Goal: Task Accomplishment & Management: Use online tool/utility

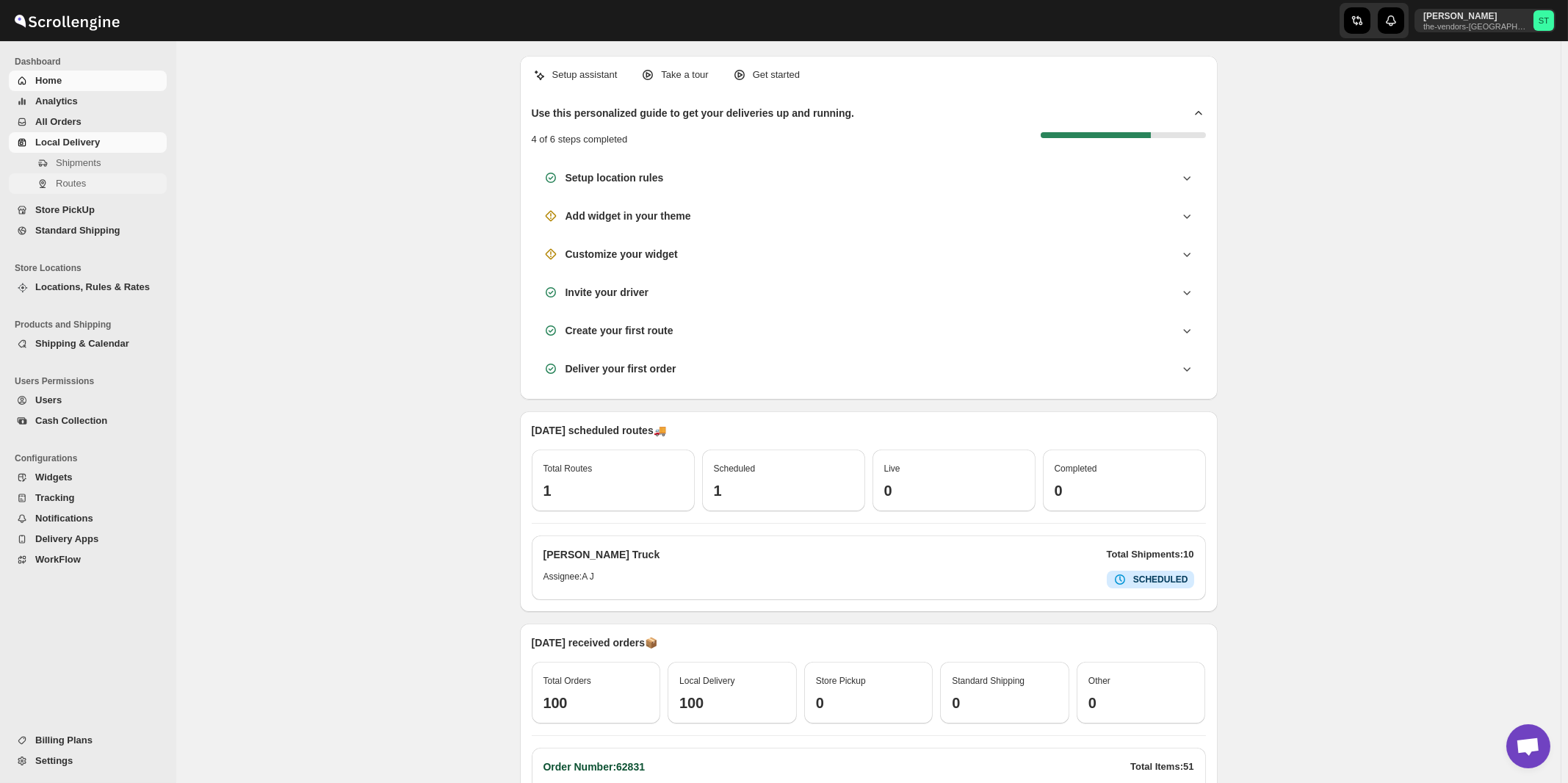
click at [75, 185] on span "Routes" at bounding box center [70, 183] width 31 height 11
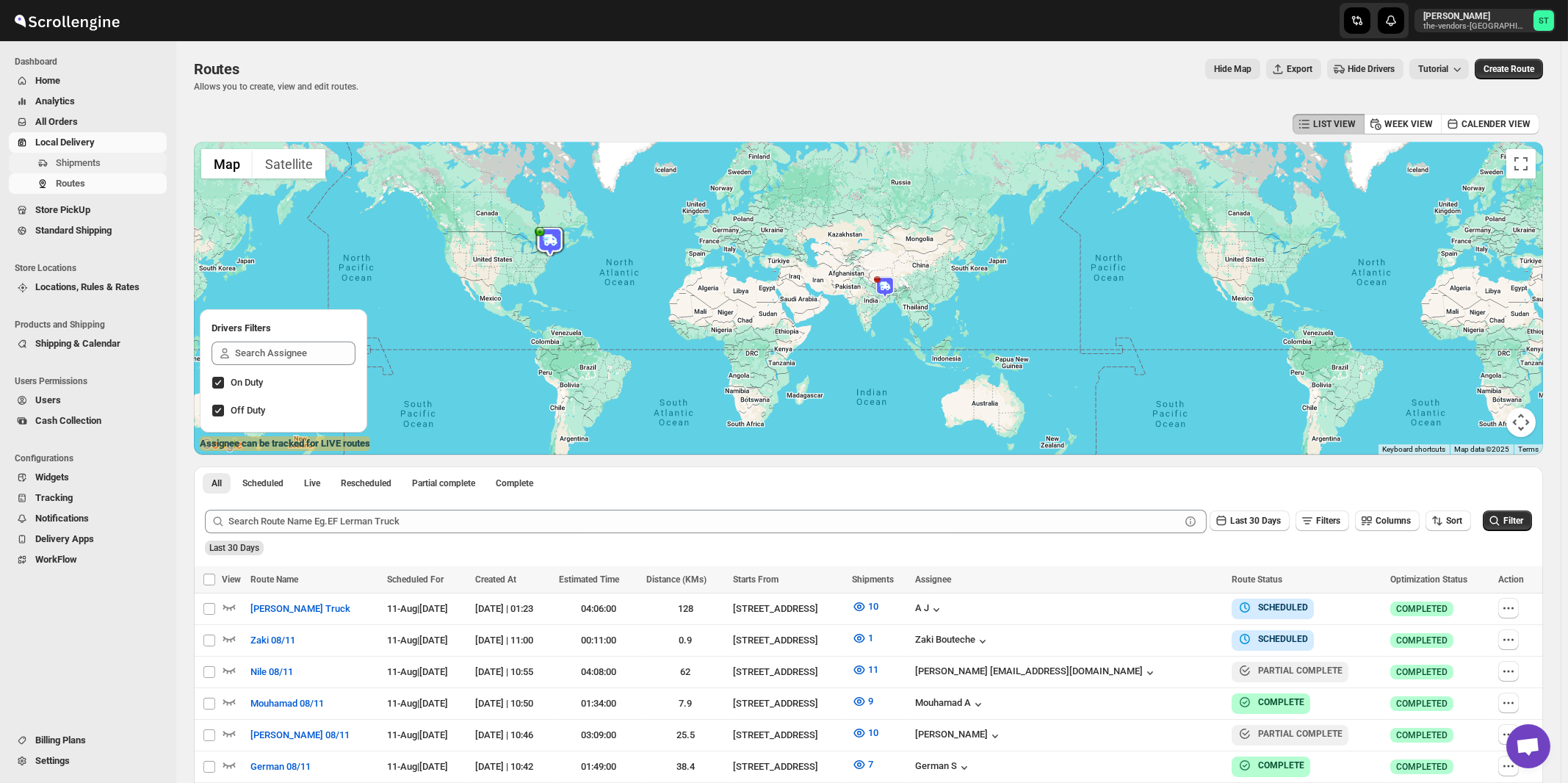
click at [90, 167] on span "Shipments" at bounding box center [78, 163] width 44 height 11
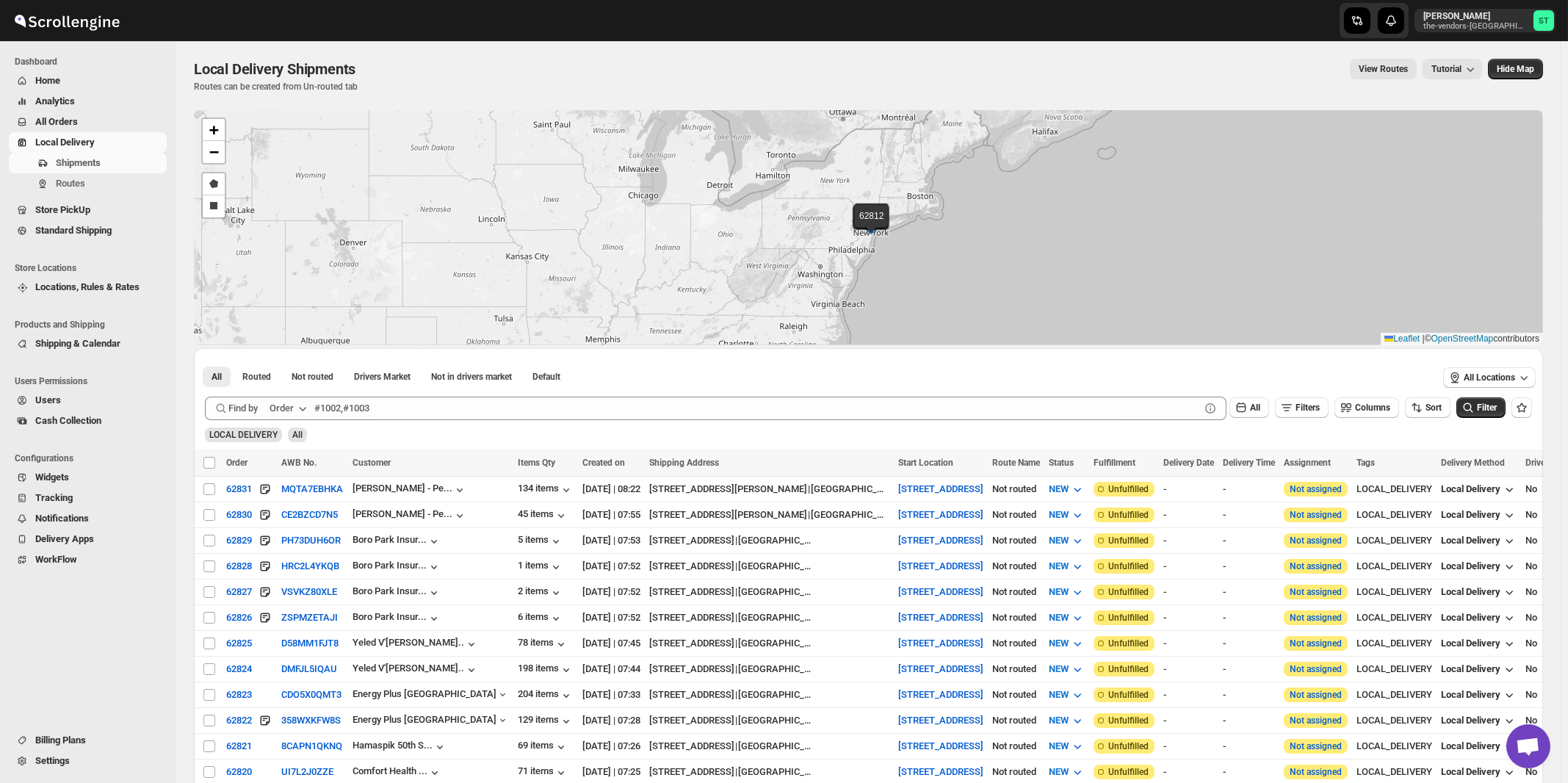
click at [282, 406] on div "Order" at bounding box center [281, 409] width 24 height 15
drag, startPoint x: 284, startPoint y: 516, endPoint x: 301, endPoint y: 514, distance: 17.1
click at [287, 516] on div "Customer Name" at bounding box center [290, 518] width 68 height 15
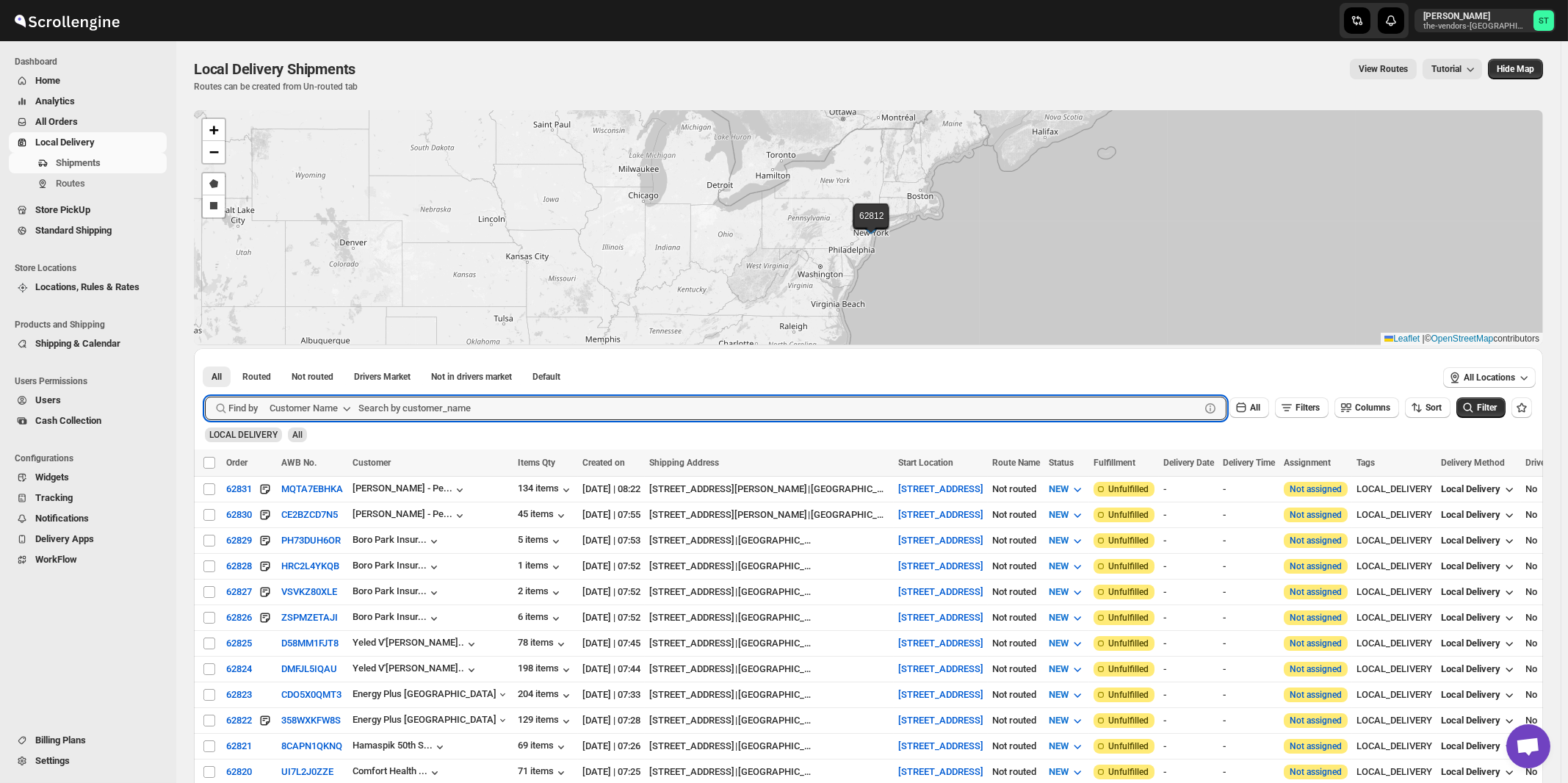
paste input "Apex Group"
type input "Apex Group"
click button "Submit" at bounding box center [226, 355] width 42 height 16
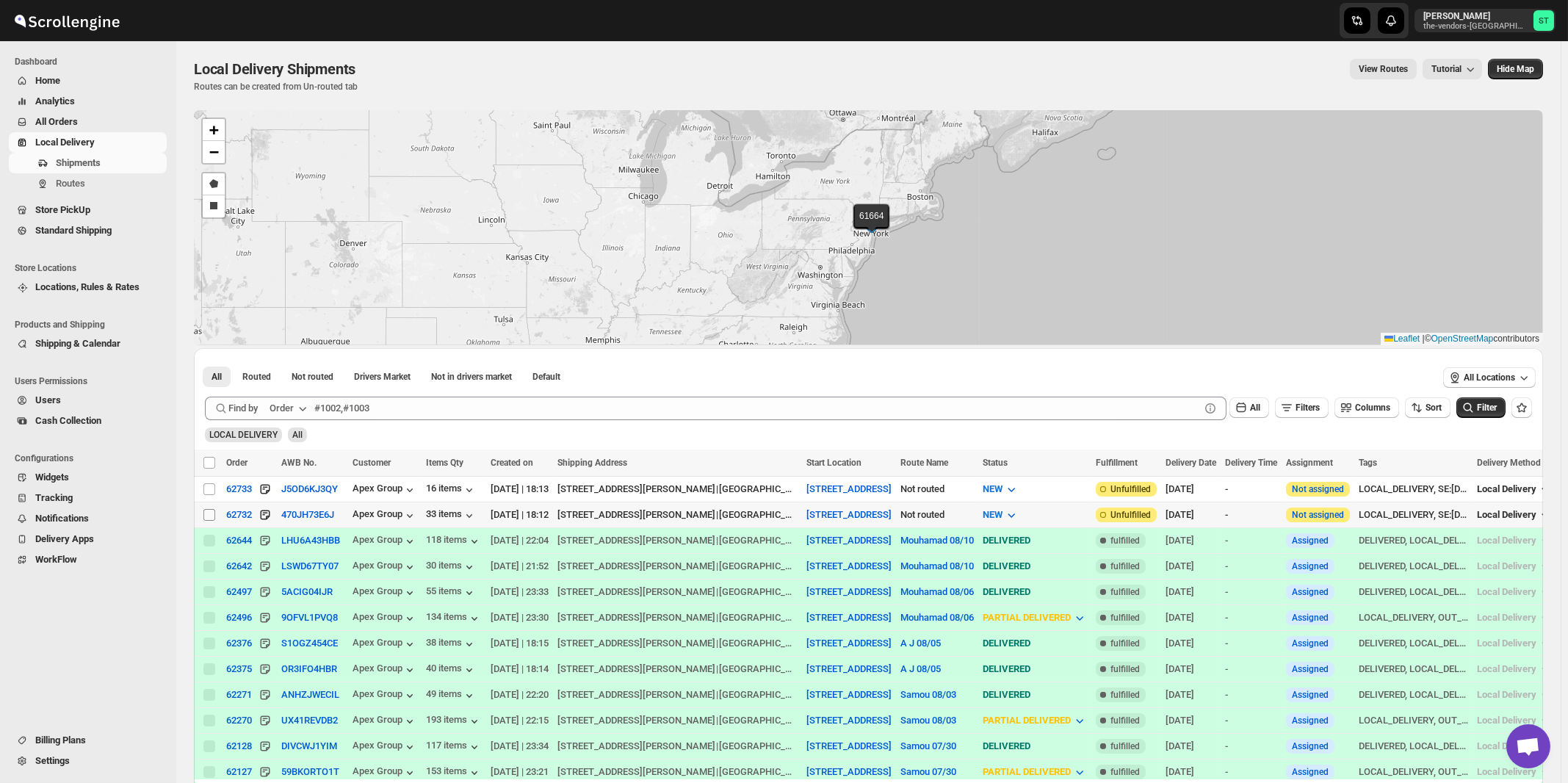
click at [211, 514] on input "Select shipment" at bounding box center [209, 515] width 12 height 12
checkbox input "true"
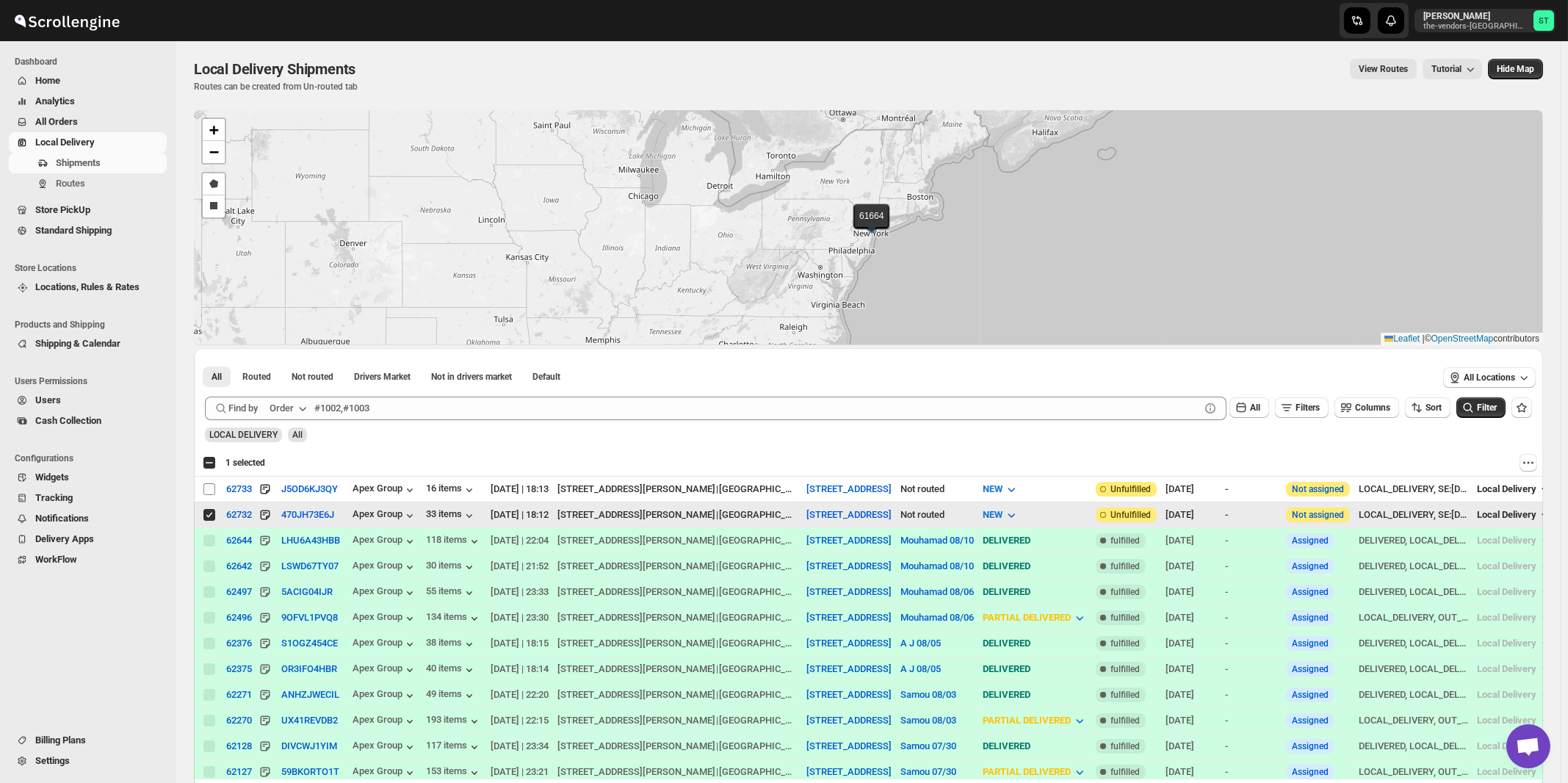
click at [205, 485] on input "Select shipment" at bounding box center [209, 489] width 12 height 12
checkbox input "true"
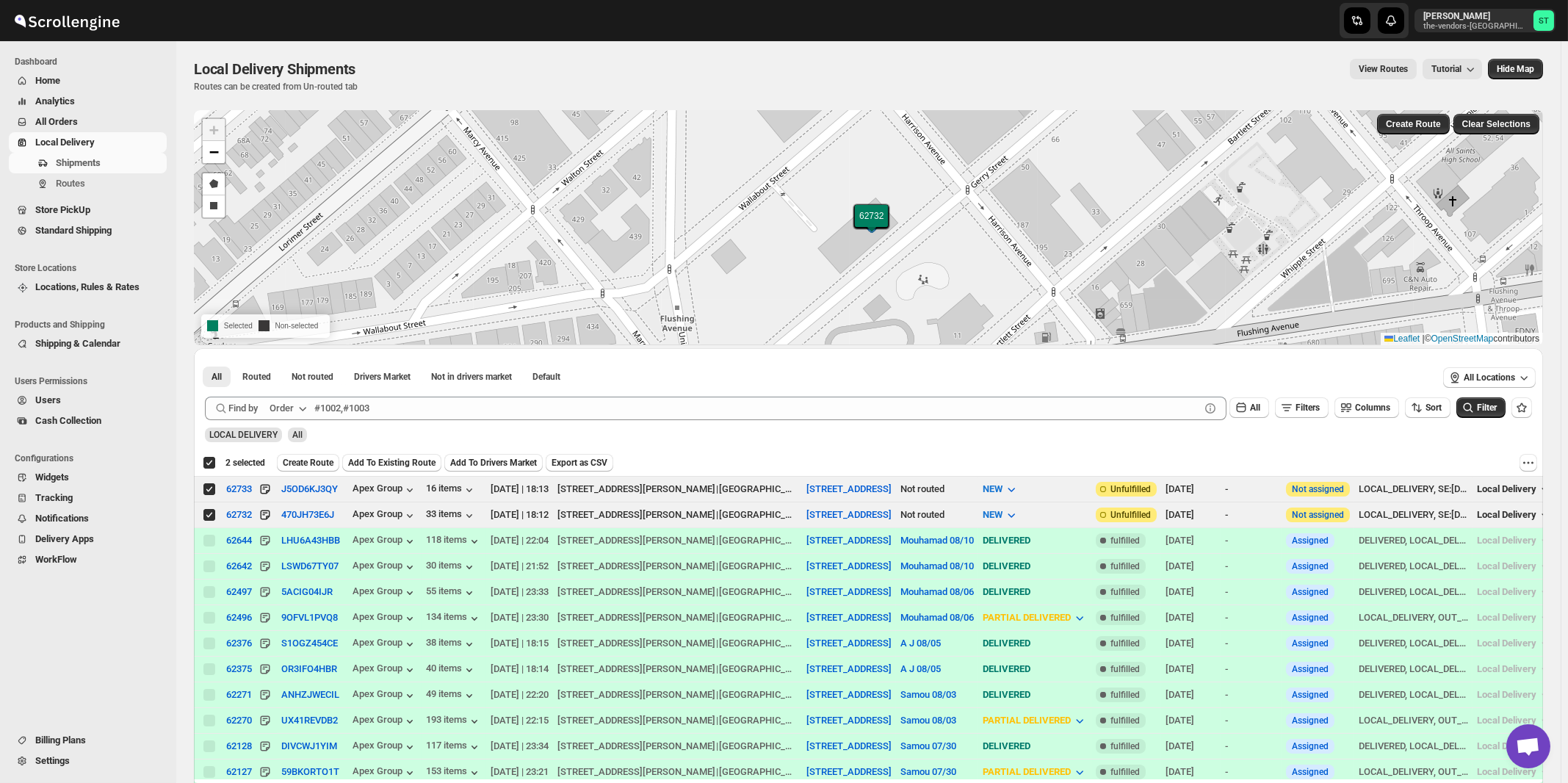
click at [306, 408] on icon "button" at bounding box center [302, 409] width 15 height 15
click at [289, 523] on div "Customer Name" at bounding box center [290, 518] width 68 height 15
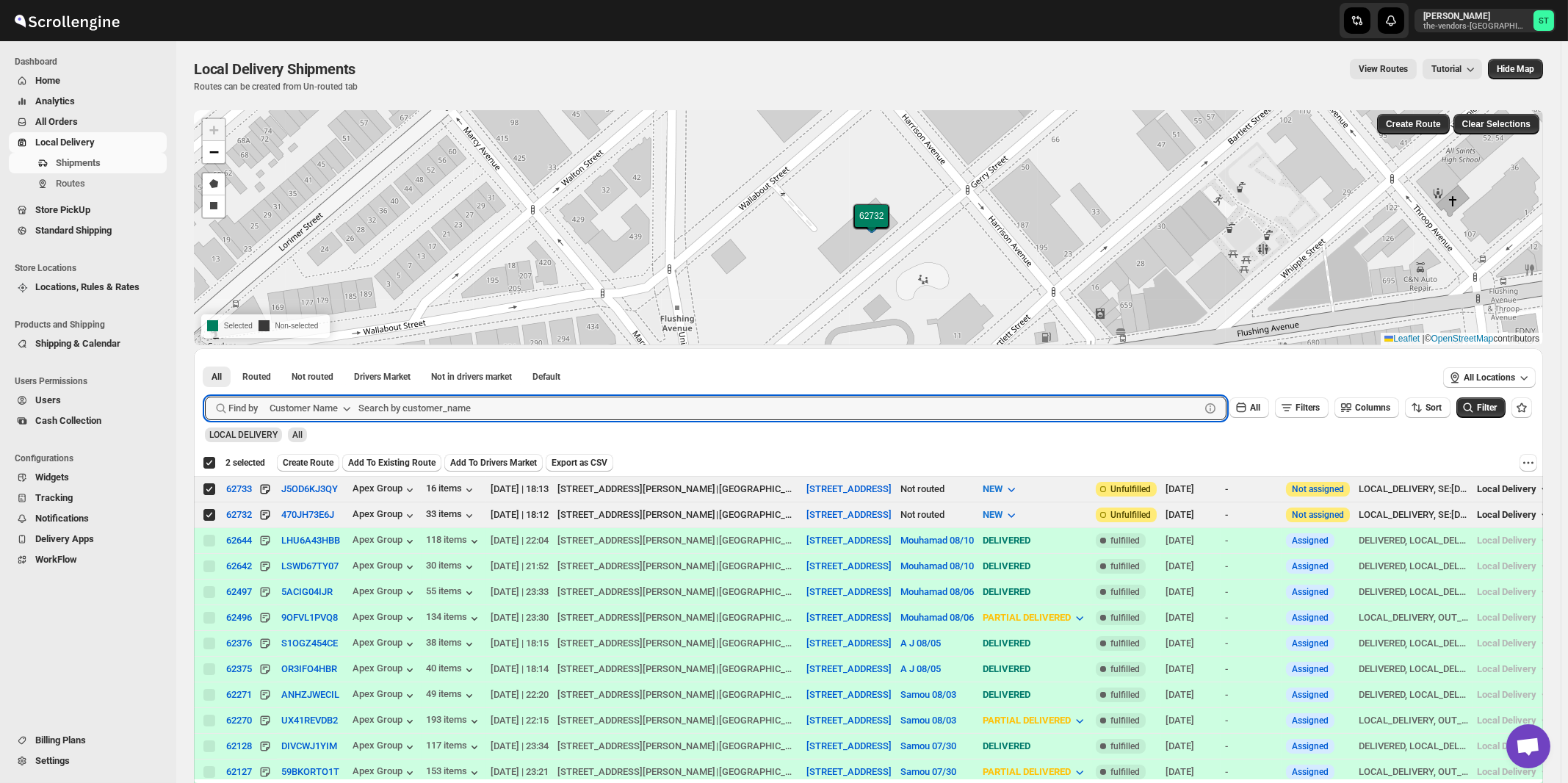
paste input "Summation Financial Services Five Towns"
type input "Summation Financial Services Five Towns"
click button "Submit" at bounding box center [226, 355] width 42 height 16
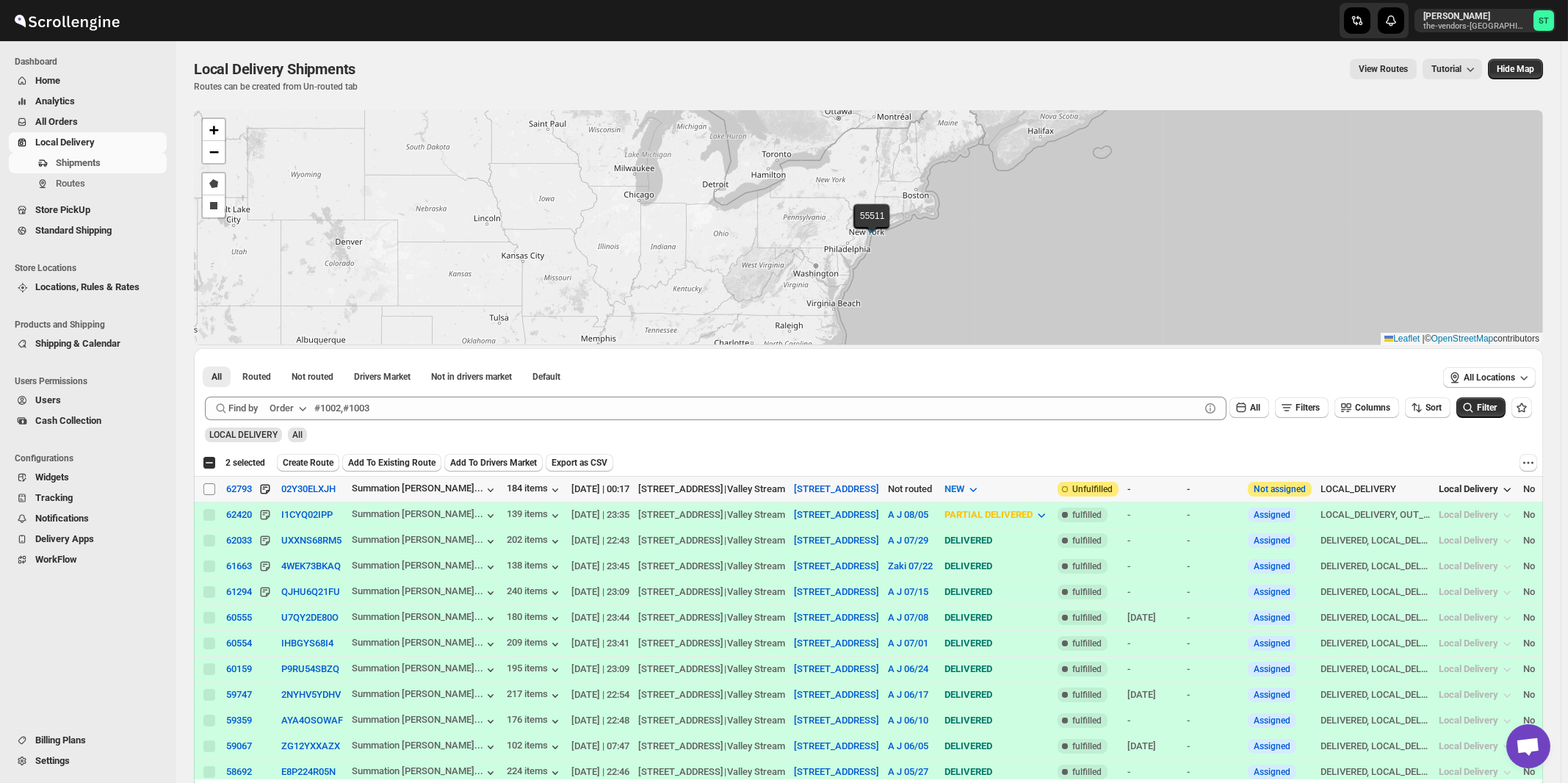
click at [210, 487] on input "Select shipment" at bounding box center [209, 489] width 12 height 12
checkbox input "true"
click at [300, 402] on icon "button" at bounding box center [302, 409] width 15 height 15
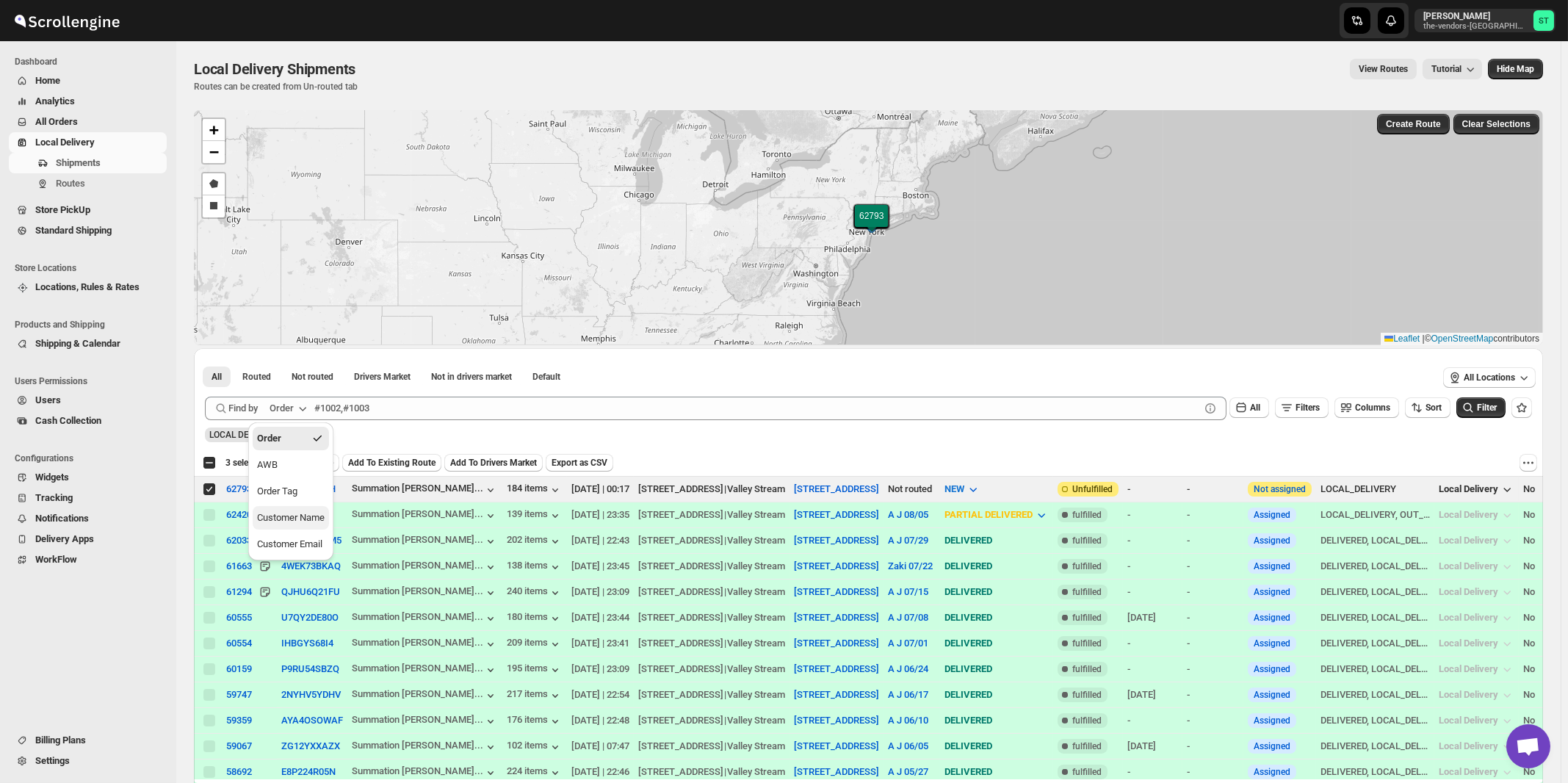
click at [315, 522] on div "Customer Name" at bounding box center [290, 518] width 68 height 15
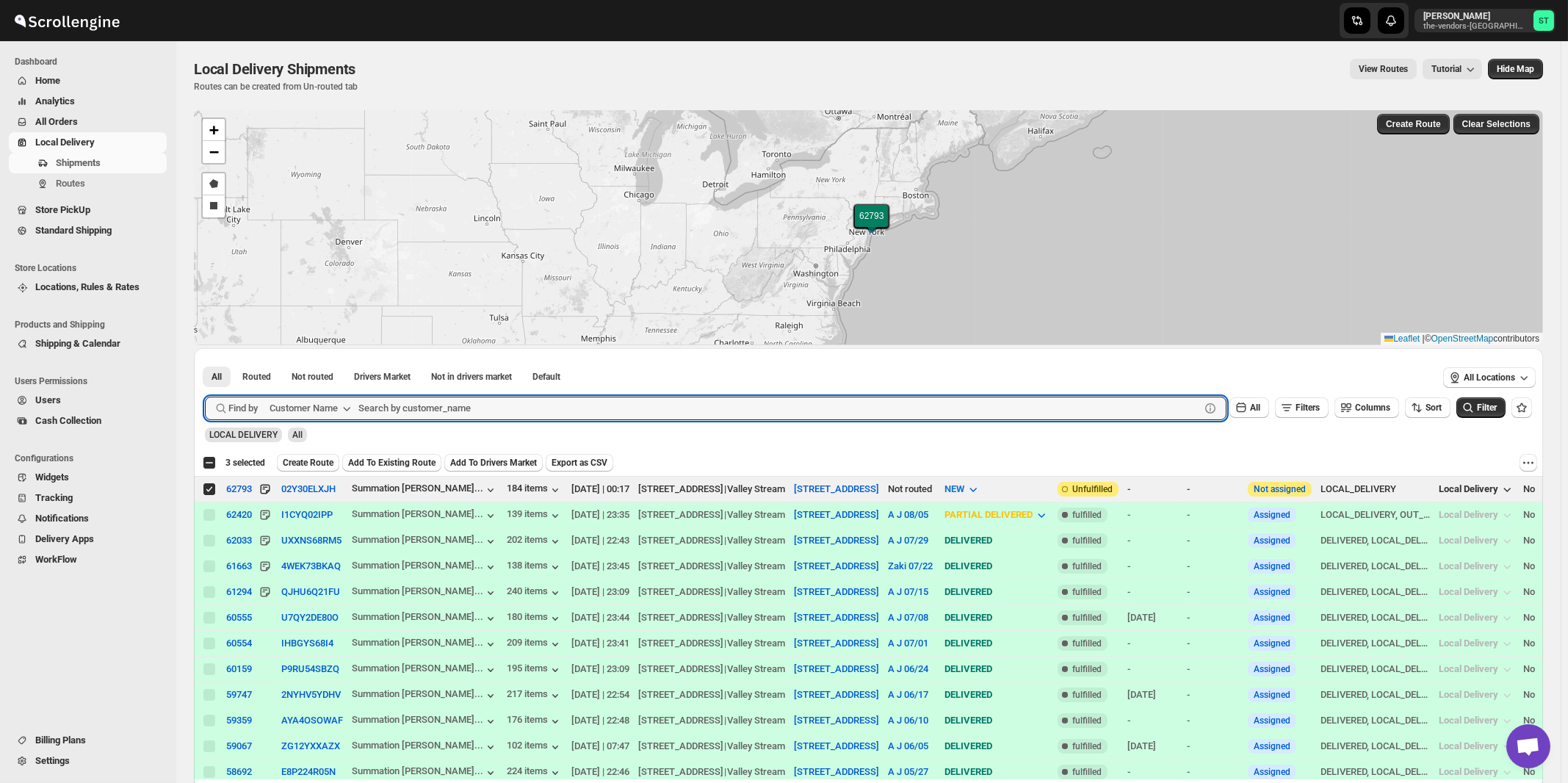
paste input "Bayrock Insurance Agency LLC"
type input "Bayrock Insurance Agency LLC"
click button "Submit" at bounding box center [226, 355] width 42 height 16
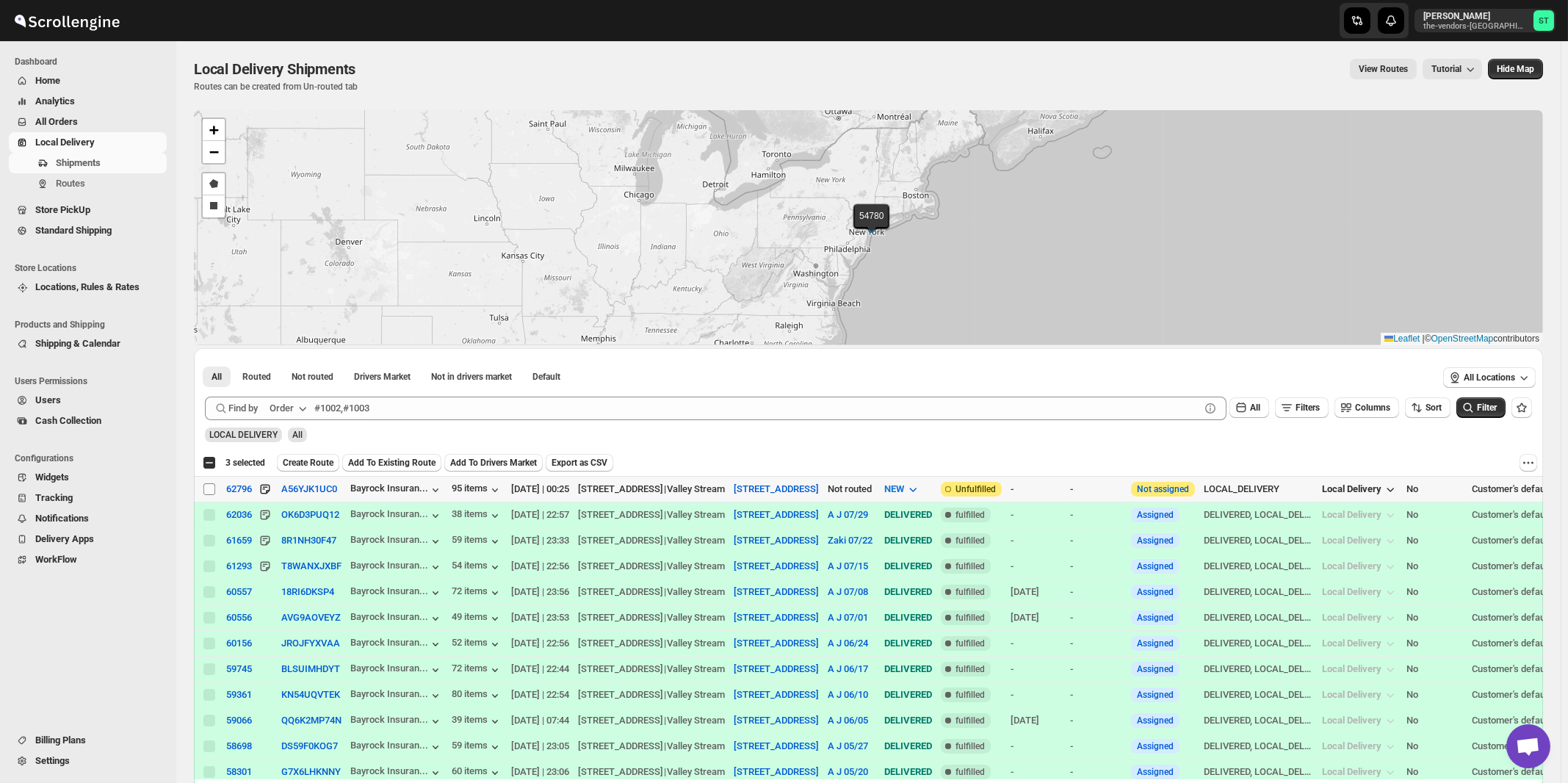
click at [211, 490] on input "Select shipment" at bounding box center [209, 489] width 12 height 12
checkbox input "true"
click at [298, 405] on icon "button" at bounding box center [302, 409] width 15 height 15
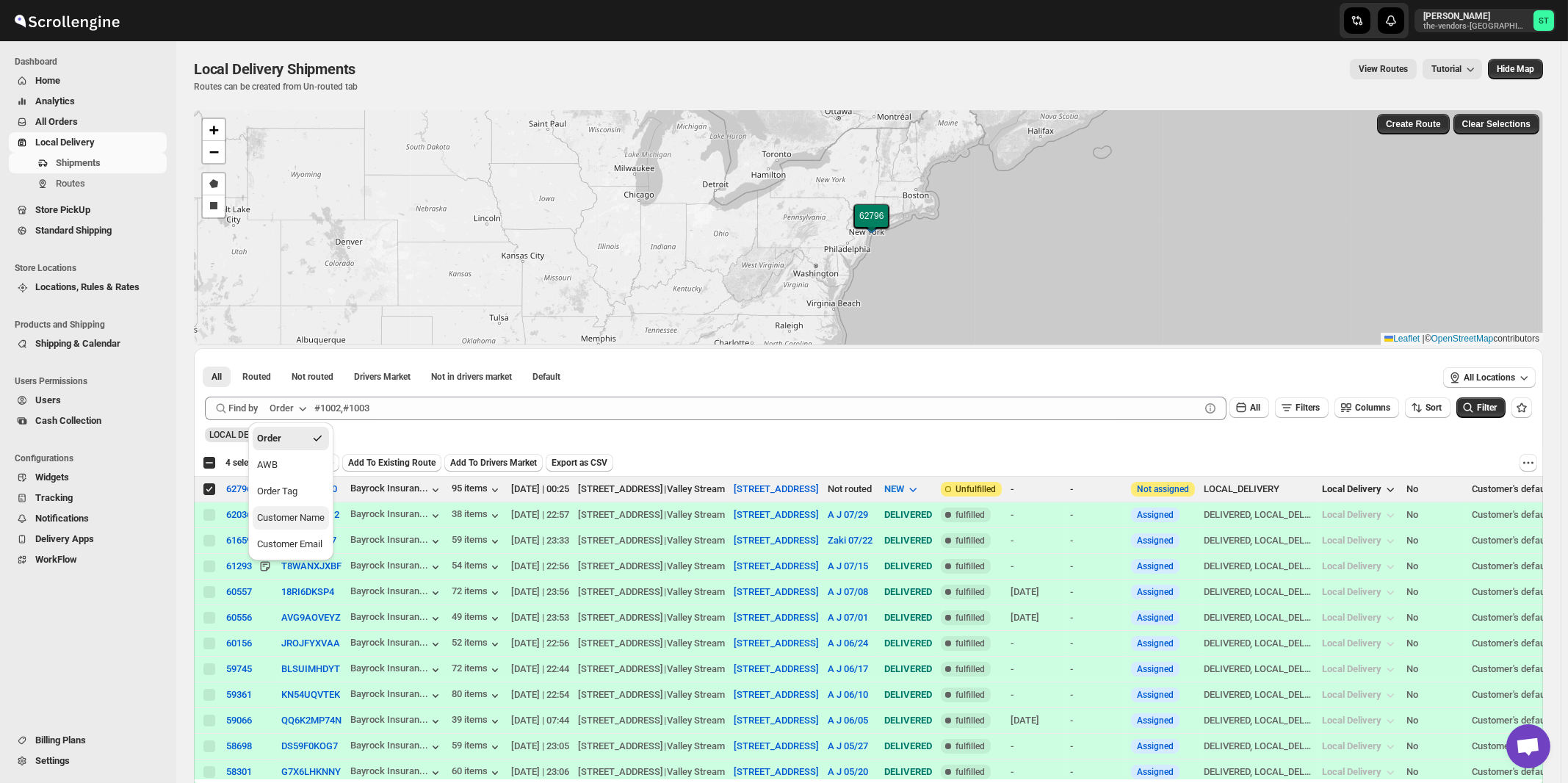
click at [296, 523] on div "Customer Name" at bounding box center [290, 518] width 68 height 15
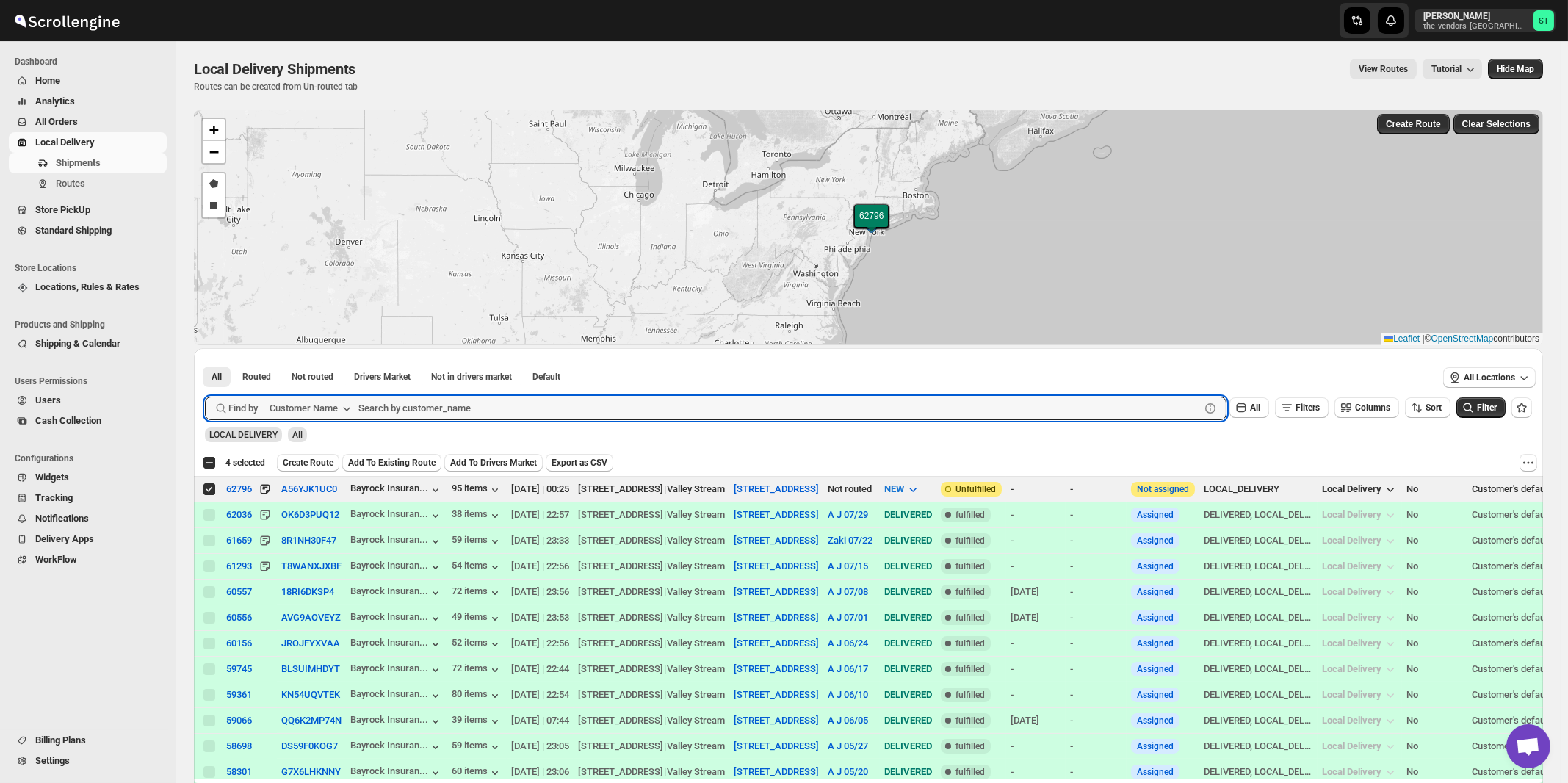
paste input "Hamaspik Five Towns"
type input "Hamaspik Five Towns"
click button "Submit" at bounding box center [226, 355] width 42 height 16
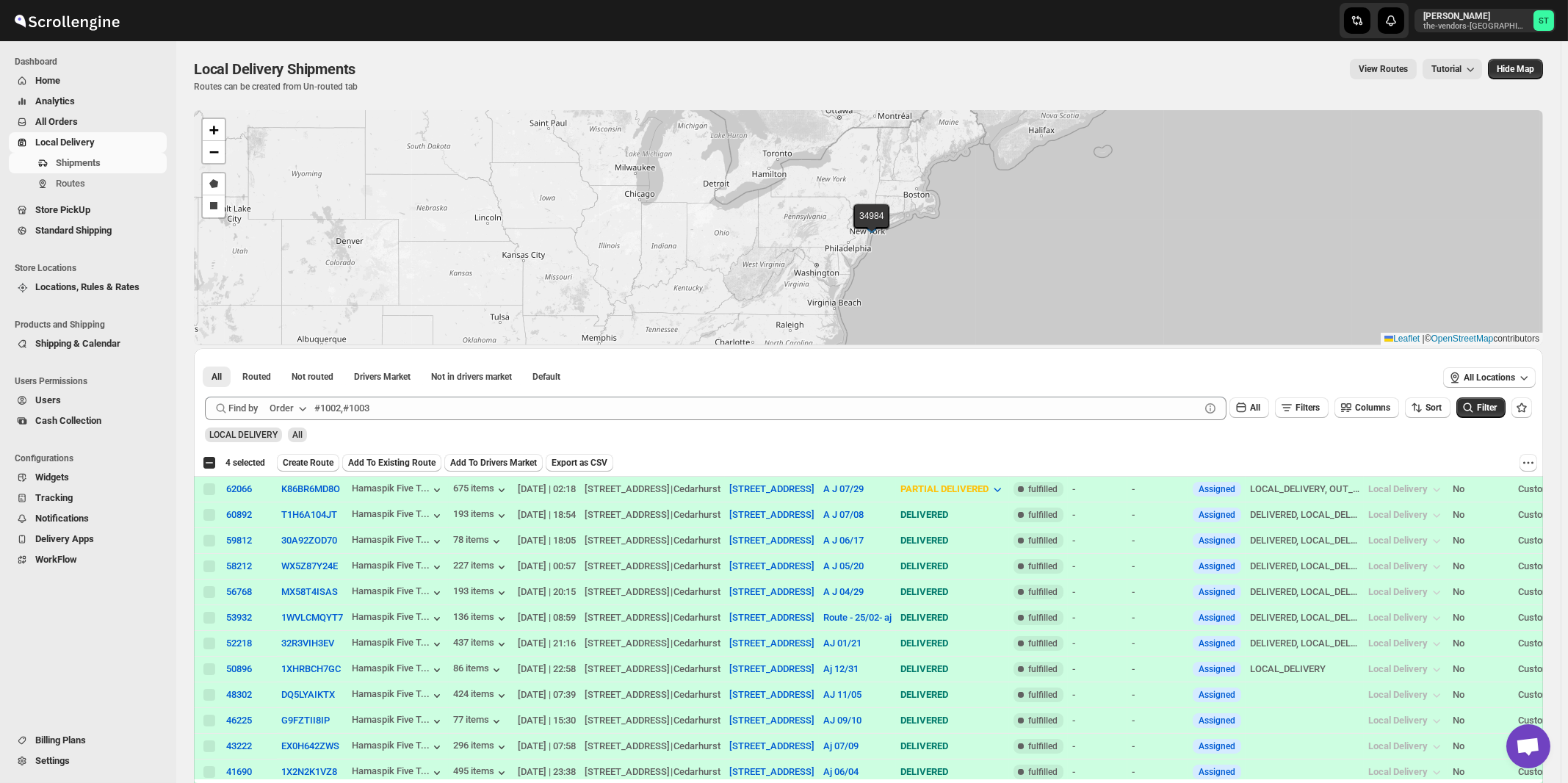
click at [305, 400] on button "Order" at bounding box center [290, 408] width 58 height 23
click at [294, 521] on div "Customer Name" at bounding box center [290, 518] width 68 height 15
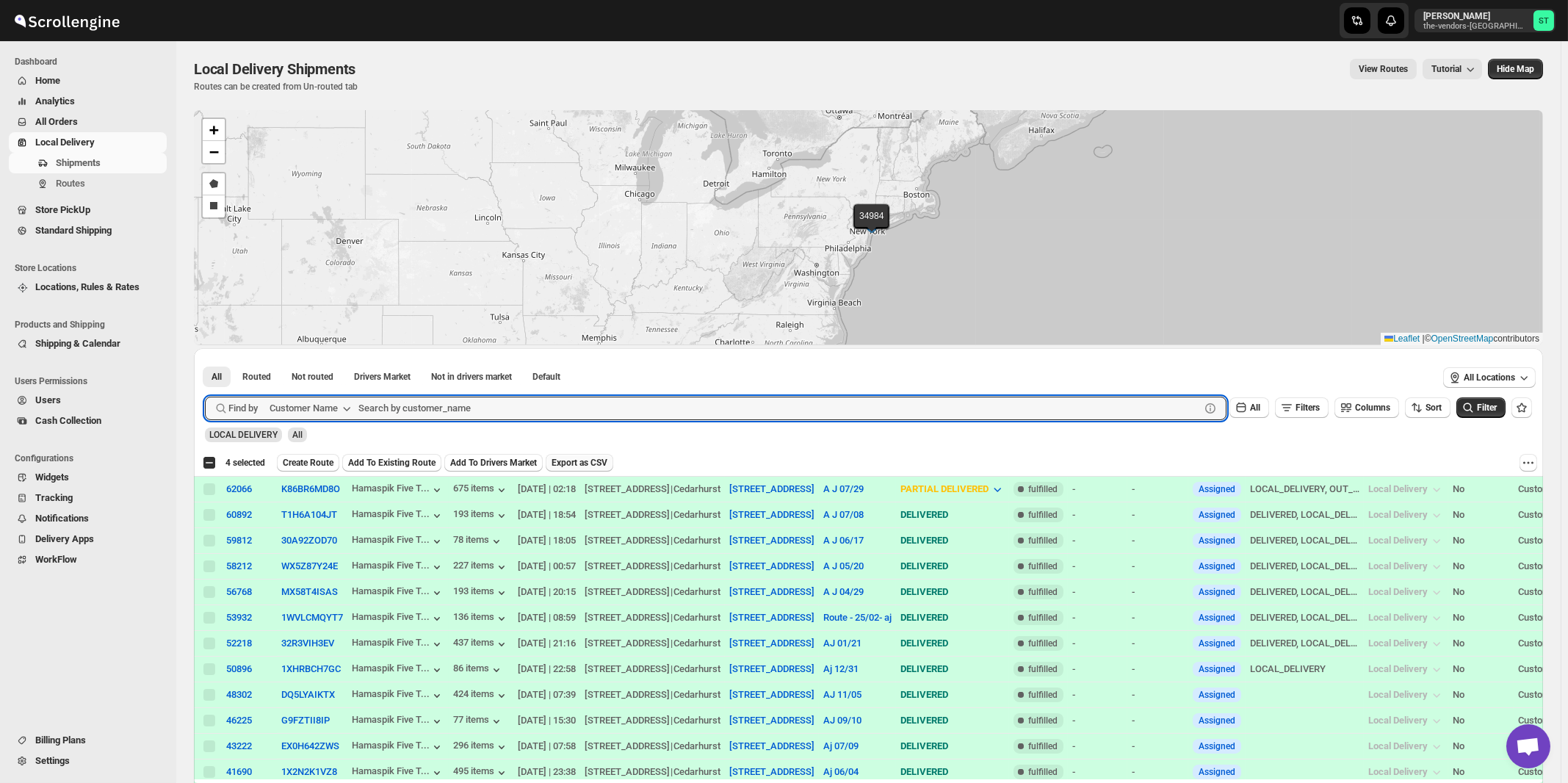
paste input "Aladdin Packaging LLC"
type input "Aladdin Packaging LLC"
click button "Submit" at bounding box center [226, 355] width 42 height 16
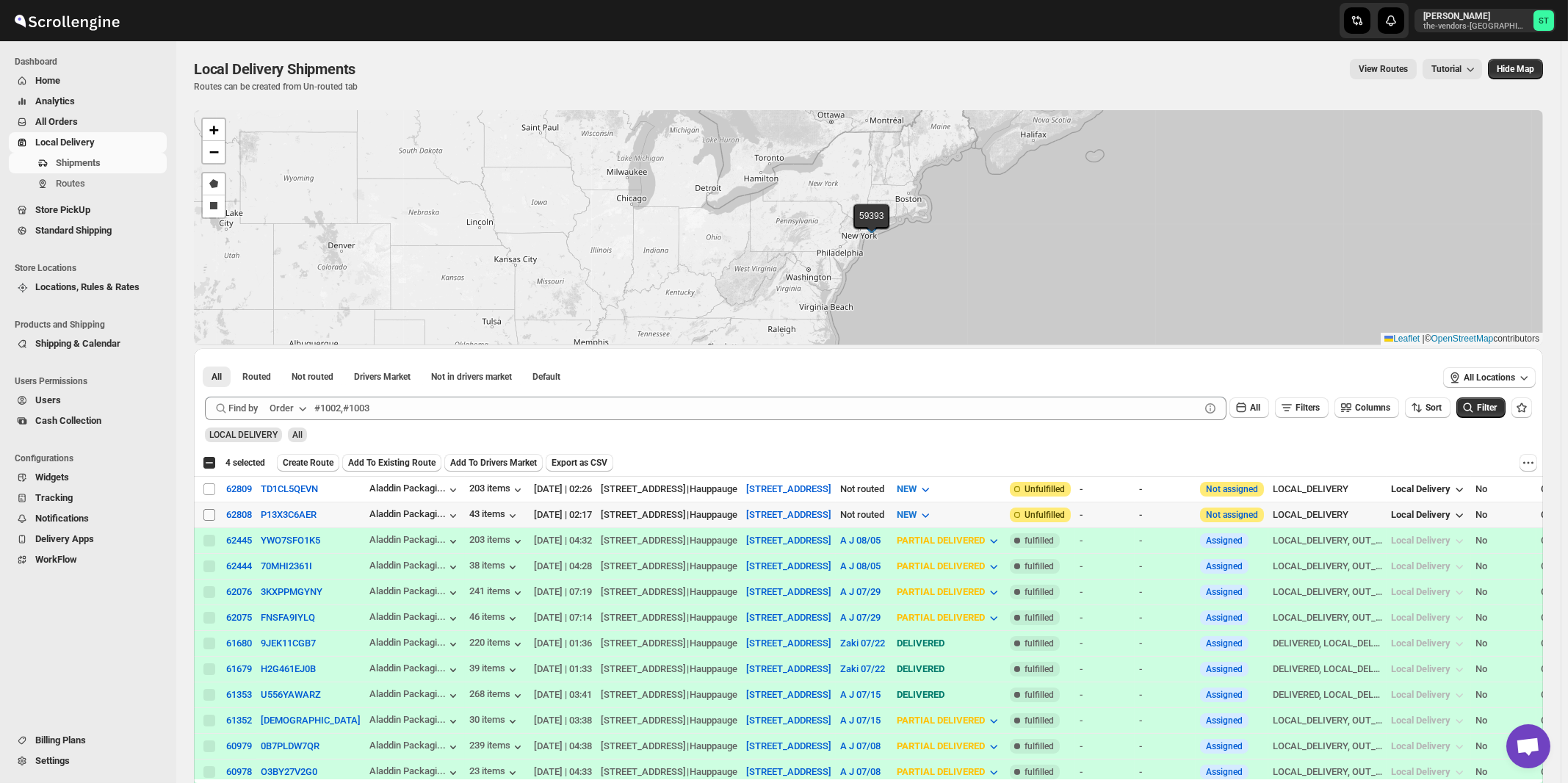
click at [208, 516] on input "Select shipment" at bounding box center [209, 515] width 12 height 12
checkbox input "true"
click at [206, 488] on input "Select shipment" at bounding box center [209, 489] width 12 height 12
checkbox input "true"
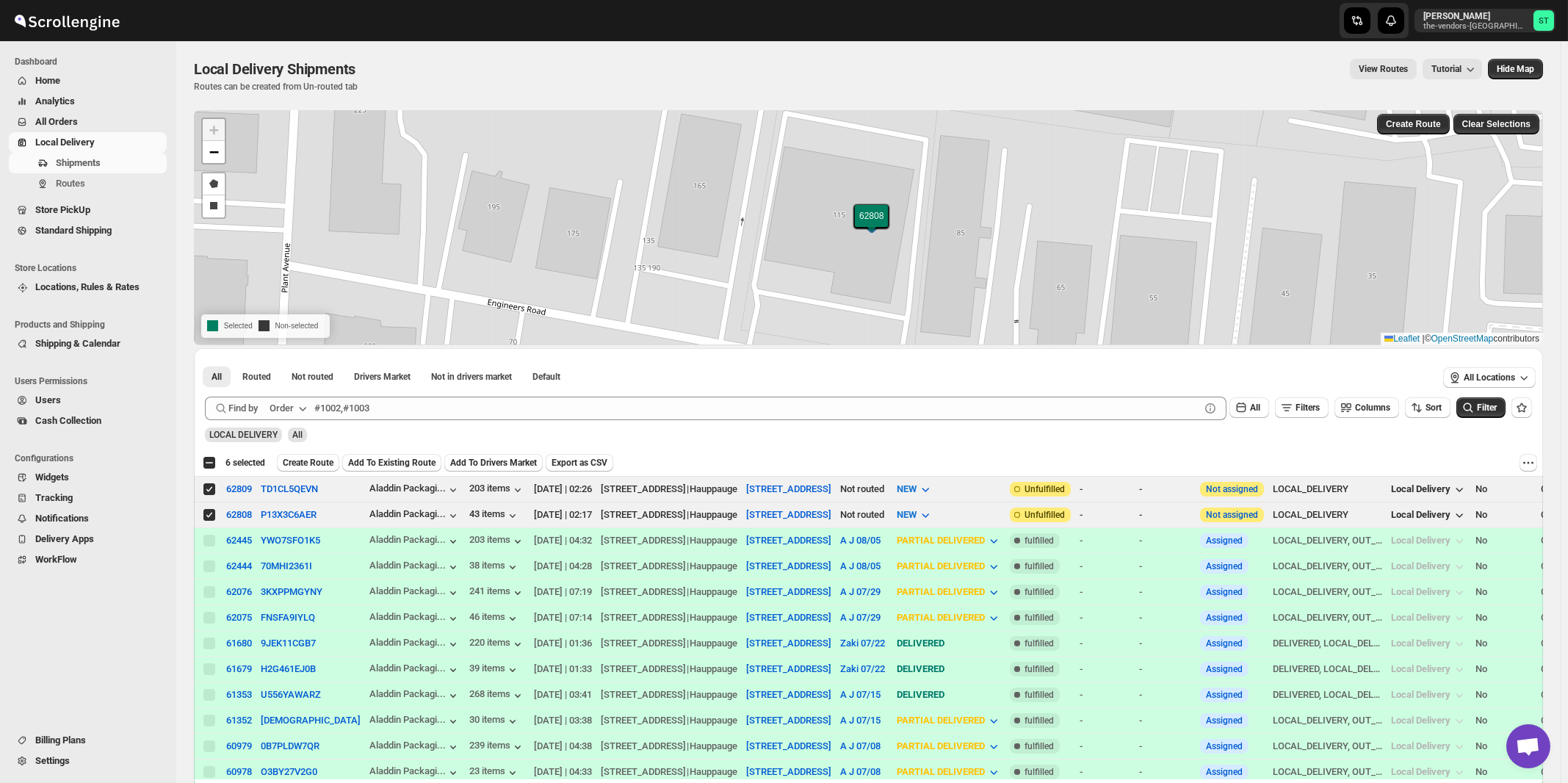
click at [302, 408] on icon "button" at bounding box center [302, 409] width 15 height 15
click at [315, 518] on div "Customer Name" at bounding box center [290, 518] width 68 height 15
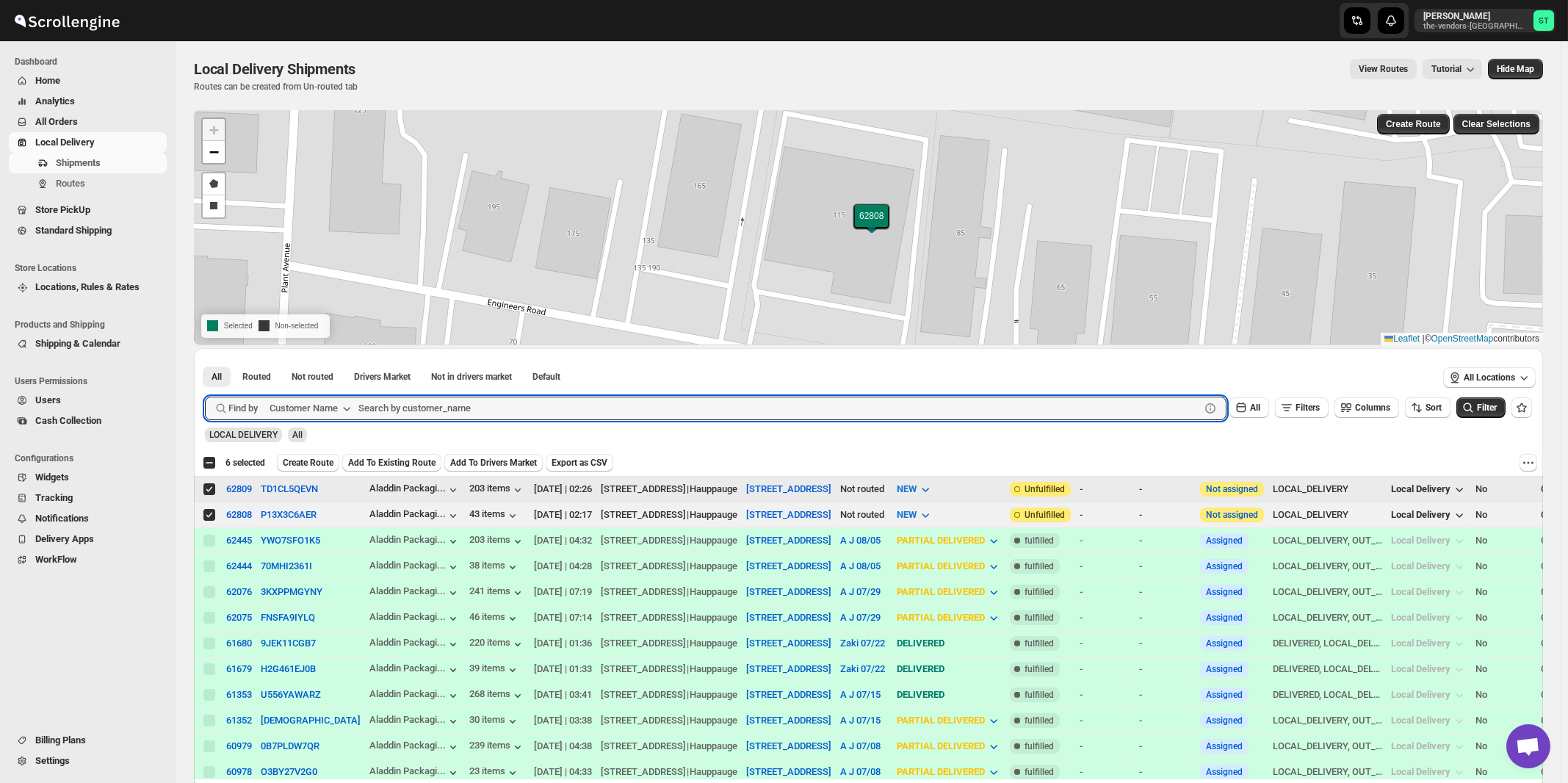
paste input "Velocity [GEOGRAPHIC_DATA]"
type input "Velocity [GEOGRAPHIC_DATA]"
click button "Submit" at bounding box center [226, 355] width 42 height 16
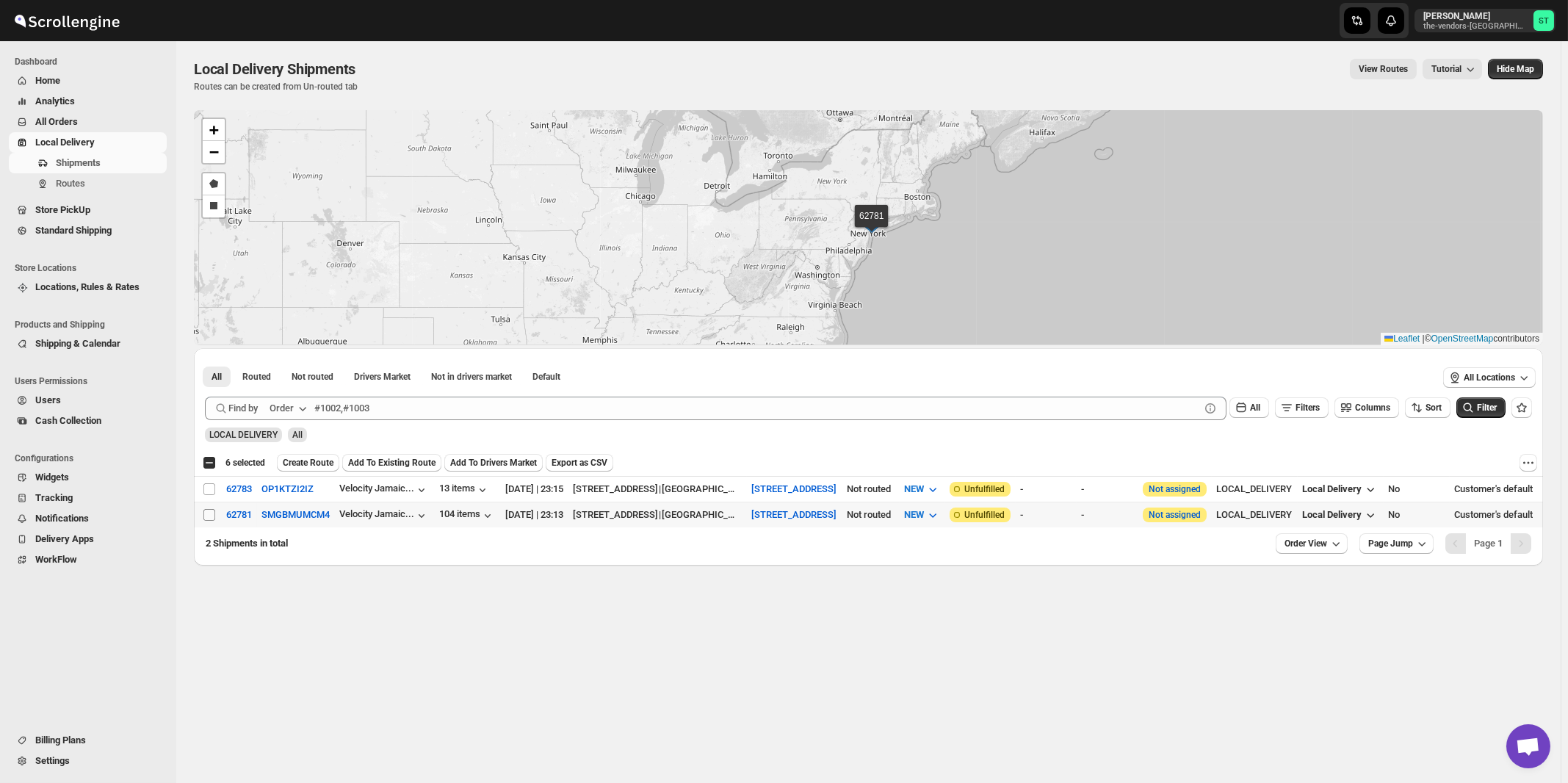
click at [208, 516] on input "Select shipment" at bounding box center [209, 515] width 12 height 12
checkbox input "true"
click at [205, 491] on input "Select shipment" at bounding box center [209, 489] width 12 height 12
checkbox input "true"
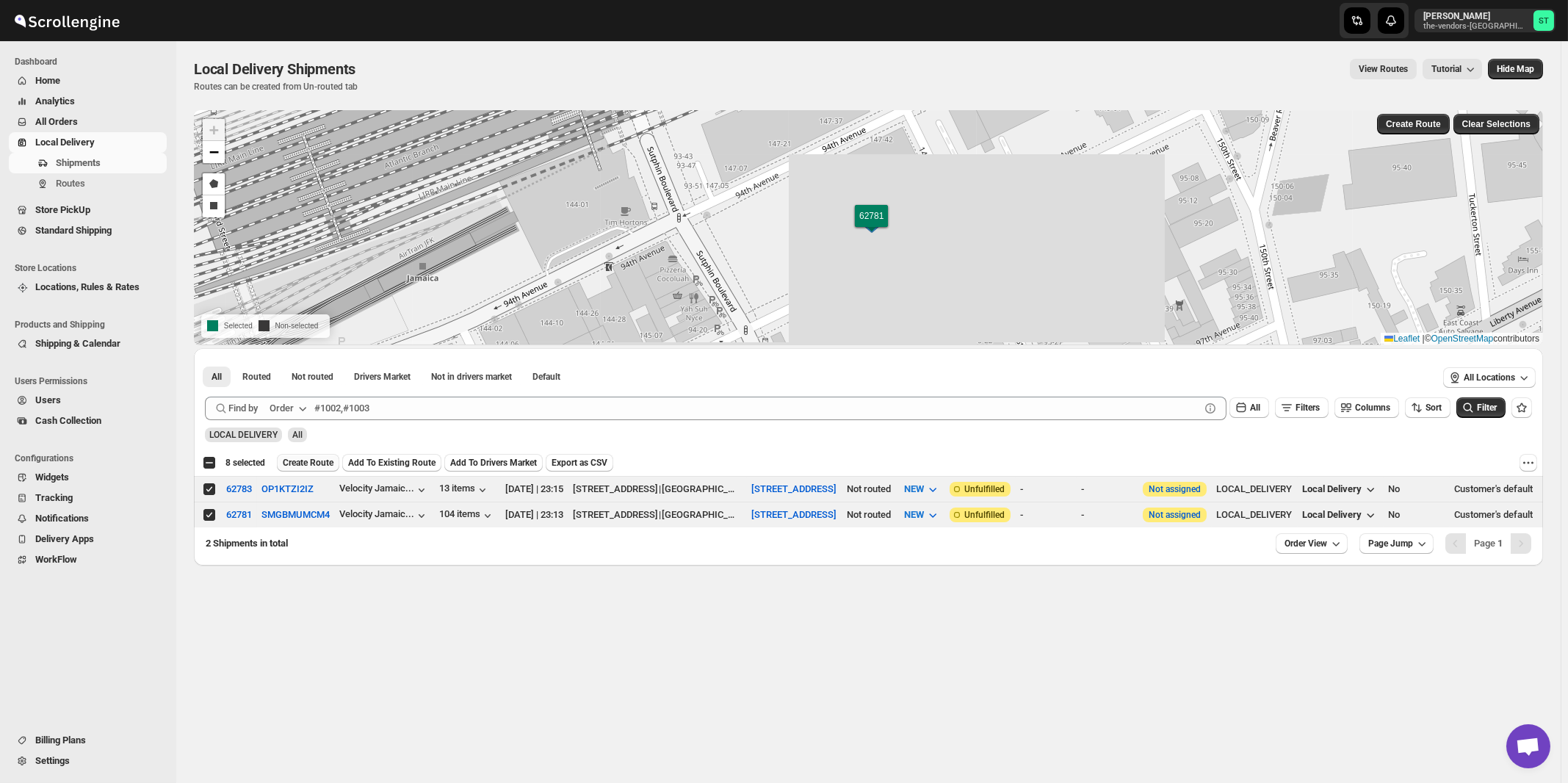
click at [304, 464] on span "Create Route" at bounding box center [308, 463] width 51 height 12
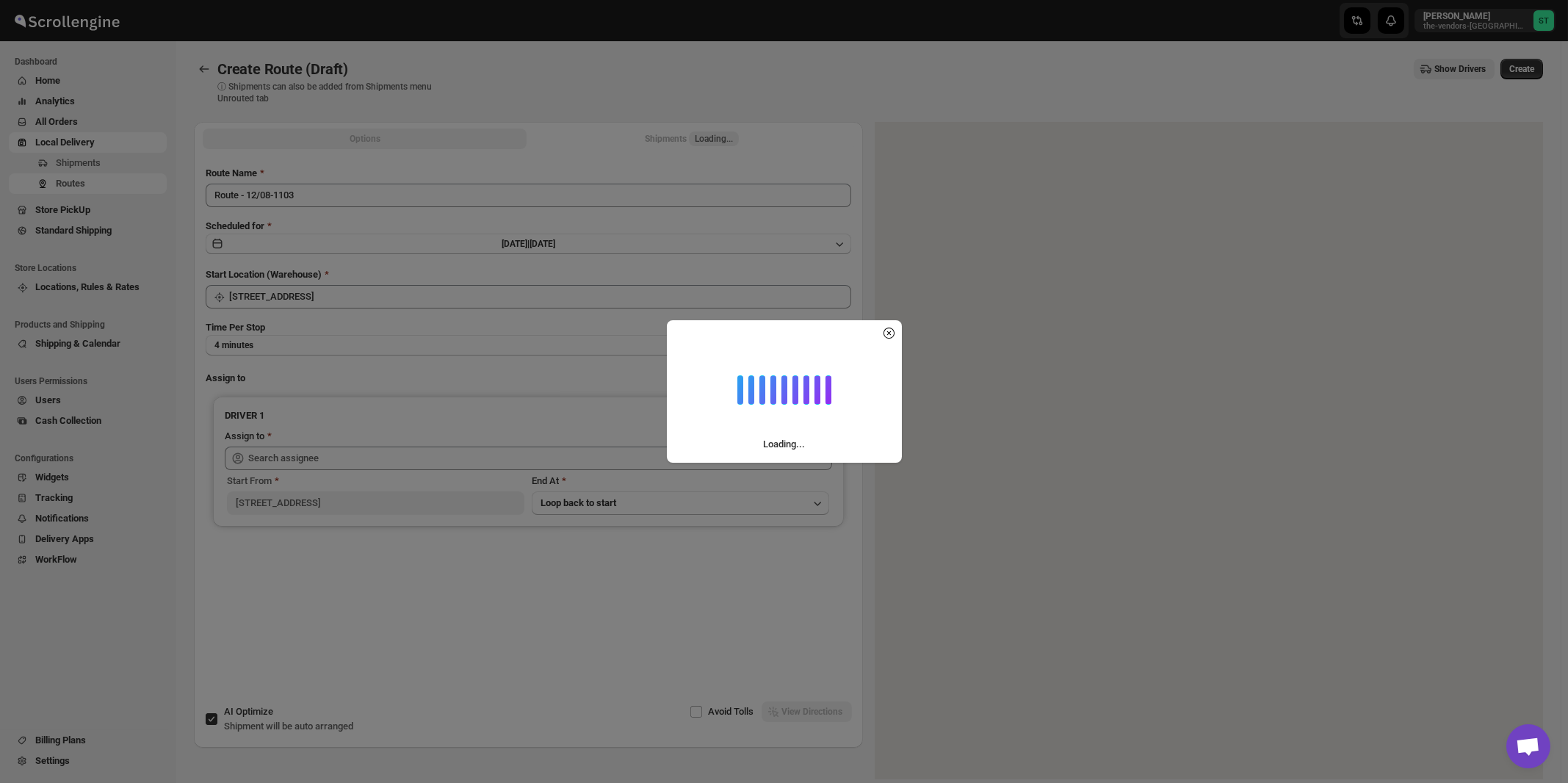
type input "[STREET_ADDRESS]"
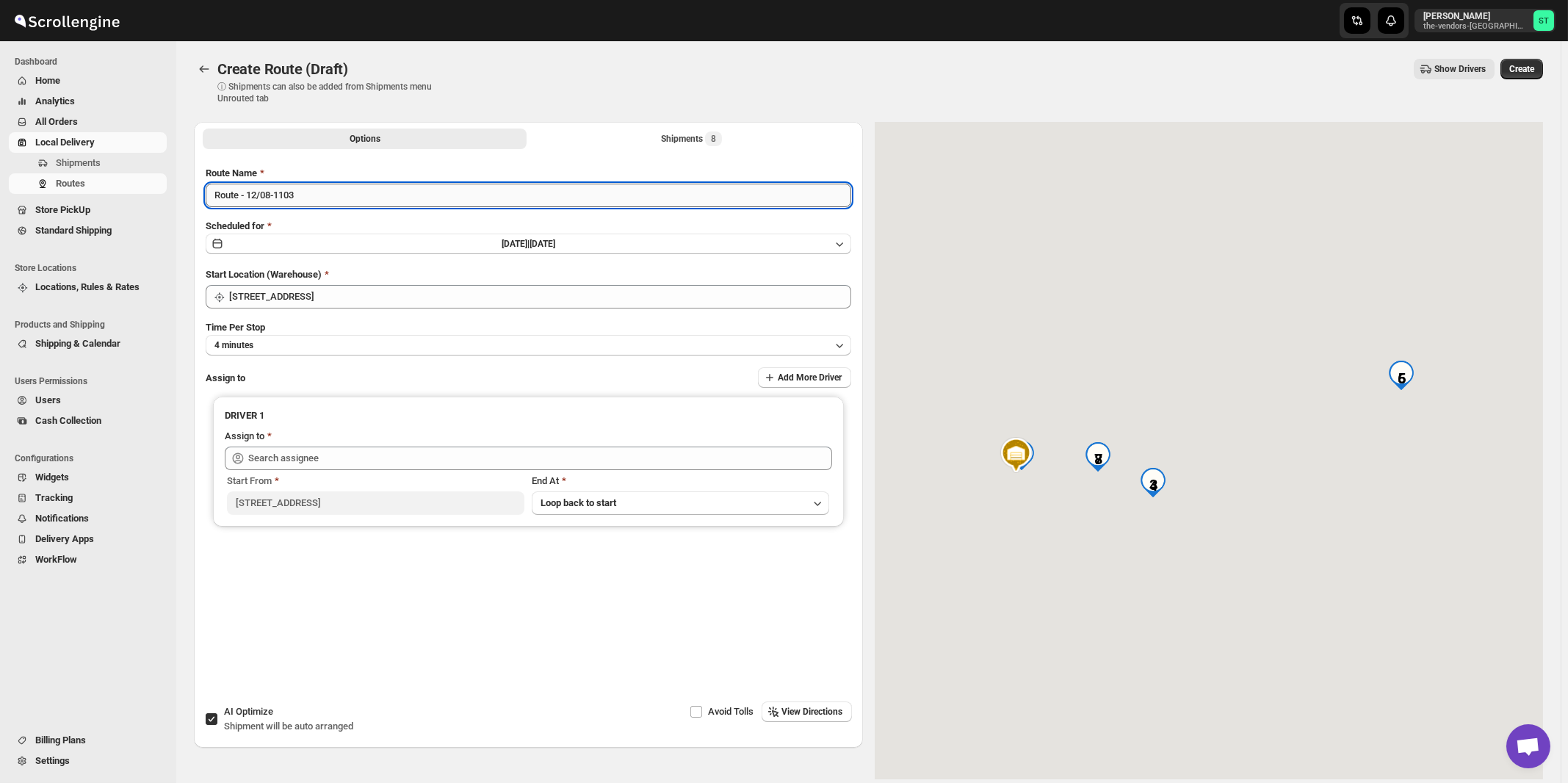
click at [397, 198] on input "Route - 12/08-1103" at bounding box center [528, 195] width 646 height 23
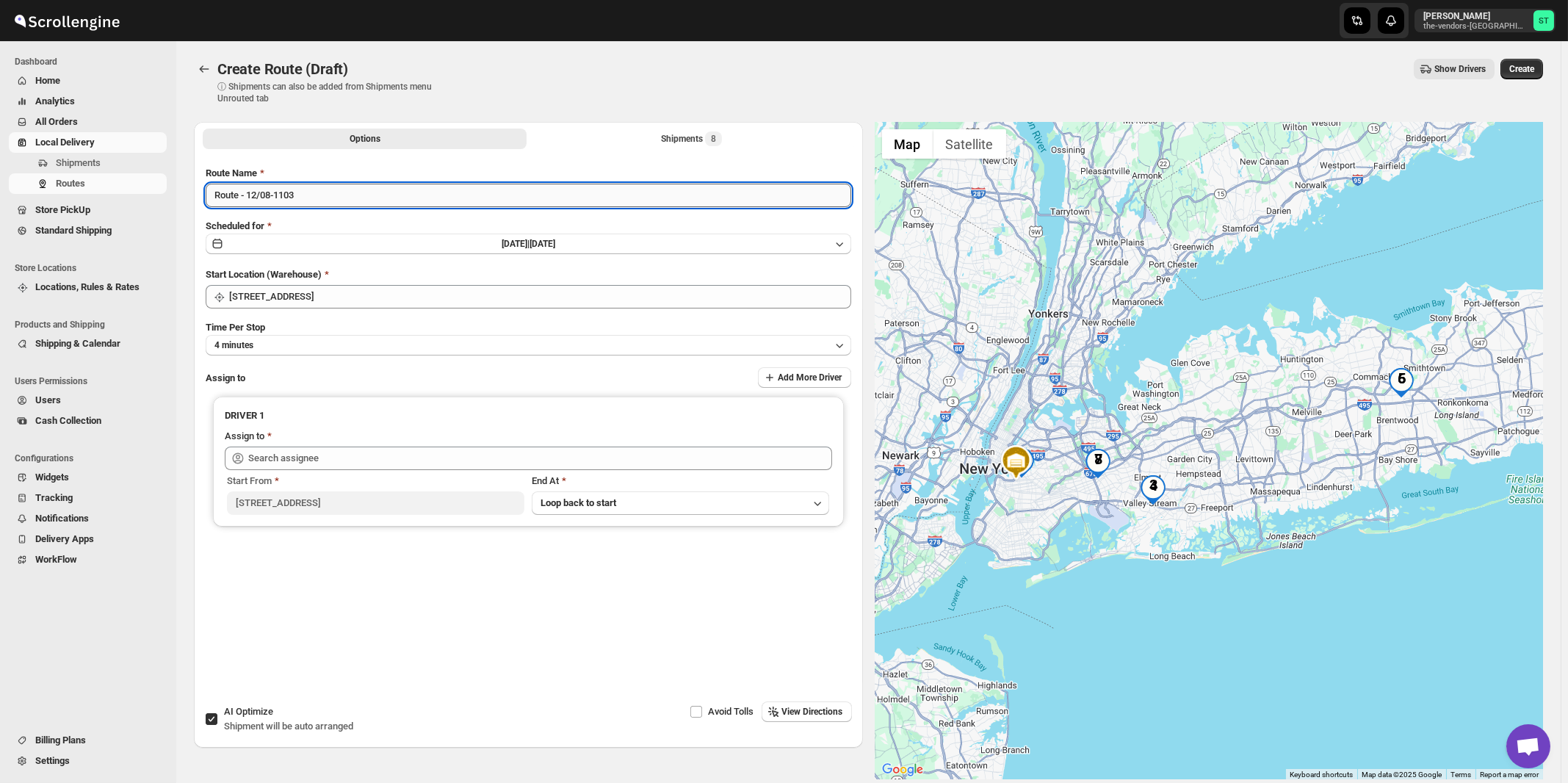
paste input "A J"
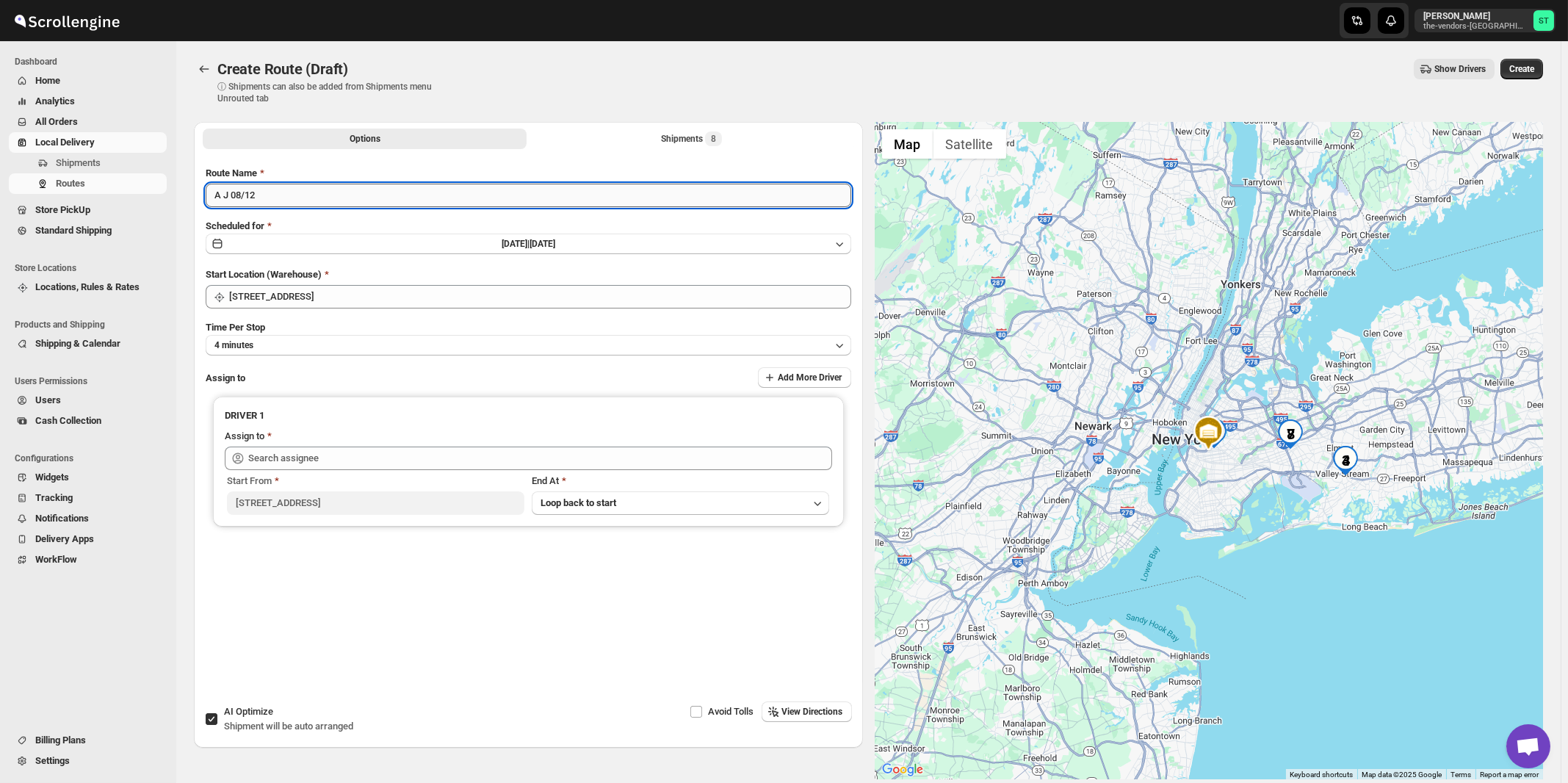
type input "A J 08/12"
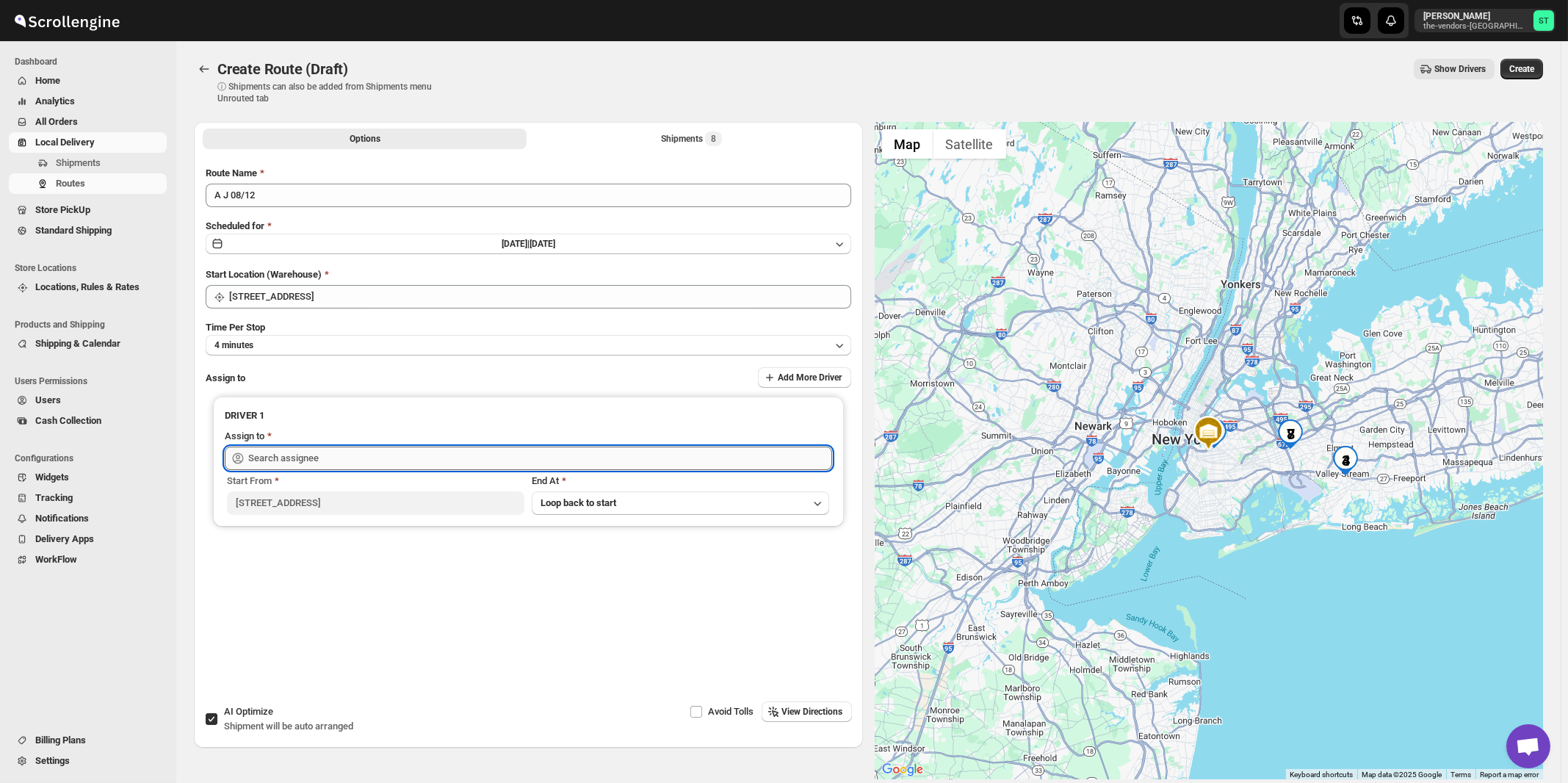
click at [363, 456] on input "text" at bounding box center [539, 458] width 584 height 23
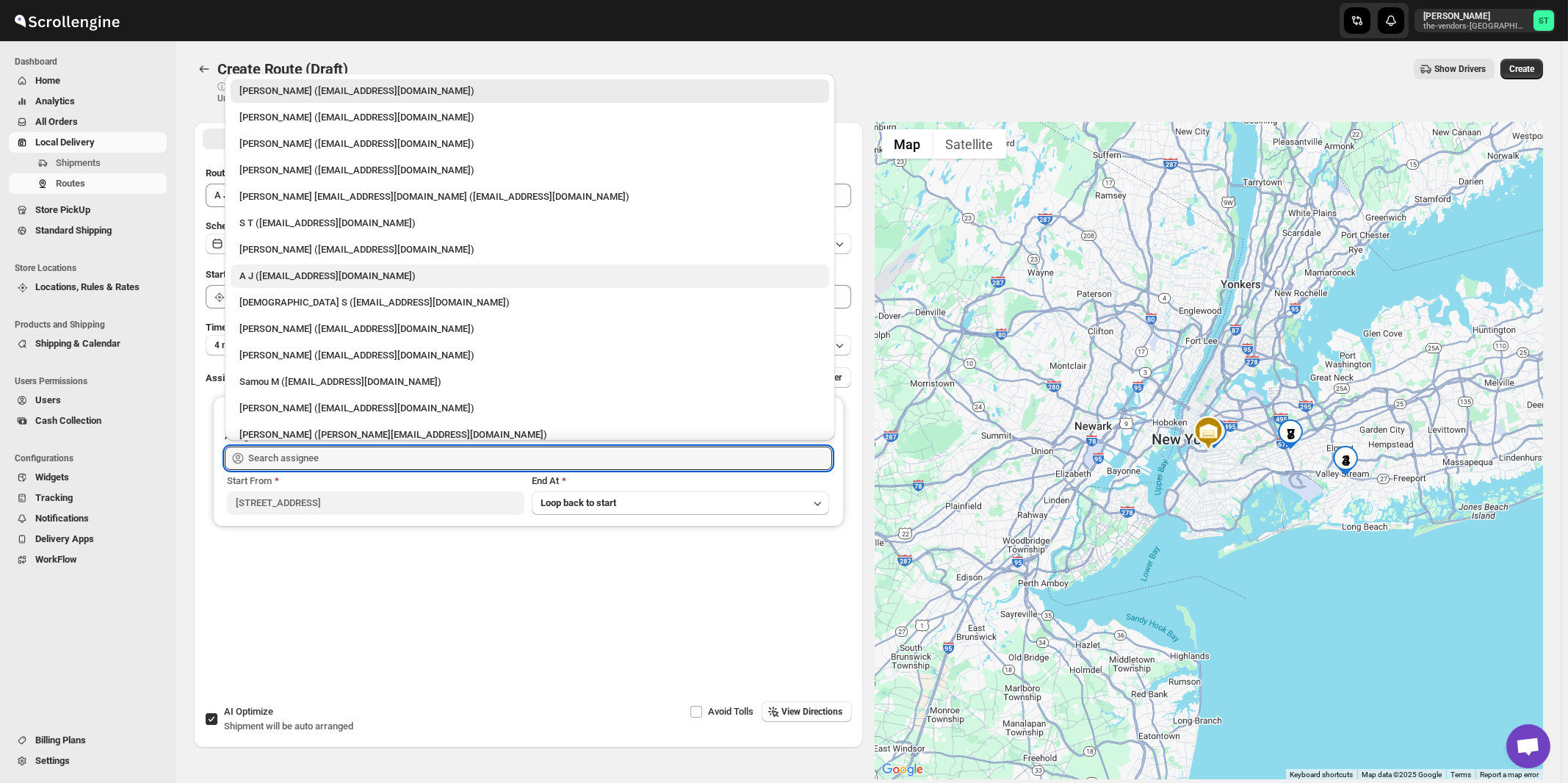
click at [254, 275] on div "A J ([EMAIL_ADDRESS][DOMAIN_NAME])" at bounding box center [530, 277] width 581 height 15
type input "A J ([EMAIL_ADDRESS][DOMAIN_NAME])"
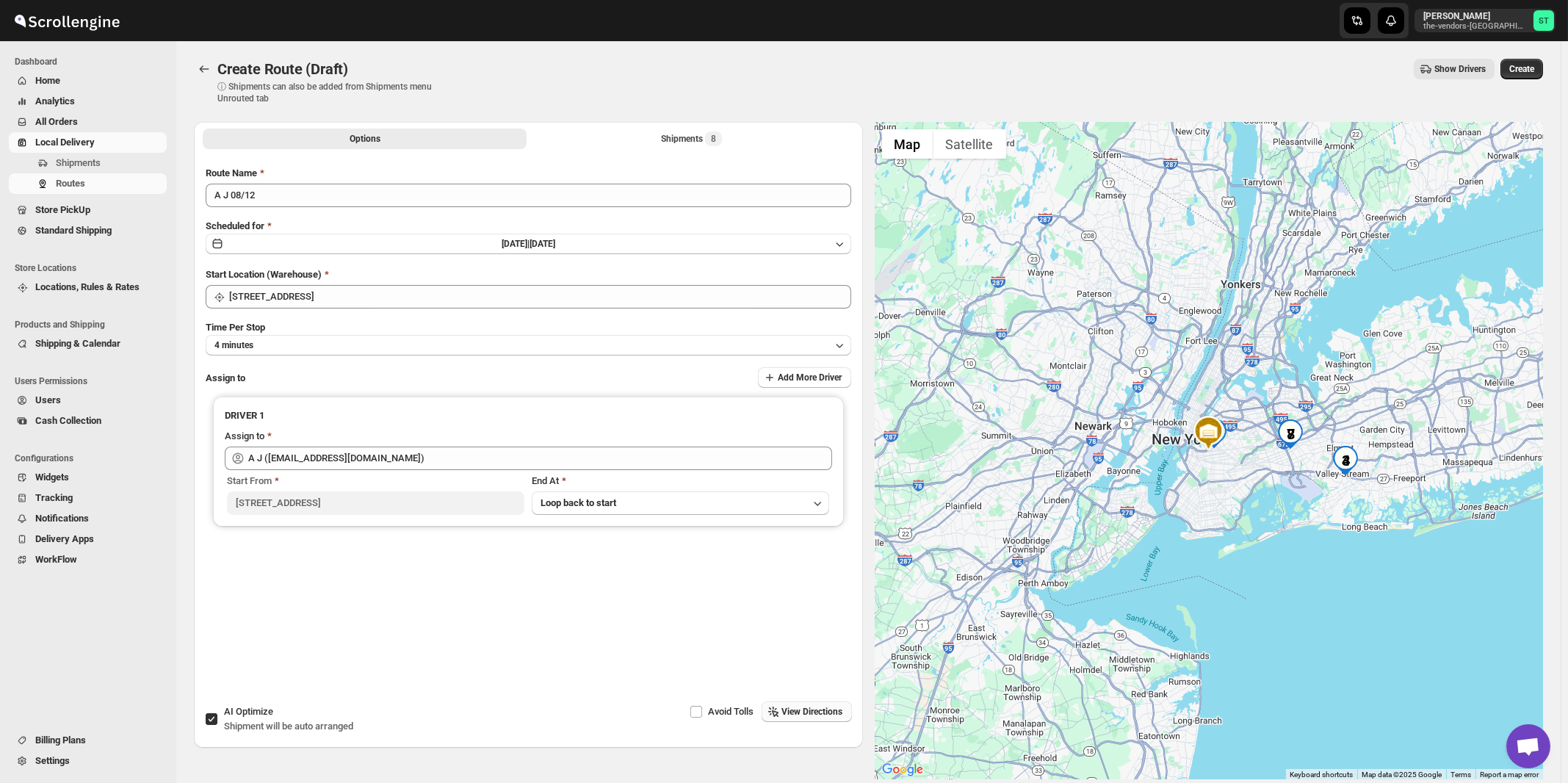
click at [799, 716] on span "View Directions" at bounding box center [813, 712] width 61 height 12
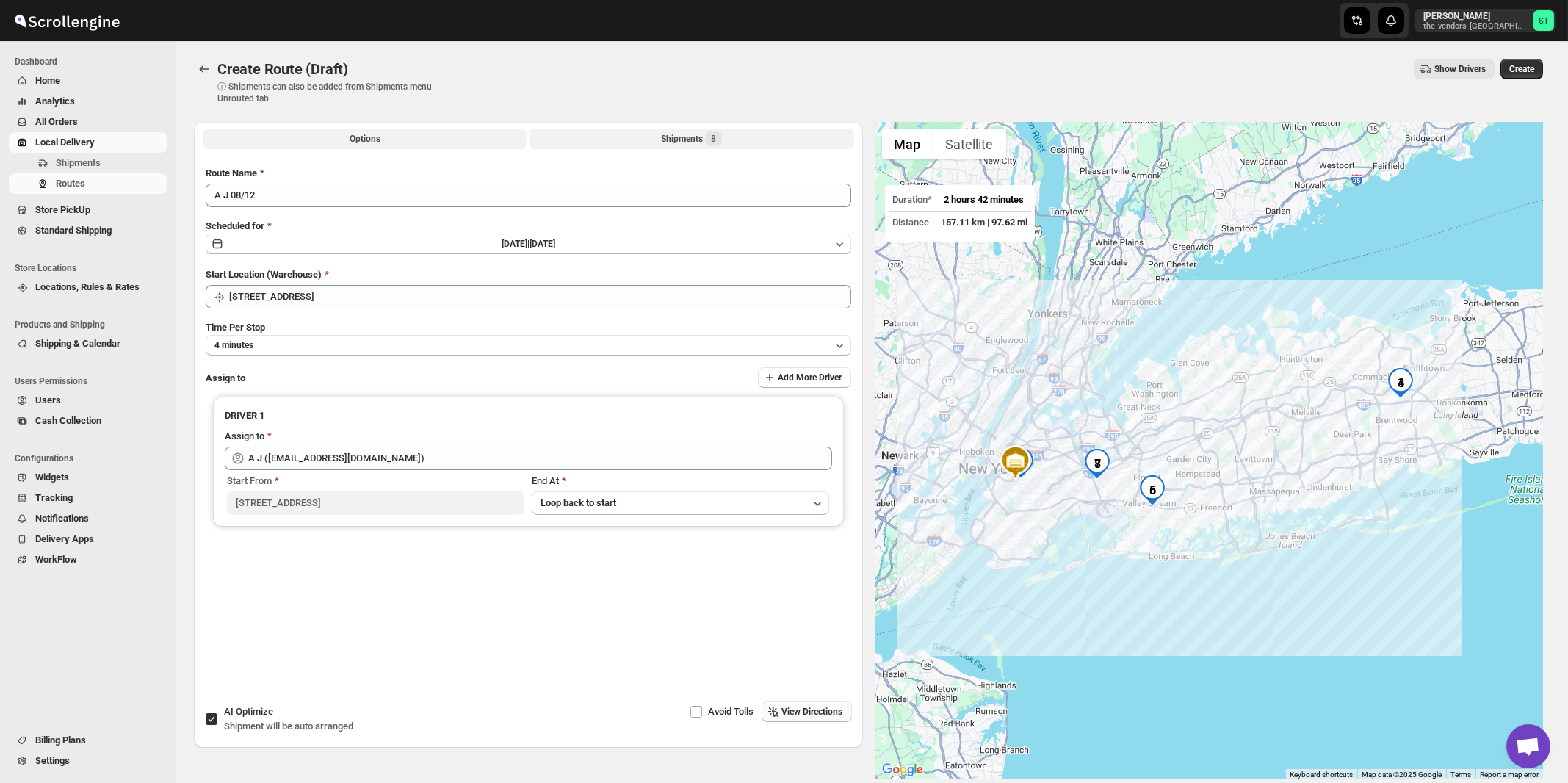
click at [678, 134] on div "Shipments 8" at bounding box center [692, 139] width 61 height 15
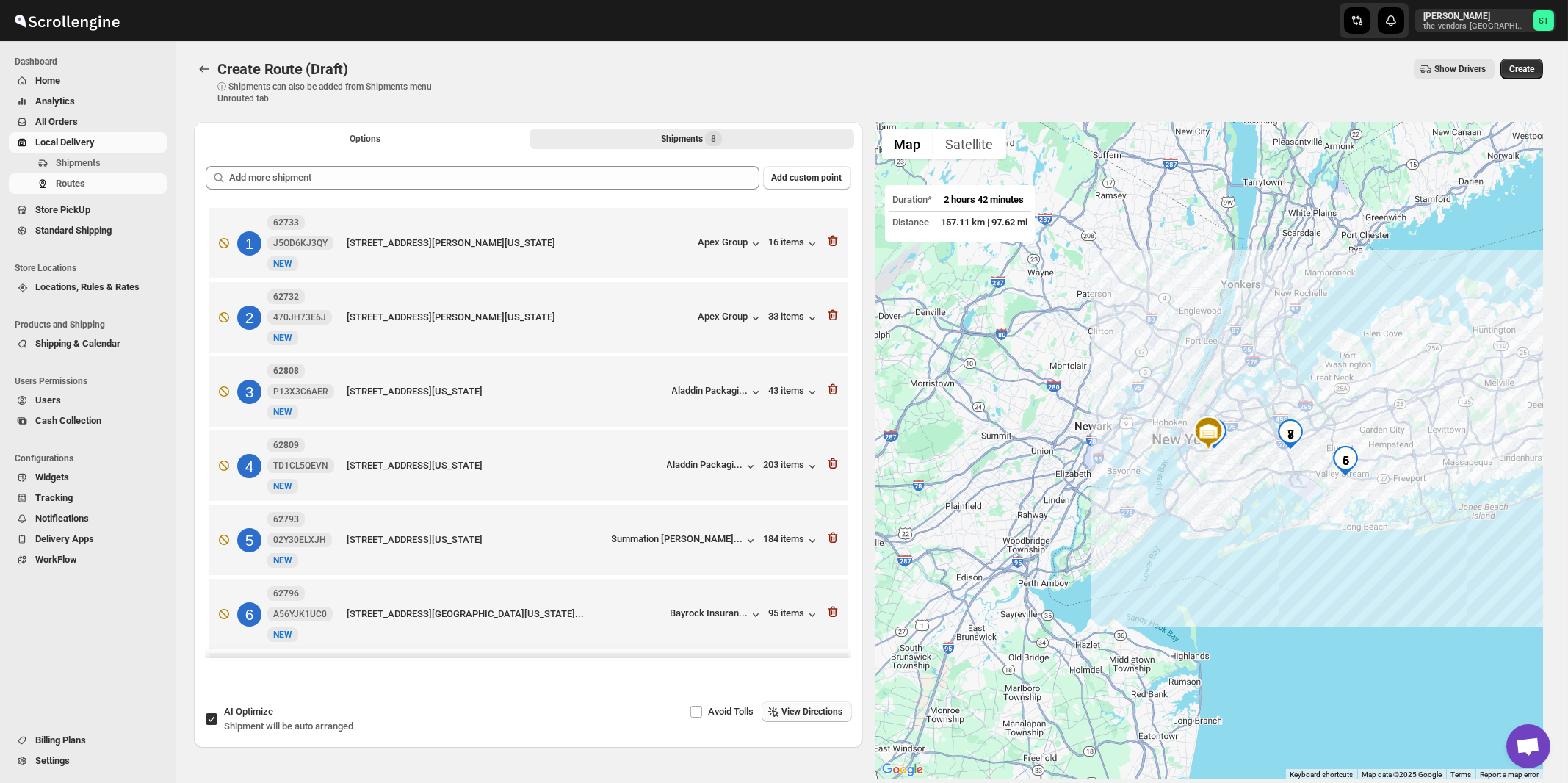
click at [259, 725] on span "Shipment will be auto arranged" at bounding box center [289, 727] width 130 height 11
click at [217, 725] on input "AI Optimize Shipment will be auto arranged" at bounding box center [211, 719] width 12 height 12
checkbox input "false"
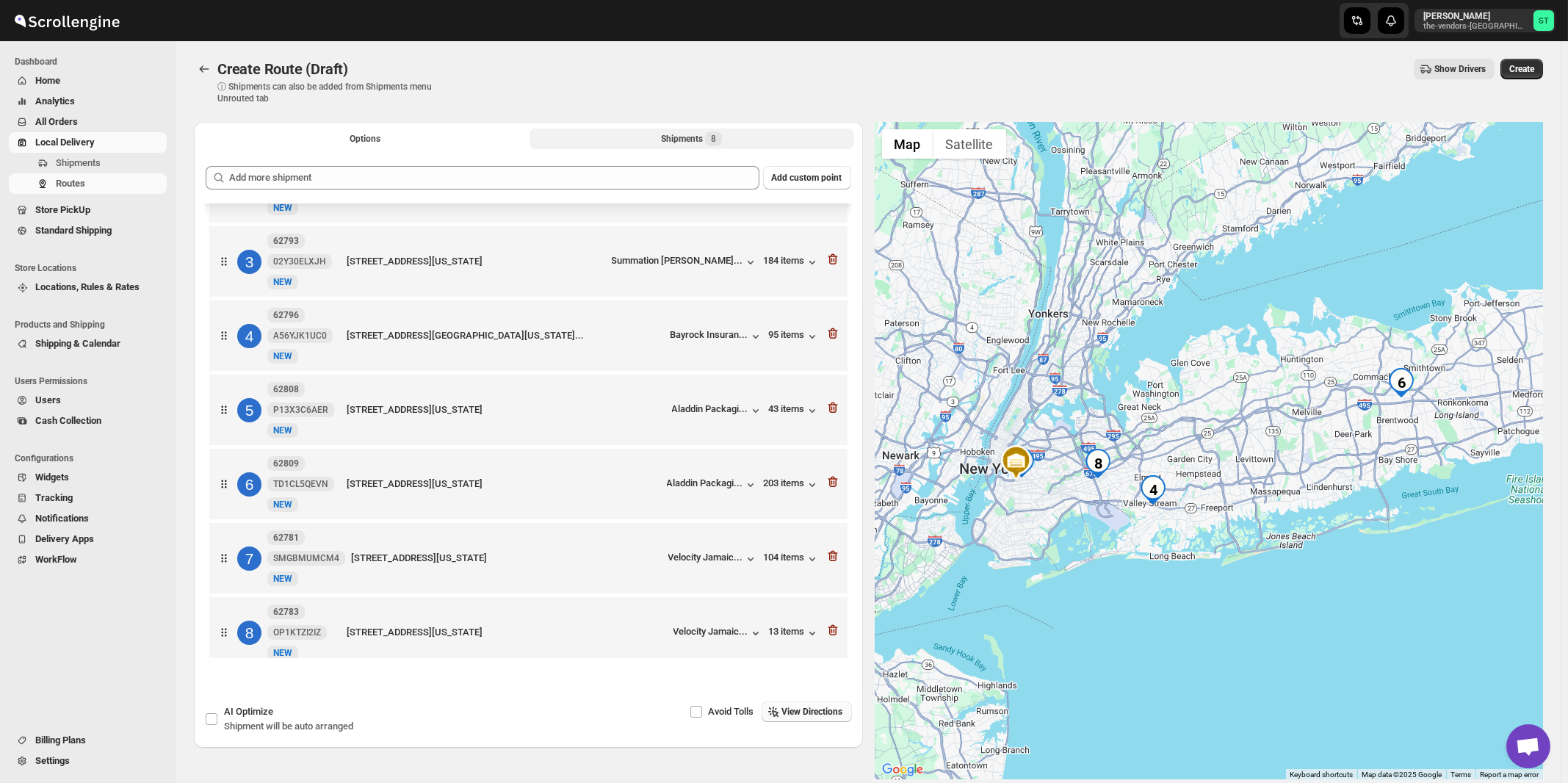
scroll to position [155, 0]
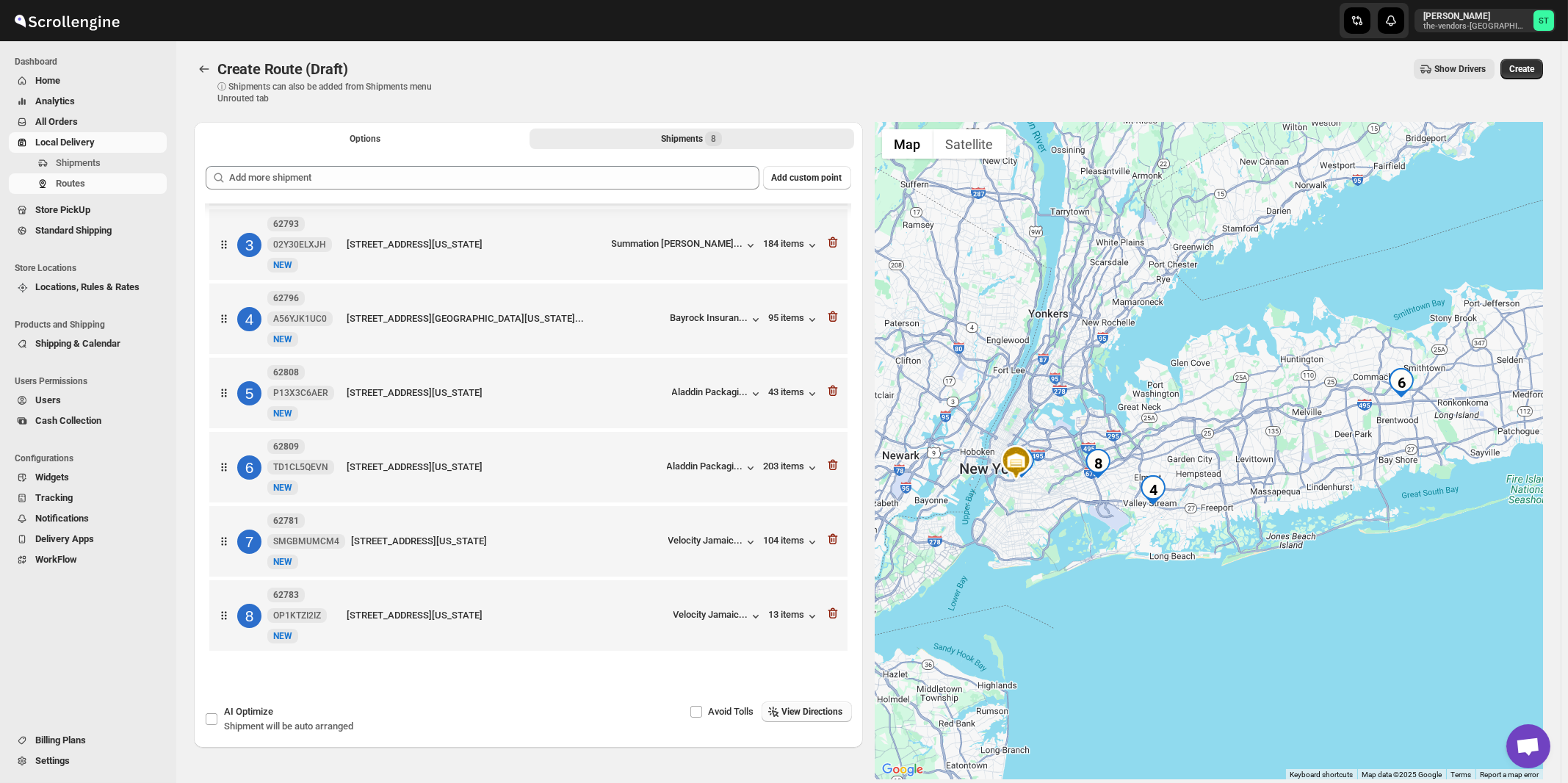
click at [808, 713] on span "View Directions" at bounding box center [813, 712] width 61 height 12
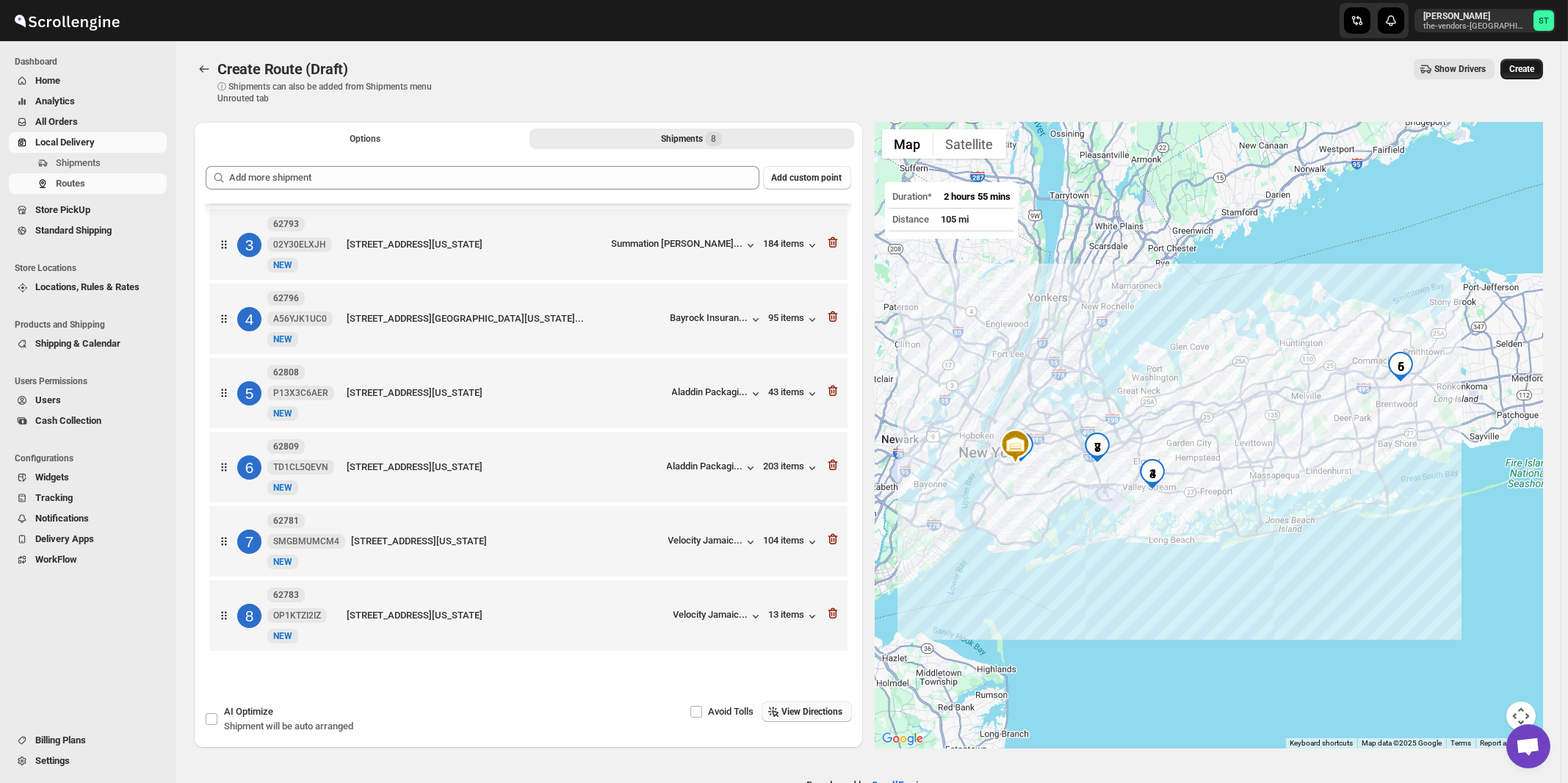
click at [1533, 73] on span "Create" at bounding box center [1522, 68] width 25 height 12
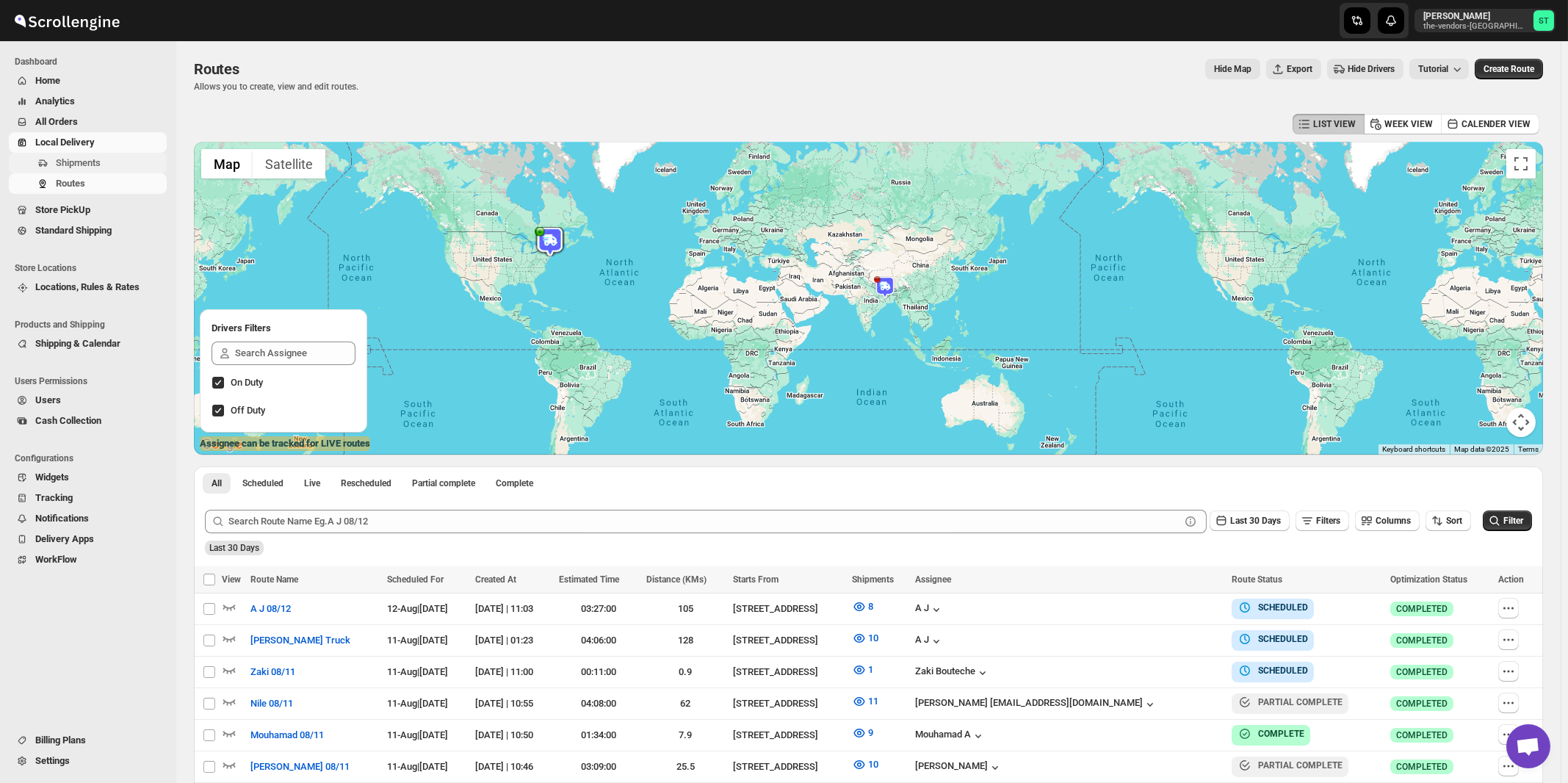
click at [78, 166] on span "Shipments" at bounding box center [78, 163] width 44 height 11
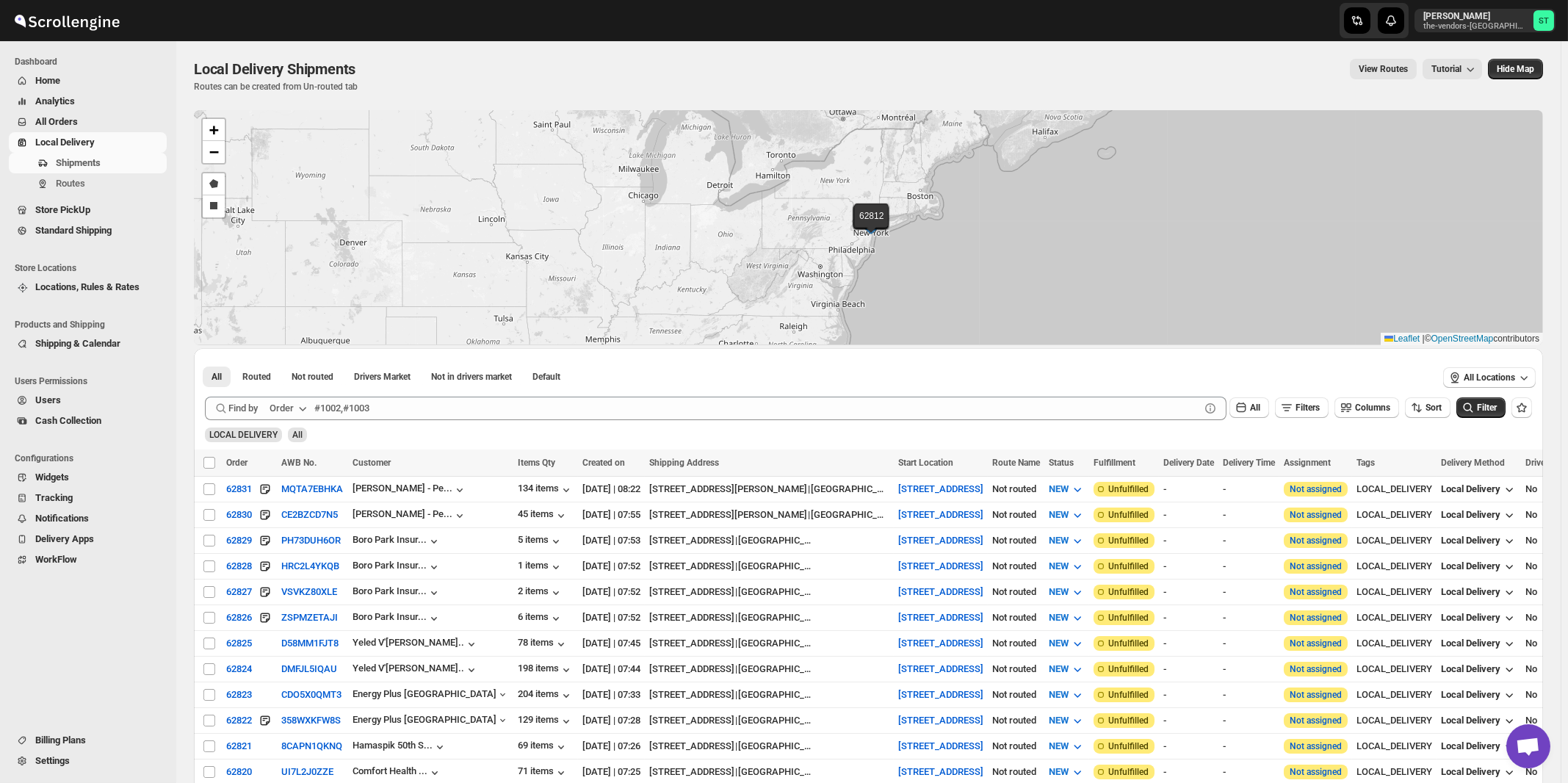
click at [290, 408] on div "Order" at bounding box center [281, 409] width 24 height 15
click at [277, 525] on div "Customer Name" at bounding box center [290, 518] width 68 height 15
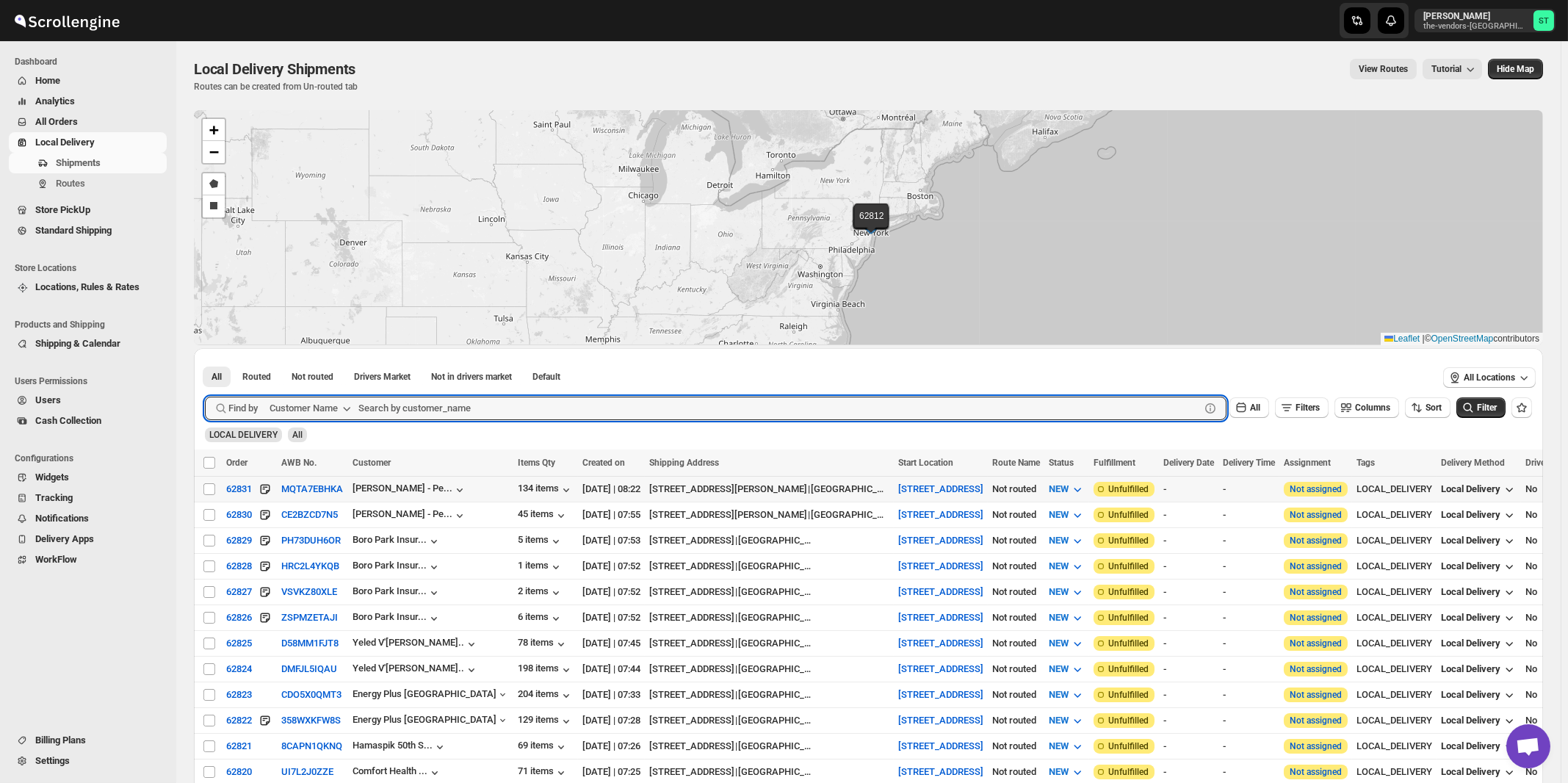
paste input "Sib Insurance"
type input "Sib Insurance"
click button "Submit" at bounding box center [226, 355] width 42 height 16
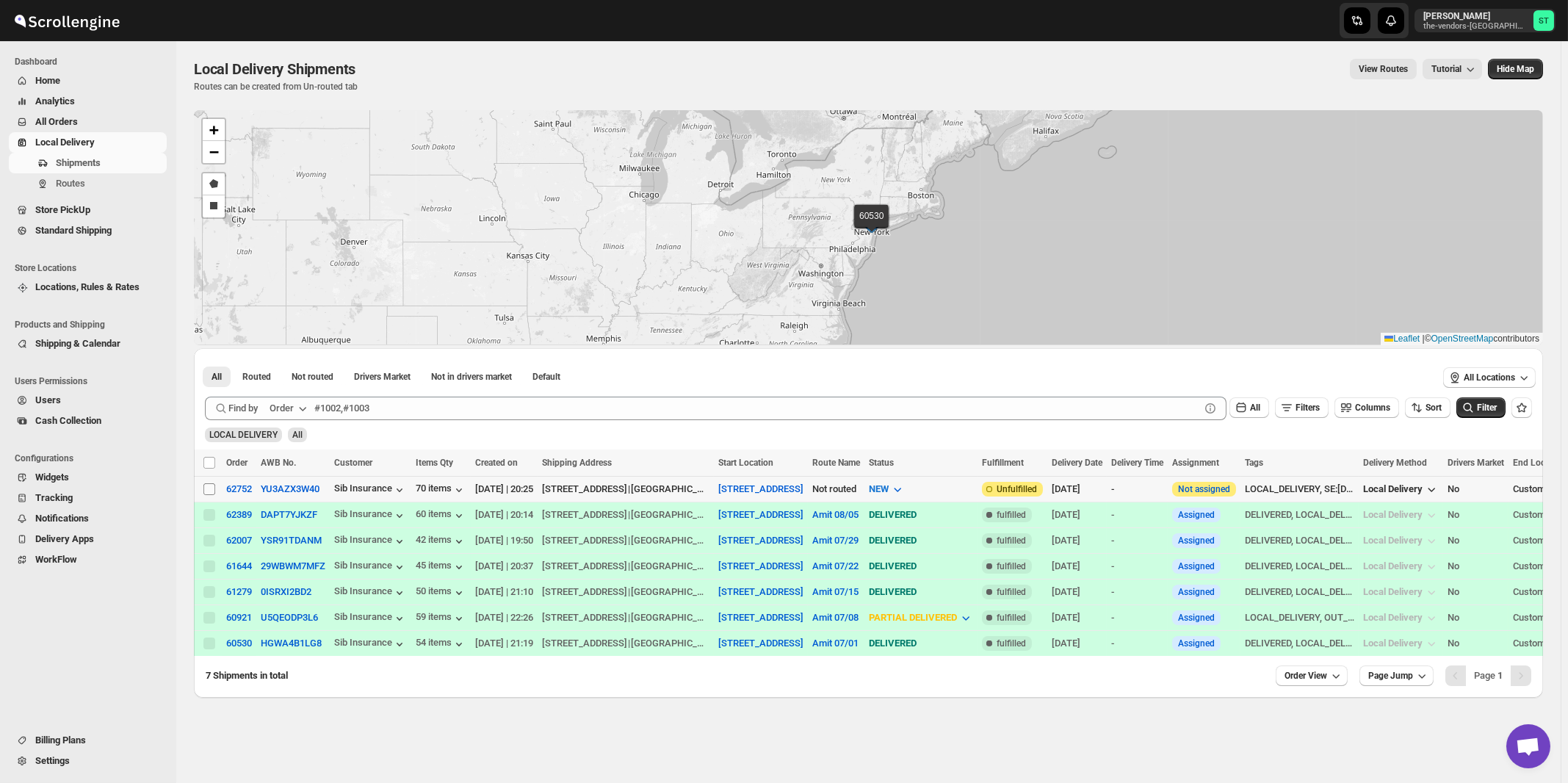
click at [205, 492] on input "Select shipment" at bounding box center [209, 489] width 12 height 12
checkbox input "true"
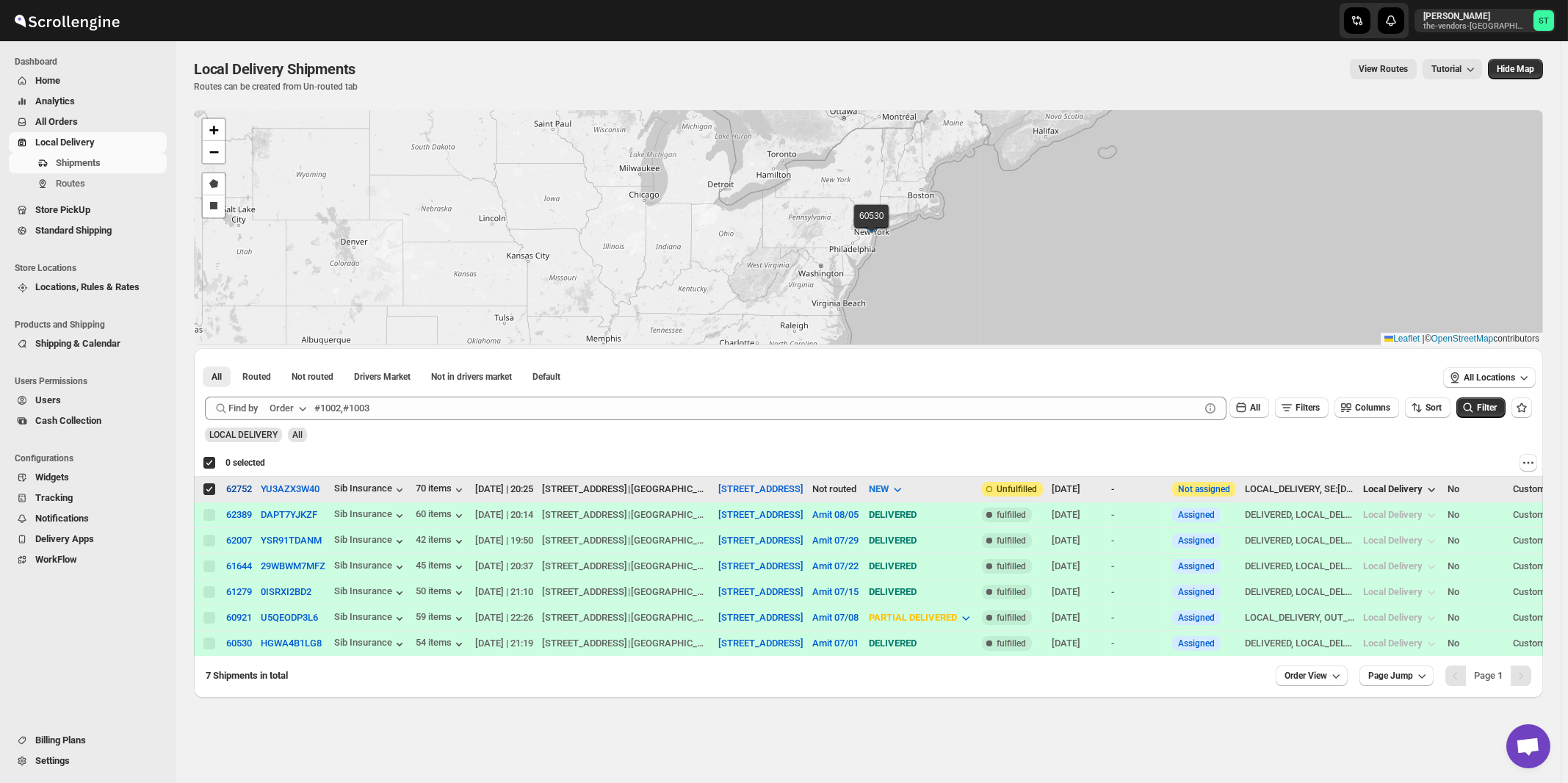
checkbox input "true"
click at [298, 406] on icon "button" at bounding box center [302, 409] width 15 height 15
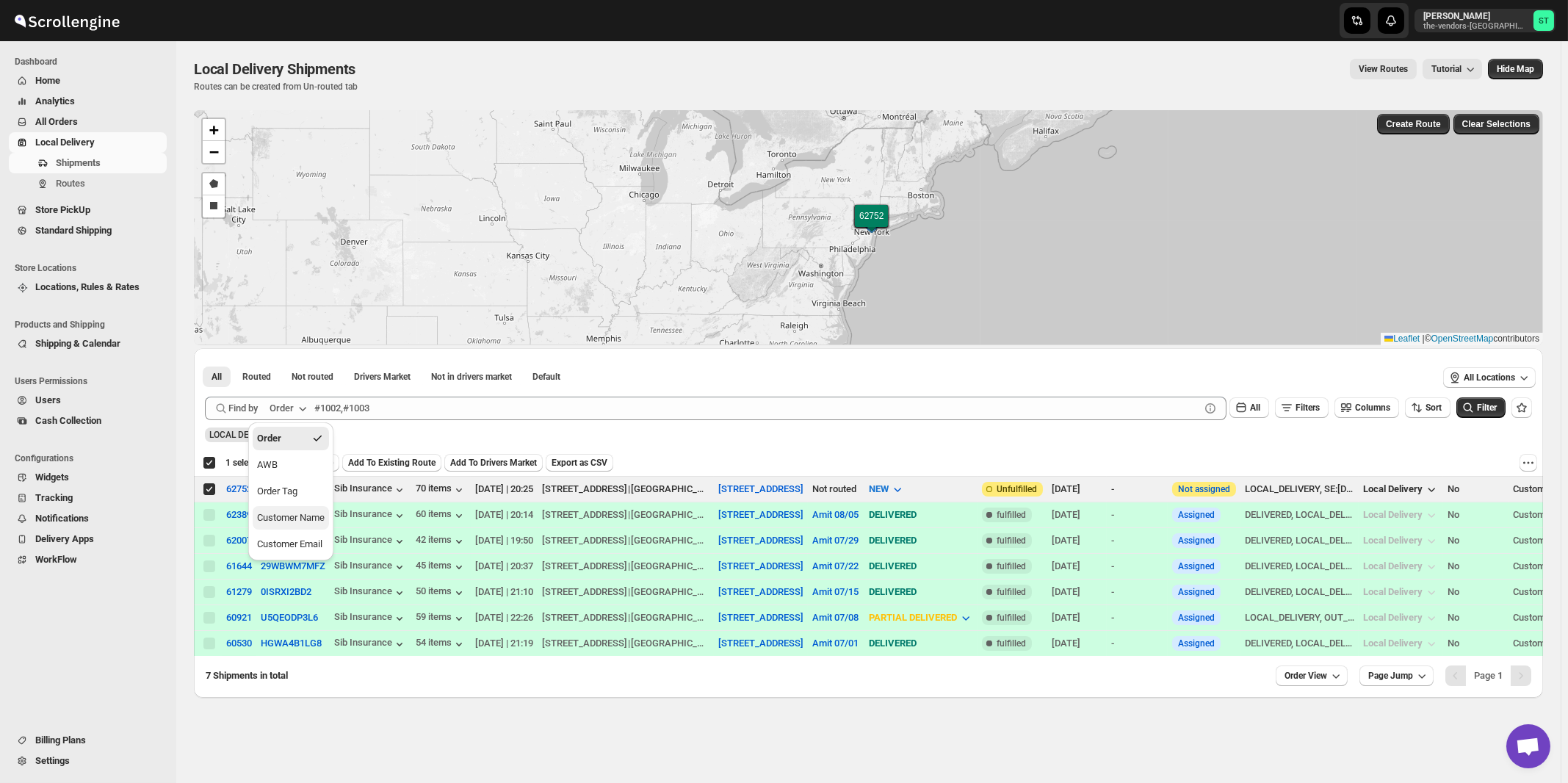
click at [298, 523] on div "Customer Name" at bounding box center [290, 518] width 68 height 15
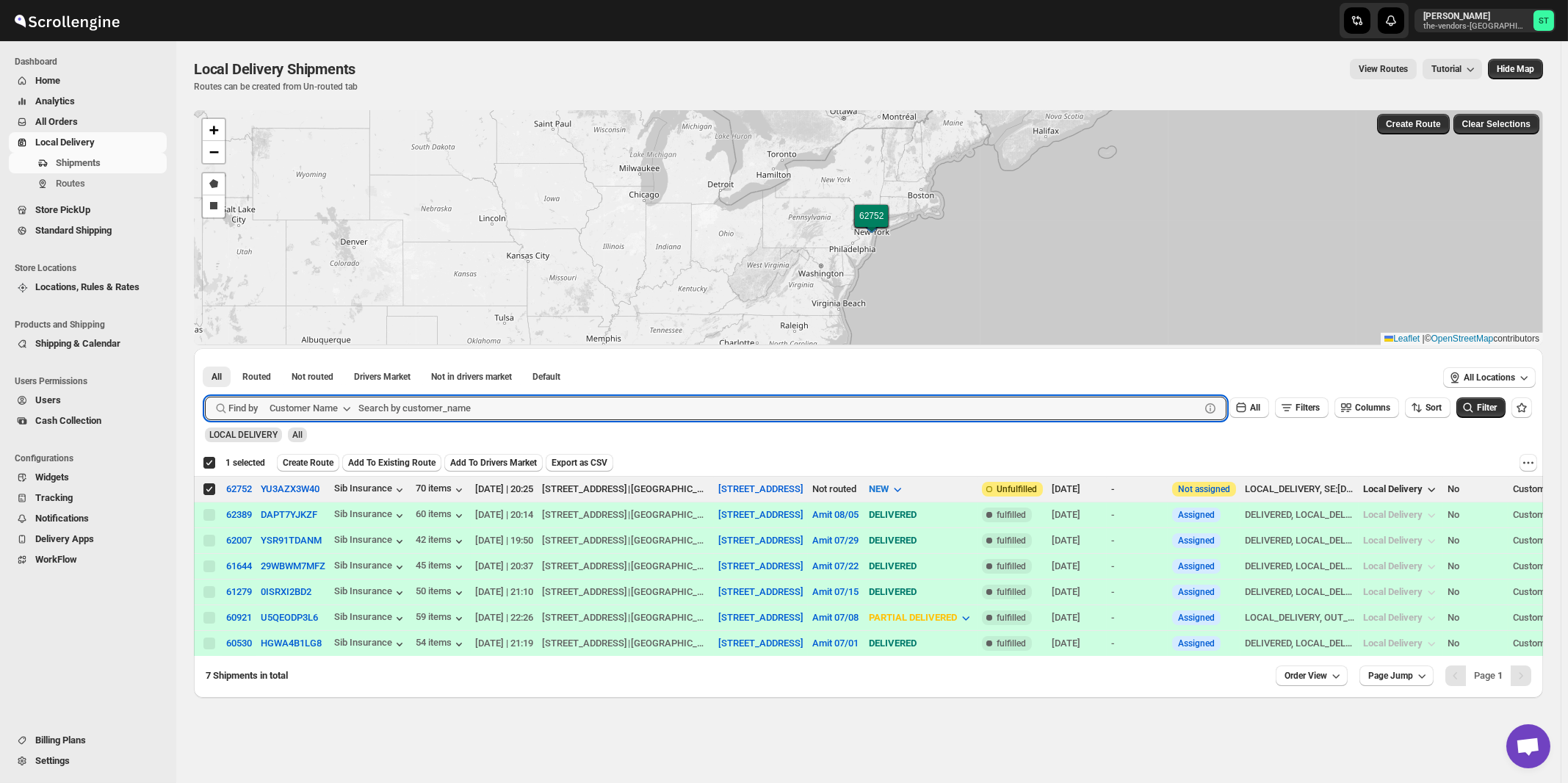
paste input "P&G Brokerage [GEOGRAPHIC_DATA]"
type input "P&G Brokerage [GEOGRAPHIC_DATA]"
click button "Submit" at bounding box center [226, 355] width 42 height 16
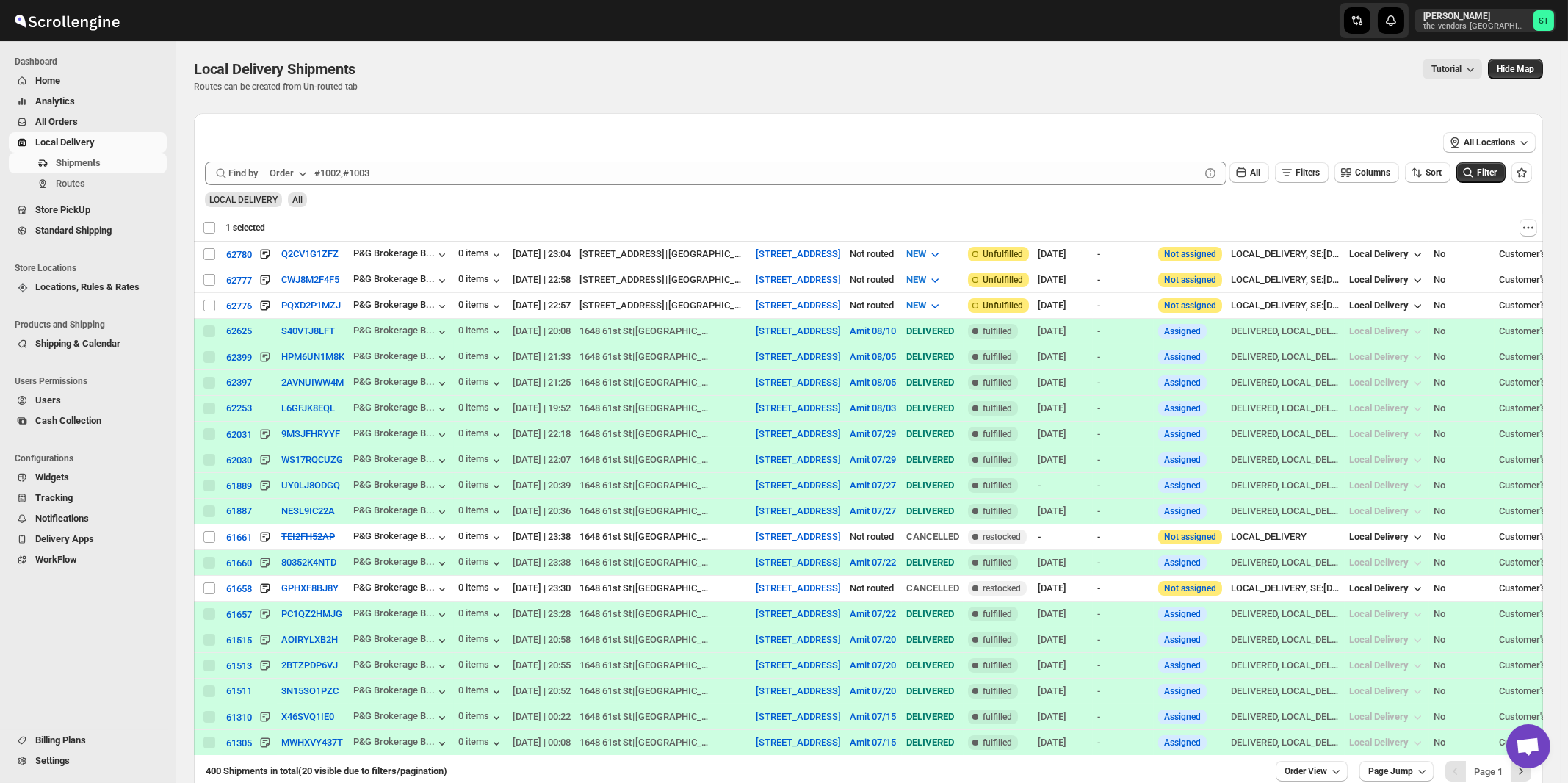
checkbox input "false"
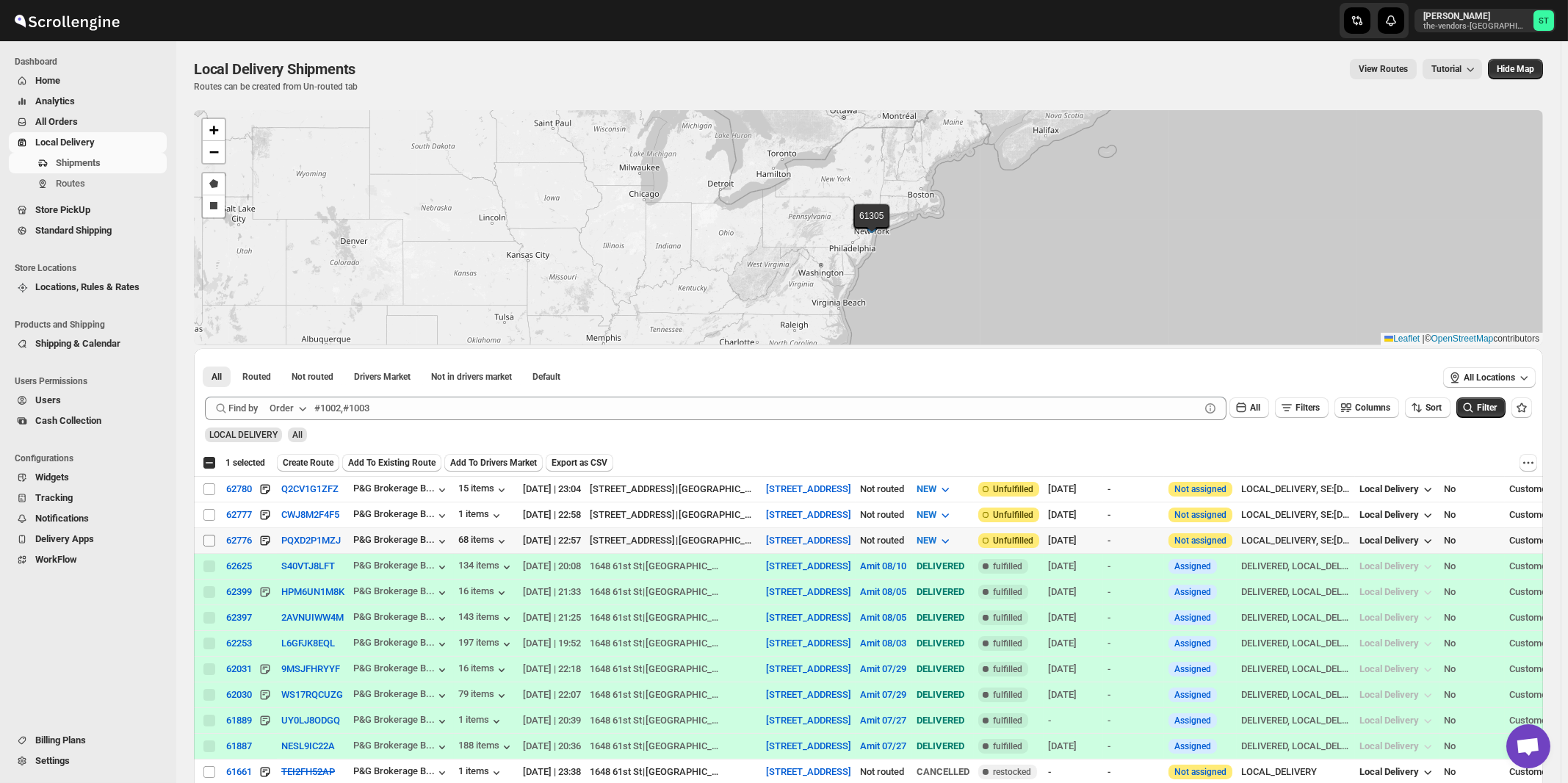
click at [206, 540] on input "Select shipment" at bounding box center [209, 541] width 12 height 12
checkbox input "true"
click at [212, 487] on input "Select shipment" at bounding box center [209, 489] width 12 height 12
checkbox input "true"
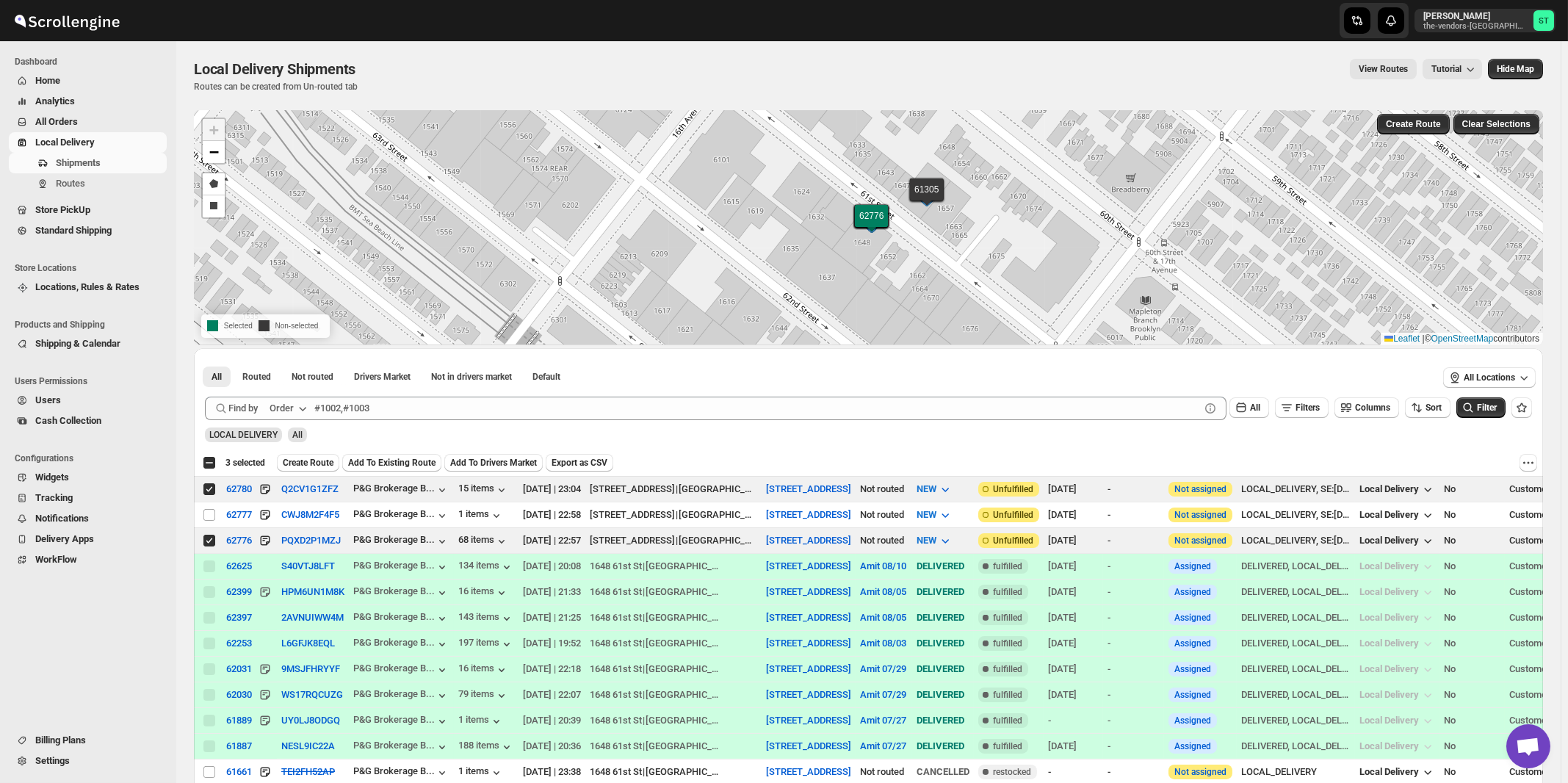
click at [290, 409] on div "Order" at bounding box center [281, 409] width 24 height 15
click at [294, 516] on div "Customer Name" at bounding box center [290, 518] width 68 height 15
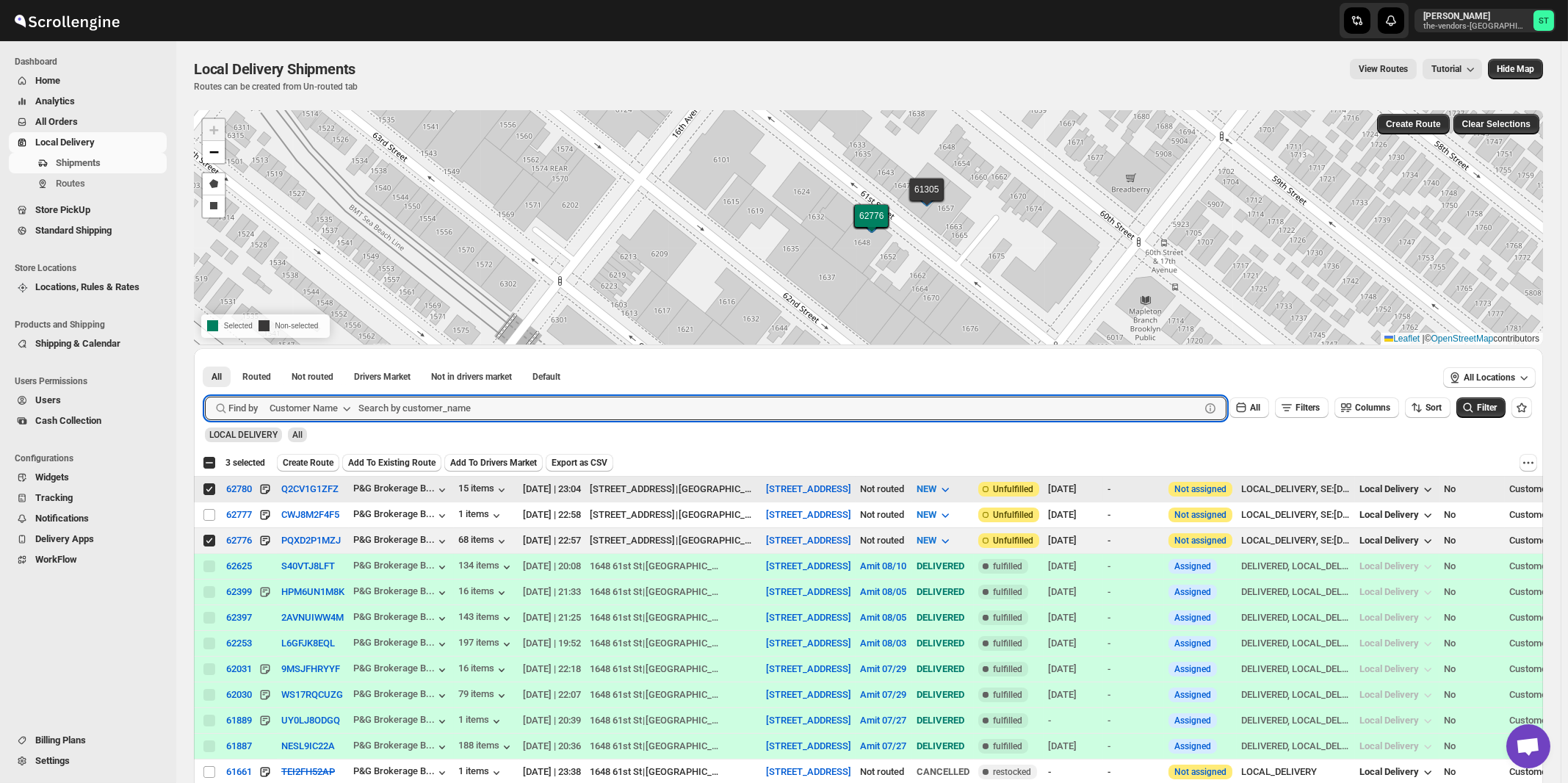
paste input "First Choice BP"
type input "First Choice BP"
click button "Submit" at bounding box center [226, 355] width 42 height 16
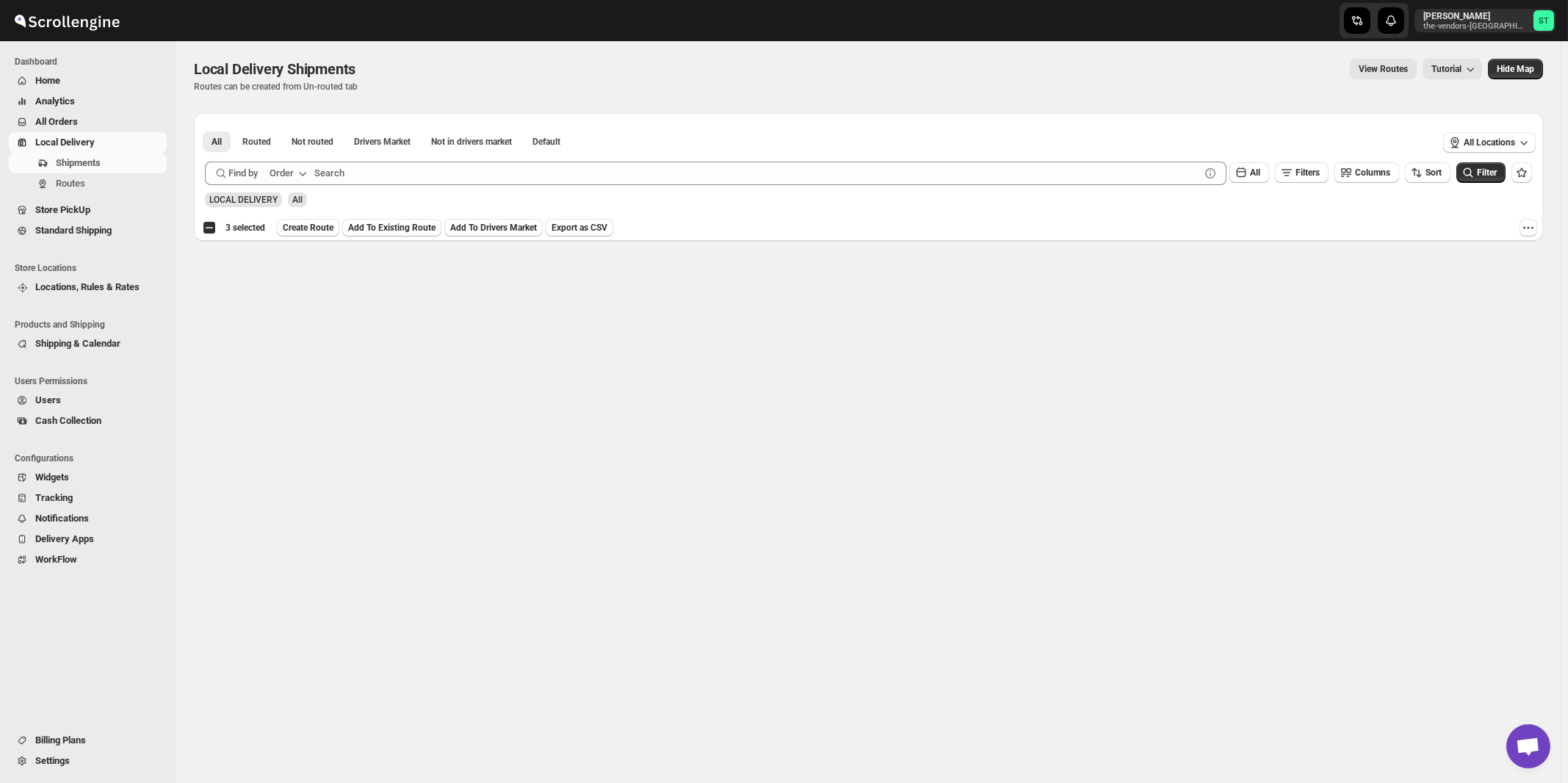
click at [293, 170] on div "Order" at bounding box center [281, 173] width 24 height 15
click at [290, 276] on button "Customer Name" at bounding box center [290, 282] width 77 height 23
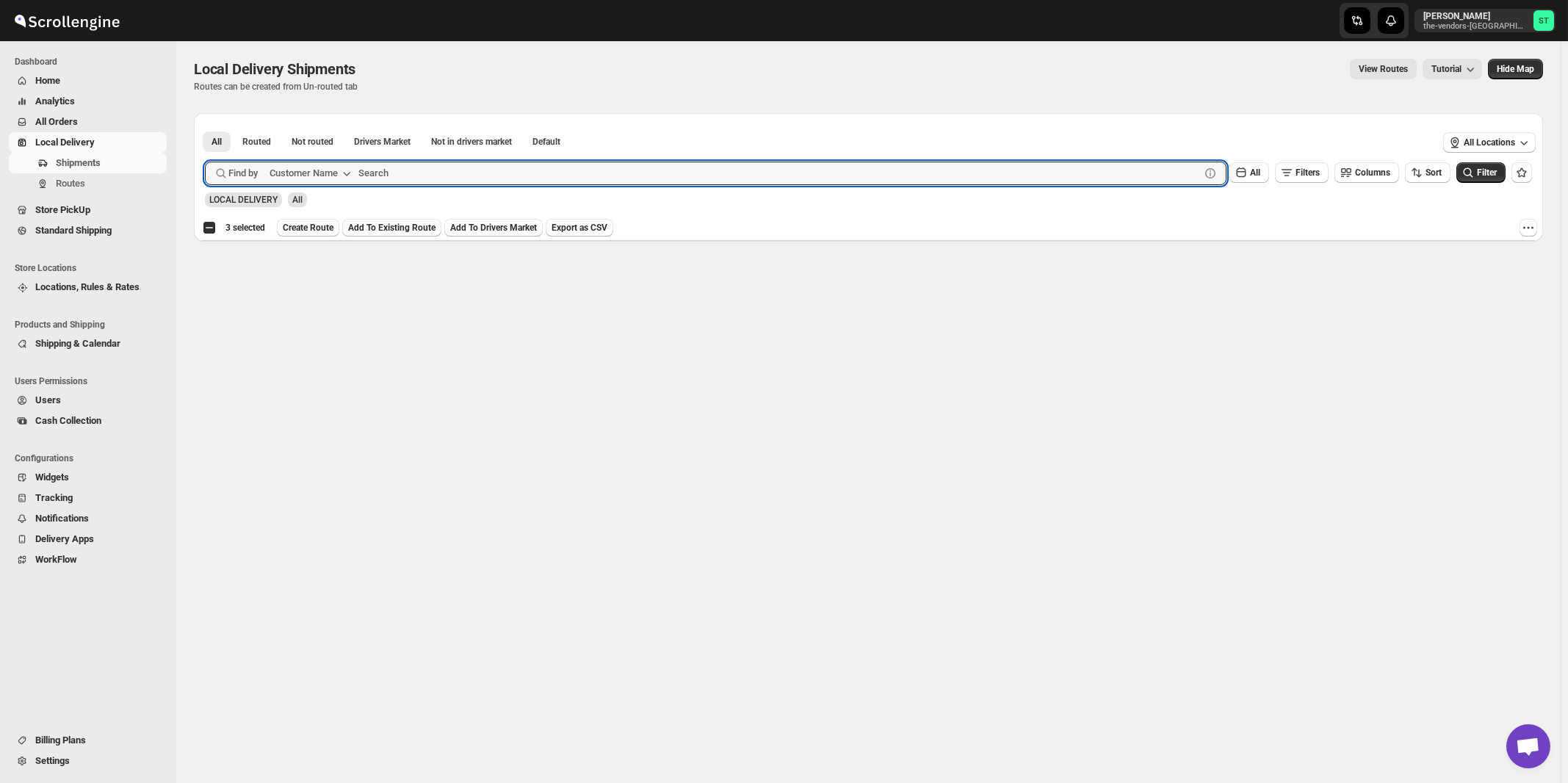
paste input "First Choice BP"
type input "First Choice BP"
click button "Submit" at bounding box center [226, 120] width 42 height 16
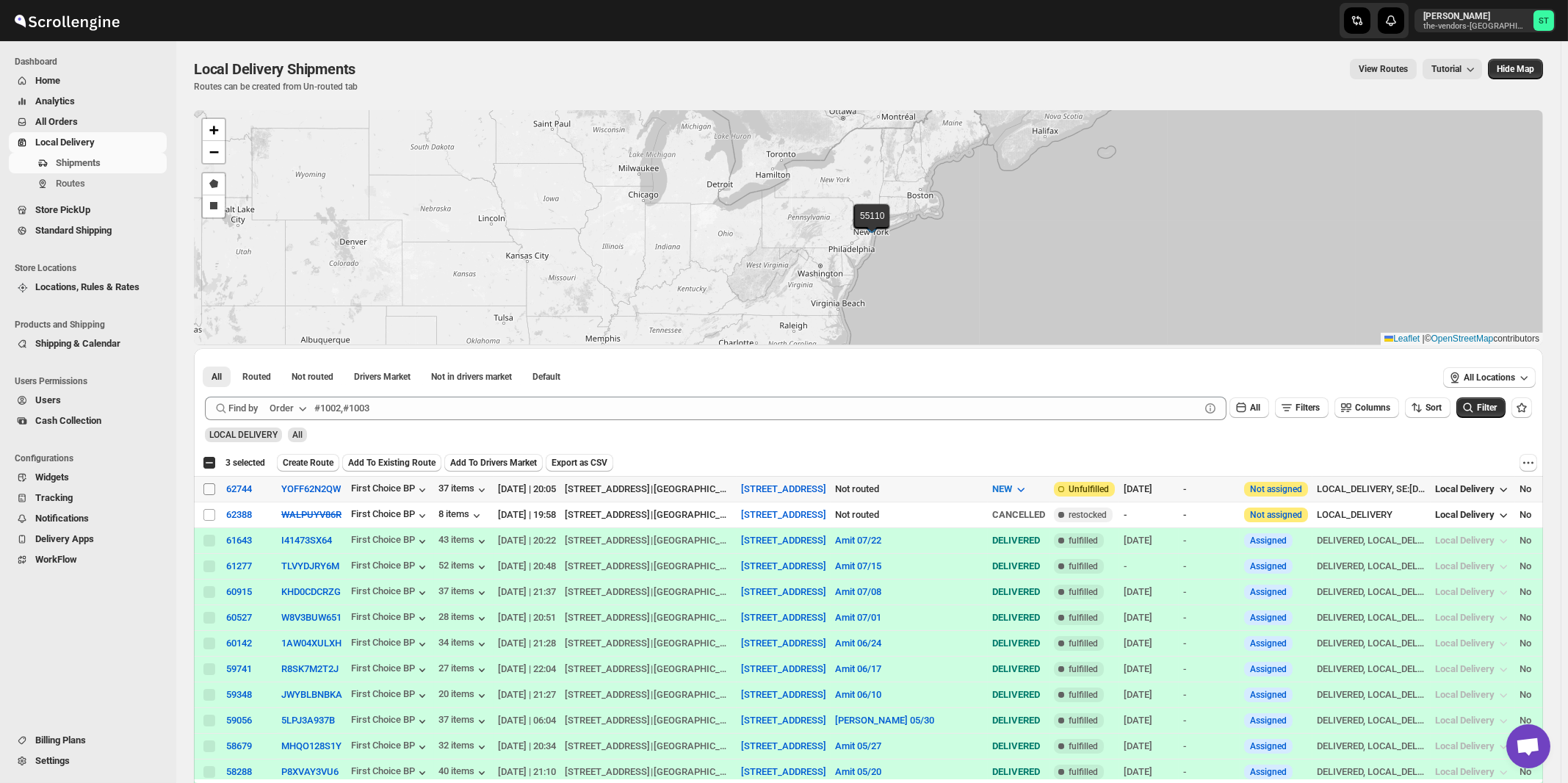
click at [209, 488] on input "Select shipment" at bounding box center [209, 489] width 12 height 12
checkbox input "true"
click at [304, 404] on icon "button" at bounding box center [302, 409] width 15 height 15
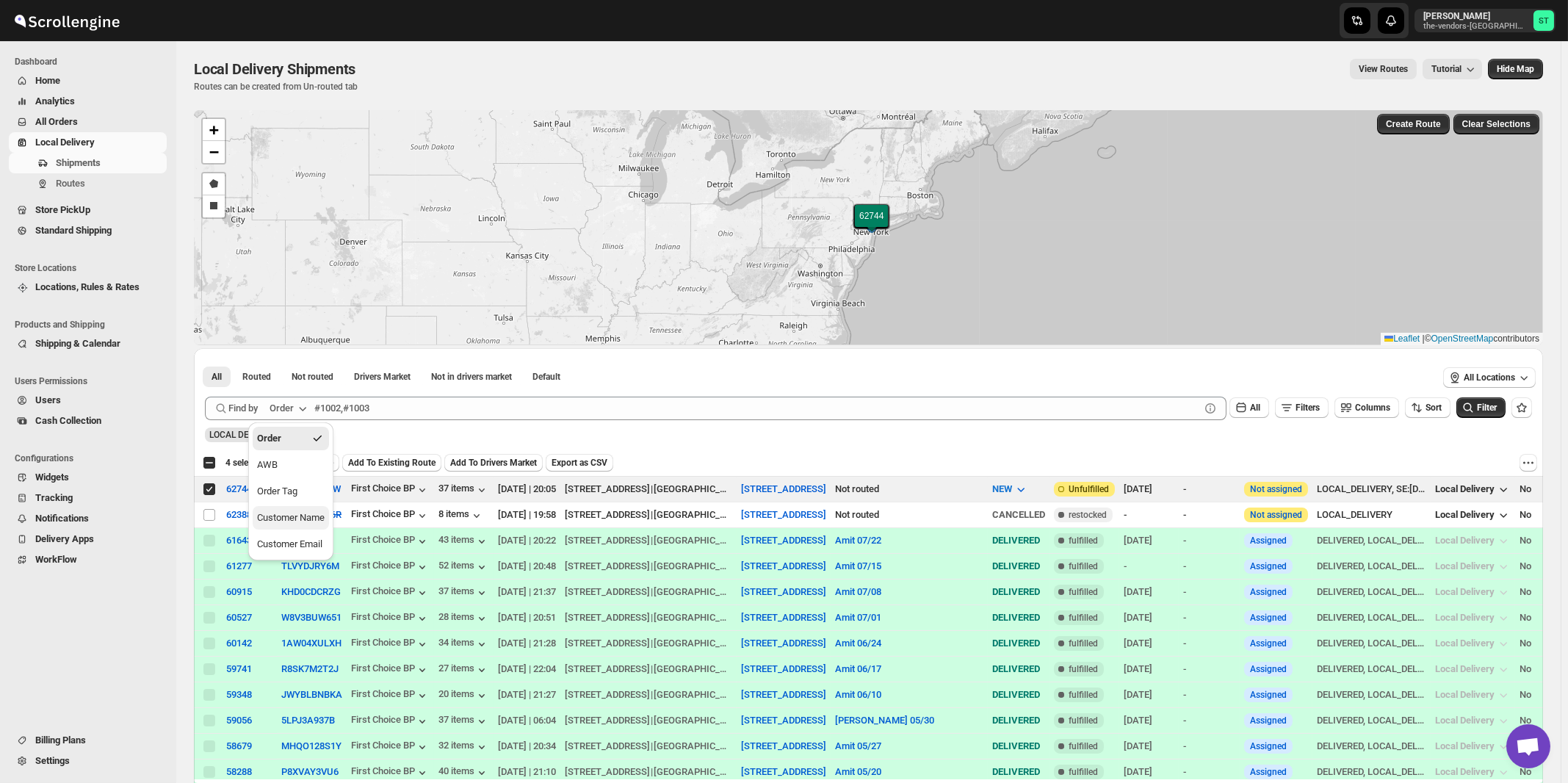
click at [288, 512] on div "Customer Name" at bounding box center [290, 518] width 68 height 15
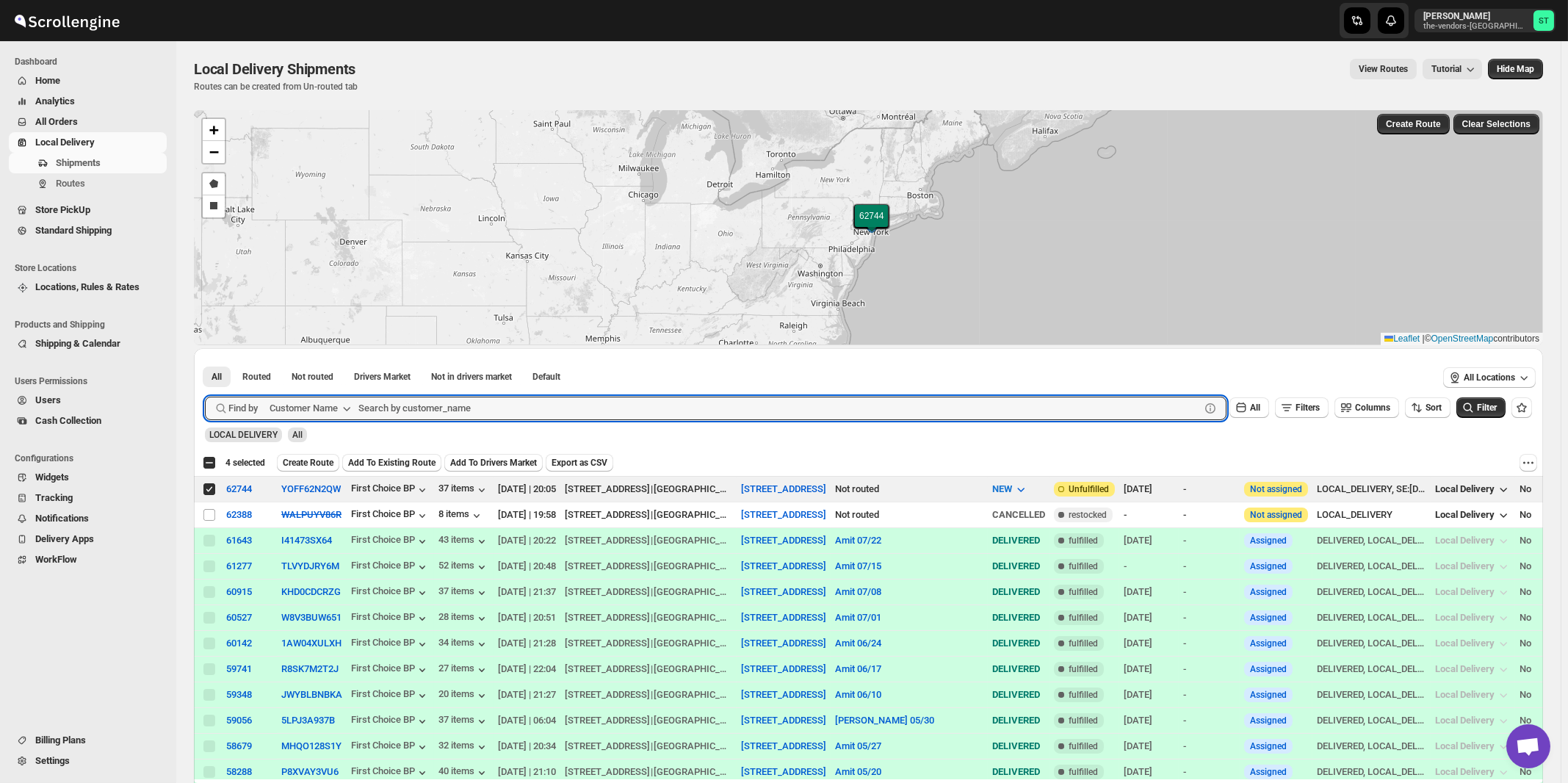
paste input "Alpha Student Support"
type input "Alpha Student Support"
click button "Submit" at bounding box center [226, 355] width 42 height 16
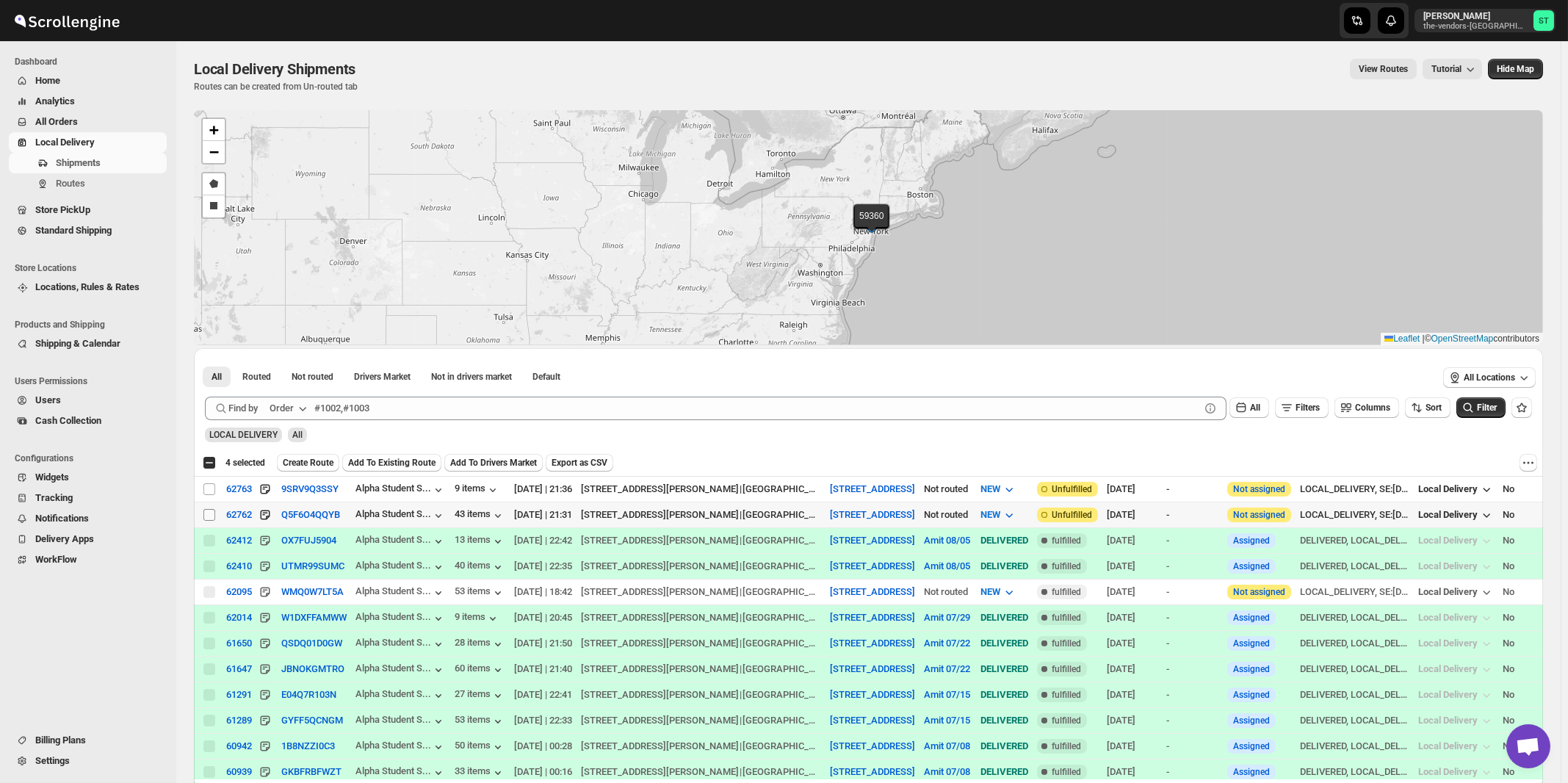
click at [209, 513] on input "Select shipment" at bounding box center [209, 515] width 12 height 12
checkbox input "true"
click at [211, 491] on input "Select shipment" at bounding box center [209, 489] width 12 height 12
checkbox input "true"
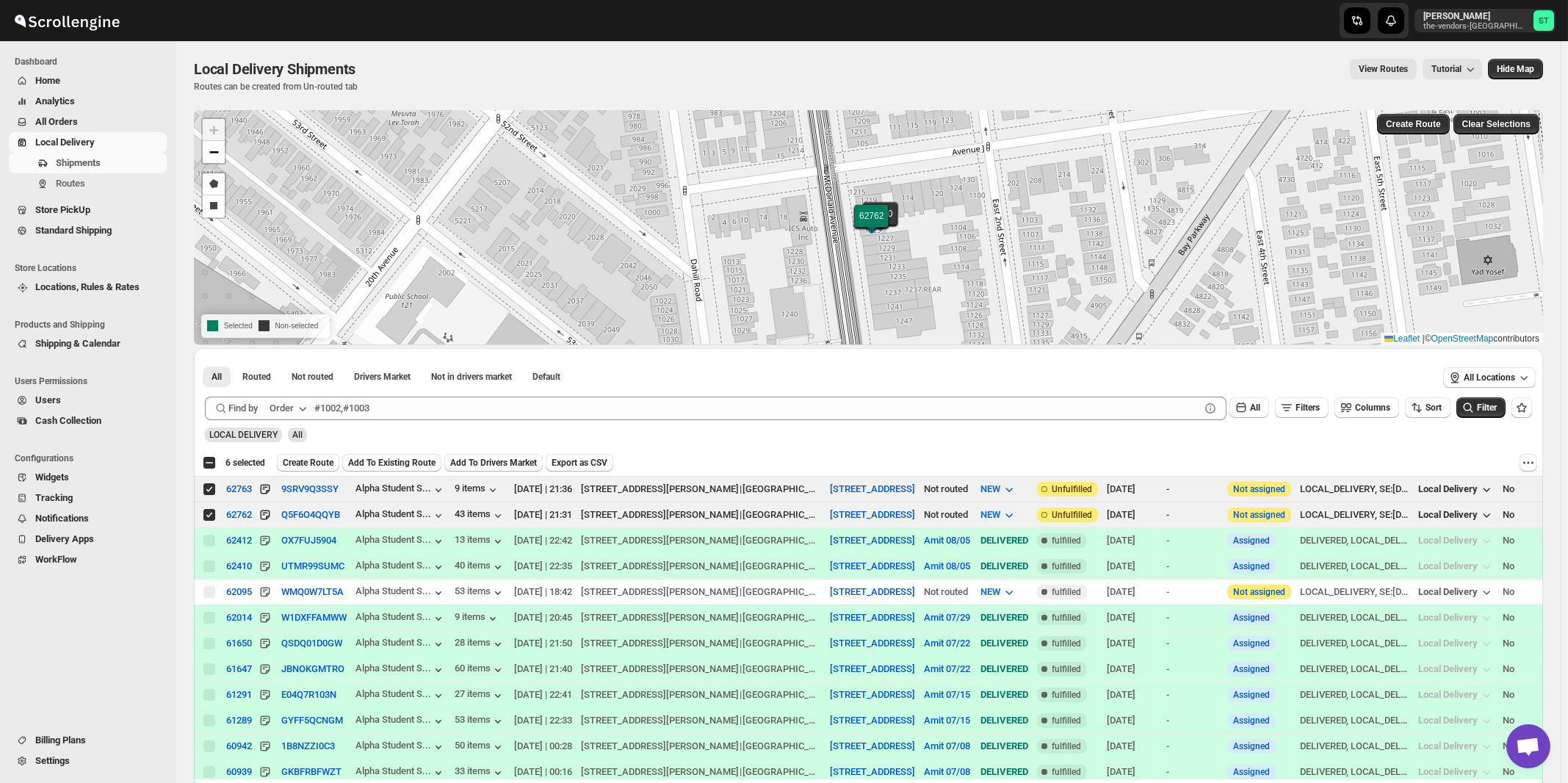
click at [301, 404] on icon "button" at bounding box center [302, 409] width 15 height 15
click at [293, 516] on div "Customer Name" at bounding box center [290, 518] width 68 height 15
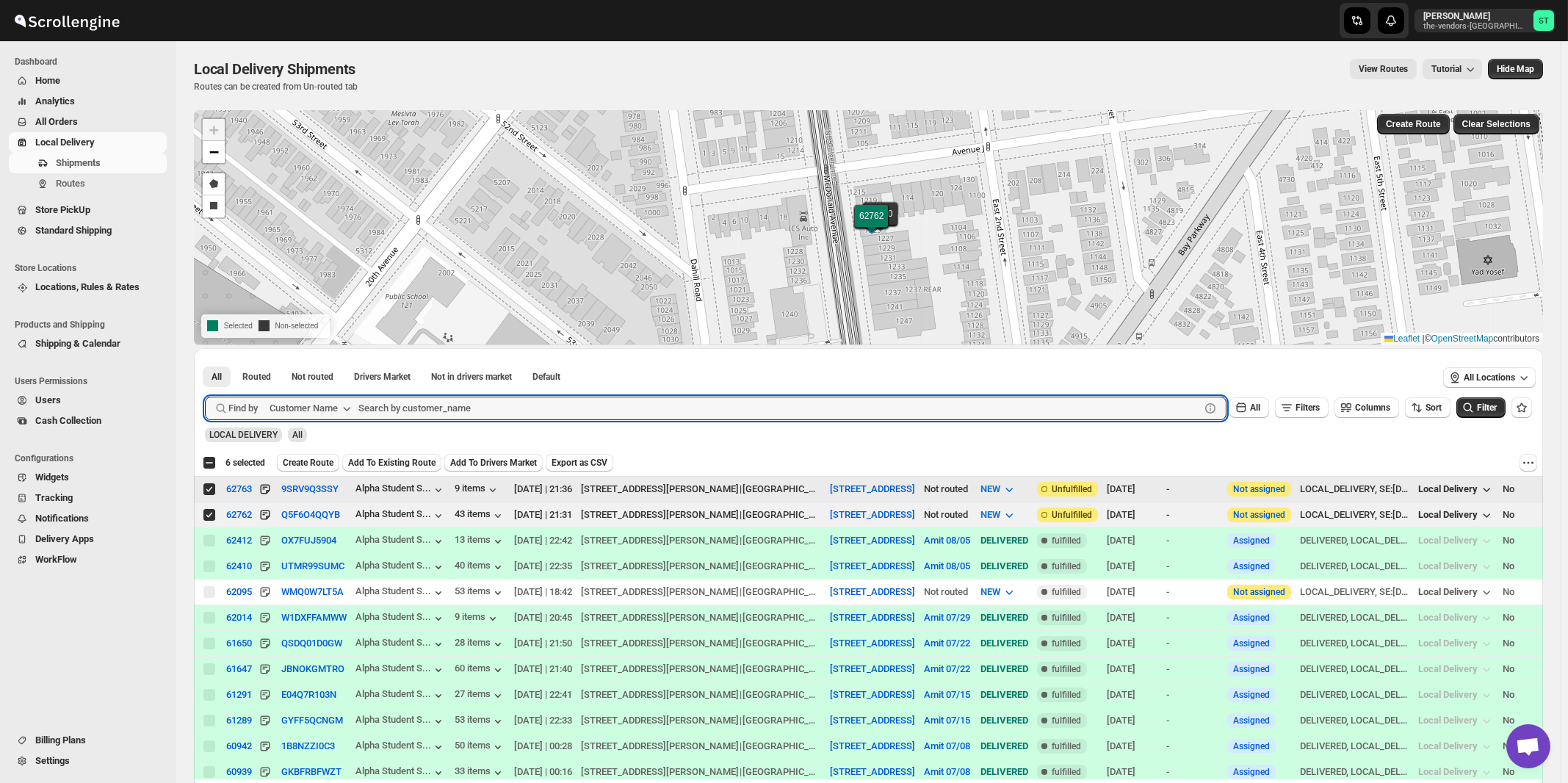
paste input "Renewal Of Life"
type input "Renewal Of Life"
click button "Submit" at bounding box center [226, 355] width 42 height 16
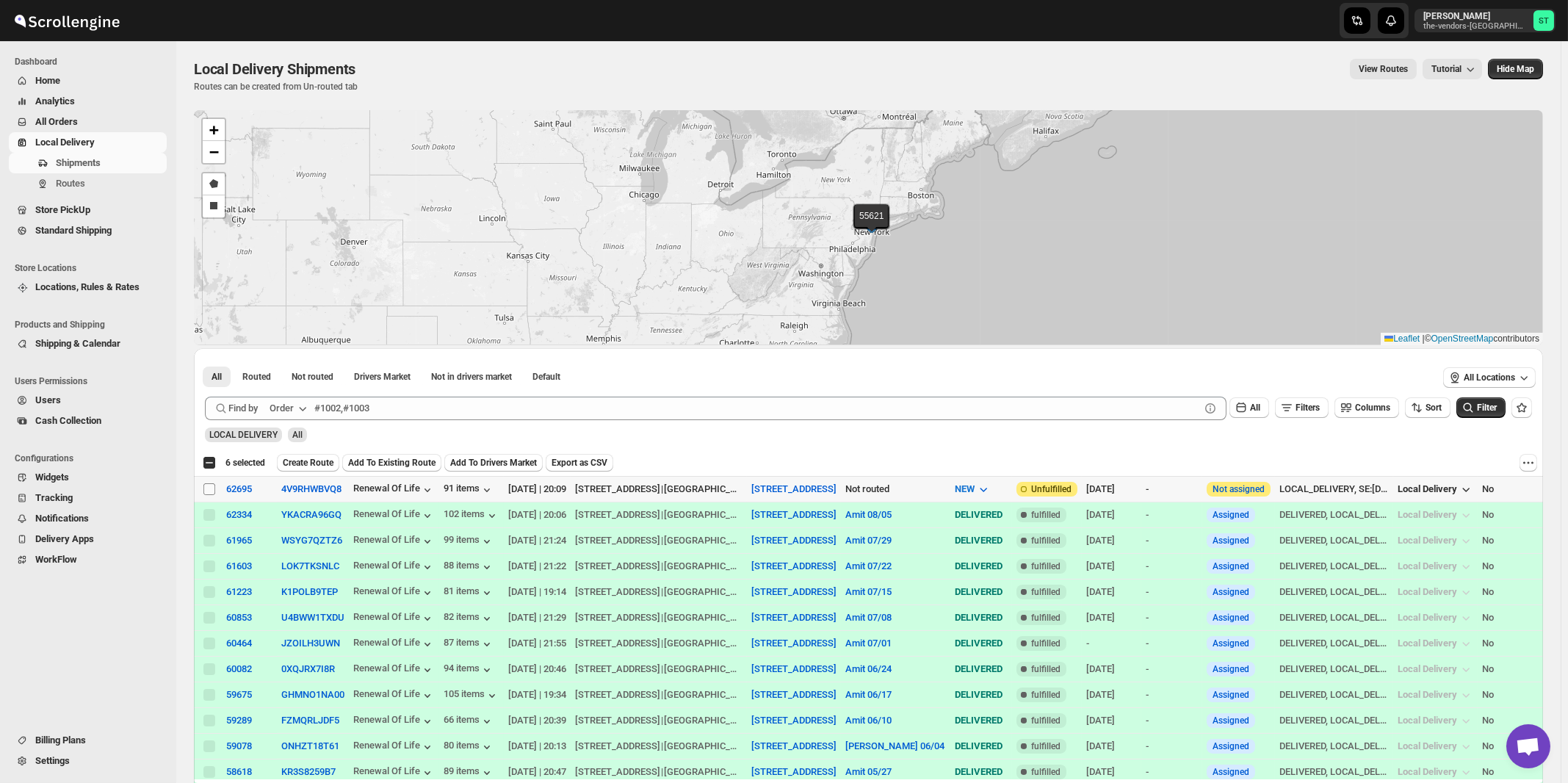
click at [205, 488] on input "Select shipment" at bounding box center [209, 489] width 12 height 12
checkbox input "true"
click at [294, 408] on div "Order" at bounding box center [281, 409] width 24 height 15
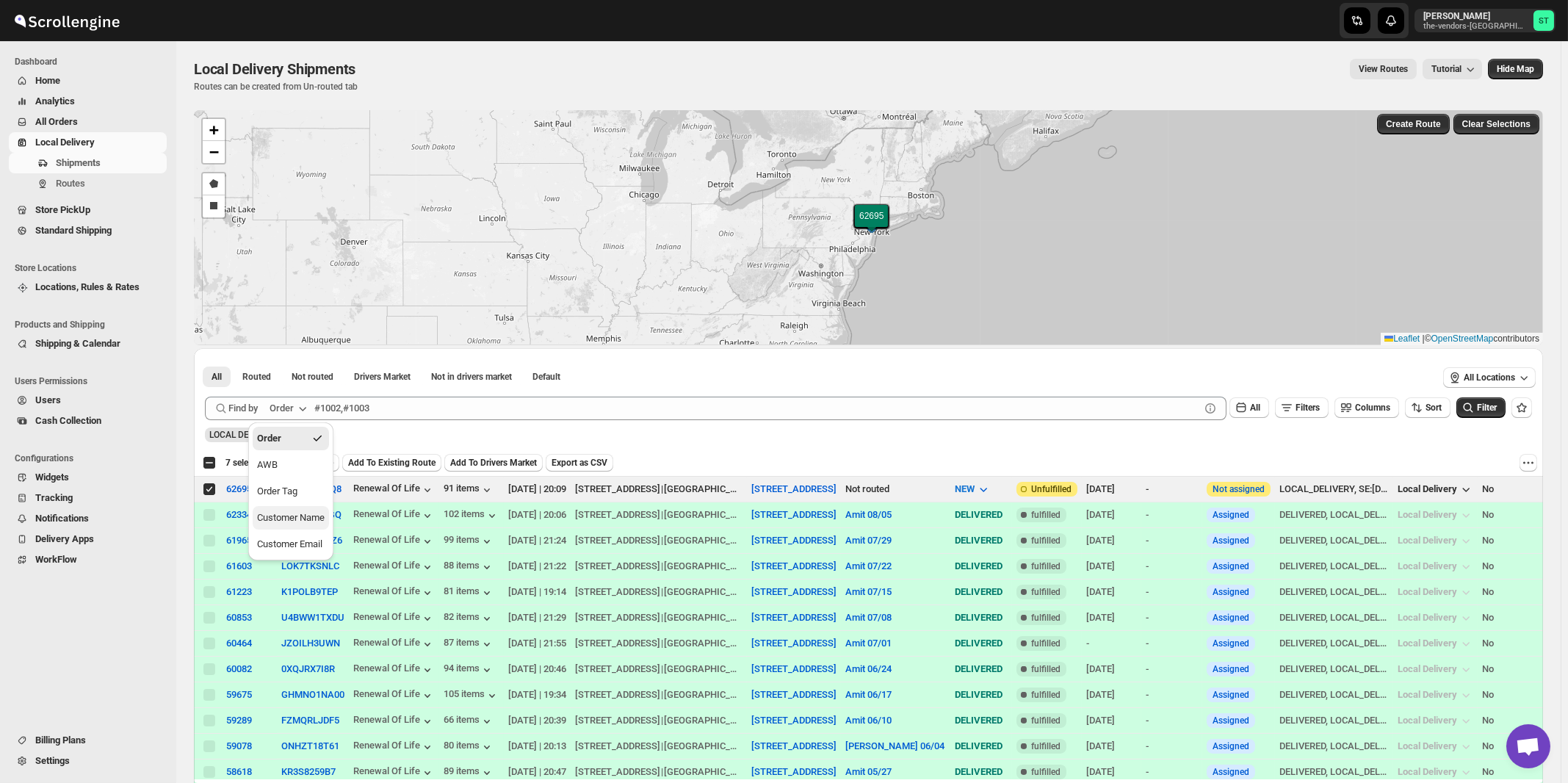
click at [290, 525] on div "Customer Name" at bounding box center [290, 518] width 68 height 15
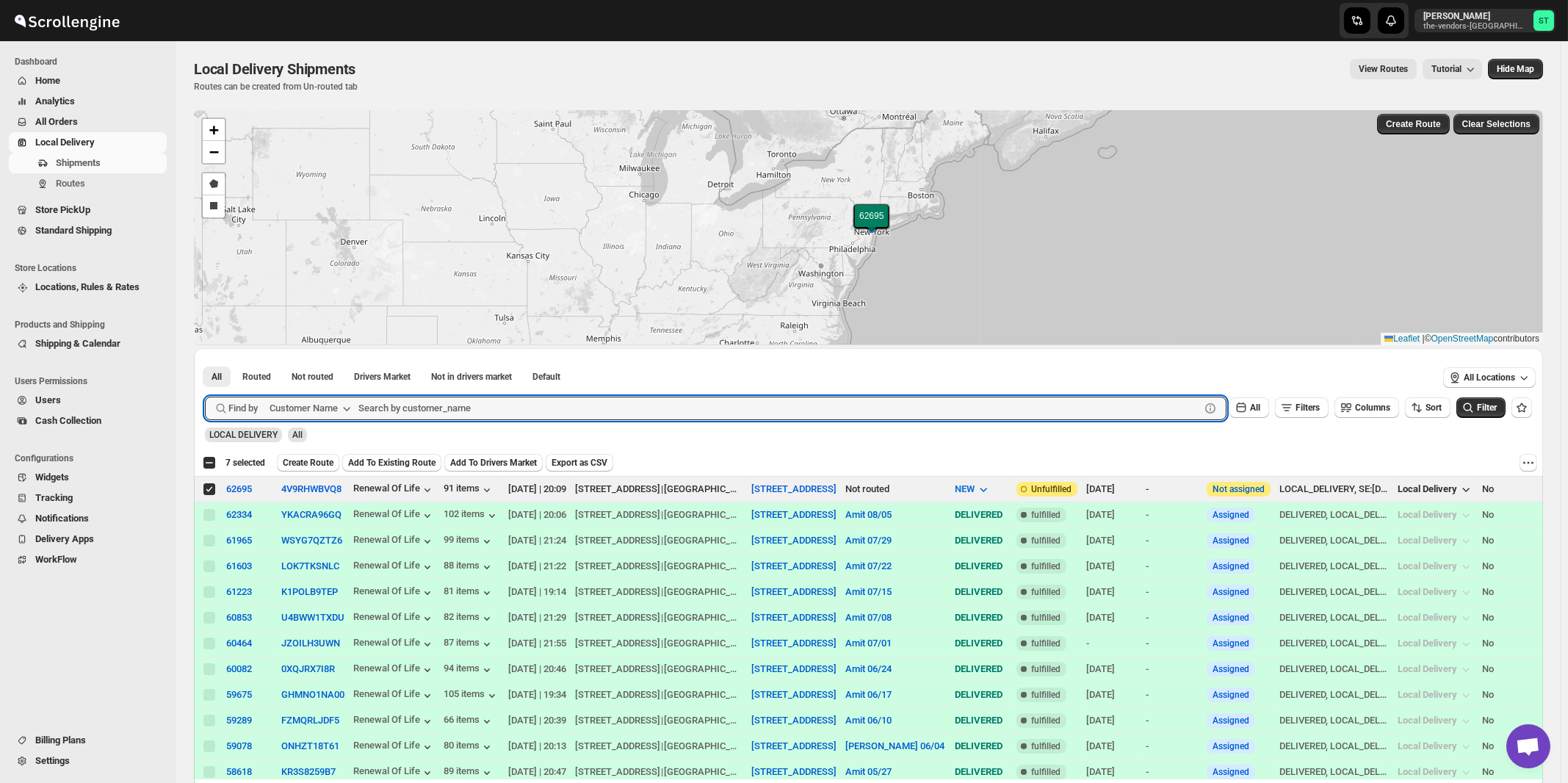
paste input "Keter Judaica"
type input "Keter Judaica"
click button "Submit" at bounding box center [226, 355] width 42 height 16
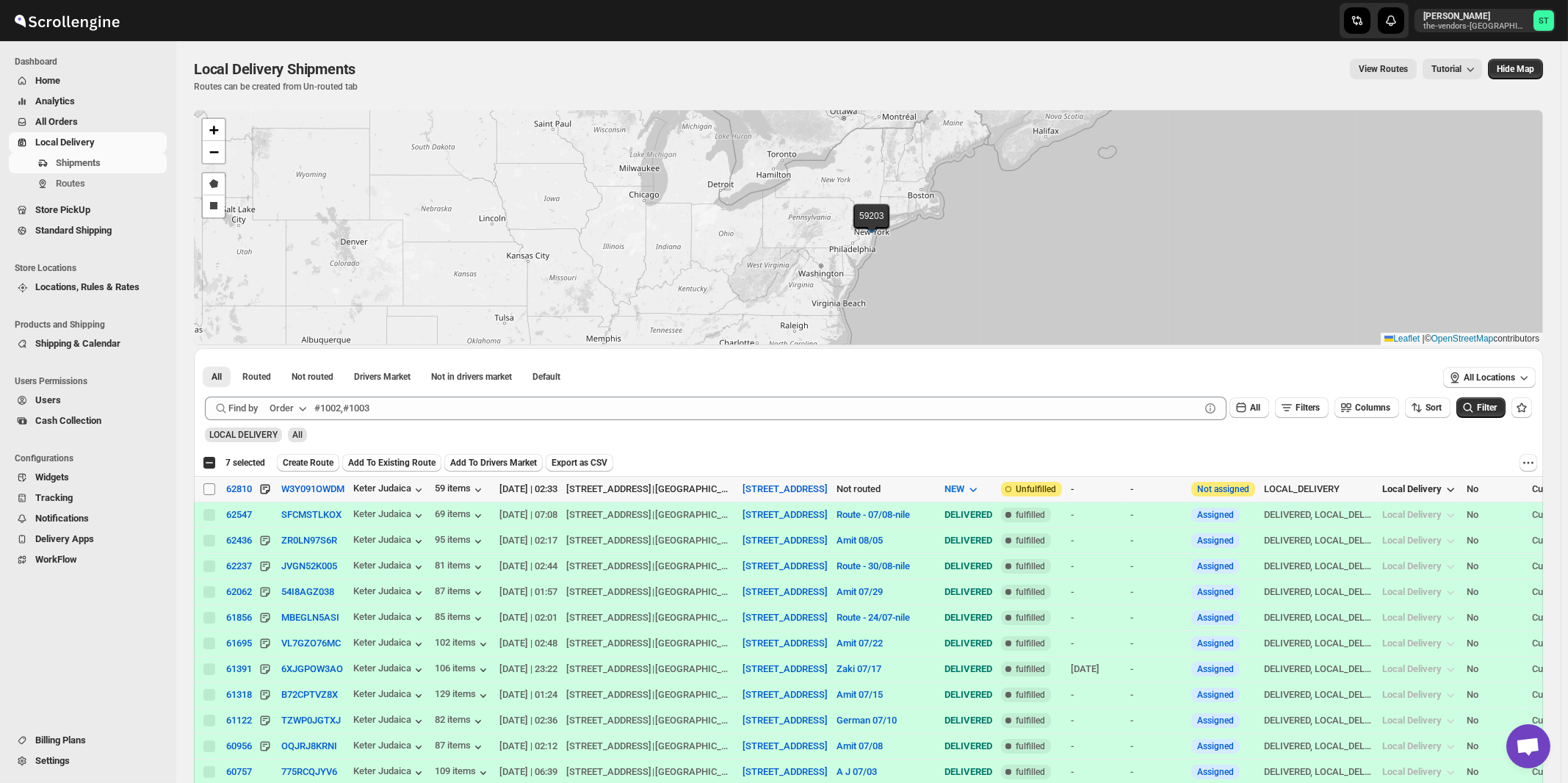
click at [205, 490] on input "Select shipment" at bounding box center [209, 489] width 12 height 12
checkbox input "true"
click at [296, 409] on button "Order" at bounding box center [290, 408] width 58 height 23
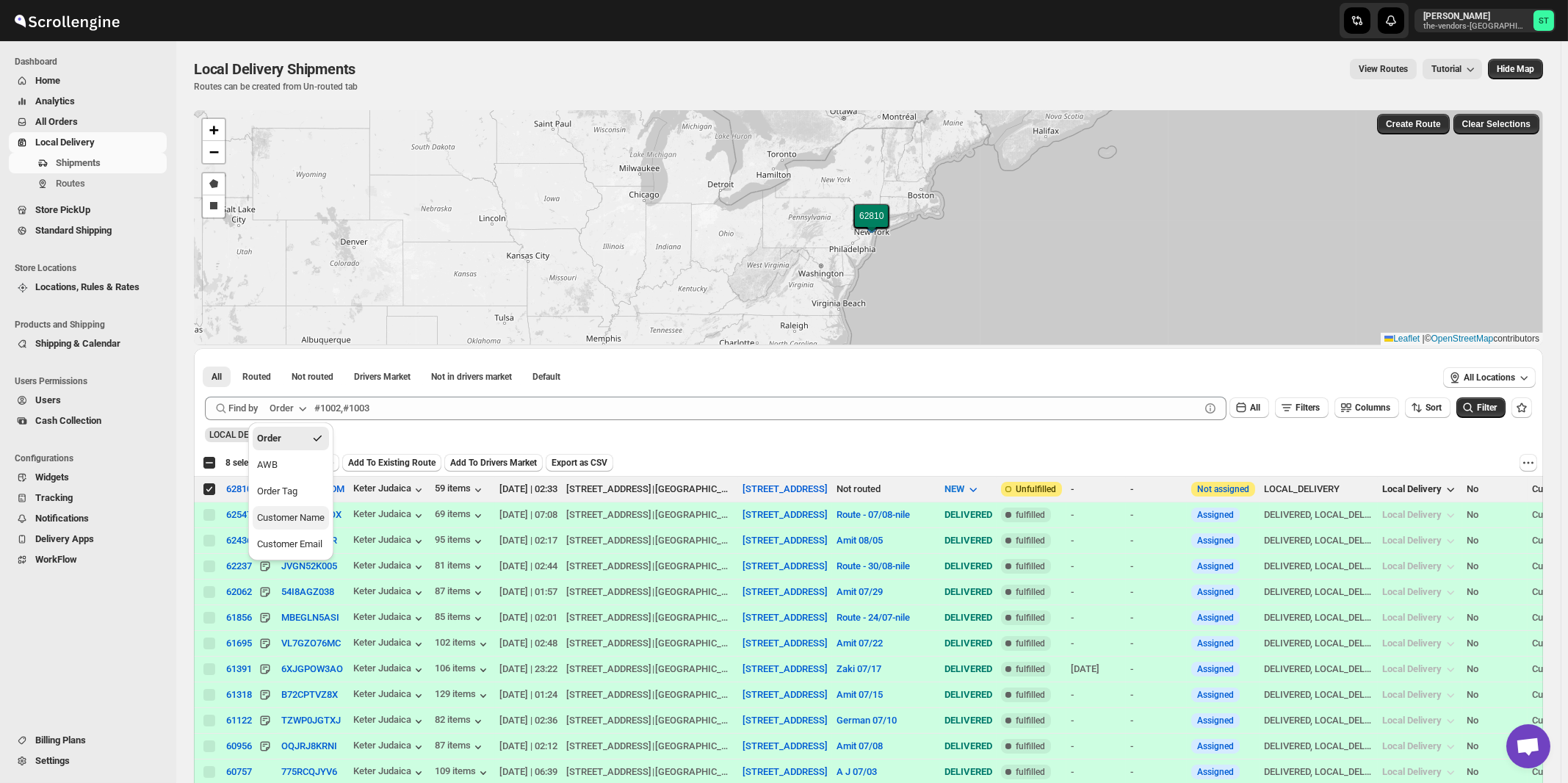
click at [301, 516] on div "Customer Name" at bounding box center [290, 518] width 68 height 15
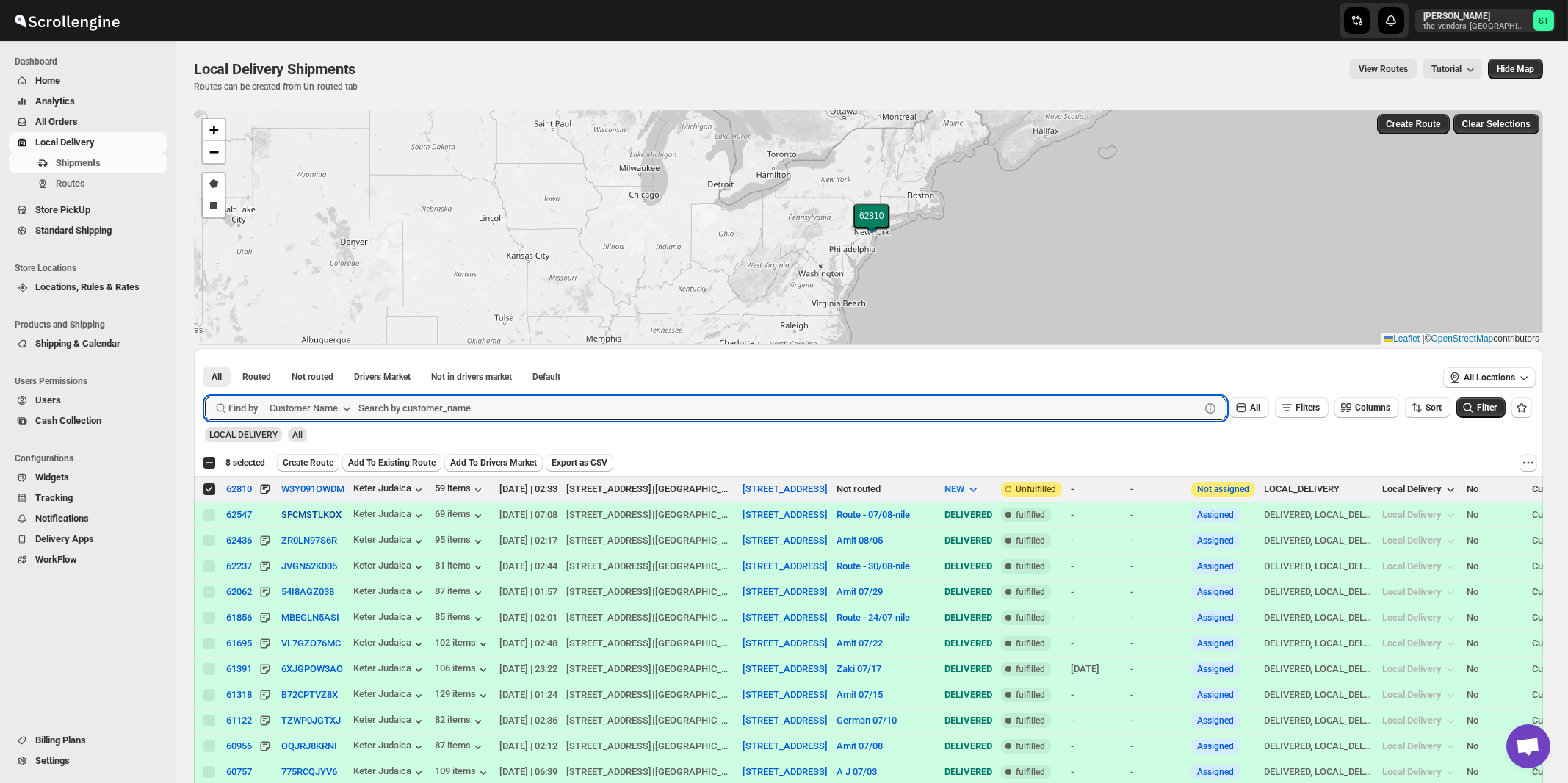
paste input "Diamond Support"
type input "Diamond Support"
click button "Submit" at bounding box center [226, 355] width 42 height 16
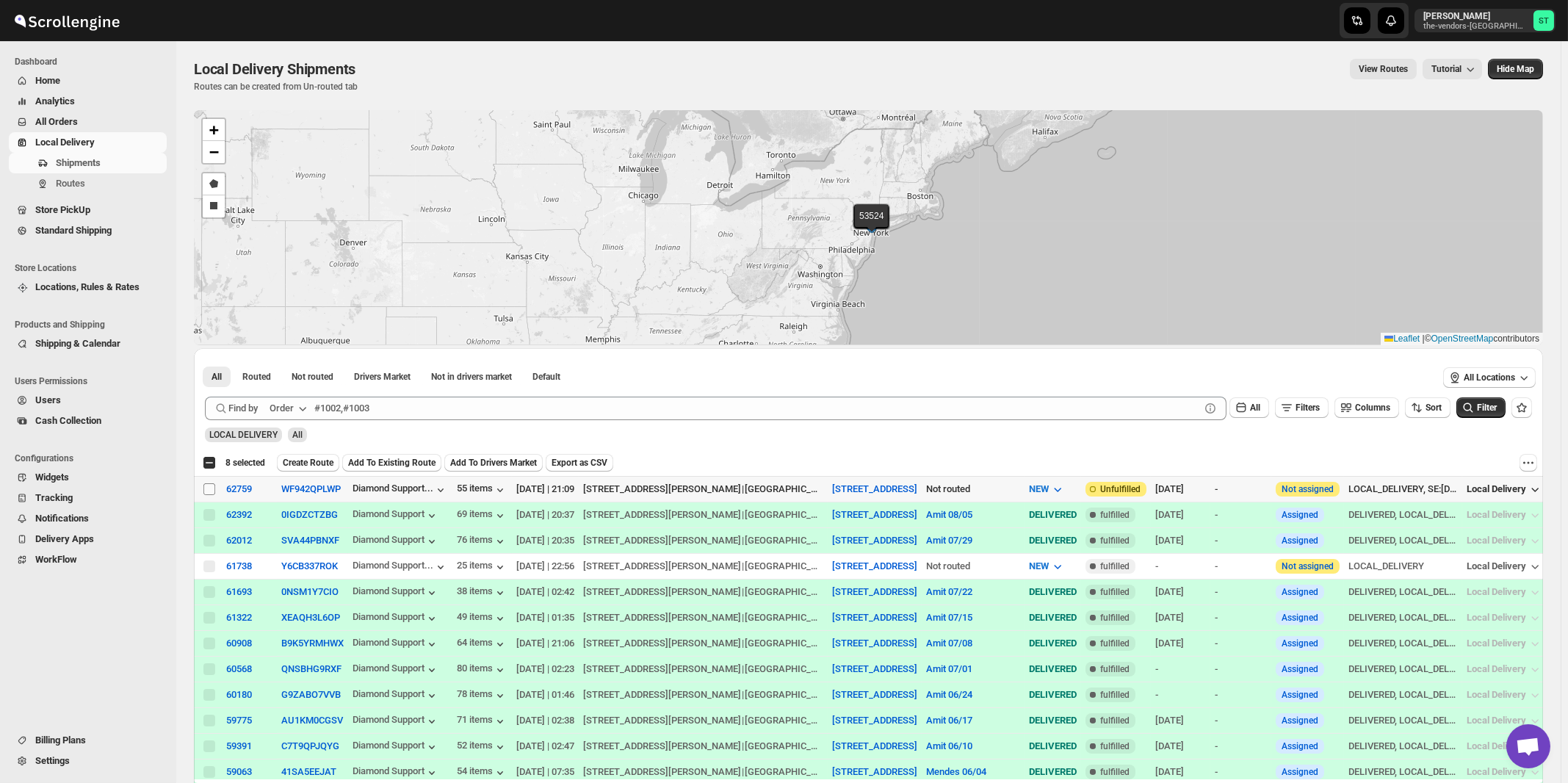
click at [209, 487] on input "Select shipment" at bounding box center [209, 489] width 12 height 12
checkbox input "true"
click at [289, 403] on div "Order" at bounding box center [281, 409] width 24 height 15
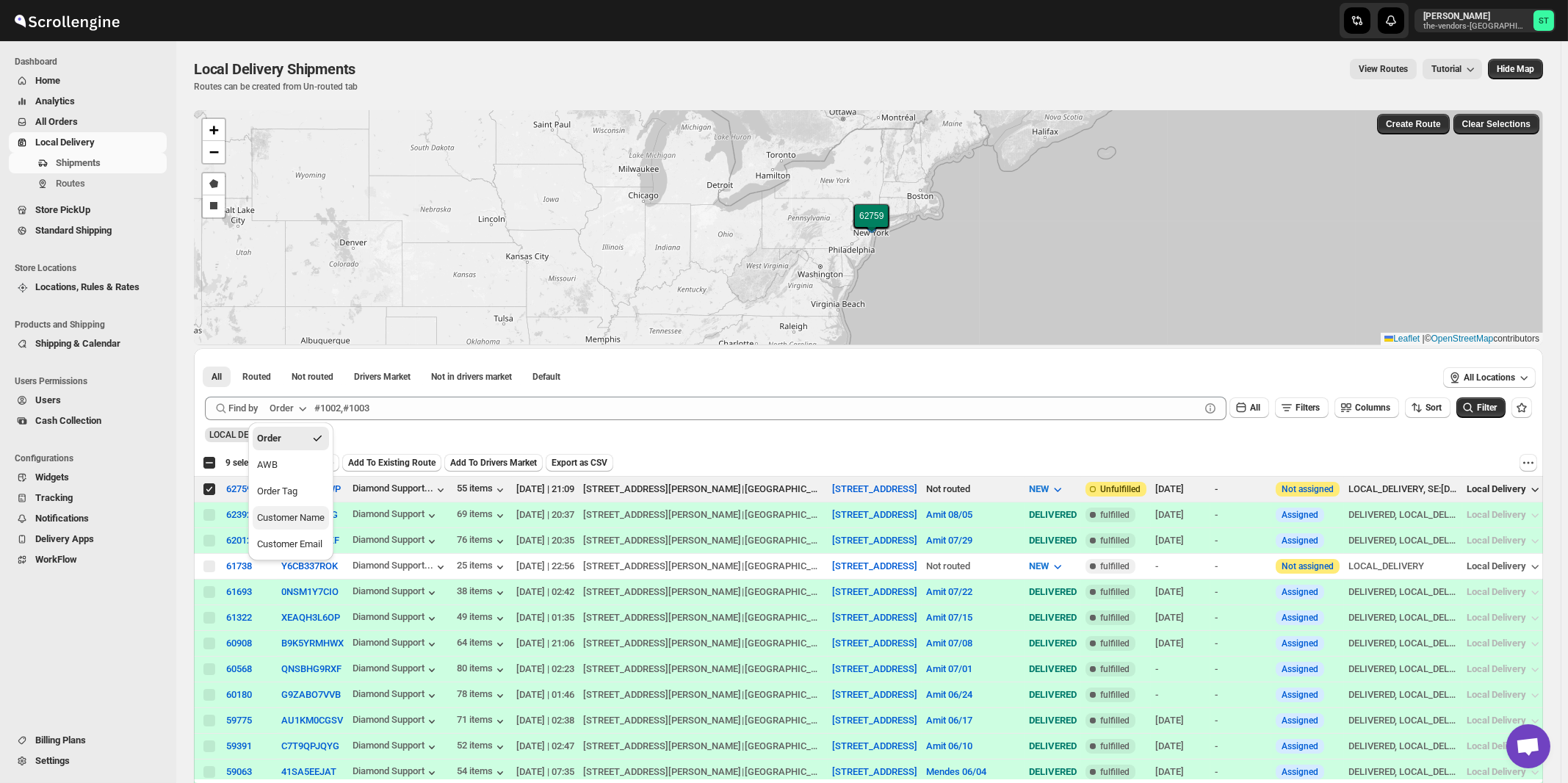
click at [301, 519] on div "Customer Name" at bounding box center [290, 518] width 68 height 15
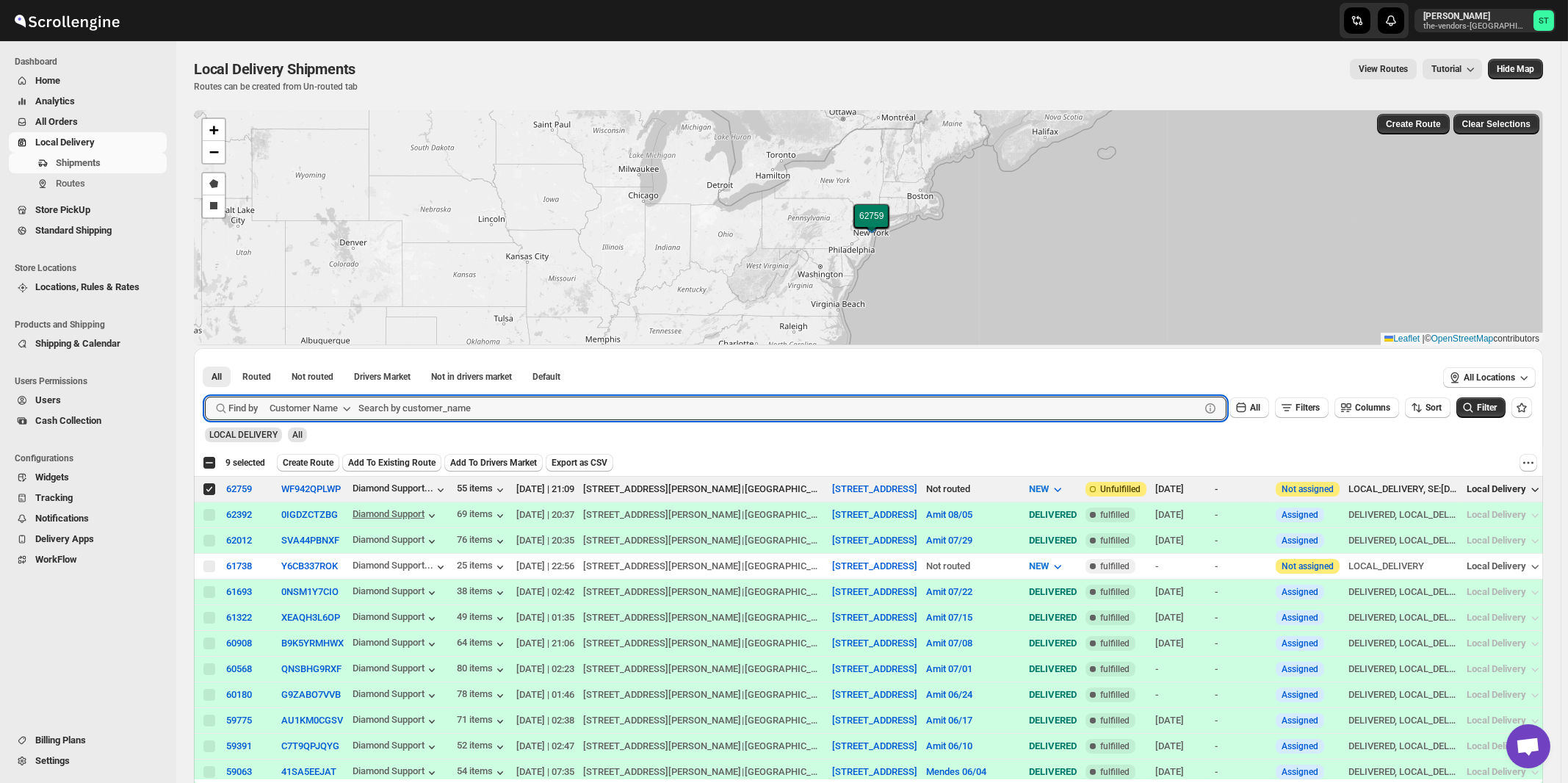
paste input "Keter Production"
type input "Keter Production"
click button "Submit" at bounding box center [226, 355] width 42 height 16
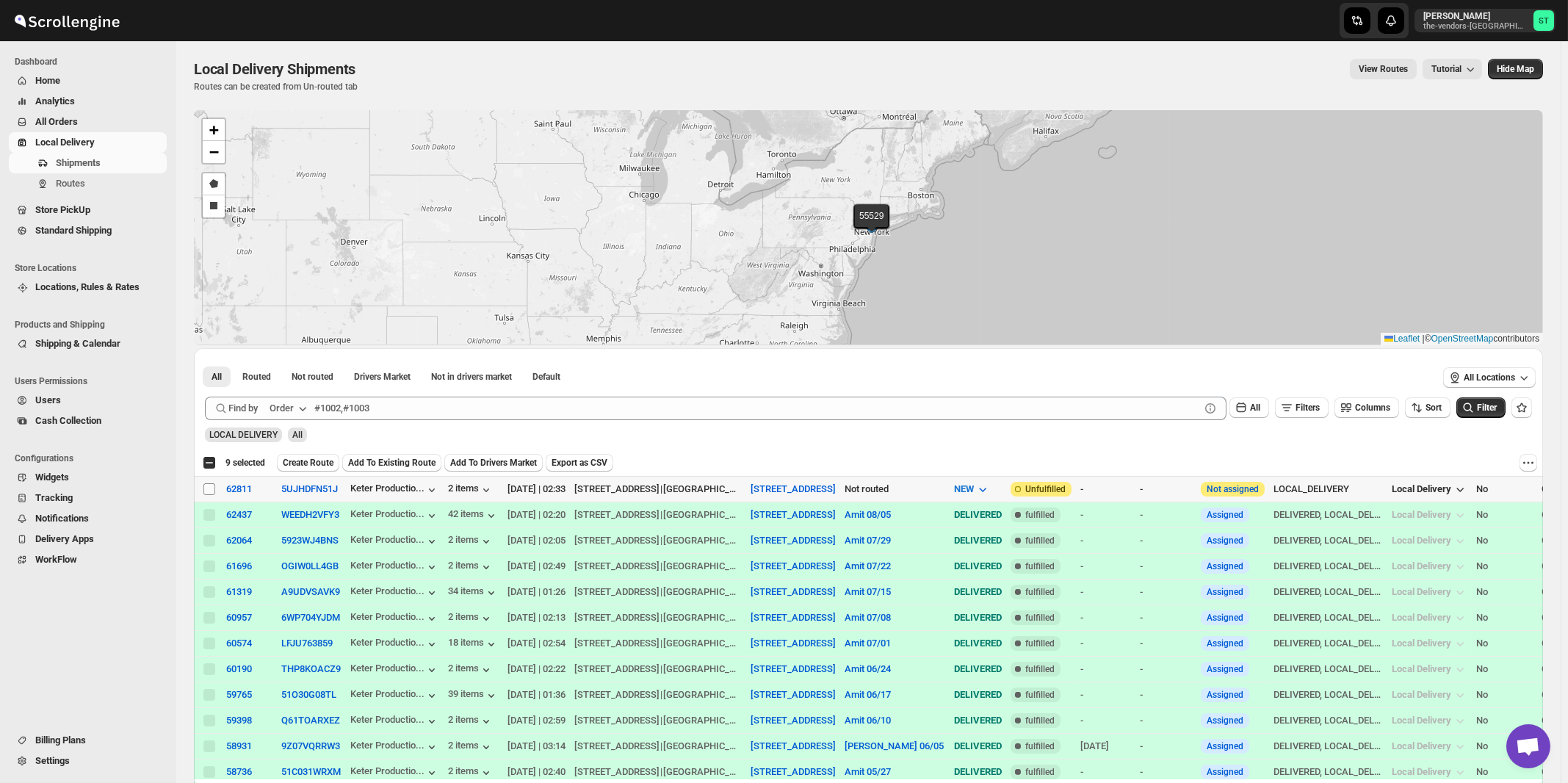
click at [209, 487] on input "Select shipment" at bounding box center [209, 489] width 12 height 12
checkbox input "true"
click at [298, 409] on icon "button" at bounding box center [302, 409] width 15 height 15
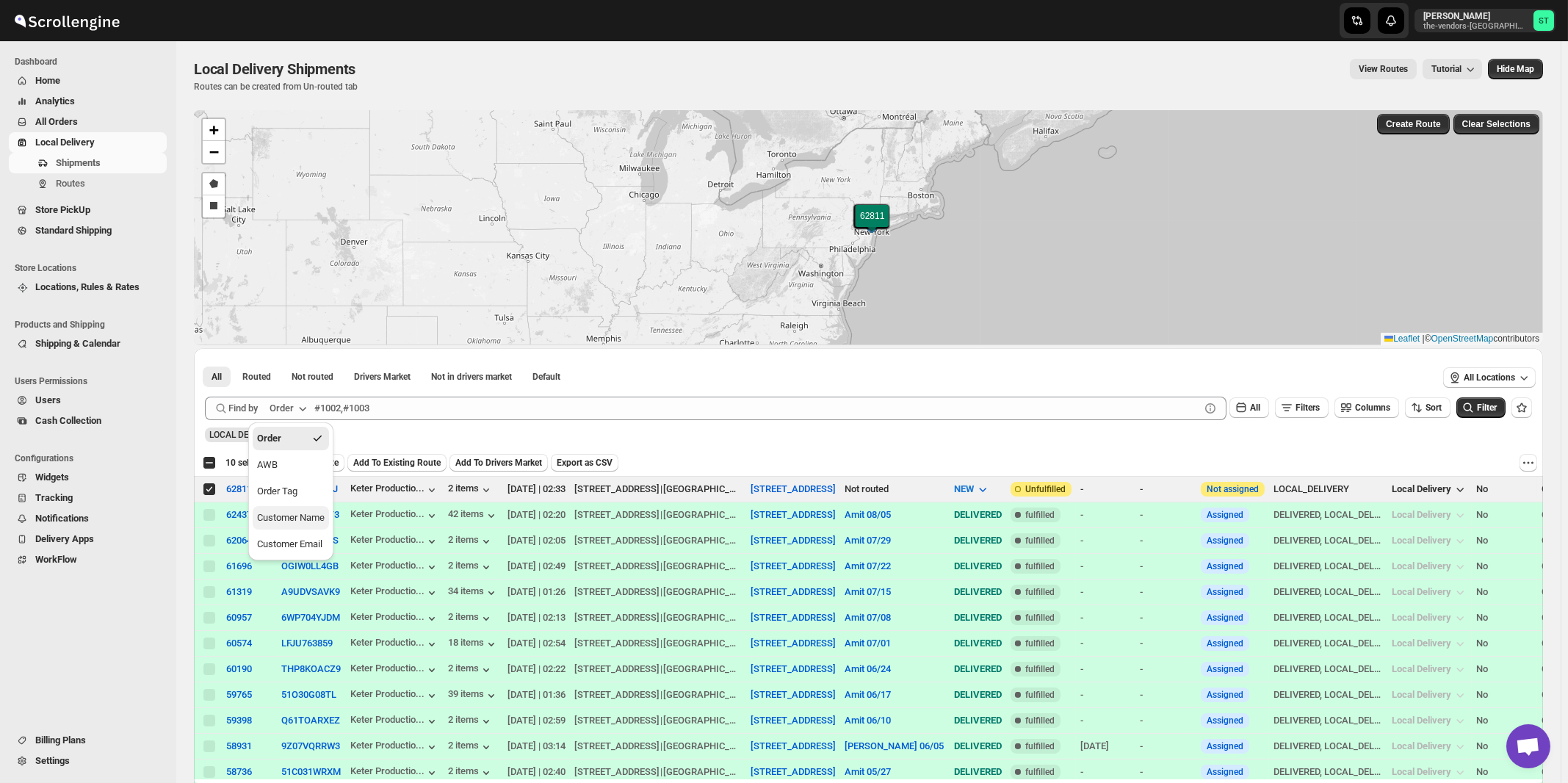
click at [297, 516] on div "Customer Name" at bounding box center [290, 518] width 68 height 15
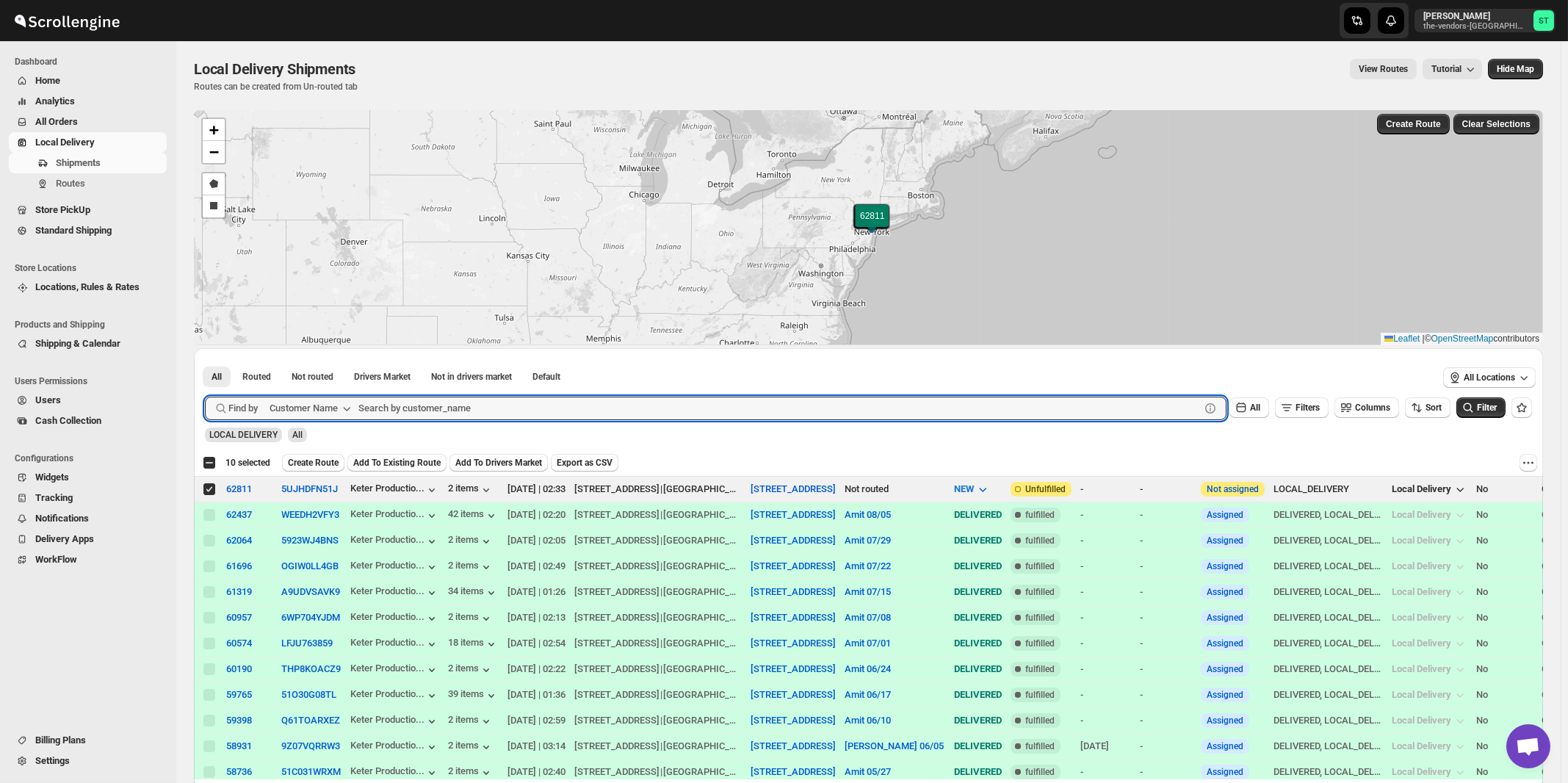
paste input "Preferred Partners Group LLC"
type input "Preferred Partners Group LLC"
click button "Submit" at bounding box center [226, 355] width 42 height 16
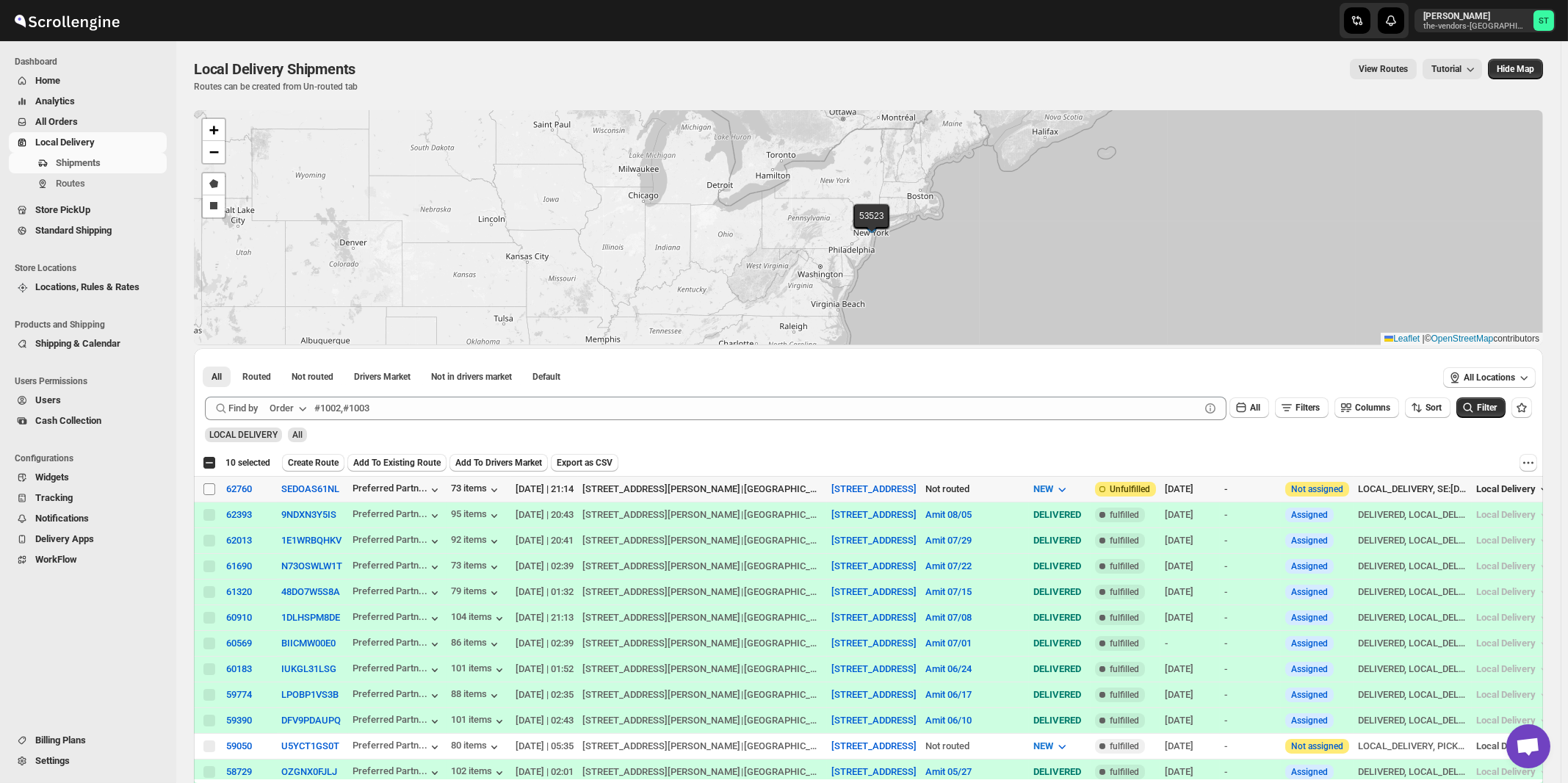
click at [209, 487] on input "Select shipment" at bounding box center [209, 489] width 12 height 12
checkbox input "true"
click at [298, 405] on icon "button" at bounding box center [302, 409] width 15 height 15
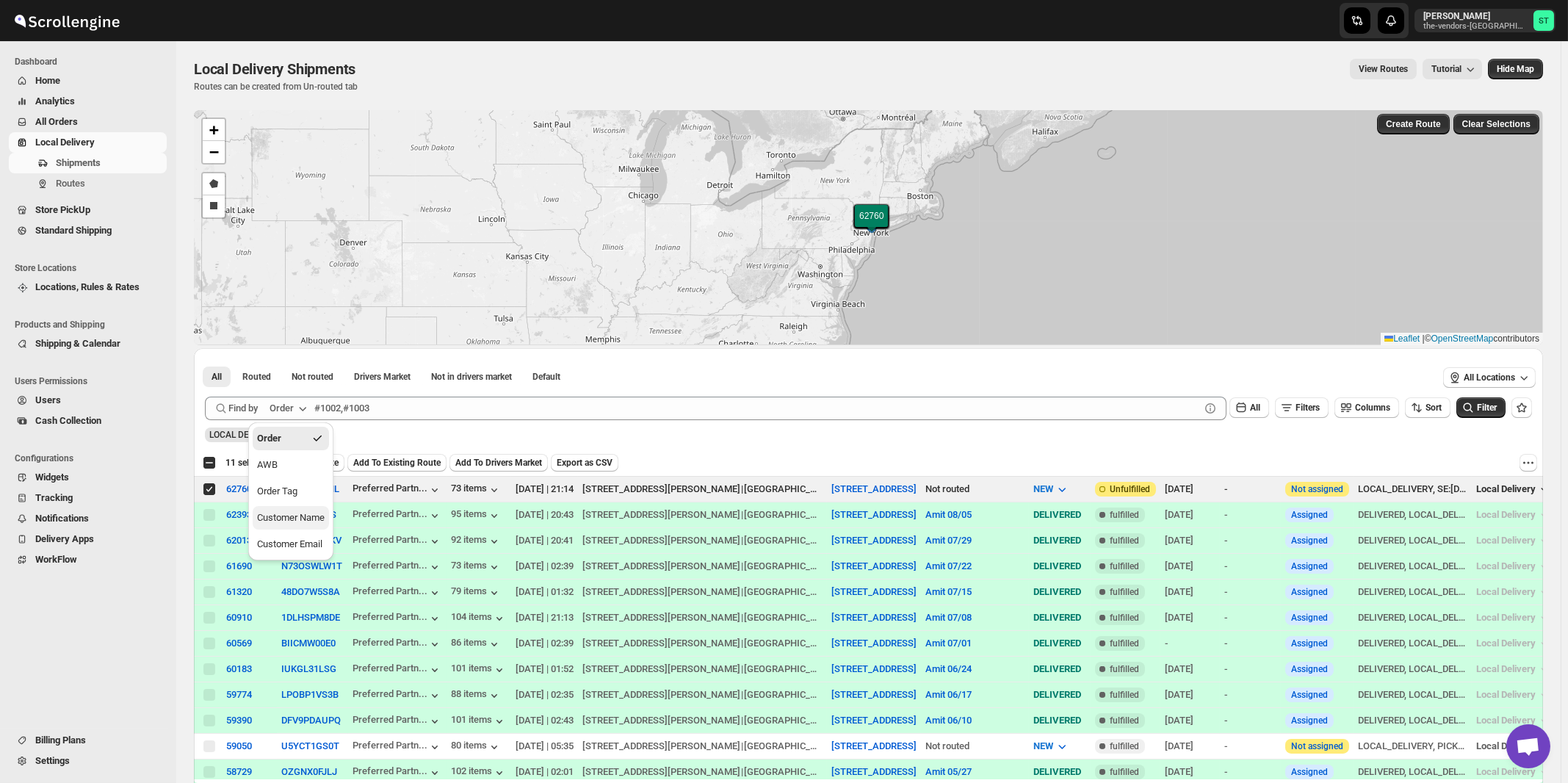
click at [284, 514] on div "Customer Name" at bounding box center [290, 518] width 68 height 15
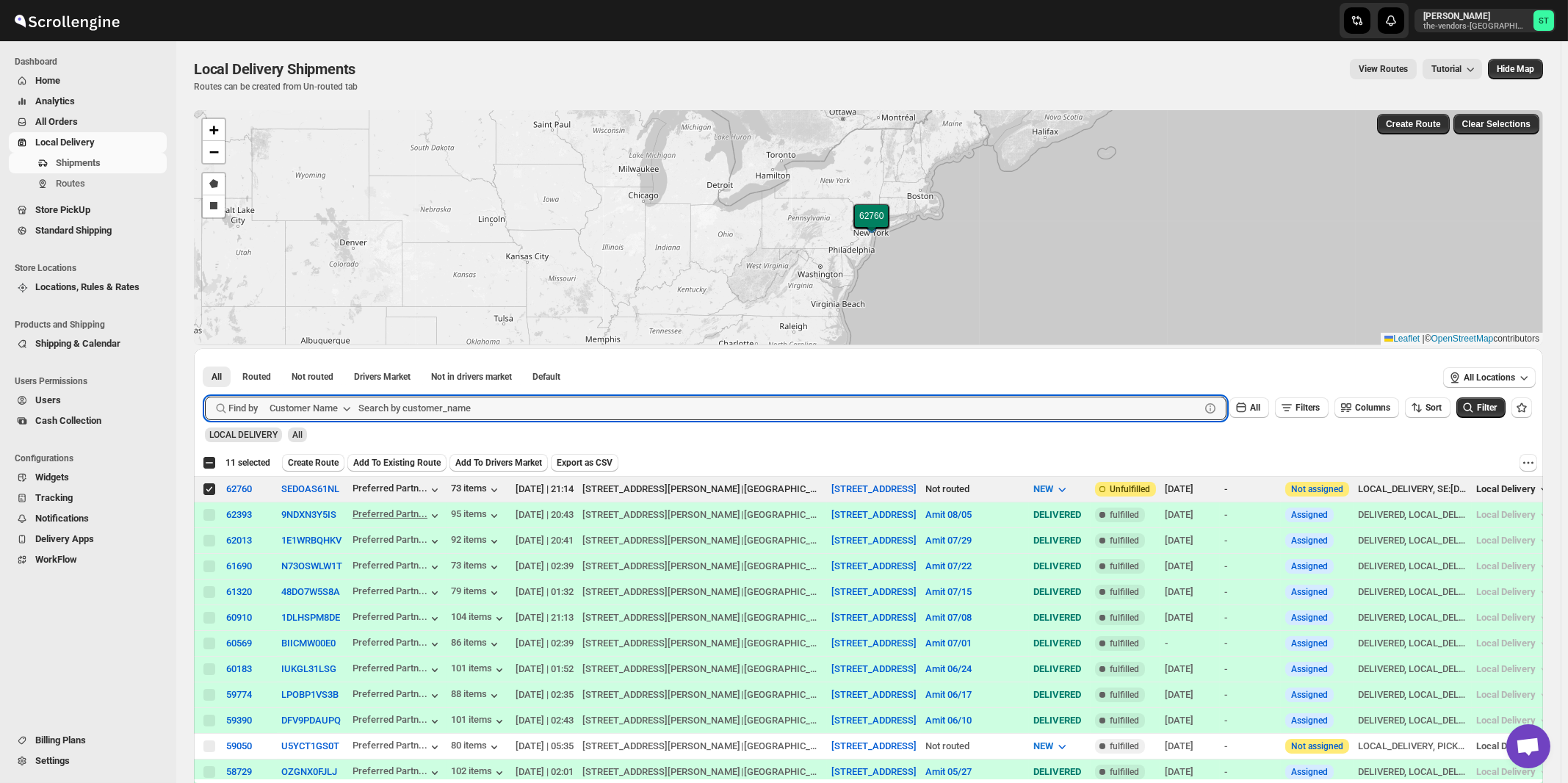
paste input "Score Spaces"
type input "Score Spaces"
click button "Submit" at bounding box center [226, 355] width 42 height 16
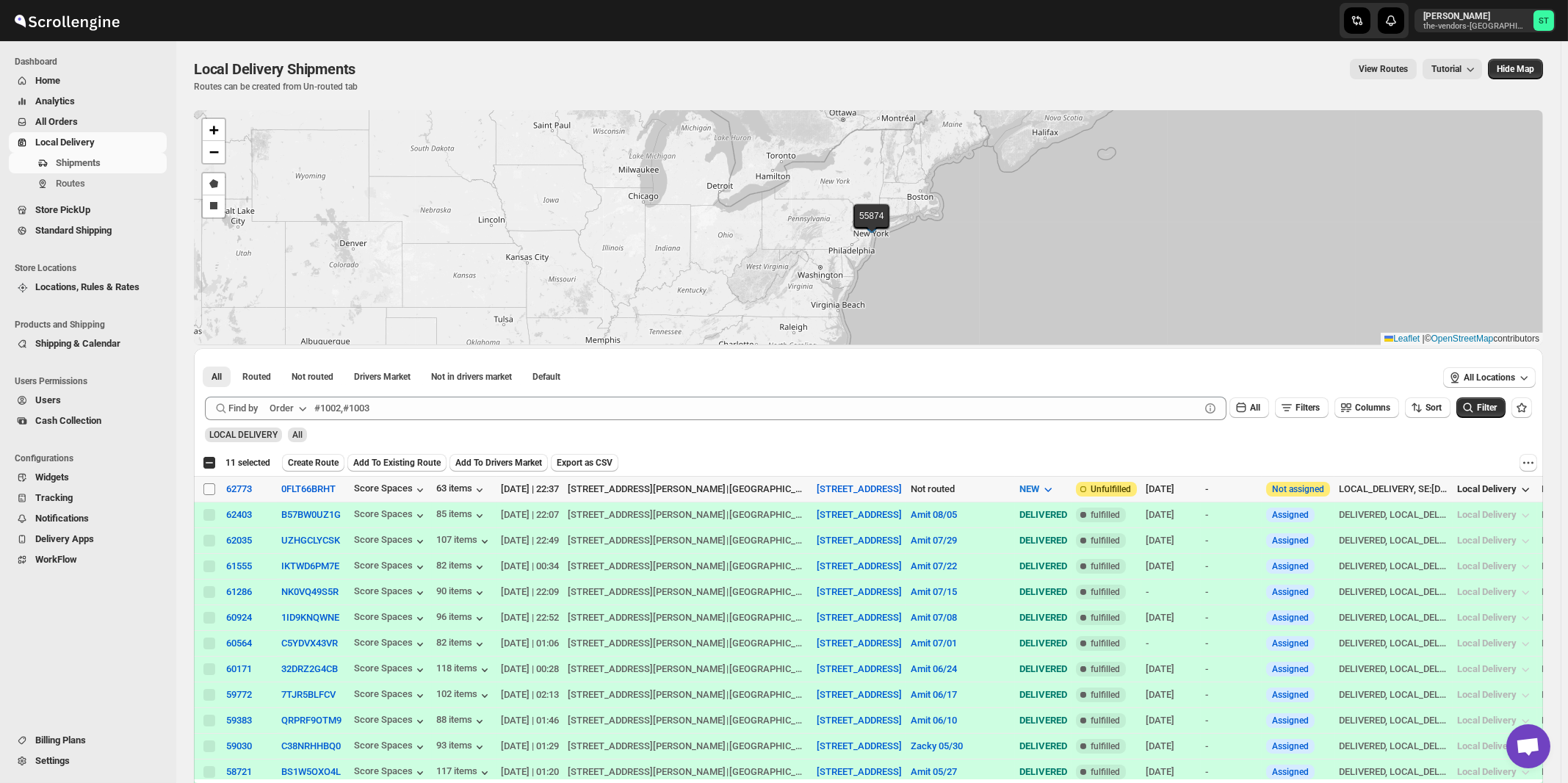
click at [210, 490] on input "Select shipment" at bounding box center [209, 489] width 12 height 12
checkbox input "true"
click at [312, 465] on span "Create Route" at bounding box center [313, 463] width 51 height 12
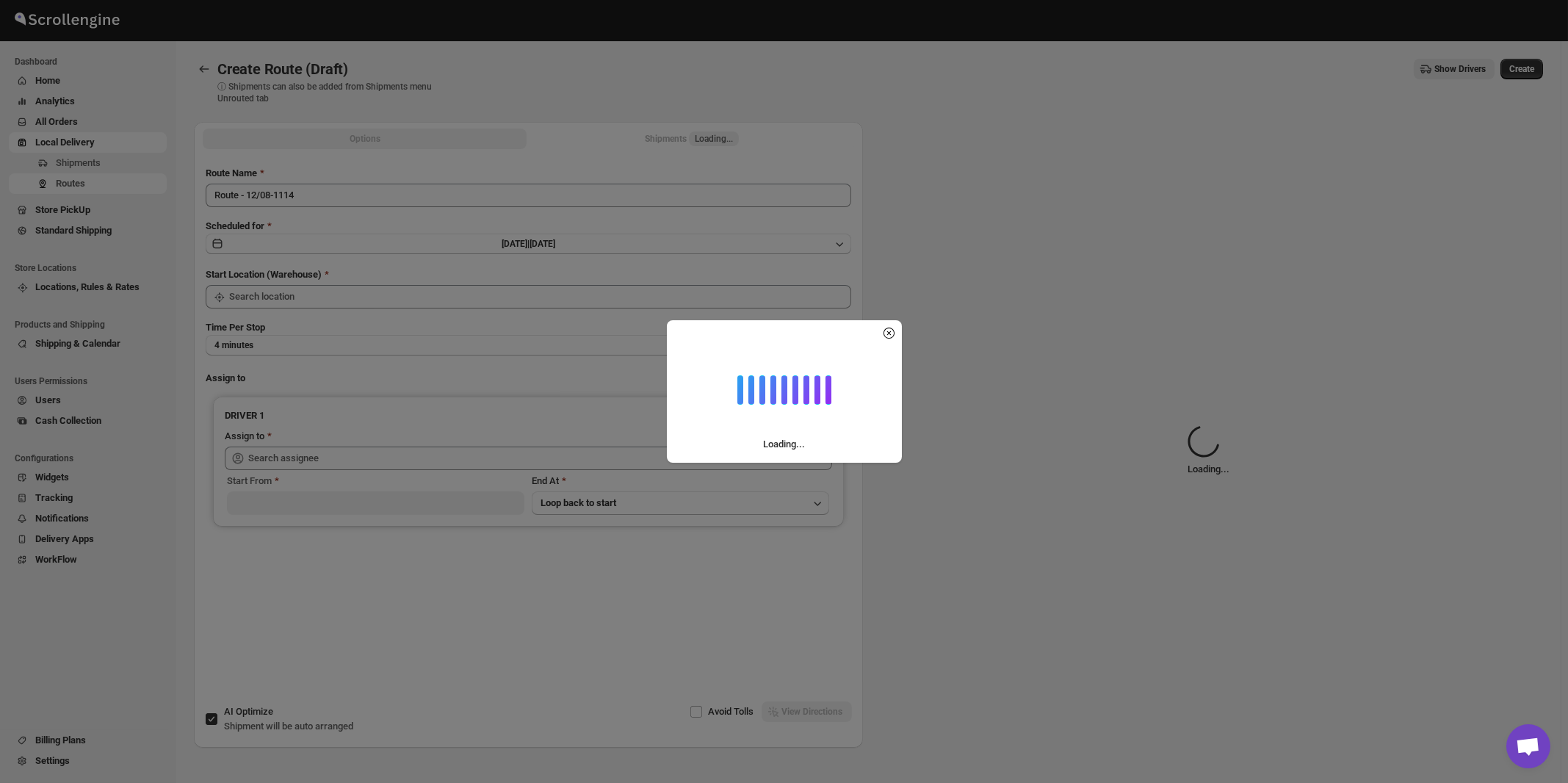
type input "[STREET_ADDRESS]"
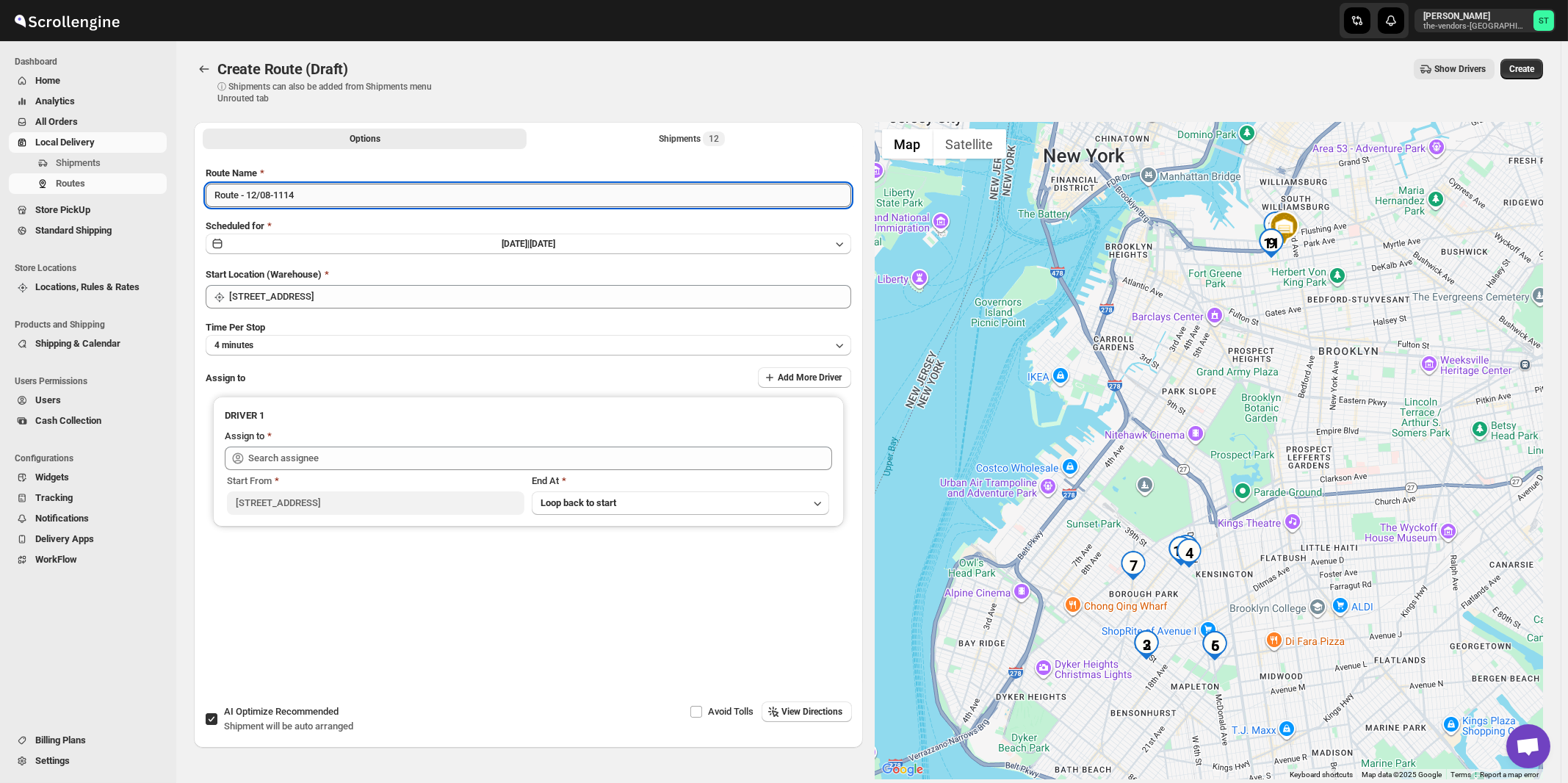
click at [297, 205] on input "Route - 12/08-1114" at bounding box center [528, 195] width 646 height 23
paste input "Amit"
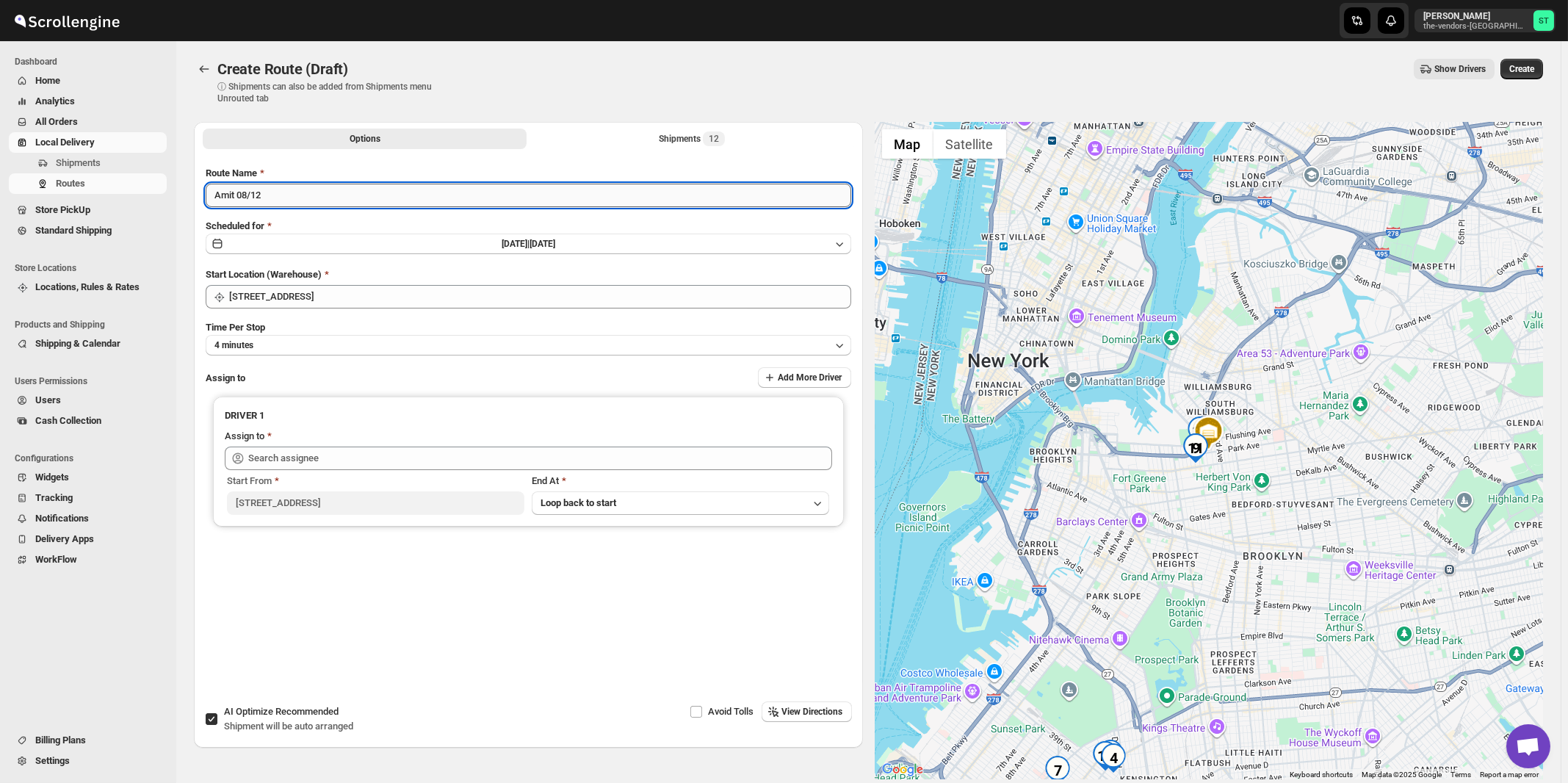
type input "Amit 08/12"
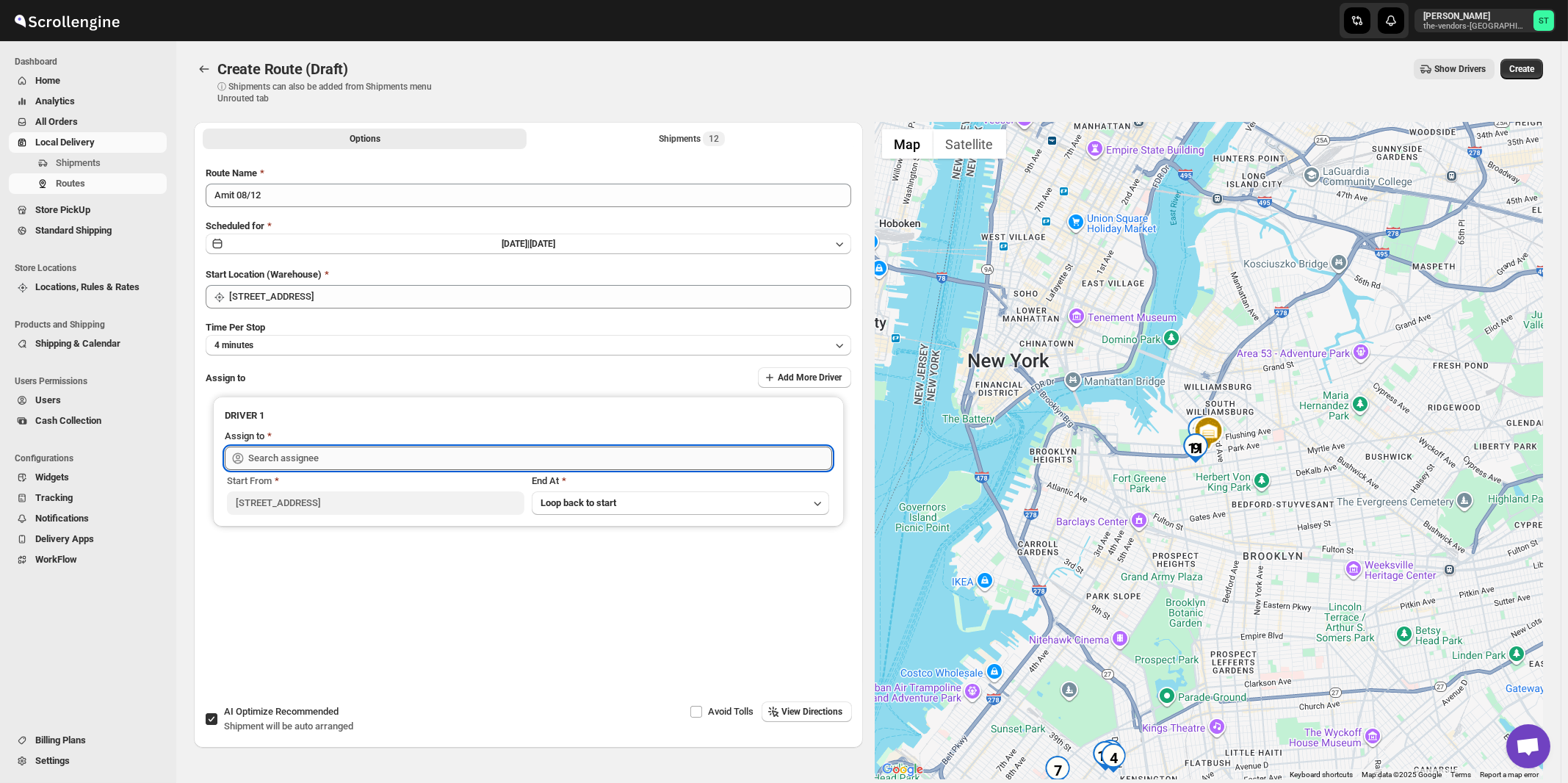
click at [304, 454] on input "text" at bounding box center [539, 458] width 584 height 23
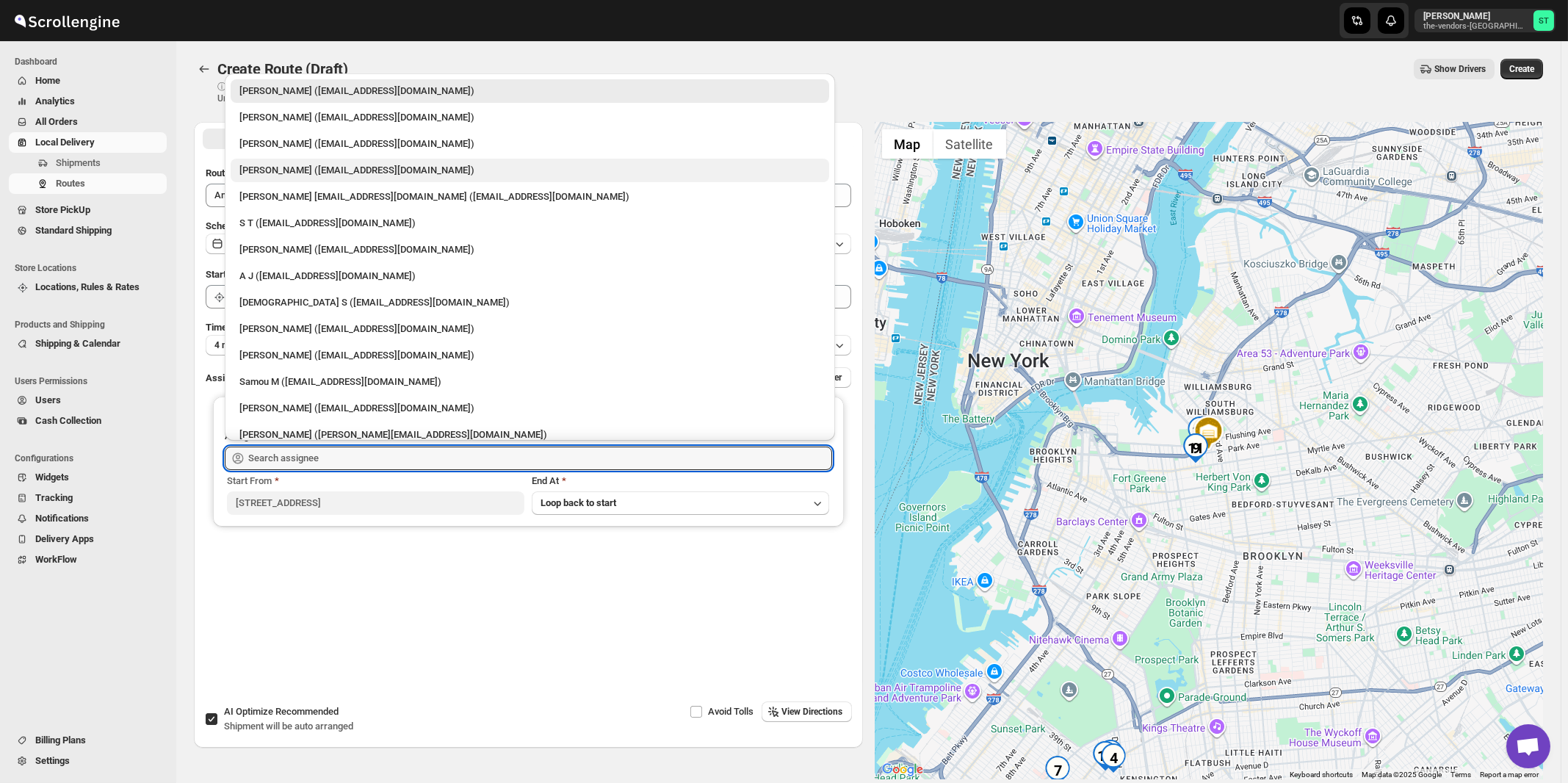
click at [253, 169] on div "[PERSON_NAME] ([EMAIL_ADDRESS][DOMAIN_NAME])" at bounding box center [530, 170] width 581 height 15
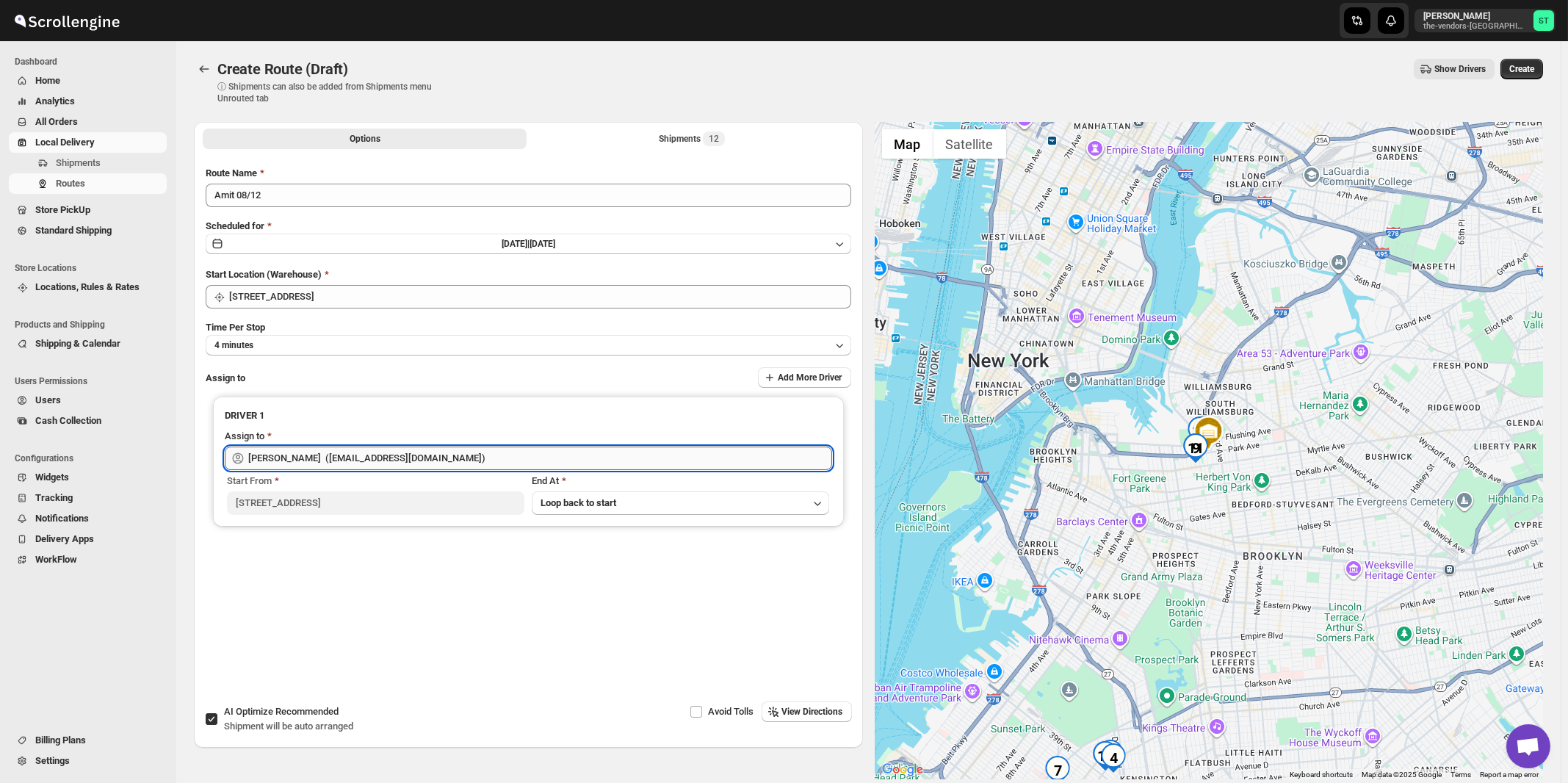
type input "[PERSON_NAME] ([EMAIL_ADDRESS][DOMAIN_NAME])"
click at [793, 708] on span "View Directions" at bounding box center [813, 712] width 61 height 12
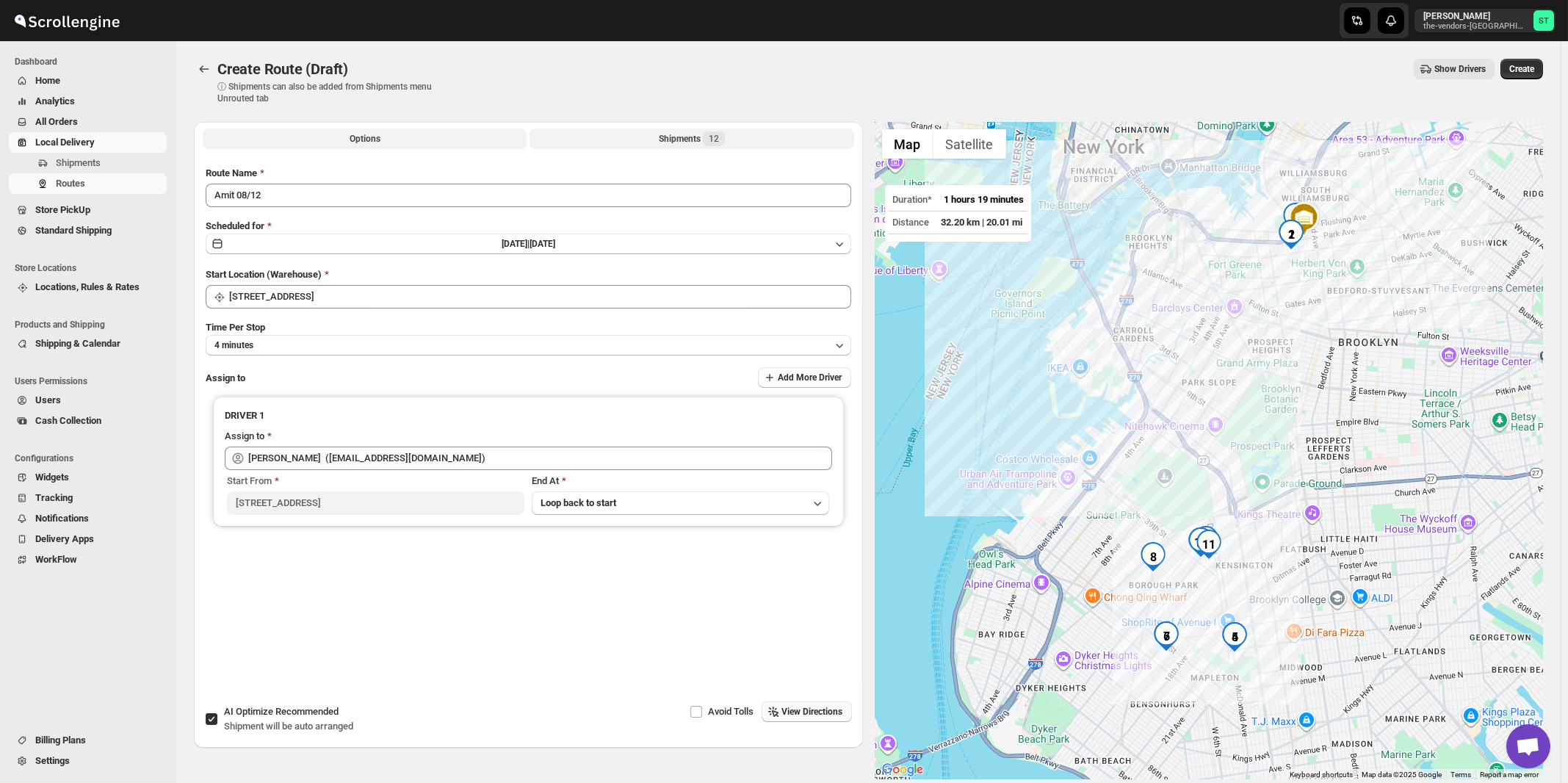
click at [704, 145] on div "Shipments 12" at bounding box center [691, 139] width 66 height 15
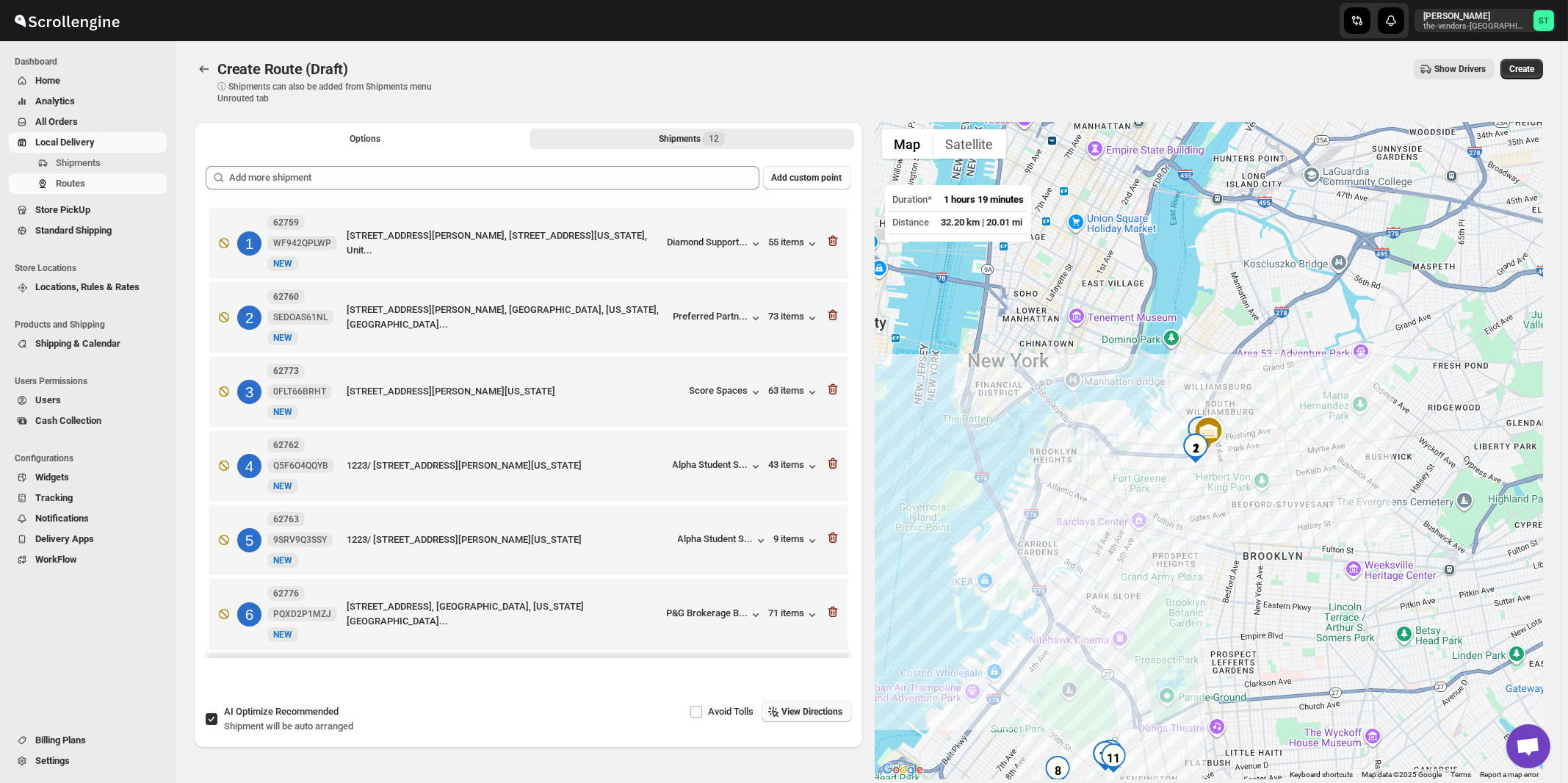
click at [315, 719] on div "AI Optimize Recommended Shipment will be auto arranged" at bounding box center [289, 719] width 130 height 30
click at [217, 719] on input "AI Optimize Recommended Shipment will be auto arranged" at bounding box center [211, 719] width 12 height 12
checkbox input "false"
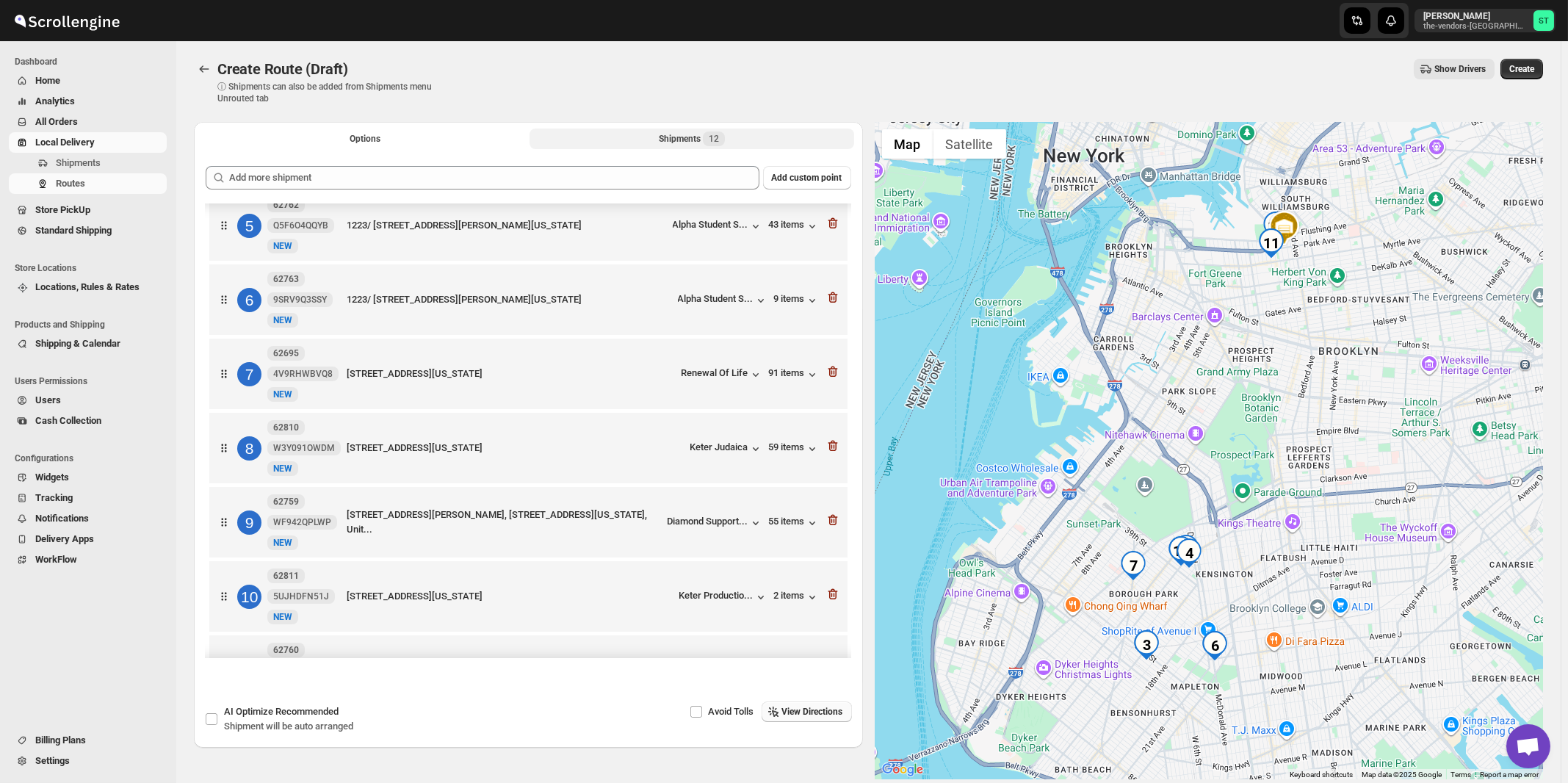
scroll to position [458, 0]
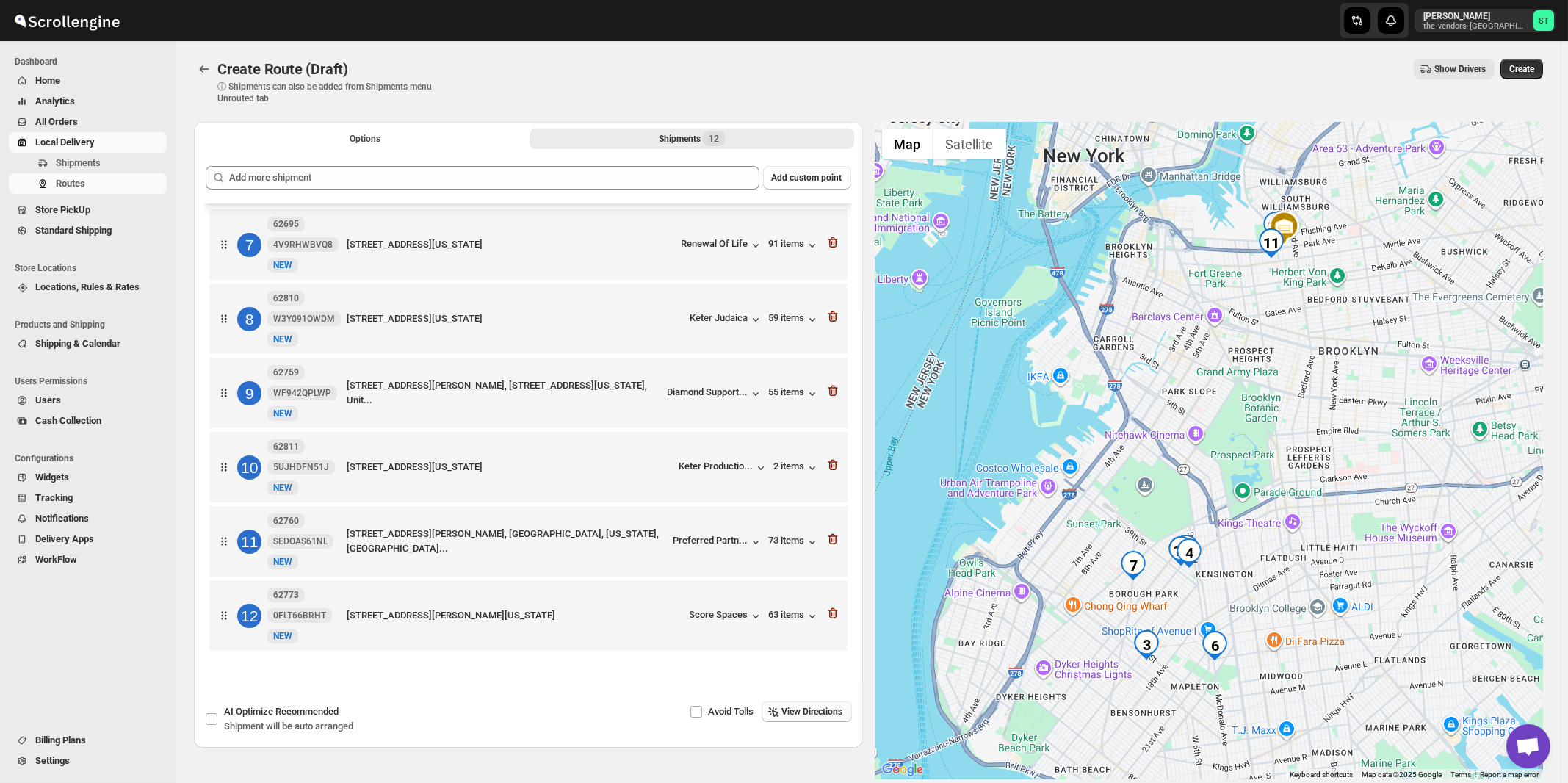
click at [799, 710] on span "View Directions" at bounding box center [813, 712] width 61 height 12
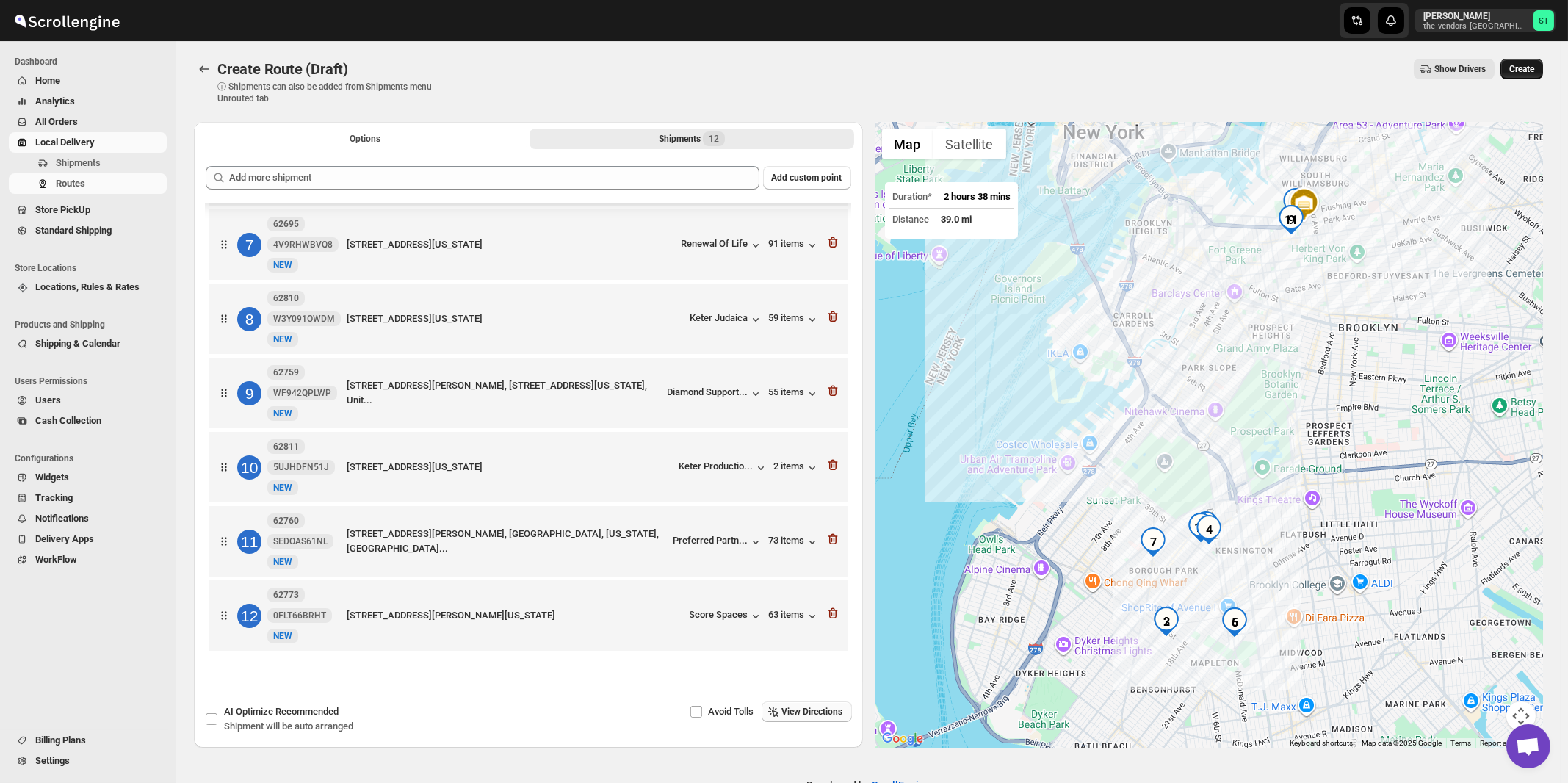
click at [1531, 72] on span "Create" at bounding box center [1522, 68] width 25 height 12
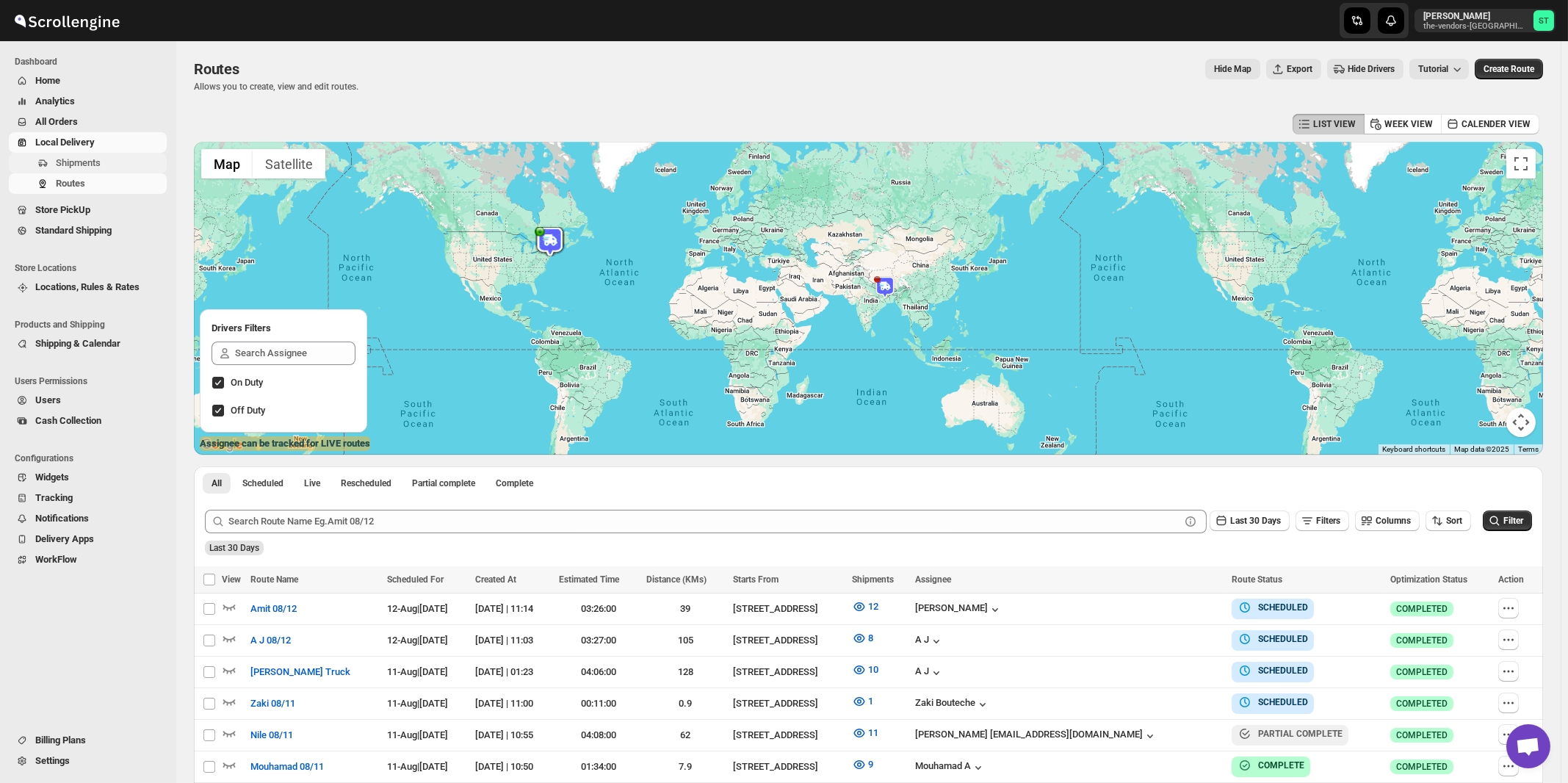
click at [87, 166] on span "Shipments" at bounding box center [78, 163] width 44 height 11
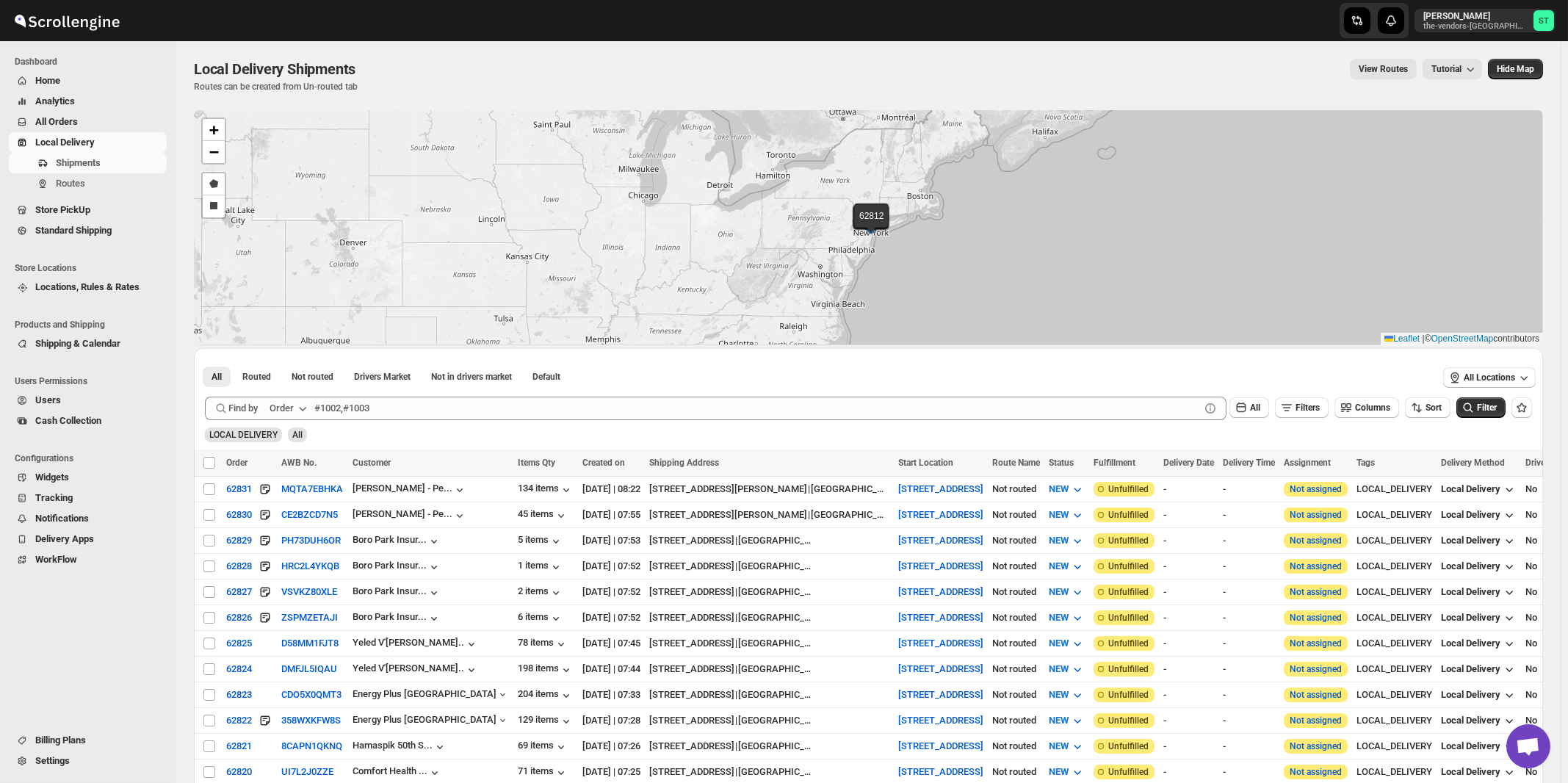
click at [294, 408] on div "Order" at bounding box center [281, 409] width 24 height 15
click at [284, 530] on ul "Order AWB Order Tag Customer Name Customer Email" at bounding box center [290, 491] width 77 height 130
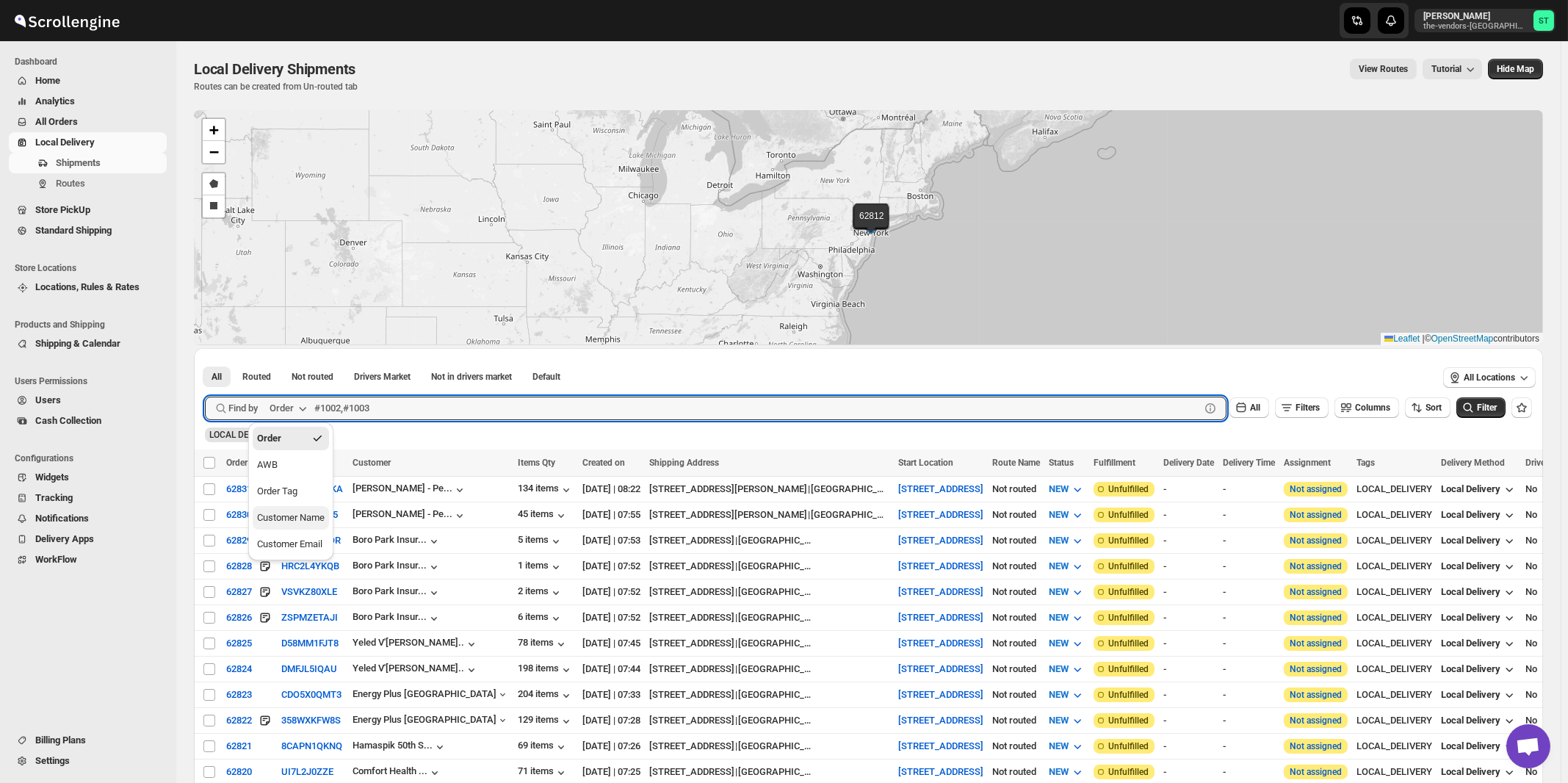
click at [294, 523] on div "Customer Name" at bounding box center [290, 518] width 68 height 15
paste input "[PERSON_NAME] & Co"
type input "[PERSON_NAME] & Co"
click button "Submit" at bounding box center [226, 355] width 42 height 16
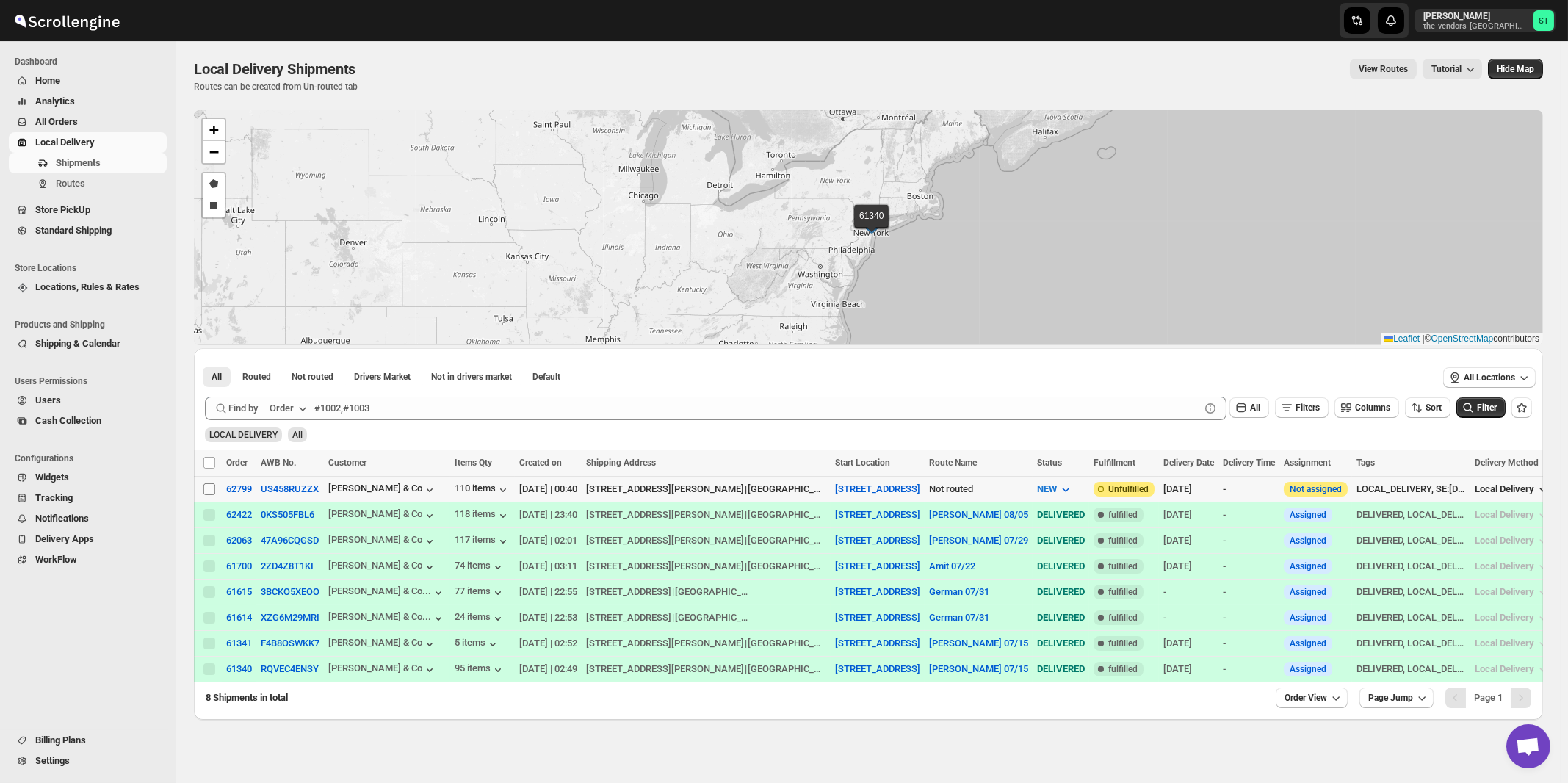
click at [210, 491] on input "Select shipment" at bounding box center [209, 489] width 12 height 12
checkbox input "true"
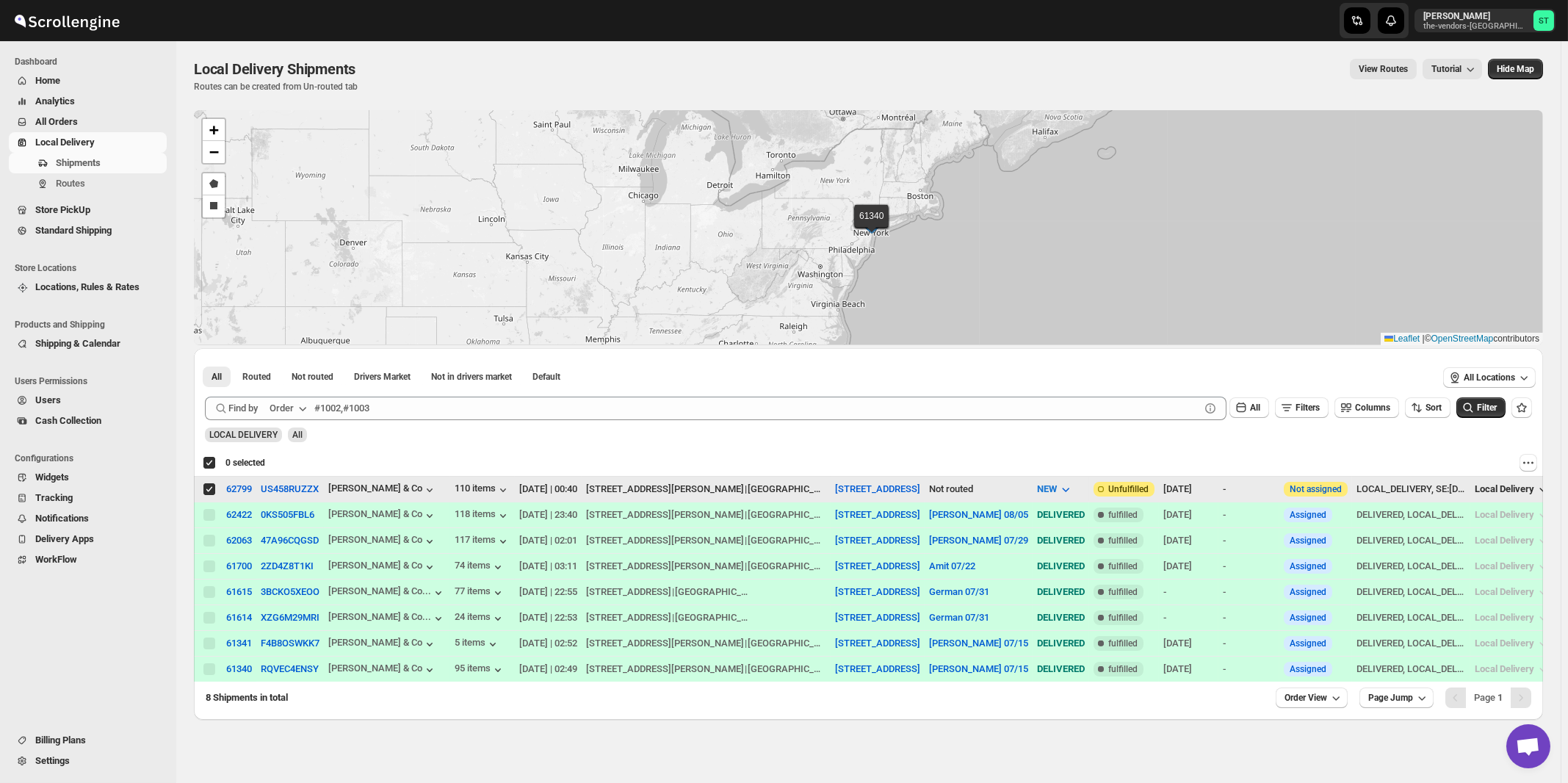
checkbox input "true"
click at [288, 409] on div "Order" at bounding box center [281, 409] width 24 height 15
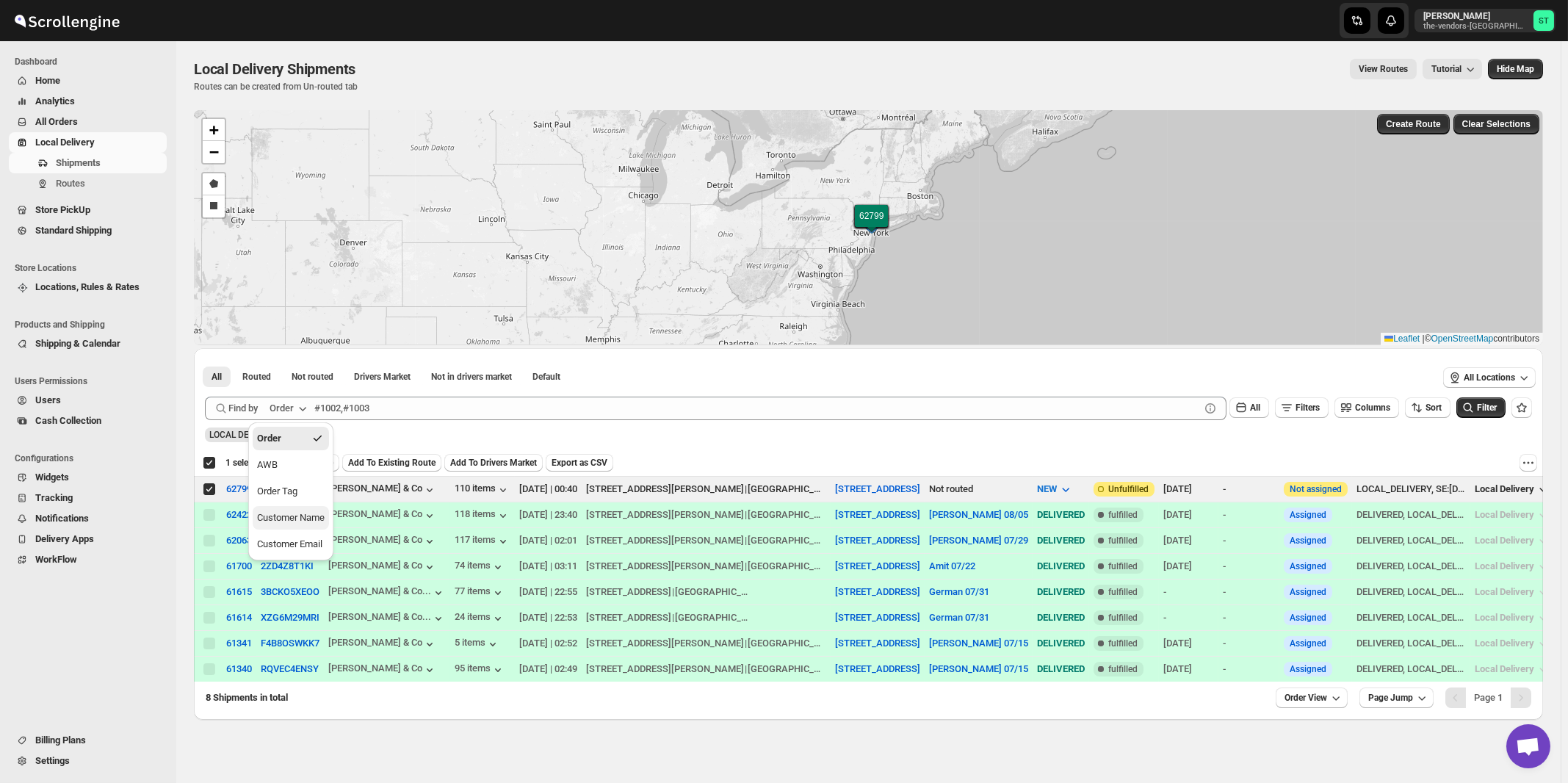
click at [302, 512] on div "Customer Name" at bounding box center [290, 518] width 68 height 15
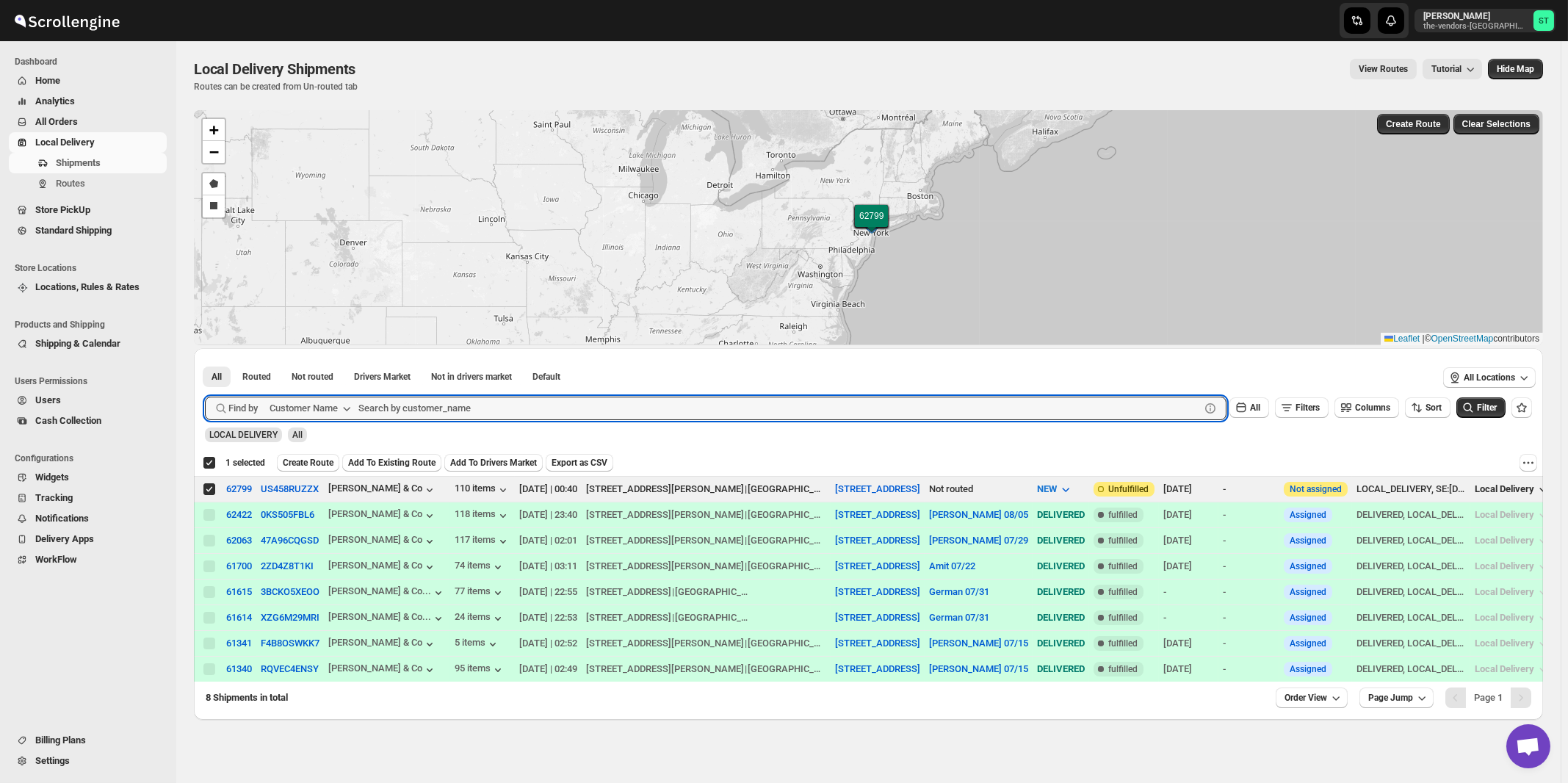
paste input "Perfect Management"
type input "Perfect Management"
click button "Submit" at bounding box center [226, 355] width 42 height 16
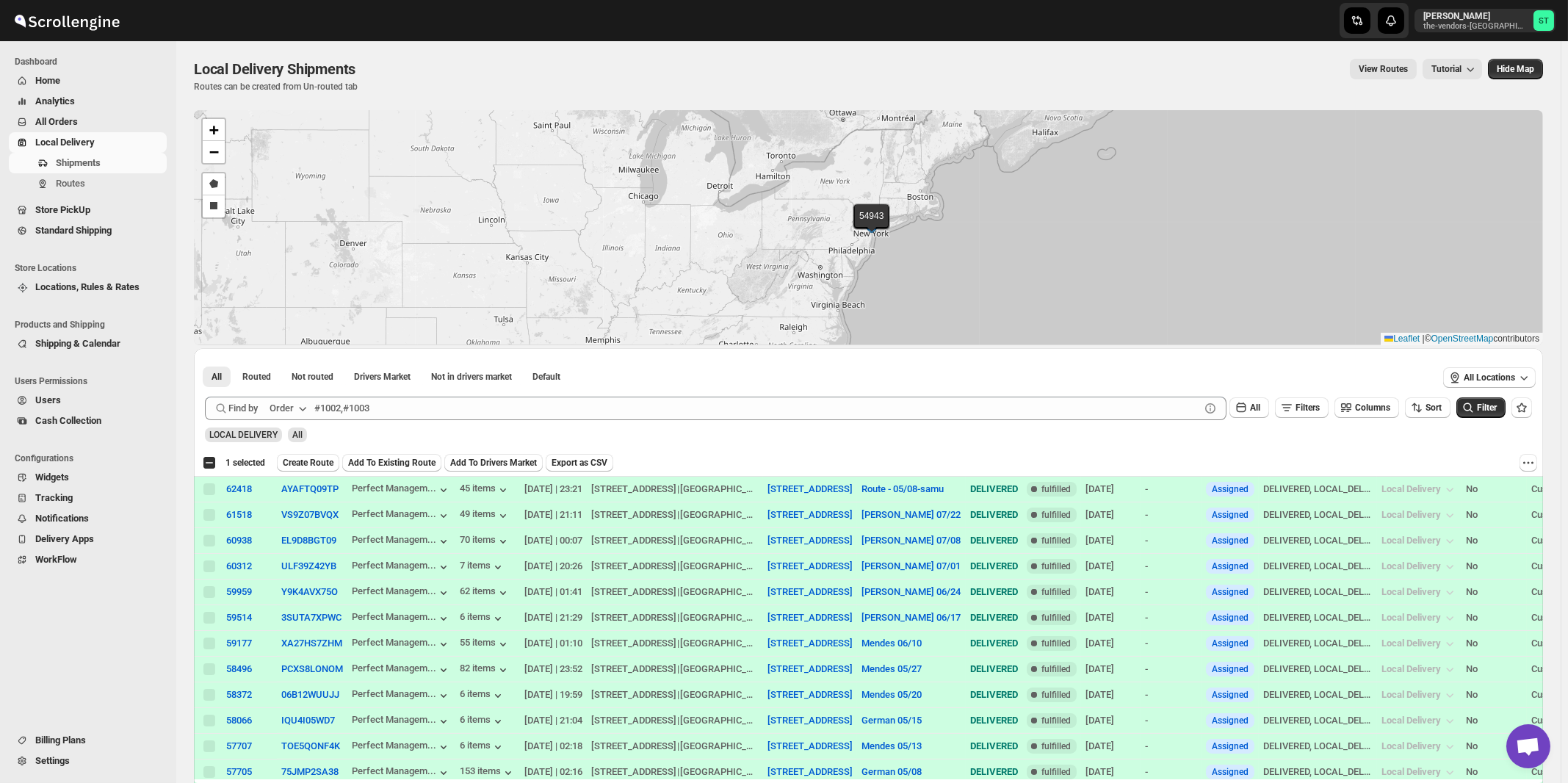
click at [309, 406] on icon "button" at bounding box center [302, 409] width 15 height 15
click at [287, 518] on div "Customer Name" at bounding box center [290, 518] width 68 height 15
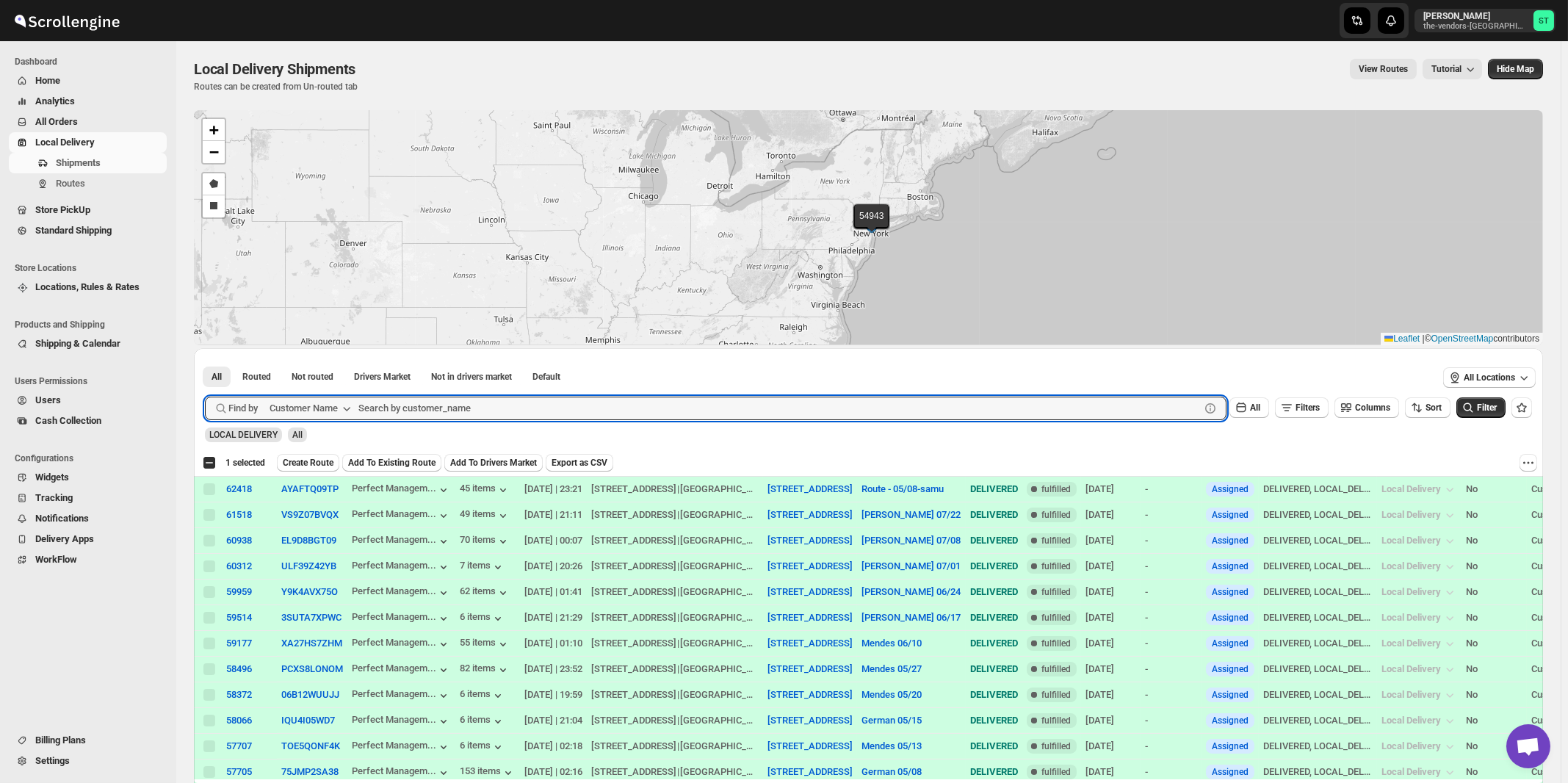
paste input "Hamaspik [PERSON_NAME]"
type input "Hamaspik [PERSON_NAME]"
click button "Submit" at bounding box center [226, 355] width 42 height 16
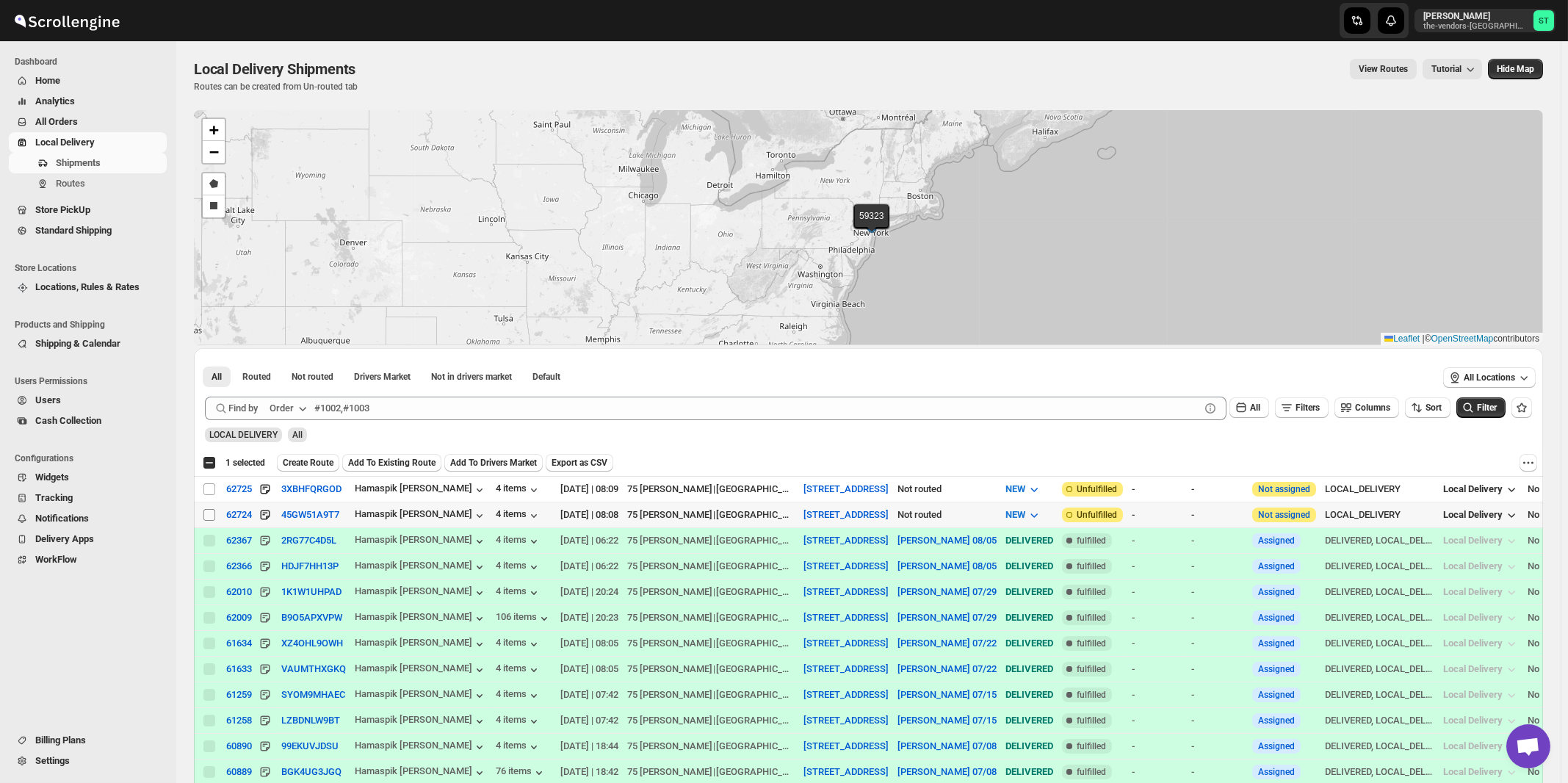
click at [210, 515] on input "Select shipment" at bounding box center [209, 515] width 12 height 12
checkbox input "true"
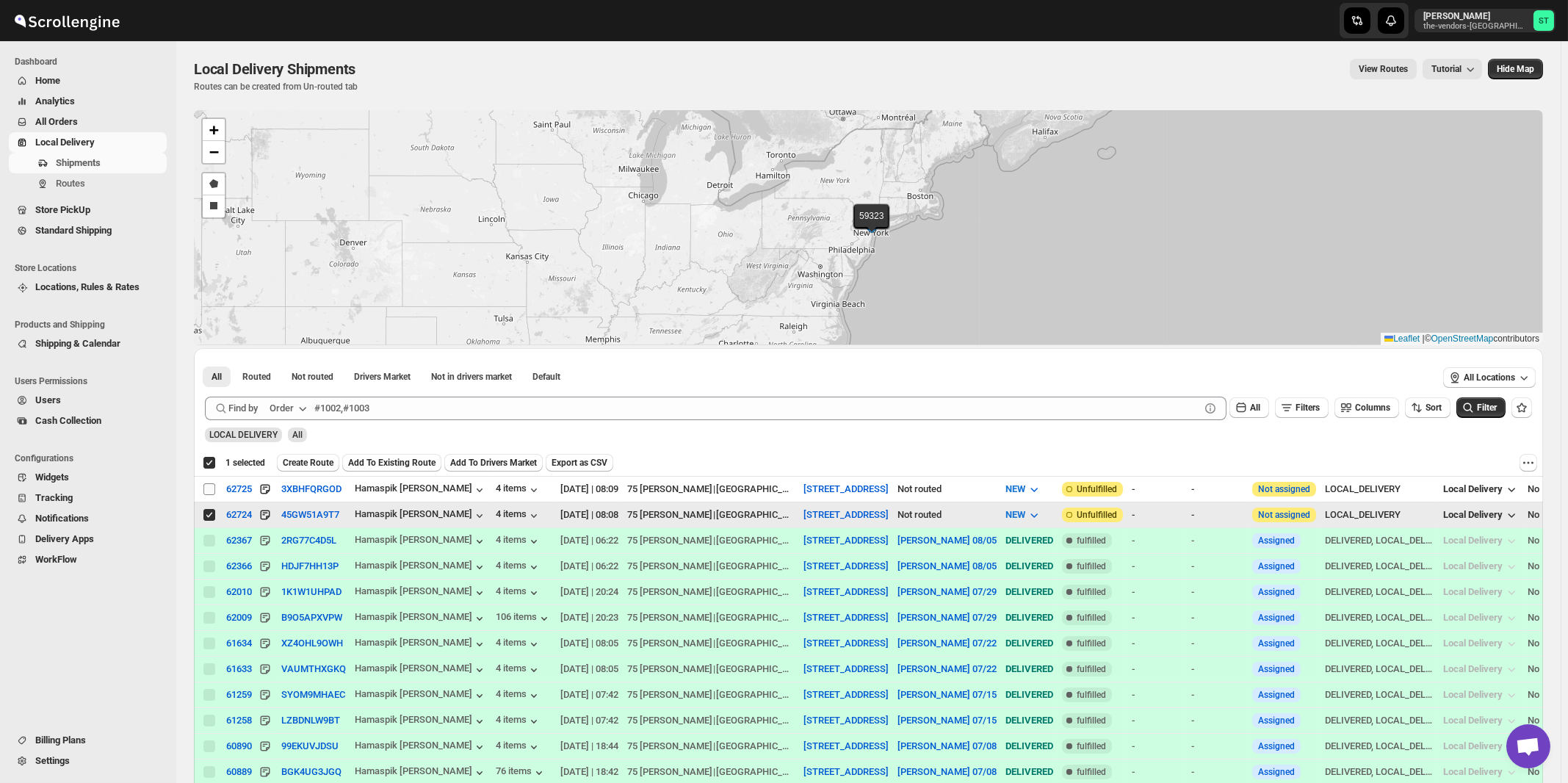
checkbox input "true"
click at [206, 488] on input "Select shipment" at bounding box center [209, 489] width 12 height 12
checkbox input "true"
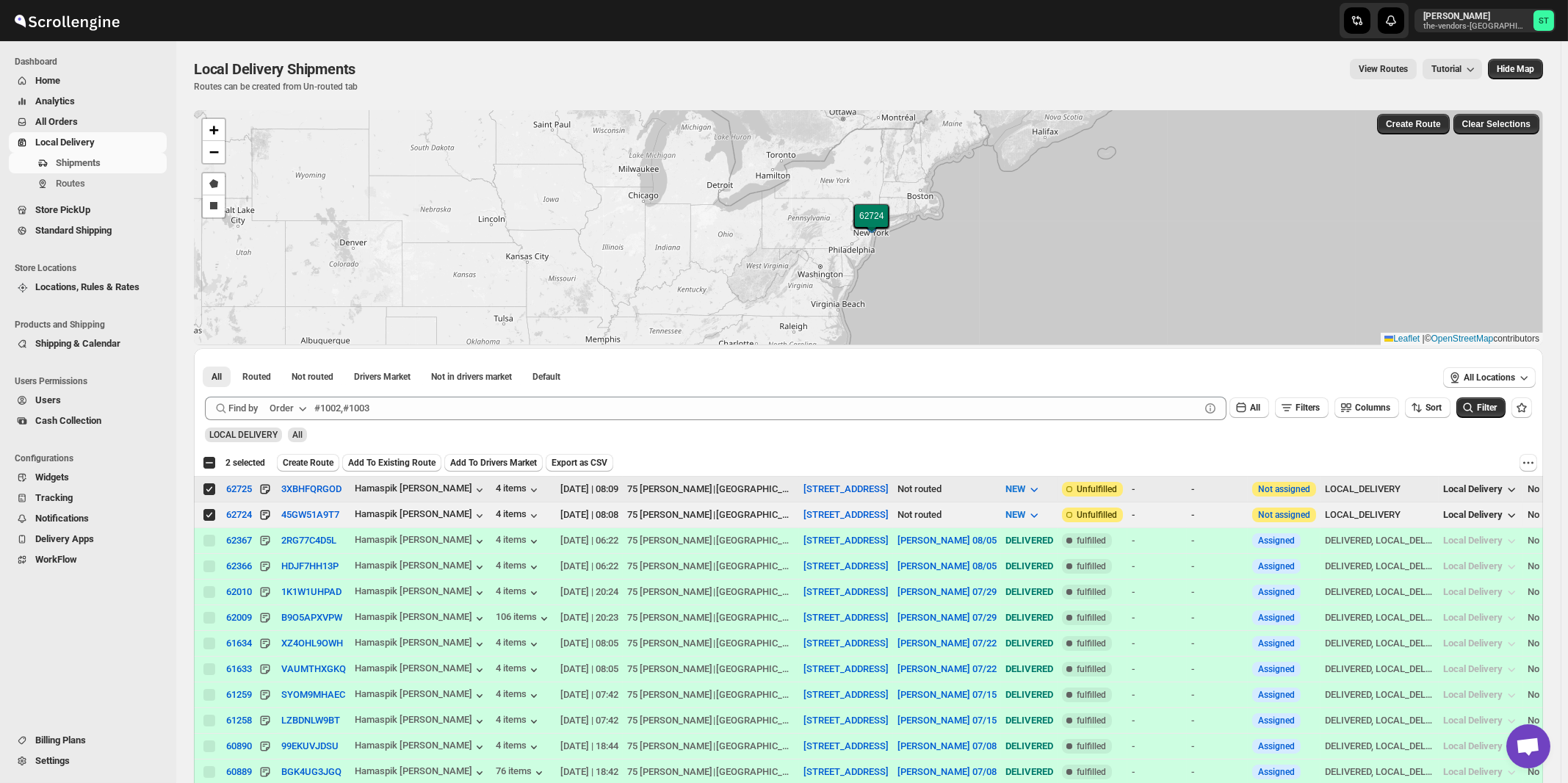
checkbox input "false"
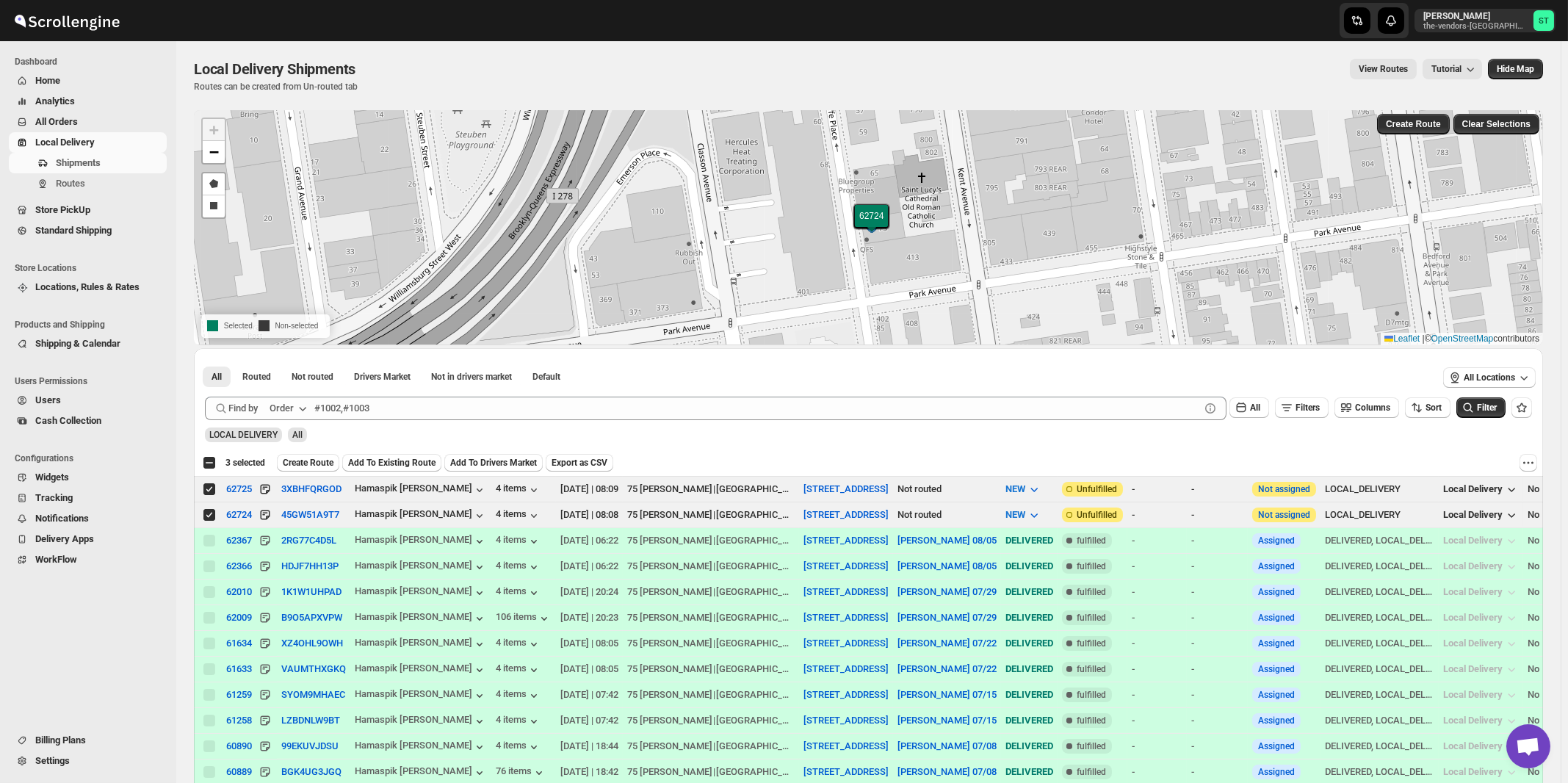
click at [294, 407] on div "Order" at bounding box center [281, 409] width 24 height 15
click at [302, 520] on div "Customer Name" at bounding box center [290, 518] width 68 height 15
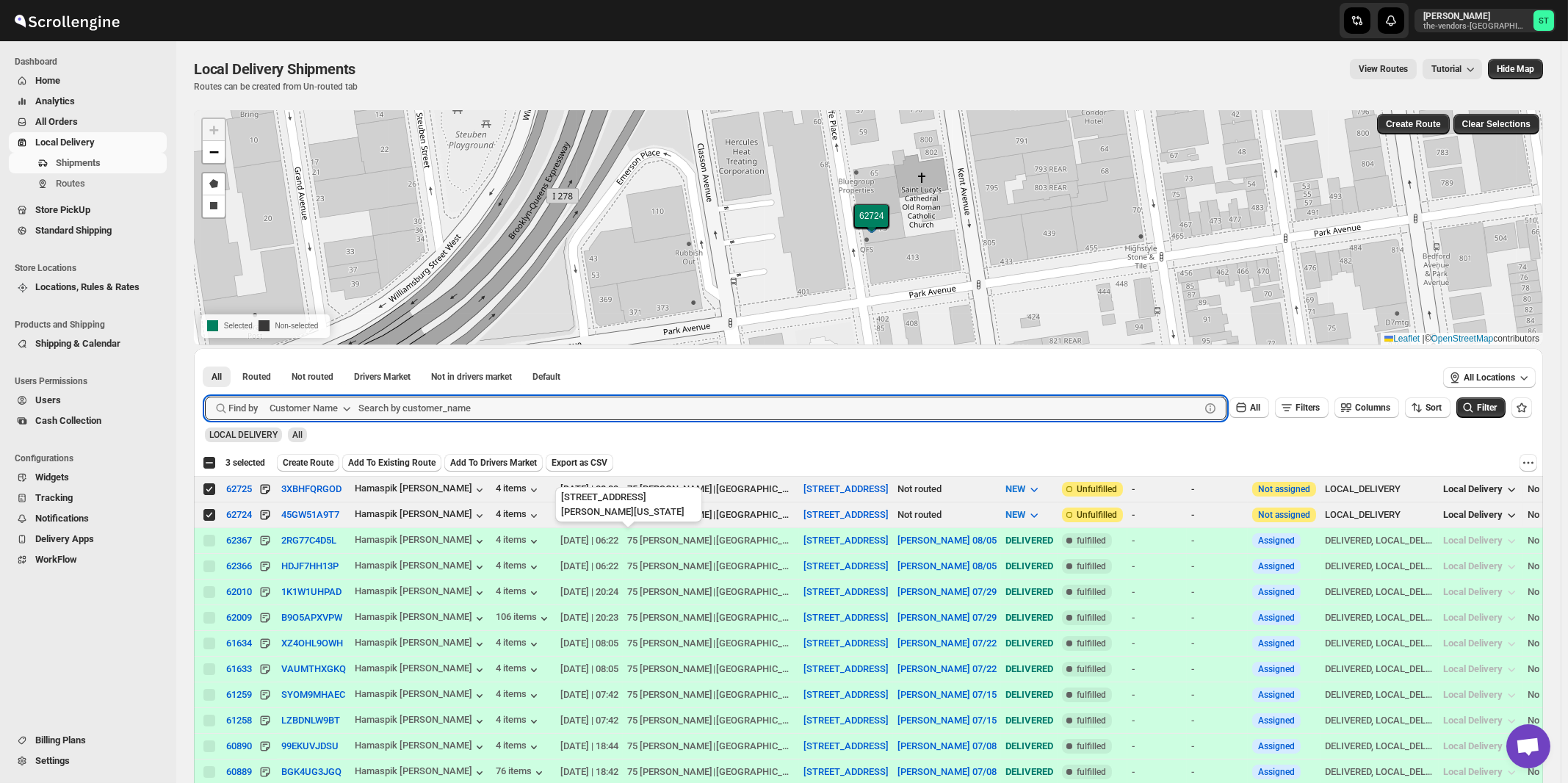
paste input "HAMASPIK NYSHA"
type input "HAMASPIK NYSHA"
click button "Submit" at bounding box center [226, 355] width 42 height 16
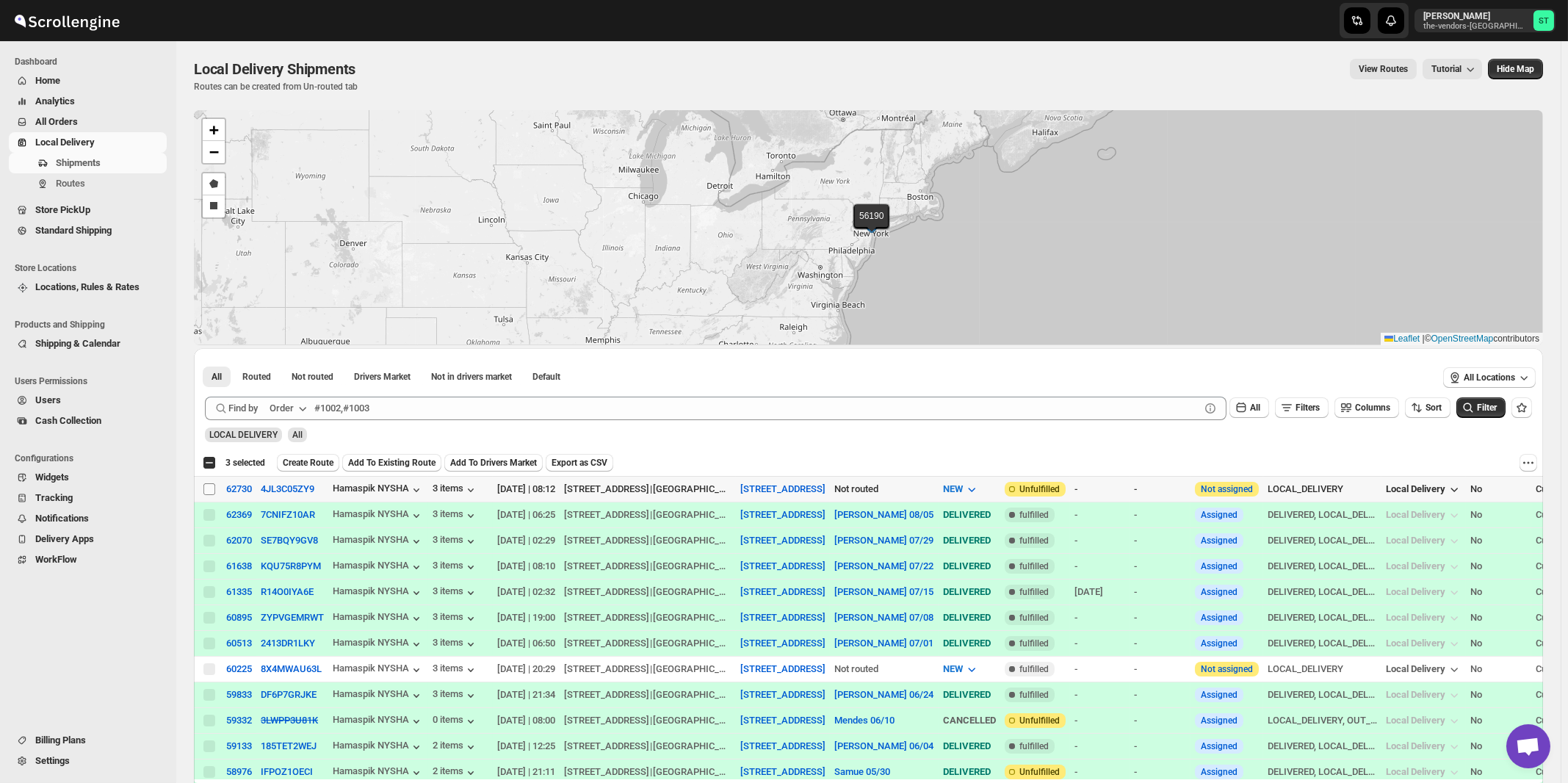
click at [212, 487] on input "Select shipment" at bounding box center [209, 489] width 12 height 12
checkbox input "true"
click at [287, 408] on div "Order" at bounding box center [281, 409] width 24 height 15
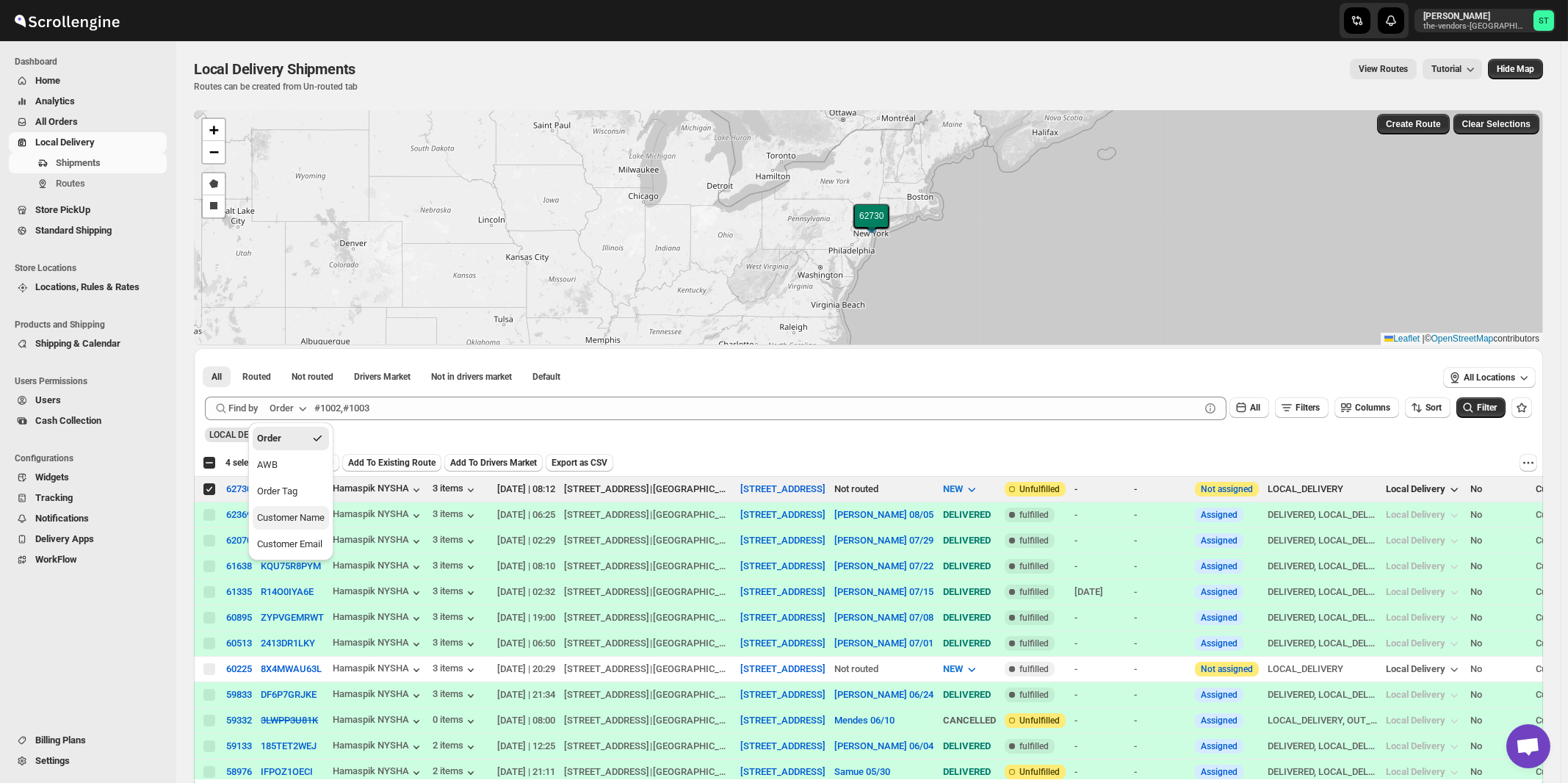
click at [287, 523] on div "Customer Name" at bounding box center [290, 518] width 68 height 15
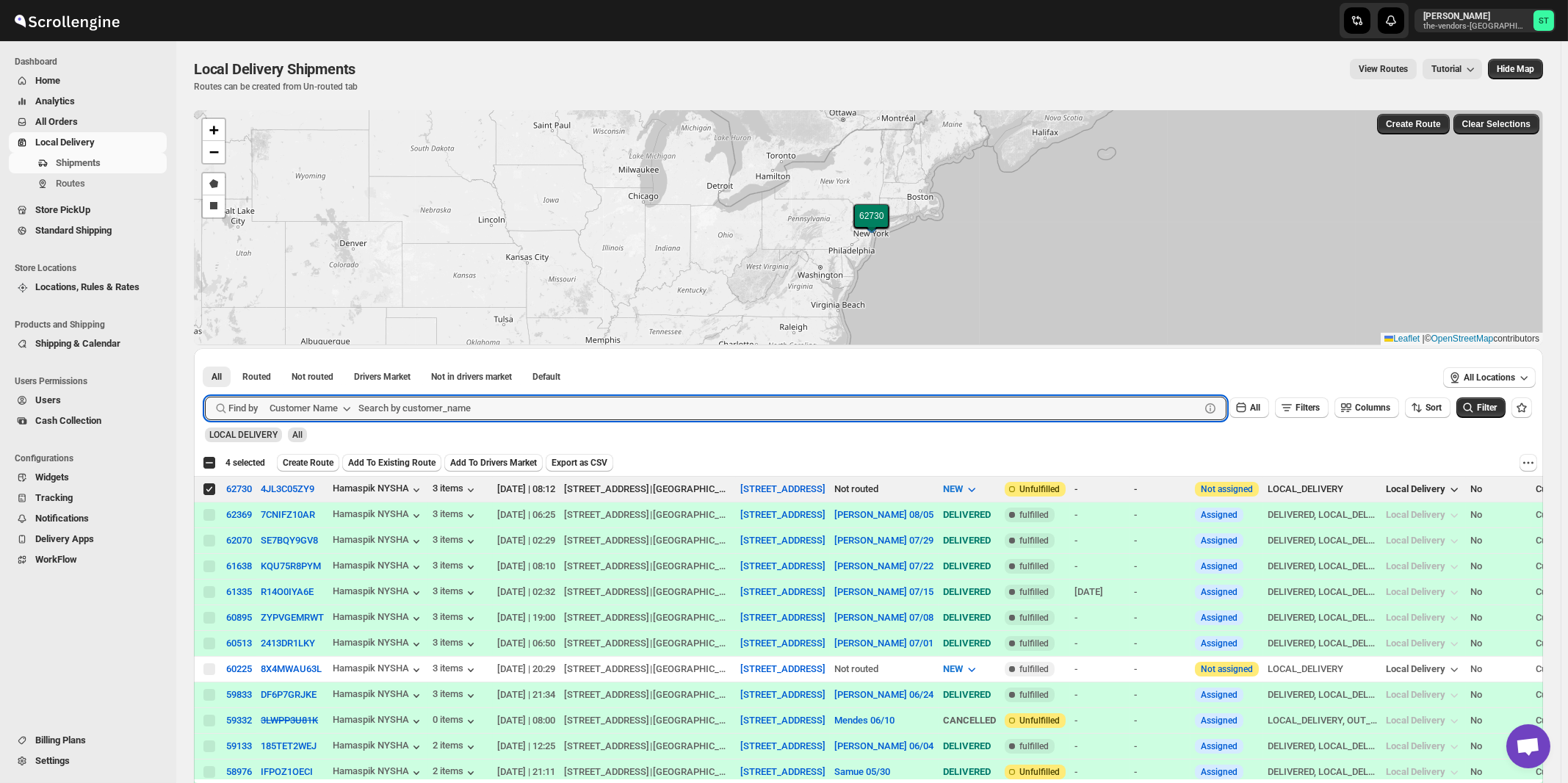
paste input "Brands Paycheck"
type input "Brands Paycheck"
click button "Submit" at bounding box center [226, 355] width 42 height 16
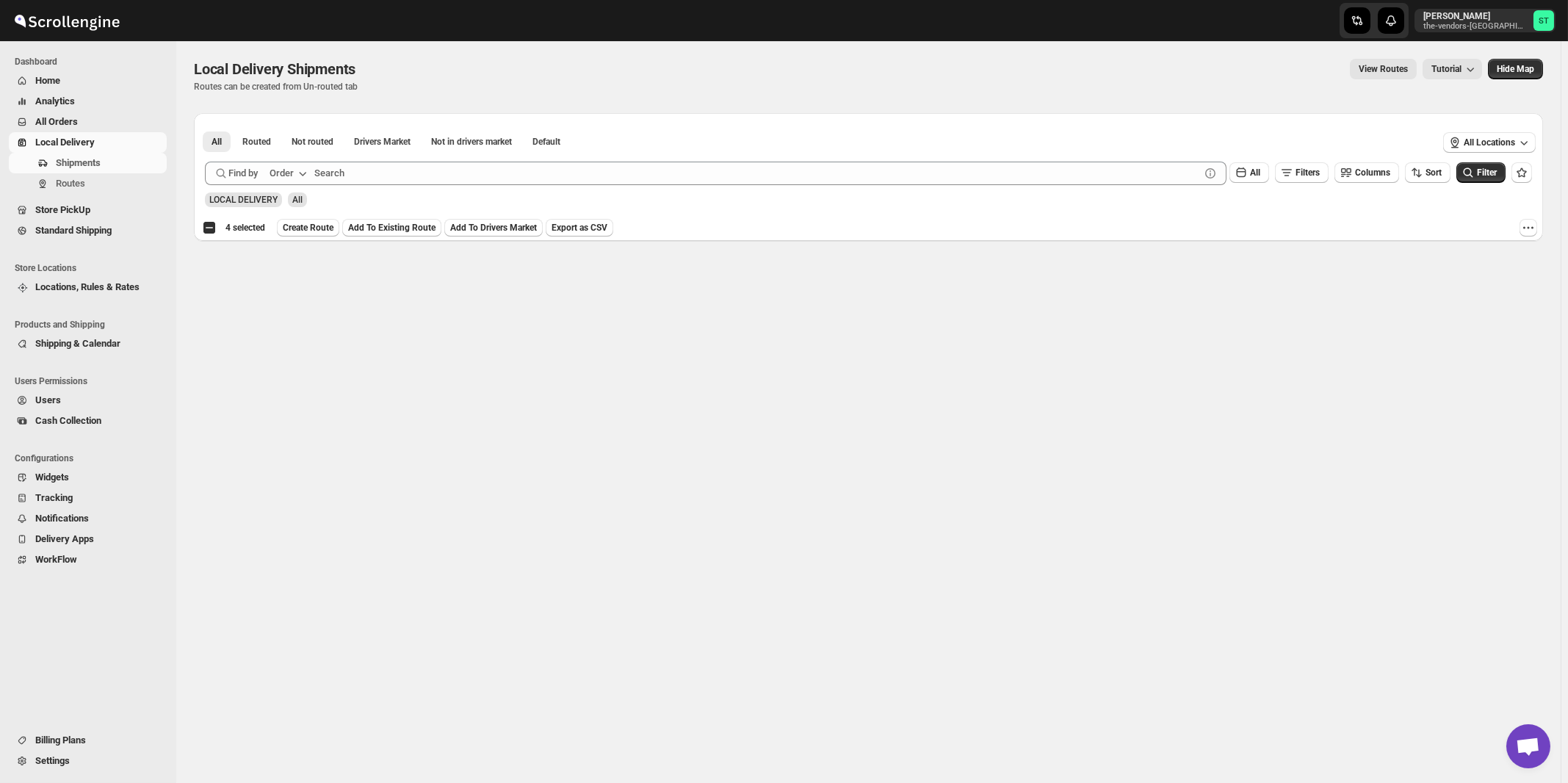
click at [304, 173] on icon "button" at bounding box center [302, 173] width 15 height 15
click at [288, 282] on div "Customer Name" at bounding box center [290, 283] width 68 height 15
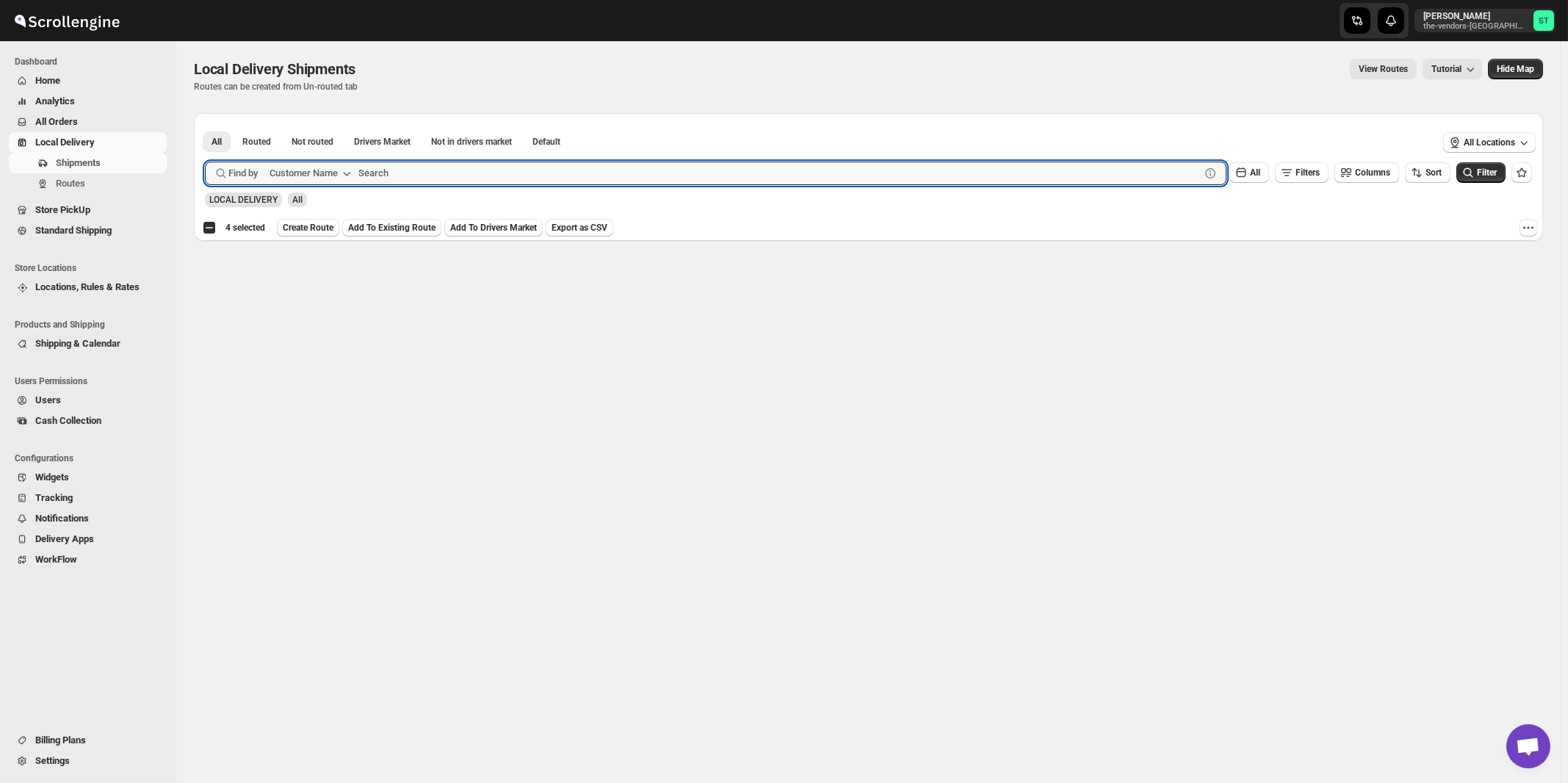
paste input "Brands Paycheck"
type input "Brands"
click button "Submit" at bounding box center [226, 120] width 42 height 16
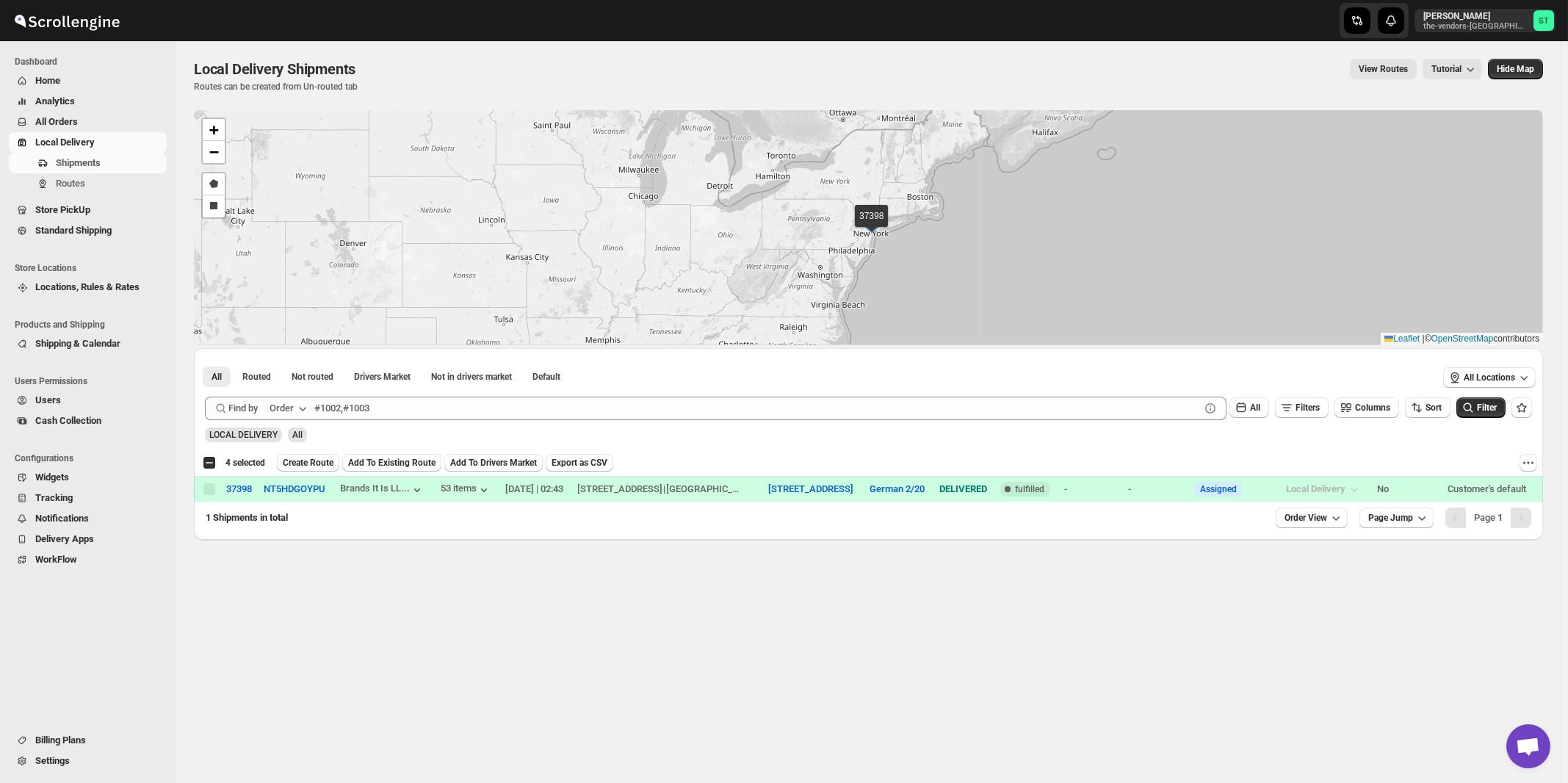
click at [292, 413] on div "Order" at bounding box center [281, 409] width 24 height 15
click at [298, 518] on div "Customer Name" at bounding box center [290, 518] width 68 height 15
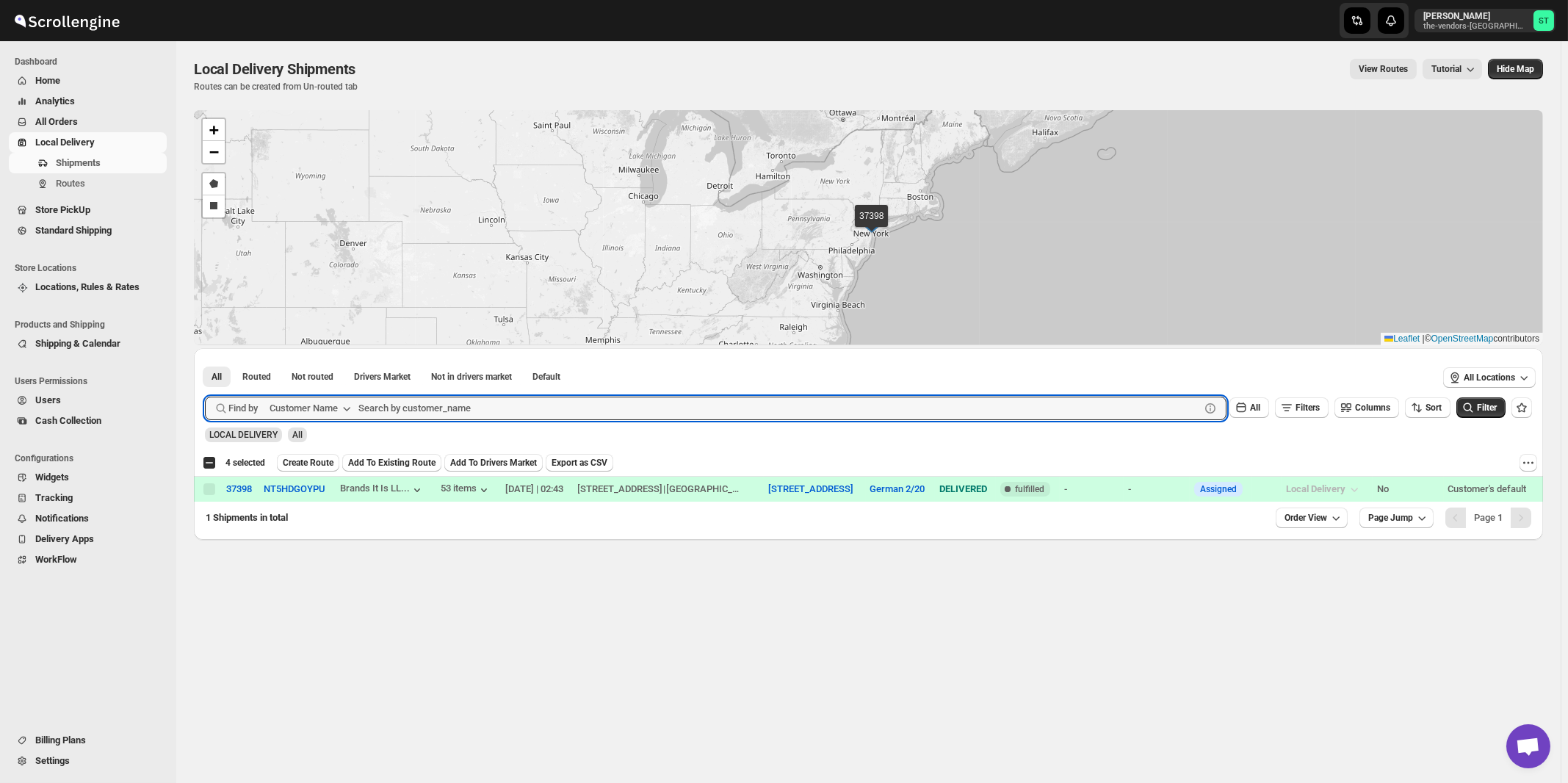
paste input "Brands Paycheck"
type input "Paycheck"
click button "Submit" at bounding box center [226, 355] width 42 height 16
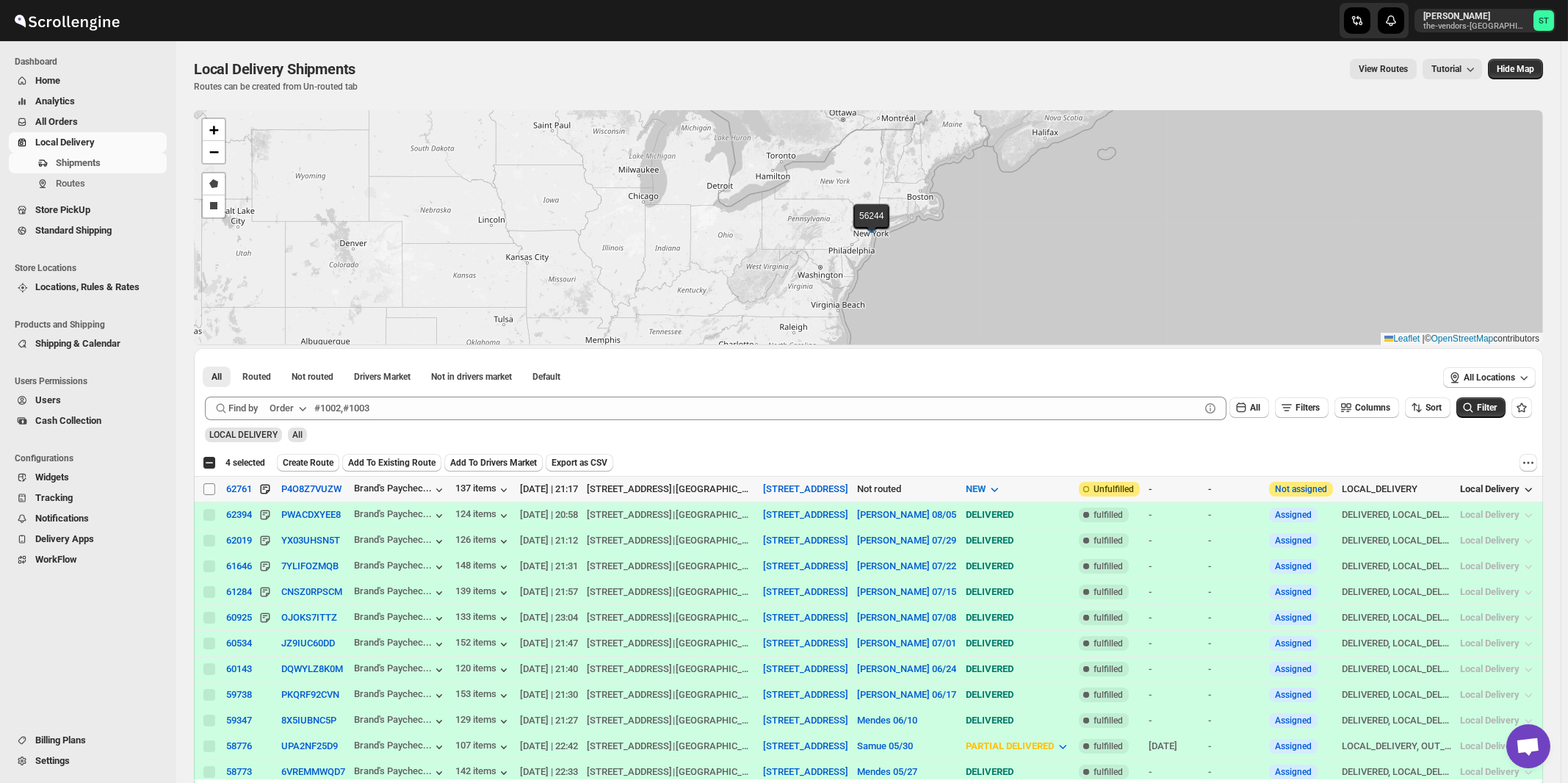
click at [209, 490] on input "Select shipment" at bounding box center [209, 489] width 12 height 12
checkbox input "true"
click at [300, 409] on icon "button" at bounding box center [302, 409] width 15 height 15
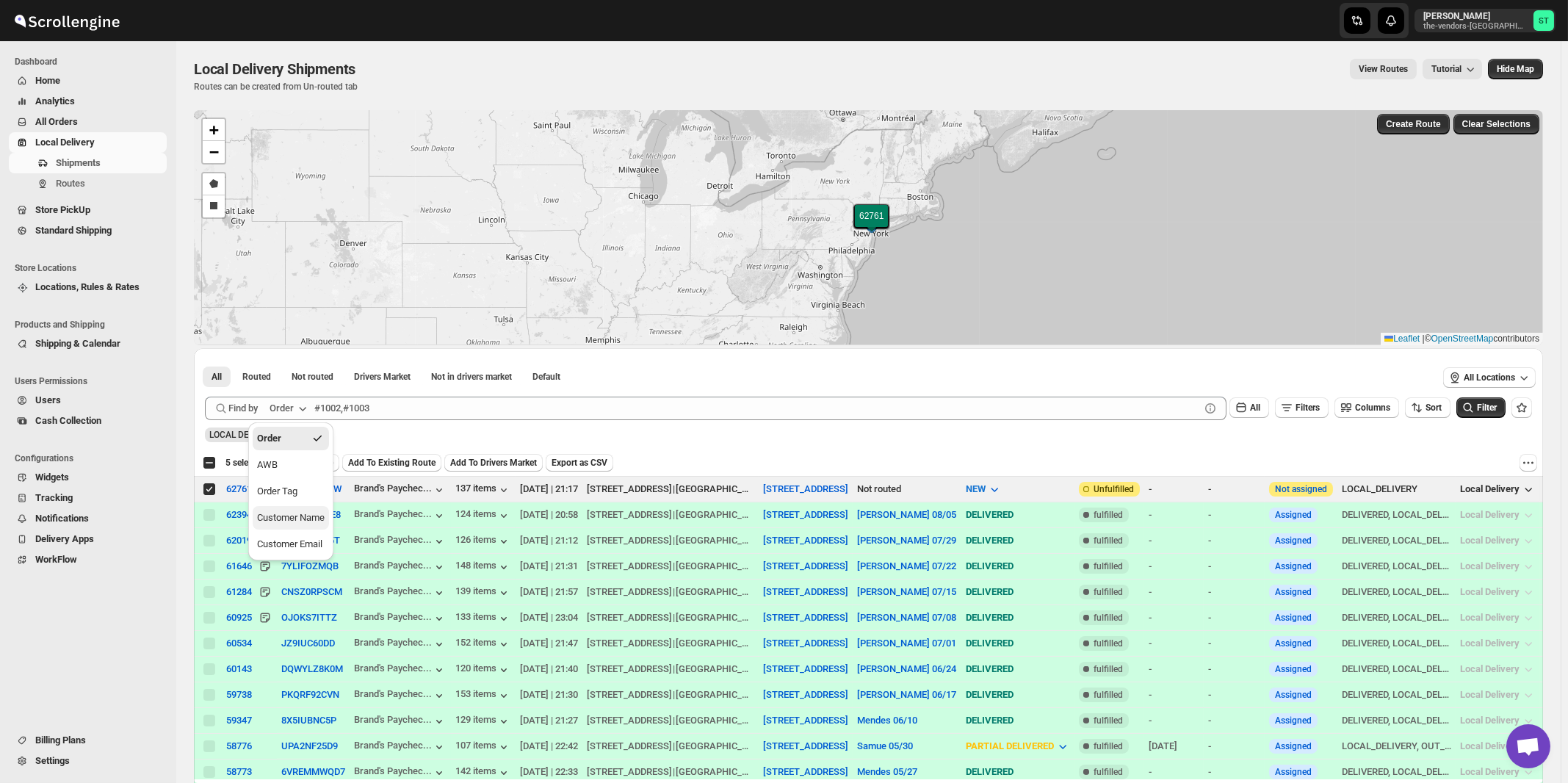
click at [290, 523] on div "Customer Name" at bounding box center [290, 518] width 68 height 15
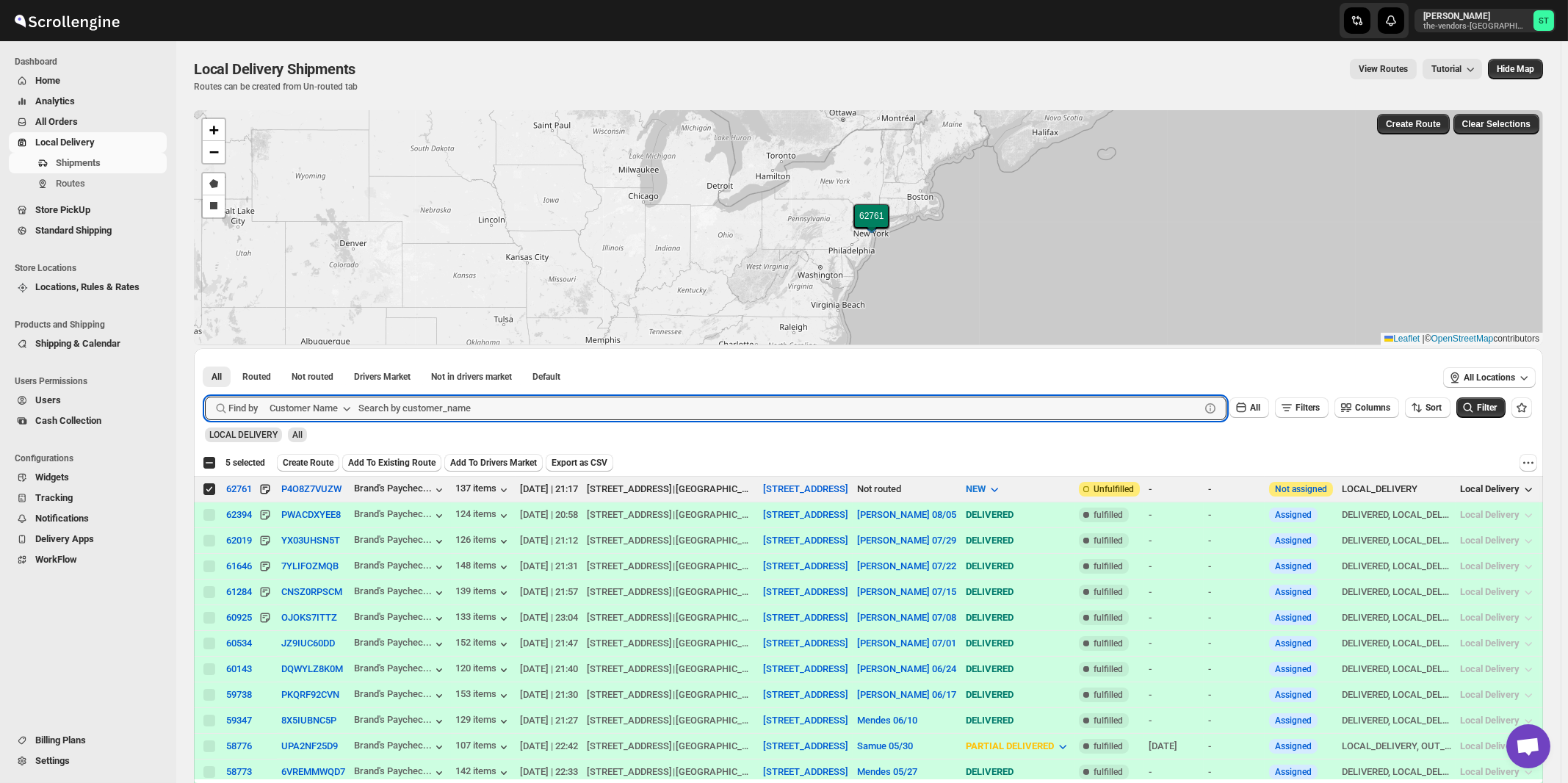
paste input "Perinta Operations"
type input "Perinta Operations"
click button "Submit" at bounding box center [226, 355] width 42 height 16
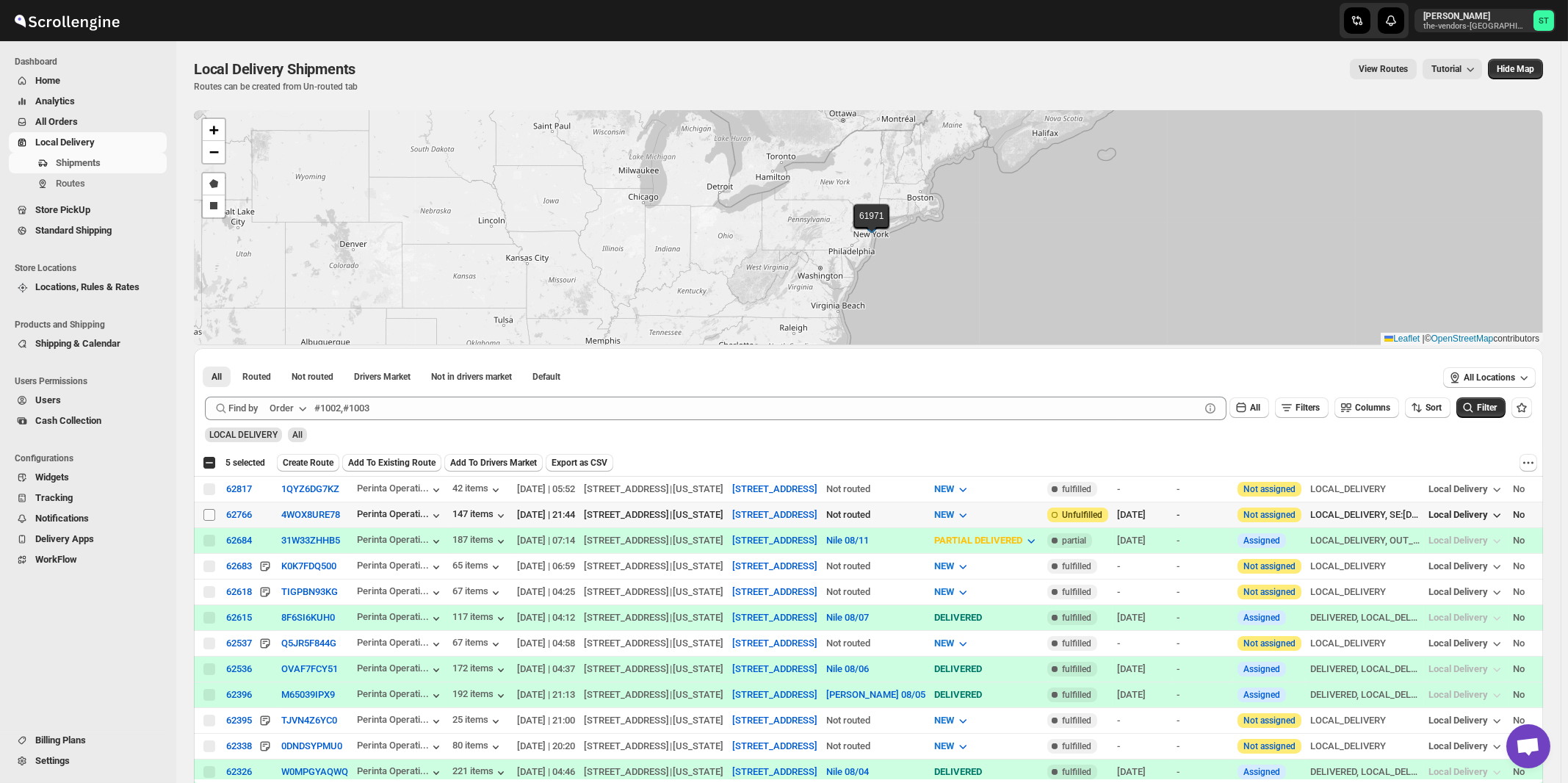
click at [210, 515] on input "Select shipment" at bounding box center [209, 515] width 12 height 12
checkbox input "true"
click at [289, 409] on div "Order" at bounding box center [281, 409] width 24 height 15
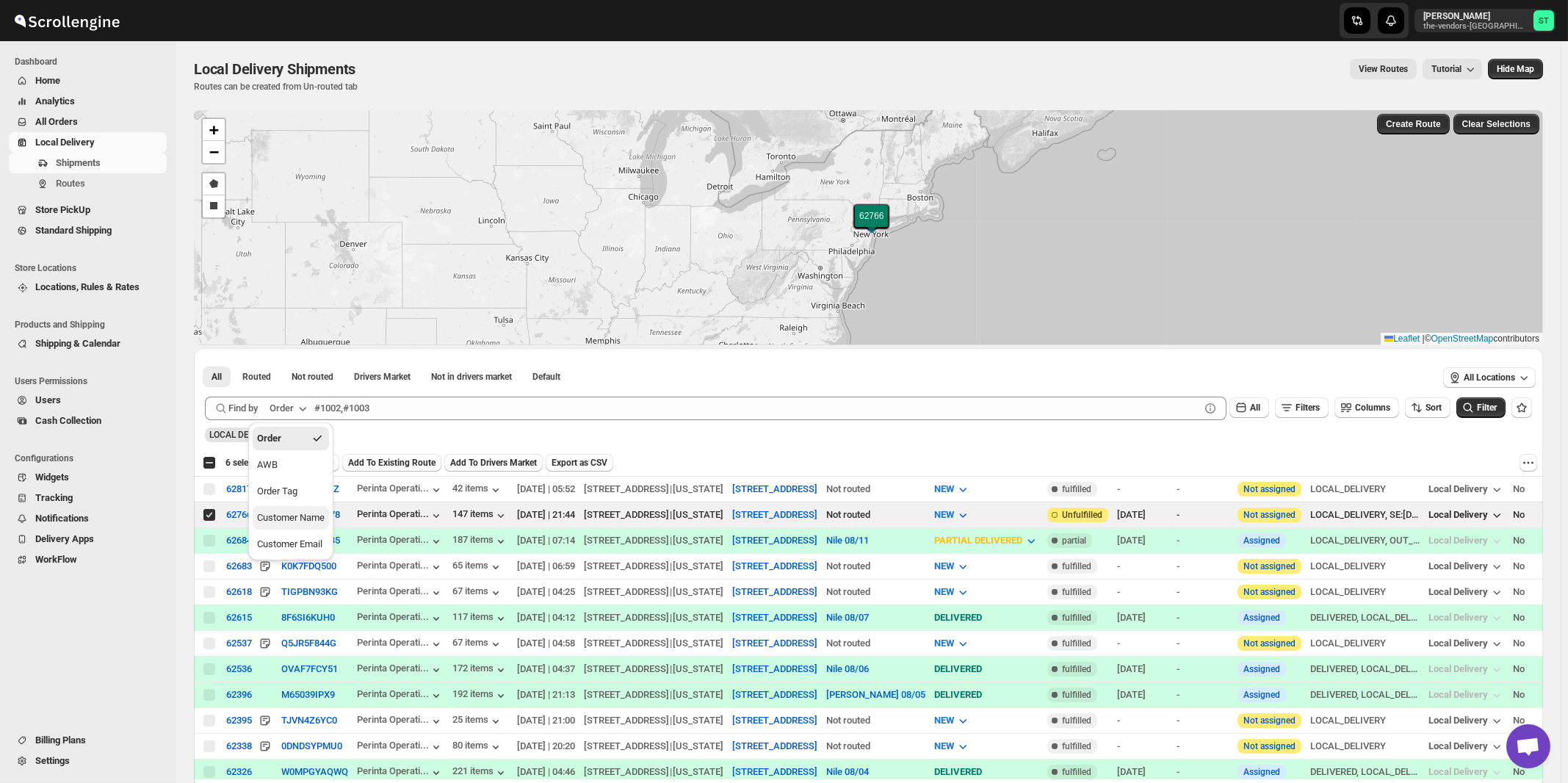
click at [309, 528] on button "Customer Name" at bounding box center [290, 517] width 77 height 23
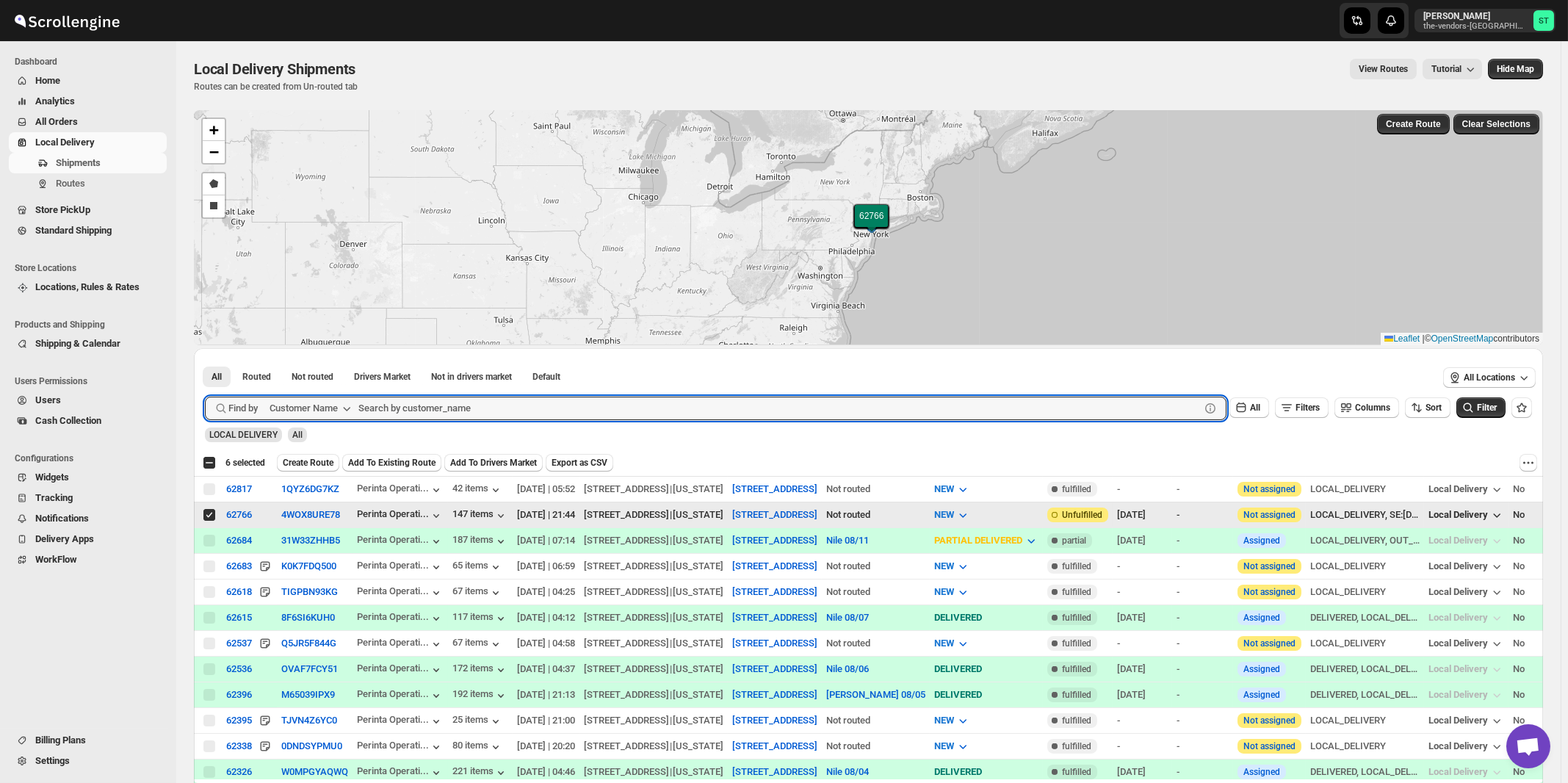
paste input "United Comercial Group"
type input "United Comercial Group"
click button "Submit" at bounding box center [226, 355] width 42 height 16
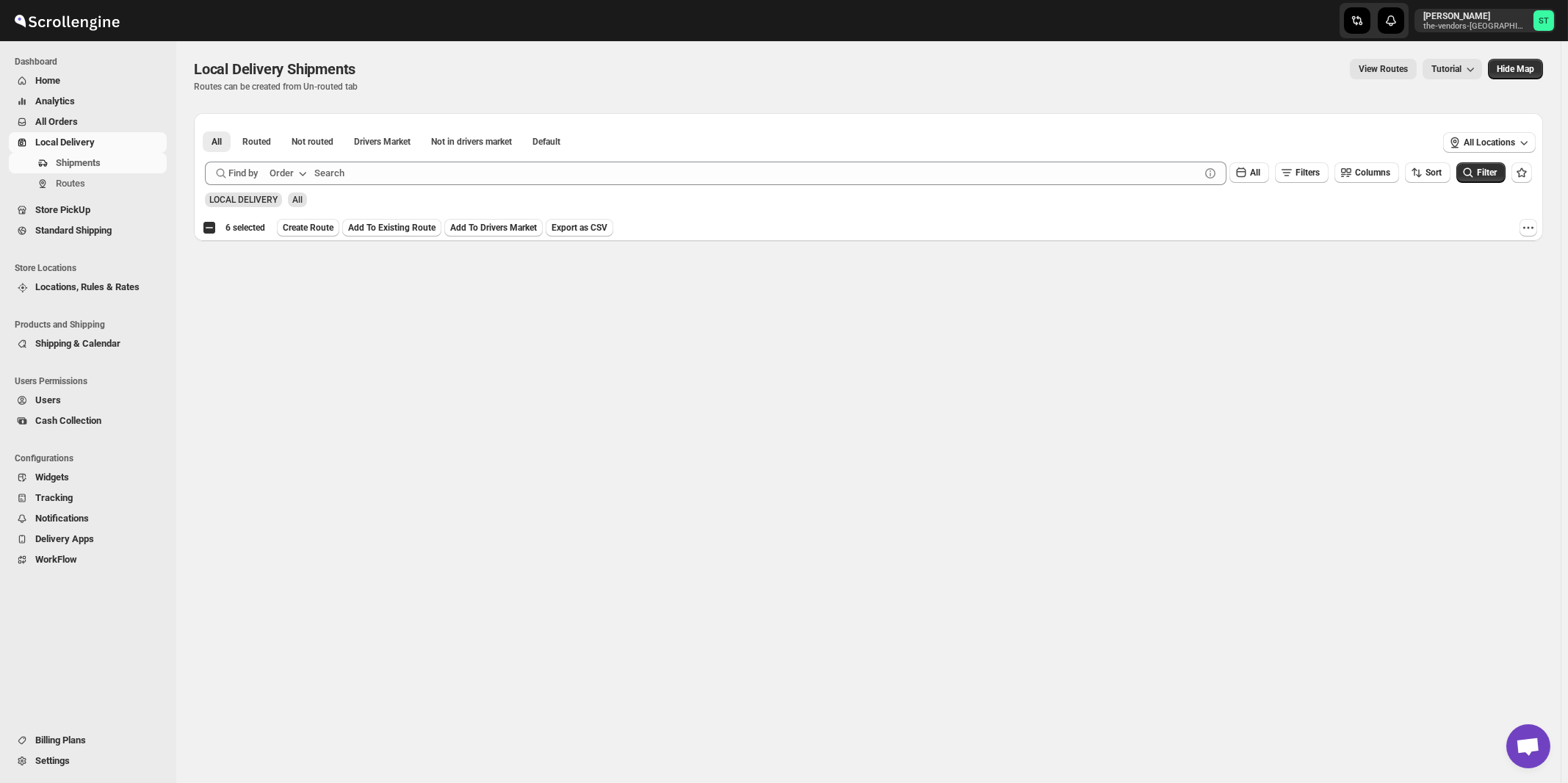
click at [275, 178] on div "Order" at bounding box center [281, 173] width 24 height 15
click at [294, 283] on div "Customer Name" at bounding box center [290, 283] width 68 height 15
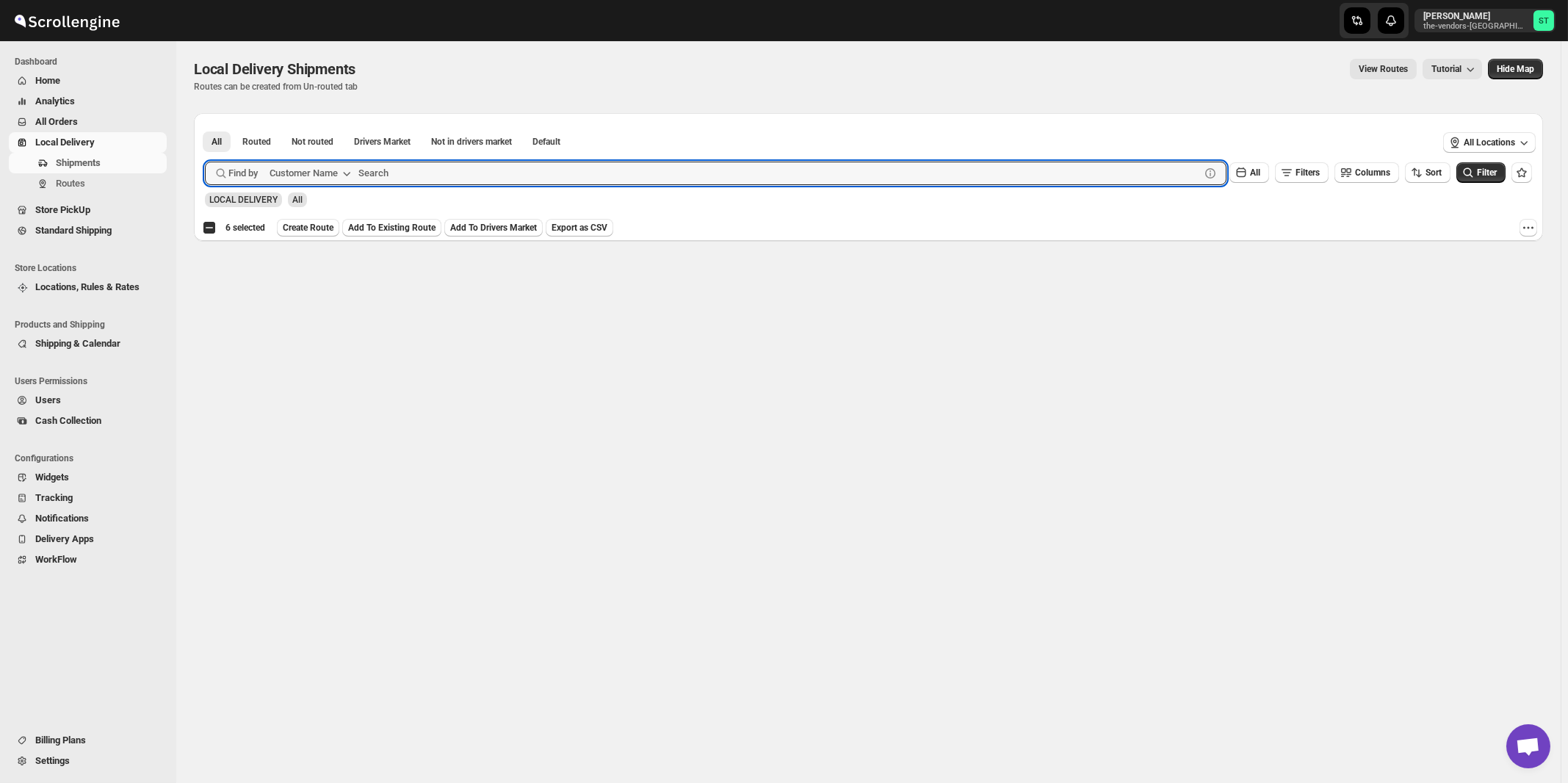
paste input "United Comercial Group"
type input "United Commercial Group"
click button "Submit" at bounding box center [226, 120] width 42 height 16
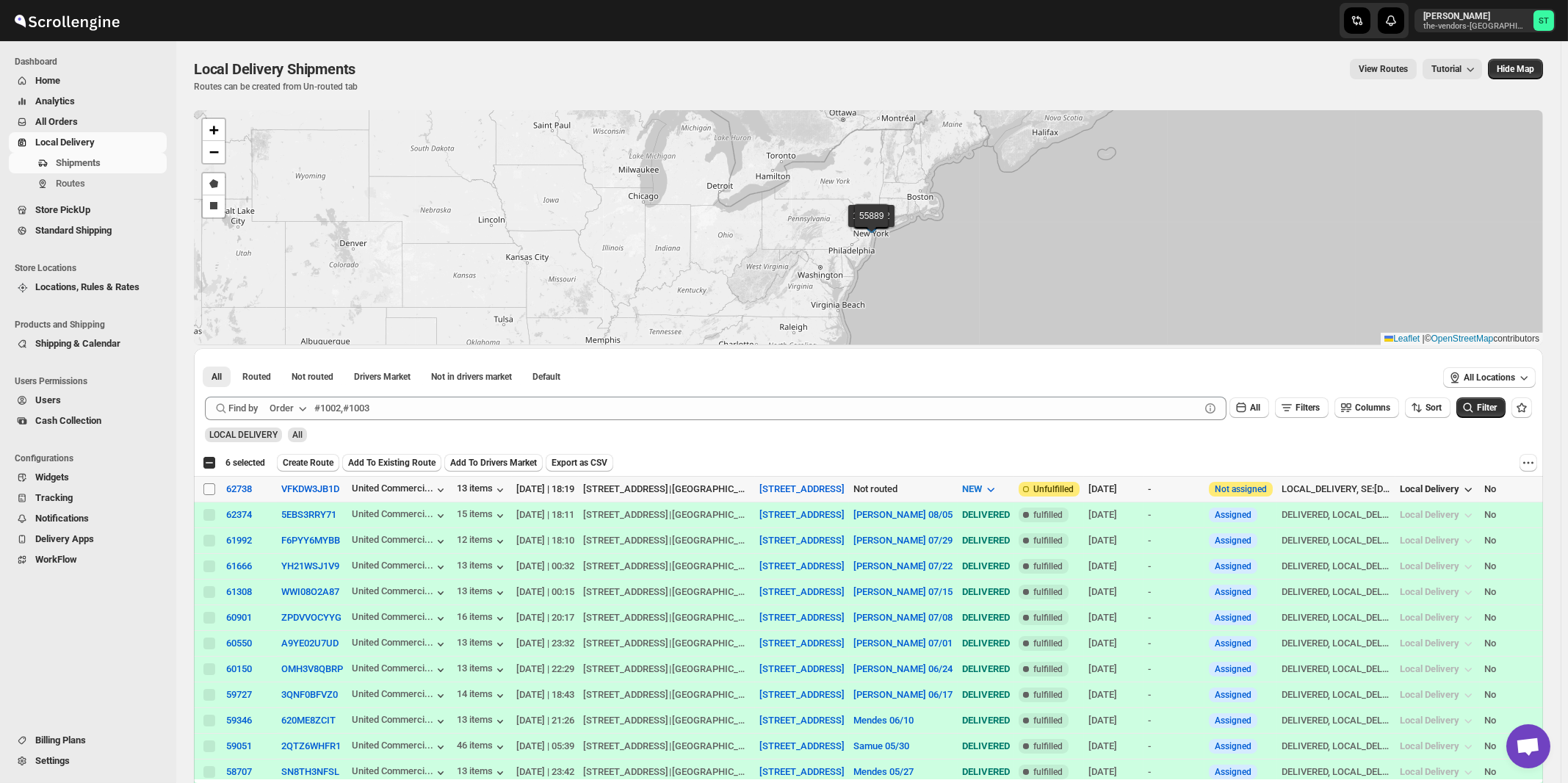
click at [211, 491] on input "Select shipment" at bounding box center [209, 489] width 12 height 12
checkbox input "true"
click at [286, 412] on div "Order" at bounding box center [281, 409] width 24 height 15
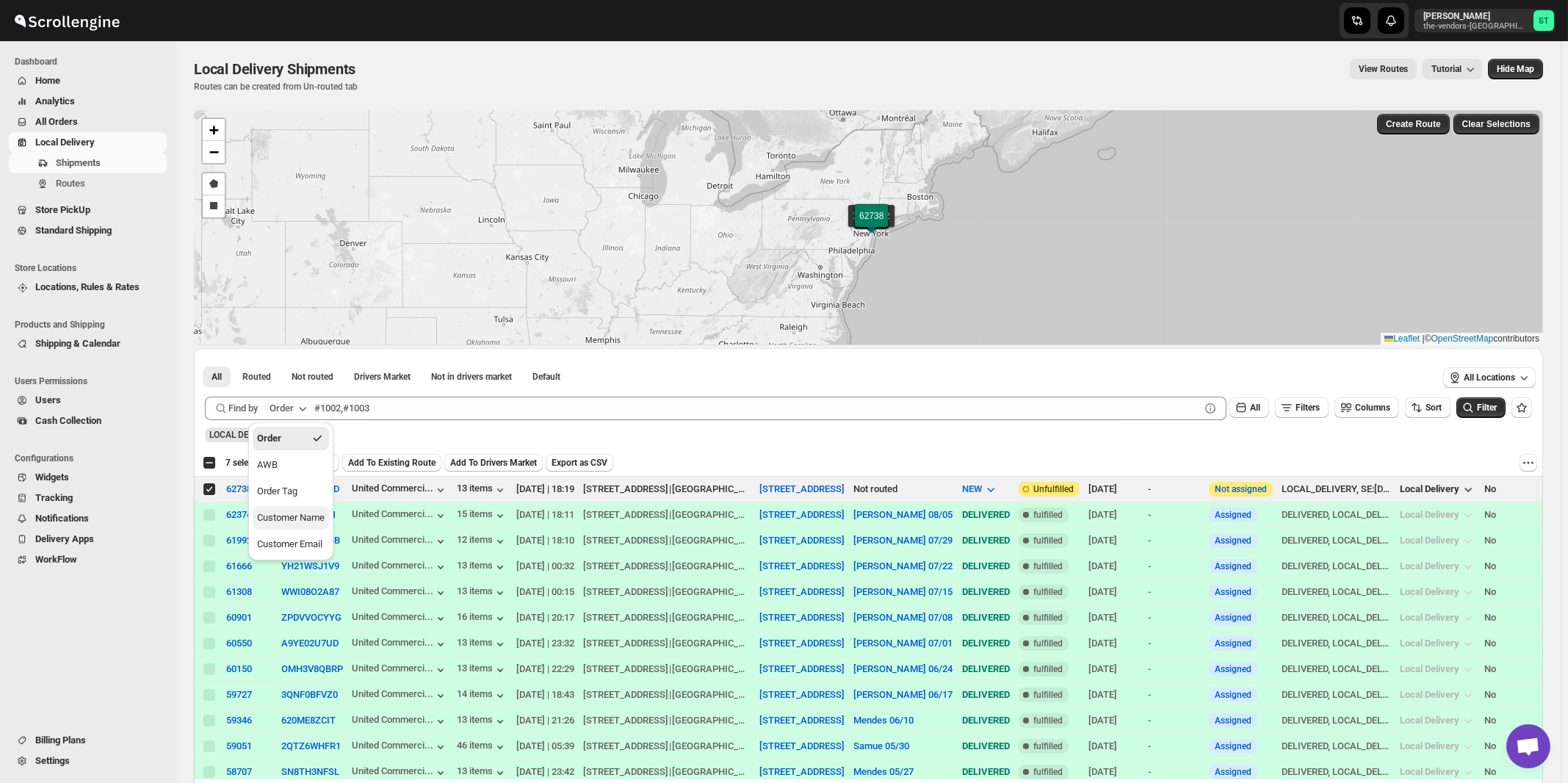
click at [287, 518] on div "Customer Name" at bounding box center [290, 518] width 68 height 15
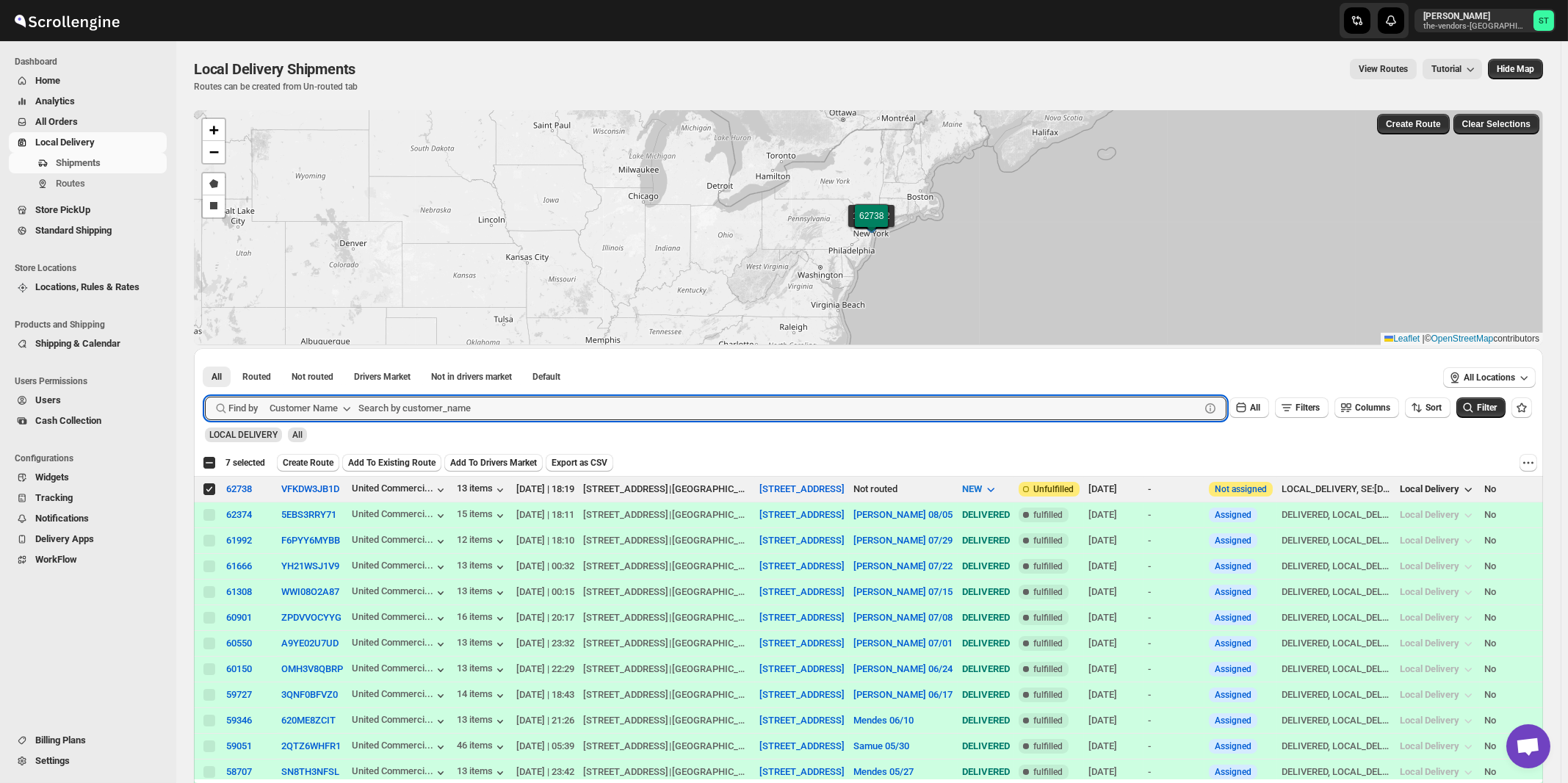
paste input "500 Dekalb Management"
type input "500 Dekalb Management"
click button "Submit" at bounding box center [226, 355] width 42 height 16
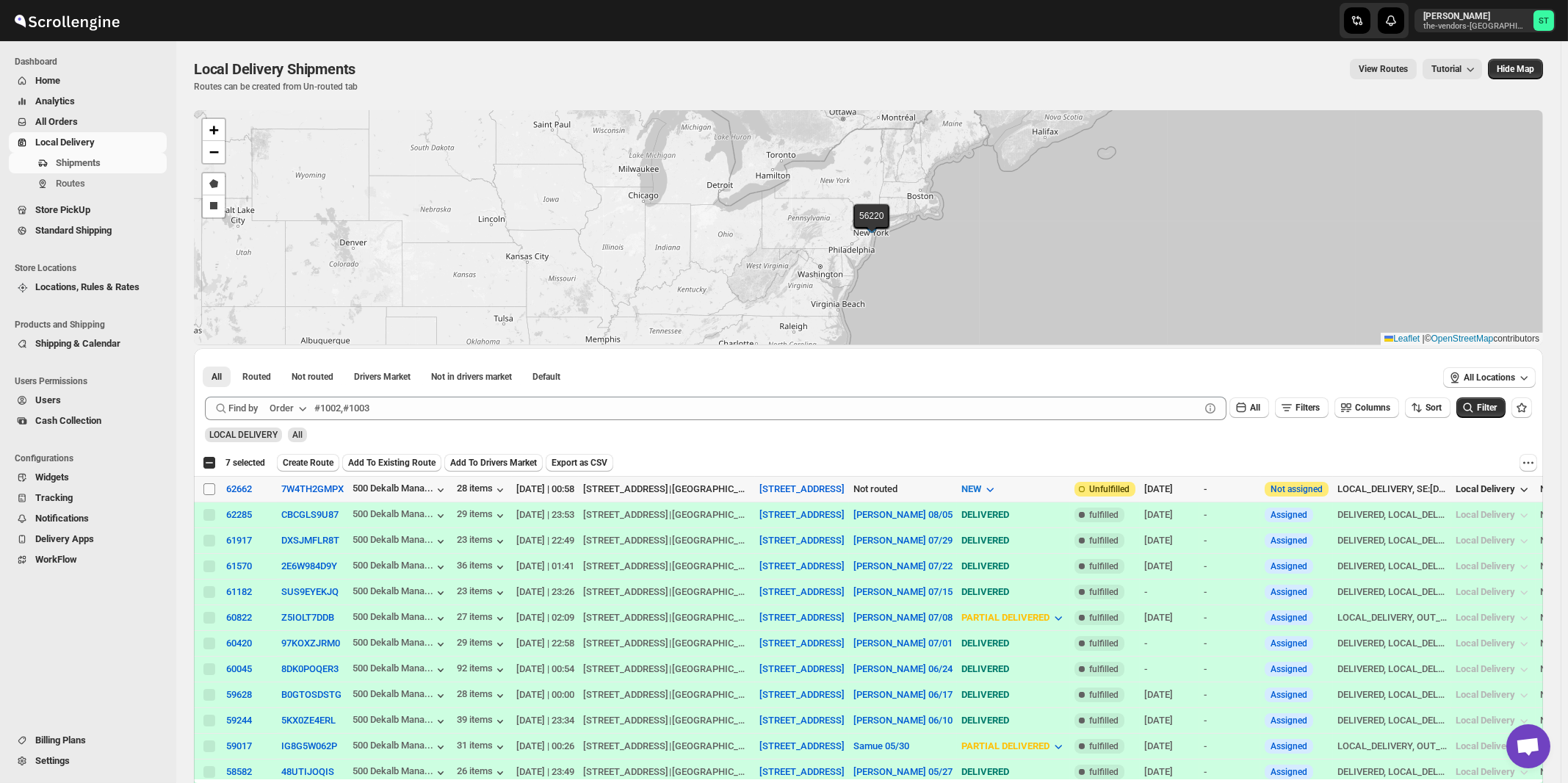
click at [209, 491] on input "Select shipment" at bounding box center [209, 489] width 12 height 12
checkbox input "true"
click at [296, 413] on button "Order" at bounding box center [290, 408] width 58 height 23
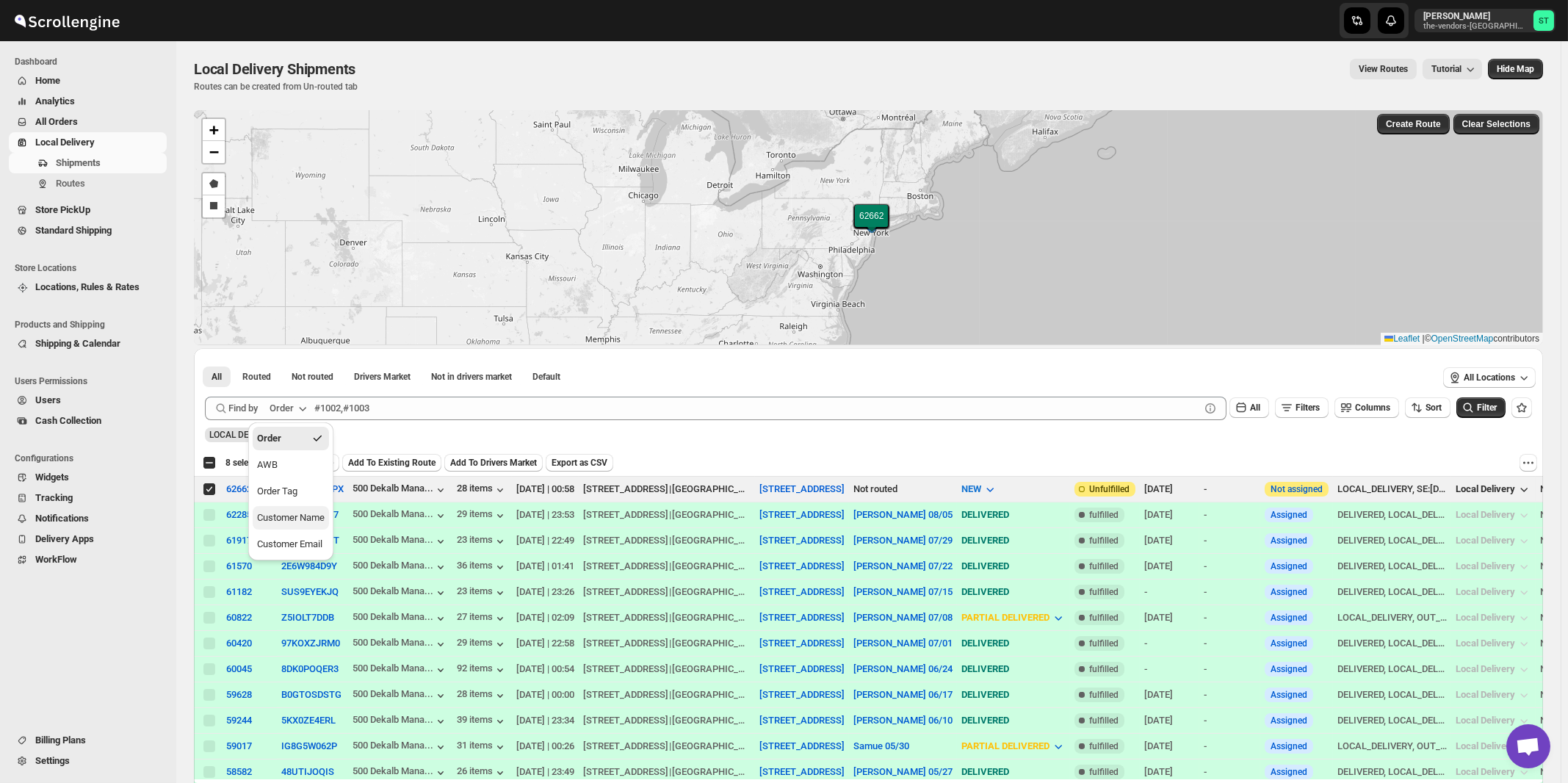
click at [290, 519] on div "Customer Name" at bounding box center [290, 518] width 68 height 15
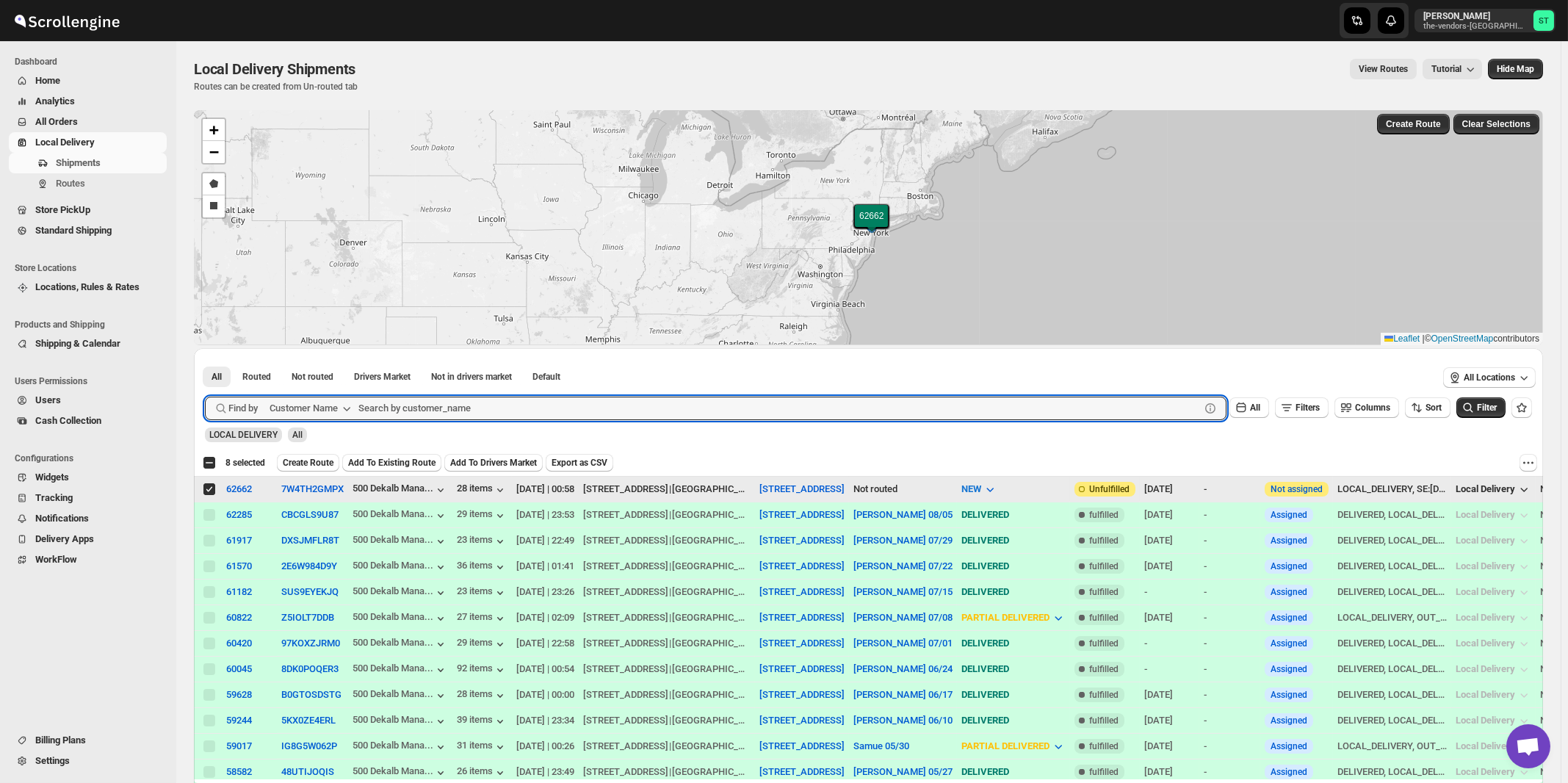
paste input "Cns Builders"
type input "Cns Builders"
click button "Submit" at bounding box center [226, 355] width 42 height 16
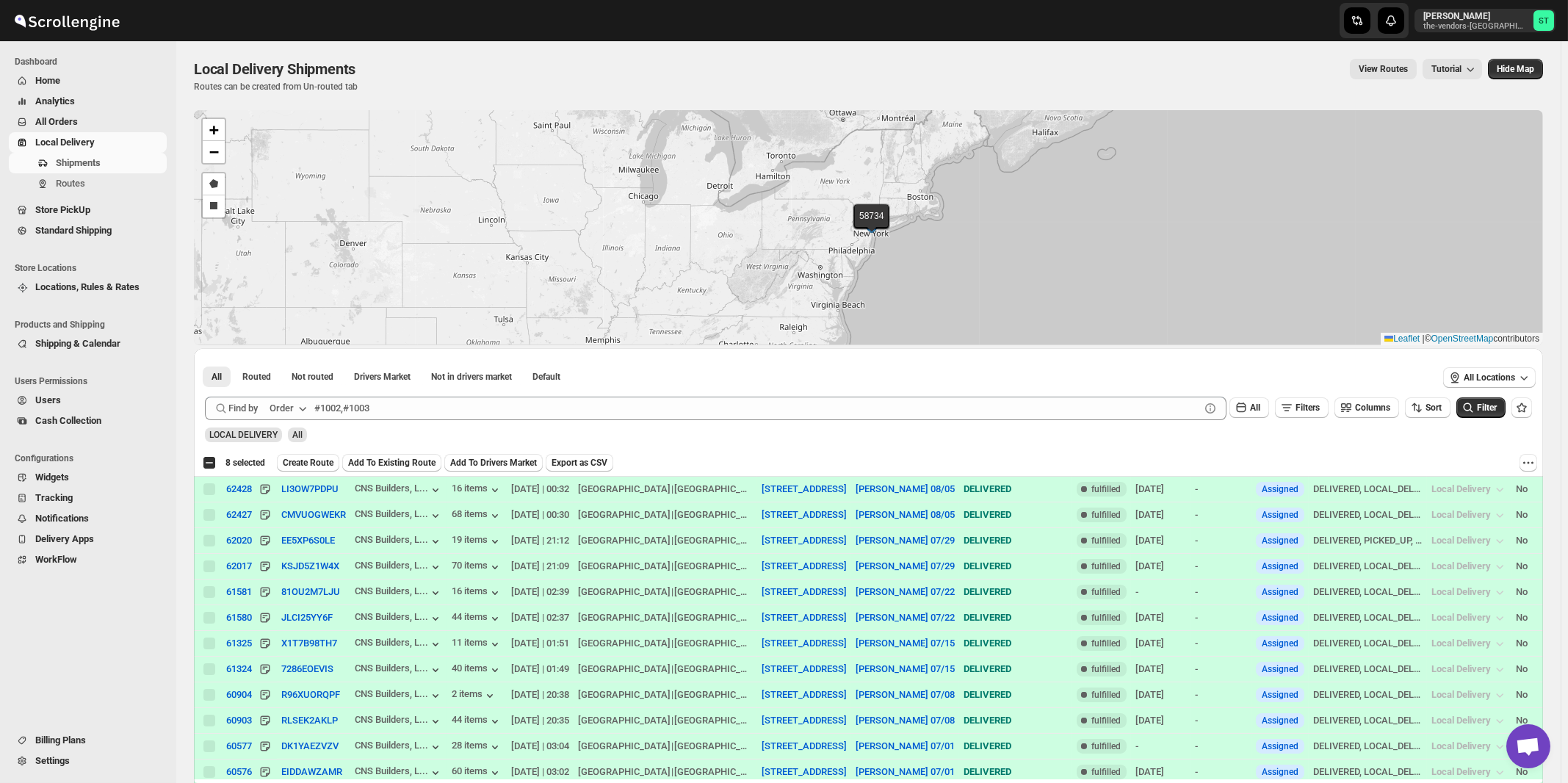
click at [302, 407] on icon "button" at bounding box center [303, 409] width 7 height 5
click at [296, 516] on div "Customer Name" at bounding box center [290, 518] width 68 height 15
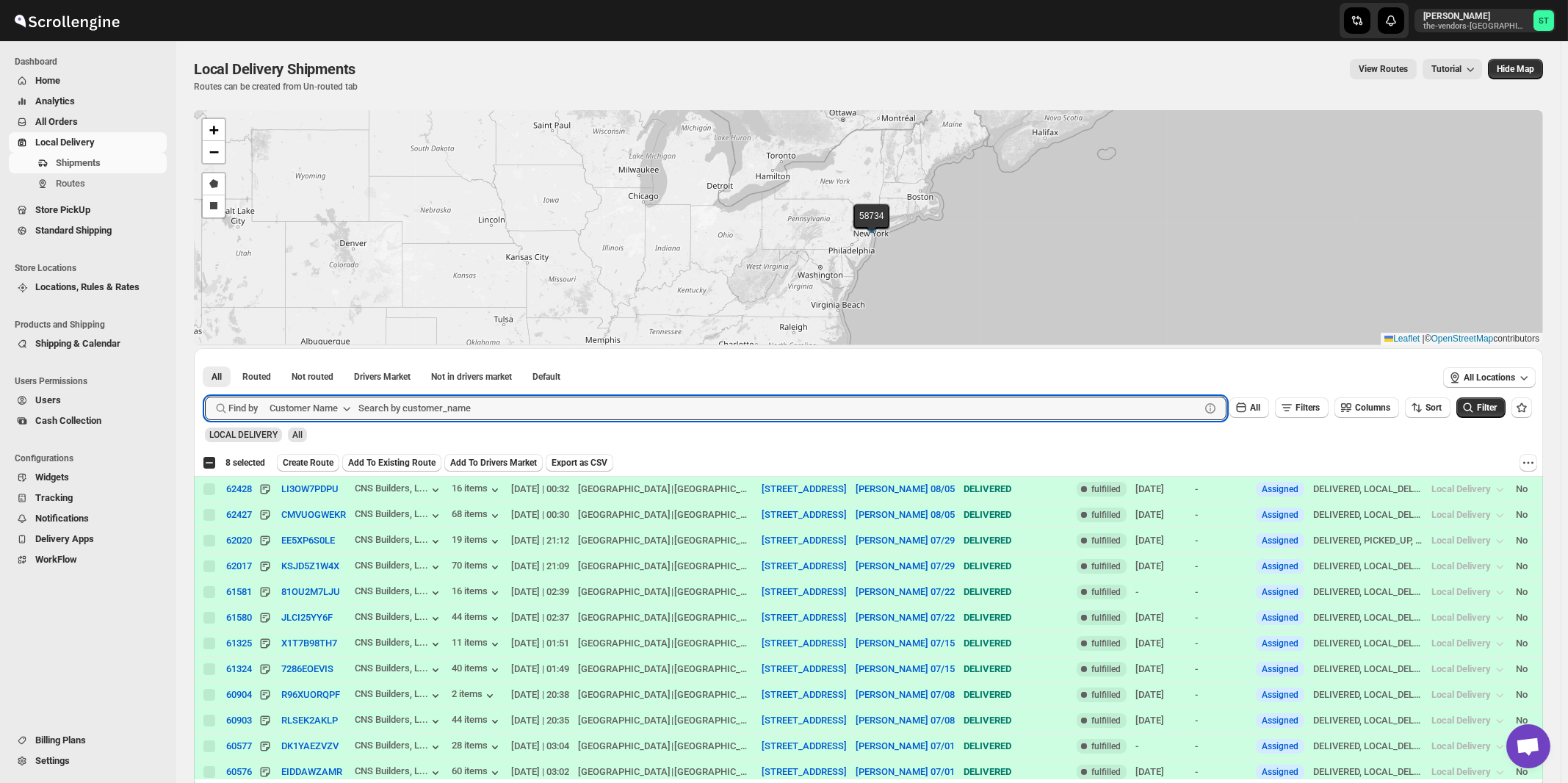
paste input "Cns Builders"
type input "Builders"
click button "Submit" at bounding box center [226, 355] width 42 height 16
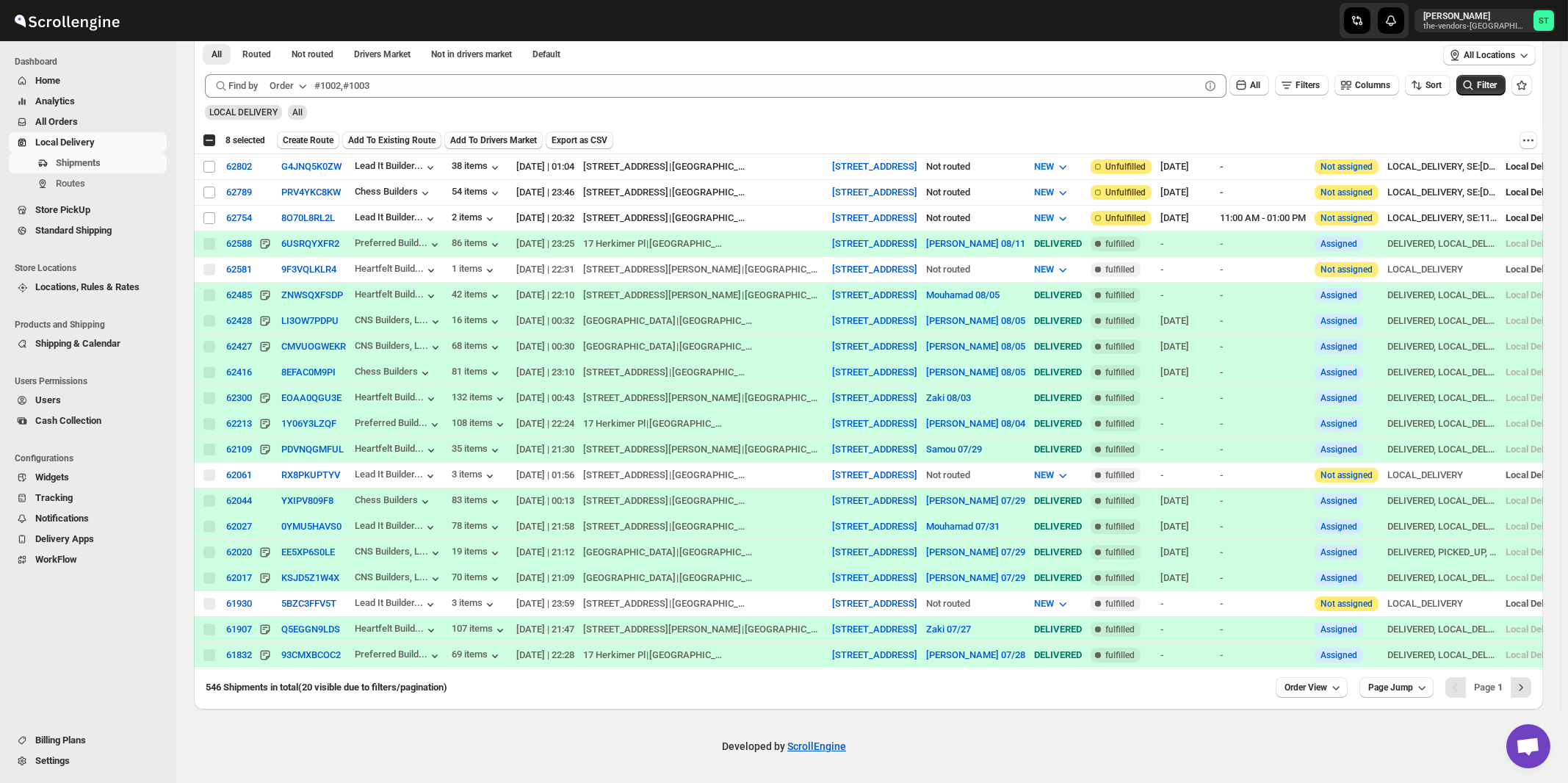
scroll to position [87, 0]
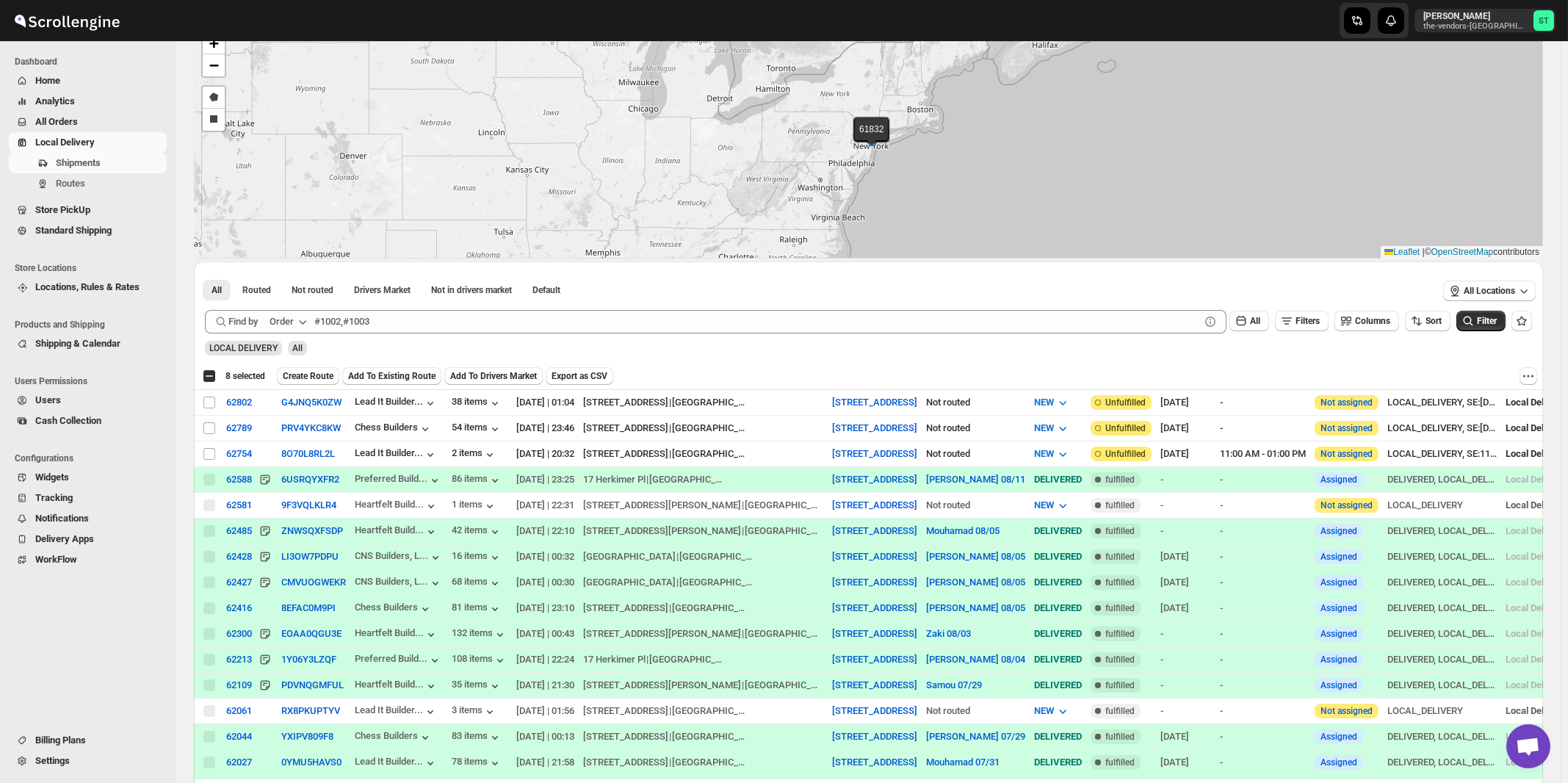
click at [294, 320] on div "Order" at bounding box center [281, 322] width 24 height 15
click at [311, 429] on div "Customer Name" at bounding box center [290, 431] width 68 height 15
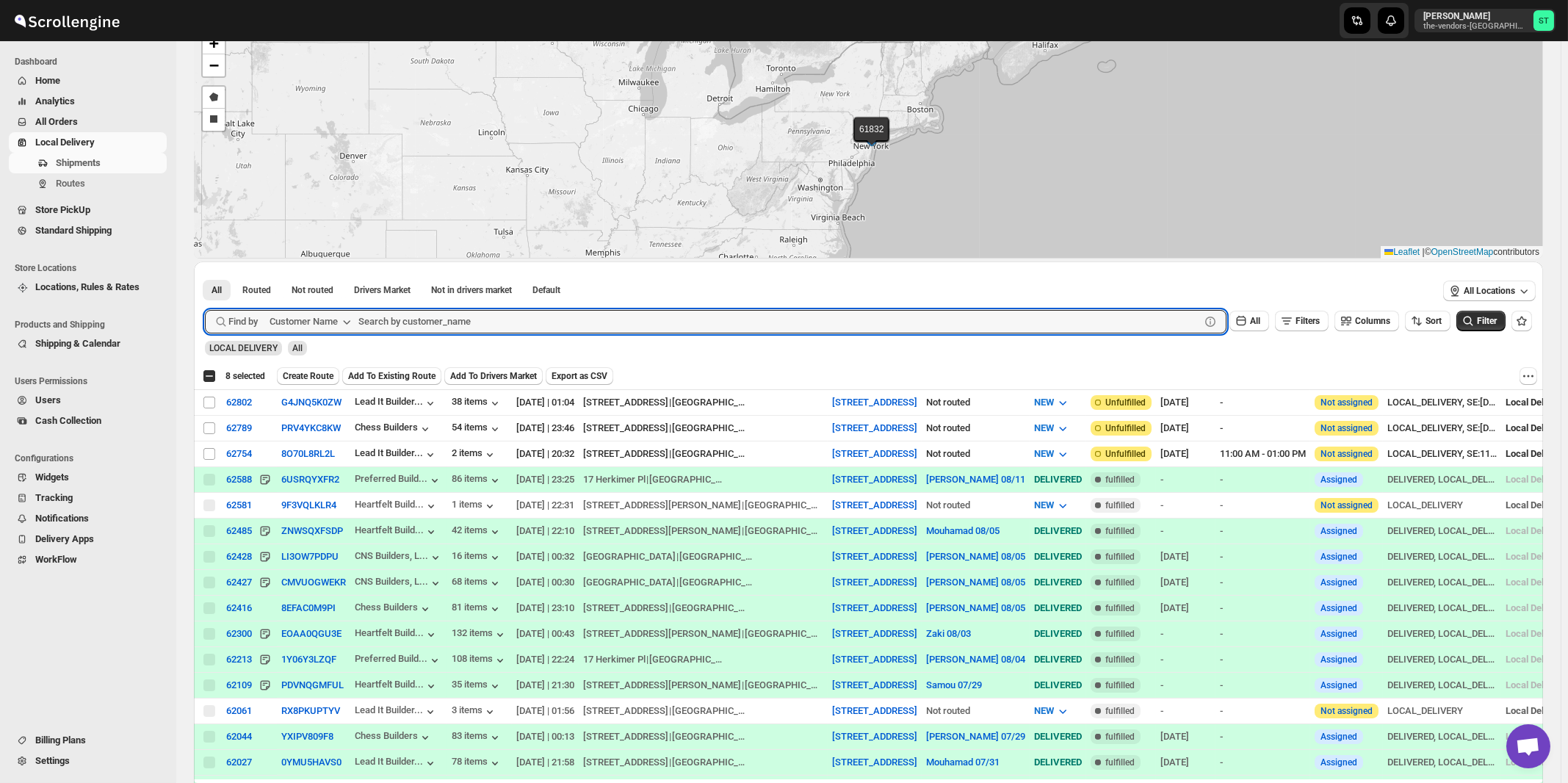
paste input "Cns Builders"
type input "Cns Builders"
click button "Submit" at bounding box center [226, 269] width 42 height 16
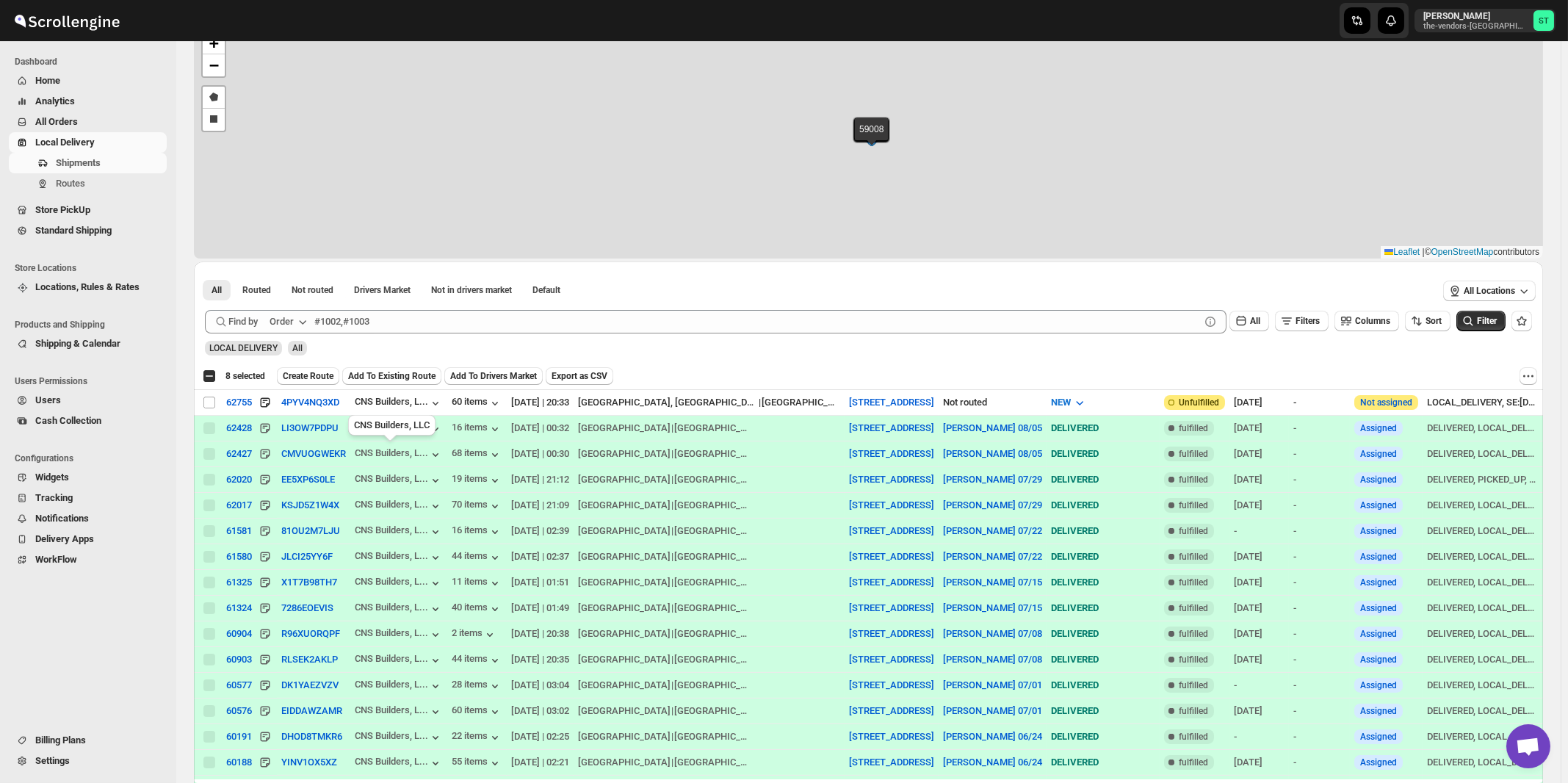
scroll to position [73, 0]
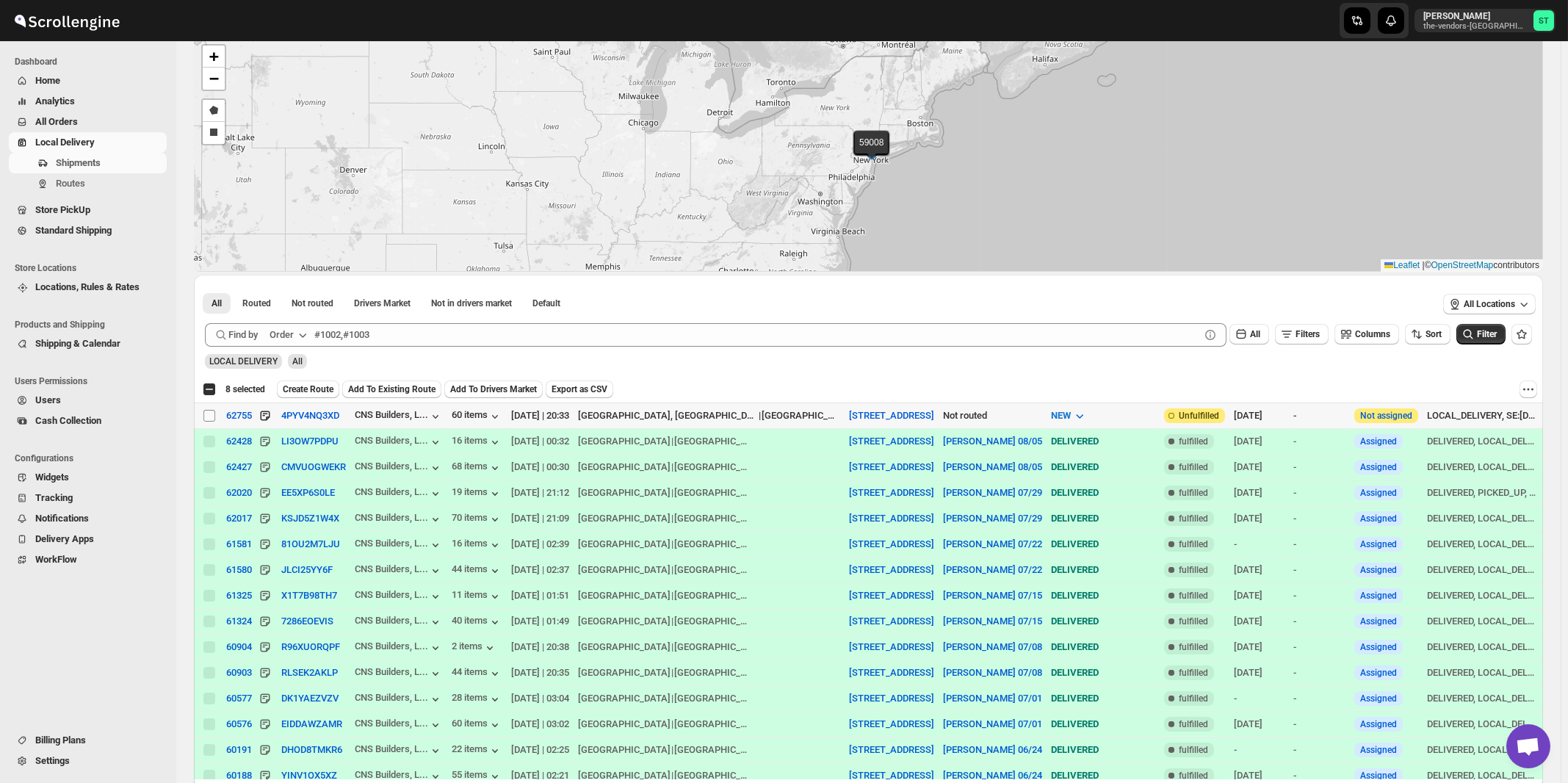
click at [212, 416] on input "Select shipment" at bounding box center [209, 416] width 12 height 12
checkbox input "true"
click at [294, 330] on div "Order" at bounding box center [281, 335] width 24 height 15
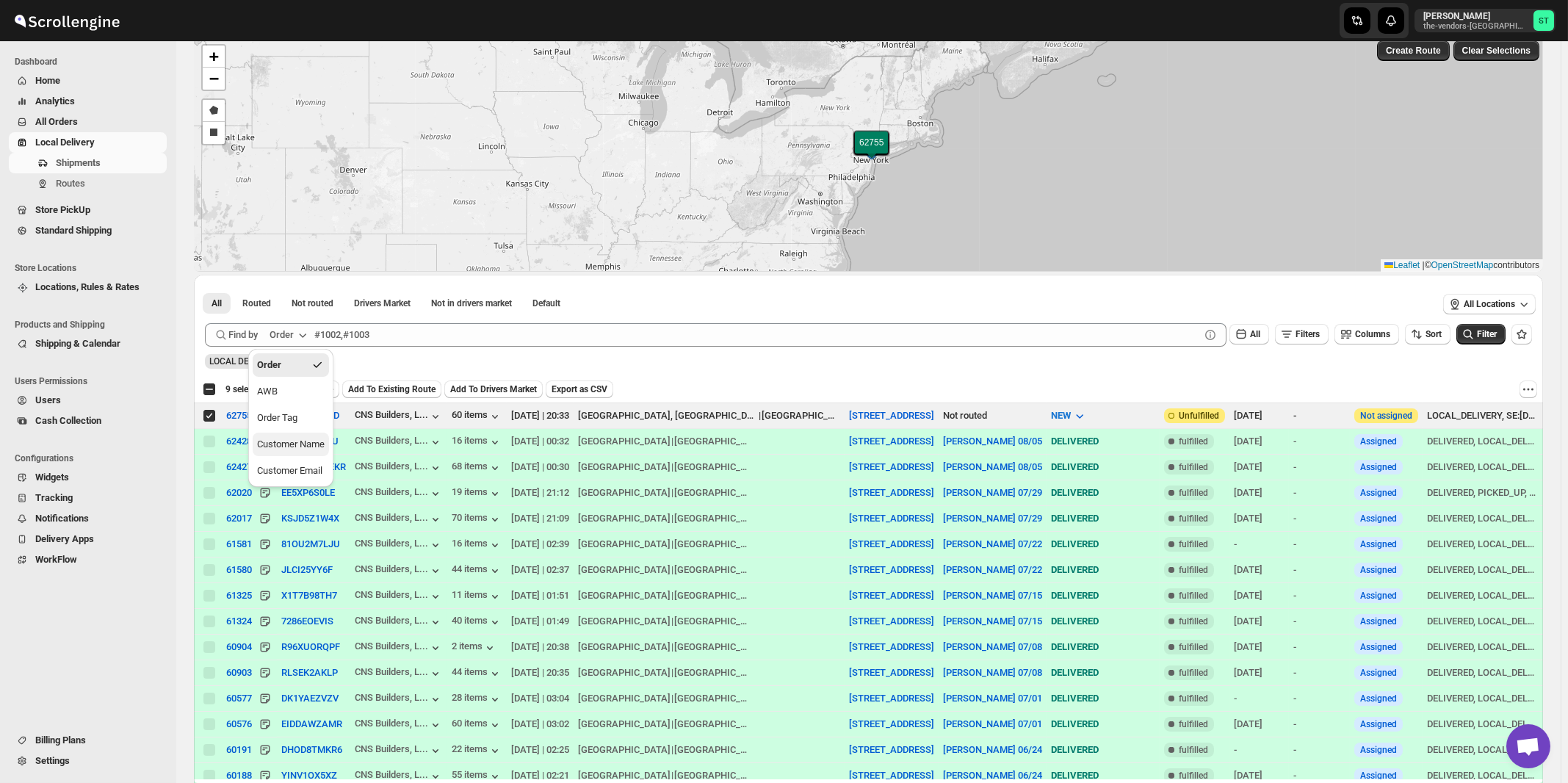
click at [300, 446] on div "Customer Name" at bounding box center [290, 444] width 68 height 15
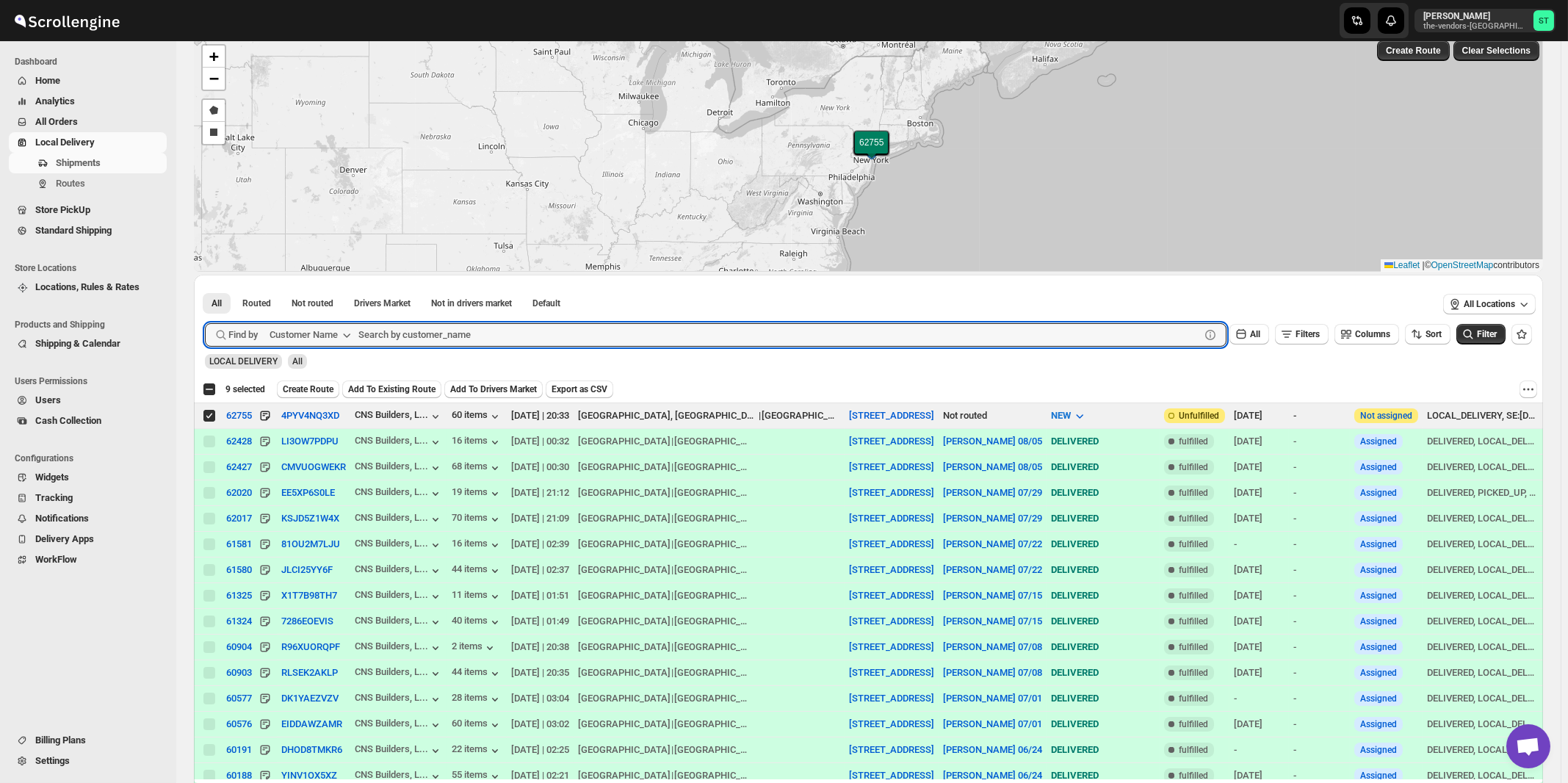
paste input "[GEOGRAPHIC_DATA][PERSON_NAME]"
type input "[GEOGRAPHIC_DATA][PERSON_NAME]"
click button "Submit" at bounding box center [226, 282] width 42 height 16
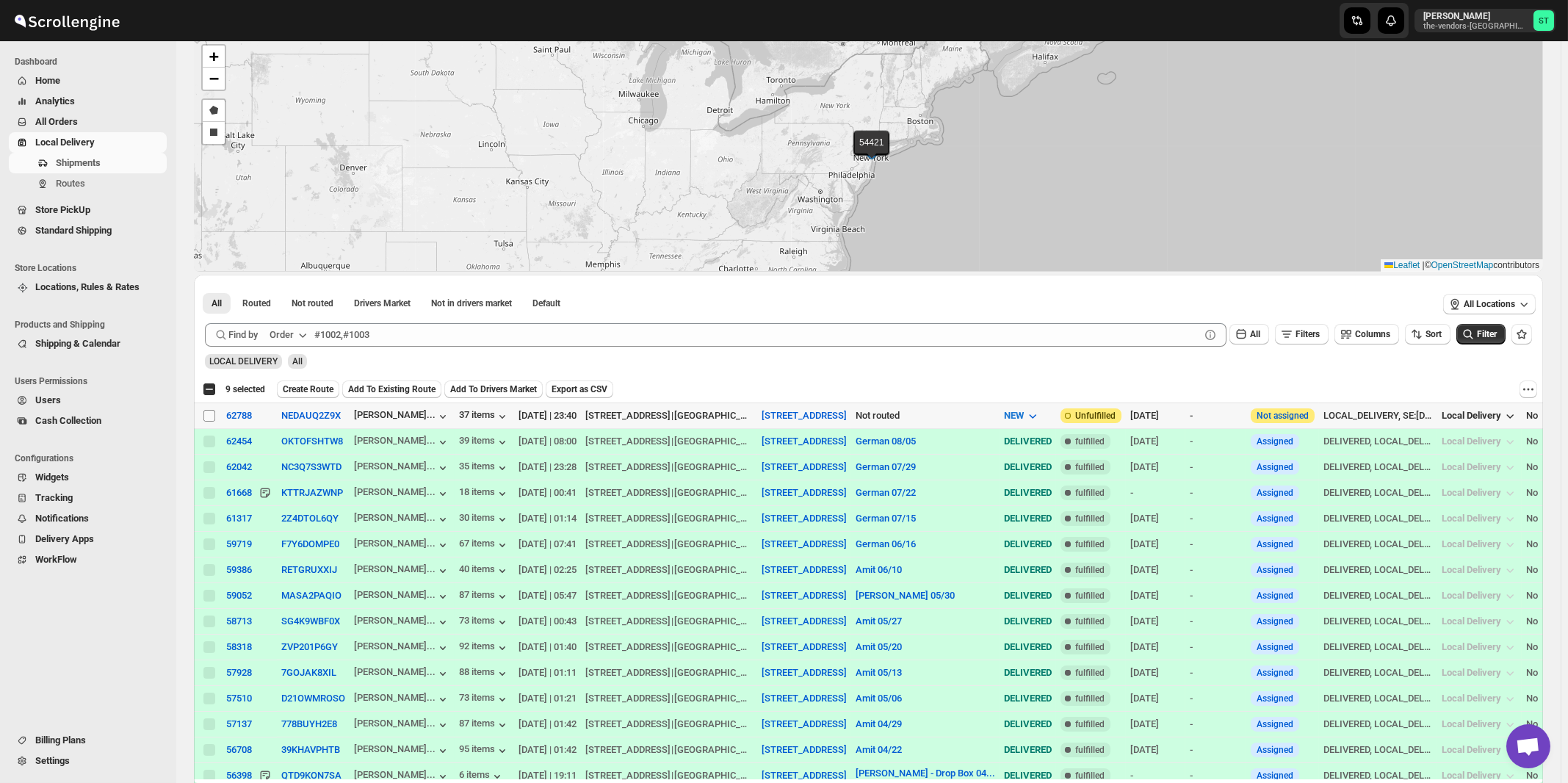
click at [211, 415] on input "Select shipment" at bounding box center [209, 416] width 12 height 12
checkbox input "true"
click at [288, 331] on div "Order" at bounding box center [281, 335] width 24 height 15
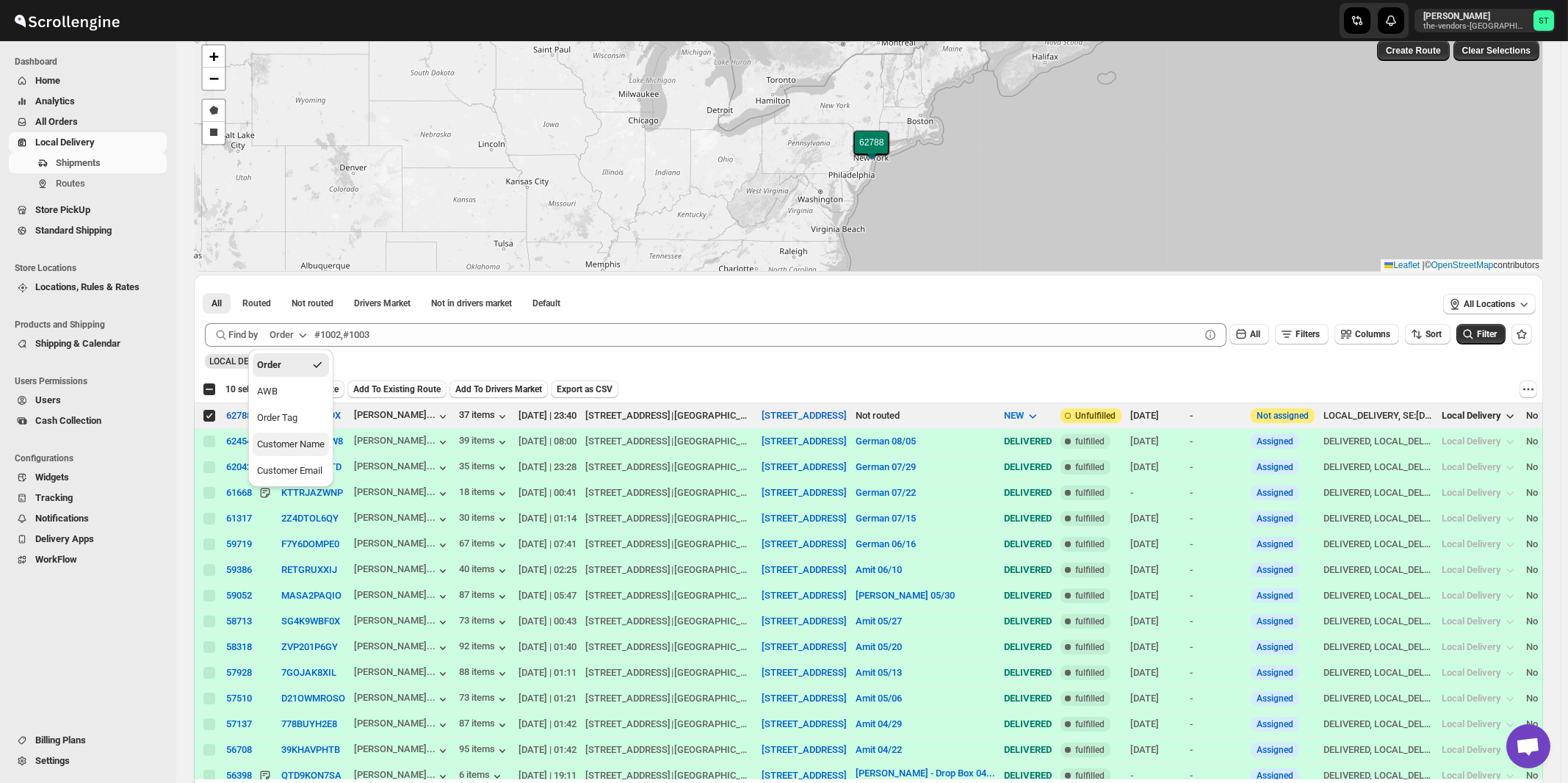
click at [289, 444] on div "Customer Name" at bounding box center [290, 444] width 68 height 15
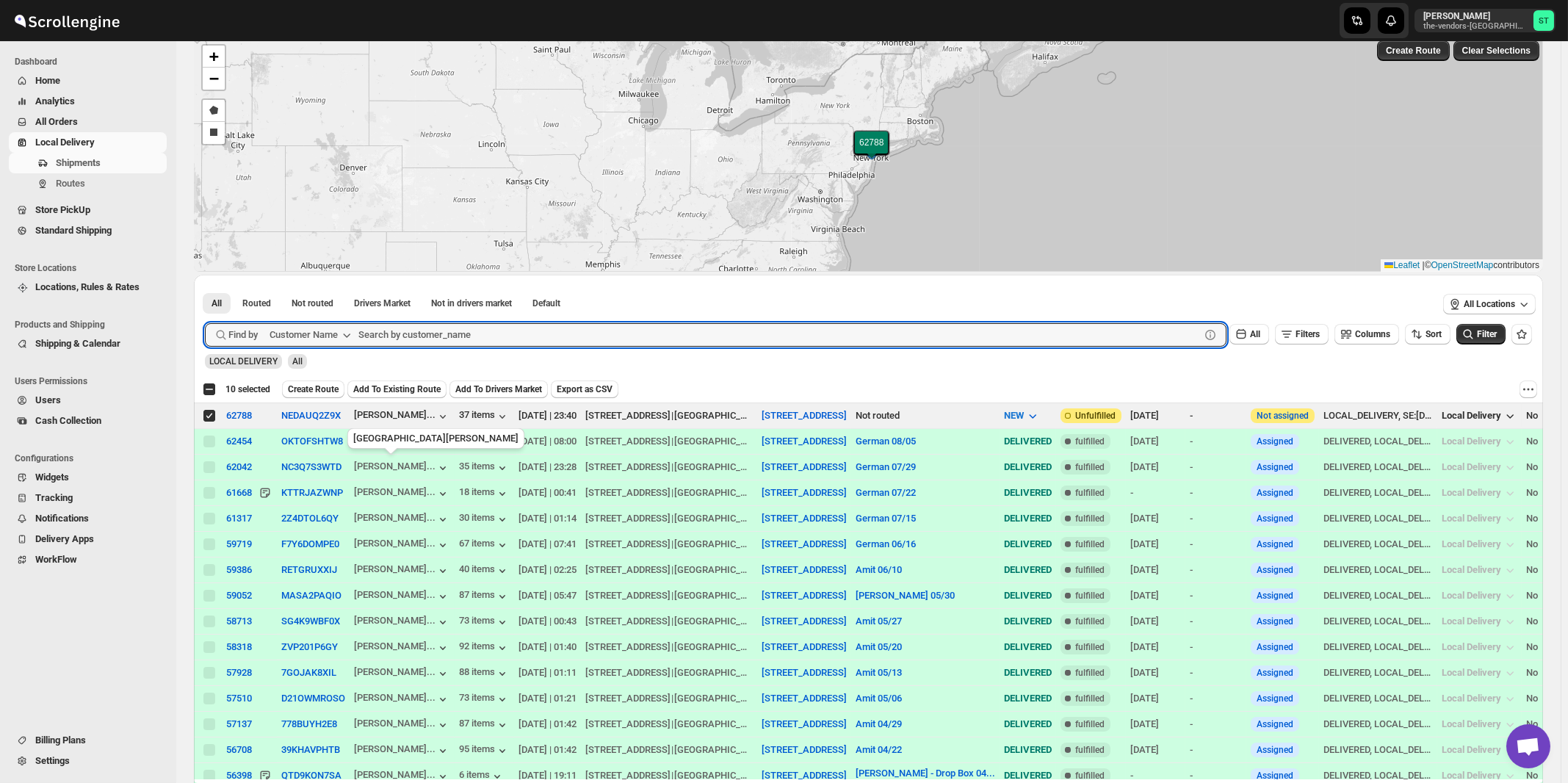
paste input "GNP Brokerage"
type input "GNP"
click button "Submit" at bounding box center [226, 282] width 42 height 16
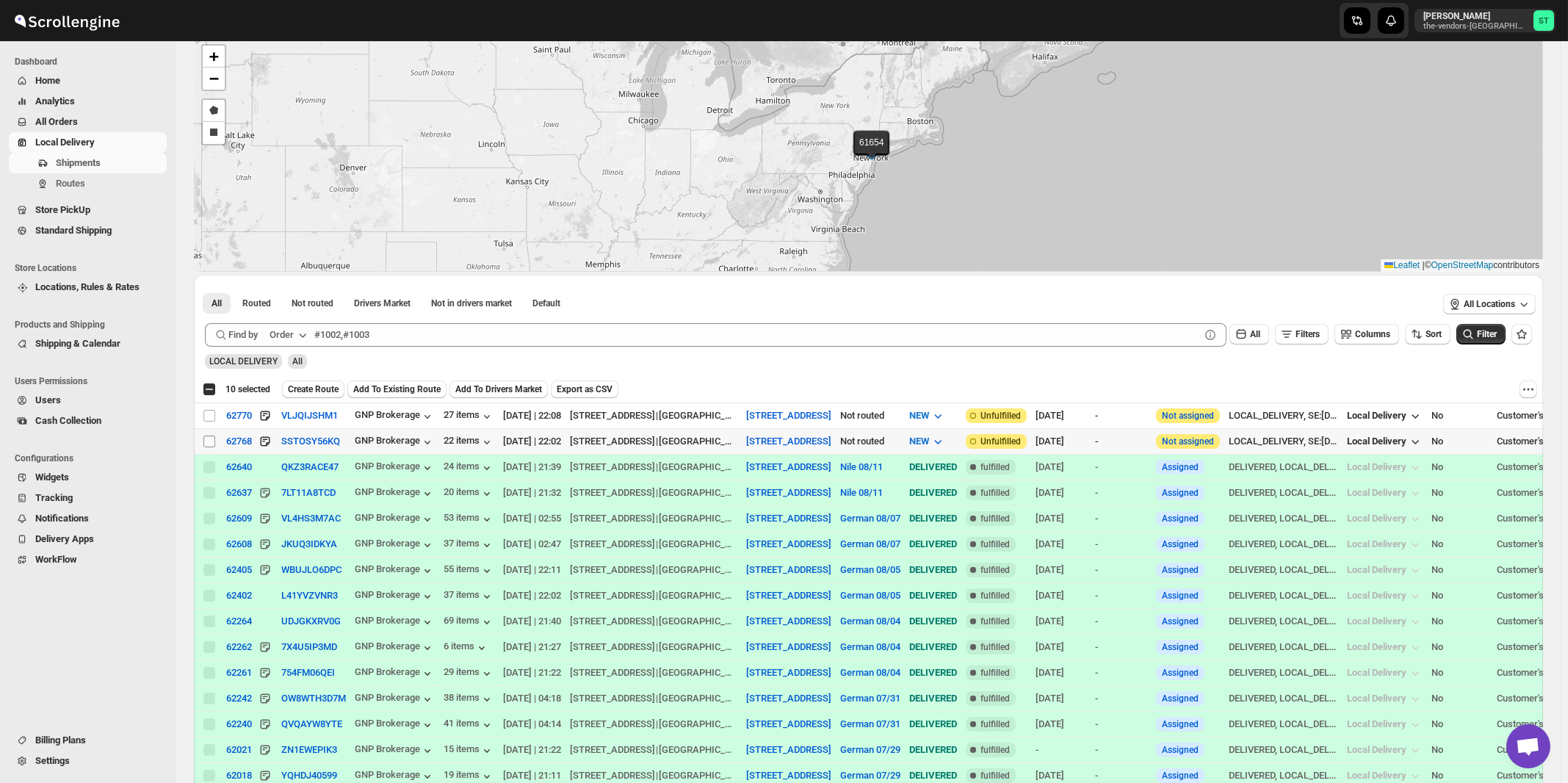
click at [209, 441] on input "Select shipment" at bounding box center [209, 441] width 12 height 12
checkbox input "true"
click at [213, 412] on input "Select shipment" at bounding box center [209, 416] width 12 height 12
checkbox input "true"
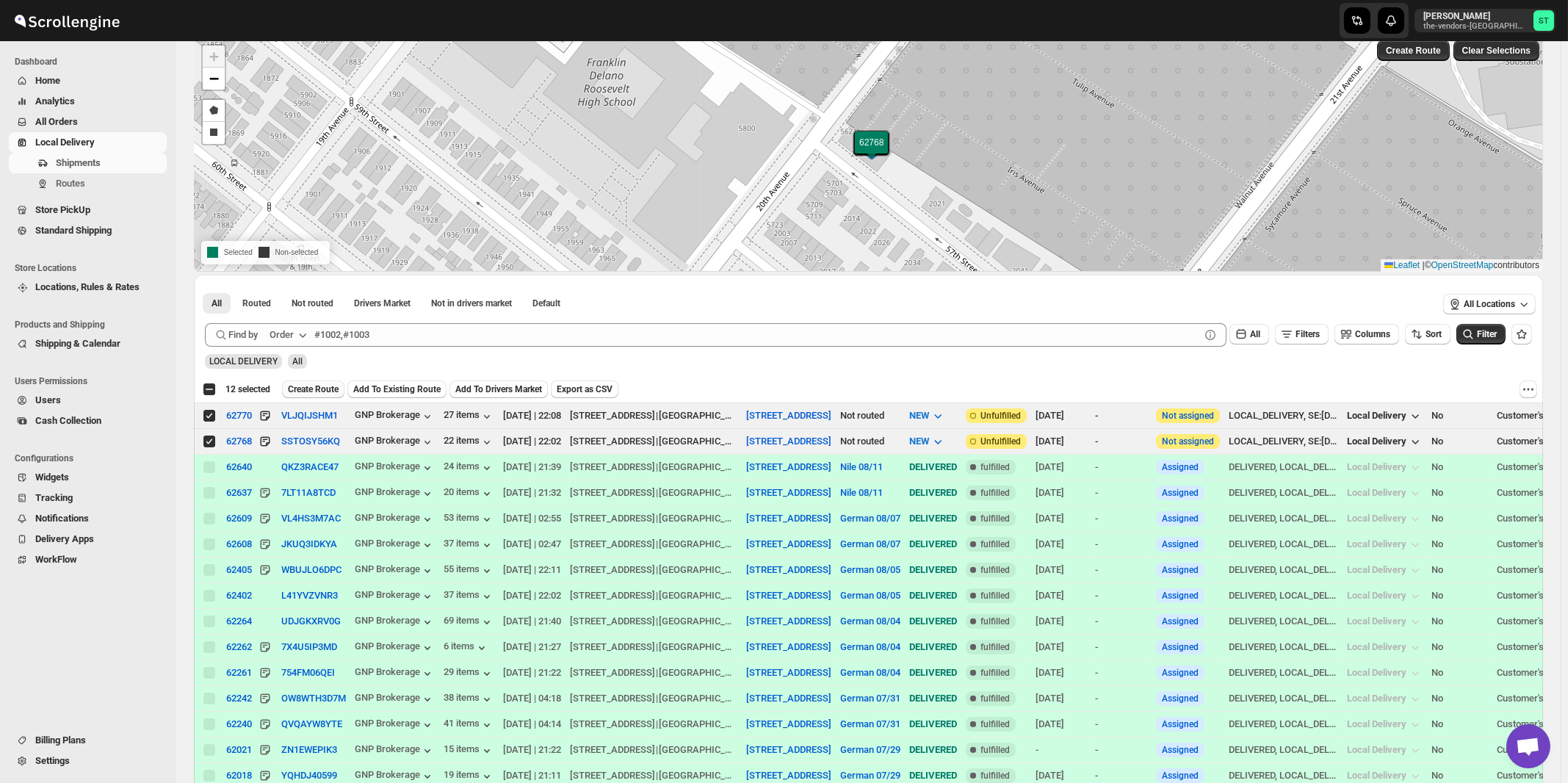
click at [306, 392] on span "Create Route" at bounding box center [313, 389] width 51 height 12
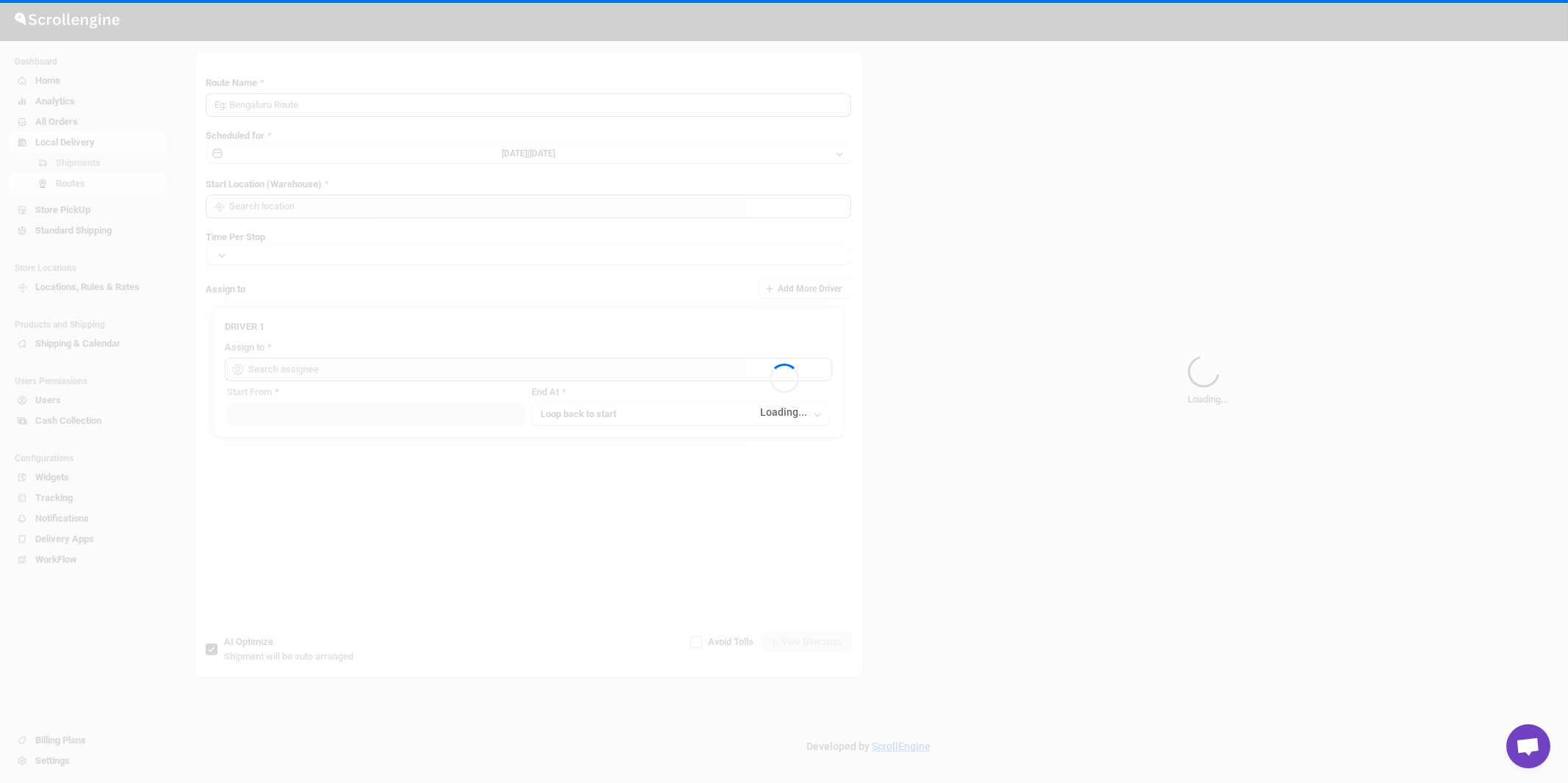
type input "Route - 12/08-1126"
type input "[STREET_ADDRESS]"
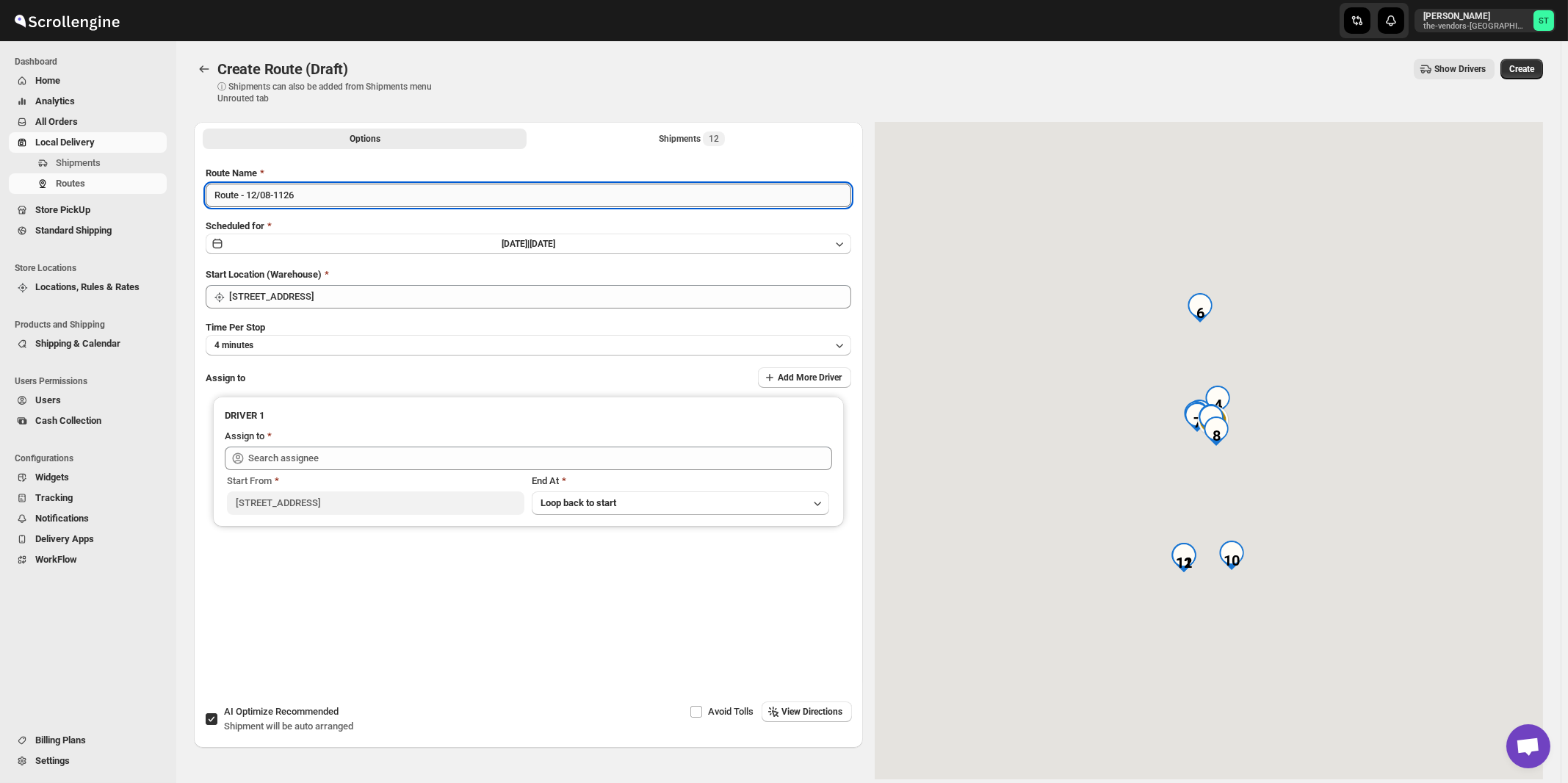
click at [437, 194] on input "Route - 12/08-1126" at bounding box center [528, 195] width 646 height 23
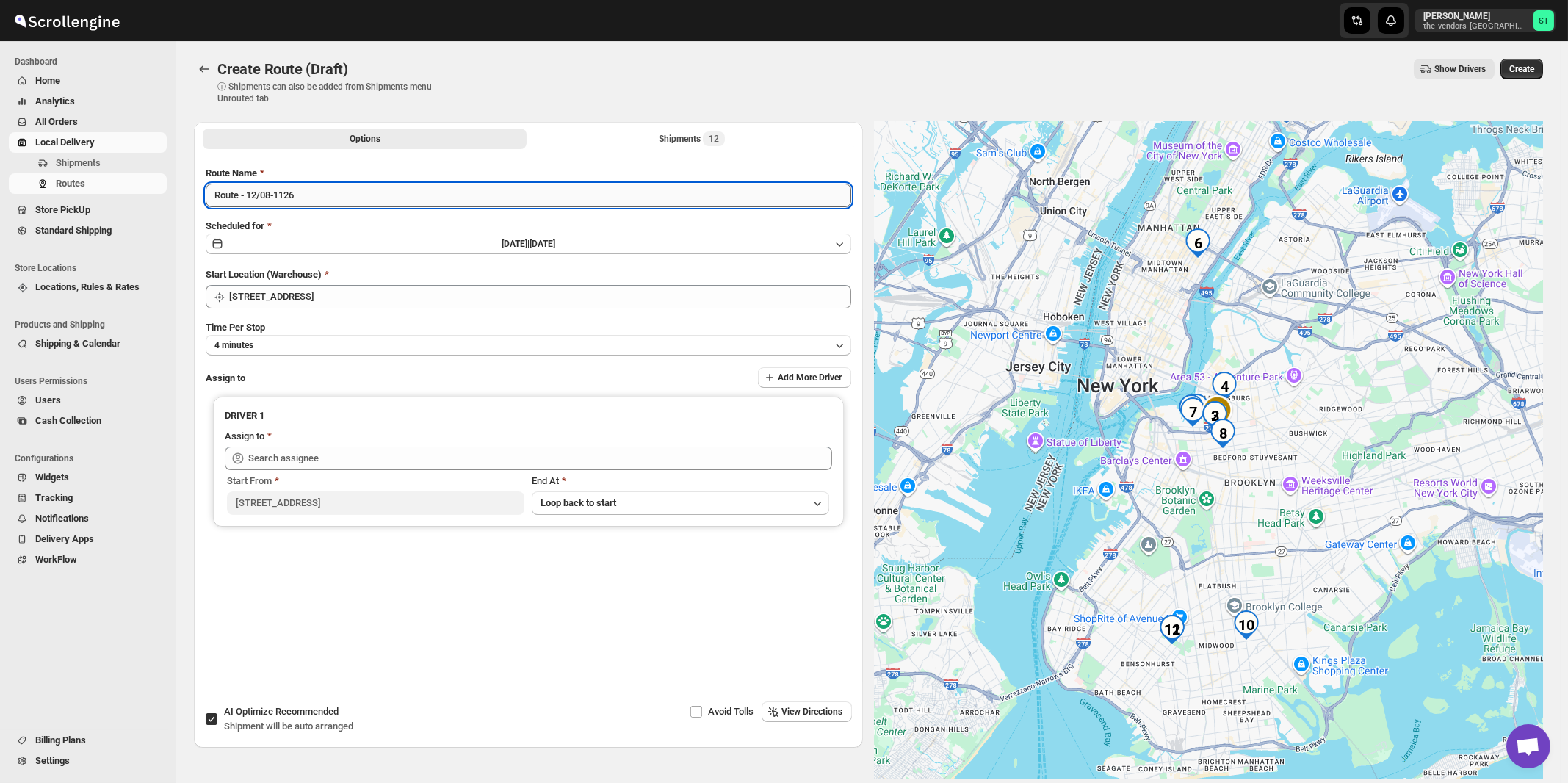
paste input "[PERSON_NAME]"
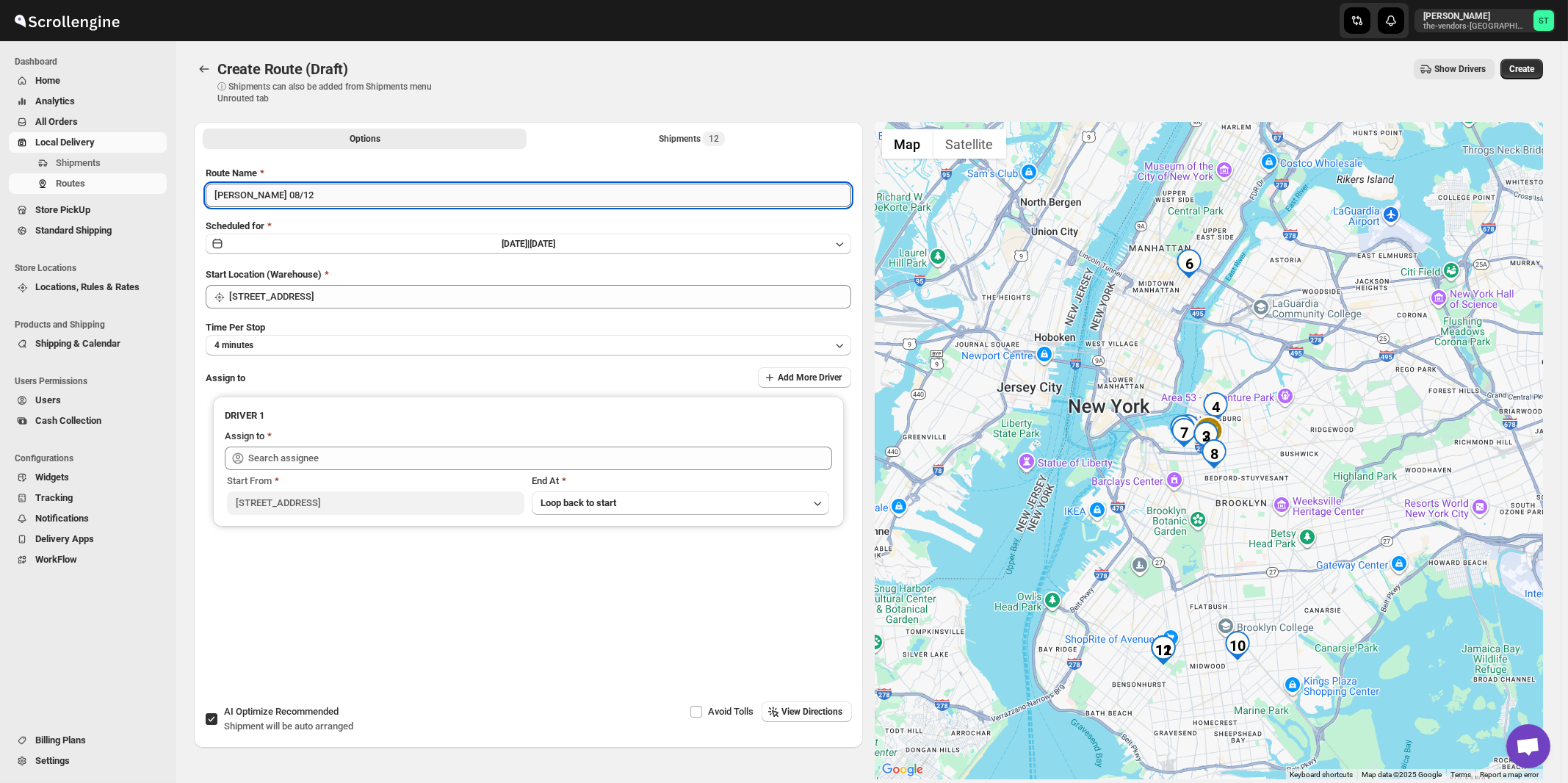
type input "[PERSON_NAME] 08/12"
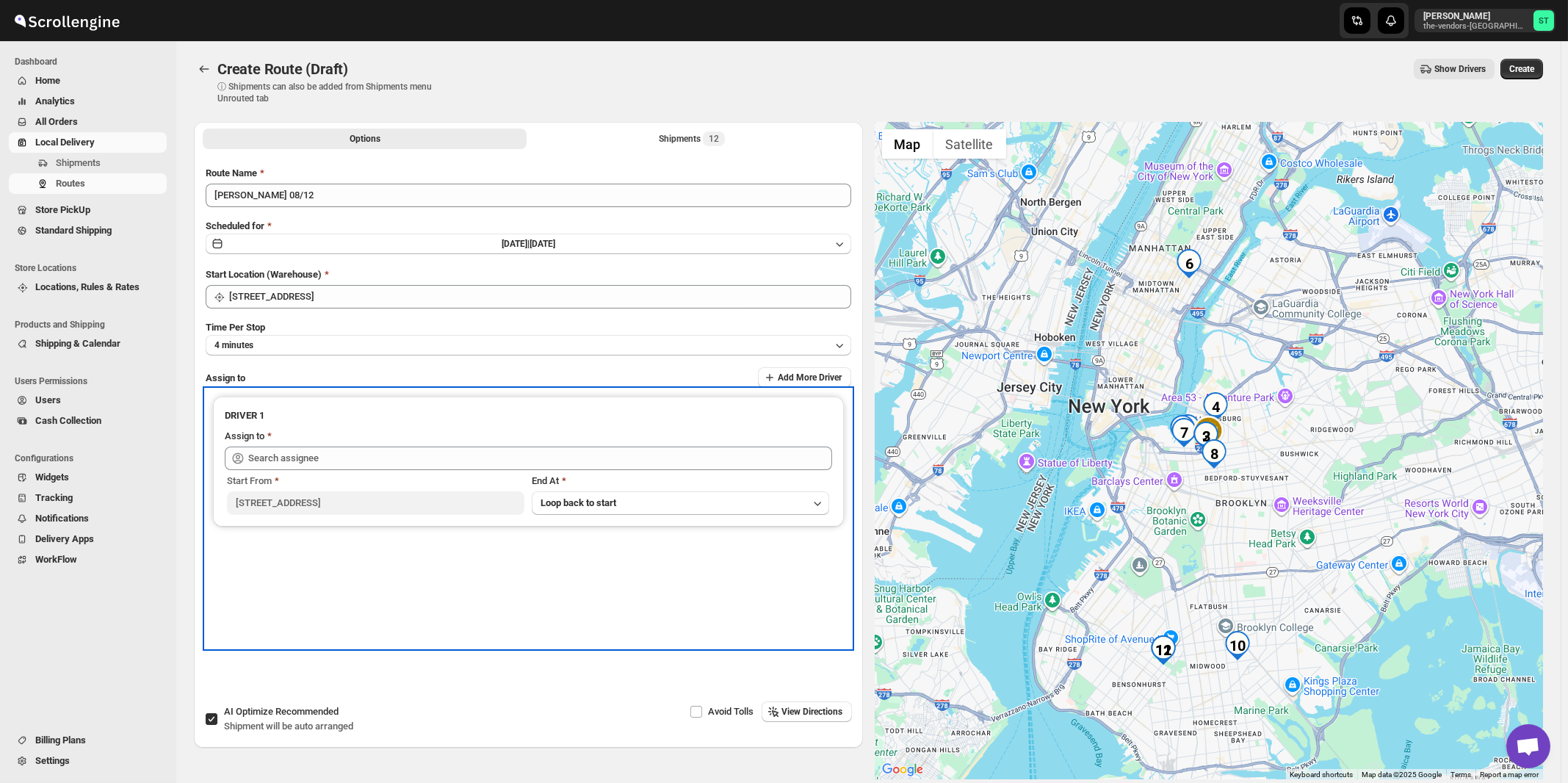
click at [323, 470] on div "Start From [STREET_ADDRESS][GEOGRAPHIC_DATA] At Loop back to start" at bounding box center [528, 492] width 608 height 44
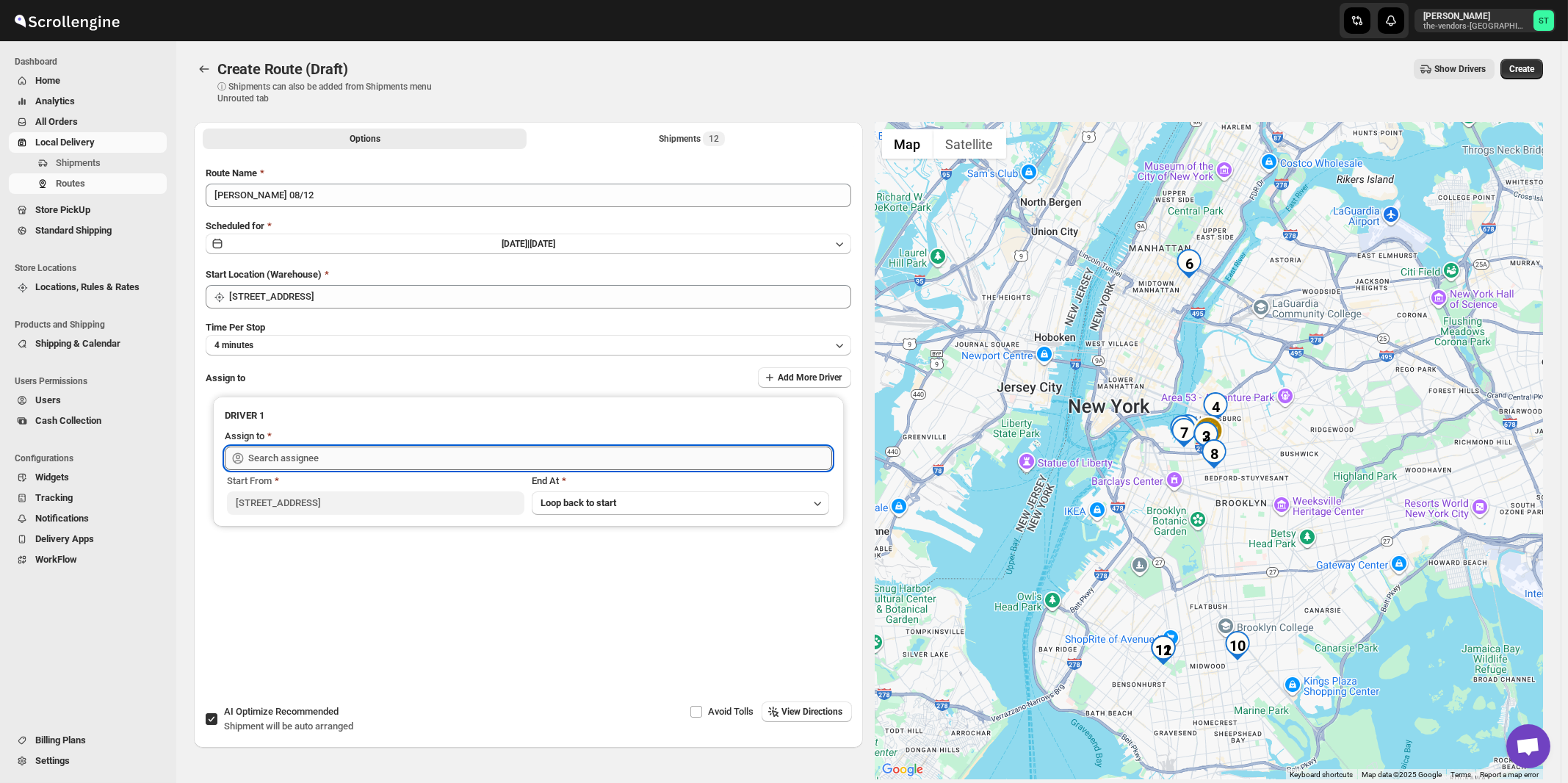
click at [323, 457] on input "text" at bounding box center [539, 458] width 584 height 23
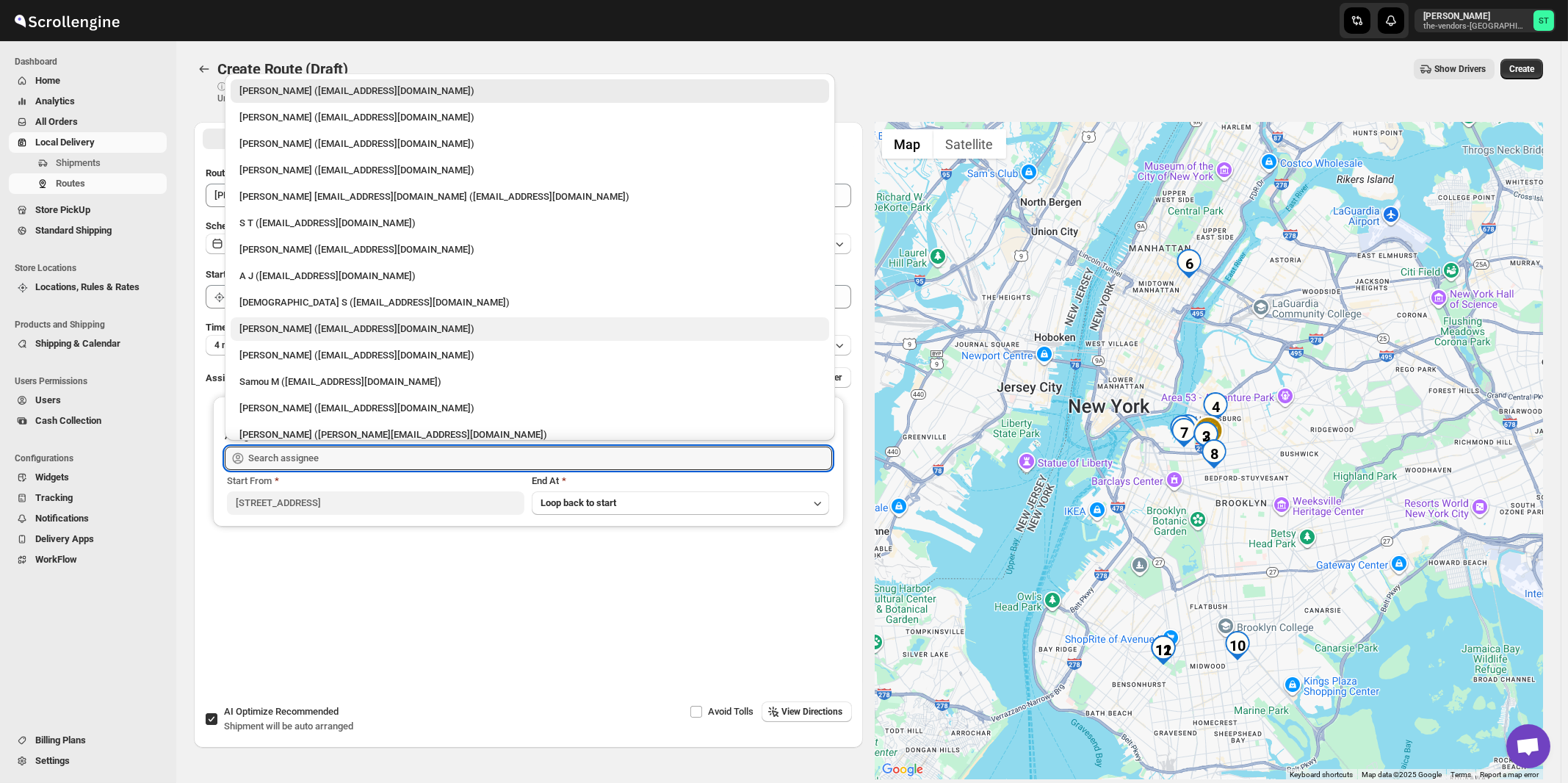
click at [290, 327] on div "[PERSON_NAME] ([EMAIL_ADDRESS][DOMAIN_NAME])" at bounding box center [530, 329] width 581 height 15
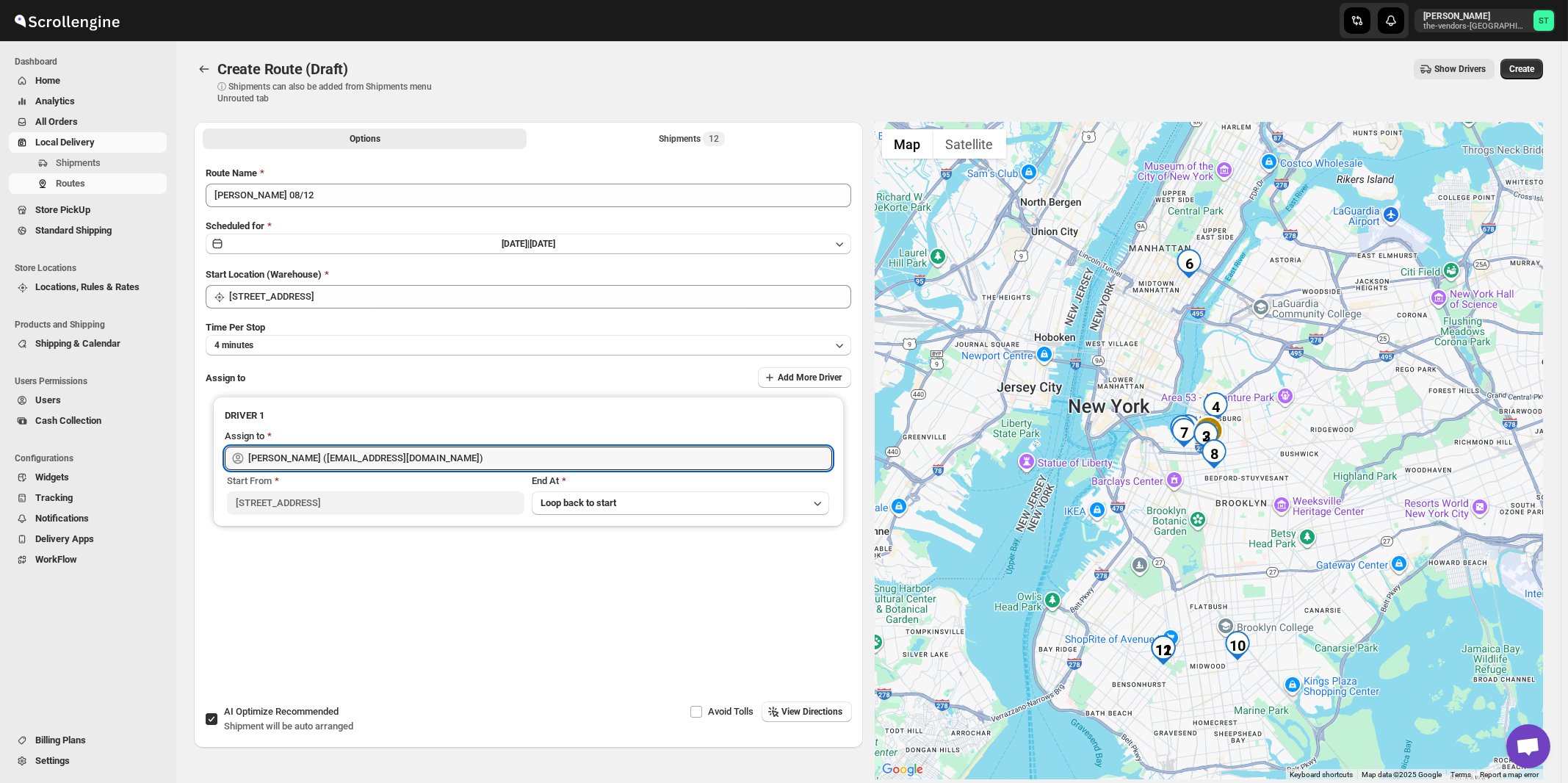
type input "[PERSON_NAME] ([EMAIL_ADDRESS][DOMAIN_NAME])"
click at [786, 715] on span "View Directions" at bounding box center [813, 712] width 61 height 12
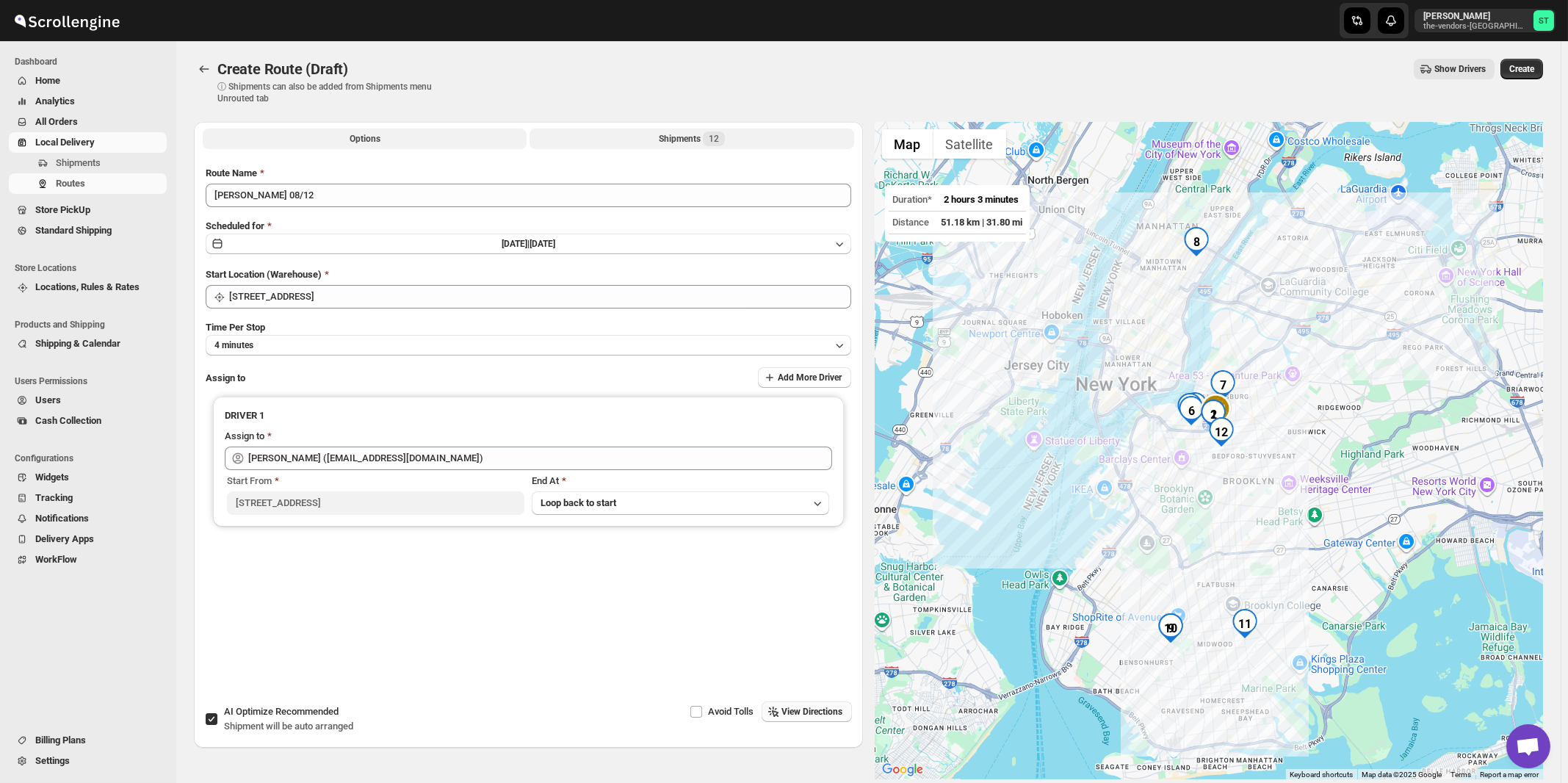
click at [698, 144] on div "Shipments 12" at bounding box center [691, 139] width 66 height 15
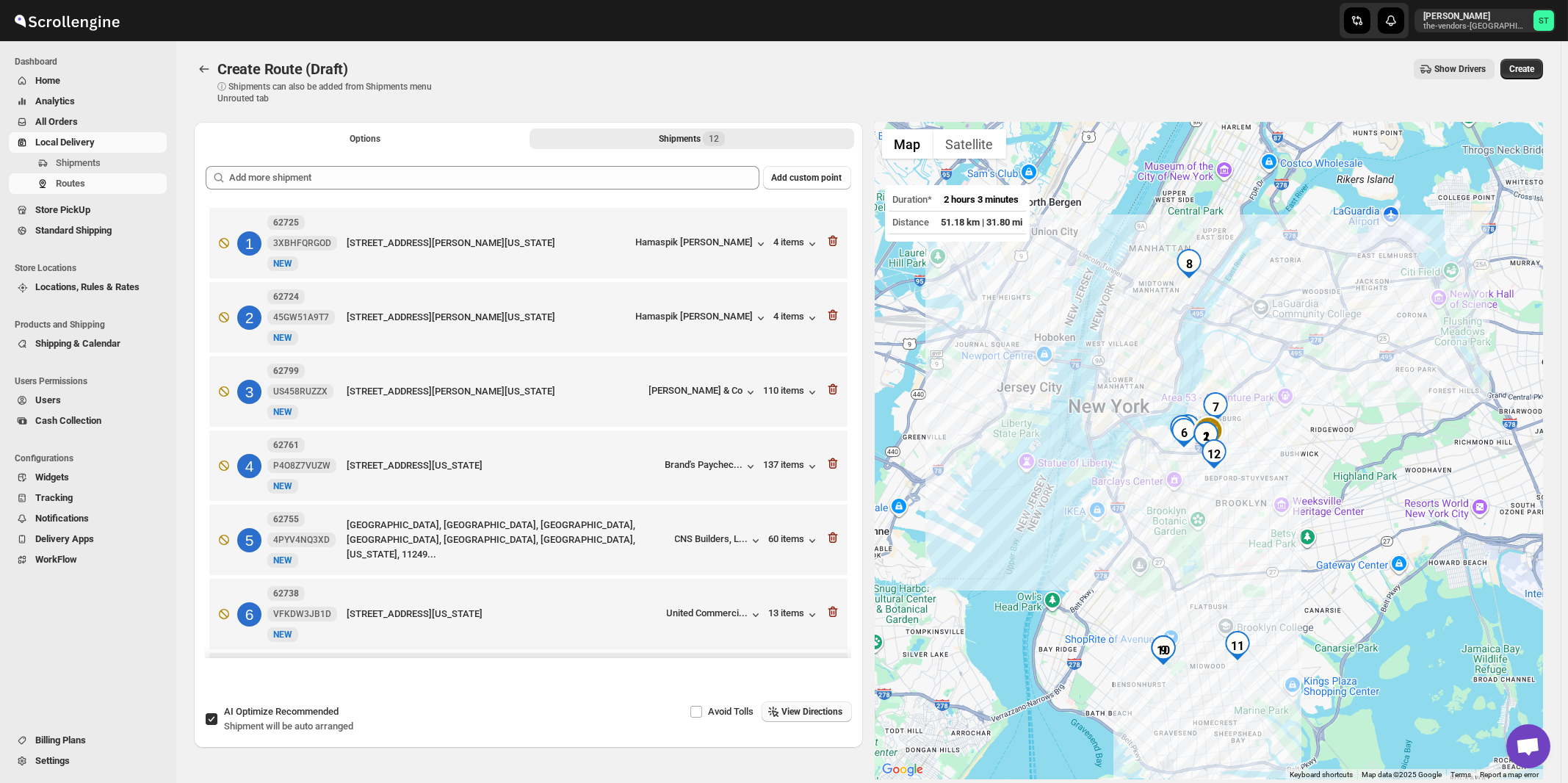
click at [277, 717] on span "Recommended" at bounding box center [307, 712] width 63 height 11
click at [217, 717] on input "AI Optimize Recommended Shipment will be auto arranged" at bounding box center [211, 719] width 12 height 12
checkbox input "false"
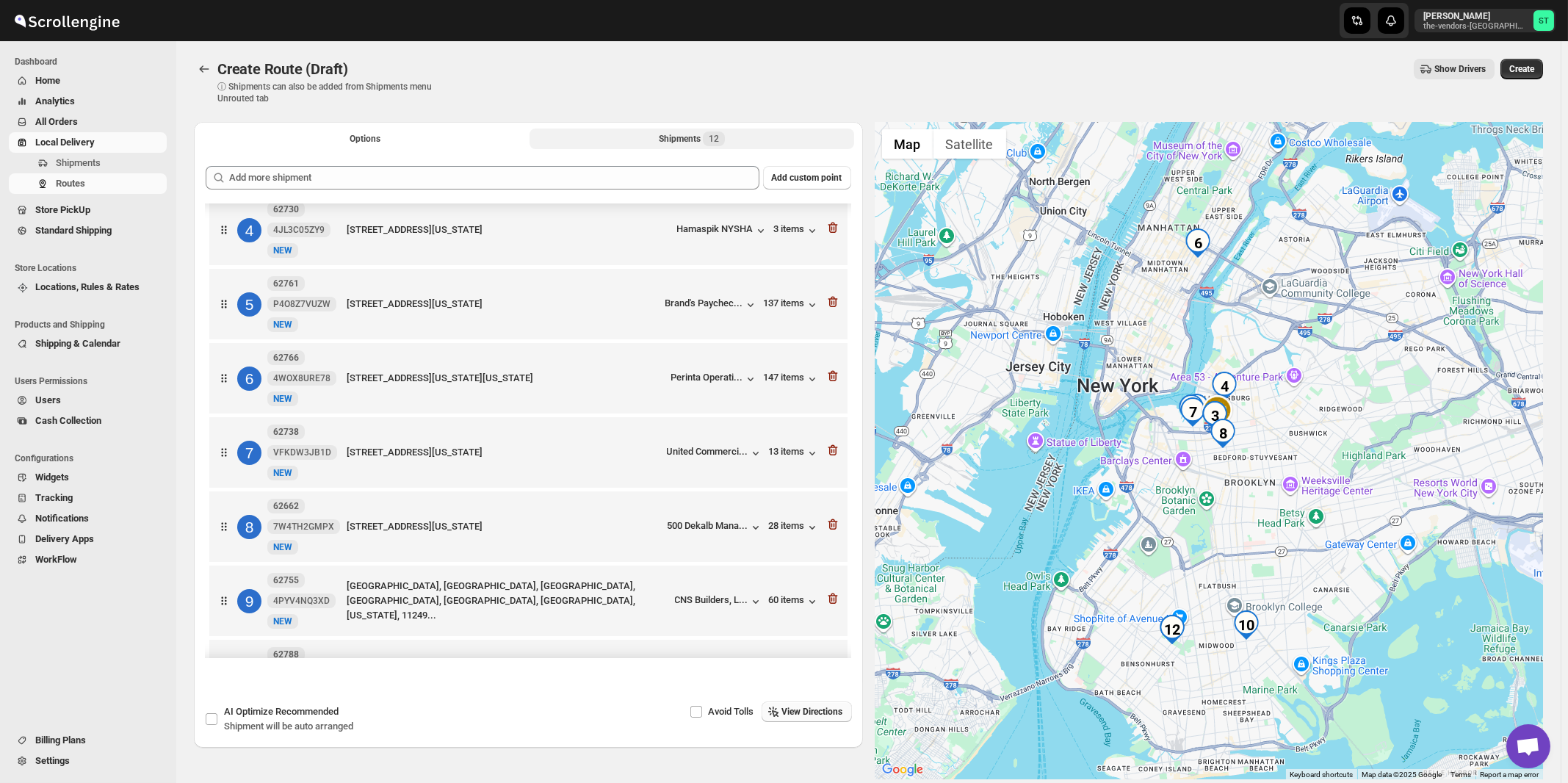
scroll to position [458, 0]
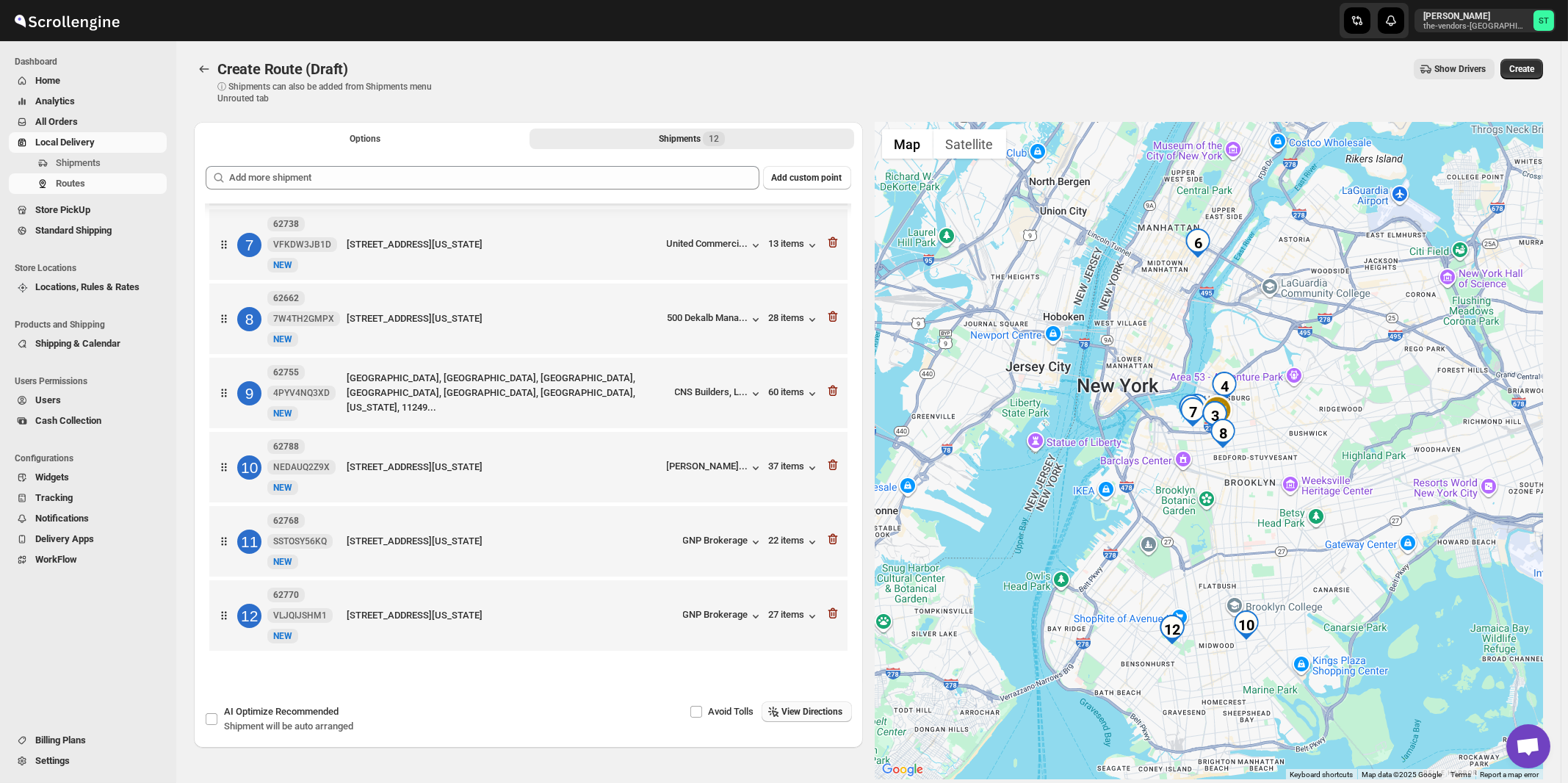
click at [806, 717] on span "View Directions" at bounding box center [813, 712] width 61 height 12
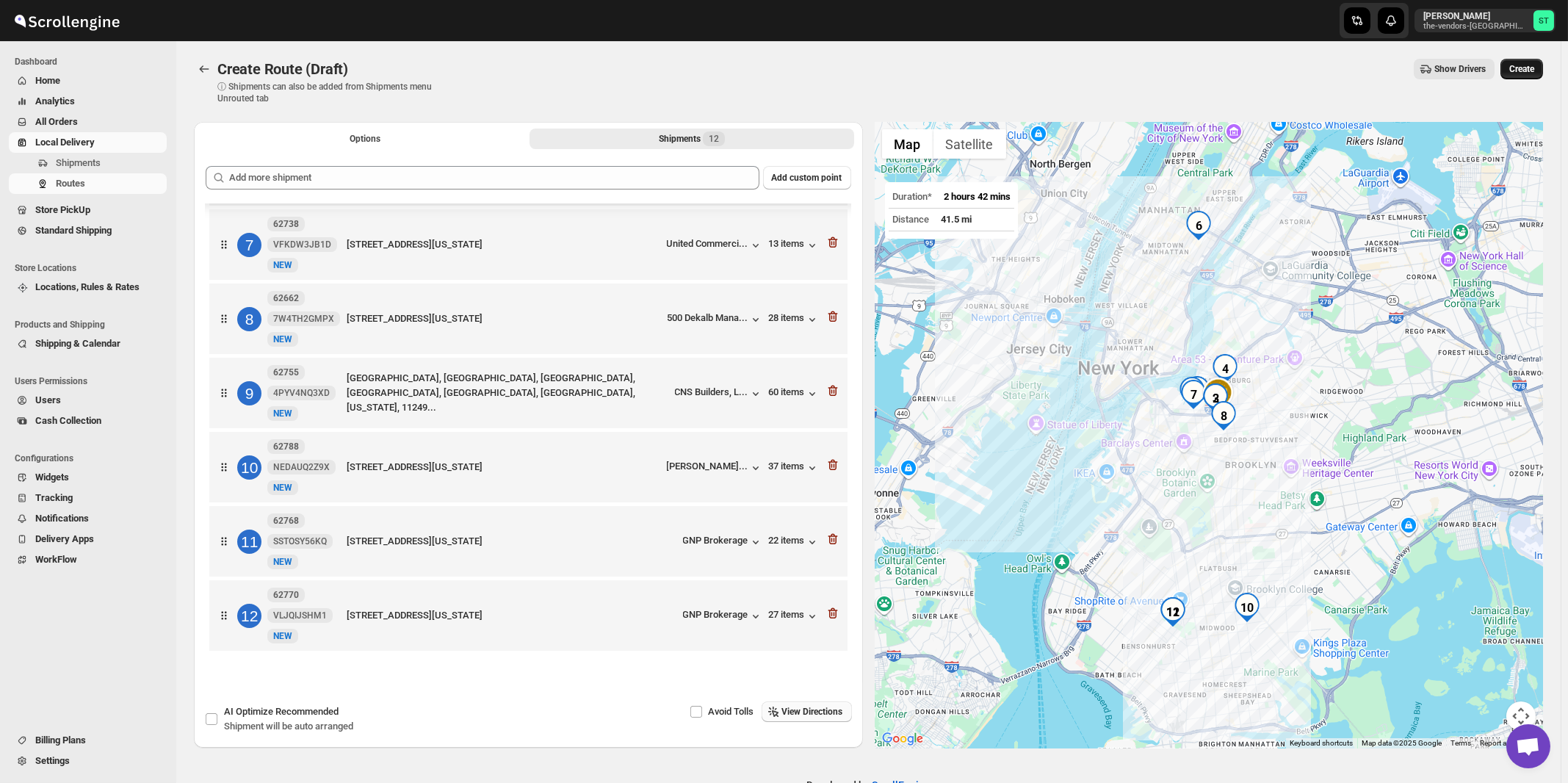
click at [1526, 69] on span "Create" at bounding box center [1522, 68] width 25 height 12
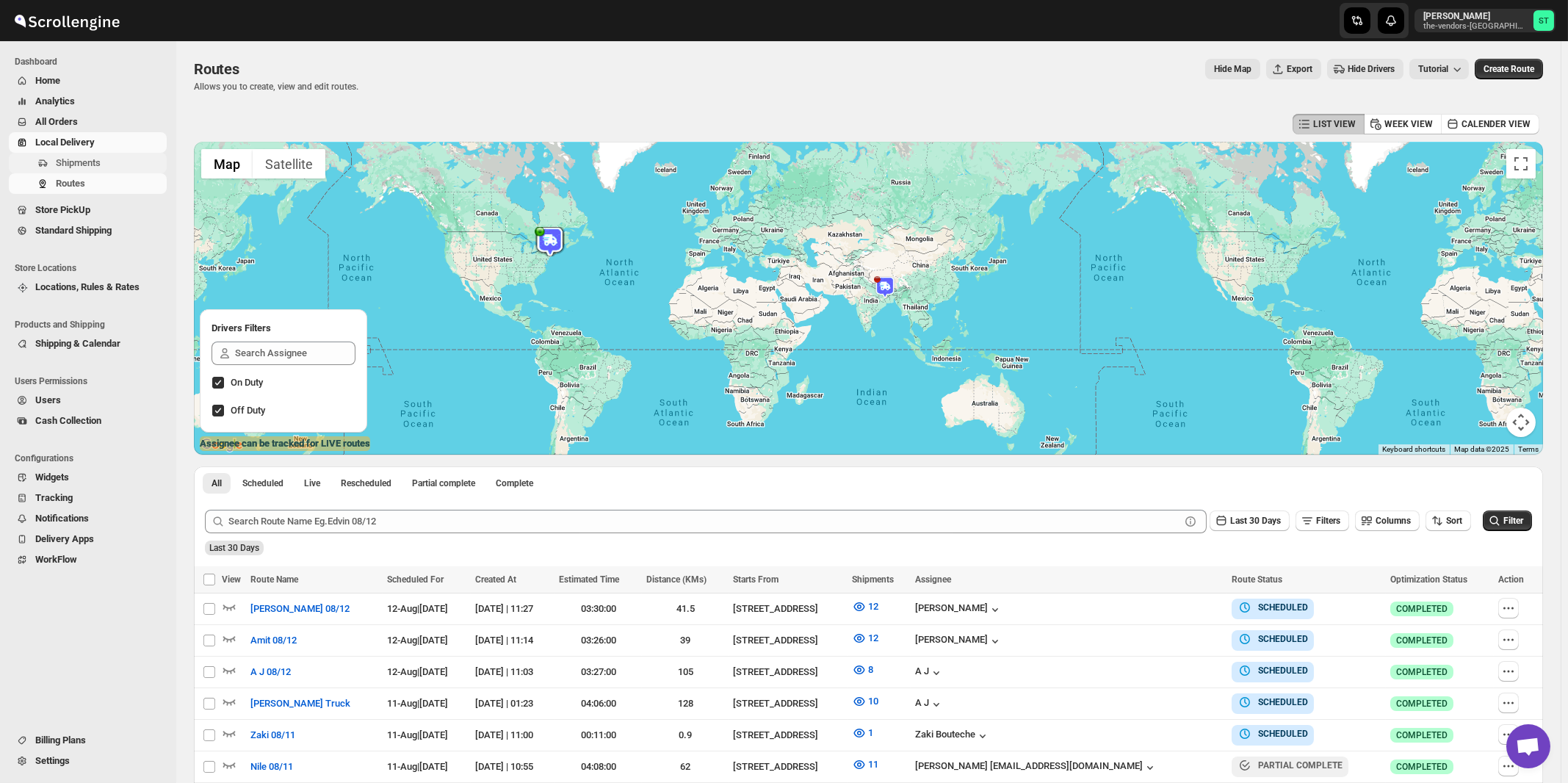
click at [86, 162] on span "Shipments" at bounding box center [78, 163] width 44 height 11
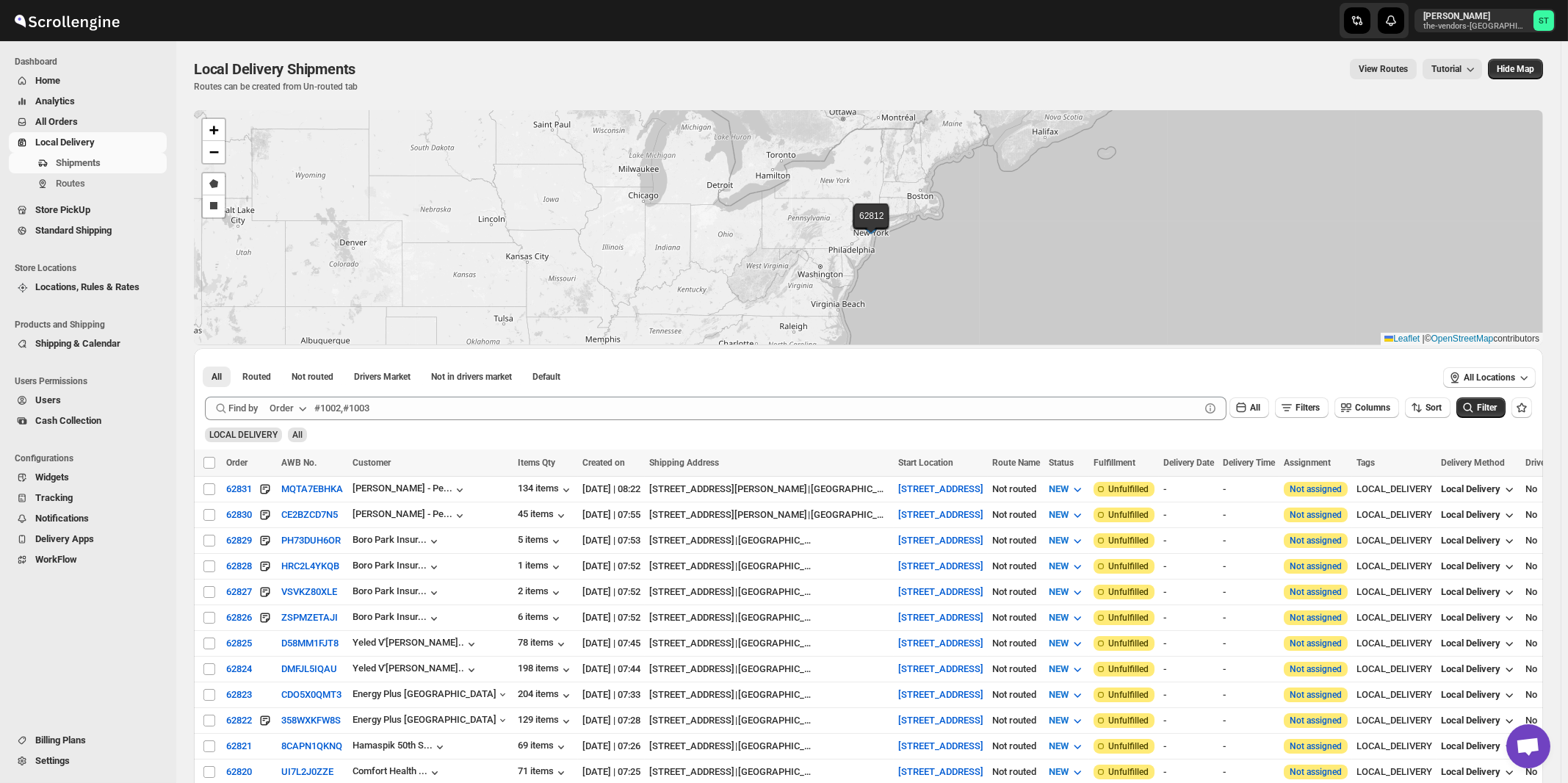
click at [287, 407] on div "Order" at bounding box center [281, 409] width 24 height 15
click at [287, 522] on div "Customer Name" at bounding box center [290, 518] width 68 height 15
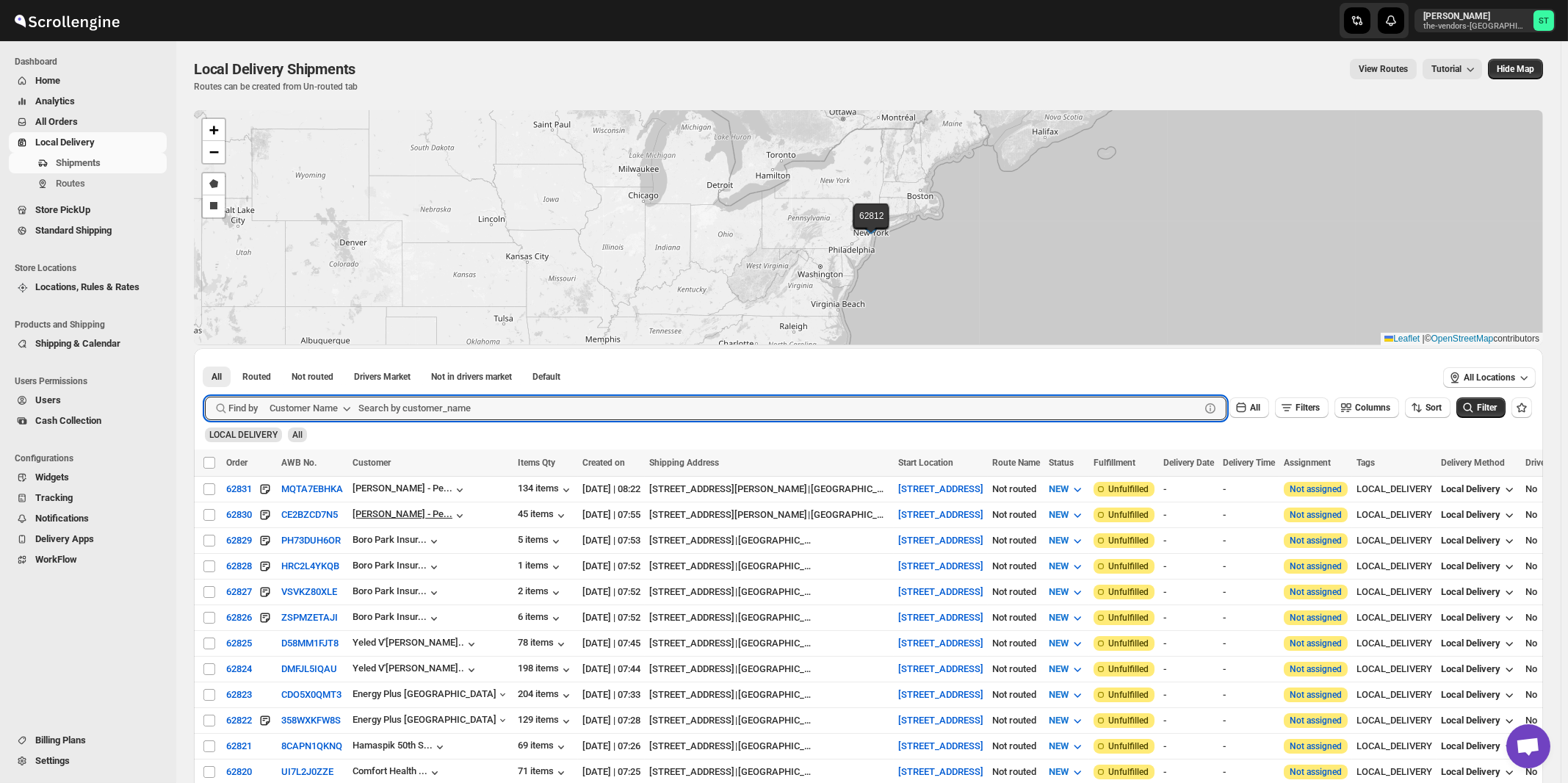
paste input "AB Service"
type input "AB Service"
click button "Submit" at bounding box center [226, 355] width 42 height 16
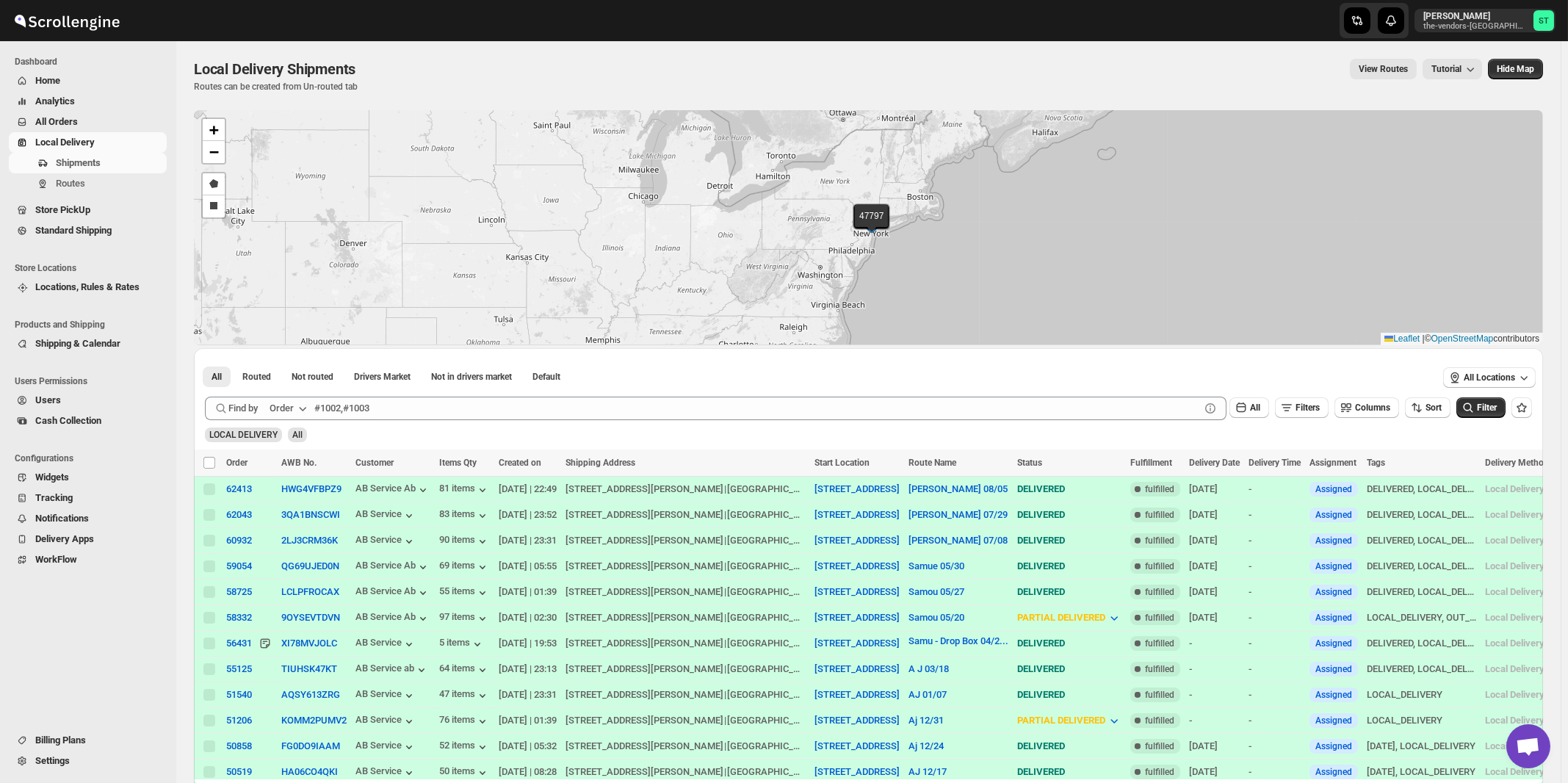
click at [284, 408] on div "Order" at bounding box center [281, 409] width 24 height 15
click at [306, 515] on div "Customer Name" at bounding box center [290, 518] width 68 height 15
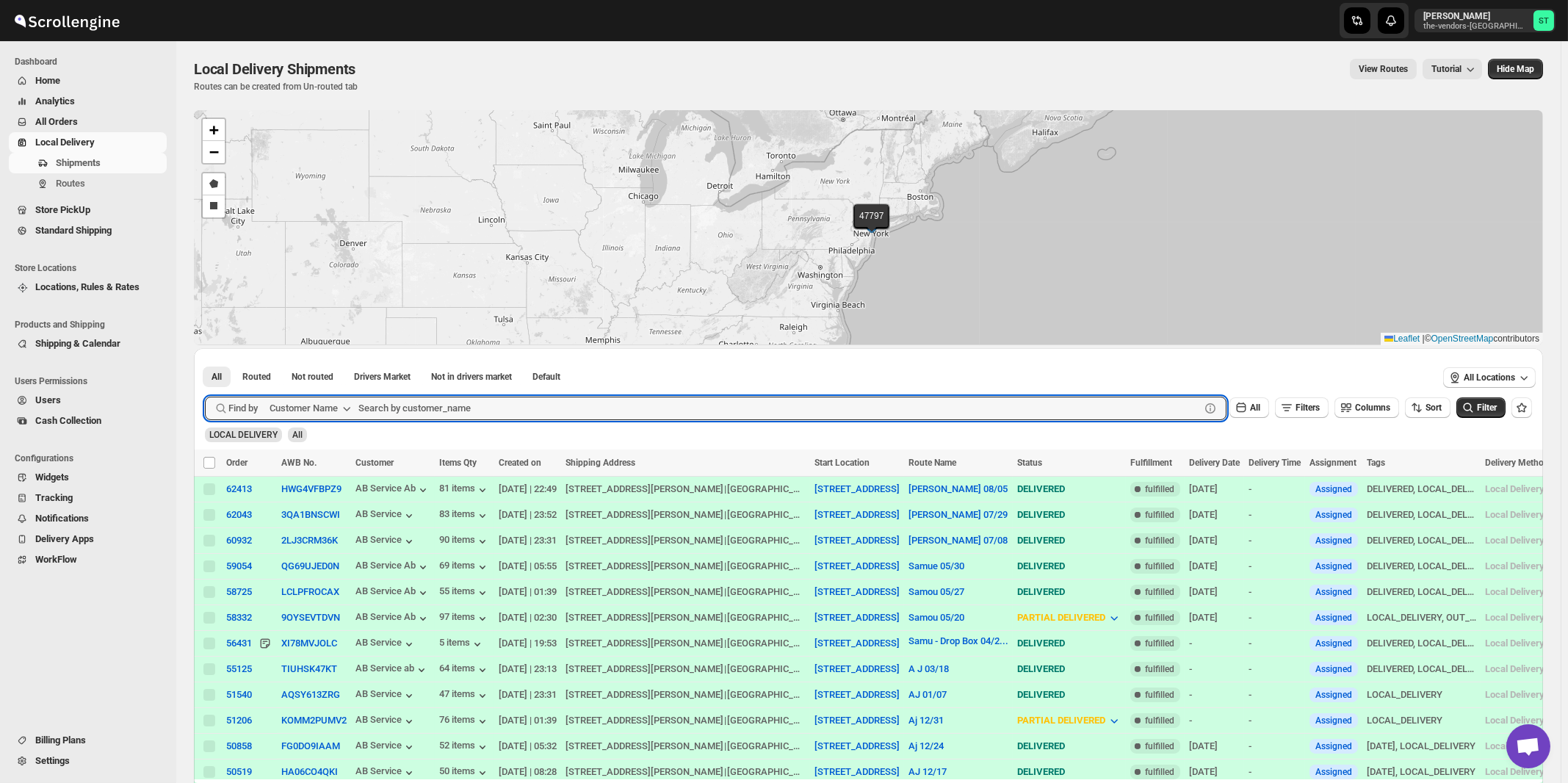
paste input "Print On Broadway"
type input "Print On Broadway"
click button "Submit" at bounding box center [226, 355] width 42 height 16
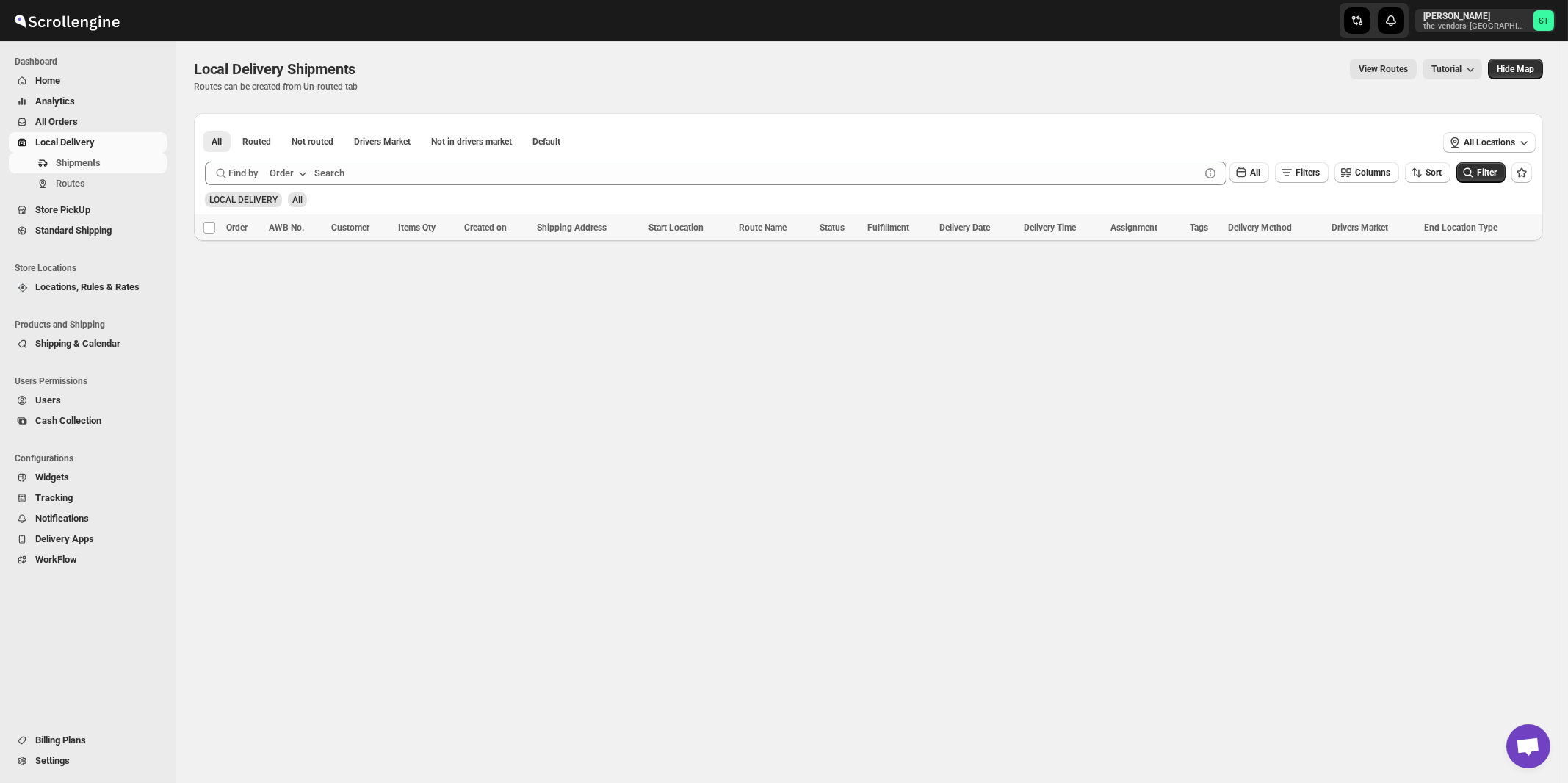
click at [287, 173] on div "Order" at bounding box center [281, 173] width 24 height 15
click at [297, 277] on div "Customer Name" at bounding box center [290, 283] width 68 height 15
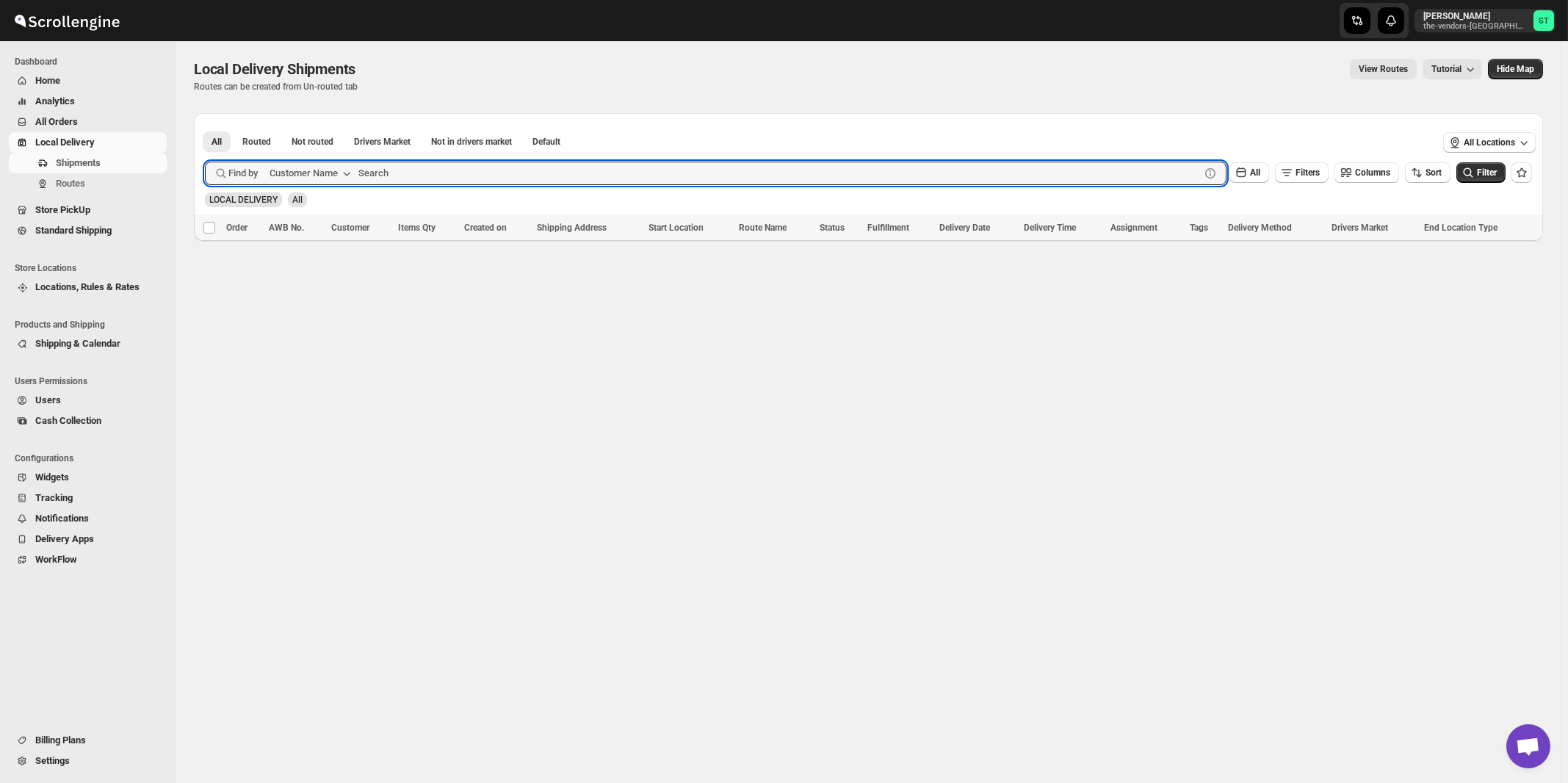
paste input "Print On Broadway"
type input "Print On"
click button "Submit" at bounding box center [226, 120] width 42 height 16
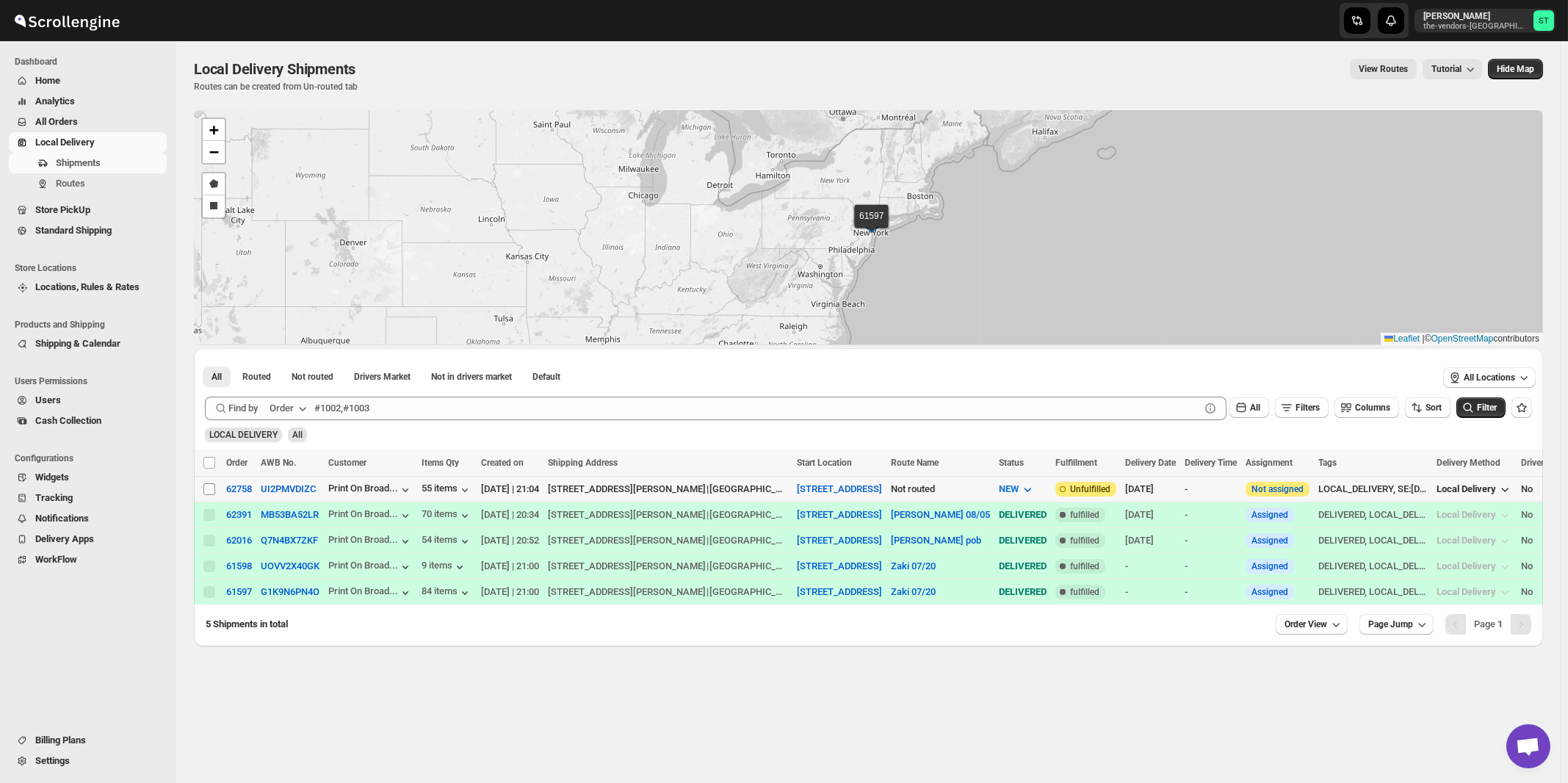
click at [210, 491] on input "Select shipment" at bounding box center [209, 489] width 12 height 12
checkbox input "true"
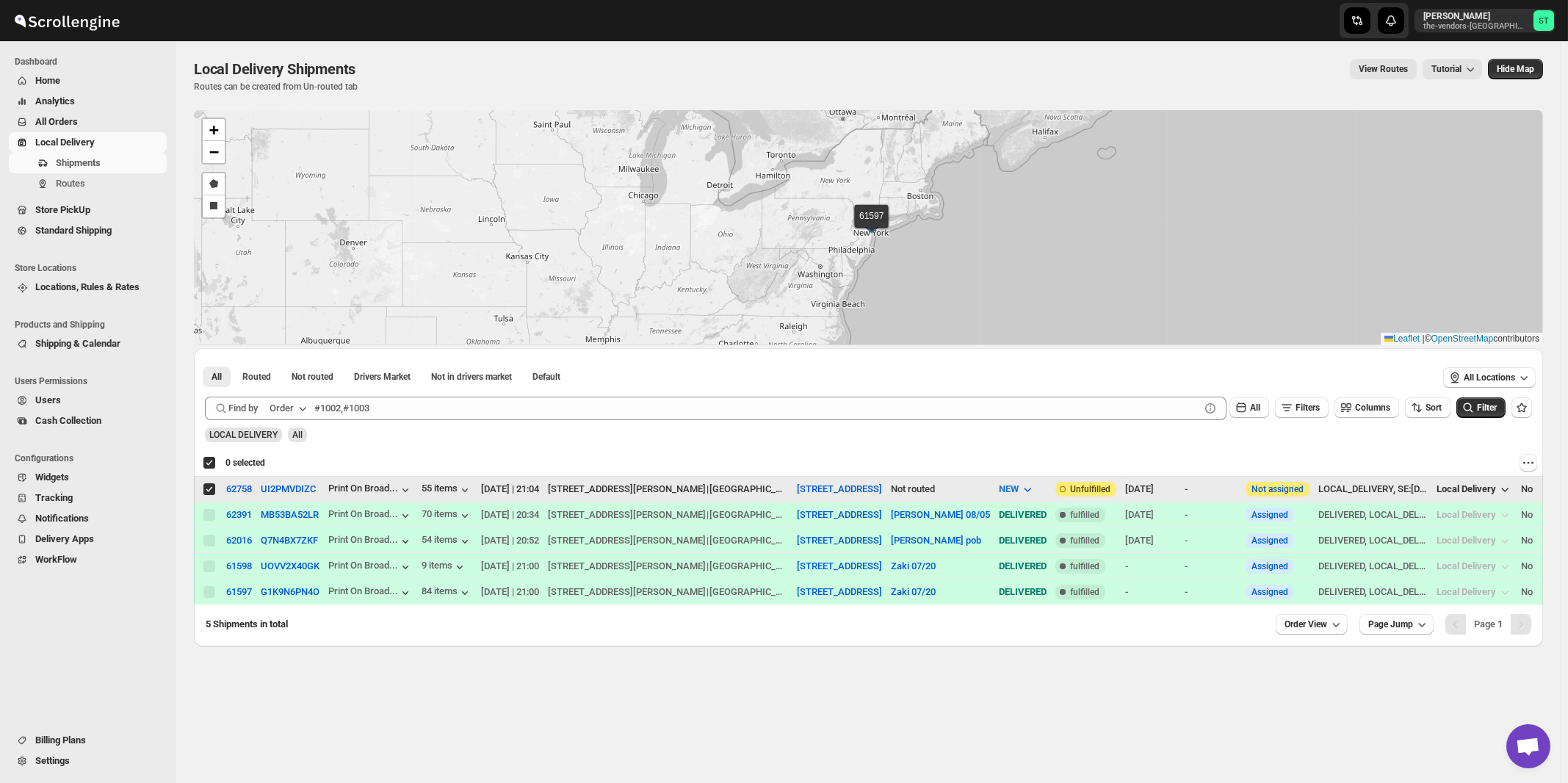
checkbox input "true"
click at [290, 410] on div "Order" at bounding box center [281, 409] width 24 height 15
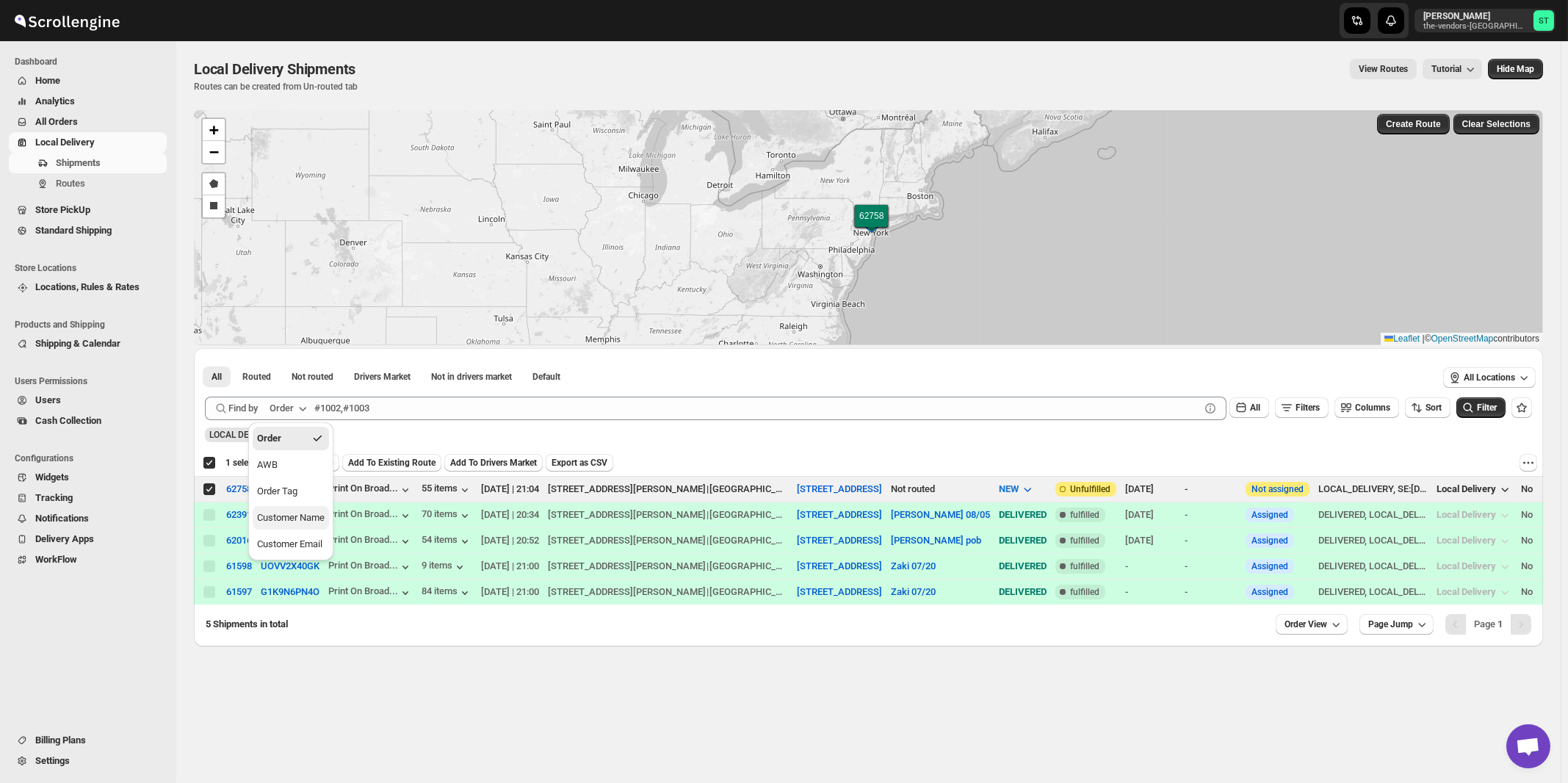
click at [309, 519] on div "Customer Name" at bounding box center [290, 518] width 68 height 15
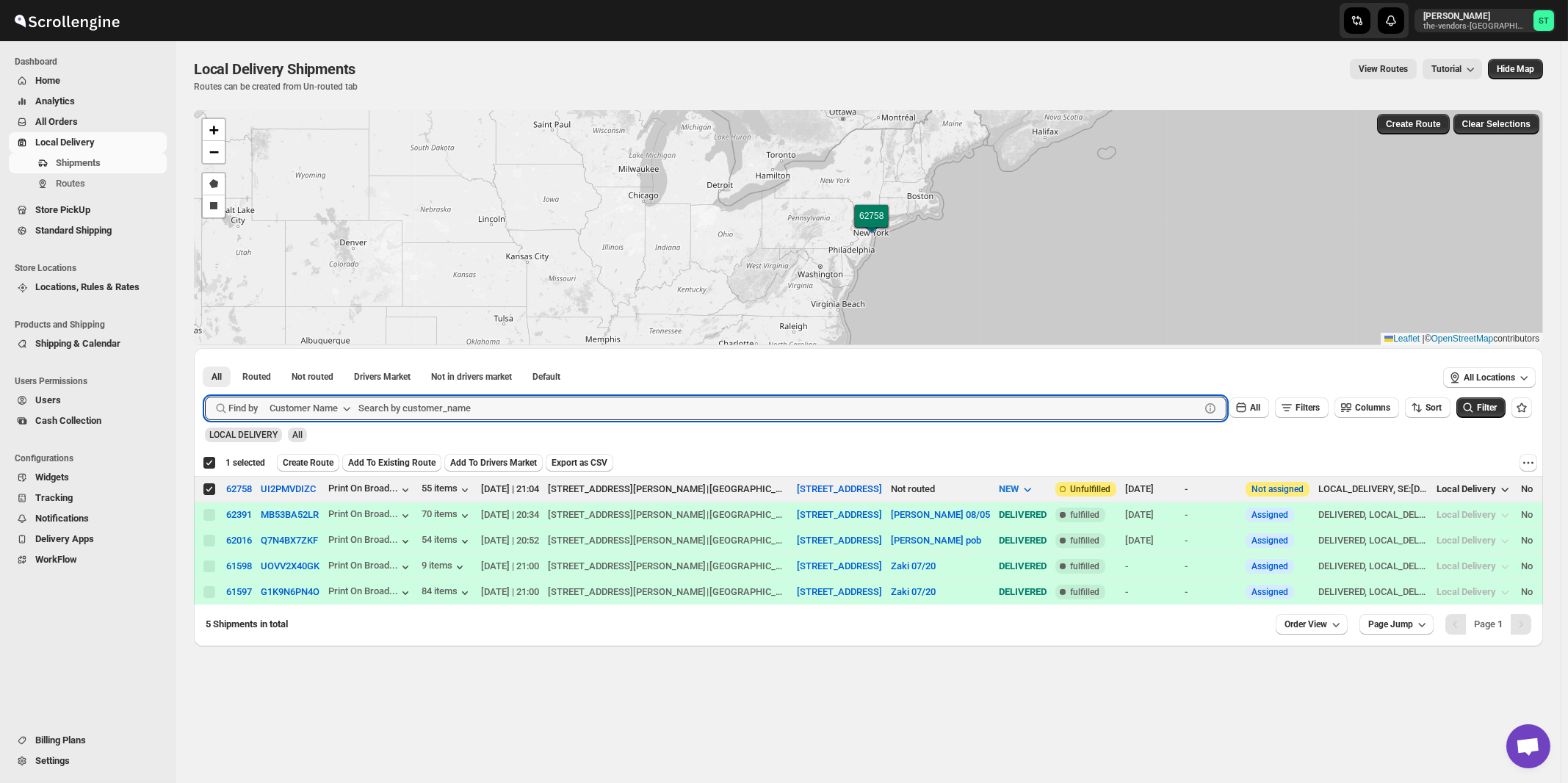
paste input "BSD Management Services LLC"
type input "BSD Management Services LLC"
click button "Submit" at bounding box center [226, 355] width 42 height 16
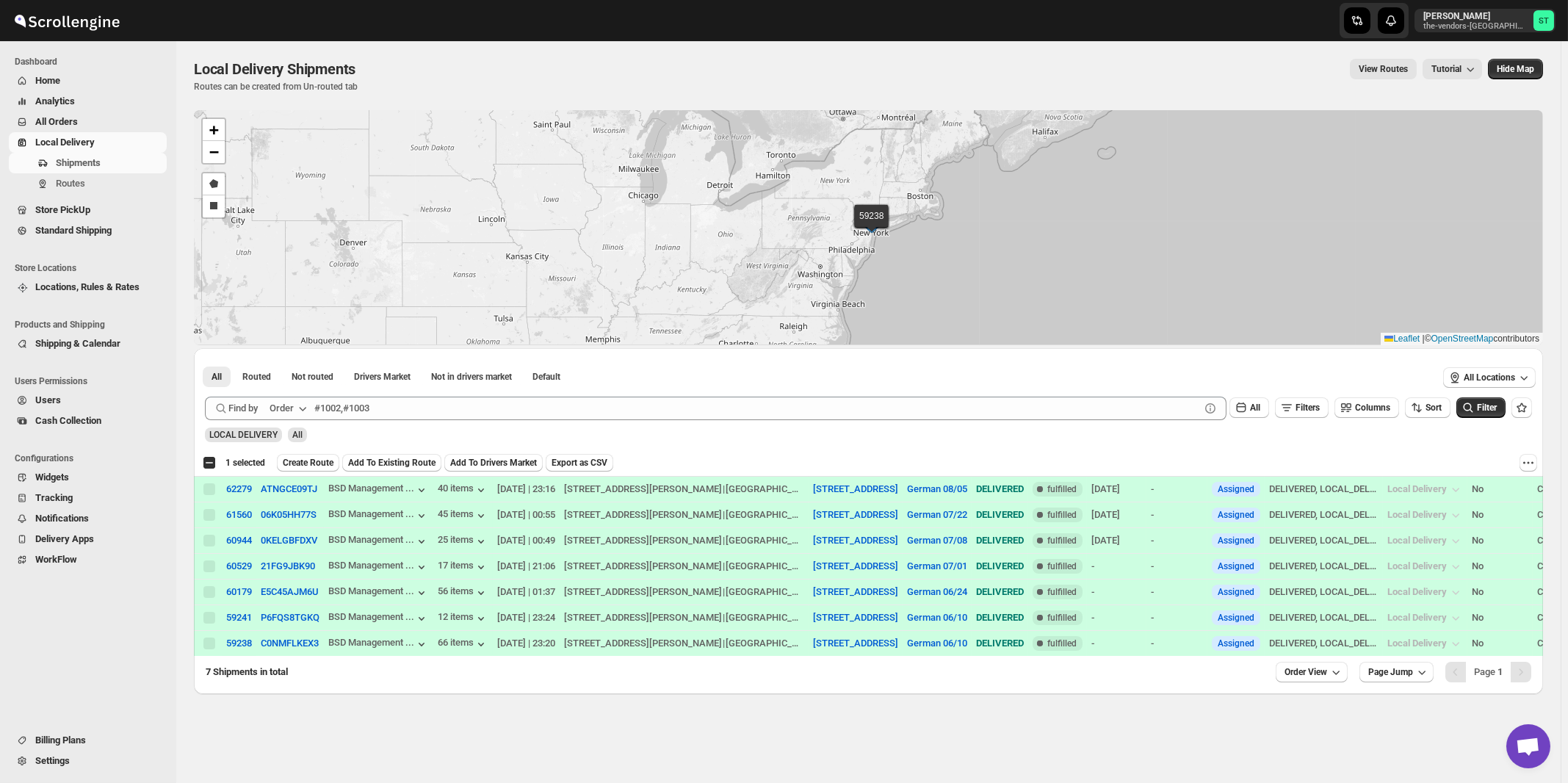
click at [292, 408] on div "Order" at bounding box center [281, 409] width 24 height 15
click at [284, 516] on div "Customer Name" at bounding box center [290, 518] width 68 height 15
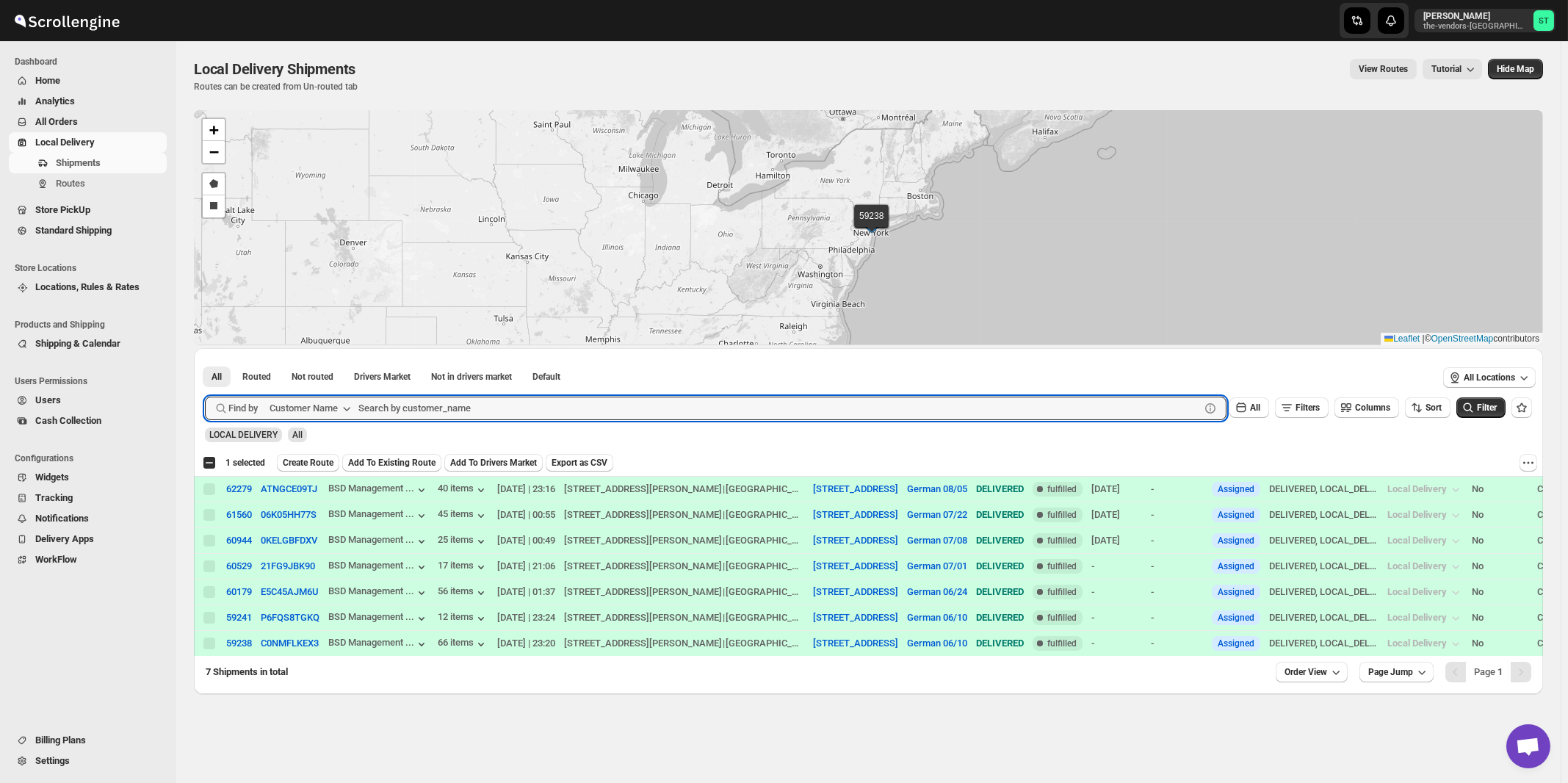
paste input "Energy Plus [GEOGRAPHIC_DATA]"
type input "Energy Plus [GEOGRAPHIC_DATA]"
click button "Submit" at bounding box center [226, 355] width 42 height 16
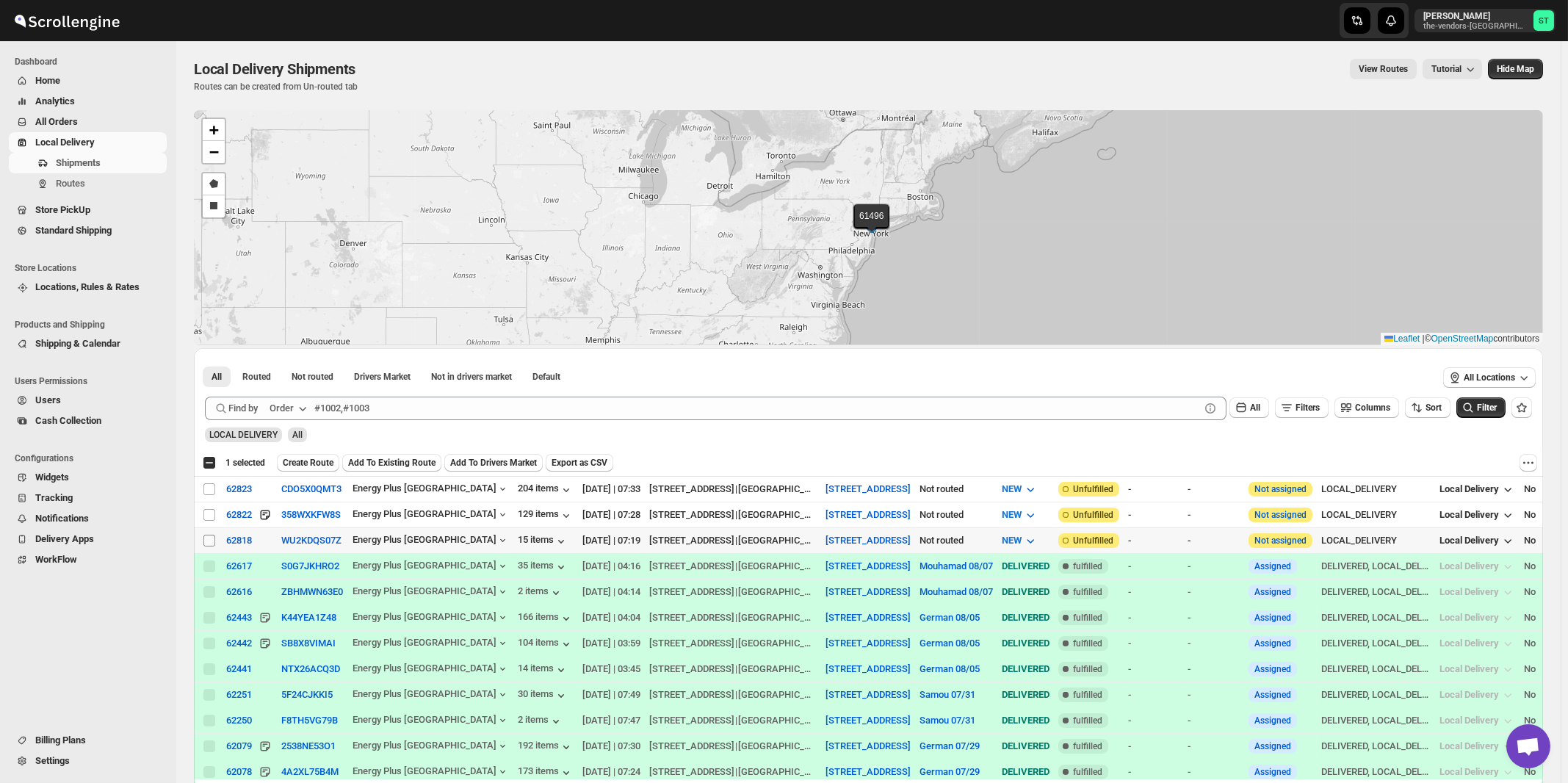
click at [205, 540] on input "Select shipment" at bounding box center [209, 541] width 12 height 12
checkbox input "true"
click at [209, 509] on input "Select shipment" at bounding box center [209, 515] width 12 height 12
checkbox input "true"
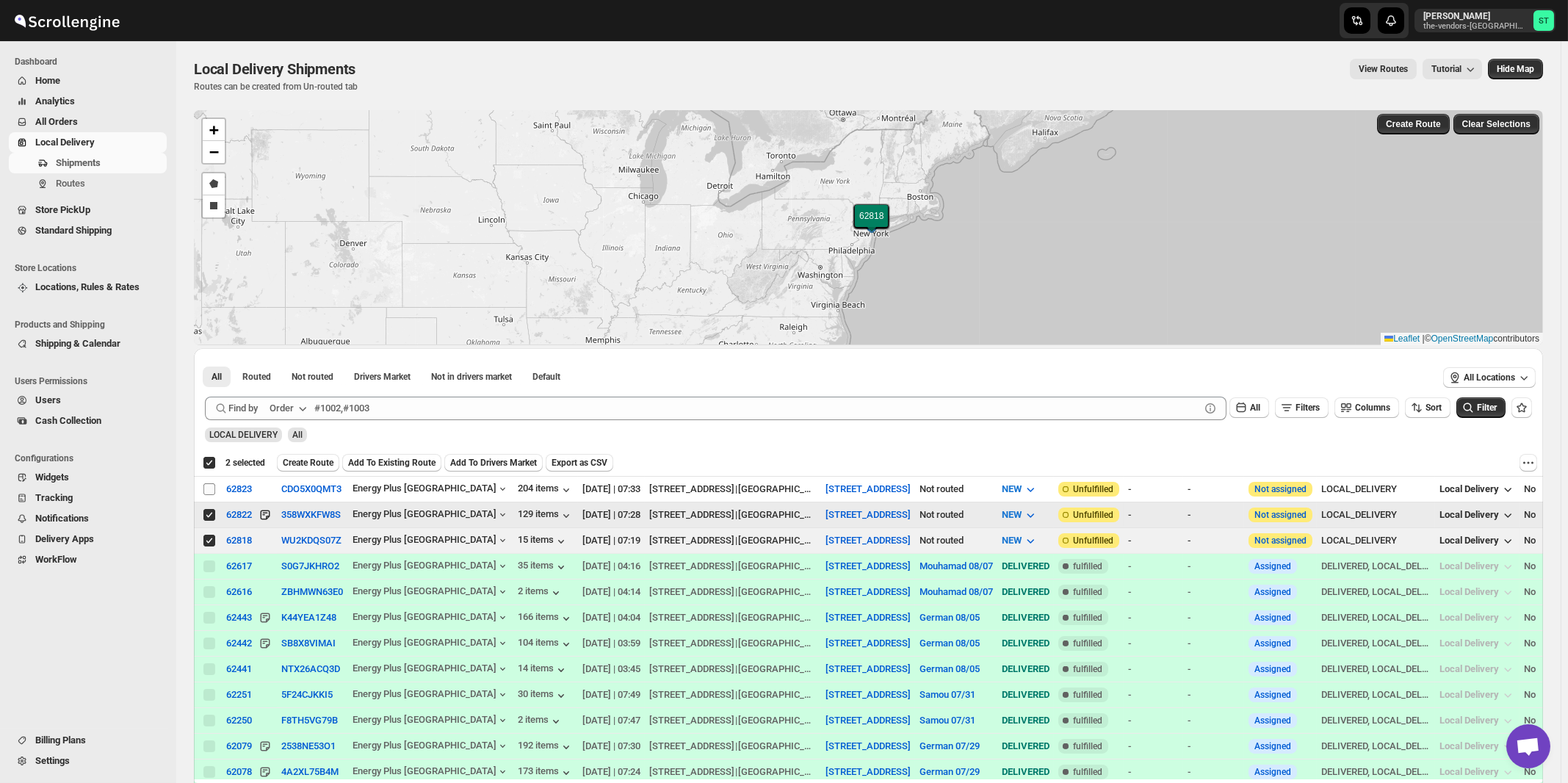
checkbox input "true"
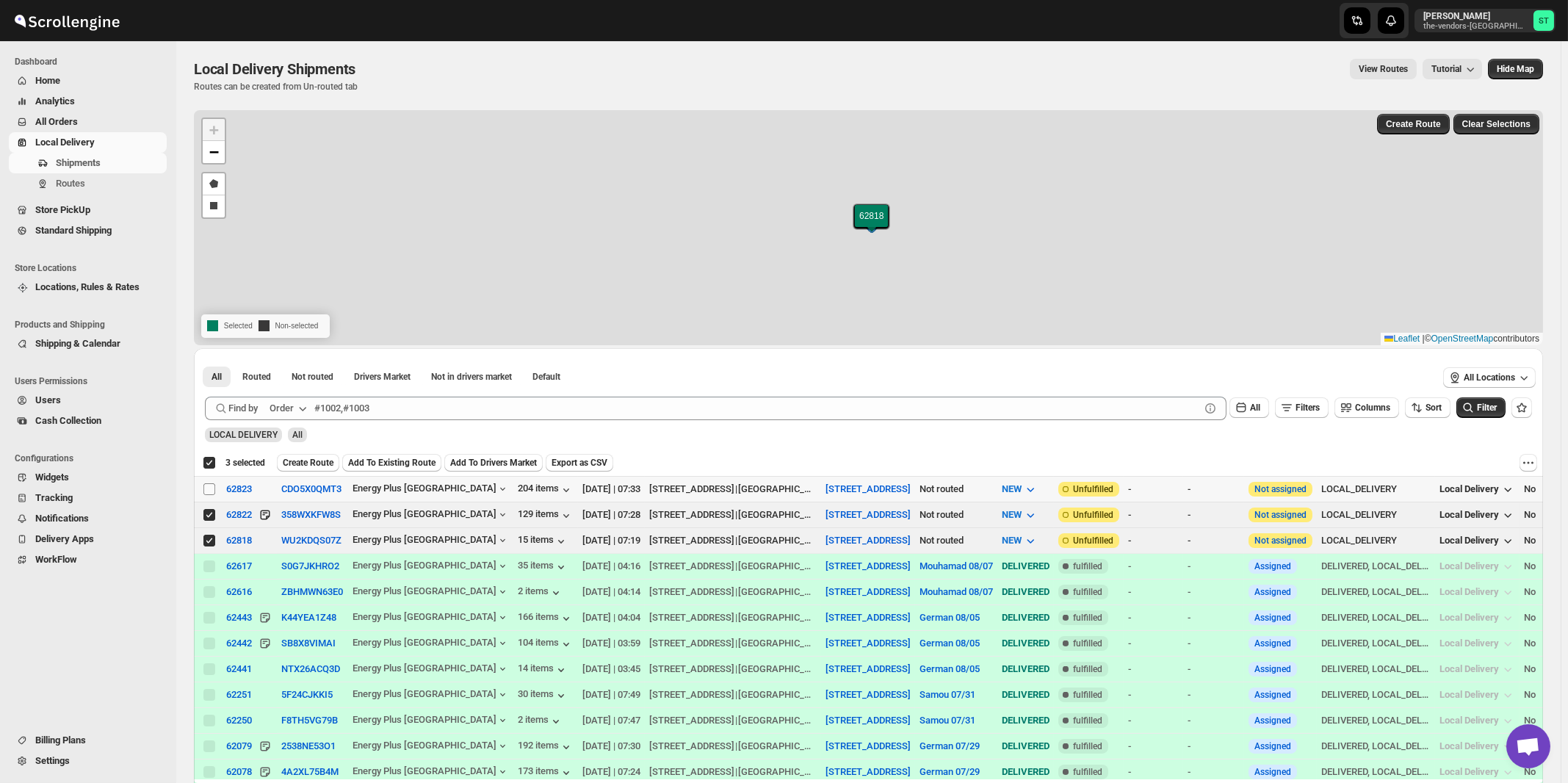
click at [208, 485] on input "Select shipment" at bounding box center [209, 489] width 12 height 12
checkbox input "true"
checkbox input "false"
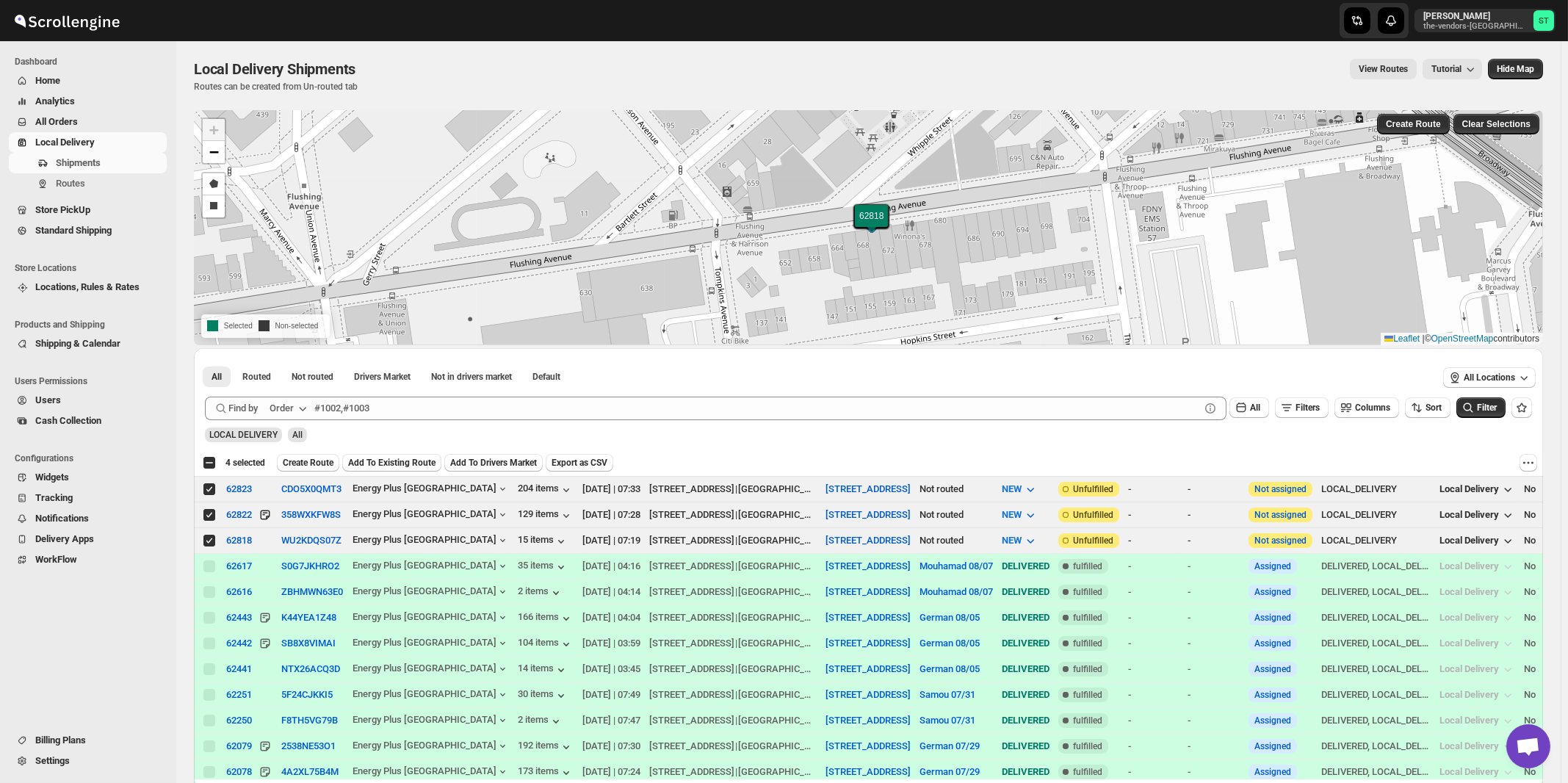
click at [297, 409] on button "Order" at bounding box center [290, 408] width 58 height 23
click at [288, 520] on div "Customer Name" at bounding box center [290, 518] width 68 height 15
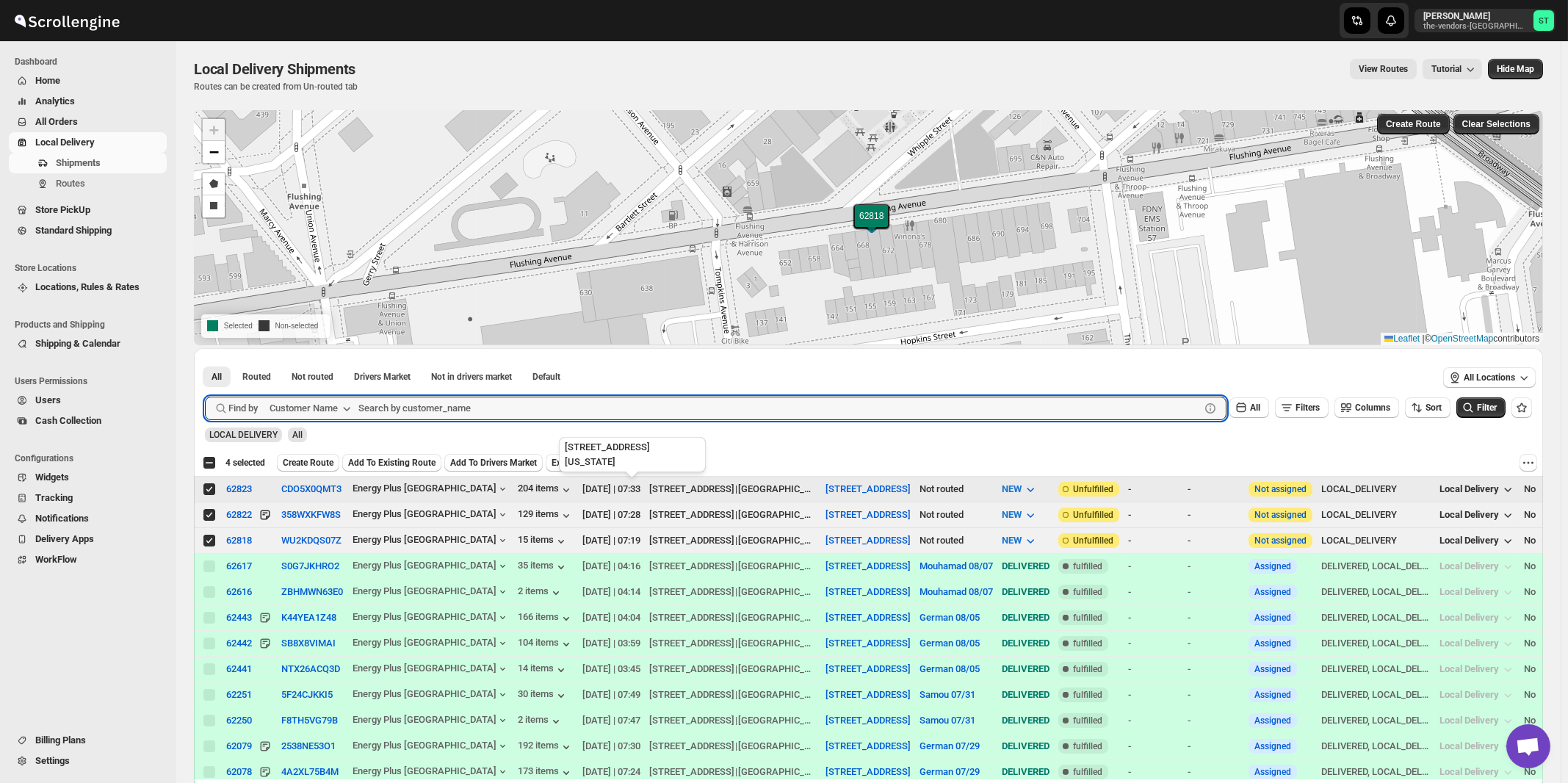
paste input "Systech"
type input "Systech"
click button "Submit" at bounding box center [226, 355] width 42 height 16
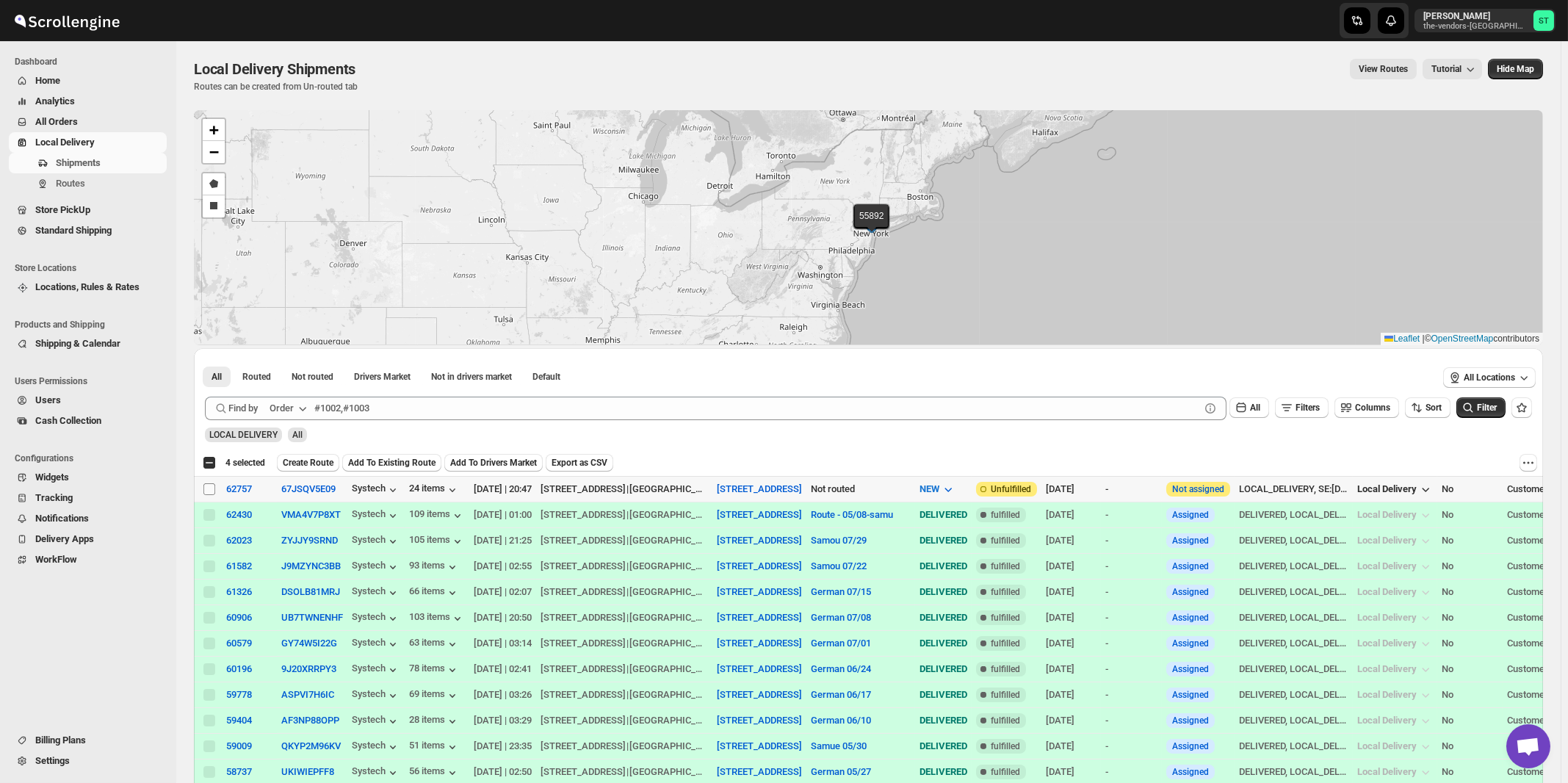
click at [210, 487] on input "Select shipment" at bounding box center [209, 489] width 12 height 12
checkbox input "true"
click at [301, 462] on span "Create Route" at bounding box center [308, 463] width 51 height 12
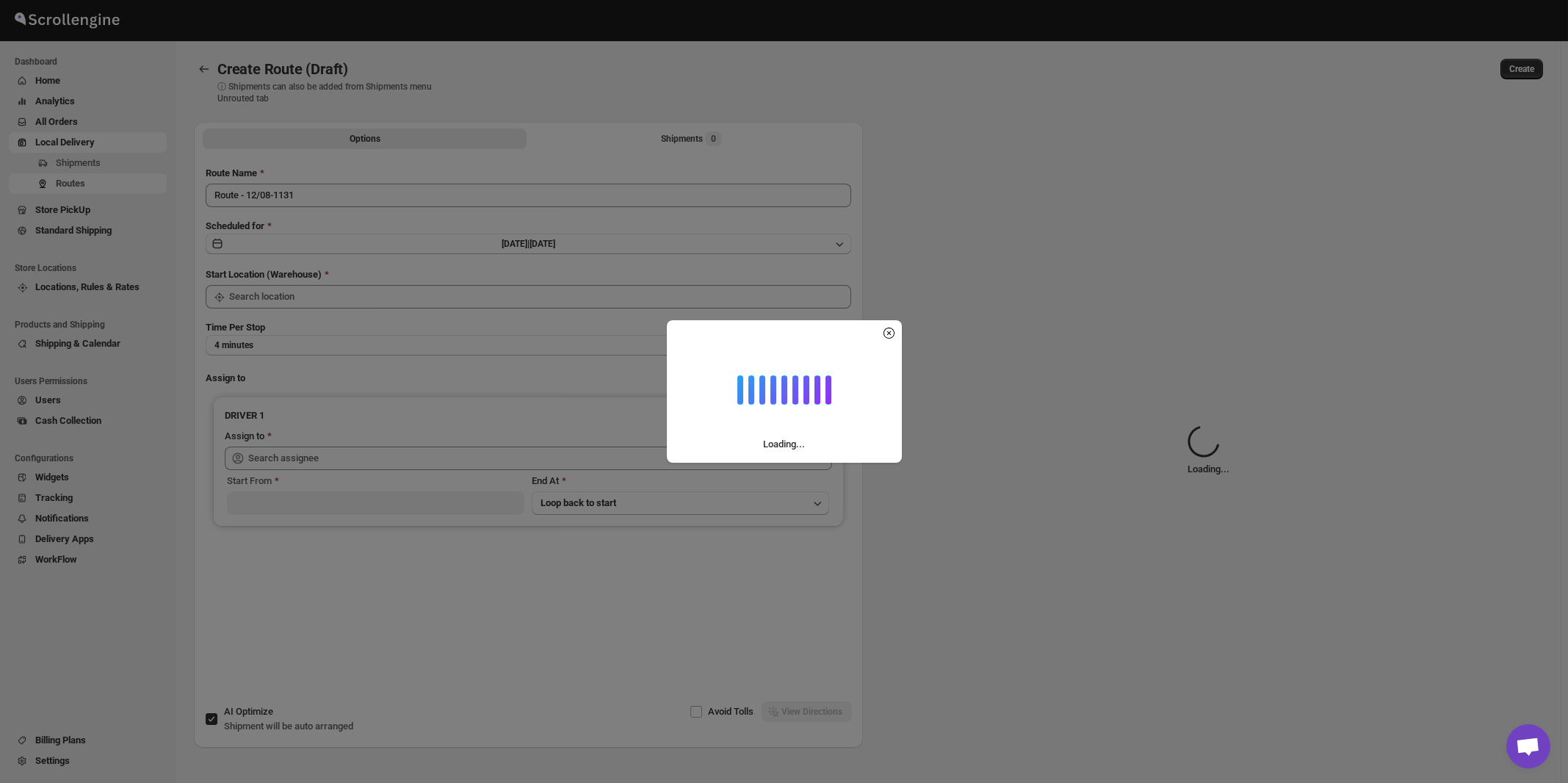
type input "[STREET_ADDRESS]"
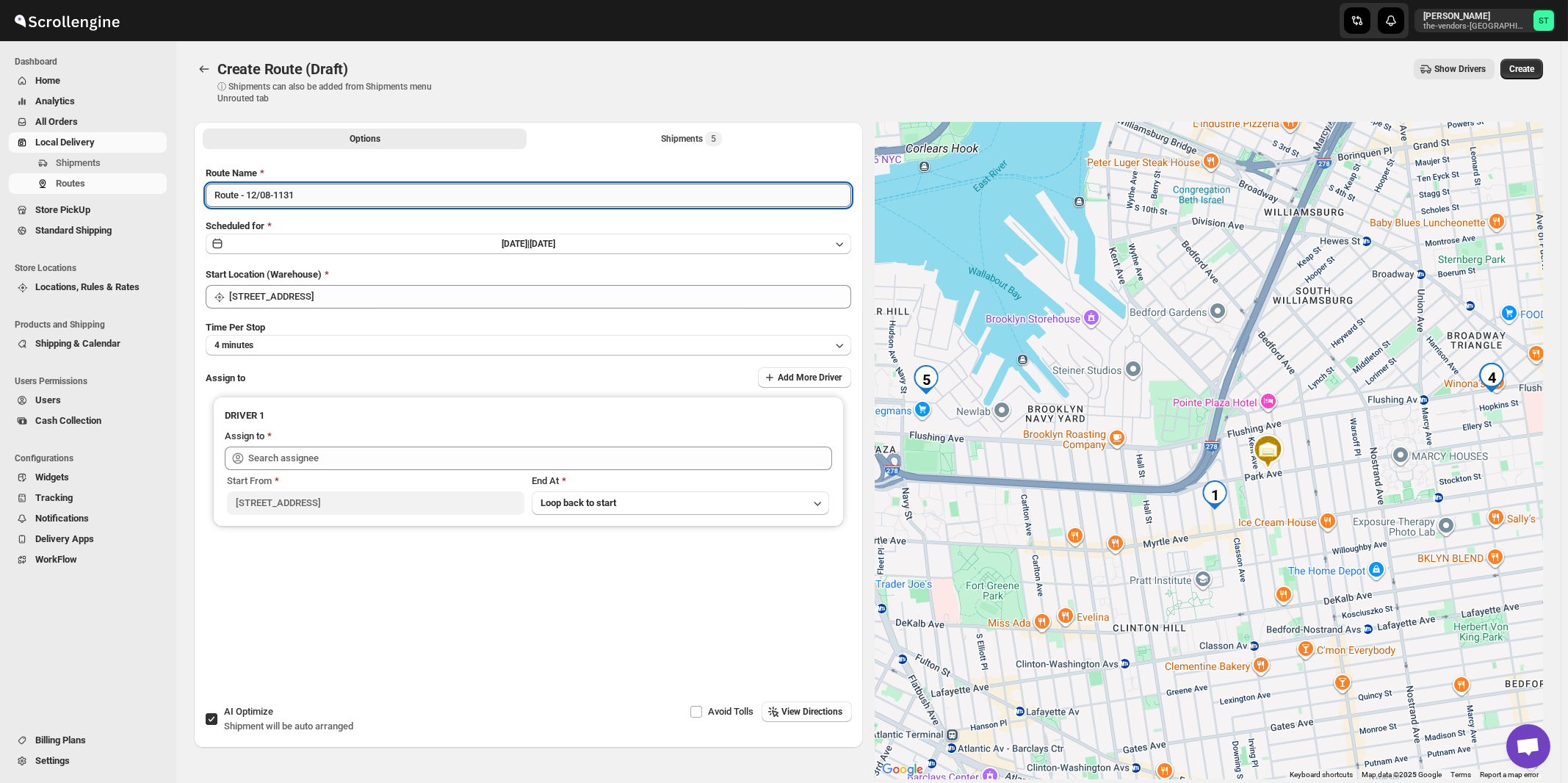
click at [386, 200] on input "Route - 12/08-1131" at bounding box center [528, 195] width 646 height 23
paste input "German"
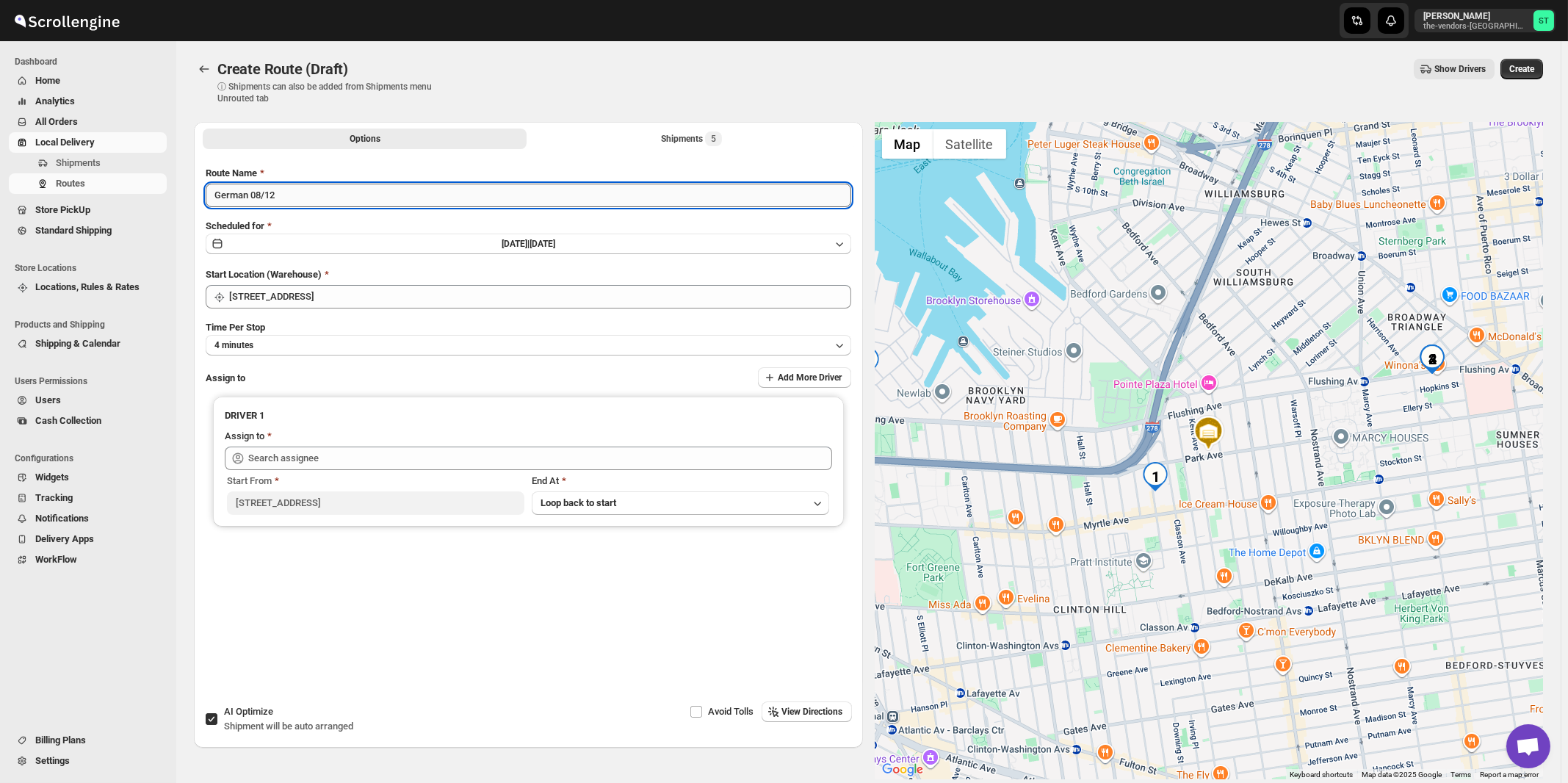
type input "German 08/12"
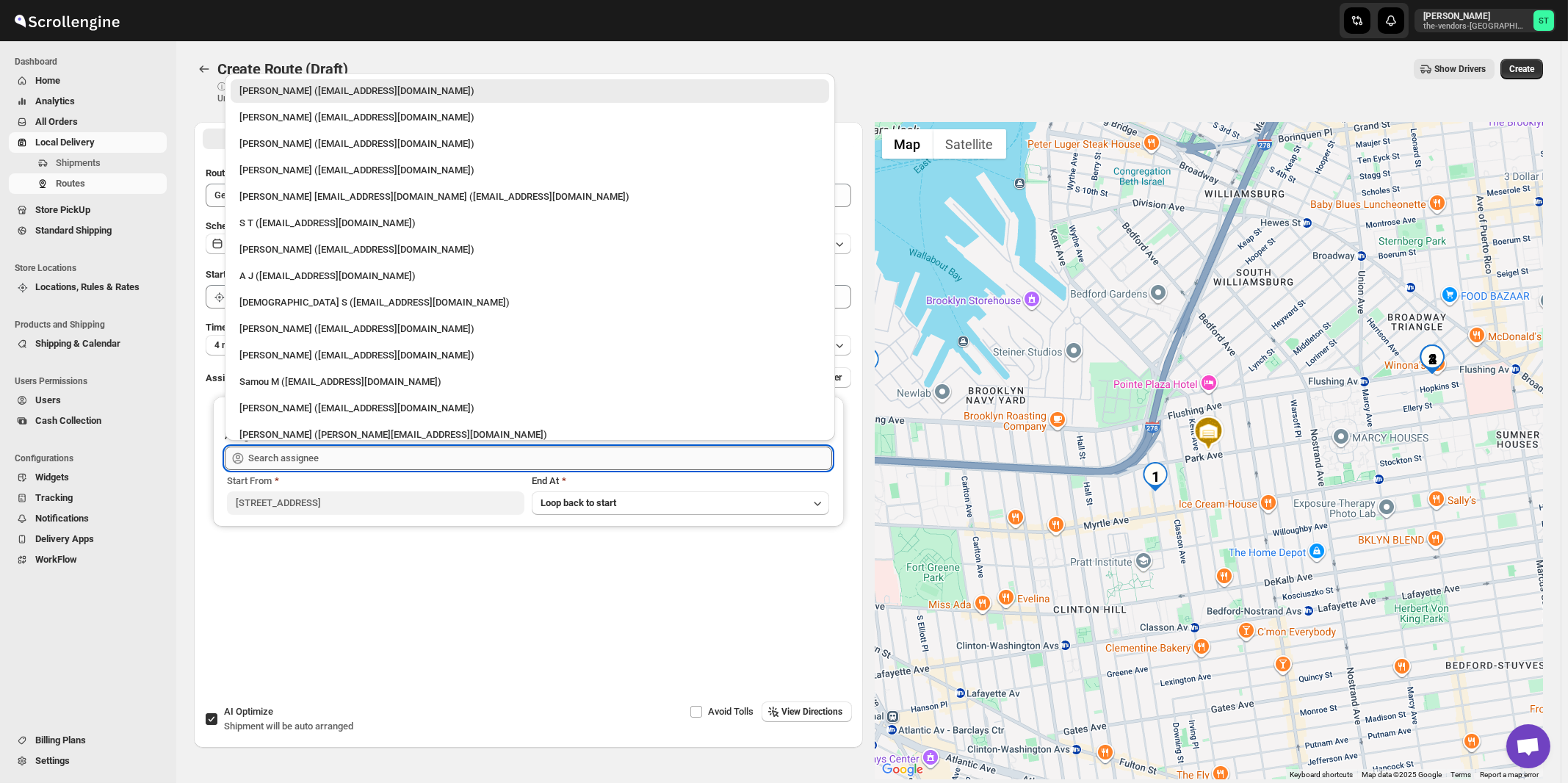
click at [295, 458] on input "text" at bounding box center [539, 458] width 584 height 23
click at [284, 300] on div "[DEMOGRAPHIC_DATA] S ([EMAIL_ADDRESS][DOMAIN_NAME])" at bounding box center [530, 303] width 581 height 15
type input "[DEMOGRAPHIC_DATA] S ([EMAIL_ADDRESS][DOMAIN_NAME])"
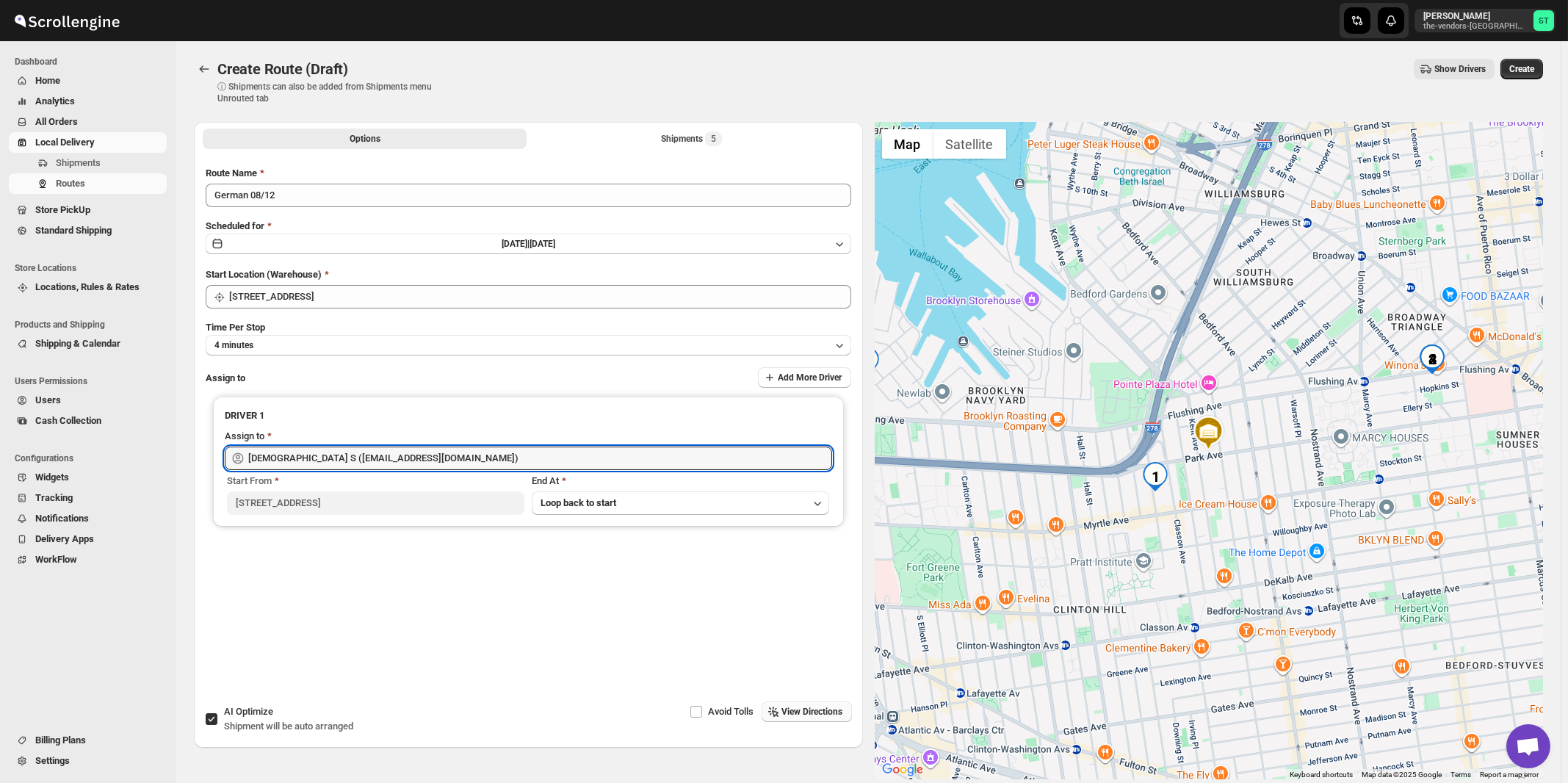
click at [822, 715] on span "View Directions" at bounding box center [813, 712] width 61 height 12
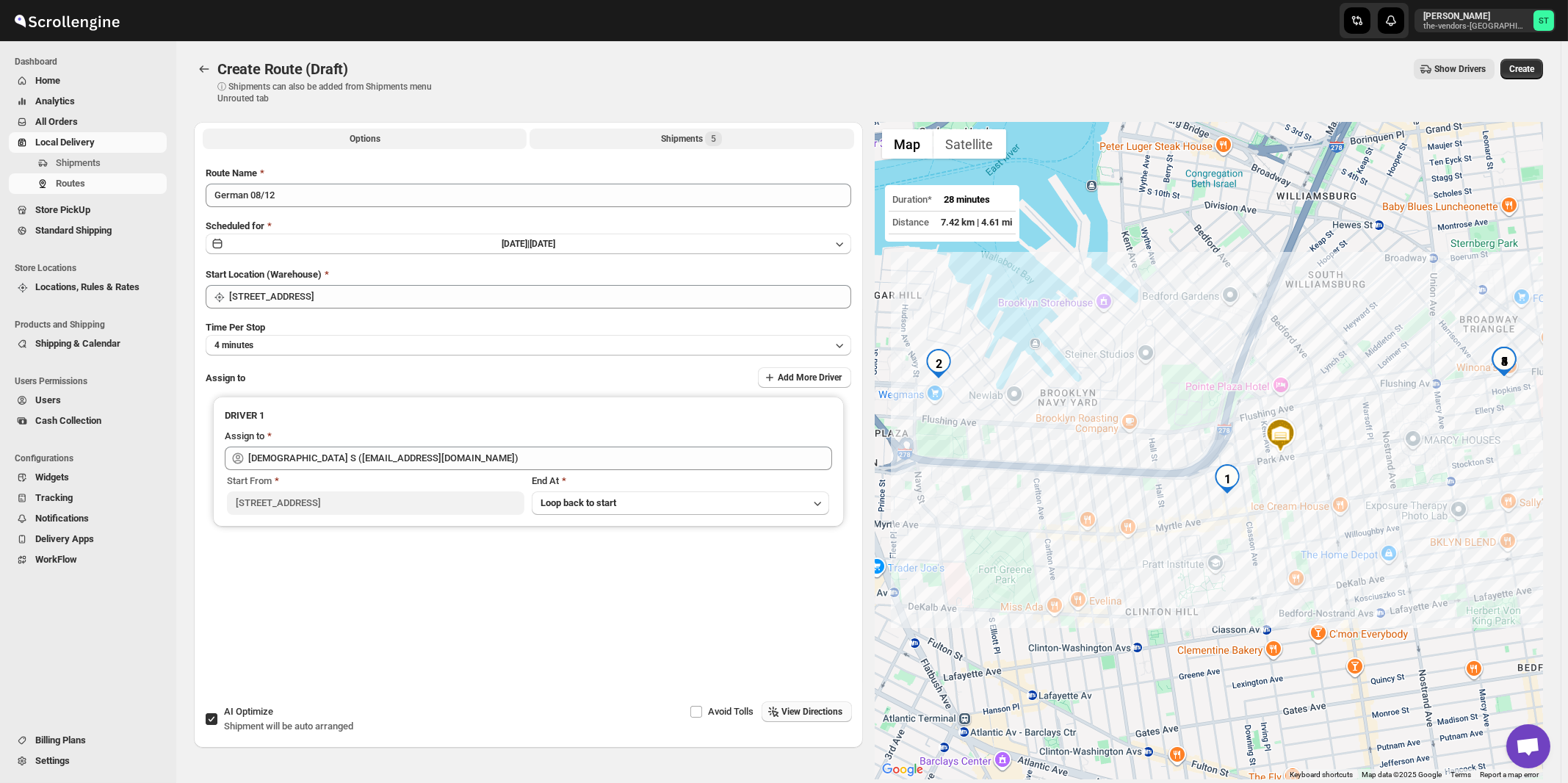
click at [694, 143] on div "Shipments 5" at bounding box center [692, 139] width 61 height 15
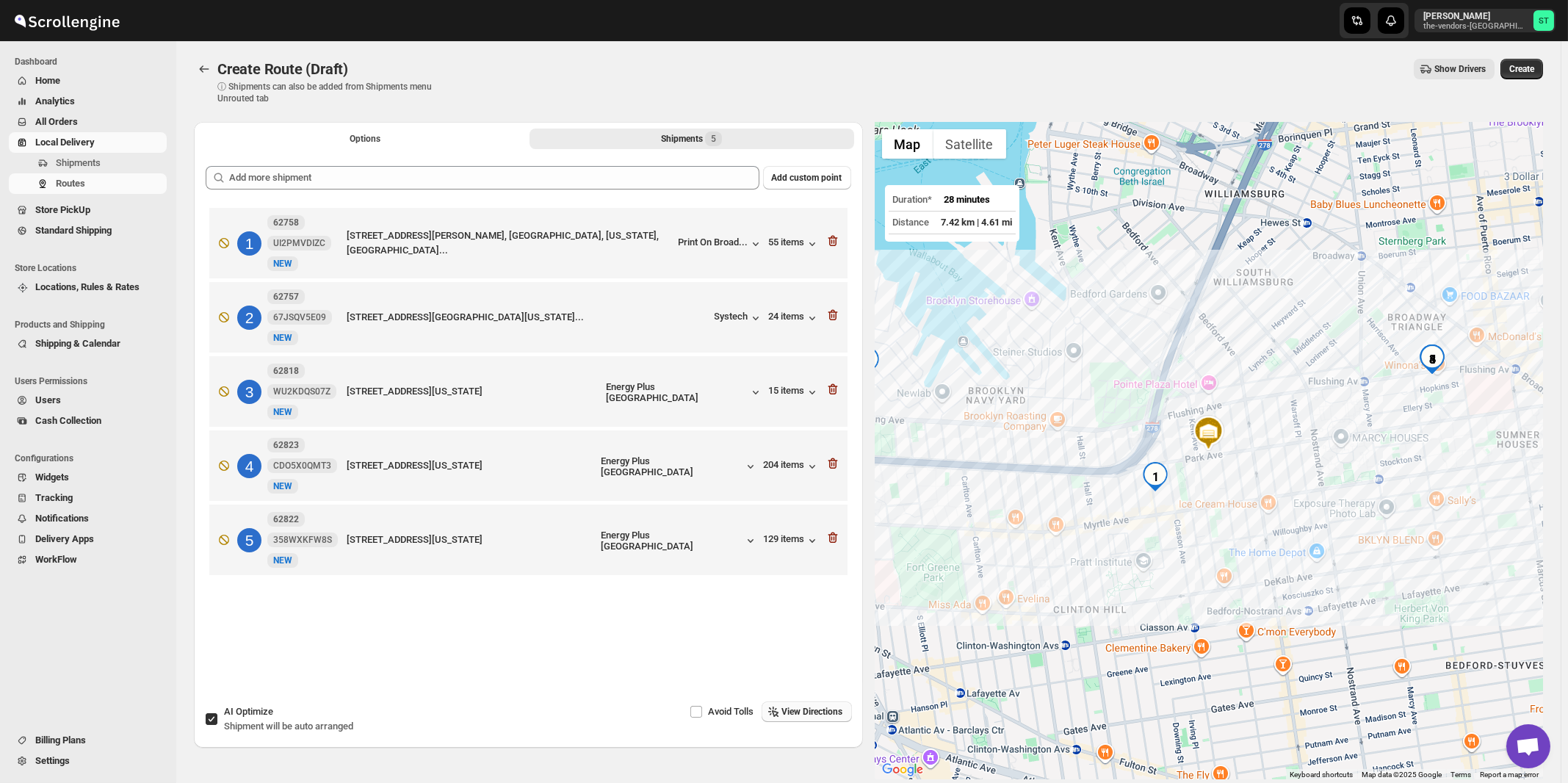
click at [277, 712] on div "AI Optimize Shipment will be auto arranged" at bounding box center [289, 719] width 130 height 30
click at [217, 714] on input "AI Optimize Shipment will be auto arranged" at bounding box center [211, 719] width 12 height 12
checkbox input "false"
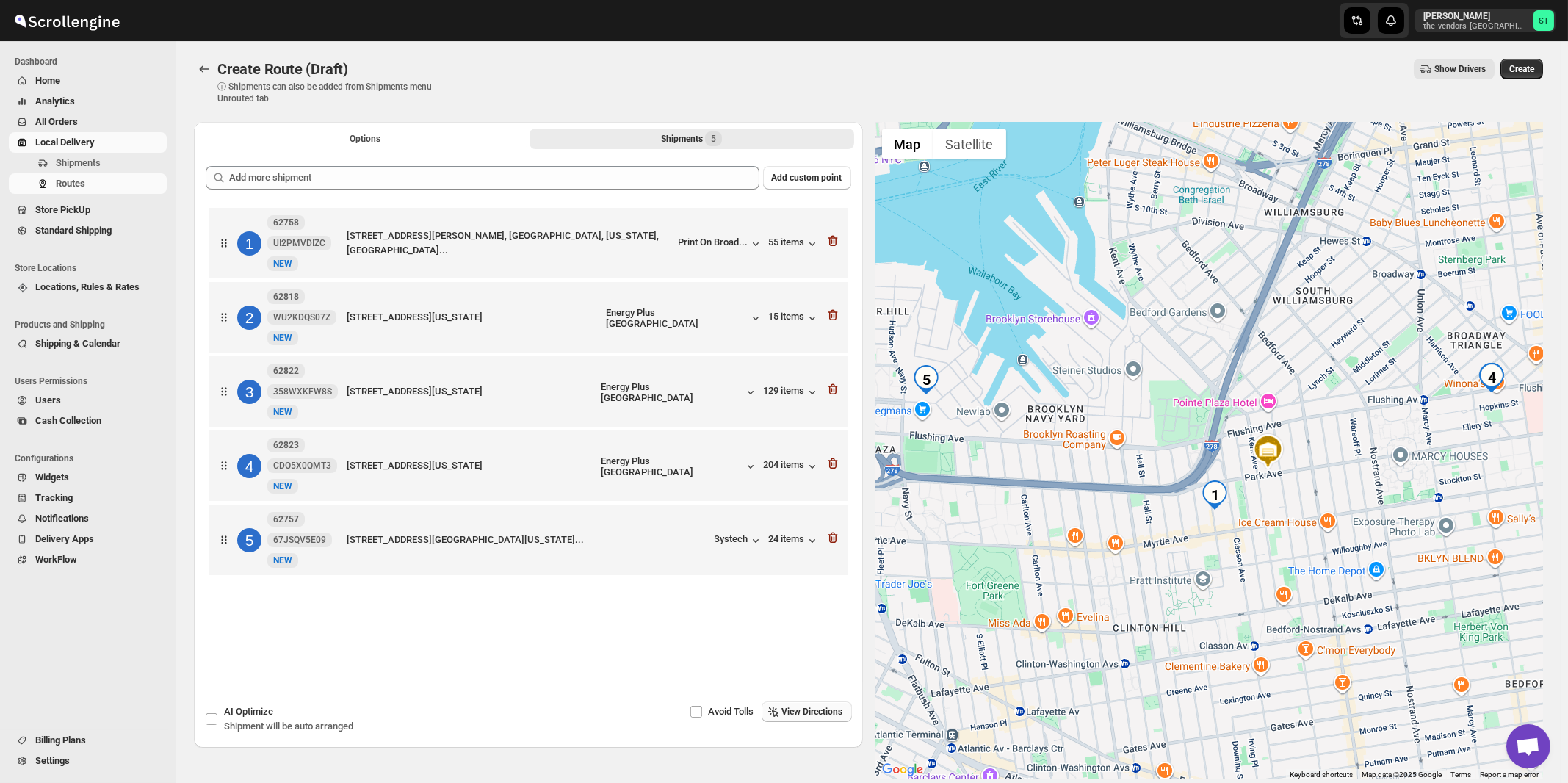
click at [832, 717] on span "View Directions" at bounding box center [813, 712] width 61 height 12
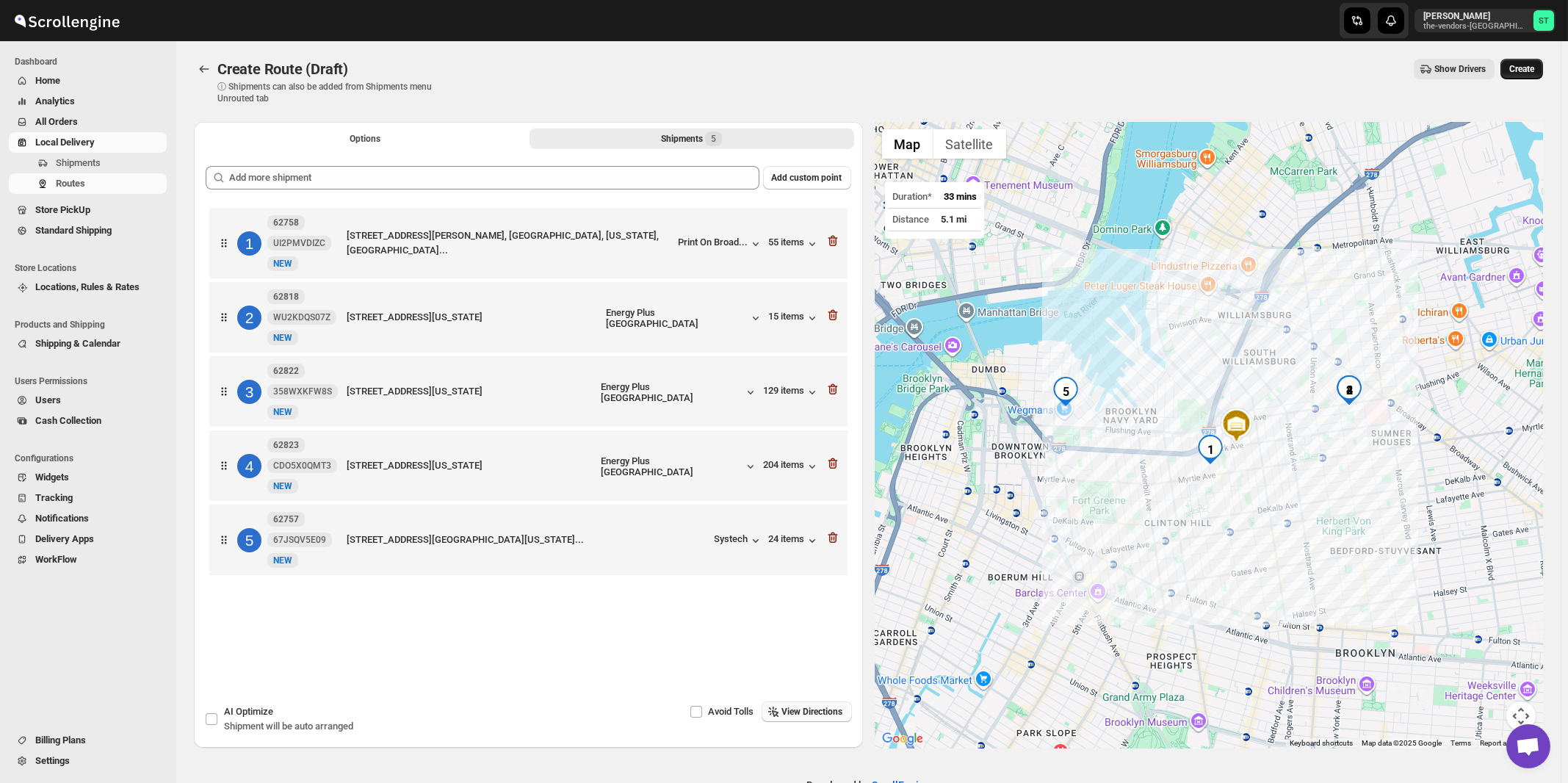
click at [1532, 66] on span "Create" at bounding box center [1522, 68] width 25 height 12
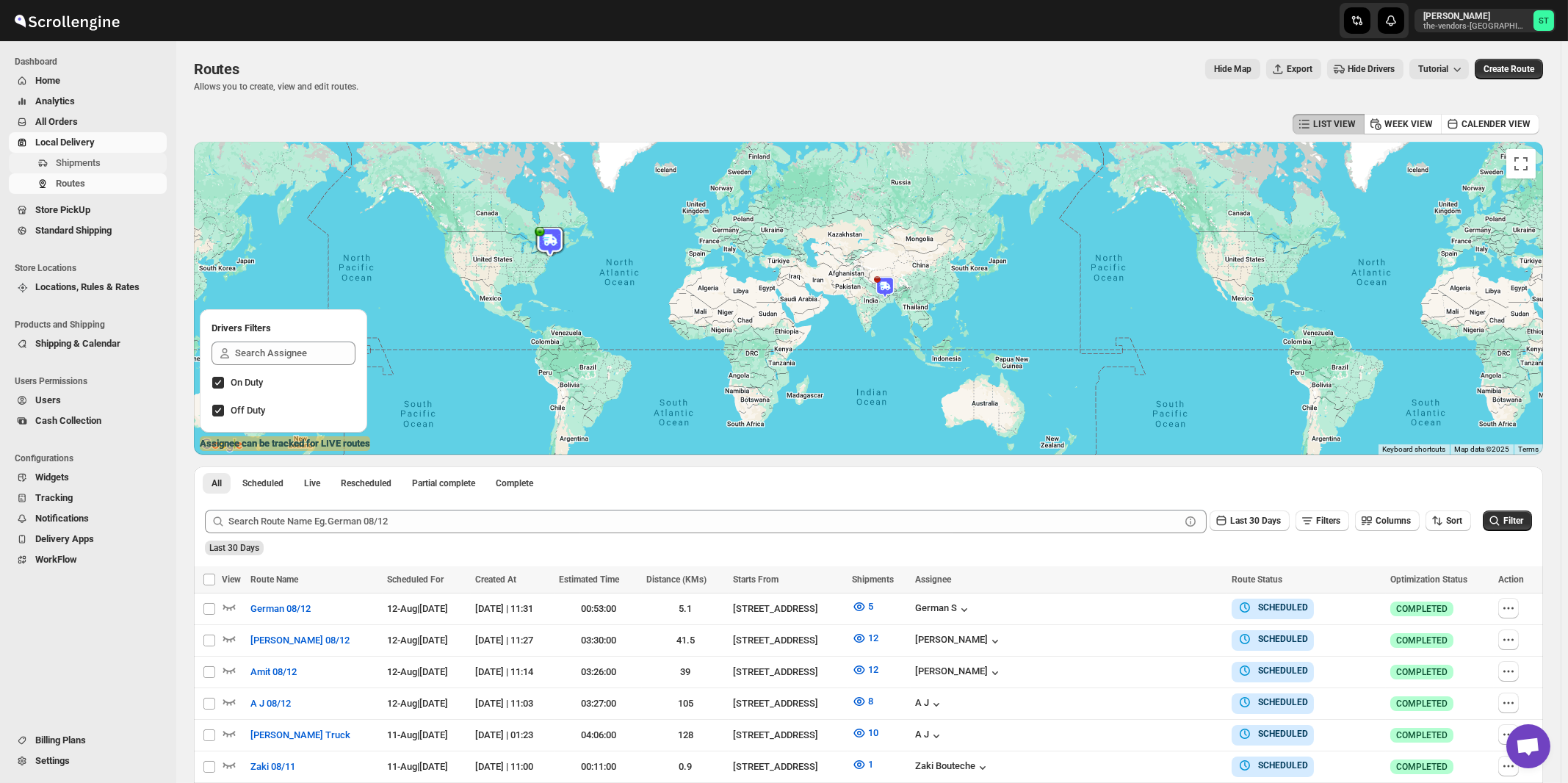
click at [76, 168] on span "Shipments" at bounding box center [78, 163] width 44 height 11
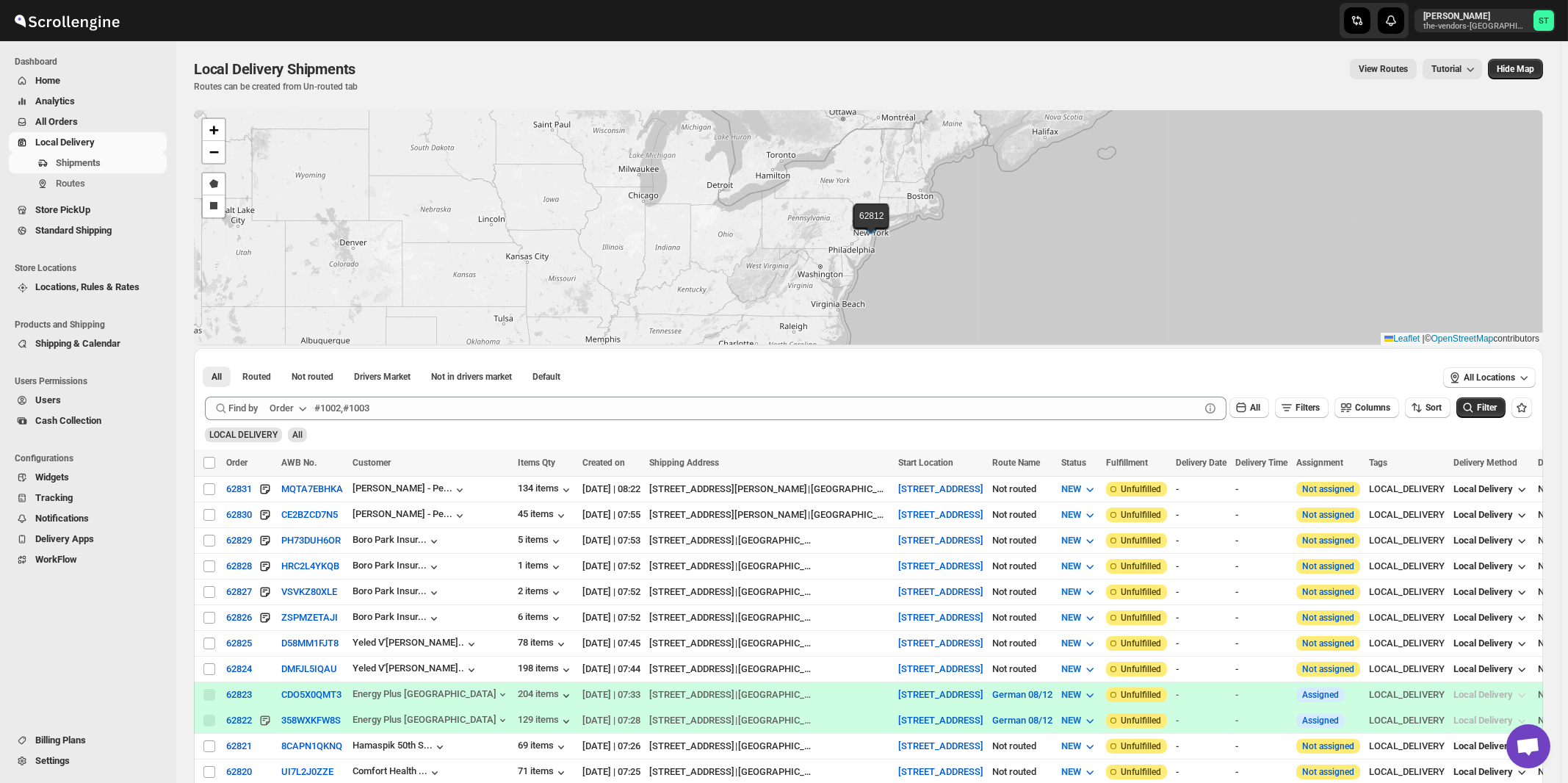
click at [302, 408] on icon "button" at bounding box center [302, 409] width 15 height 15
click at [297, 523] on div "Customer Name" at bounding box center [290, 518] width 68 height 15
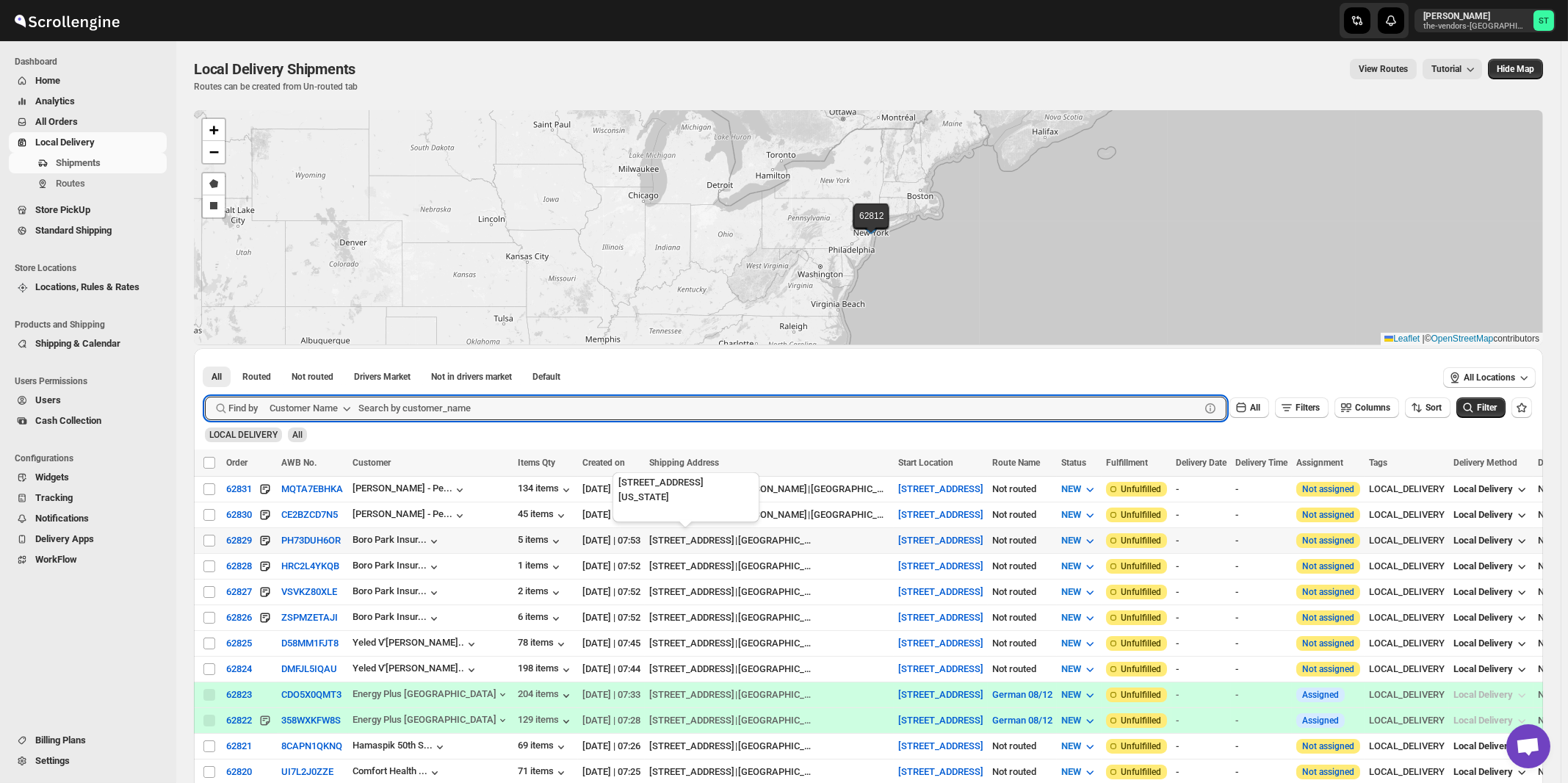
paste input "Chess Builders"
type input "Chess Builders"
click button "Submit" at bounding box center [226, 355] width 42 height 16
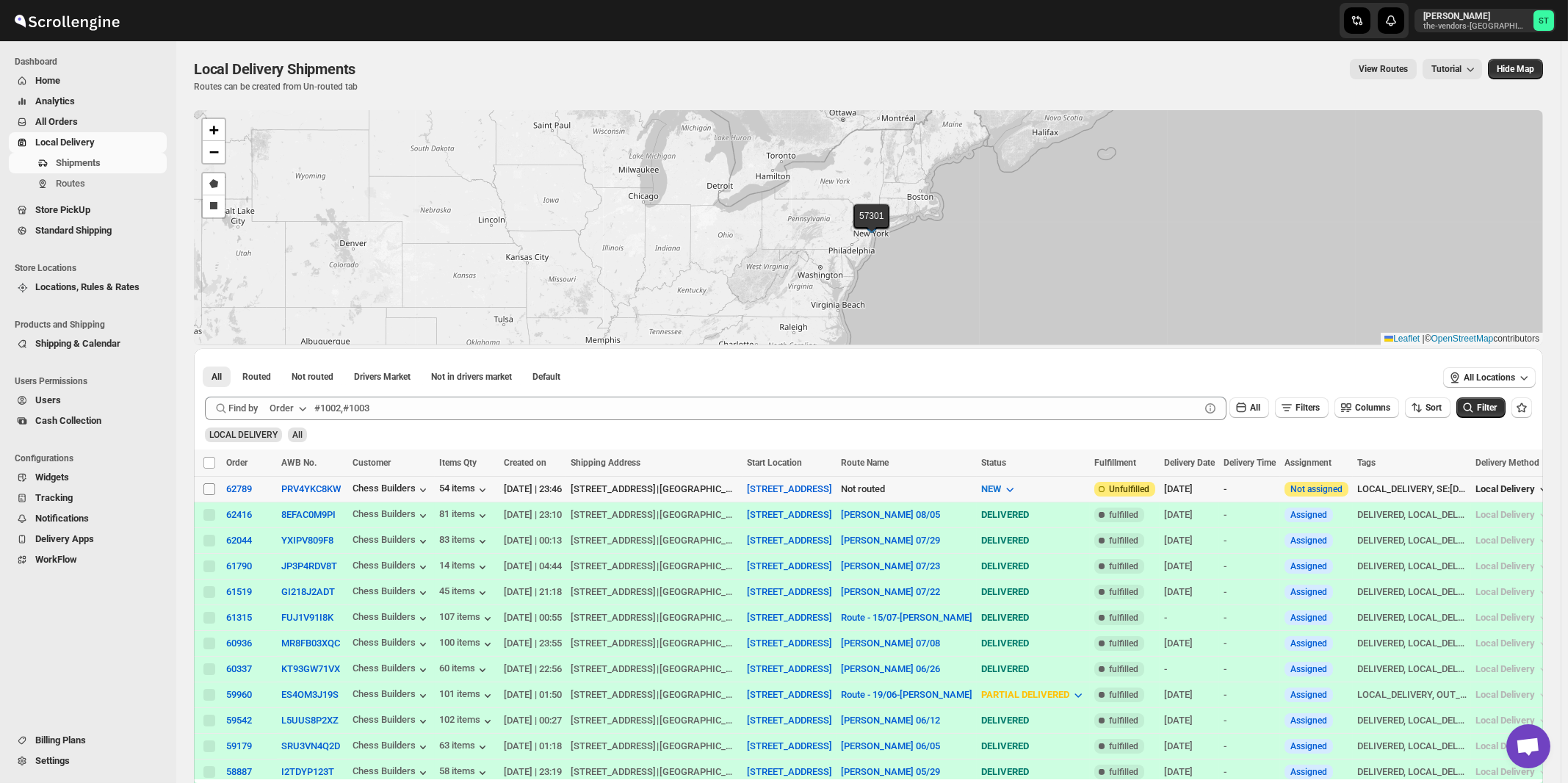
click at [206, 487] on input "Select shipment" at bounding box center [209, 489] width 12 height 12
checkbox input "true"
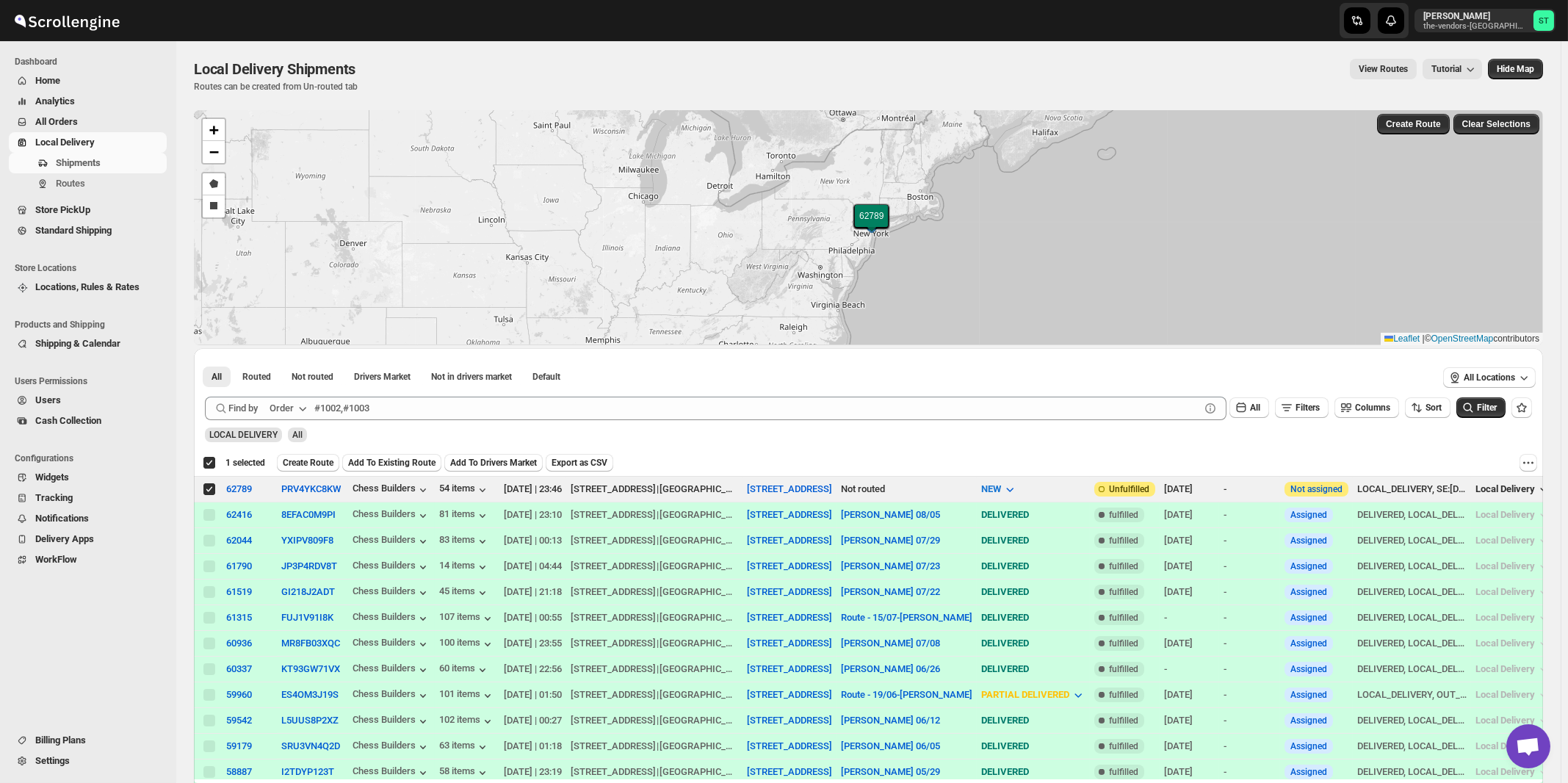
click at [302, 410] on icon "button" at bounding box center [302, 409] width 15 height 15
click at [284, 522] on div "Customer Name" at bounding box center [290, 518] width 68 height 15
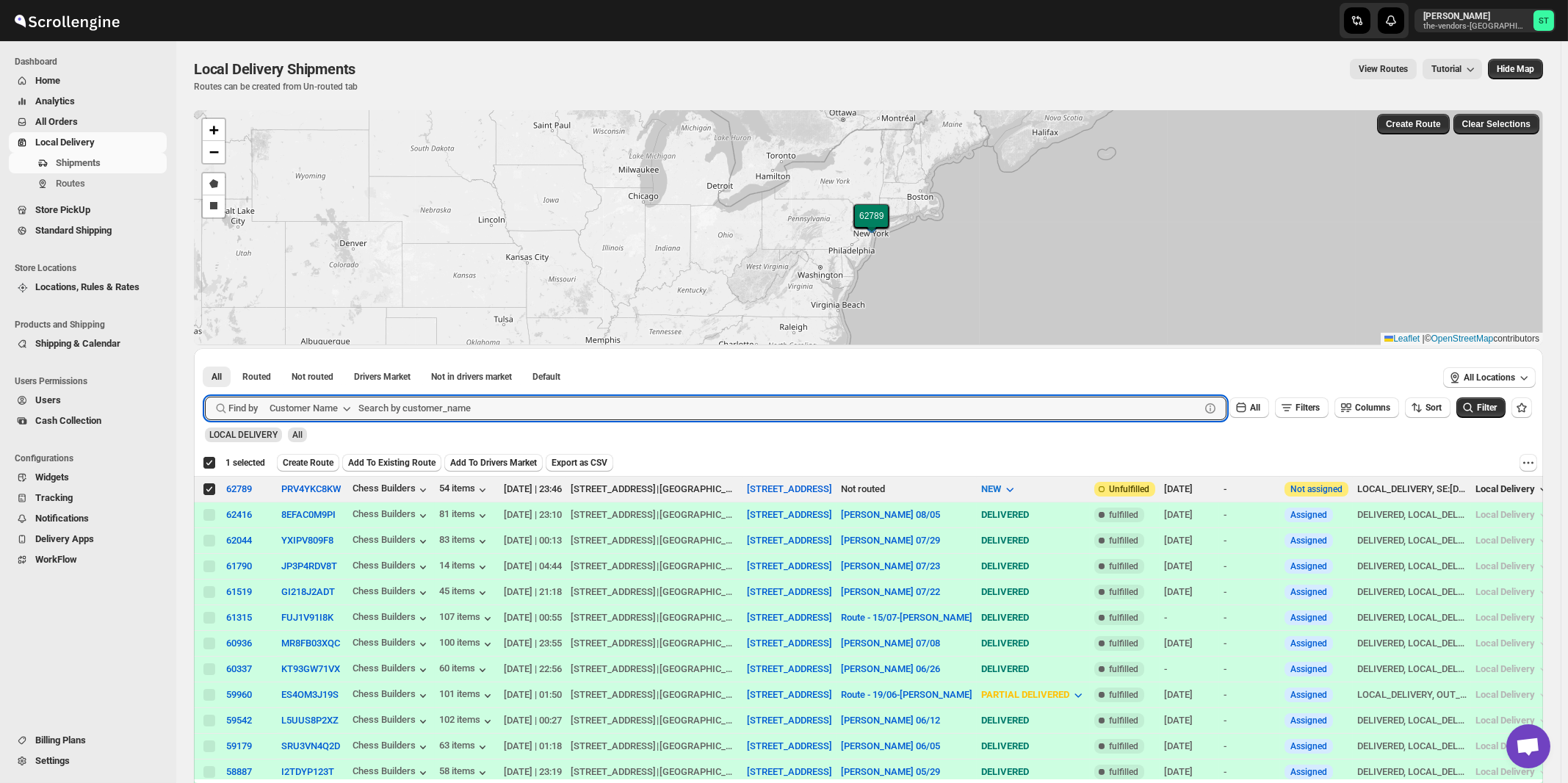
paste input "Blue Elm Management"
type input "Blue Elm Management"
click button "Submit" at bounding box center [226, 355] width 42 height 16
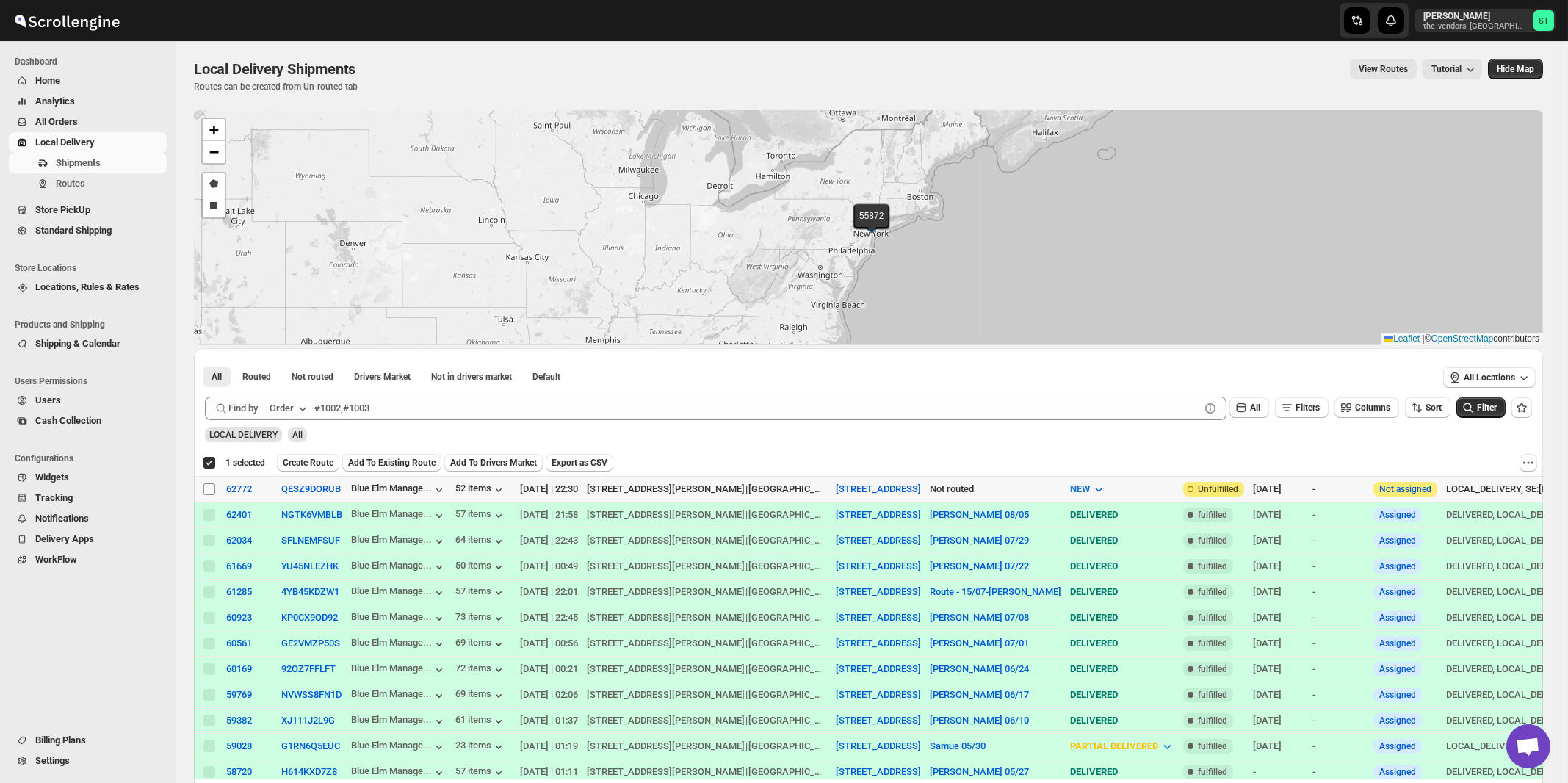
click at [211, 491] on input "Select shipment" at bounding box center [209, 489] width 12 height 12
checkbox input "true"
checkbox input "false"
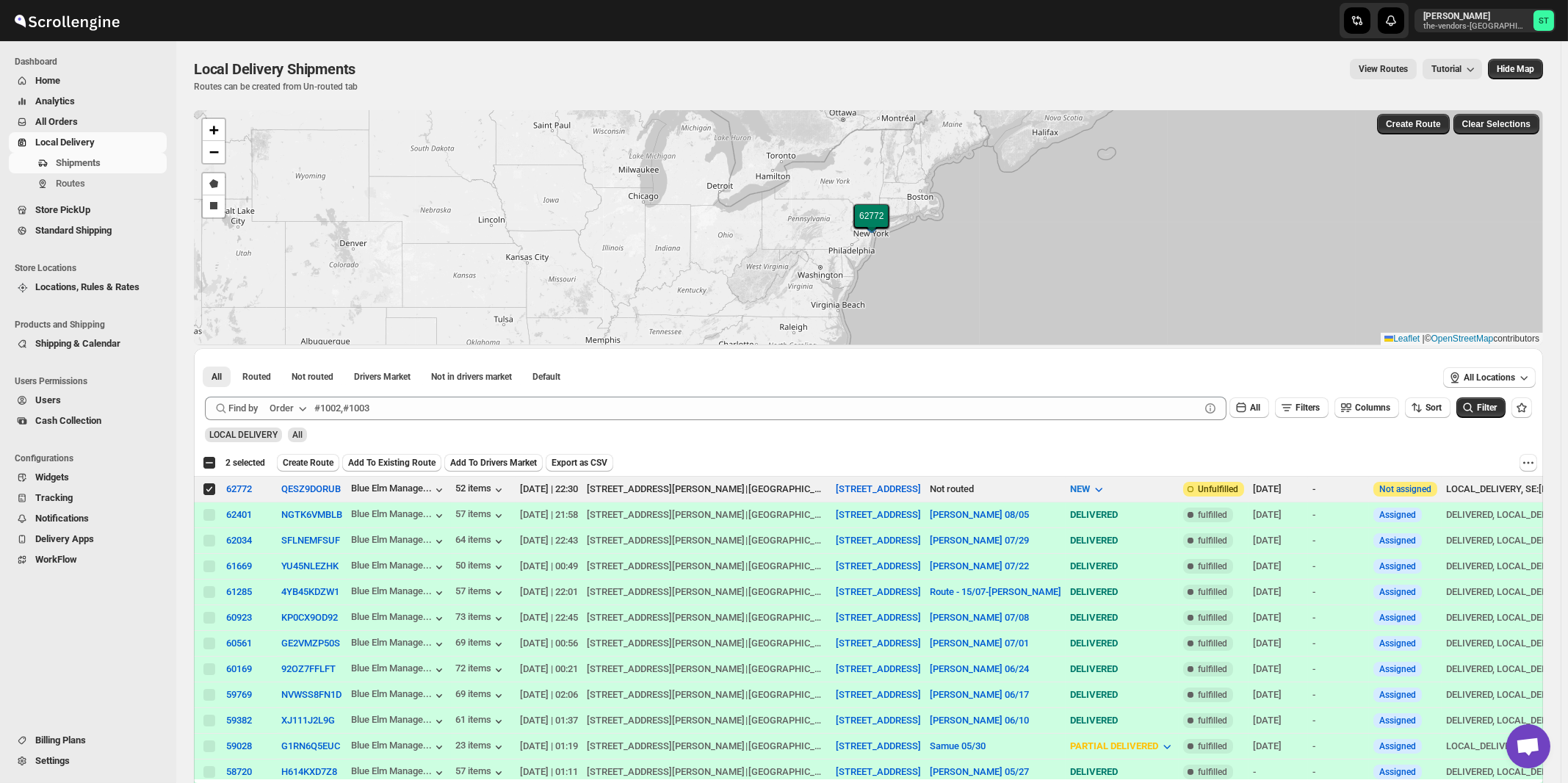
click at [306, 407] on icon "button" at bounding box center [303, 409] width 7 height 5
click at [290, 523] on div "Customer Name" at bounding box center [290, 518] width 68 height 15
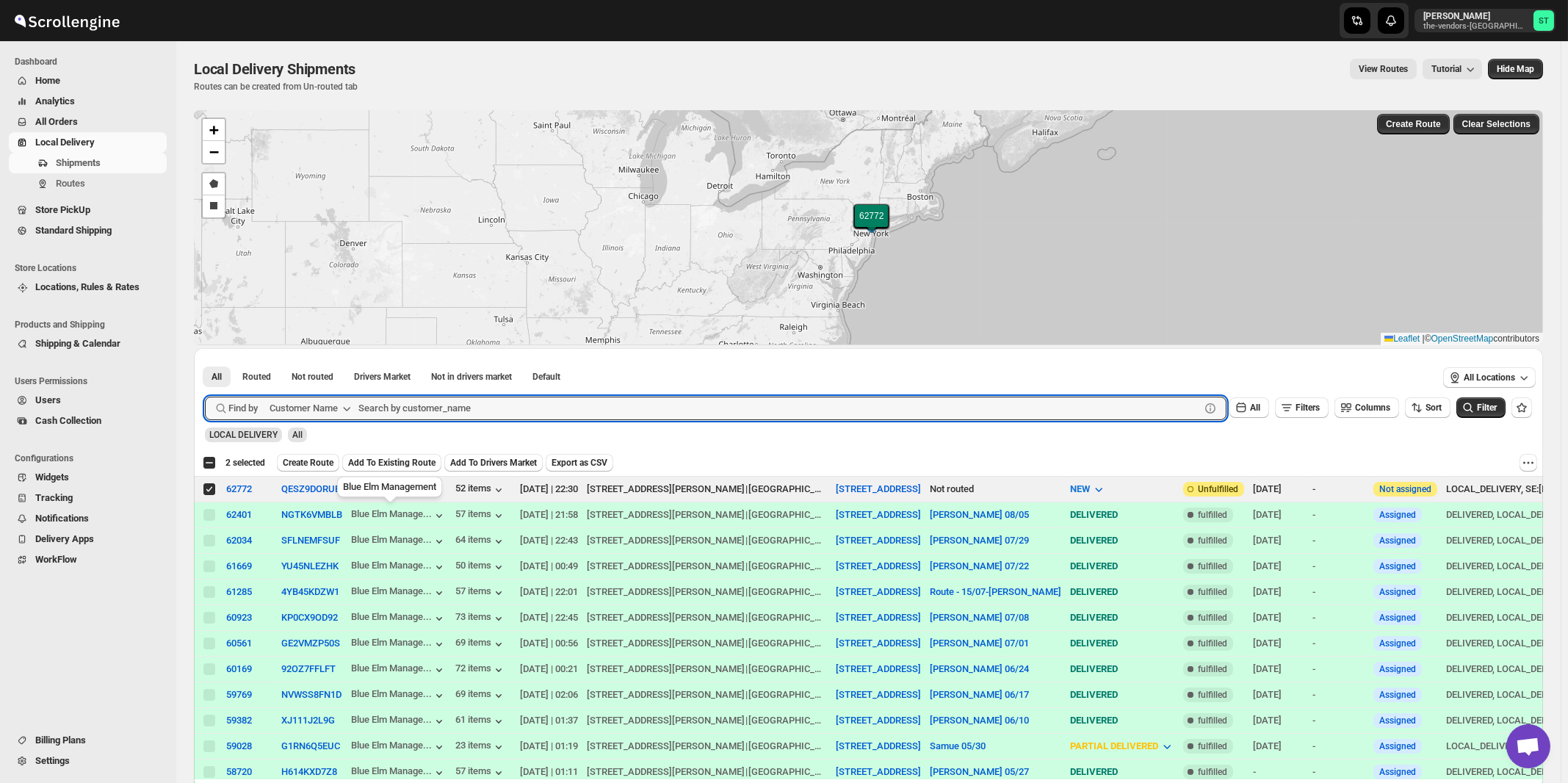
paste input "Citadel Consulting Group"
type input "Citadel Consulting Group"
click button "Submit" at bounding box center [226, 355] width 42 height 16
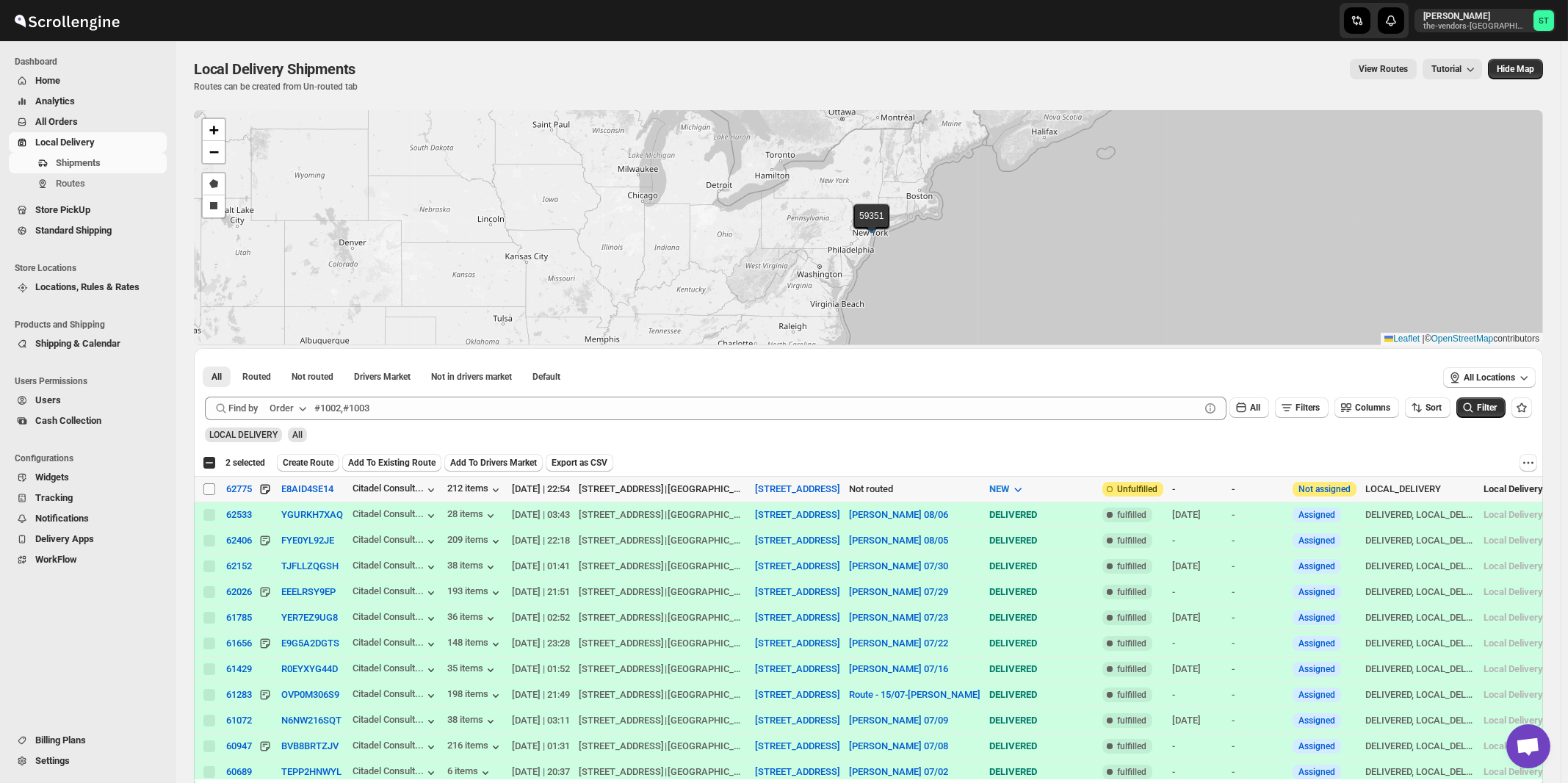
click at [209, 488] on input "Select shipment" at bounding box center [209, 489] width 12 height 12
checkbox input "true"
click at [309, 412] on icon "button" at bounding box center [302, 409] width 15 height 15
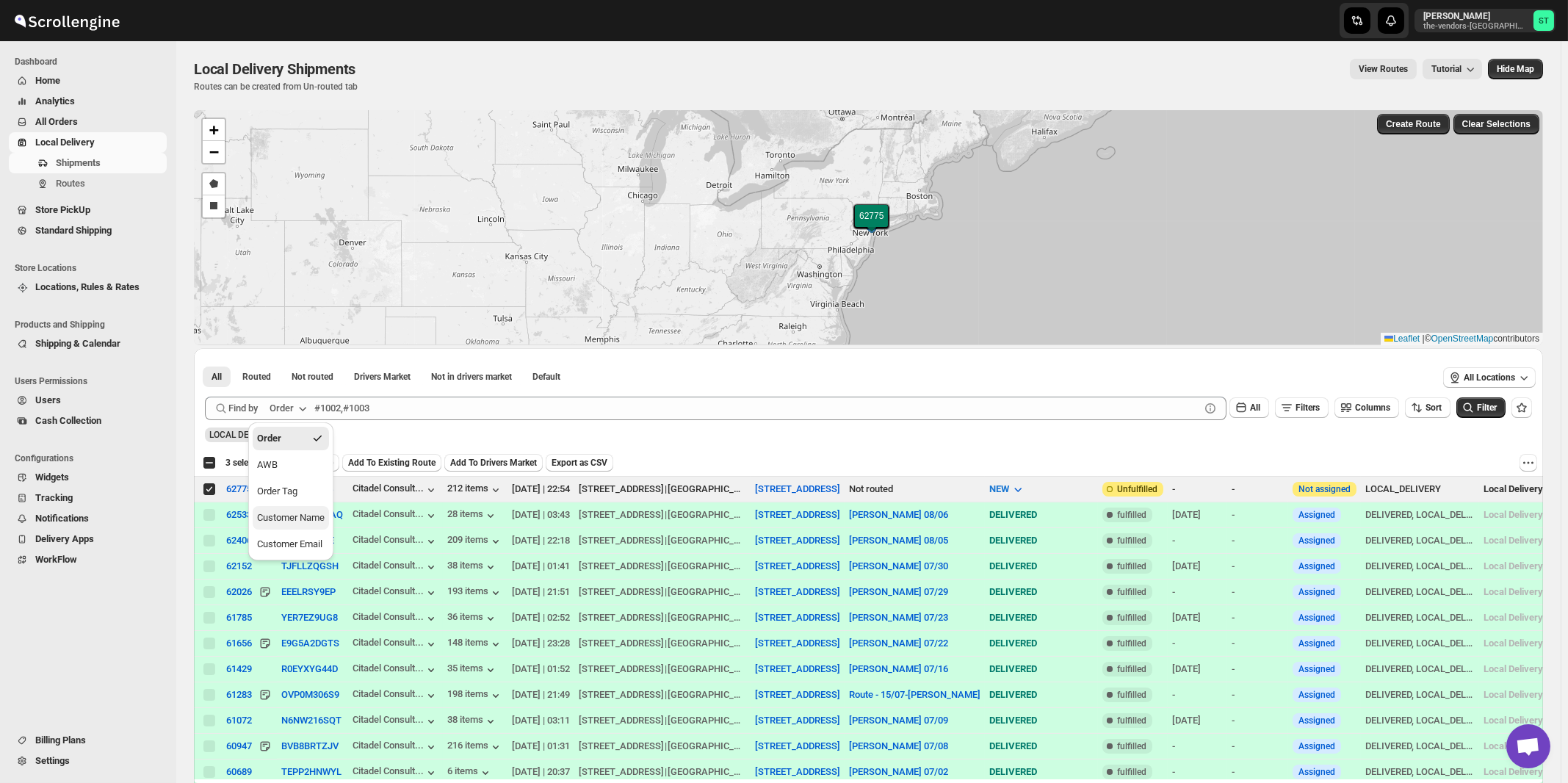
click at [302, 519] on div "Customer Name" at bounding box center [290, 518] width 68 height 15
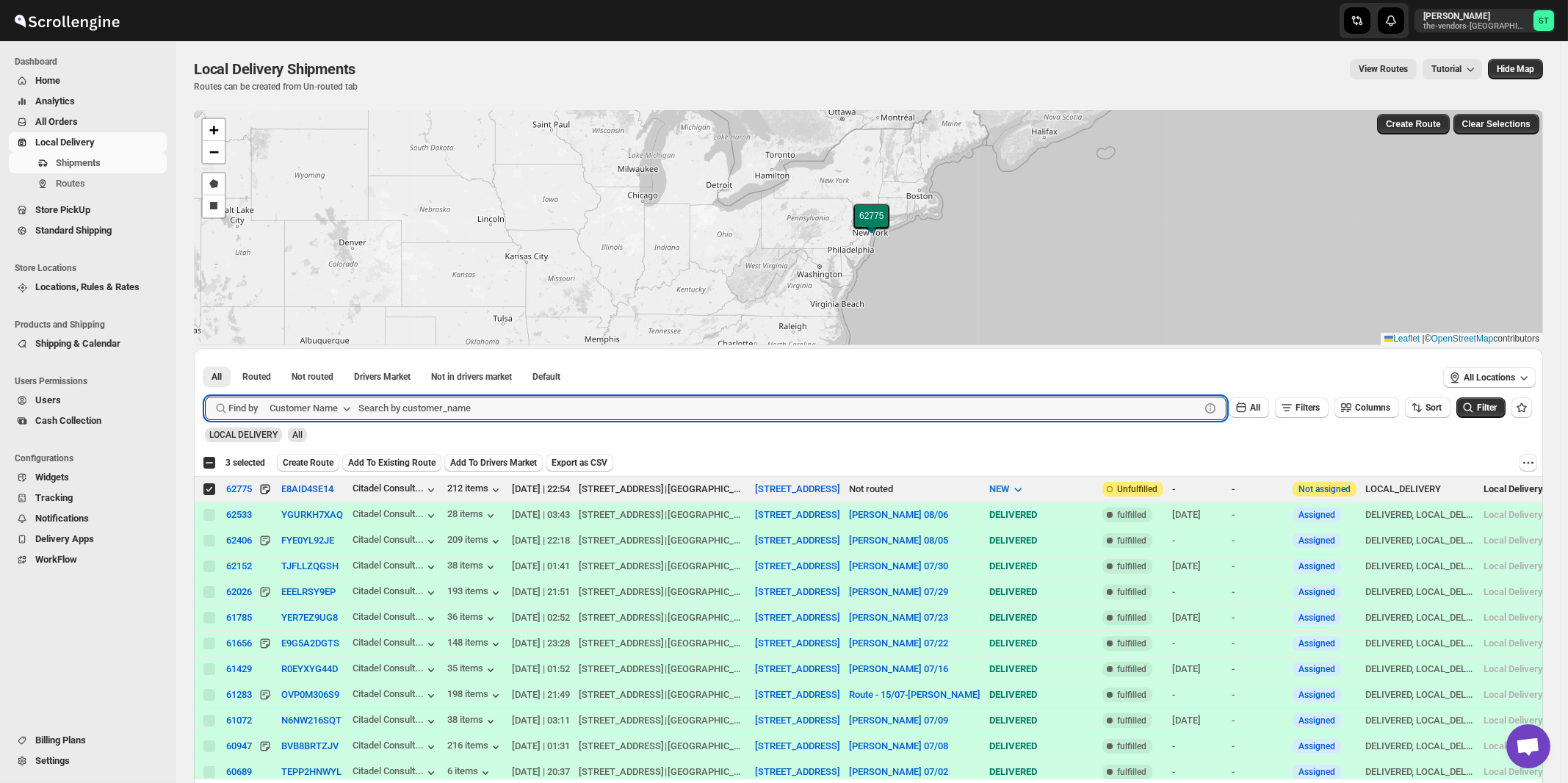
paste input "J [PERSON_NAME] Associates Inc."
type input "J [PERSON_NAME] Associates Inc."
click button "Submit" at bounding box center [226, 355] width 42 height 16
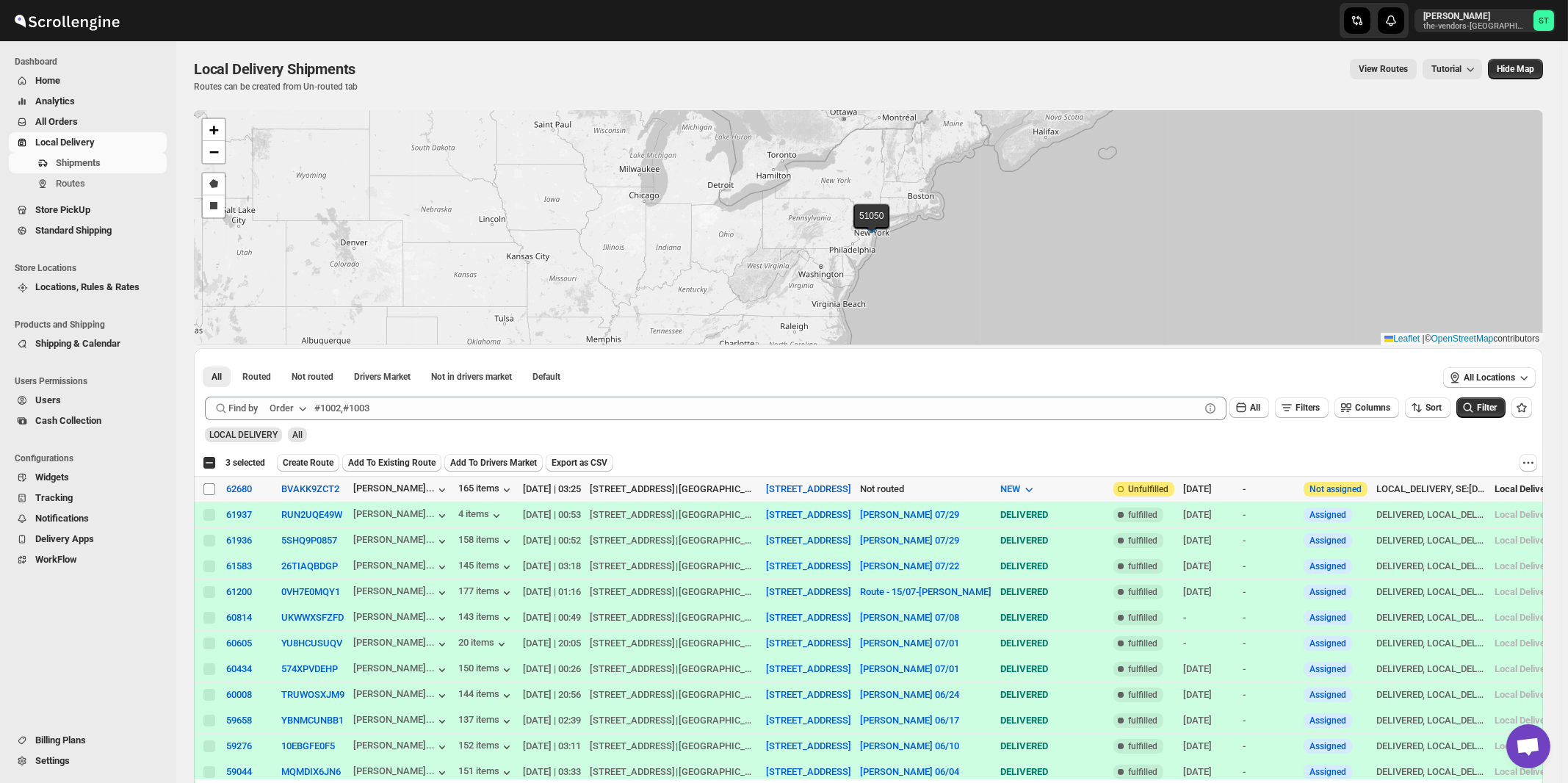
click at [209, 486] on input "Select shipment" at bounding box center [209, 489] width 12 height 12
checkbox input "true"
click at [294, 408] on div "Order" at bounding box center [281, 409] width 24 height 15
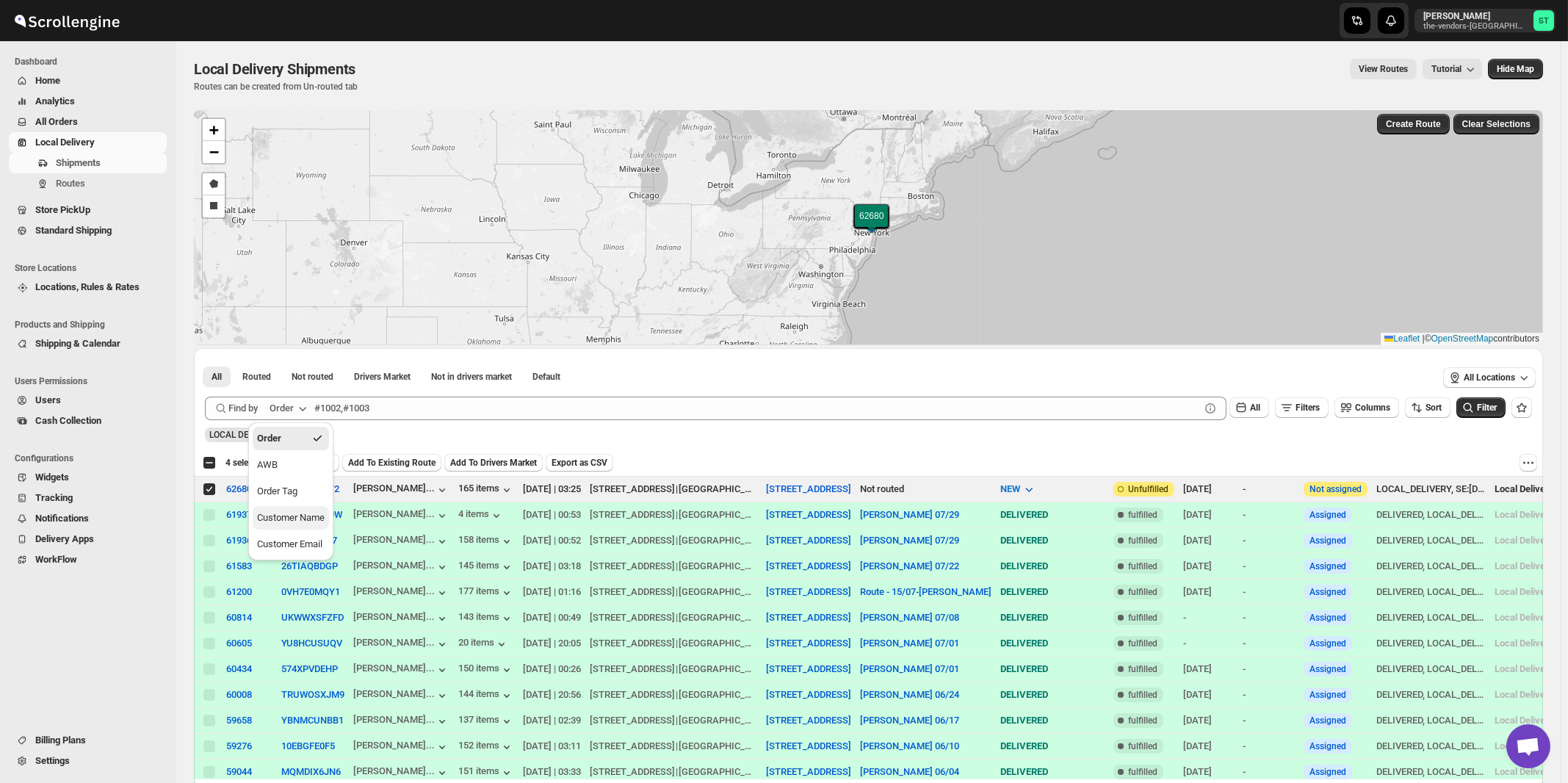
click at [311, 515] on div "Customer Name" at bounding box center [290, 518] width 68 height 15
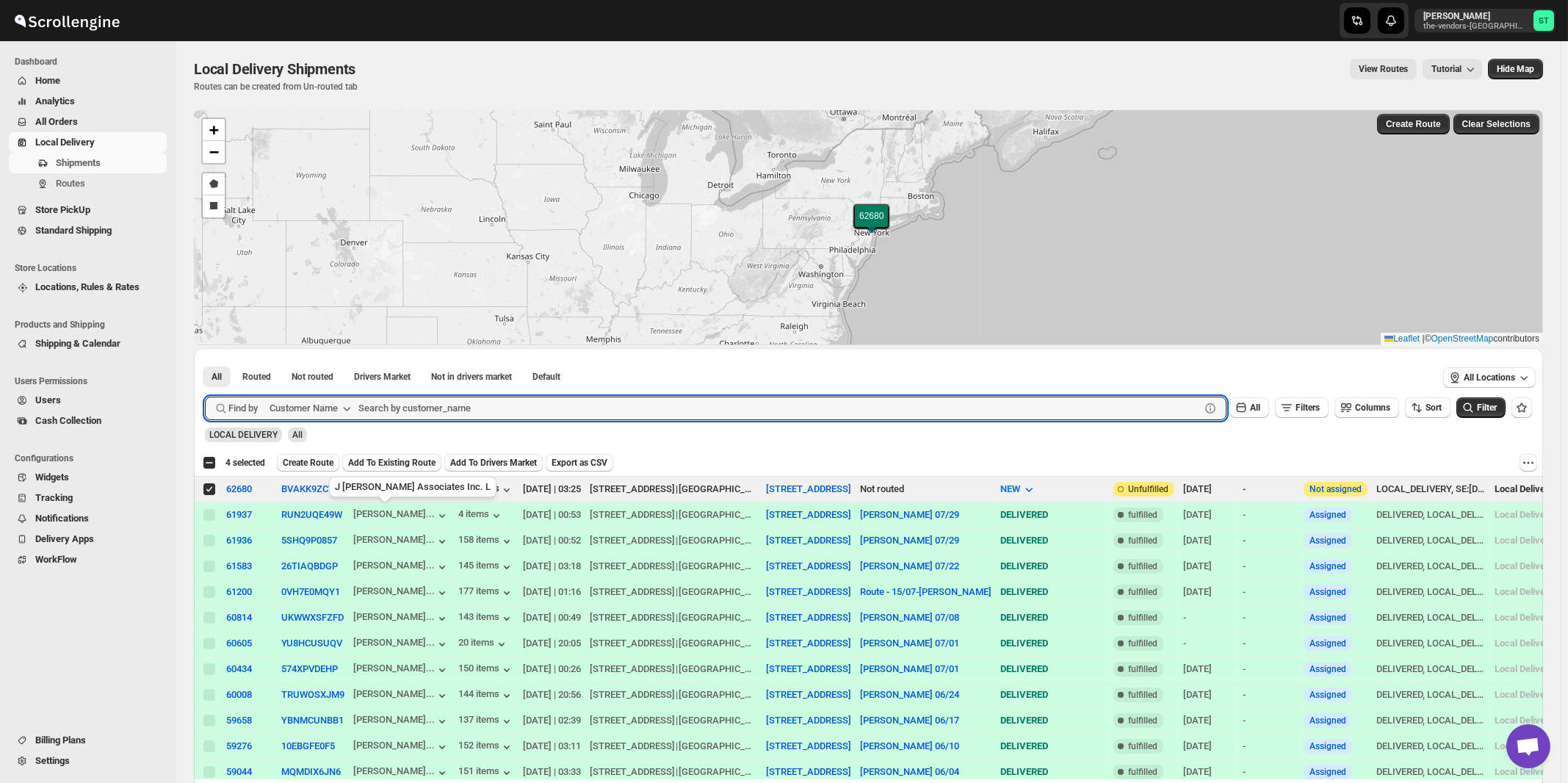
paste input "Smart Cafe Anchor Health Homecare Services Inc"
type input "Smart Cafe Anchor Health Homecare Services Inc"
click button "Submit" at bounding box center [226, 355] width 42 height 16
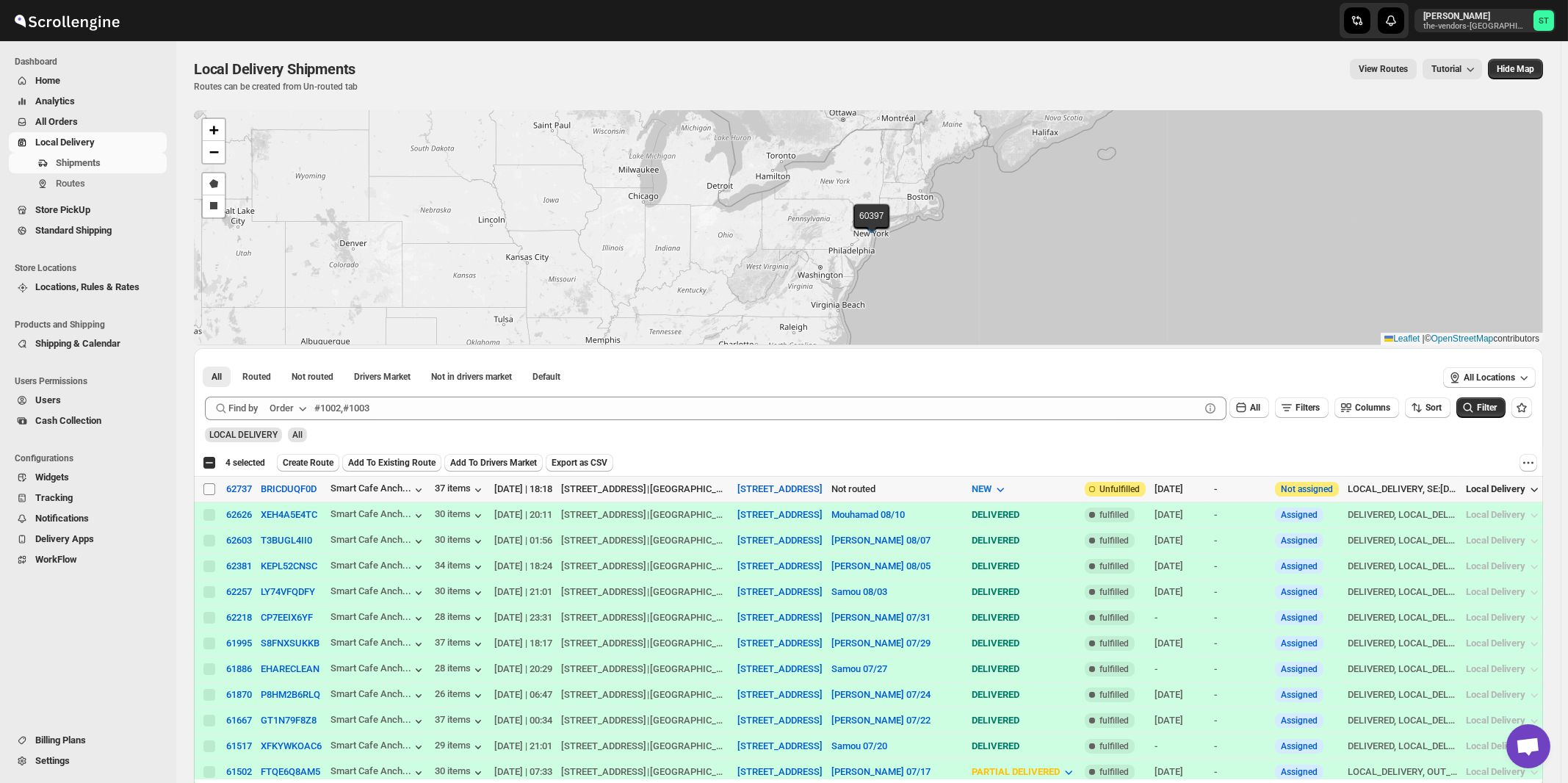
click at [208, 490] on input "Select shipment" at bounding box center [209, 489] width 12 height 12
checkbox input "true"
click at [289, 408] on div "Order" at bounding box center [281, 409] width 24 height 15
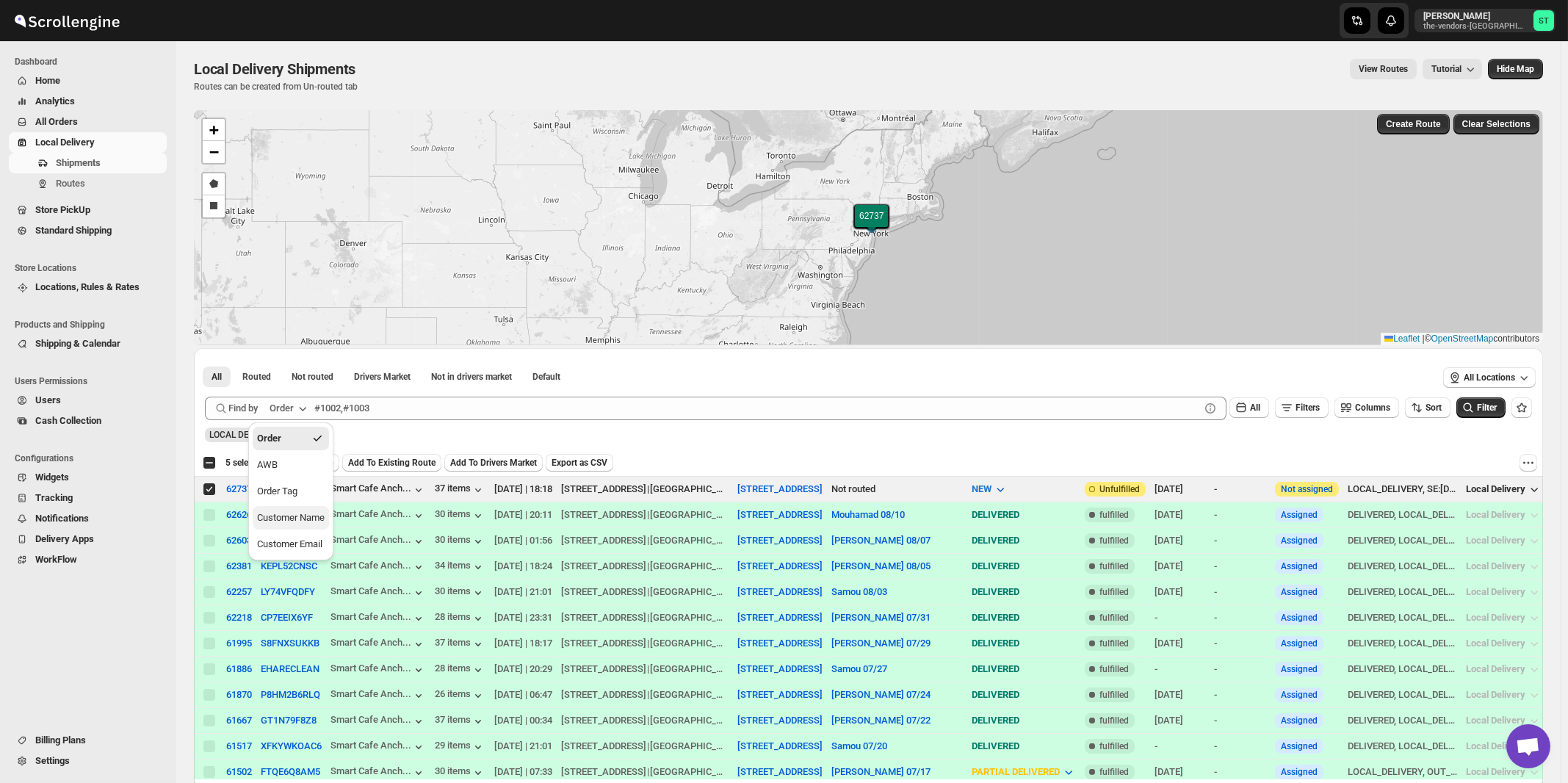
click at [302, 522] on div "Customer Name" at bounding box center [290, 518] width 68 height 15
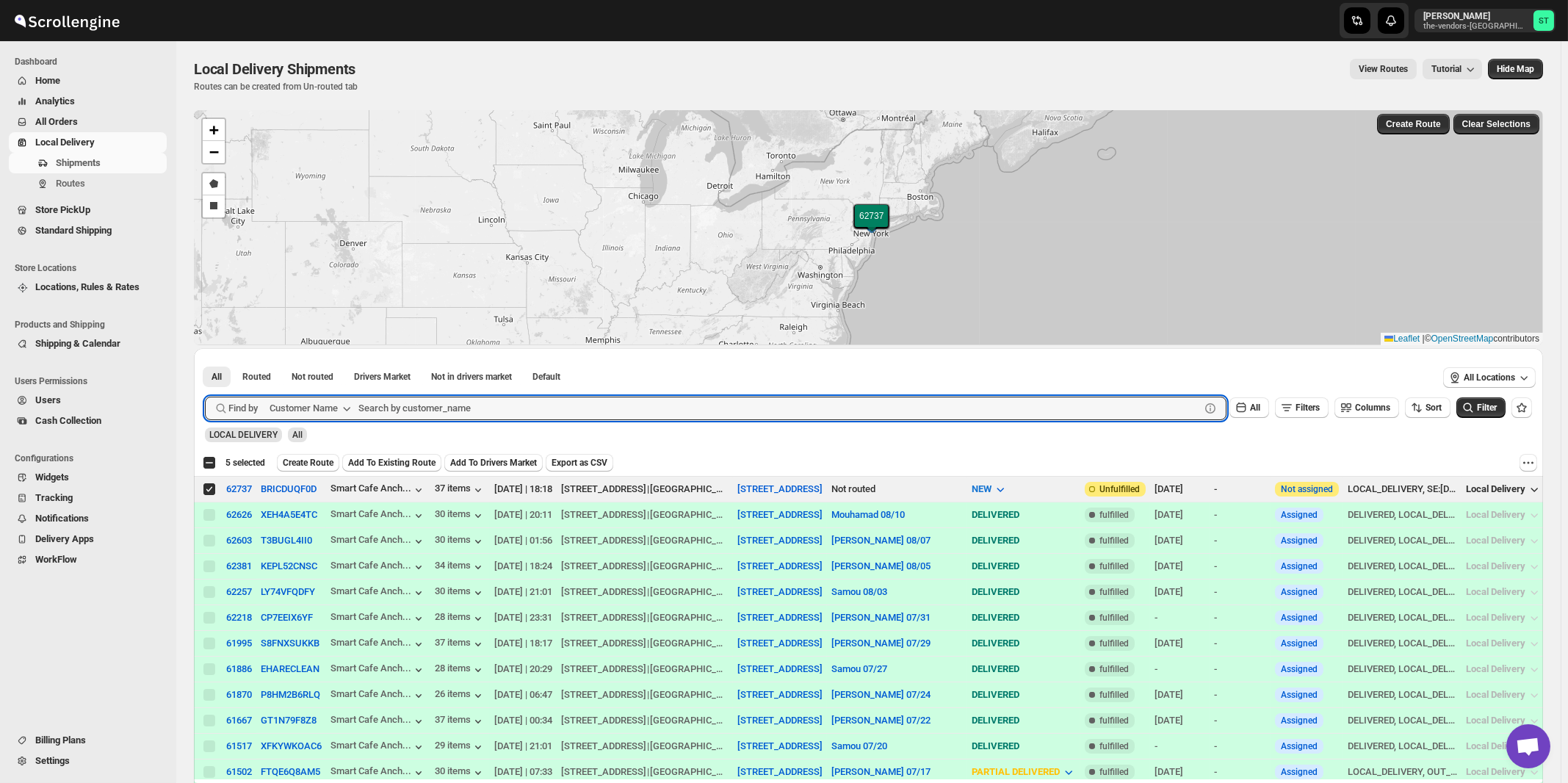
paste input "The Rabsky Group (downstairs)"
type input "The Rabsky Group"
click button "Submit" at bounding box center [226, 355] width 42 height 16
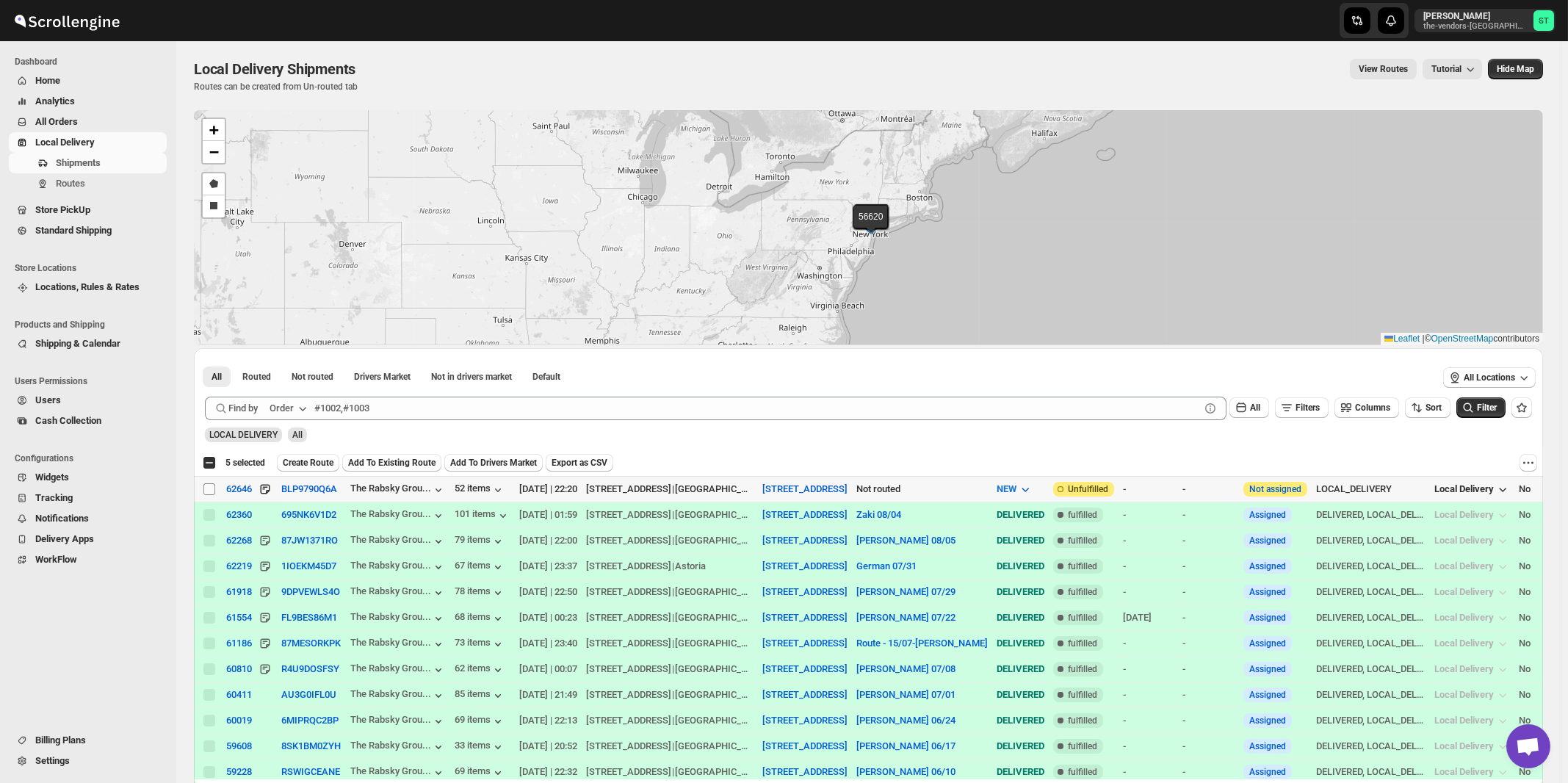
click at [211, 491] on input "Select shipment" at bounding box center [209, 489] width 12 height 12
checkbox input "true"
click at [290, 411] on div "Order" at bounding box center [281, 409] width 24 height 15
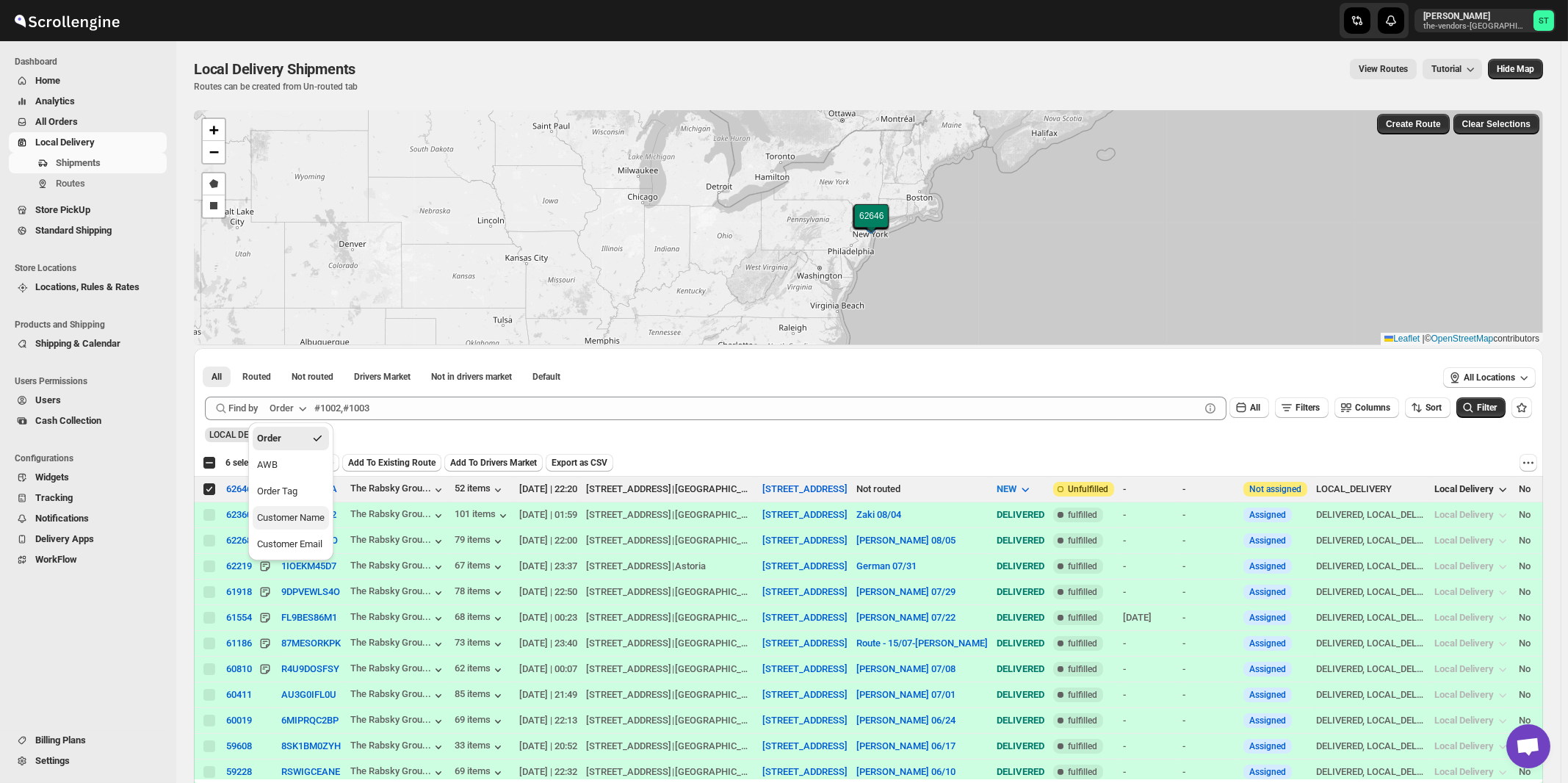
click at [296, 519] on div "Customer Name" at bounding box center [290, 518] width 68 height 15
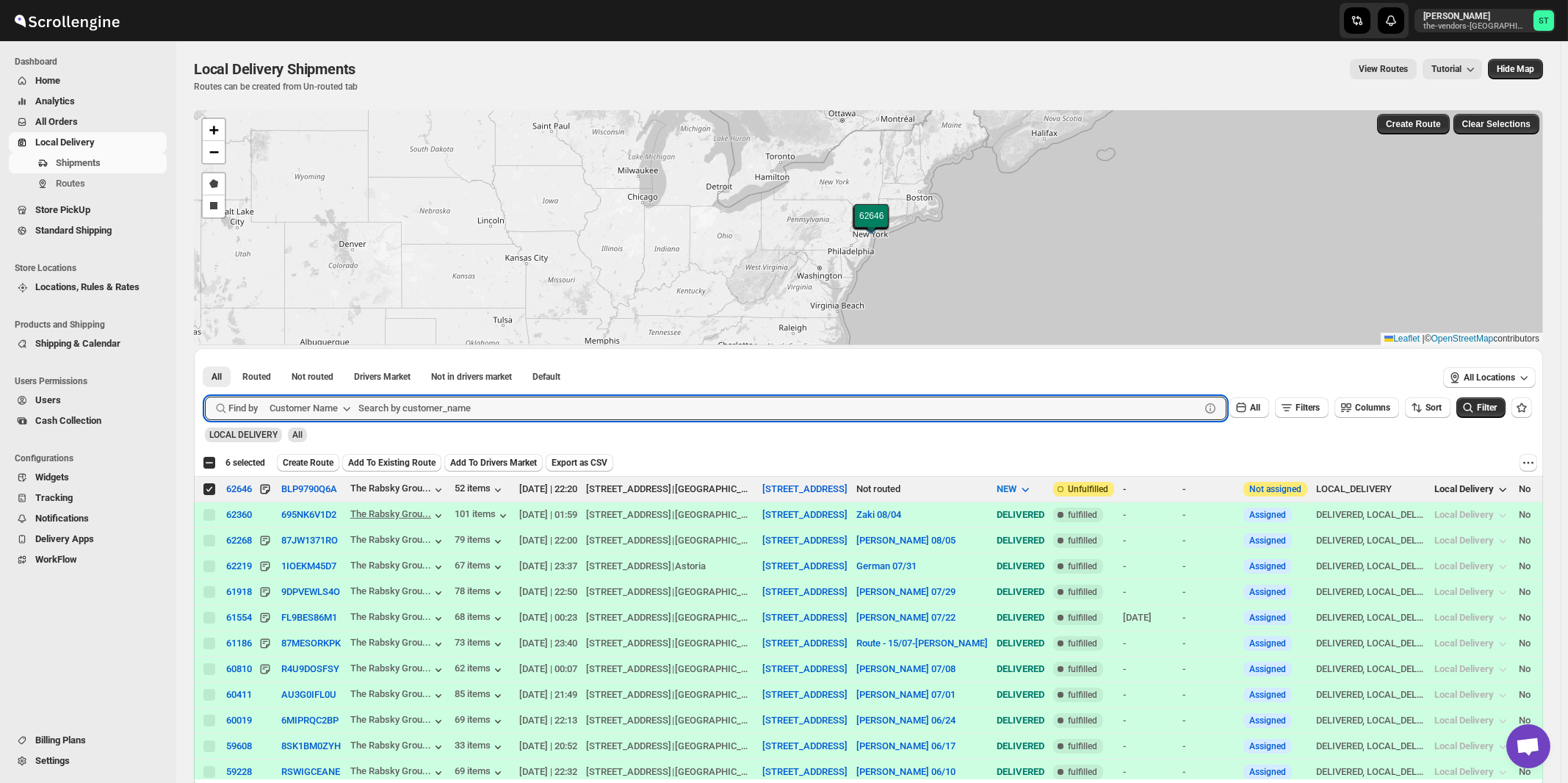
paste input "Turf Office Furniture"
type input "Turf Office Furniture"
click button "Submit" at bounding box center [226, 355] width 42 height 16
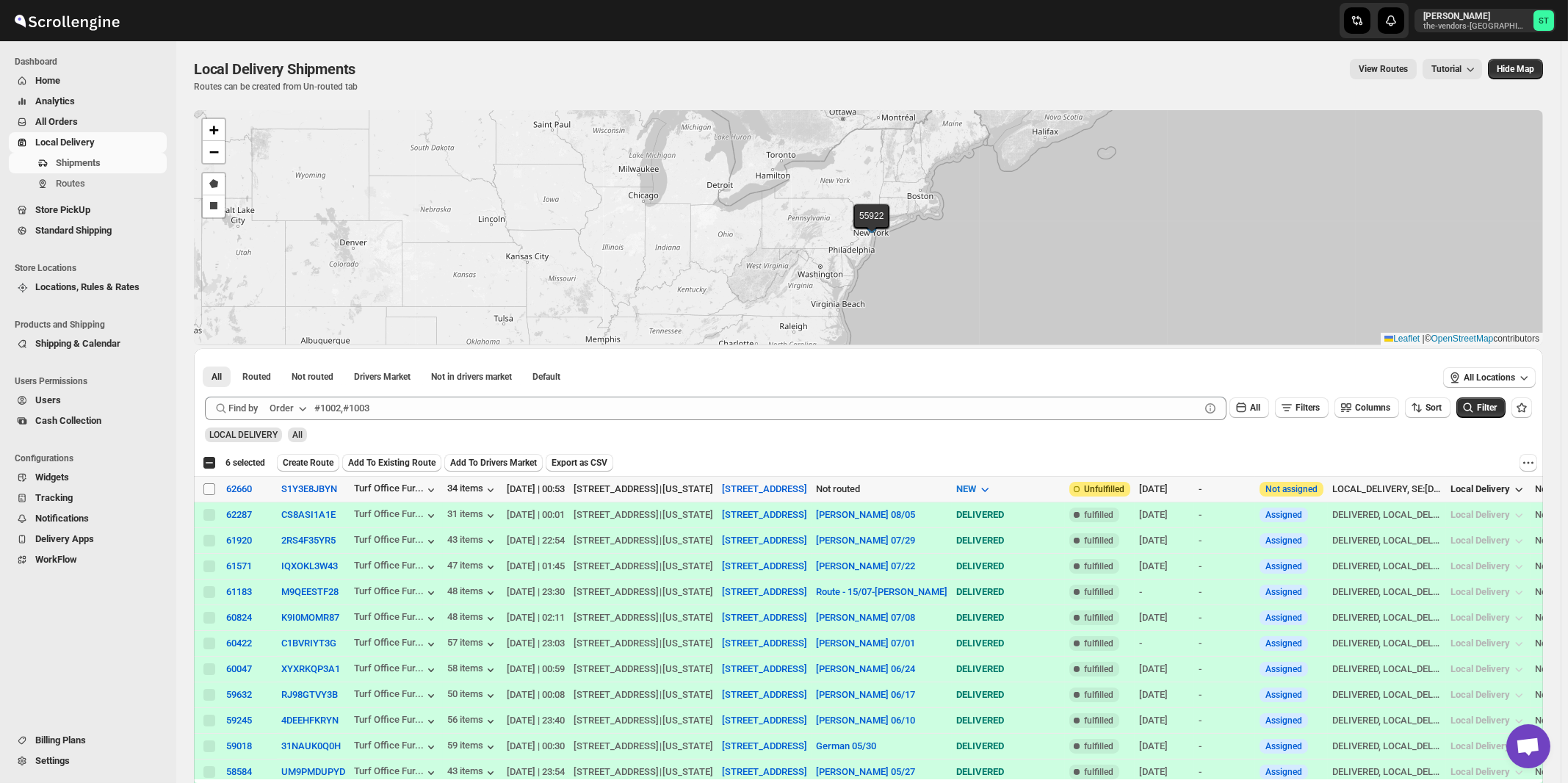
click at [205, 487] on input "Select shipment" at bounding box center [209, 489] width 12 height 12
checkbox input "true"
click at [315, 464] on span "Create Route" at bounding box center [308, 463] width 51 height 12
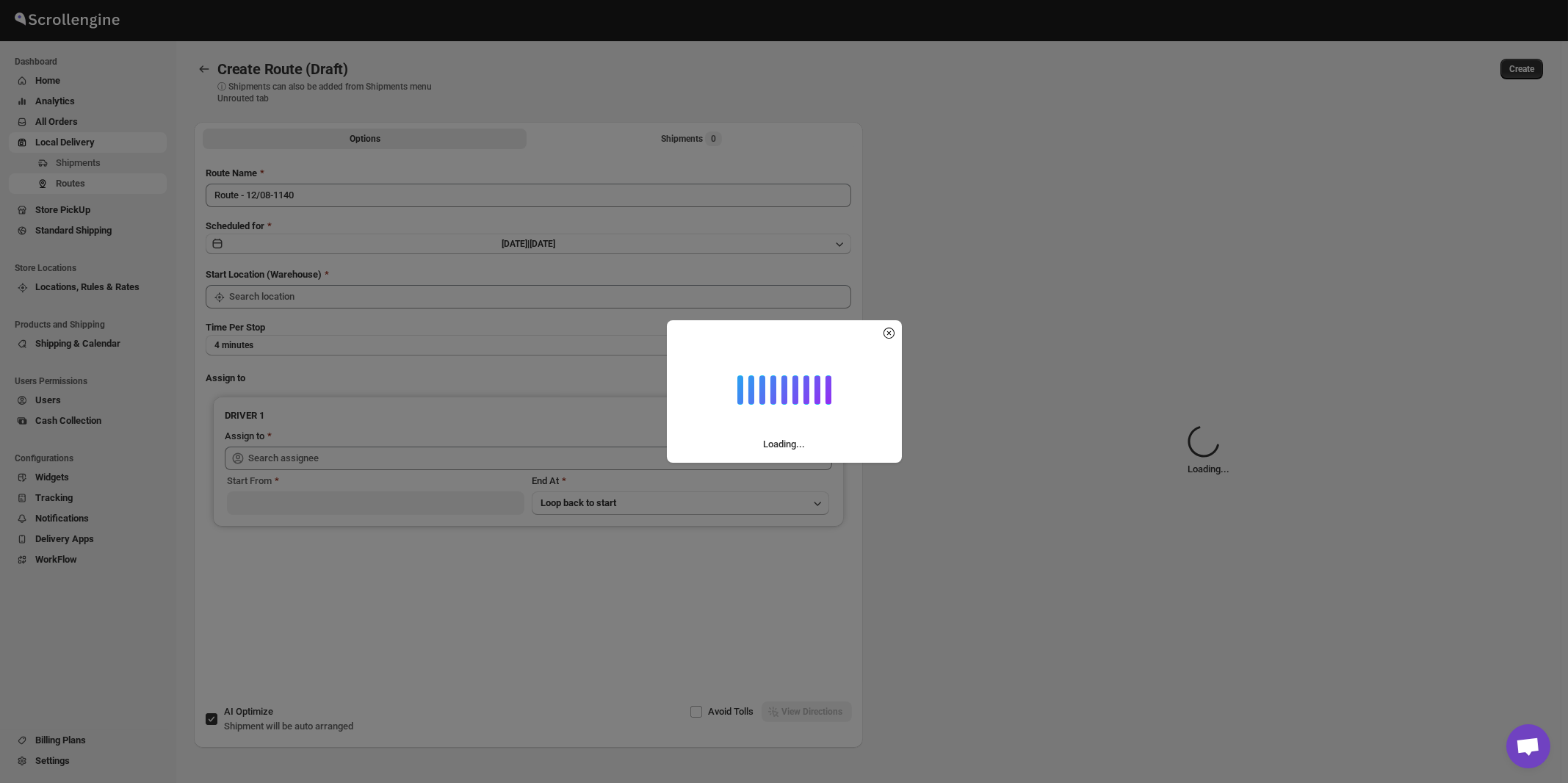
type input "[STREET_ADDRESS]"
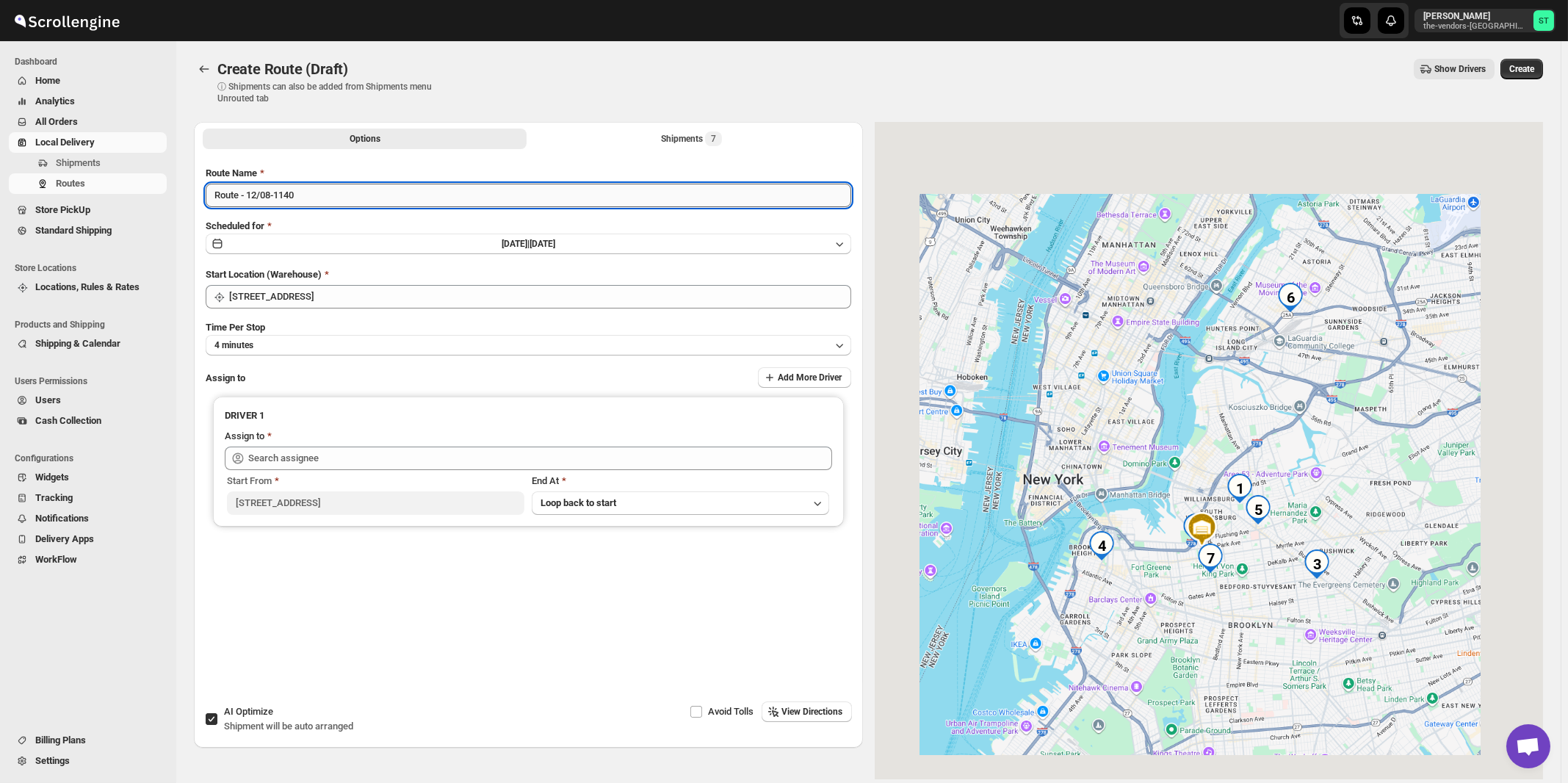
click at [401, 194] on input "Route - 12/08-1140" at bounding box center [528, 195] width 646 height 23
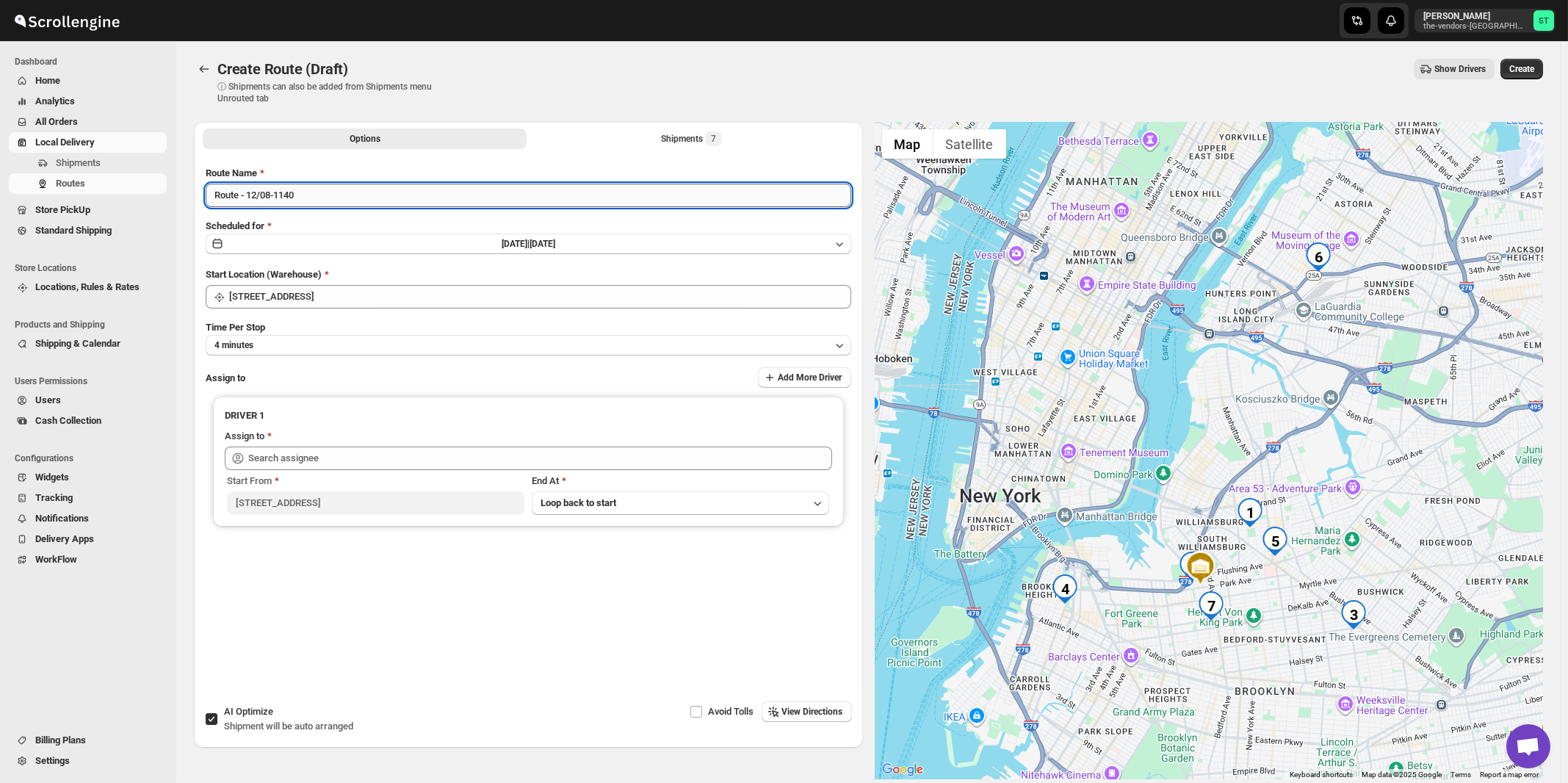
paste input "[PERSON_NAME]"
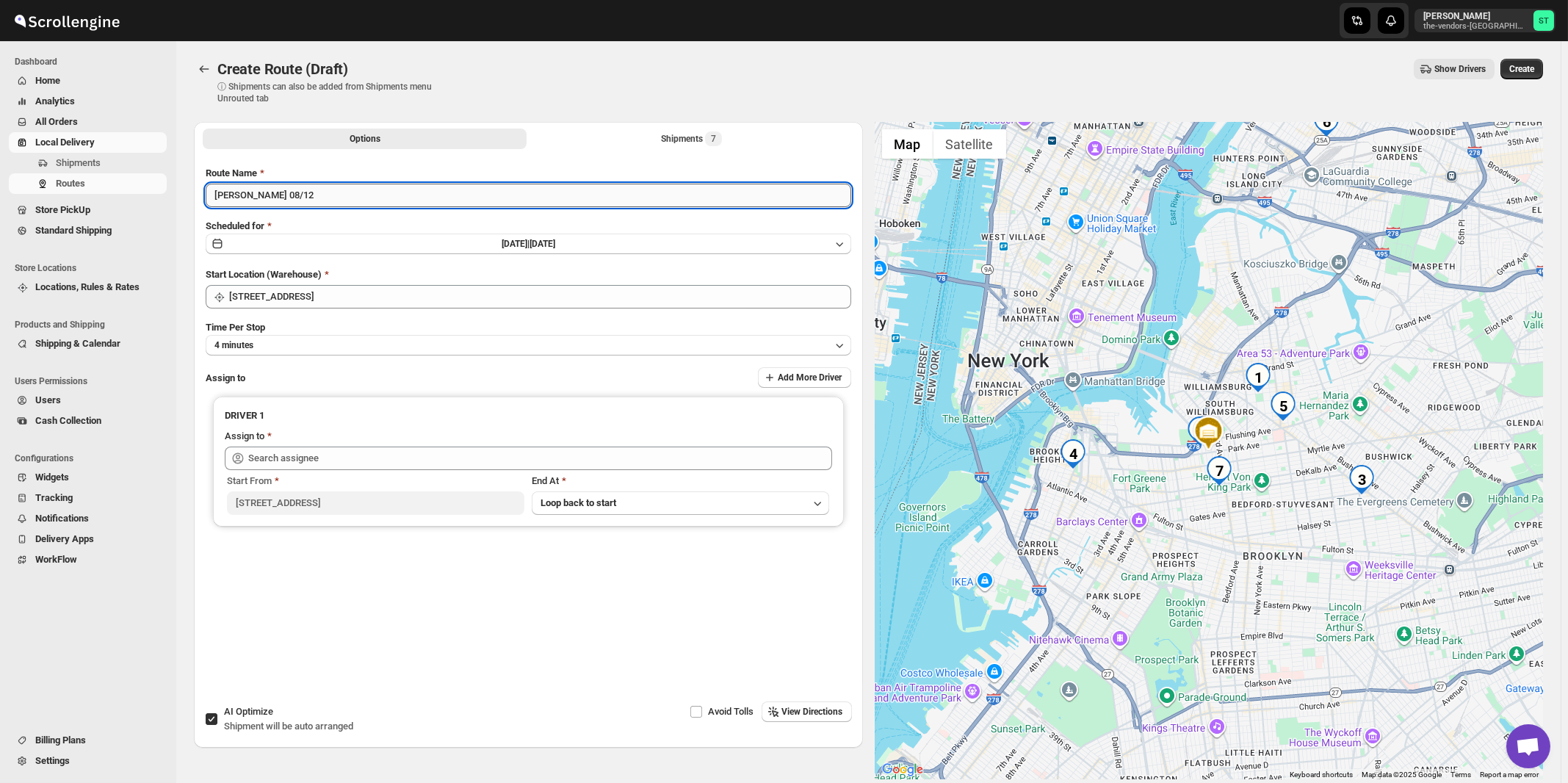
type input "[PERSON_NAME] 08/12"
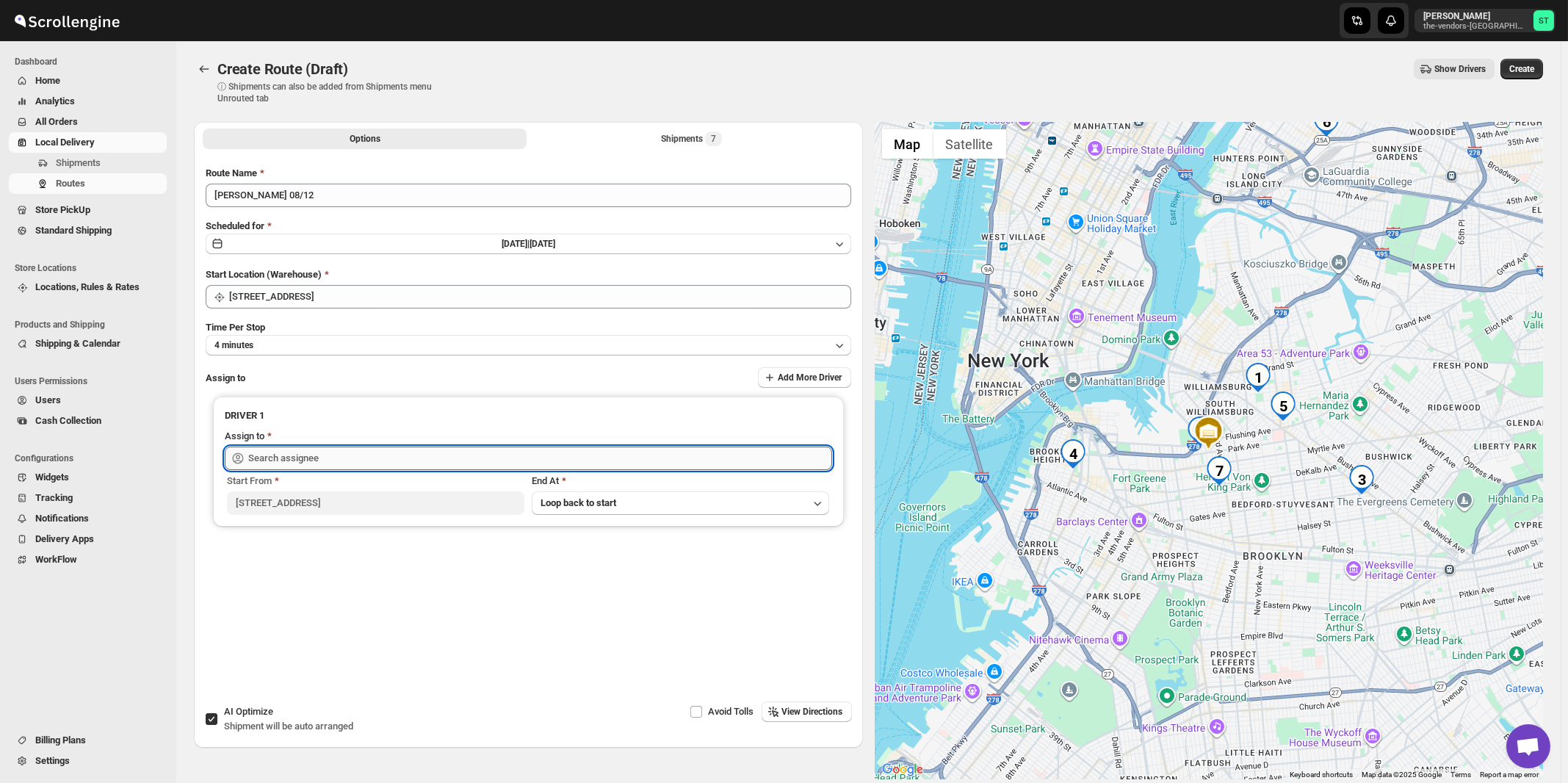
click at [344, 453] on input "text" at bounding box center [539, 458] width 584 height 23
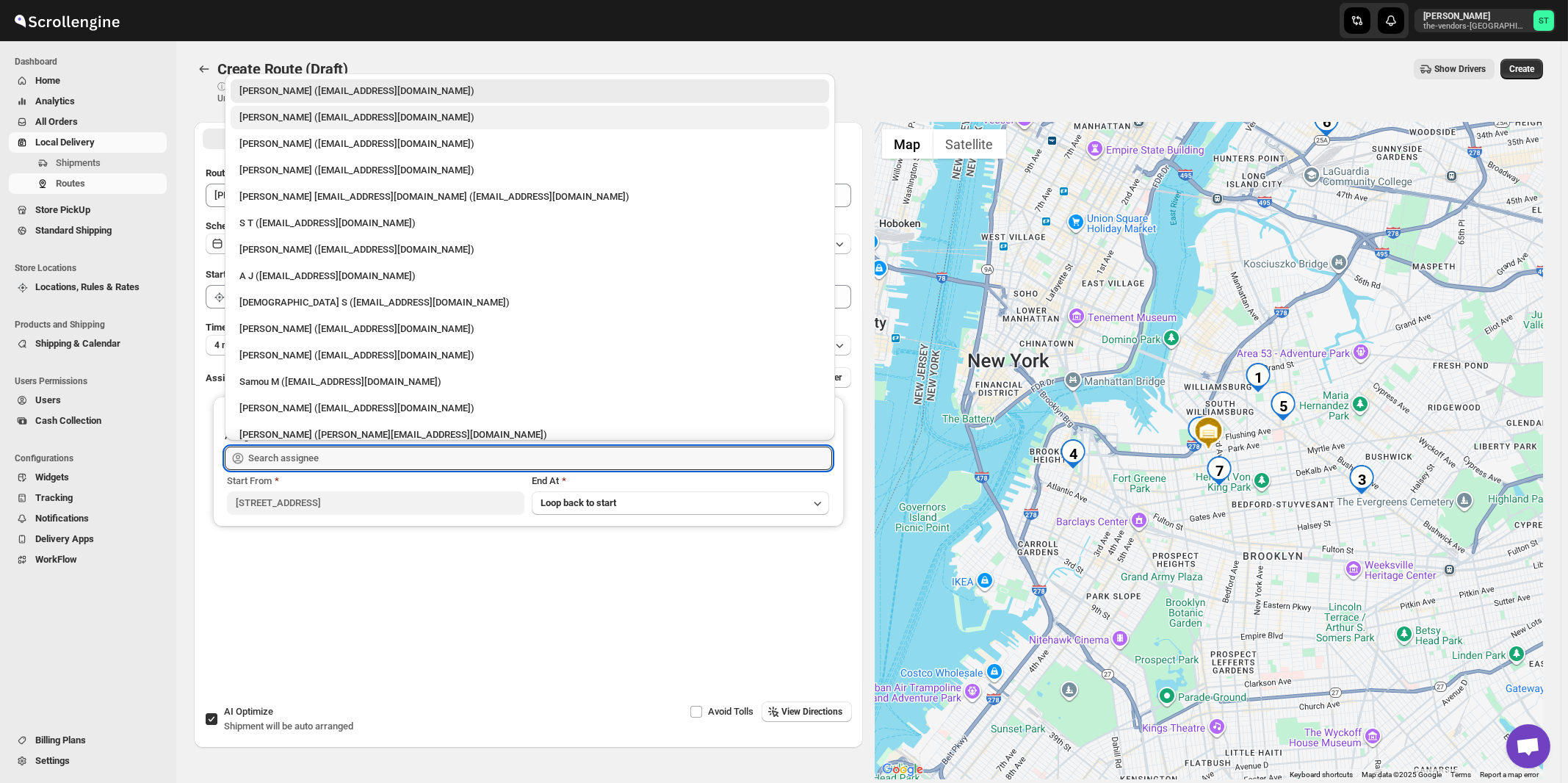
click at [269, 120] on div "[PERSON_NAME] ([EMAIL_ADDRESS][DOMAIN_NAME])" at bounding box center [530, 118] width 581 height 15
type input "[PERSON_NAME] ([EMAIL_ADDRESS][DOMAIN_NAME])"
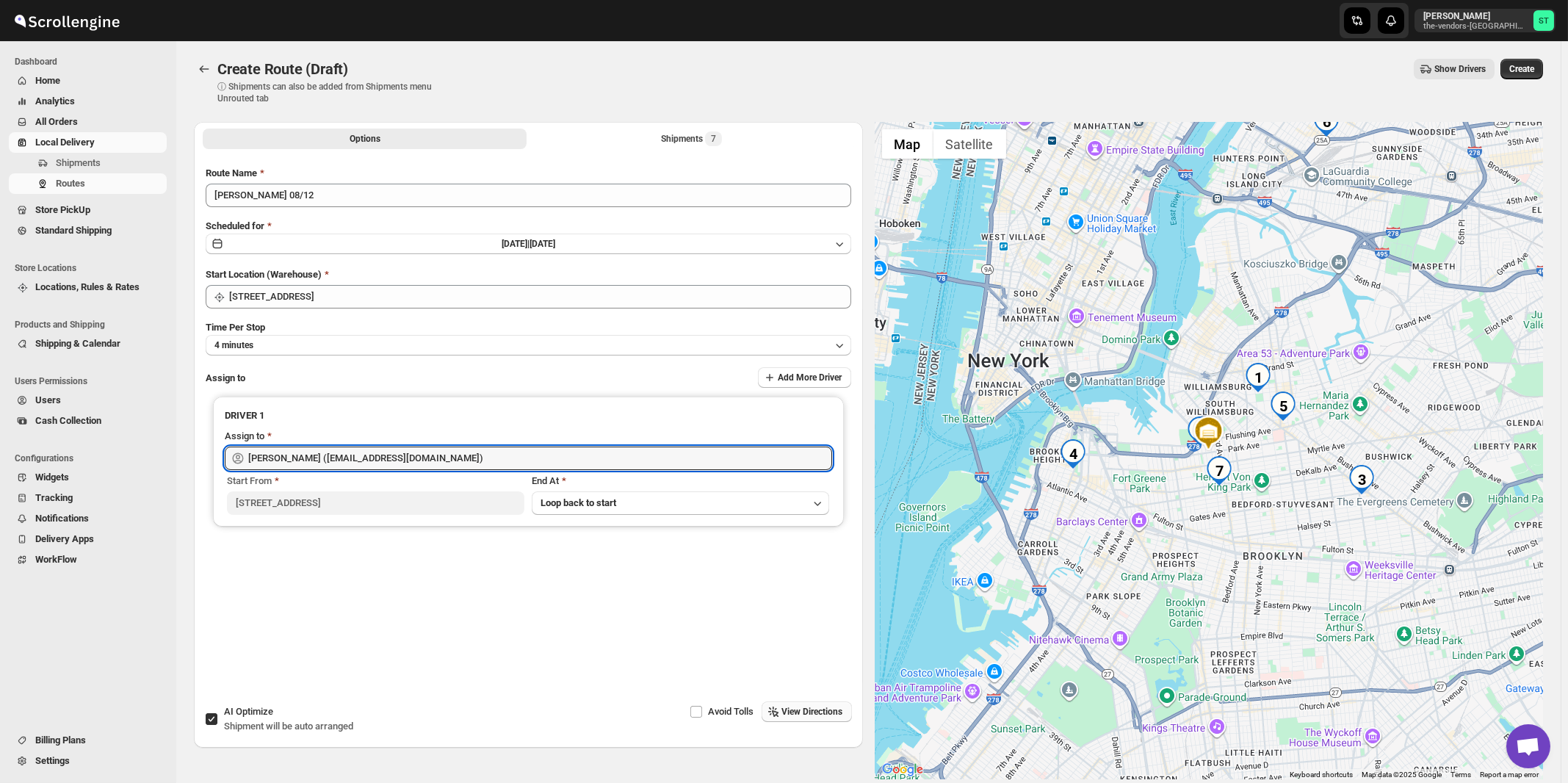
click at [815, 715] on span "View Directions" at bounding box center [813, 712] width 61 height 12
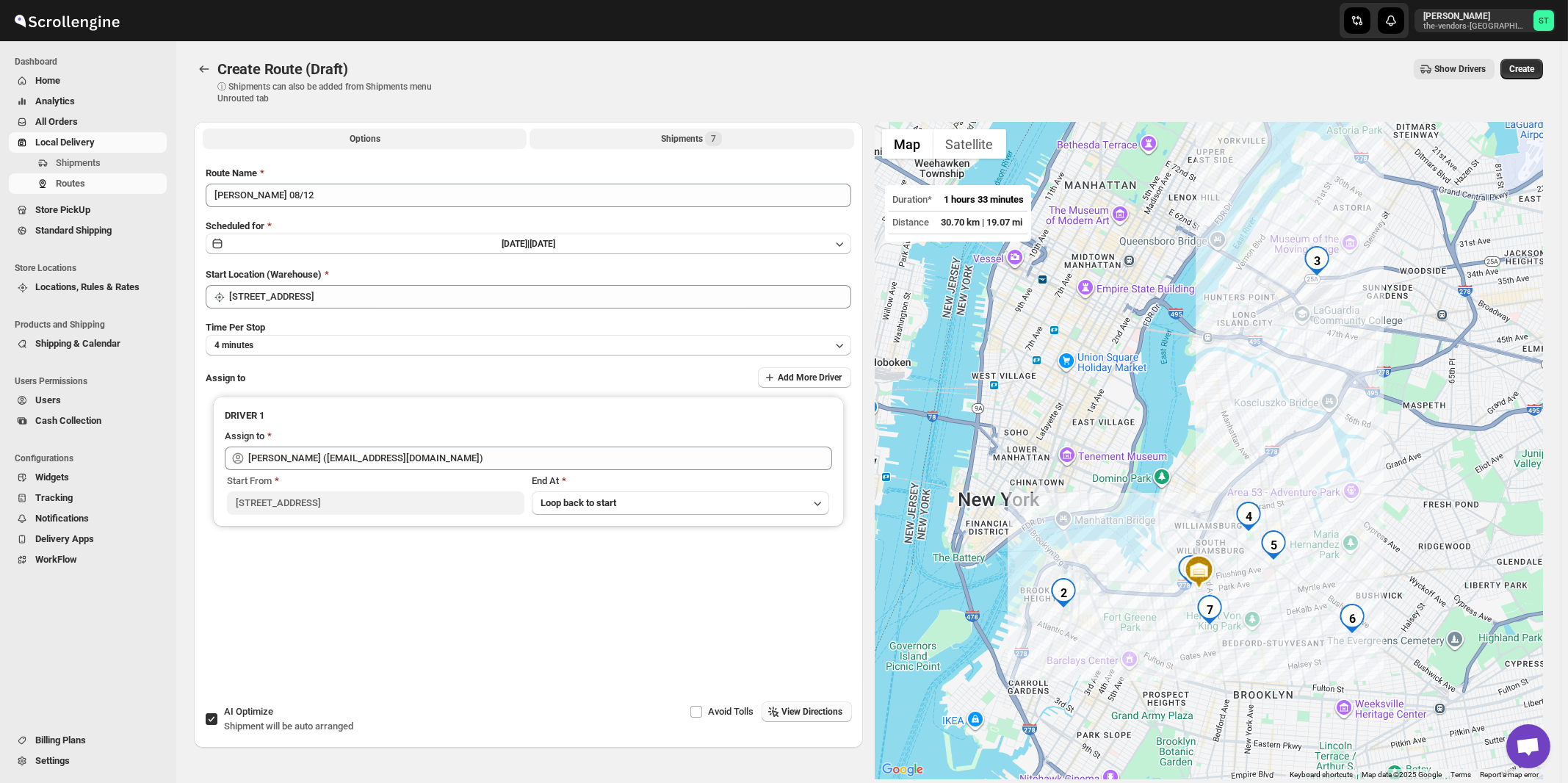
click at [683, 141] on div "Shipments 7" at bounding box center [692, 139] width 61 height 15
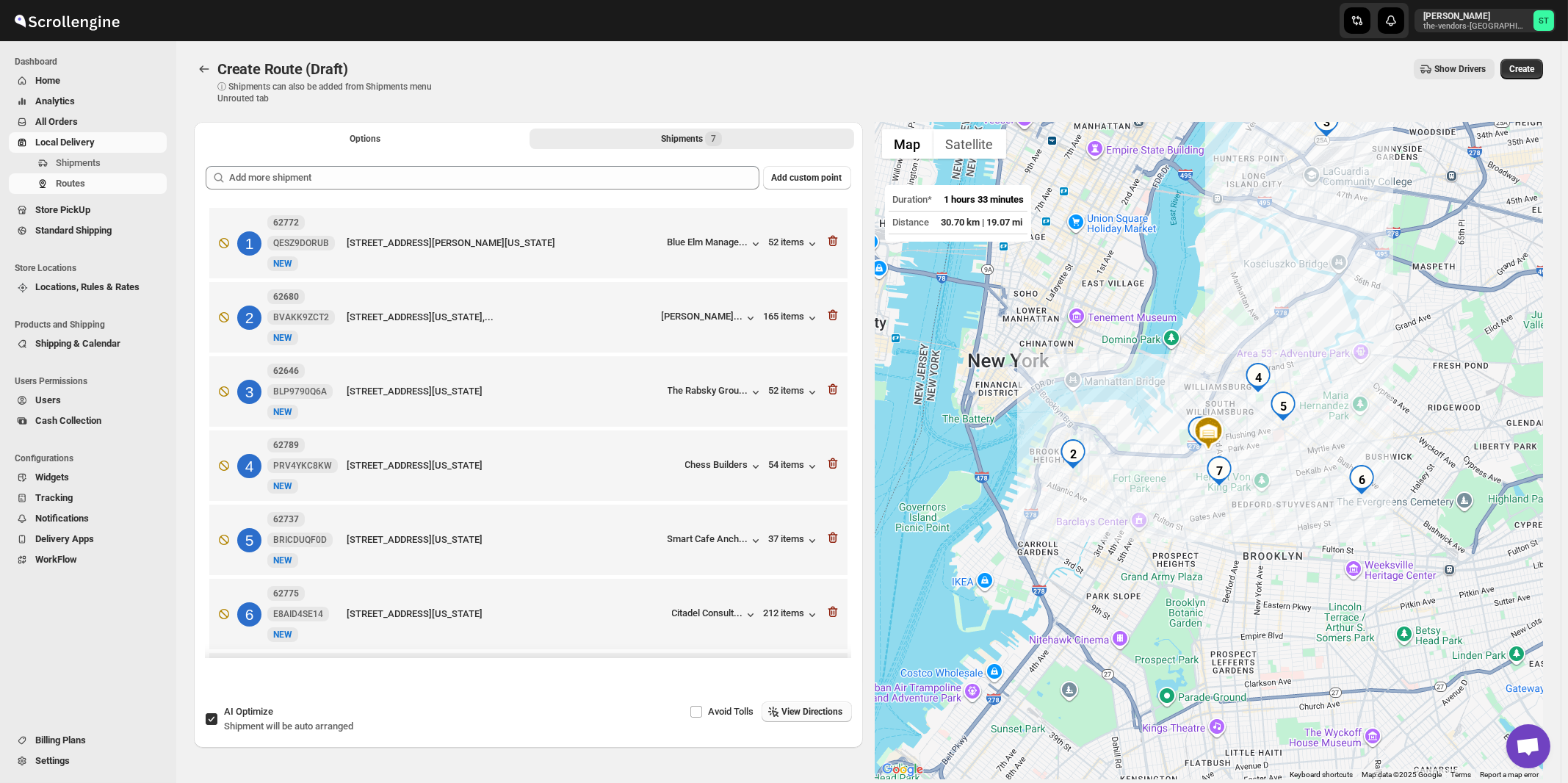
click at [279, 723] on span "Shipment will be auto arranged" at bounding box center [289, 727] width 130 height 11
click at [217, 723] on input "AI Optimize Shipment will be auto arranged" at bounding box center [211, 719] width 12 height 12
checkbox input "false"
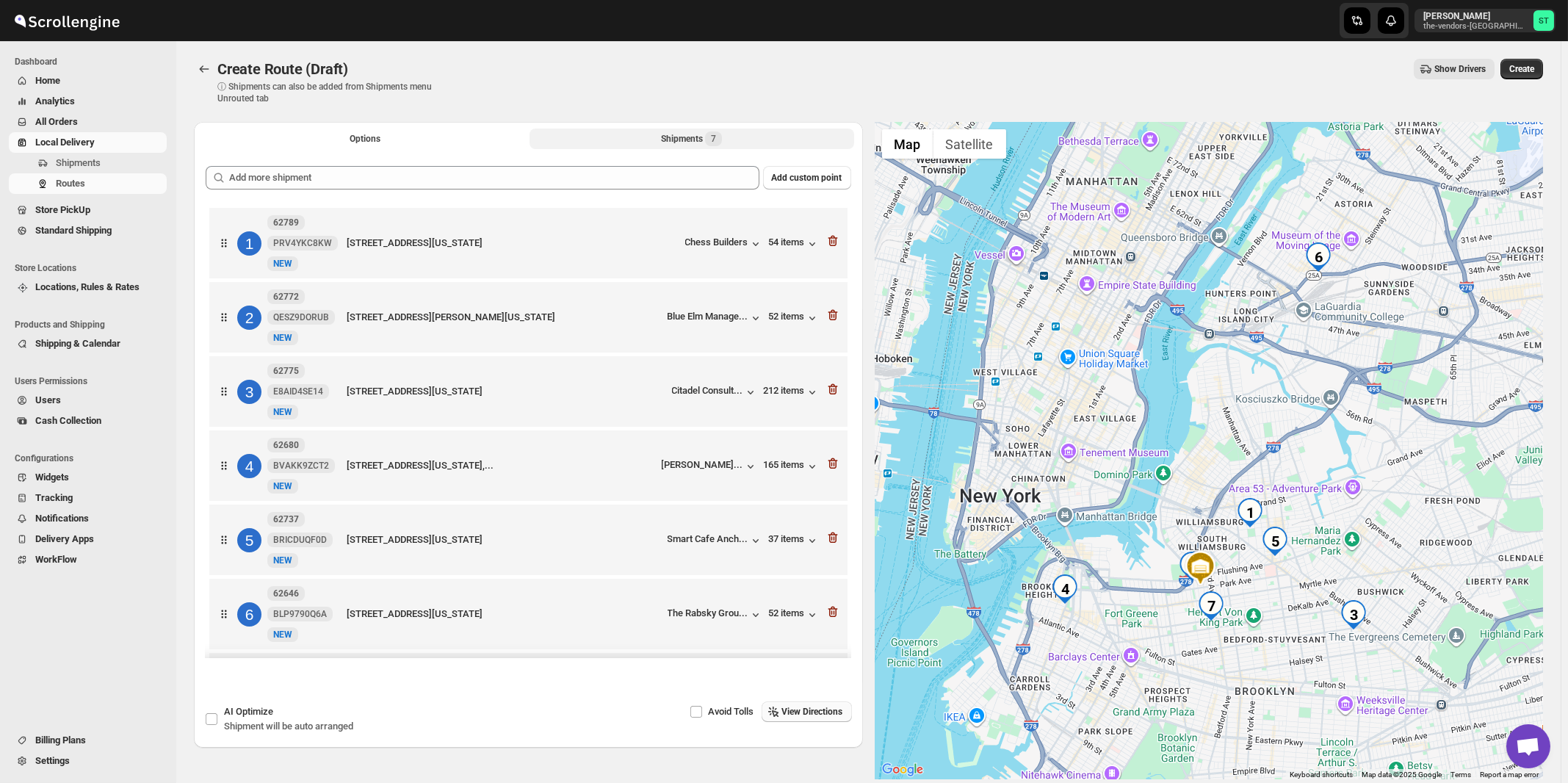
scroll to position [81, 0]
click at [813, 713] on span "View Directions" at bounding box center [813, 712] width 61 height 12
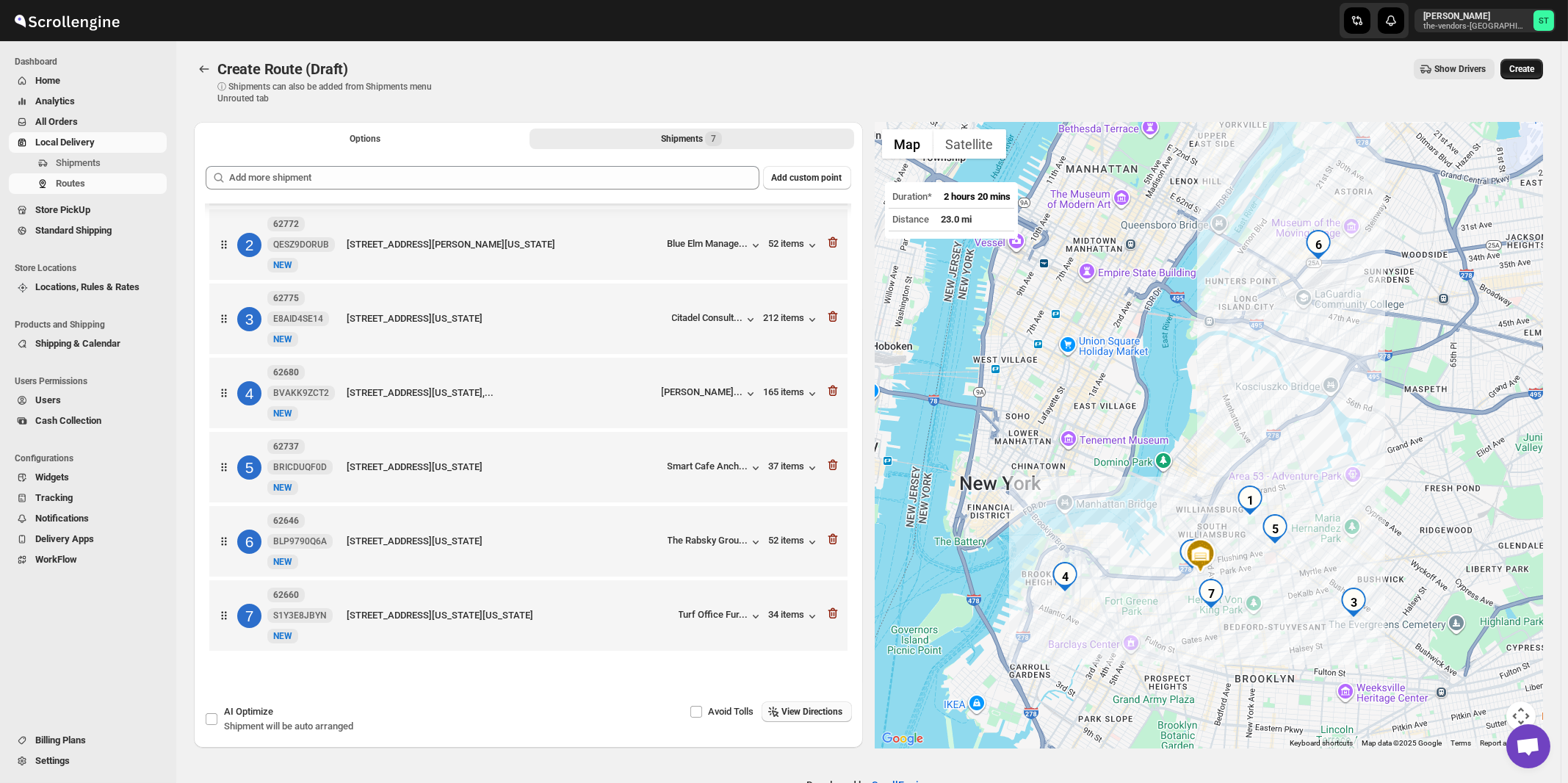
click at [1535, 68] on span "Create" at bounding box center [1522, 68] width 25 height 12
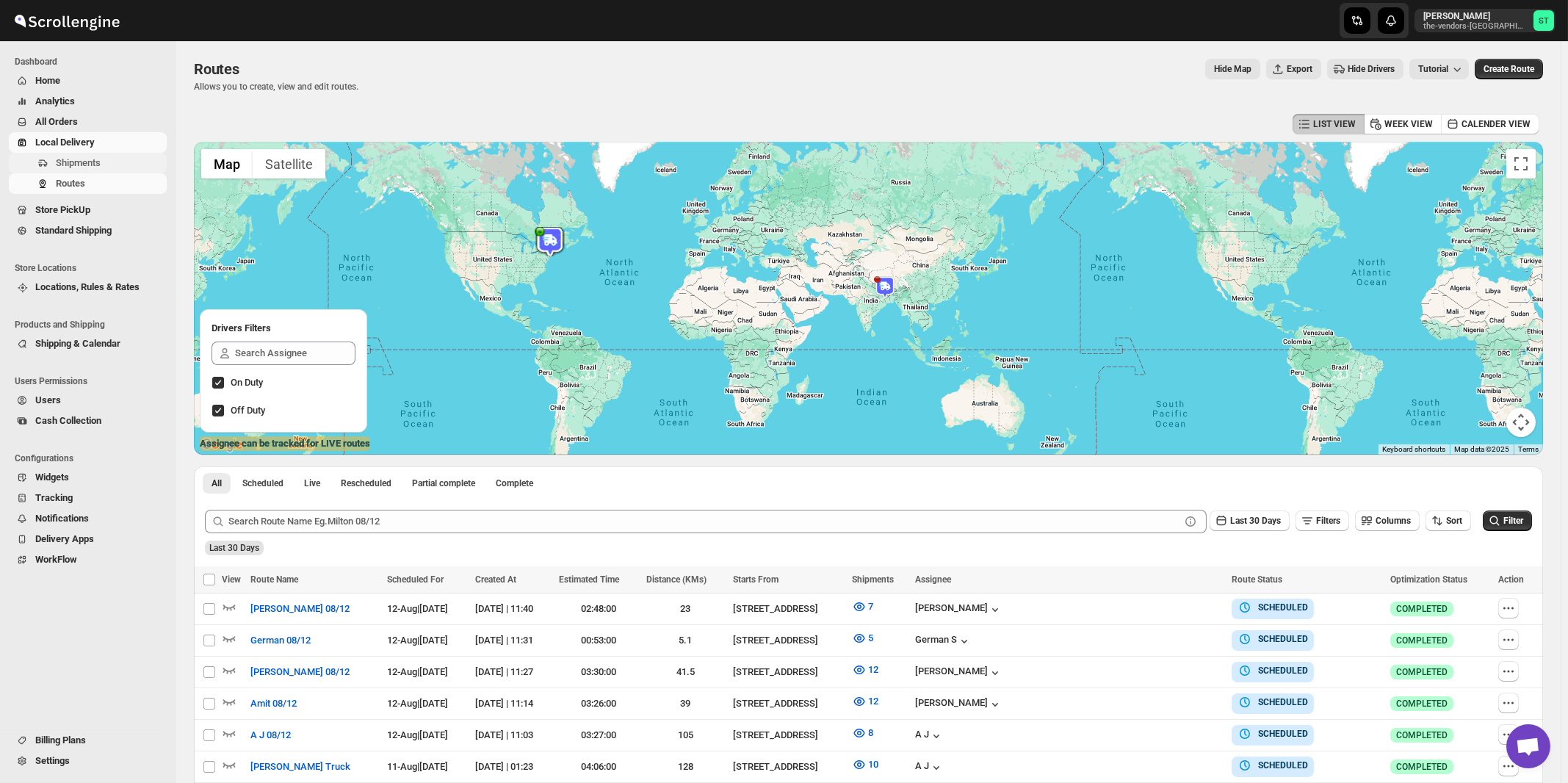
click at [90, 163] on span "Shipments" at bounding box center [78, 163] width 44 height 11
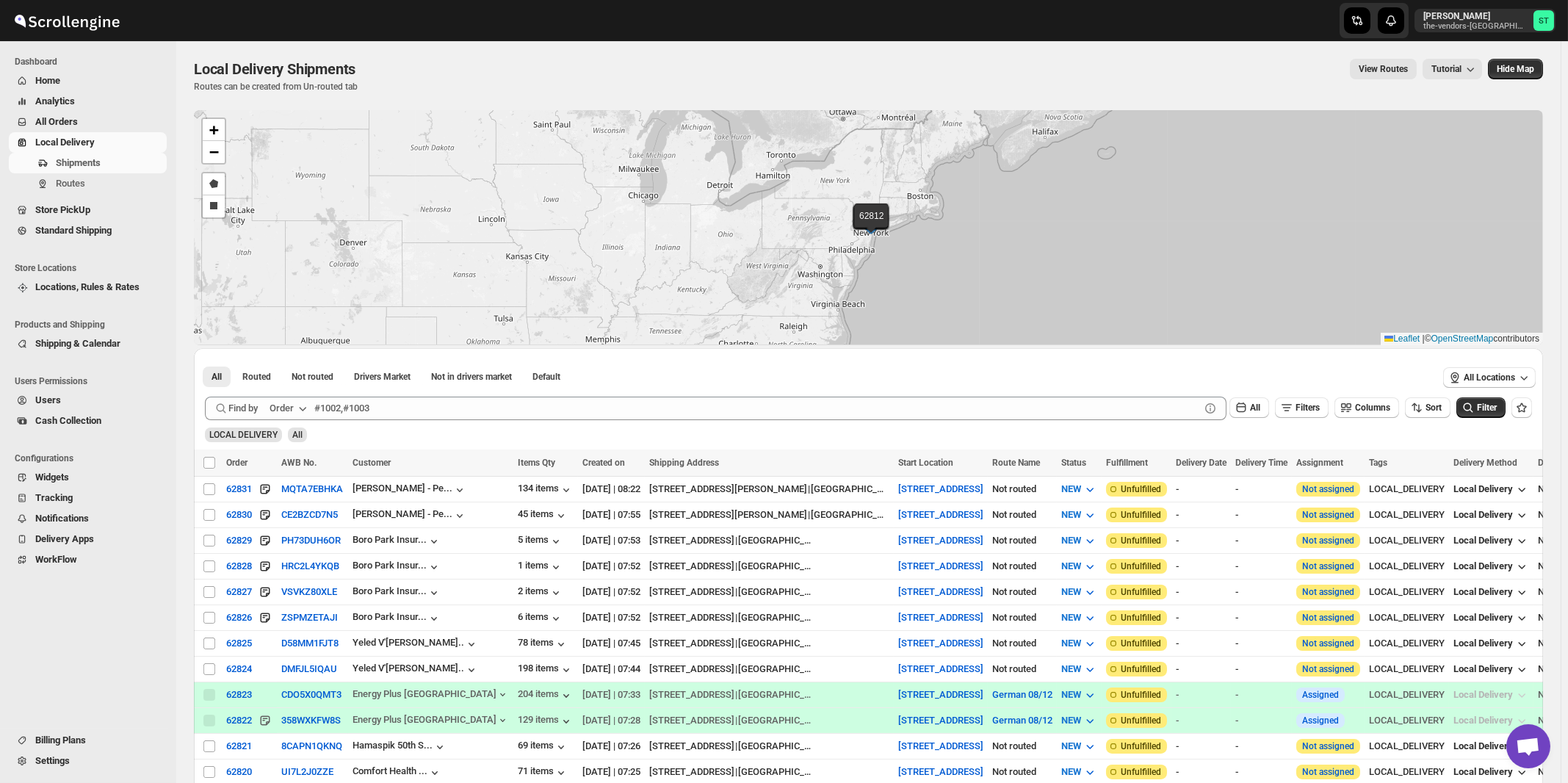
click at [288, 406] on div "Order" at bounding box center [281, 409] width 24 height 15
click at [286, 515] on div "Customer Name" at bounding box center [290, 518] width 68 height 15
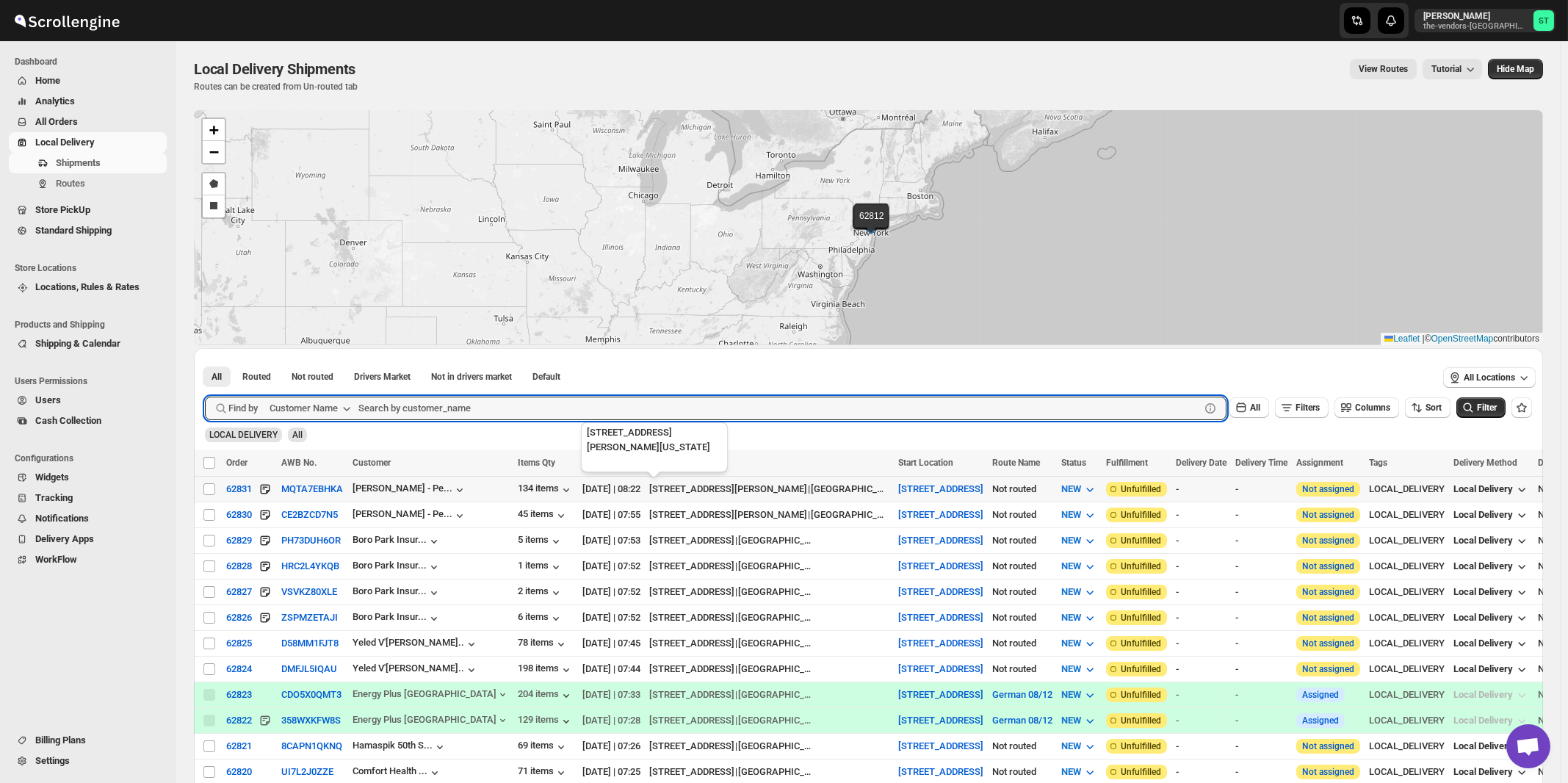
paste input "IG PPC"
type input "IG PPC"
click button "Submit" at bounding box center [226, 355] width 42 height 16
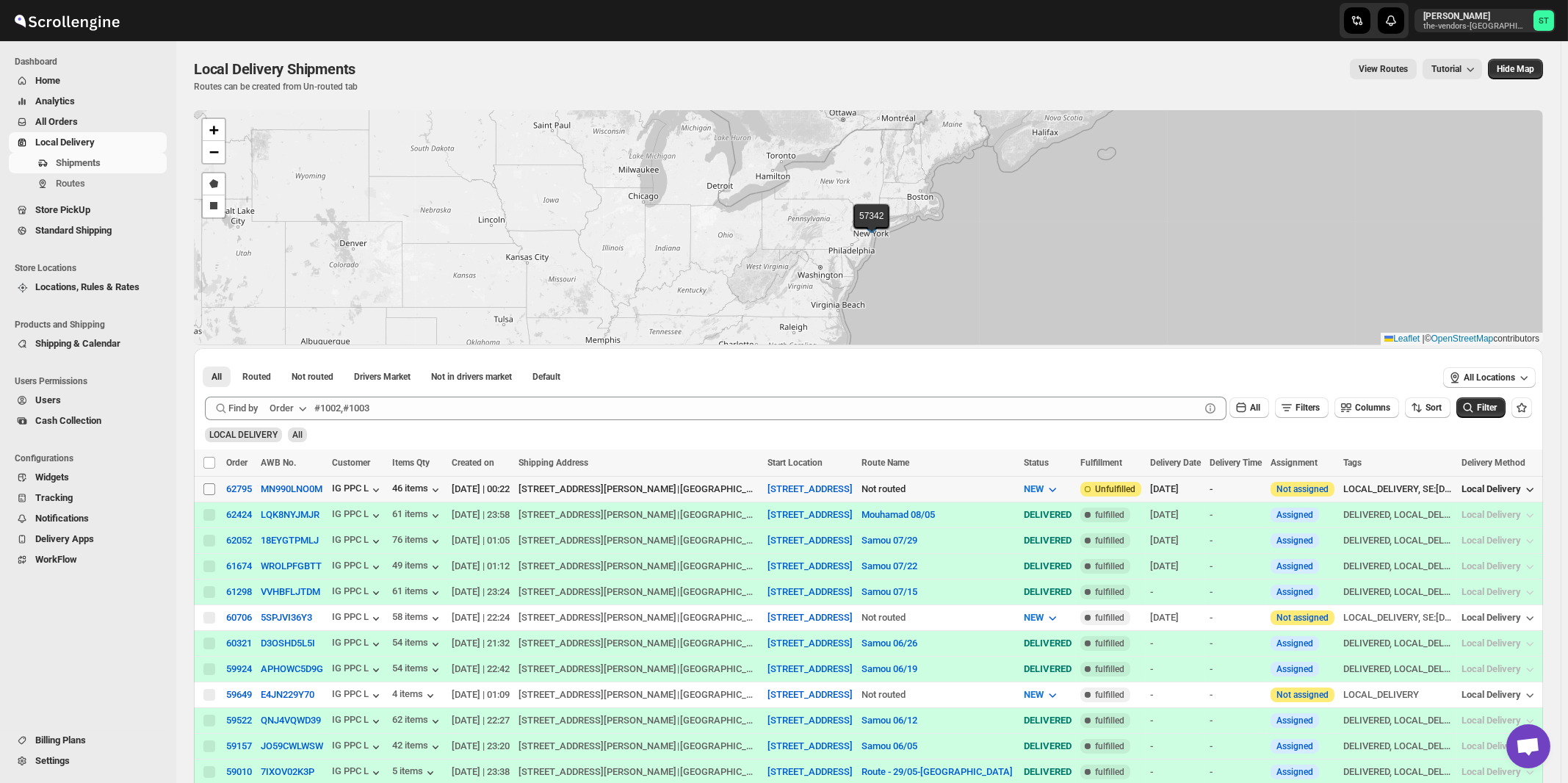
click at [209, 488] on input "Select shipment" at bounding box center [209, 489] width 12 height 12
checkbox input "true"
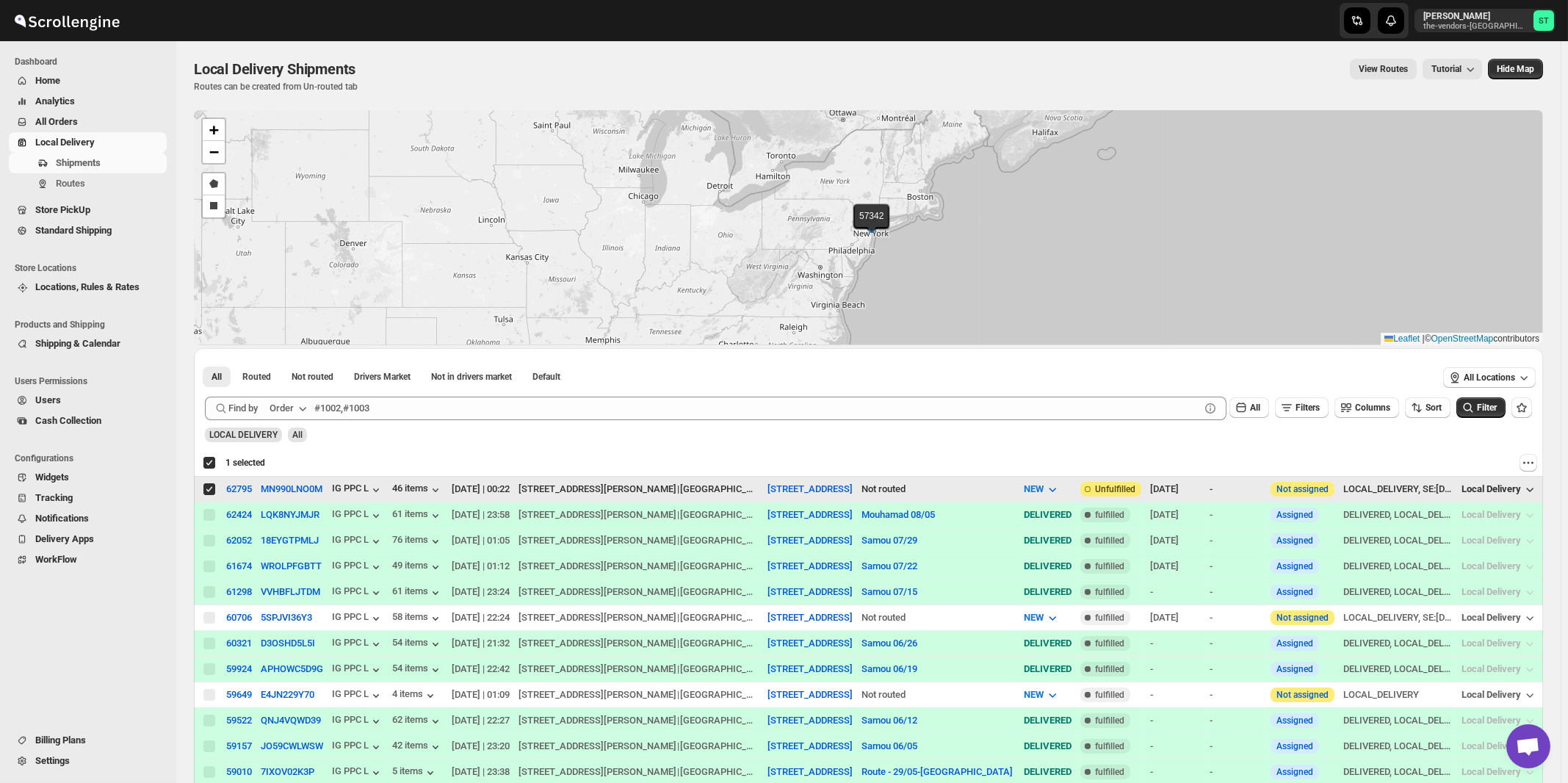
checkbox input "true"
click at [302, 408] on icon "button" at bounding box center [302, 409] width 15 height 15
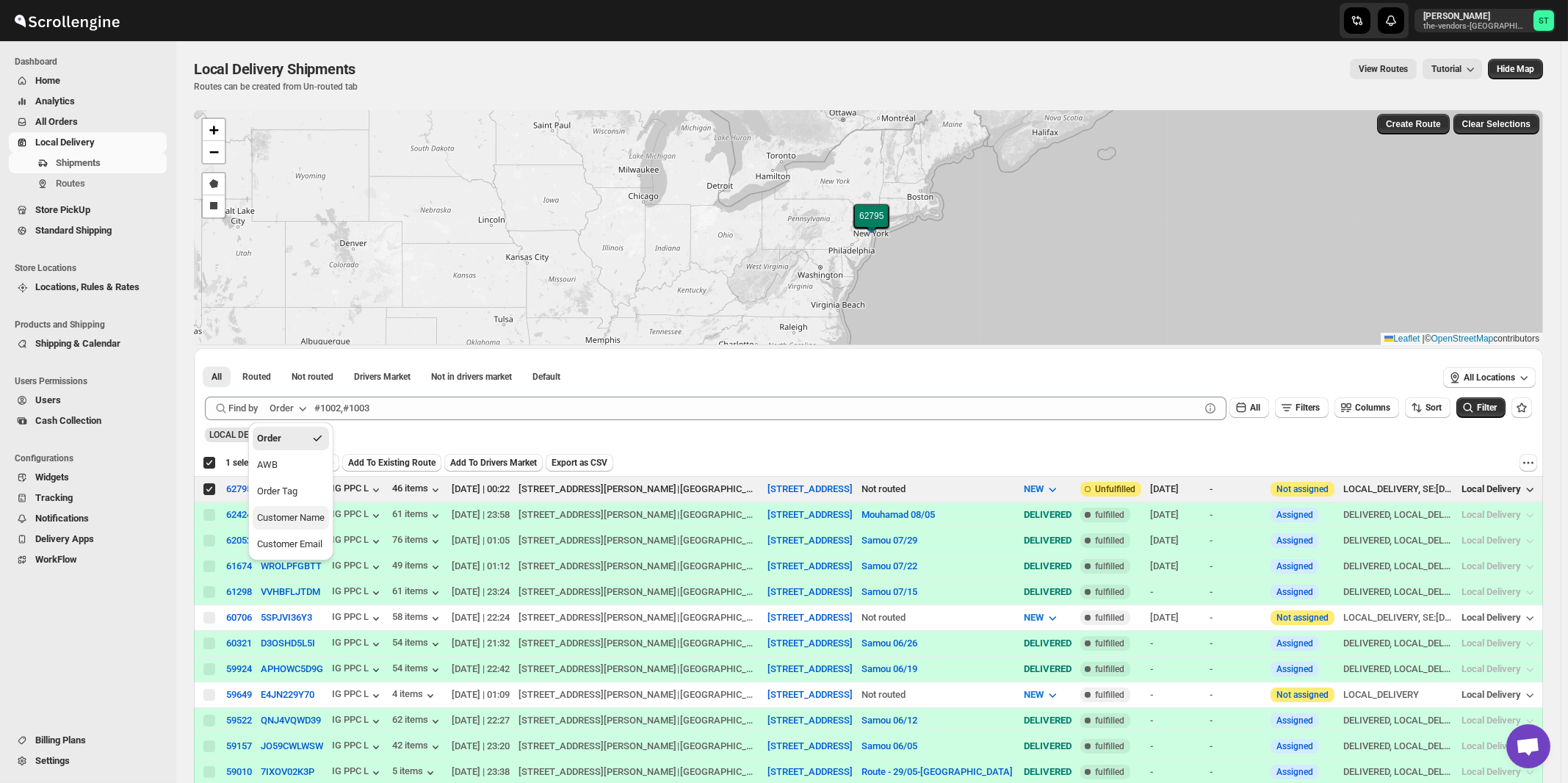
click at [290, 519] on div "Customer Name" at bounding box center [290, 518] width 68 height 15
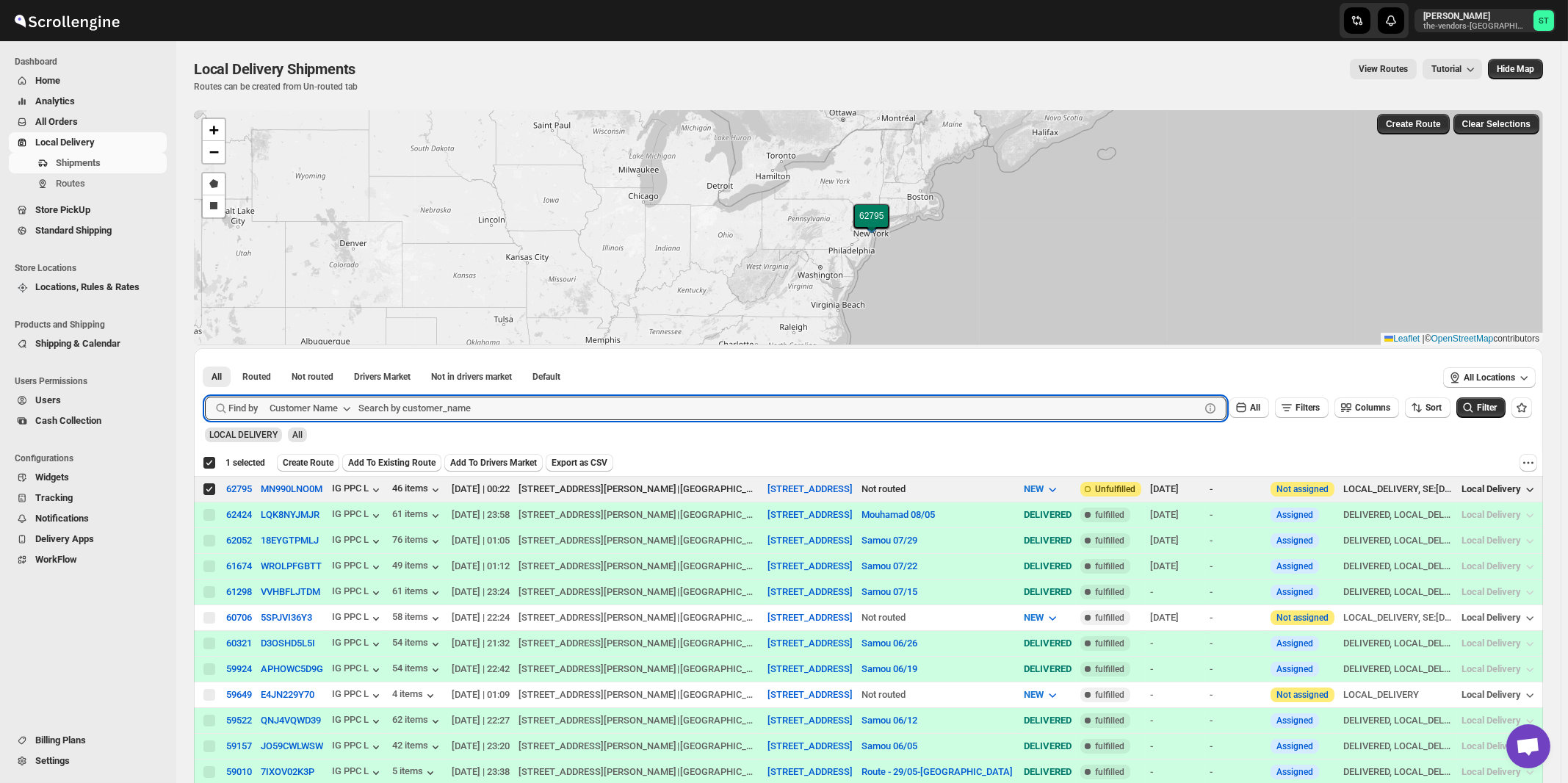
paste input "Core Scaffold"
type input "Core Scaffold"
click button "Submit" at bounding box center [226, 355] width 42 height 16
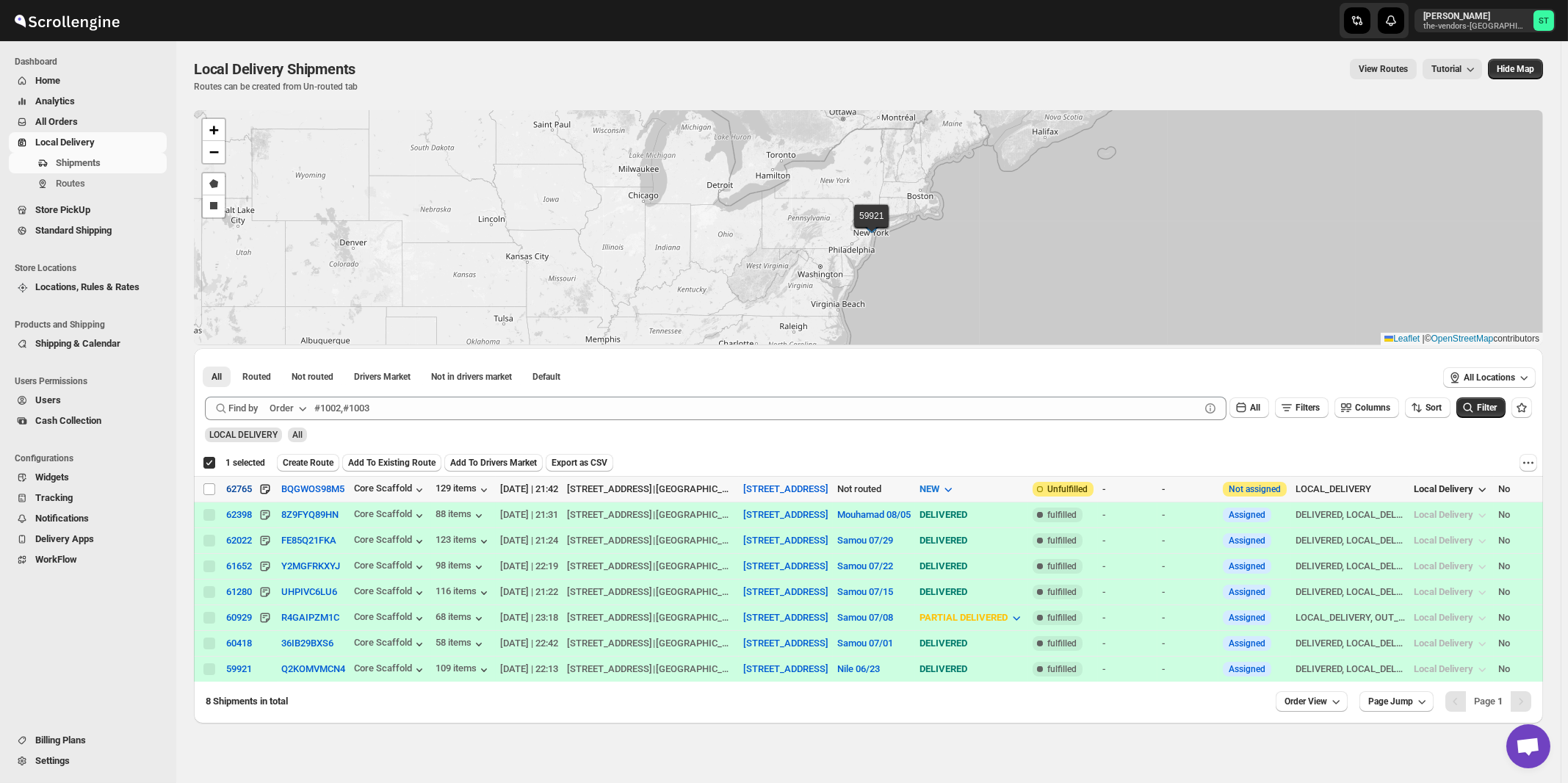
drag, startPoint x: 206, startPoint y: 486, endPoint x: 237, endPoint y: 495, distance: 32.3
click at [206, 487] on input "Select shipment" at bounding box center [209, 489] width 12 height 12
checkbox input "true"
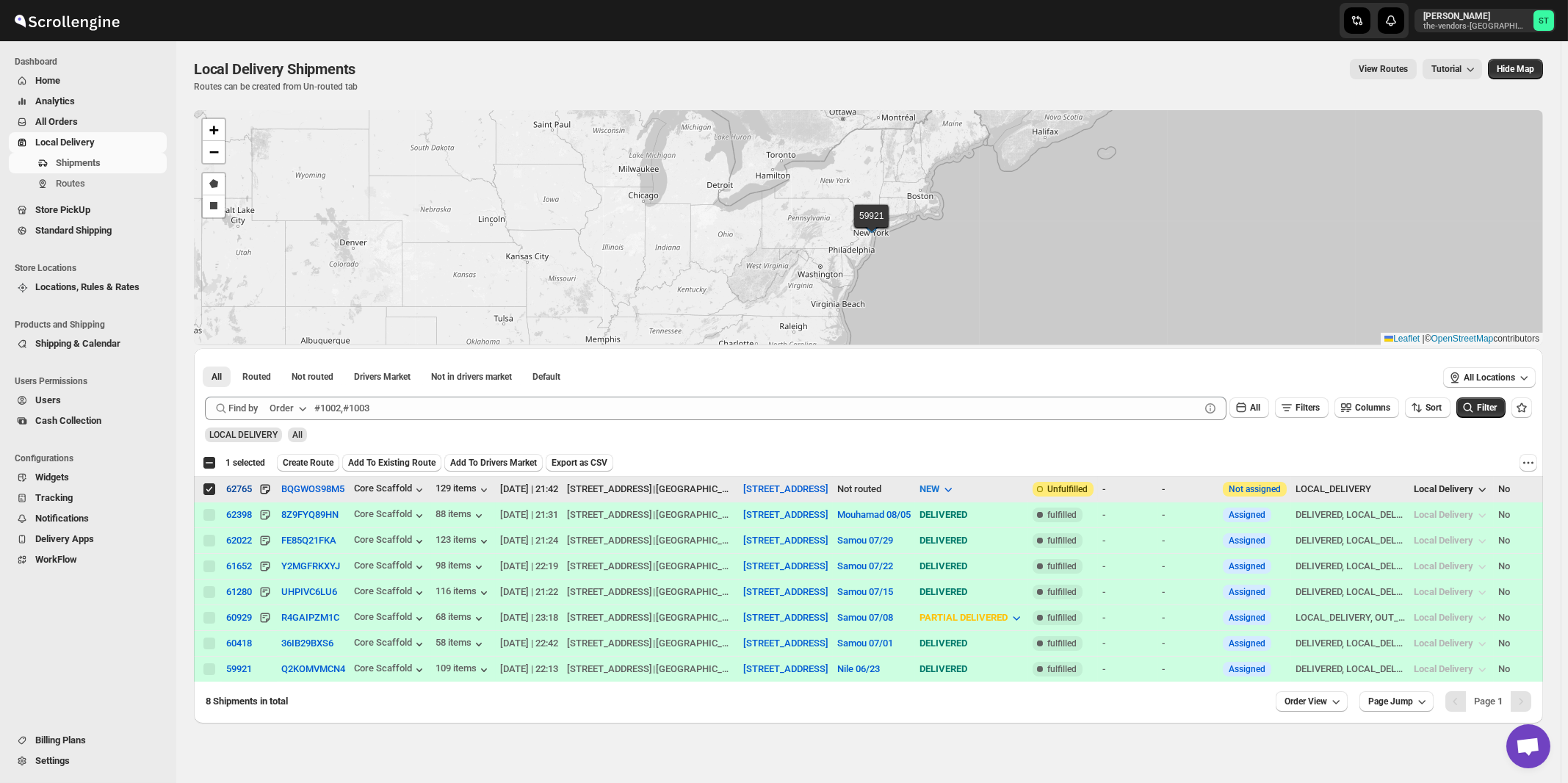
checkbox input "false"
click at [290, 416] on button "Order" at bounding box center [290, 408] width 58 height 23
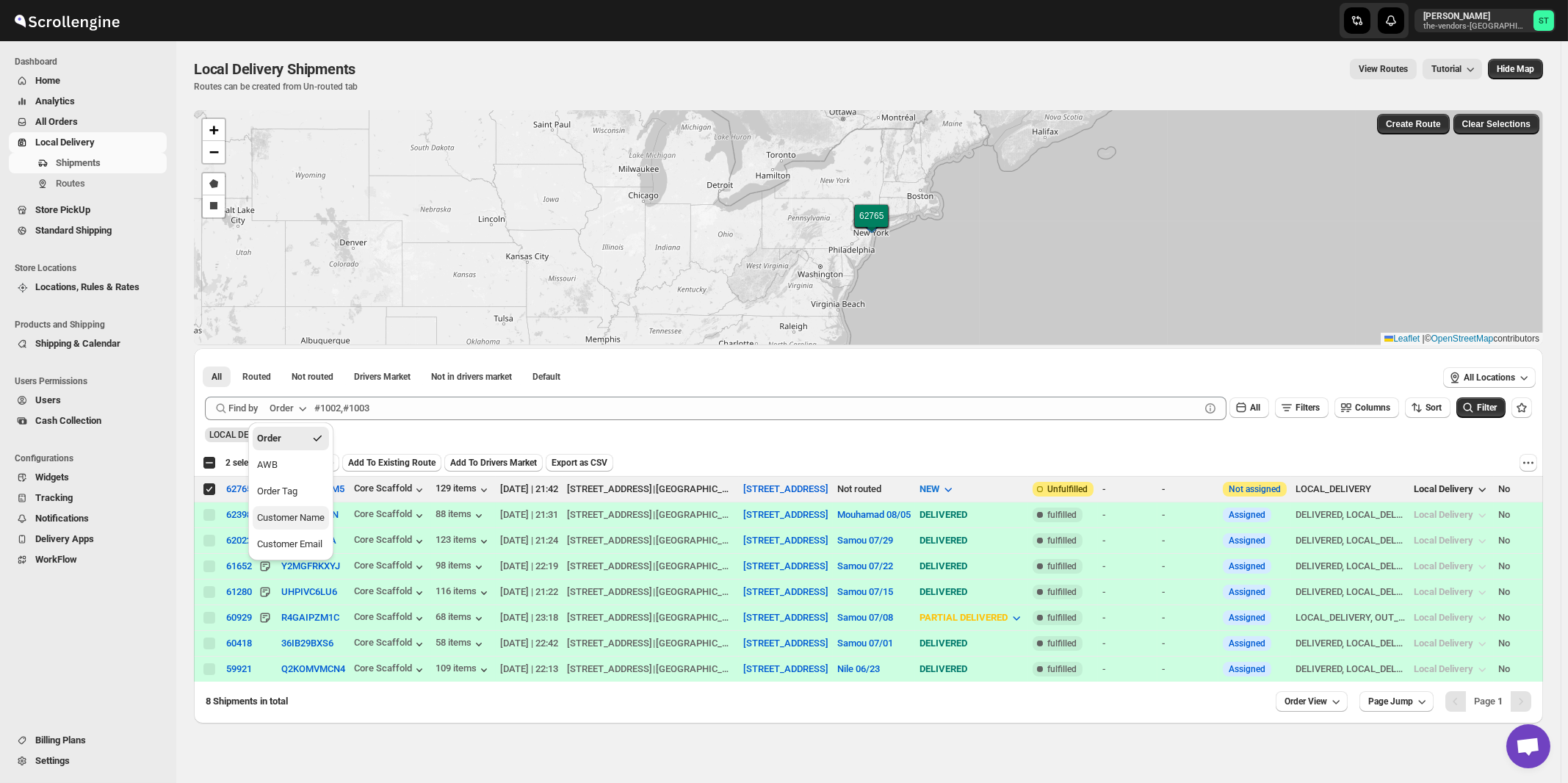
click at [292, 523] on div "Customer Name" at bounding box center [290, 518] width 68 height 15
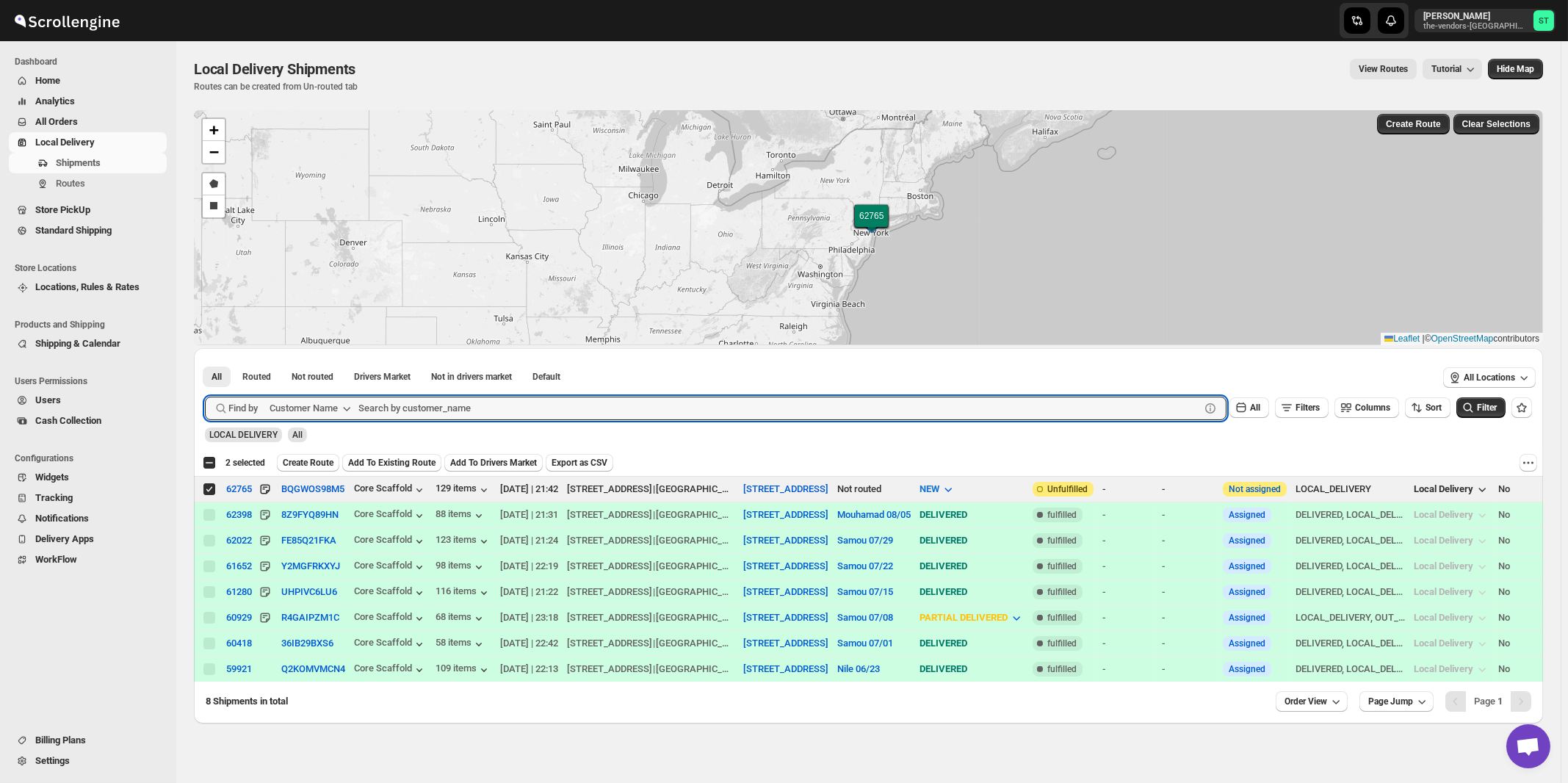
paste input "[PERSON_NAME] Cooling & Heating, LLC"
type input "[PERSON_NAME] Cooling & Heating, LLC"
click button "Submit" at bounding box center [226, 355] width 42 height 16
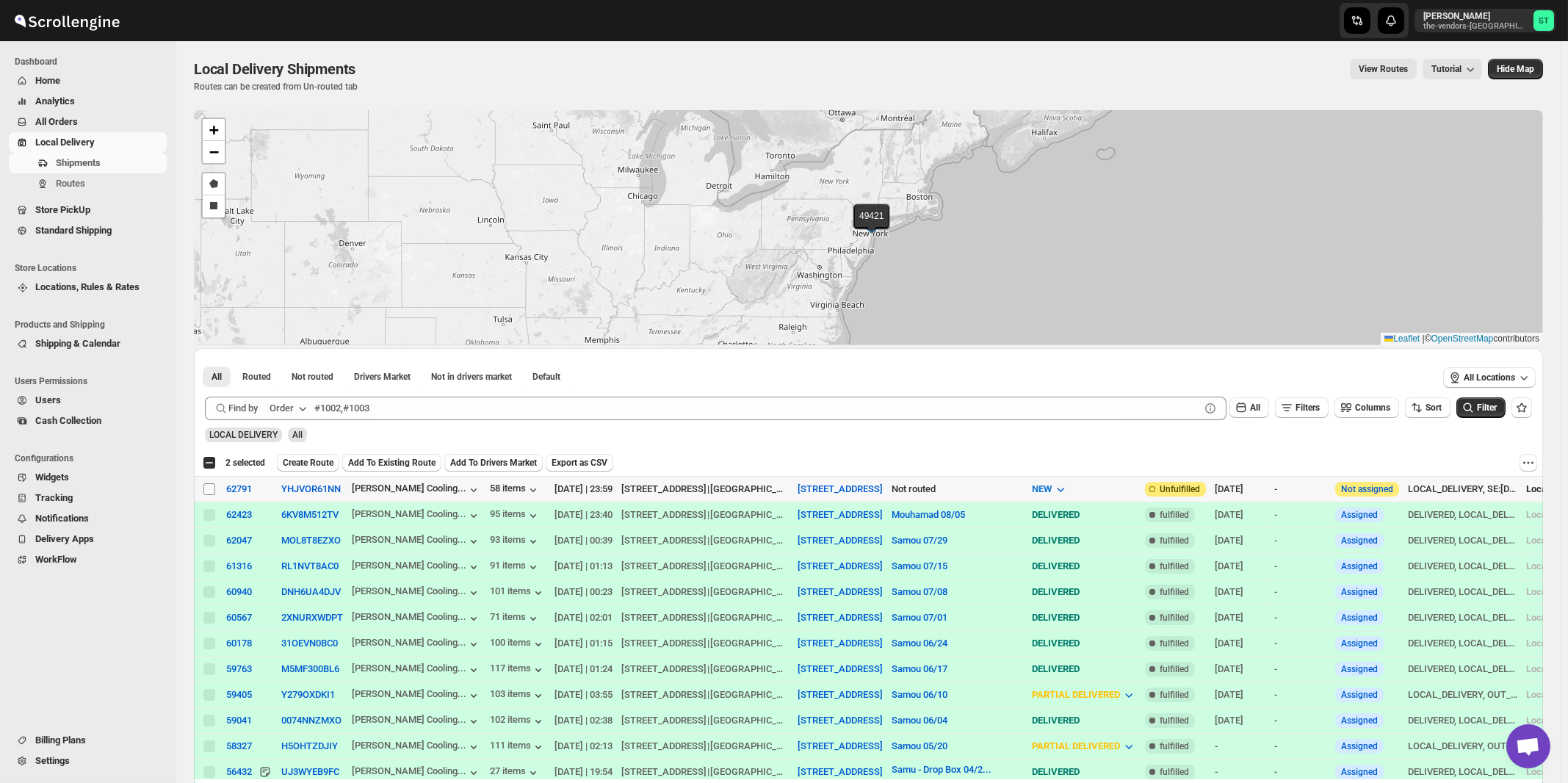
click at [211, 488] on input "Select shipment" at bounding box center [209, 489] width 12 height 12
checkbox input "true"
click at [290, 405] on div "Order" at bounding box center [281, 409] width 24 height 15
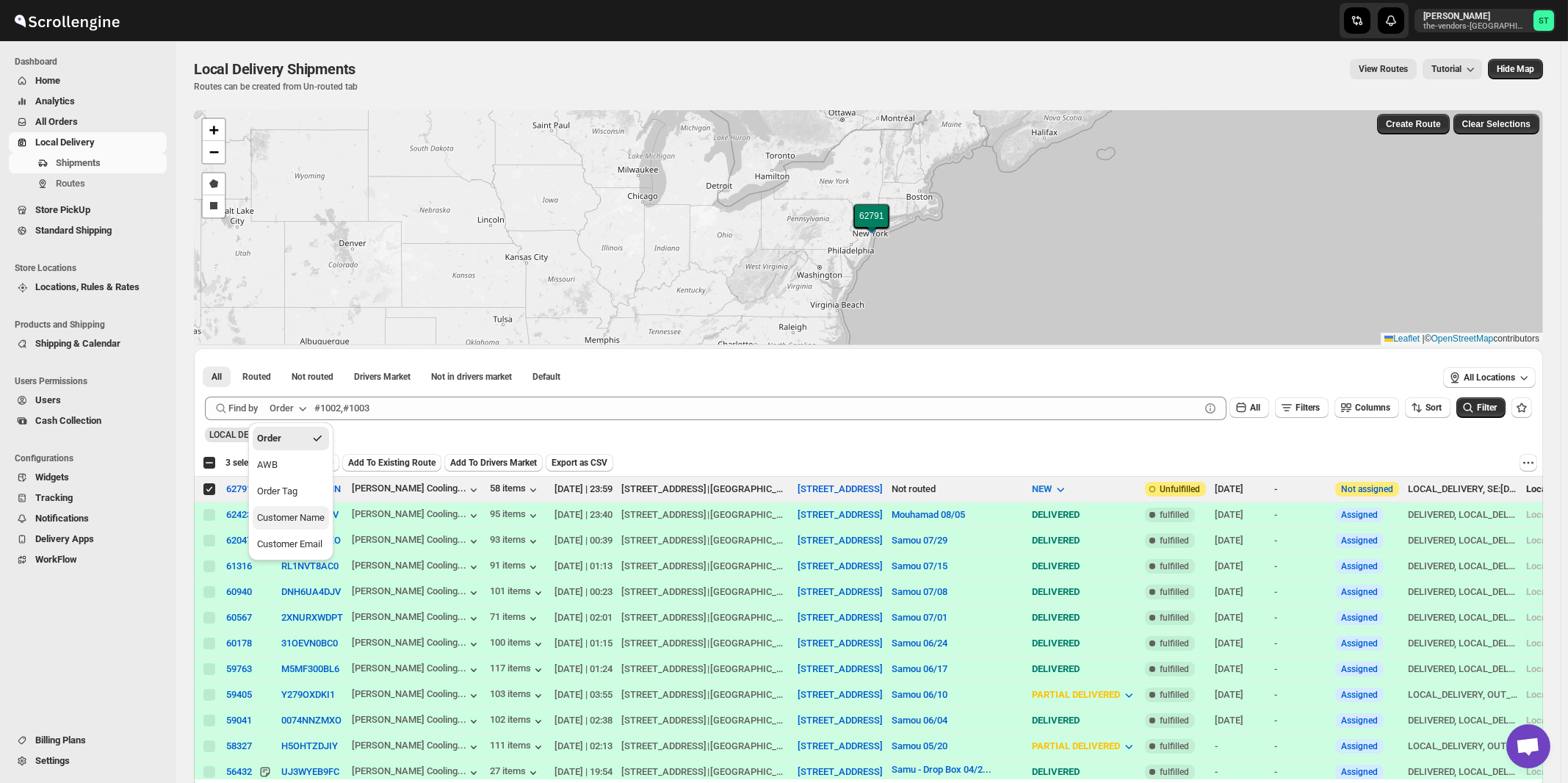
click at [296, 528] on button "Customer Name" at bounding box center [290, 517] width 77 height 23
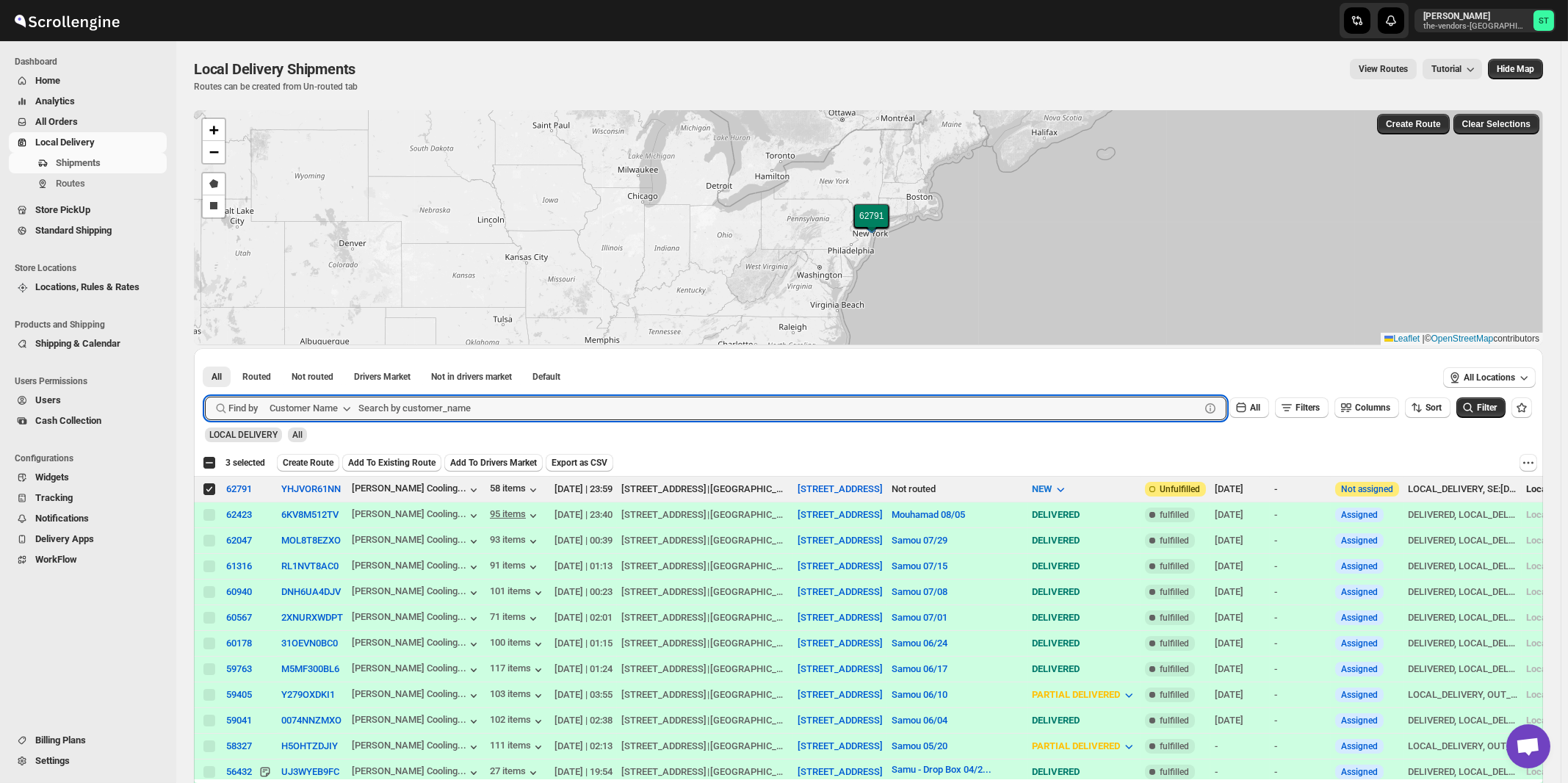
paste input "Blue Sky Builders"
type input "Blue Sky Builders"
click button "Submit" at bounding box center [226, 355] width 42 height 16
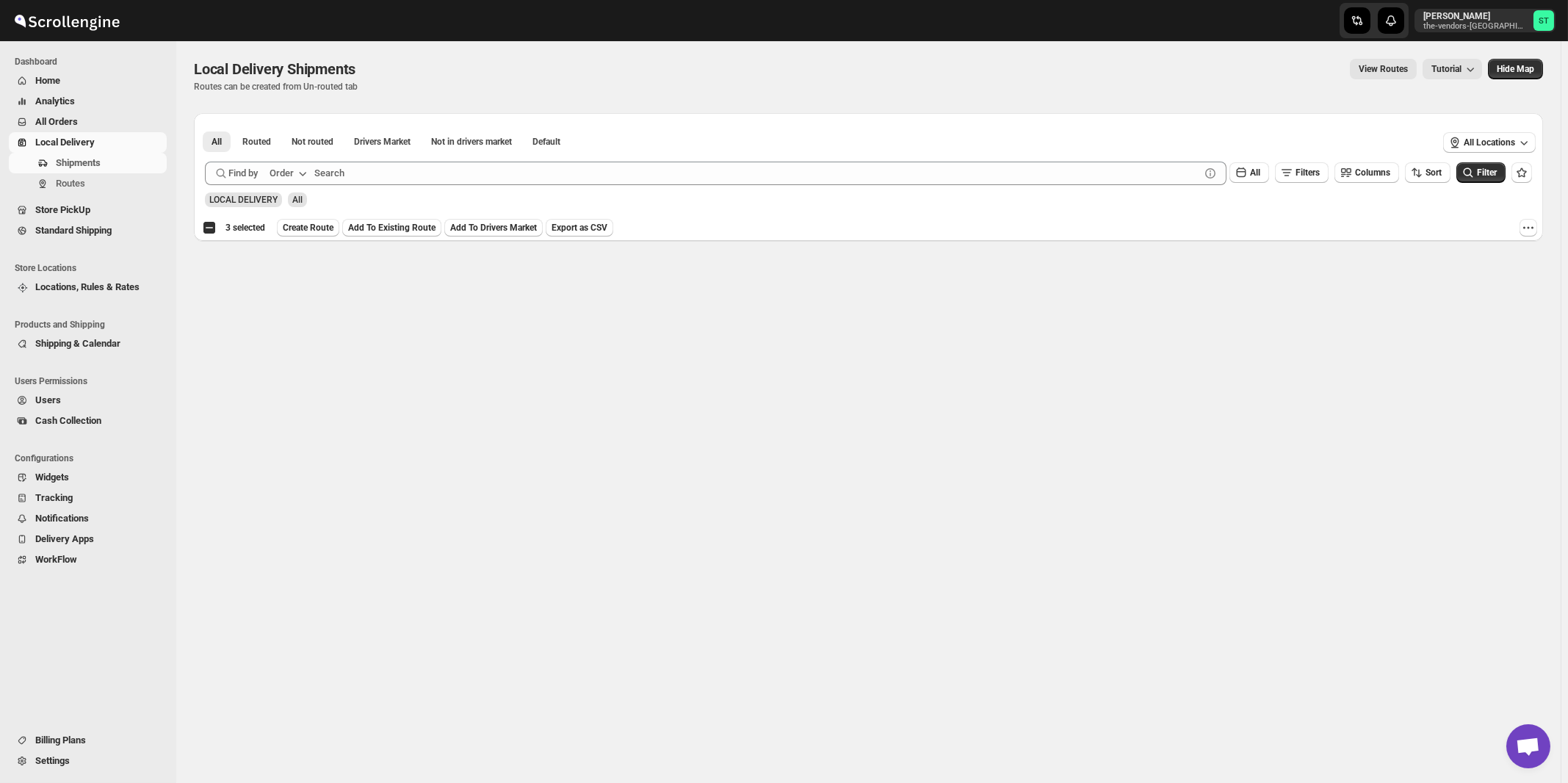
click at [283, 175] on div "Order" at bounding box center [281, 173] width 24 height 15
click at [309, 280] on div "Customer Name" at bounding box center [290, 283] width 68 height 15
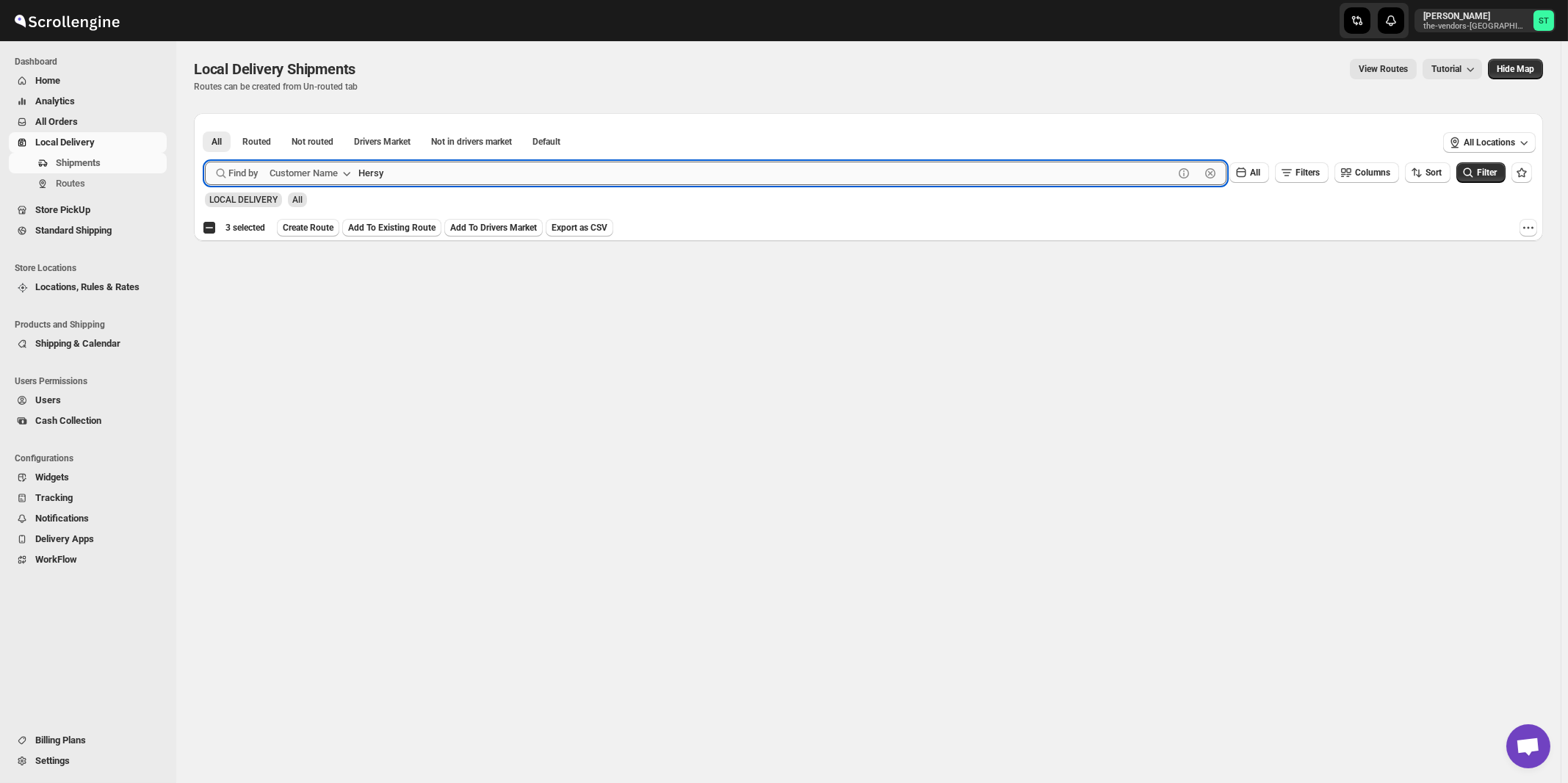
type input "Hersy"
click button "Submit" at bounding box center [226, 120] width 42 height 16
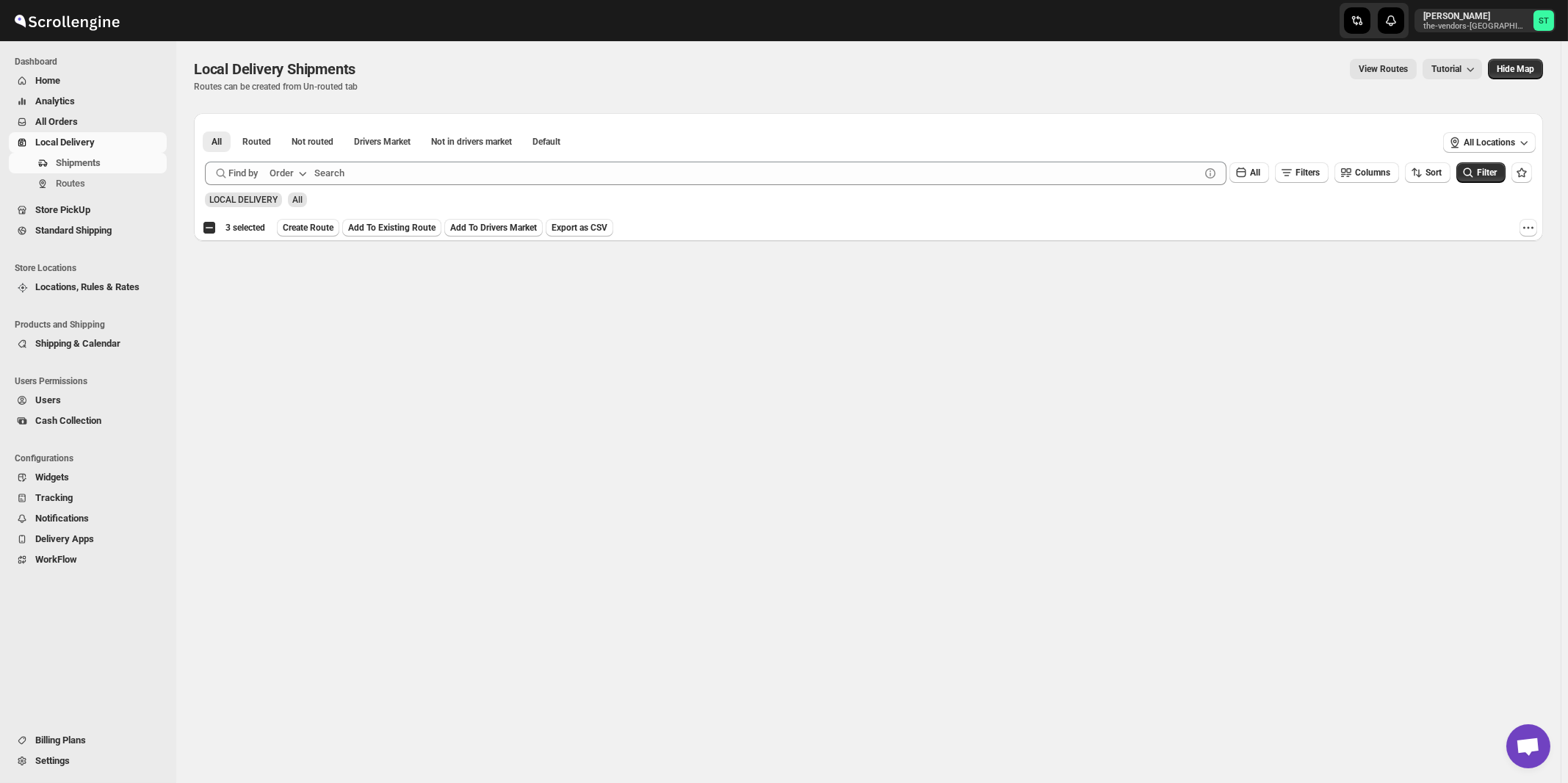
click at [296, 176] on button "Order" at bounding box center [290, 173] width 58 height 23
click at [290, 284] on div "Customer Name" at bounding box center [290, 283] width 68 height 15
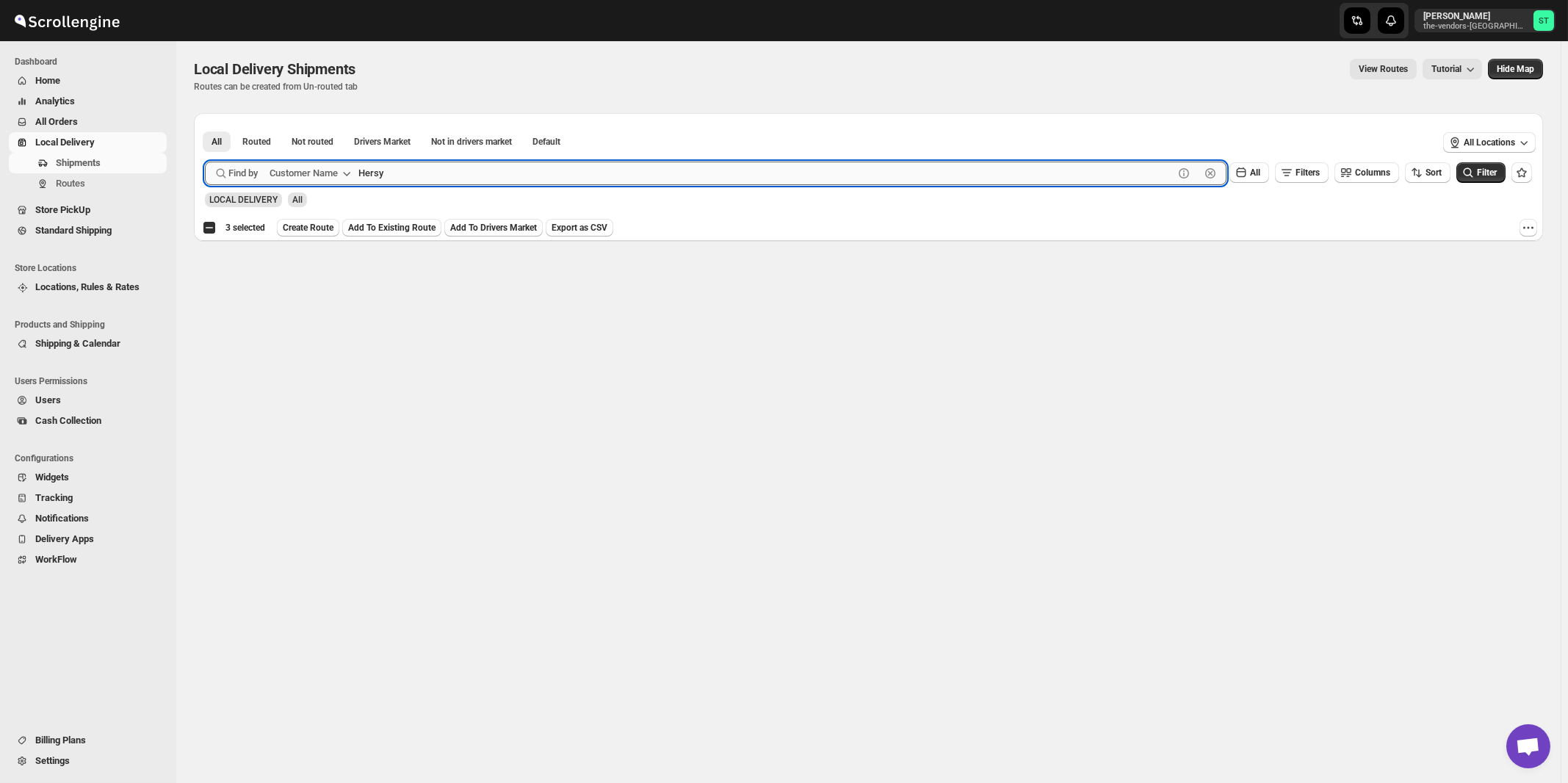
type input "[PERSON_NAME]"
click button "Submit" at bounding box center [226, 120] width 42 height 16
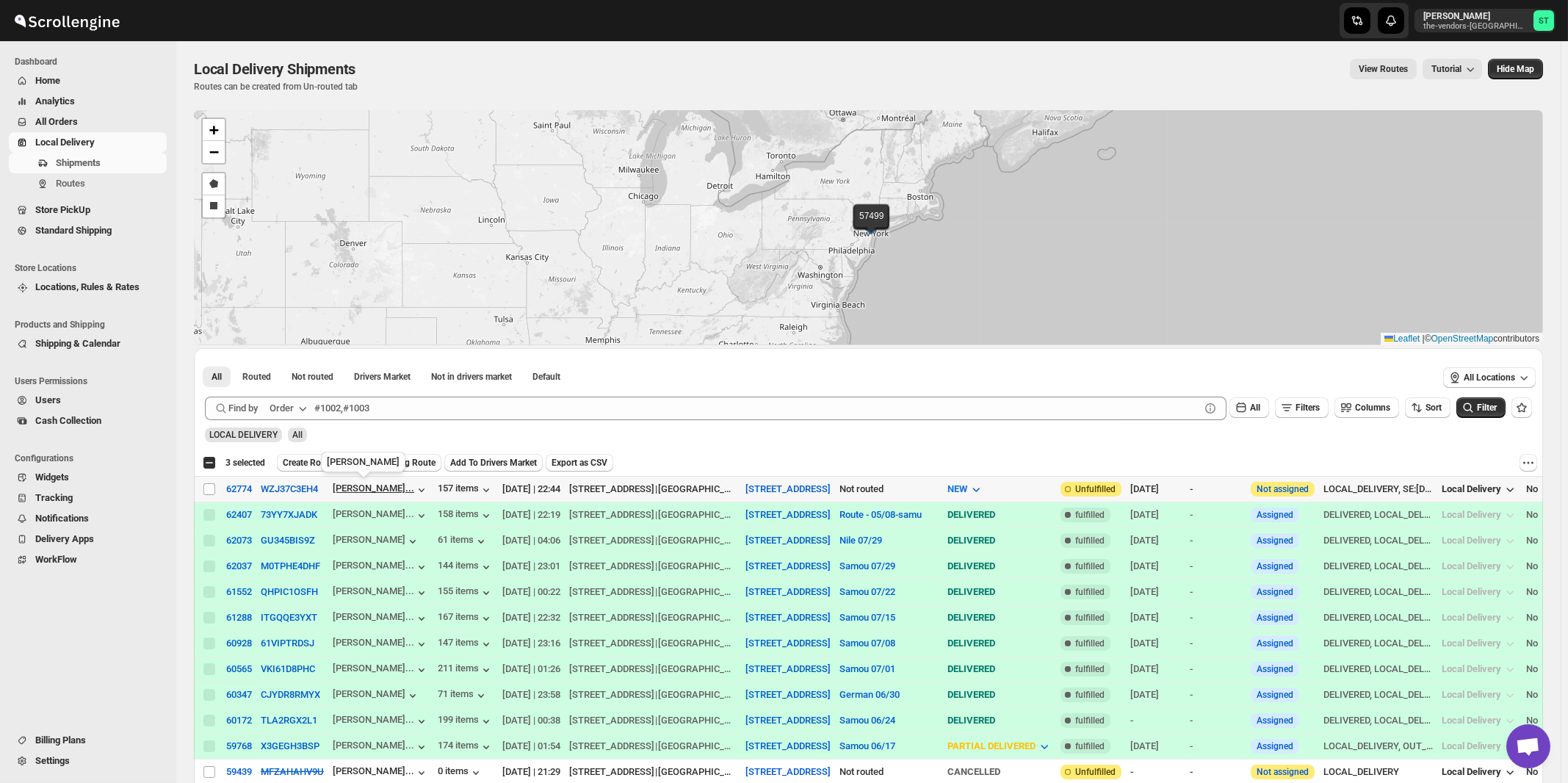
click at [357, 487] on div "[PERSON_NAME]..." at bounding box center [374, 489] width 81 height 11
click at [211, 490] on input "Select shipment" at bounding box center [209, 489] width 12 height 12
checkbox input "true"
click at [301, 410] on icon "button" at bounding box center [302, 409] width 15 height 15
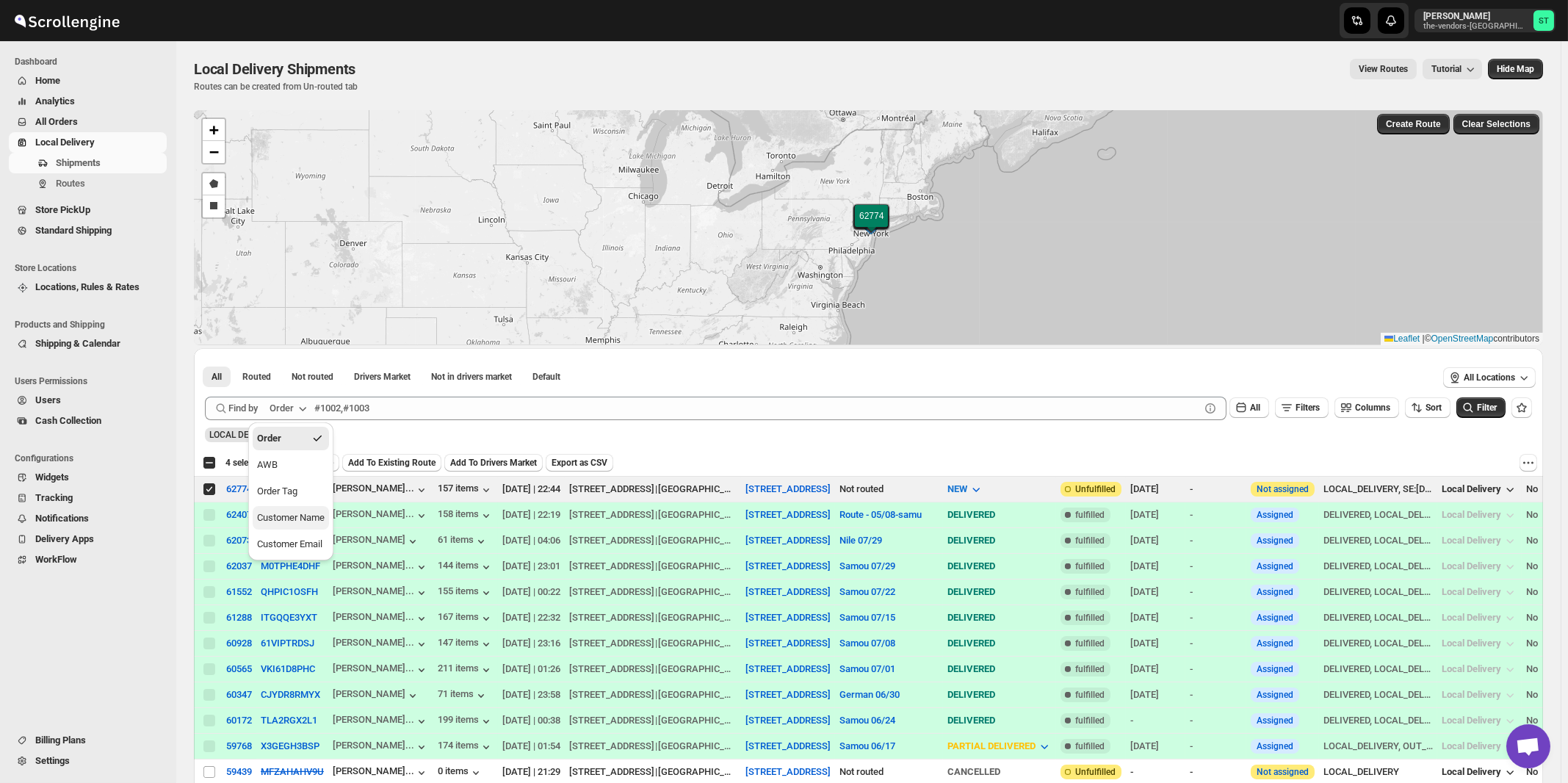
click at [317, 517] on div "Customer Name" at bounding box center [290, 518] width 68 height 15
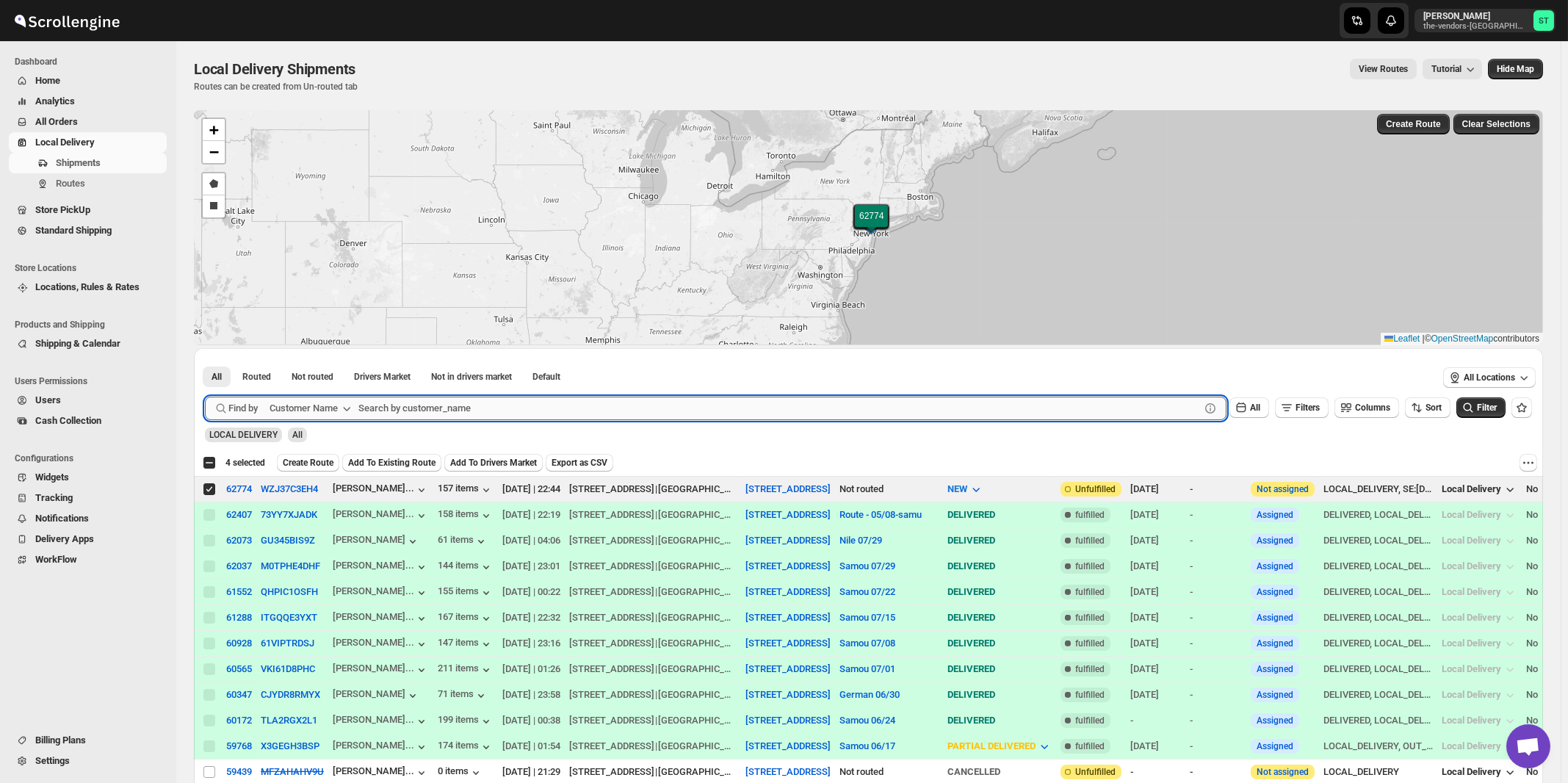
paste input "[PERSON_NAME]"
type input "[PERSON_NAME]"
click button "Submit" at bounding box center [226, 355] width 42 height 16
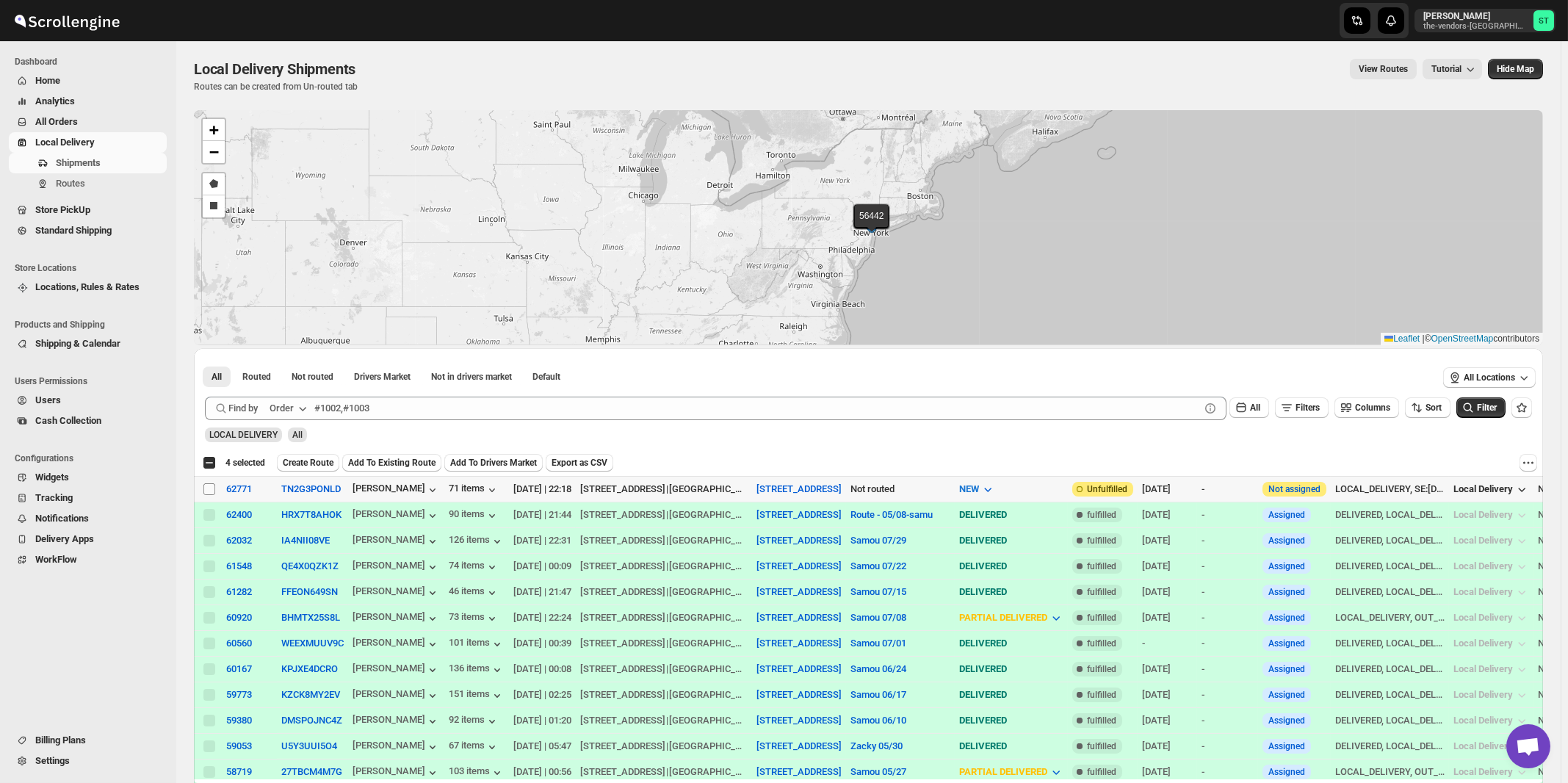
click at [211, 492] on input "Select shipment" at bounding box center [209, 489] width 12 height 12
checkbox input "true"
click at [290, 404] on div "Order" at bounding box center [281, 409] width 24 height 15
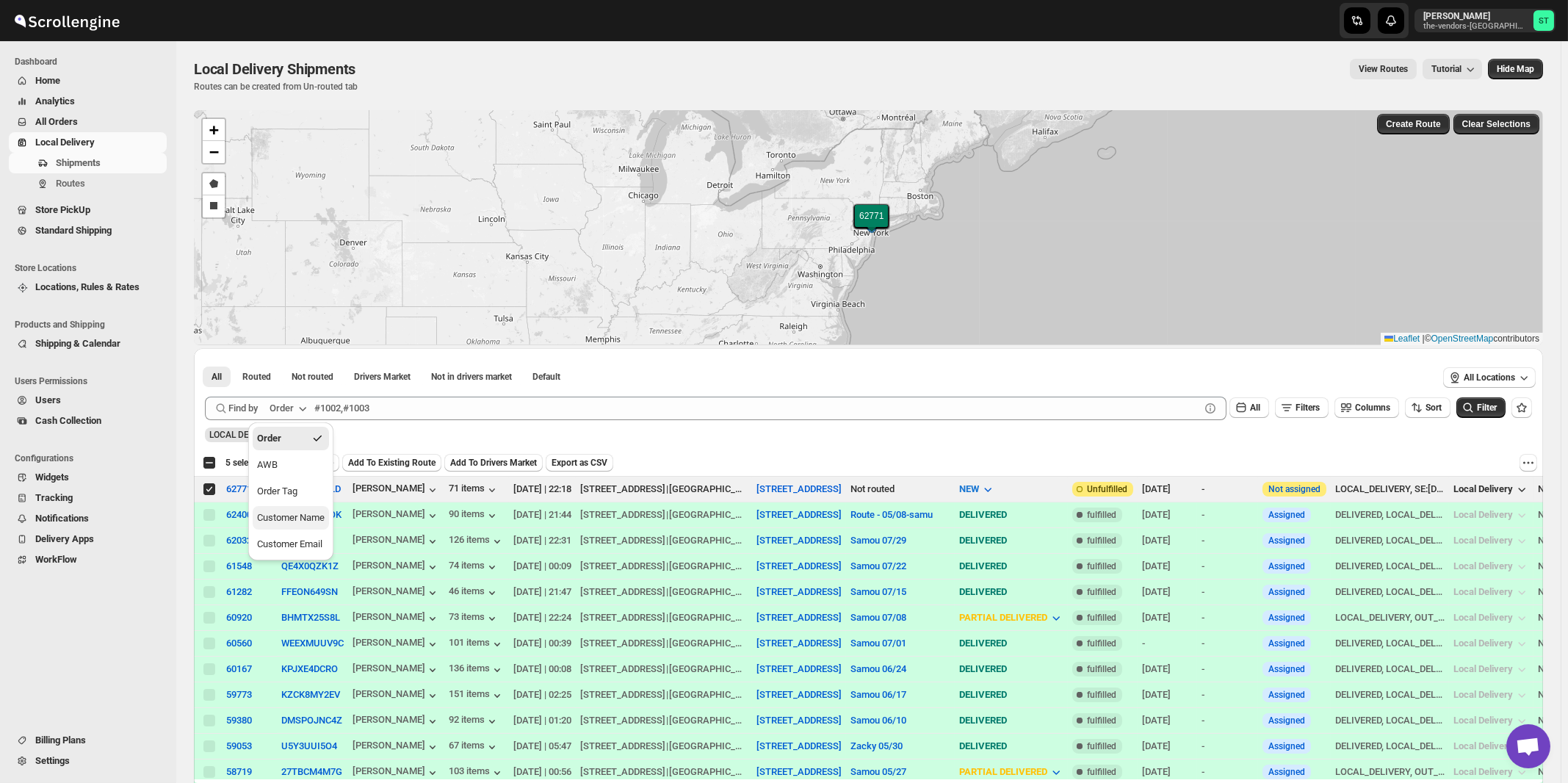
click at [287, 527] on button "Customer Name" at bounding box center [290, 517] width 77 height 23
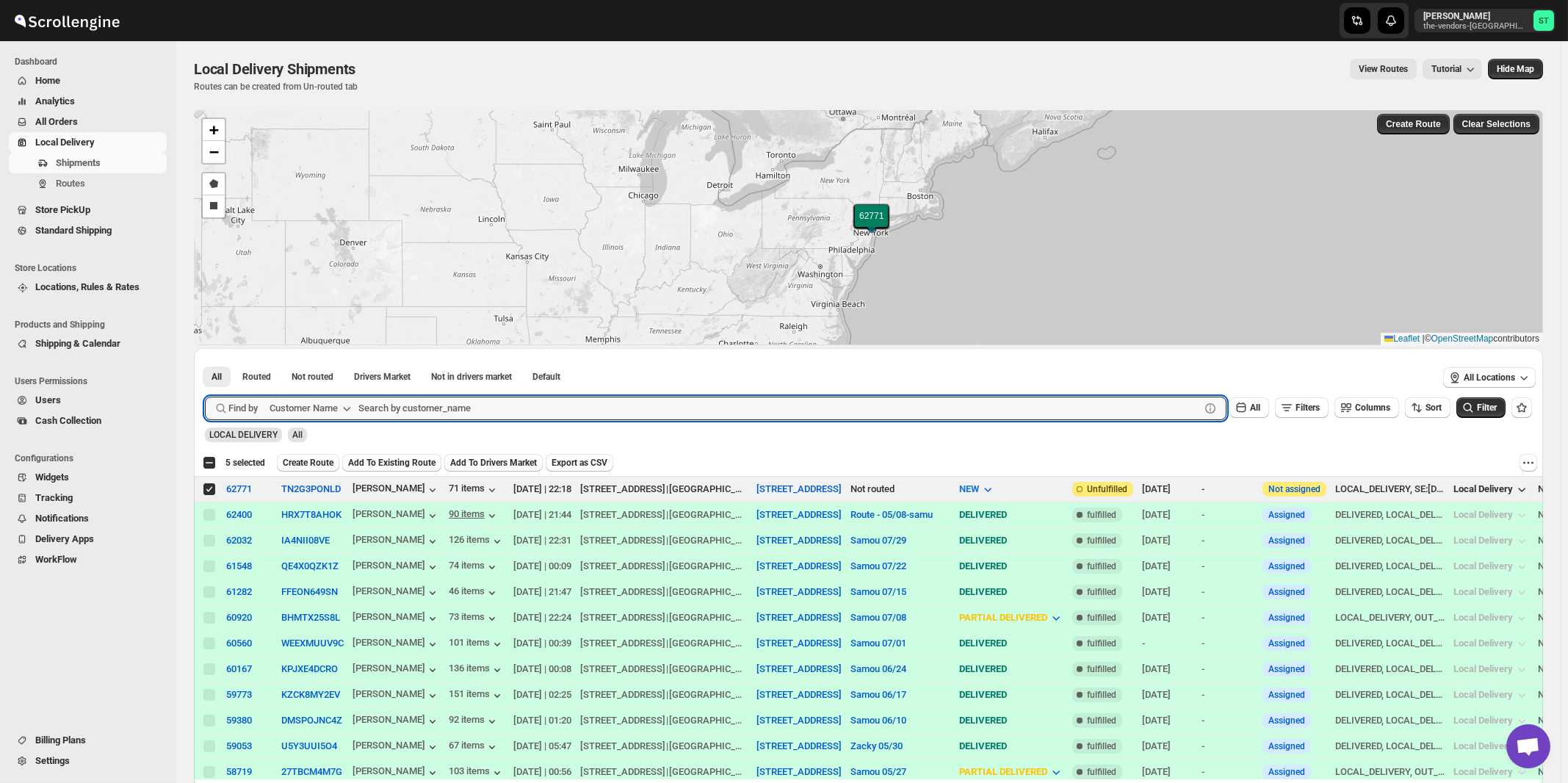
paste input "[PERSON_NAME] - Pesach Tikvah 3rd floor"
type input "[PERSON_NAME] - Pesach Tikvah 3rd floor"
click button "Submit" at bounding box center [226, 355] width 42 height 16
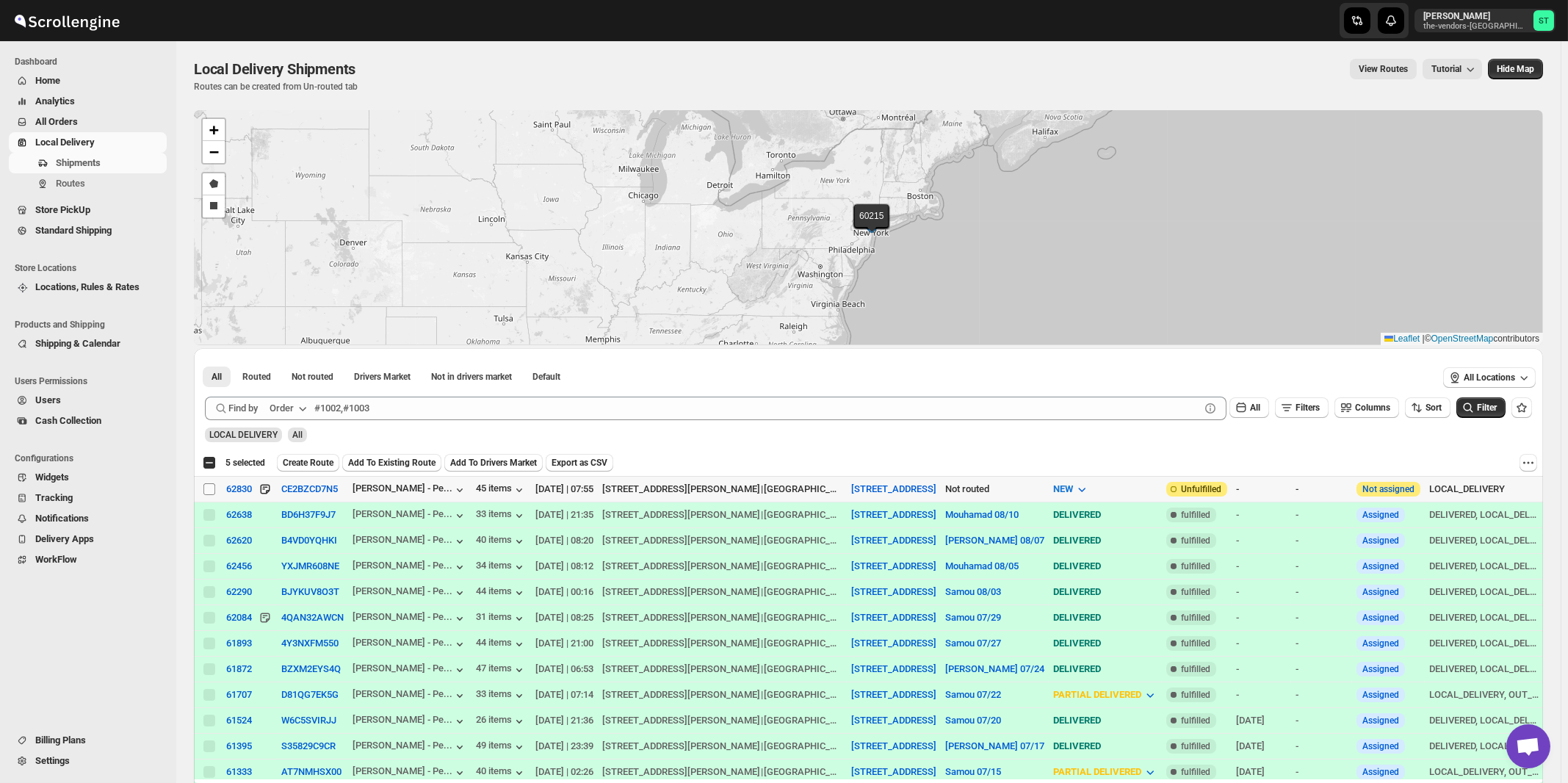
click at [211, 488] on input "Select shipment" at bounding box center [209, 489] width 12 height 12
checkbox input "true"
click at [310, 408] on icon "button" at bounding box center [302, 409] width 15 height 15
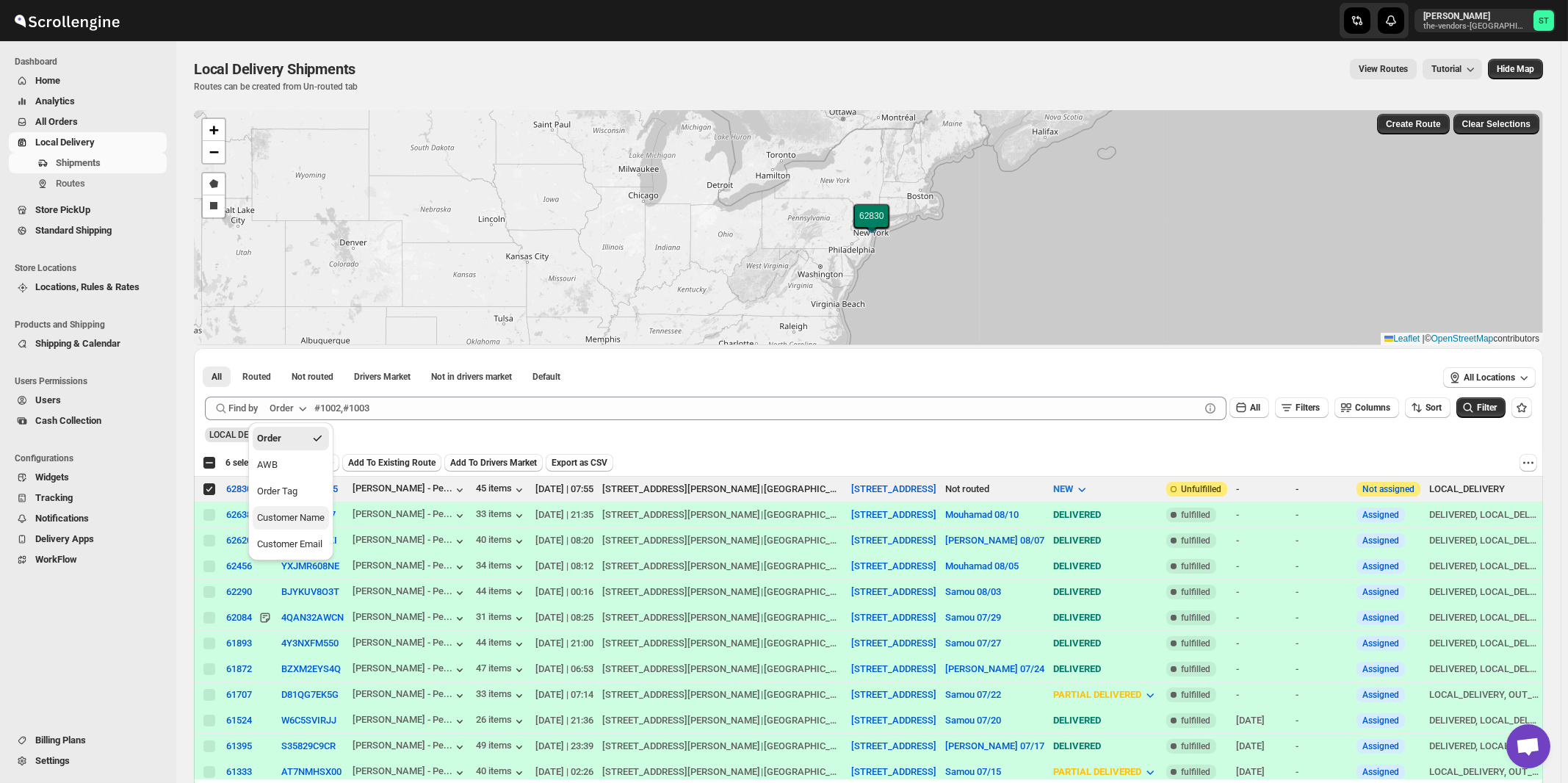
click at [290, 527] on button "Customer Name" at bounding box center [290, 517] width 77 height 23
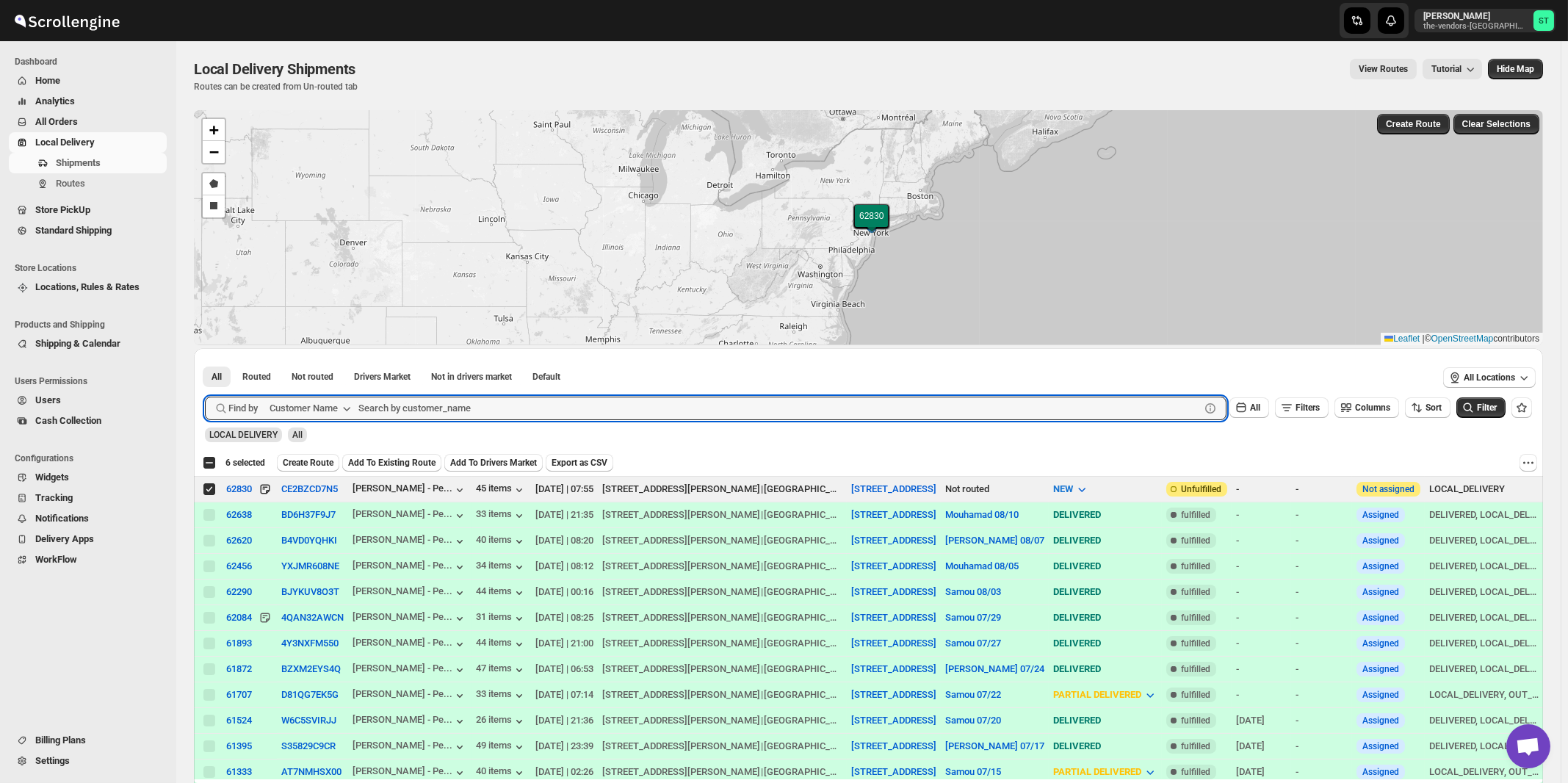
paste input "[PERSON_NAME] - Pesach Tikvah 4th floor"
type input "[PERSON_NAME] - Pesach Tikvah 4th floor"
click button "Submit" at bounding box center [226, 355] width 42 height 16
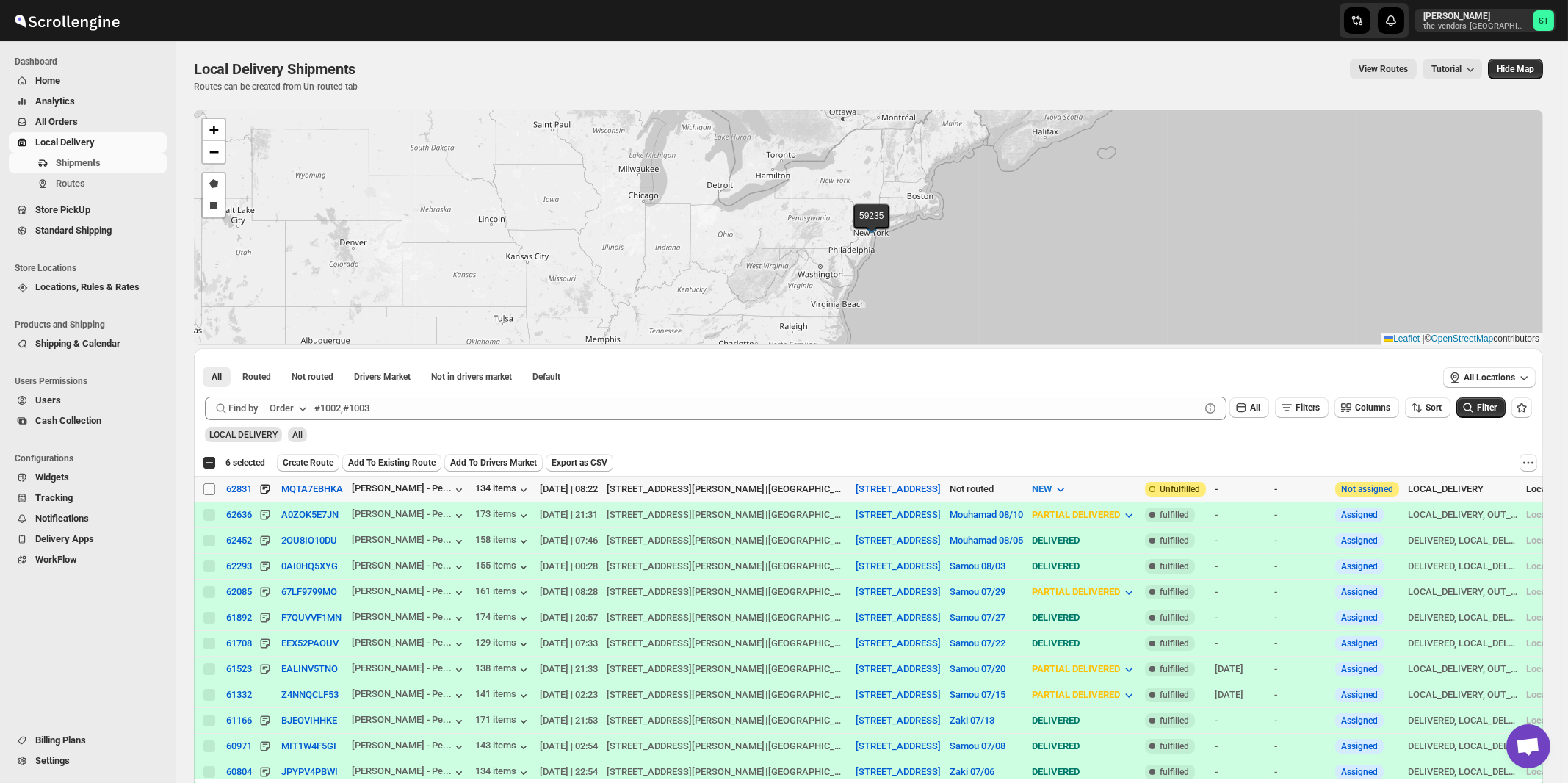
click at [209, 488] on input "Select shipment" at bounding box center [209, 489] width 12 height 12
checkbox input "true"
click at [303, 408] on icon "button" at bounding box center [303, 409] width 7 height 5
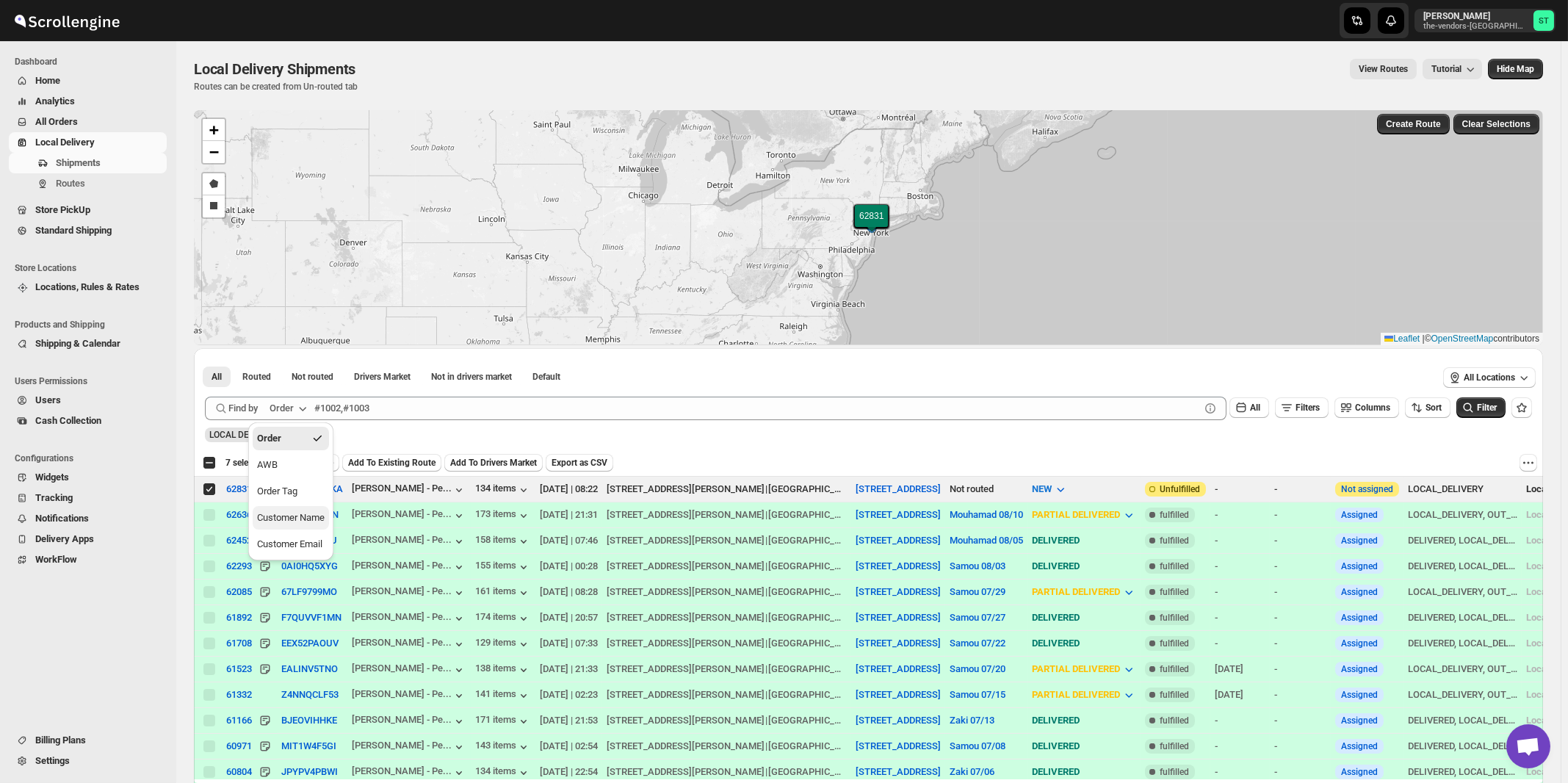
click at [294, 518] on div "Customer Name" at bounding box center [290, 518] width 68 height 15
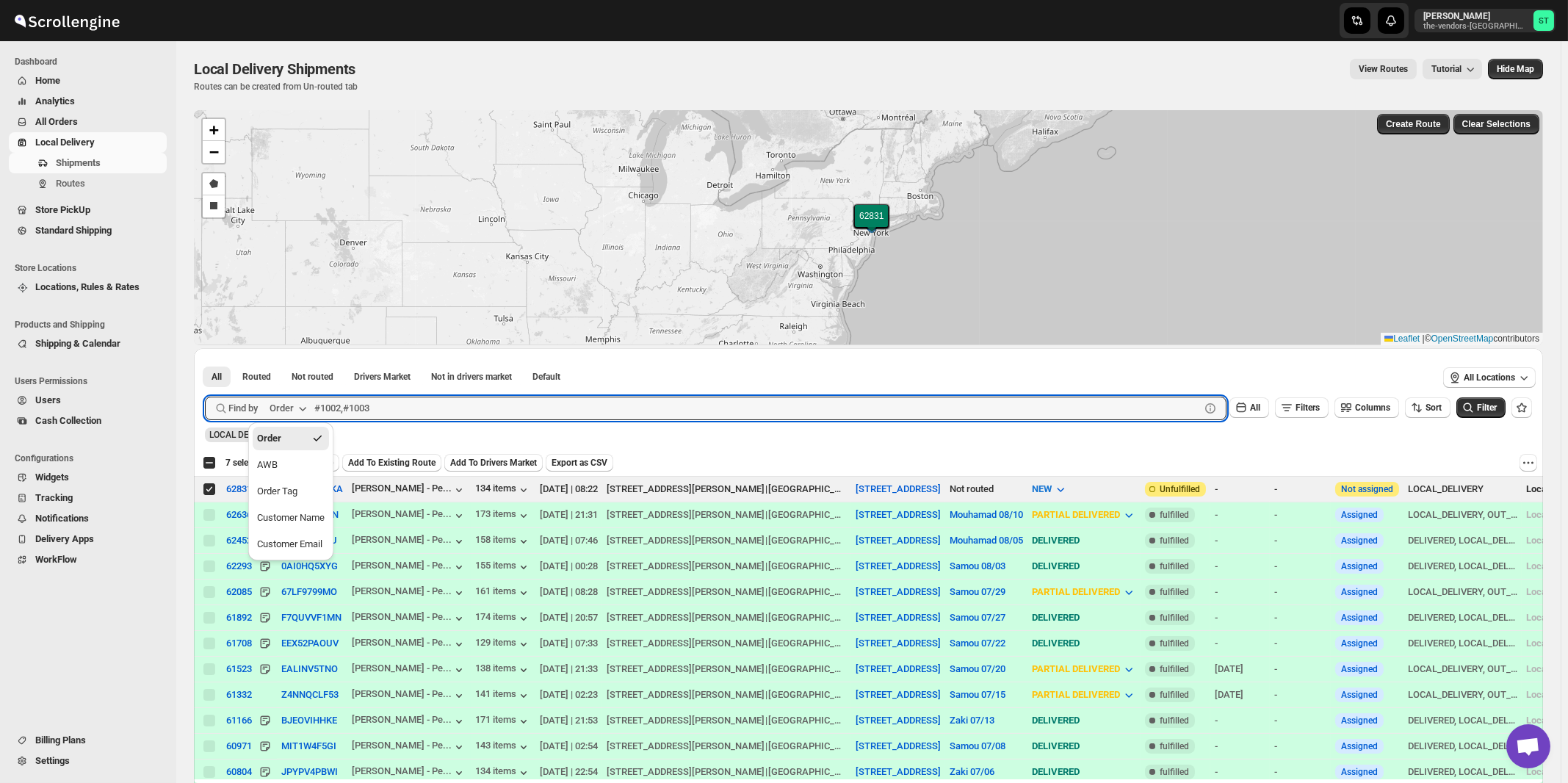
paste input "Kernko Group"
type input "Kernko Group"
click button "Submit" at bounding box center [226, 355] width 42 height 16
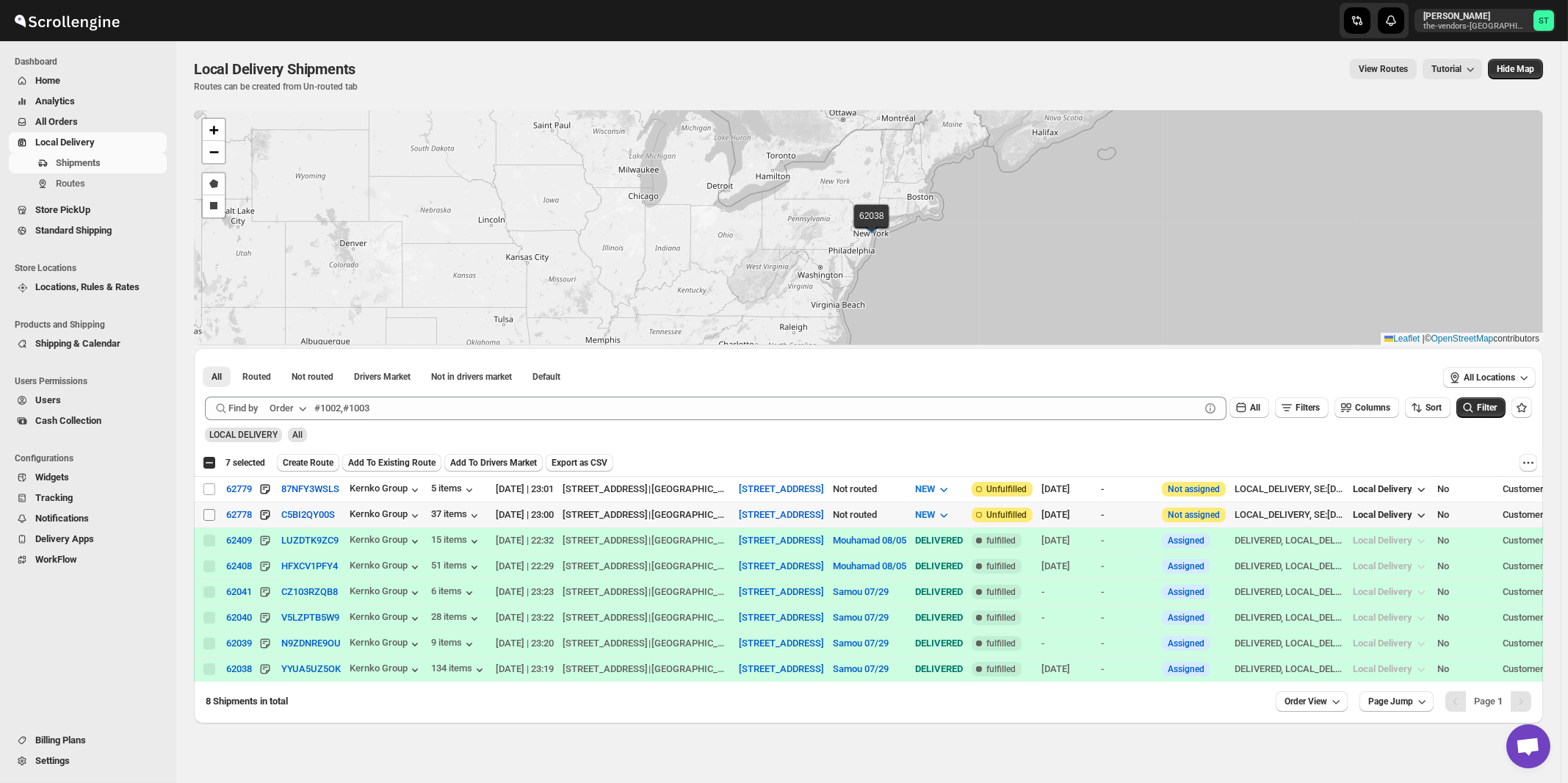
click at [209, 513] on input "Select shipment" at bounding box center [209, 515] width 12 height 12
checkbox input "true"
click at [208, 488] on input "Select shipment" at bounding box center [209, 489] width 12 height 12
checkbox input "true"
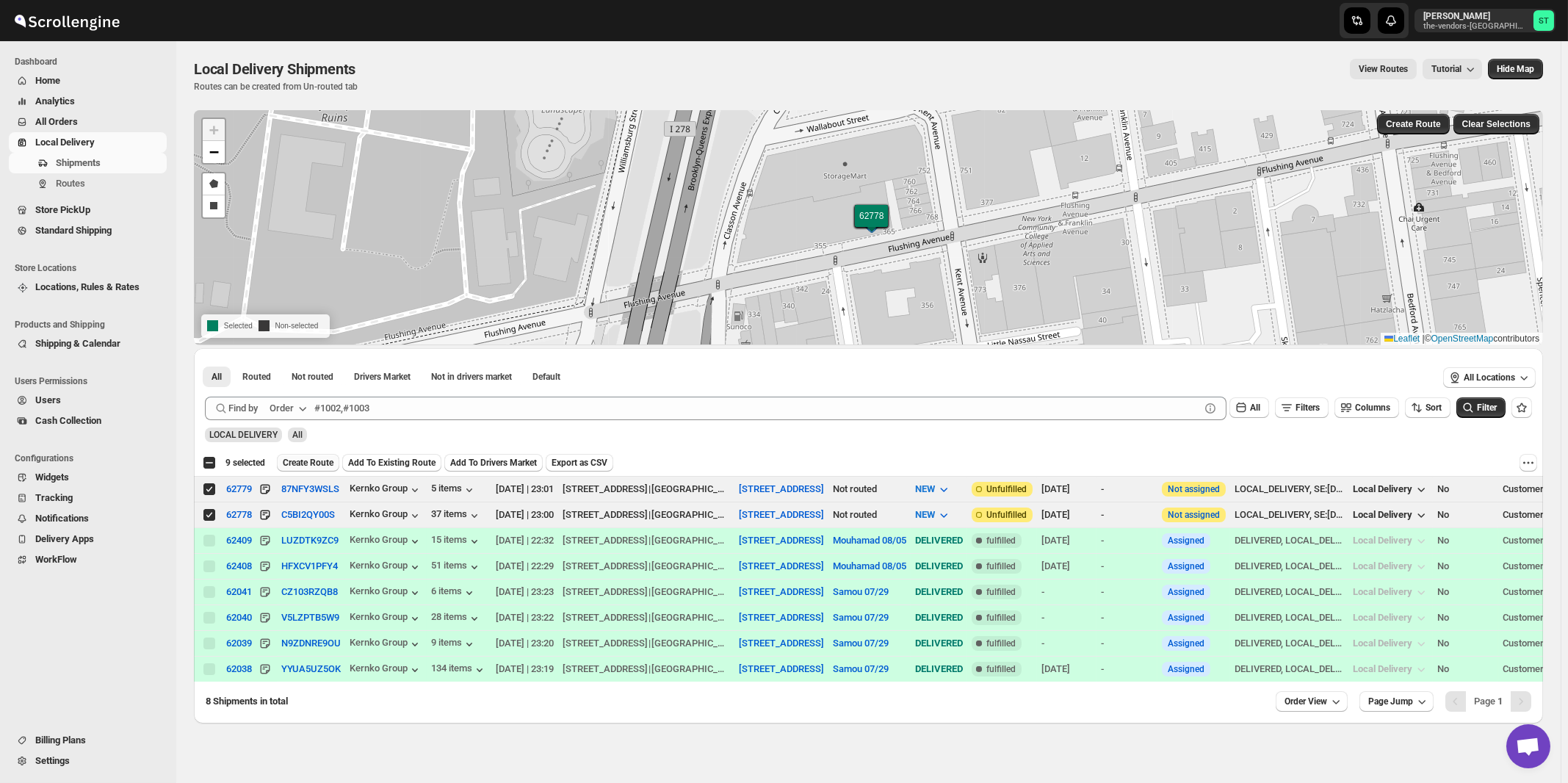
click at [322, 464] on span "Create Route" at bounding box center [308, 463] width 51 height 12
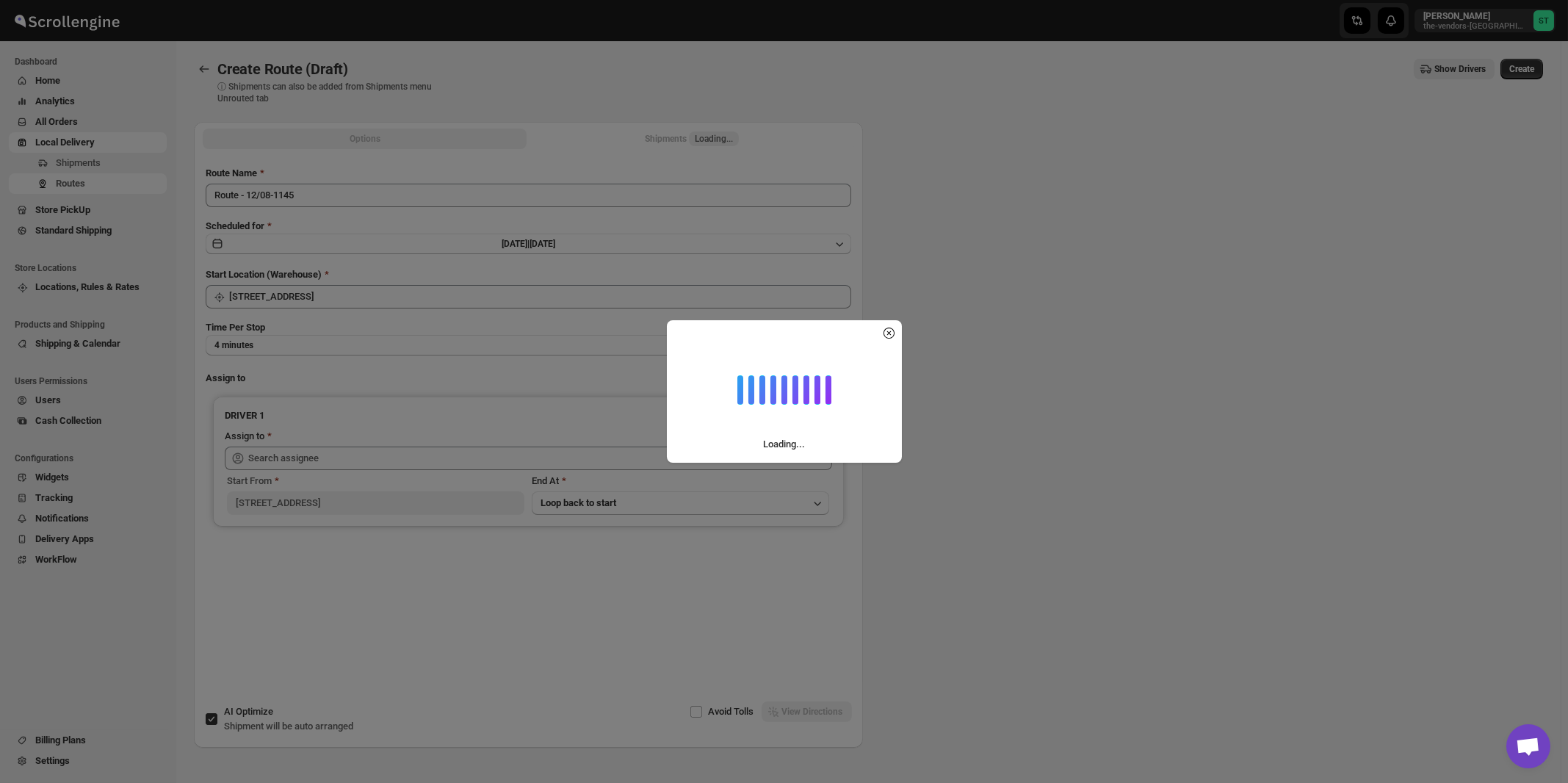
type input "[STREET_ADDRESS]"
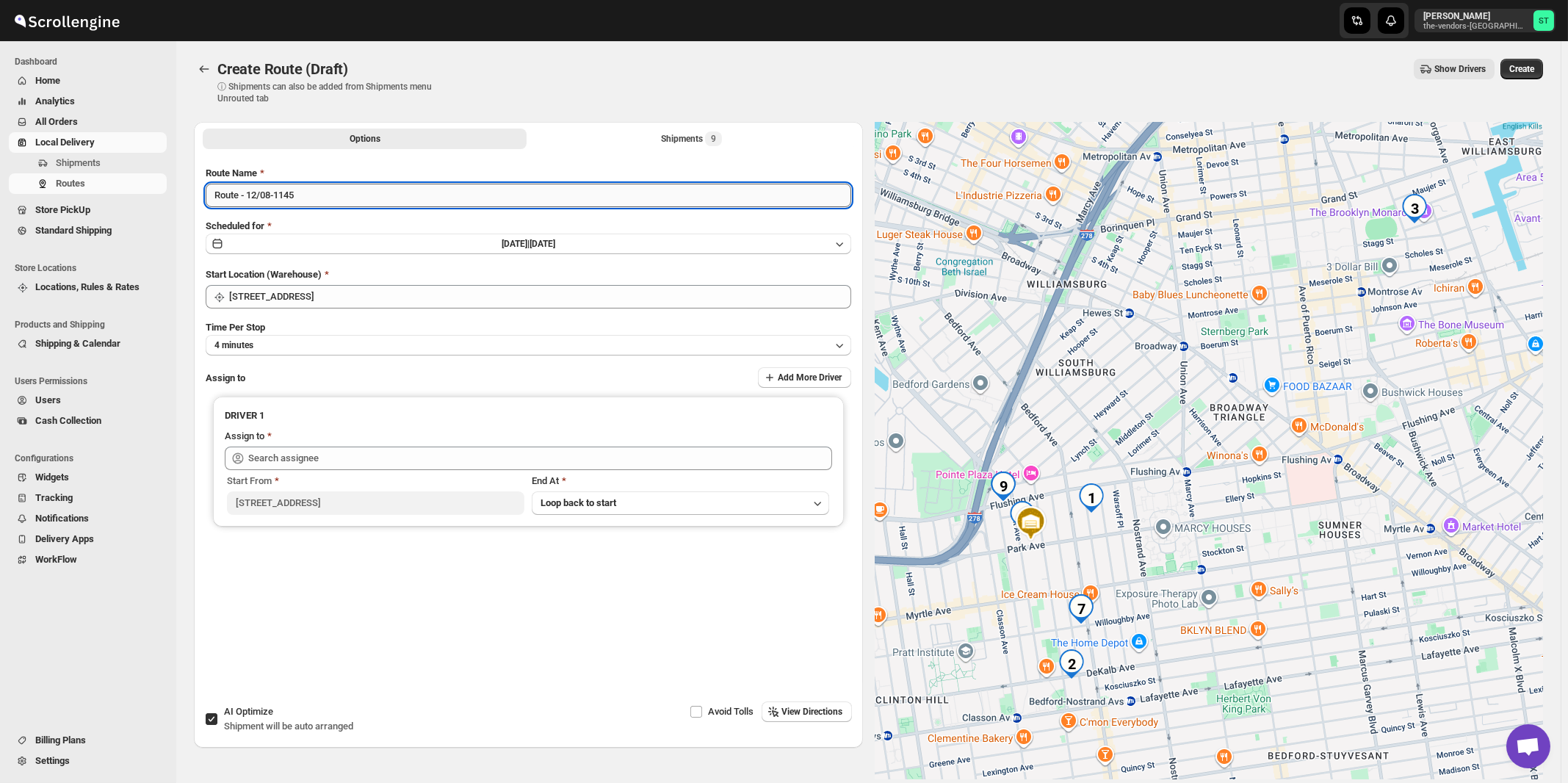
click at [401, 194] on input "Route - 12/08-1145" at bounding box center [528, 195] width 646 height 23
paste input "Mouhamad"
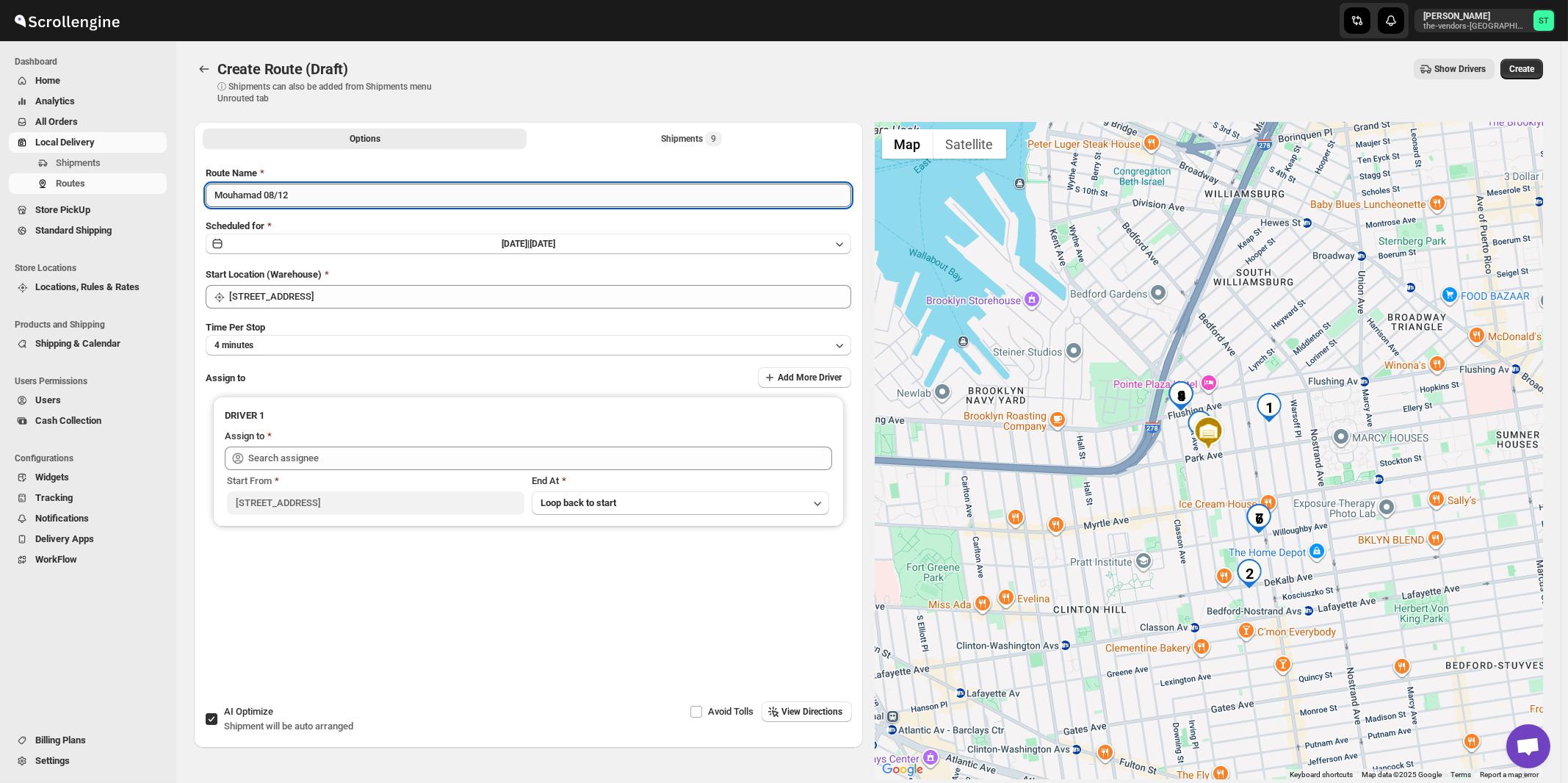
type input "Mouhamad 08/12"
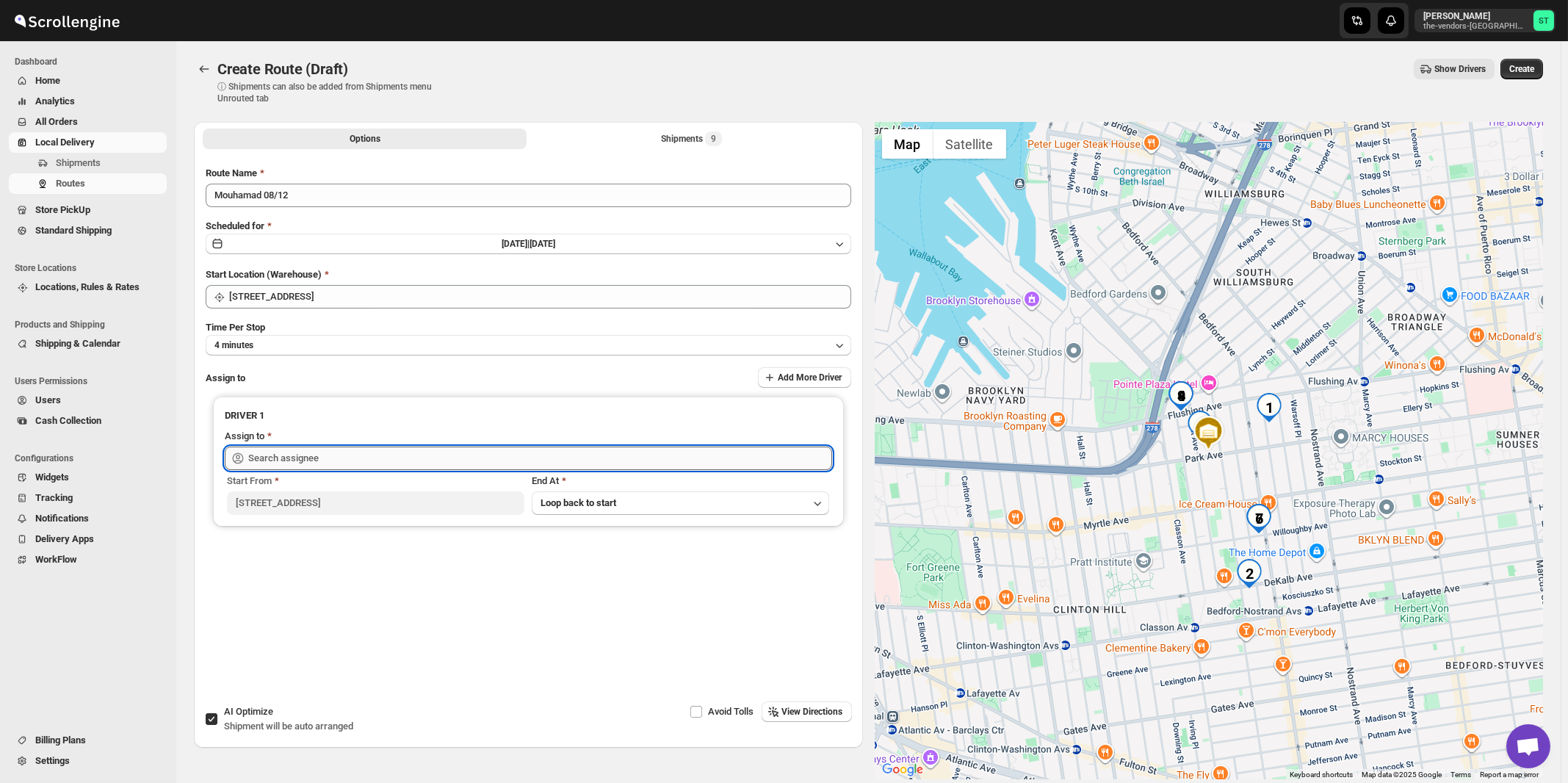
click at [347, 447] on input "text" at bounding box center [539, 458] width 584 height 23
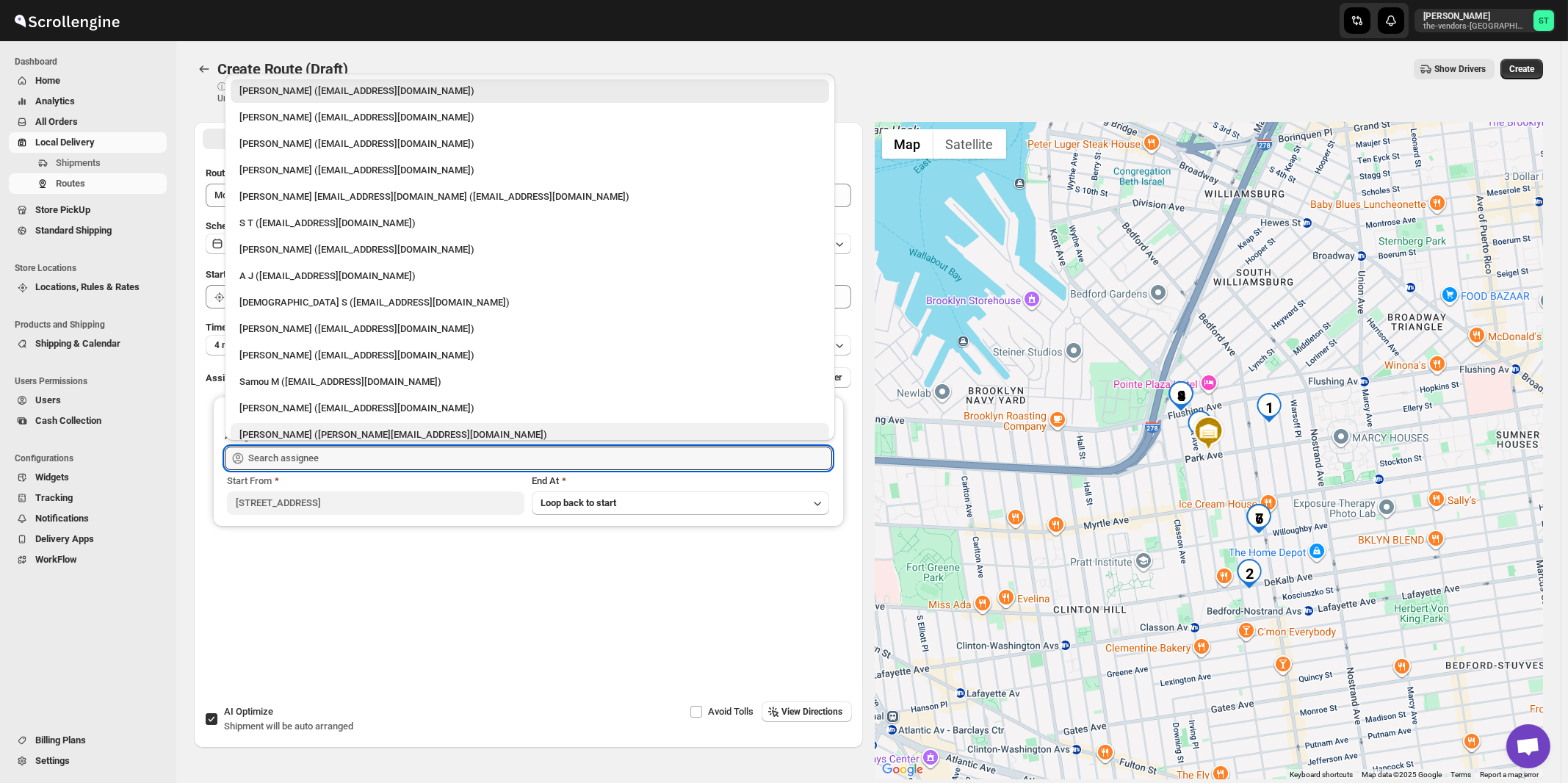
scroll to position [38, 0]
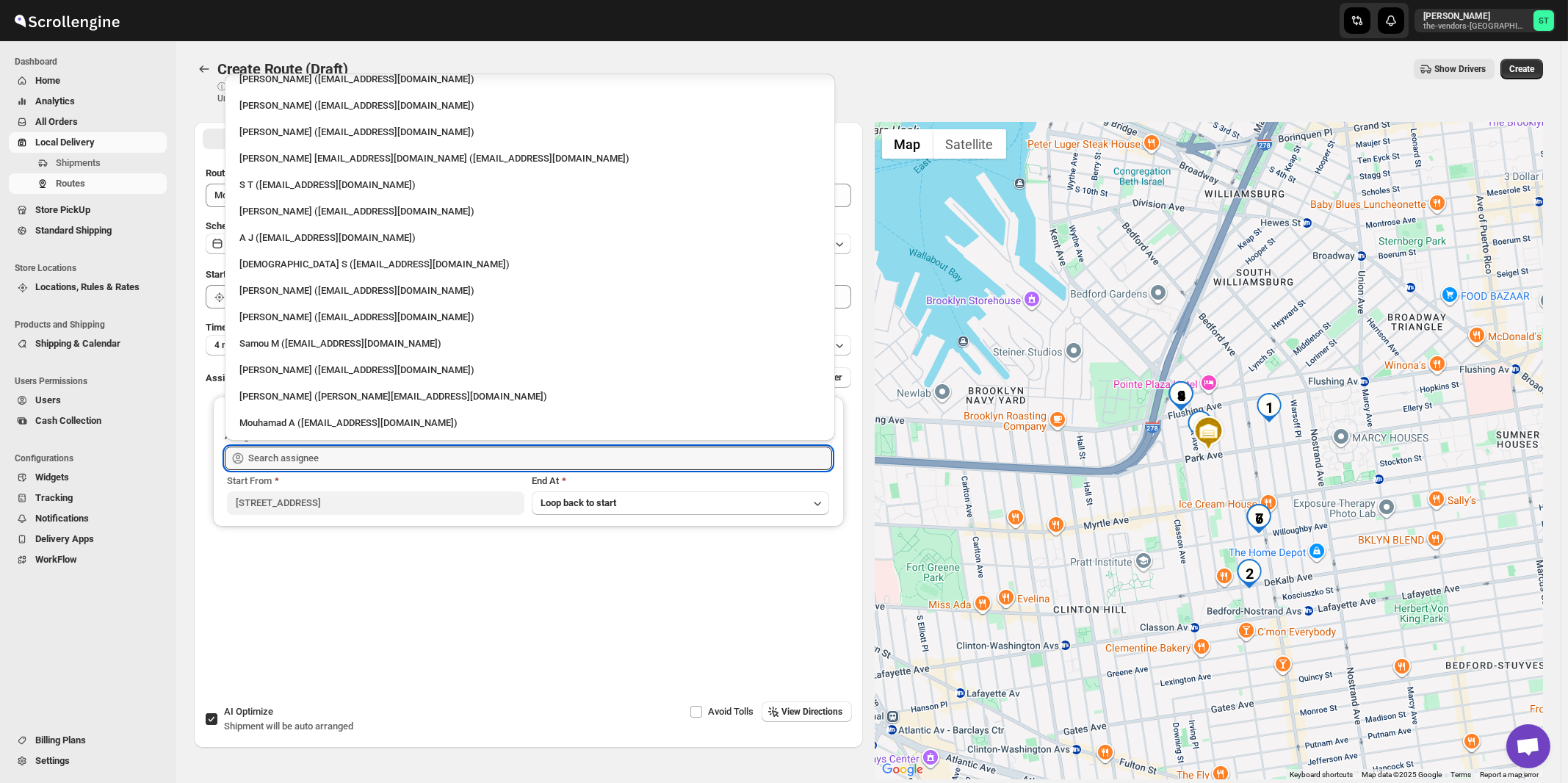
click at [296, 419] on div "Mouhamad A ([EMAIL_ADDRESS][DOMAIN_NAME])" at bounding box center [530, 423] width 581 height 15
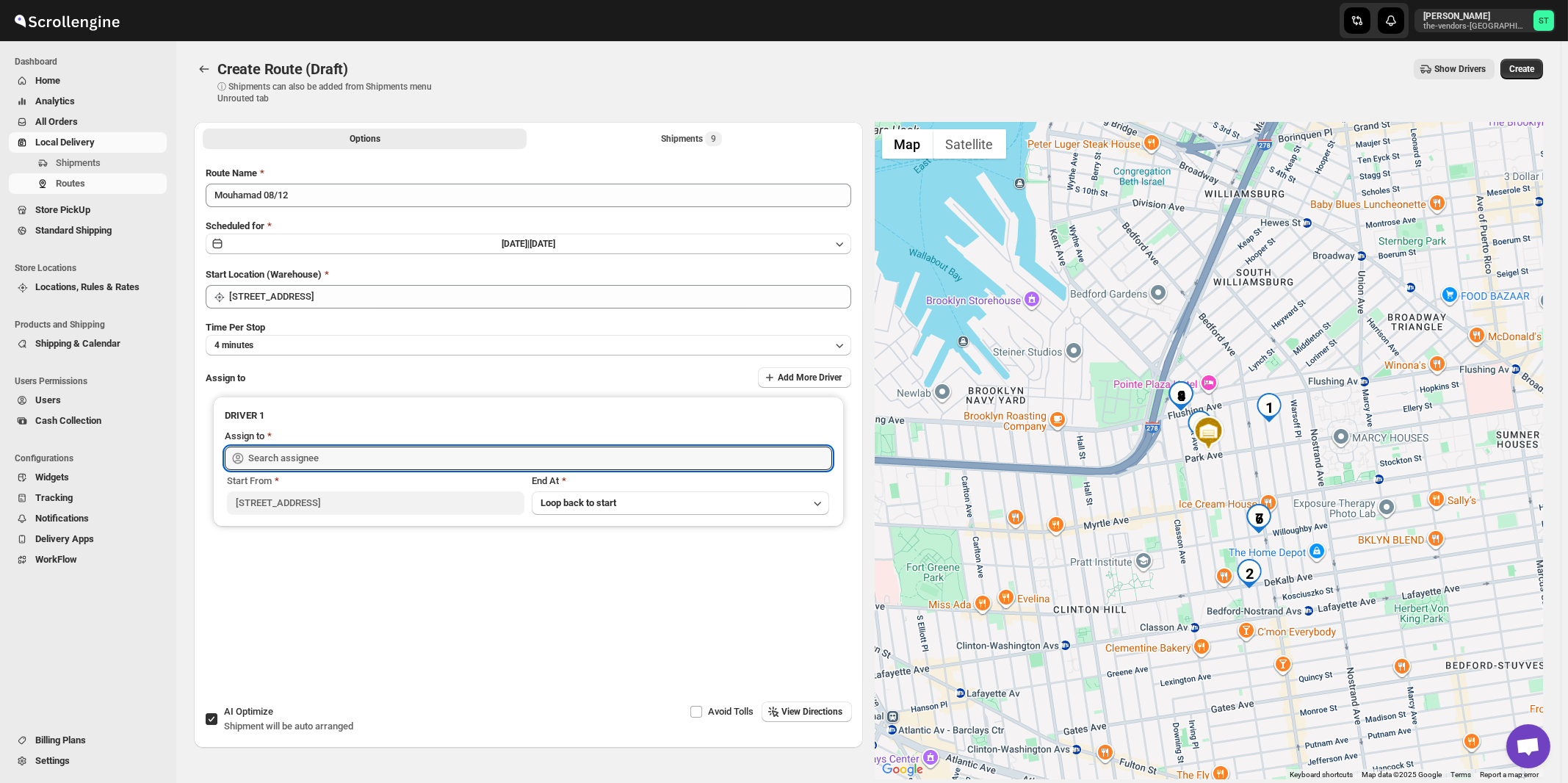
type input "Mouhamad A ([EMAIL_ADDRESS][DOMAIN_NAME])"
click at [803, 715] on span "View Directions" at bounding box center [813, 712] width 61 height 12
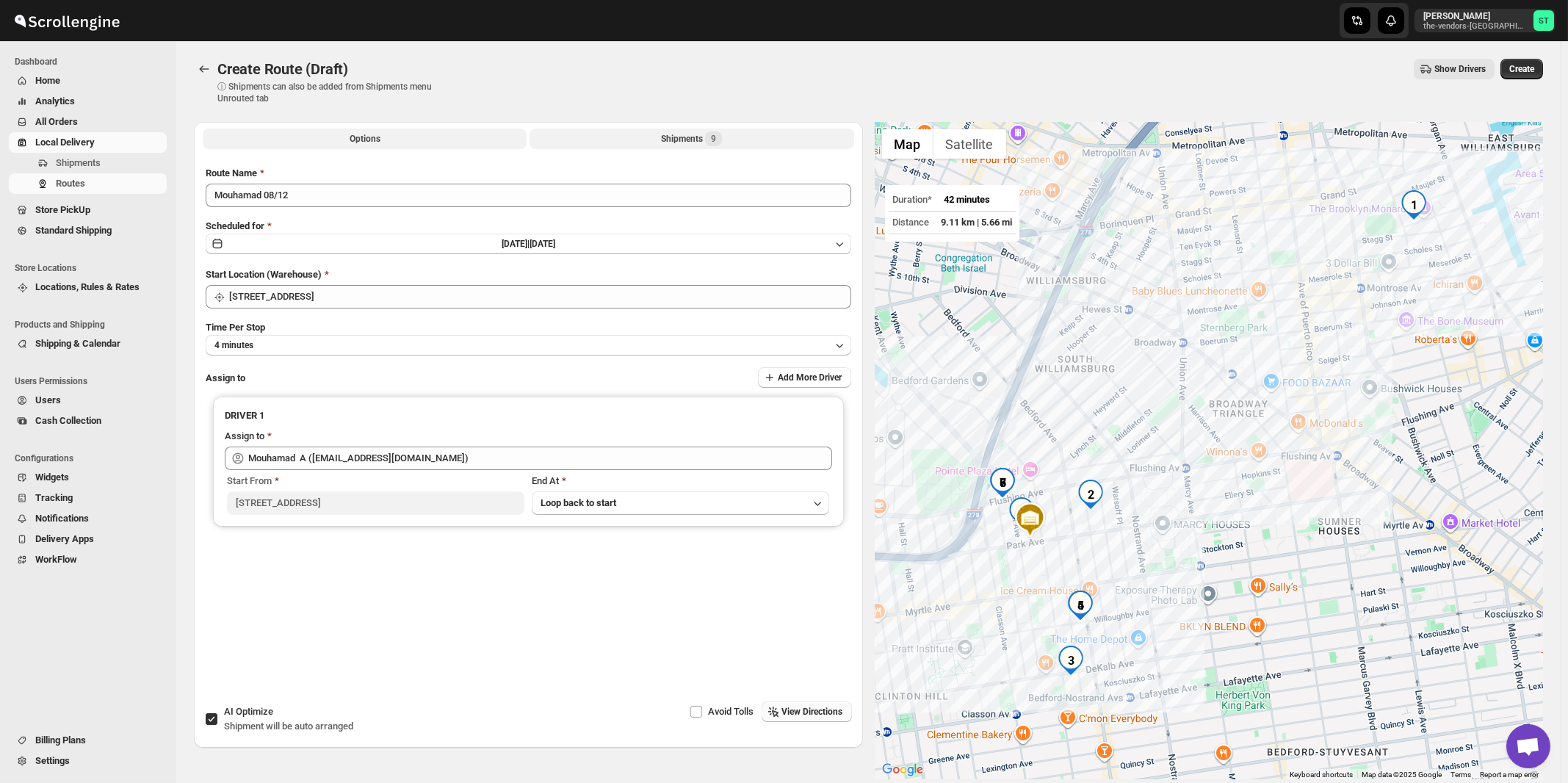
click at [697, 141] on div "Shipments 9" at bounding box center [692, 139] width 61 height 15
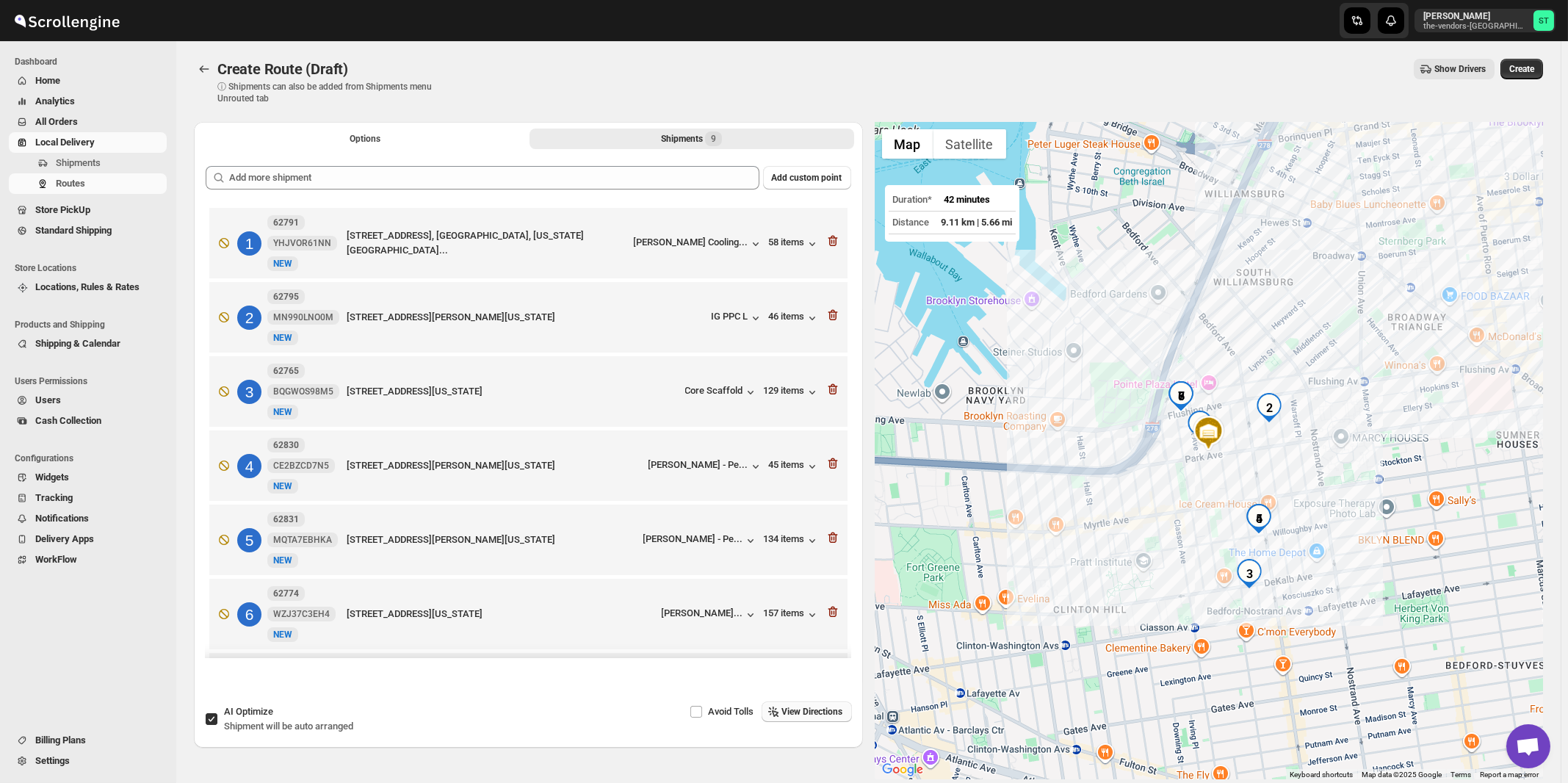
click at [275, 730] on span "Shipment will be auto arranged" at bounding box center [289, 727] width 130 height 11
click at [217, 726] on input "AI Optimize Shipment will be auto arranged" at bounding box center [211, 719] width 12 height 12
checkbox input "false"
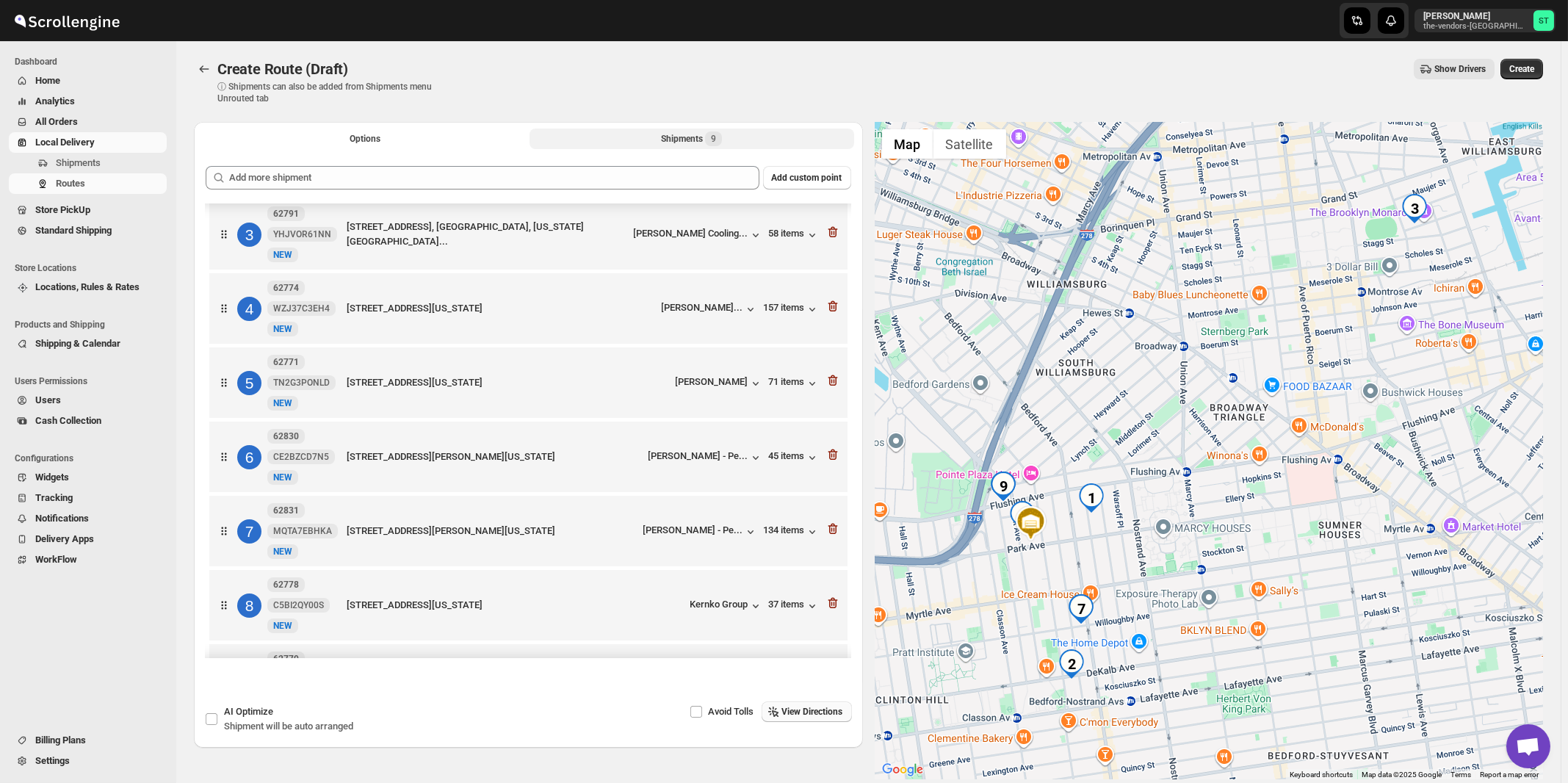
scroll to position [230, 0]
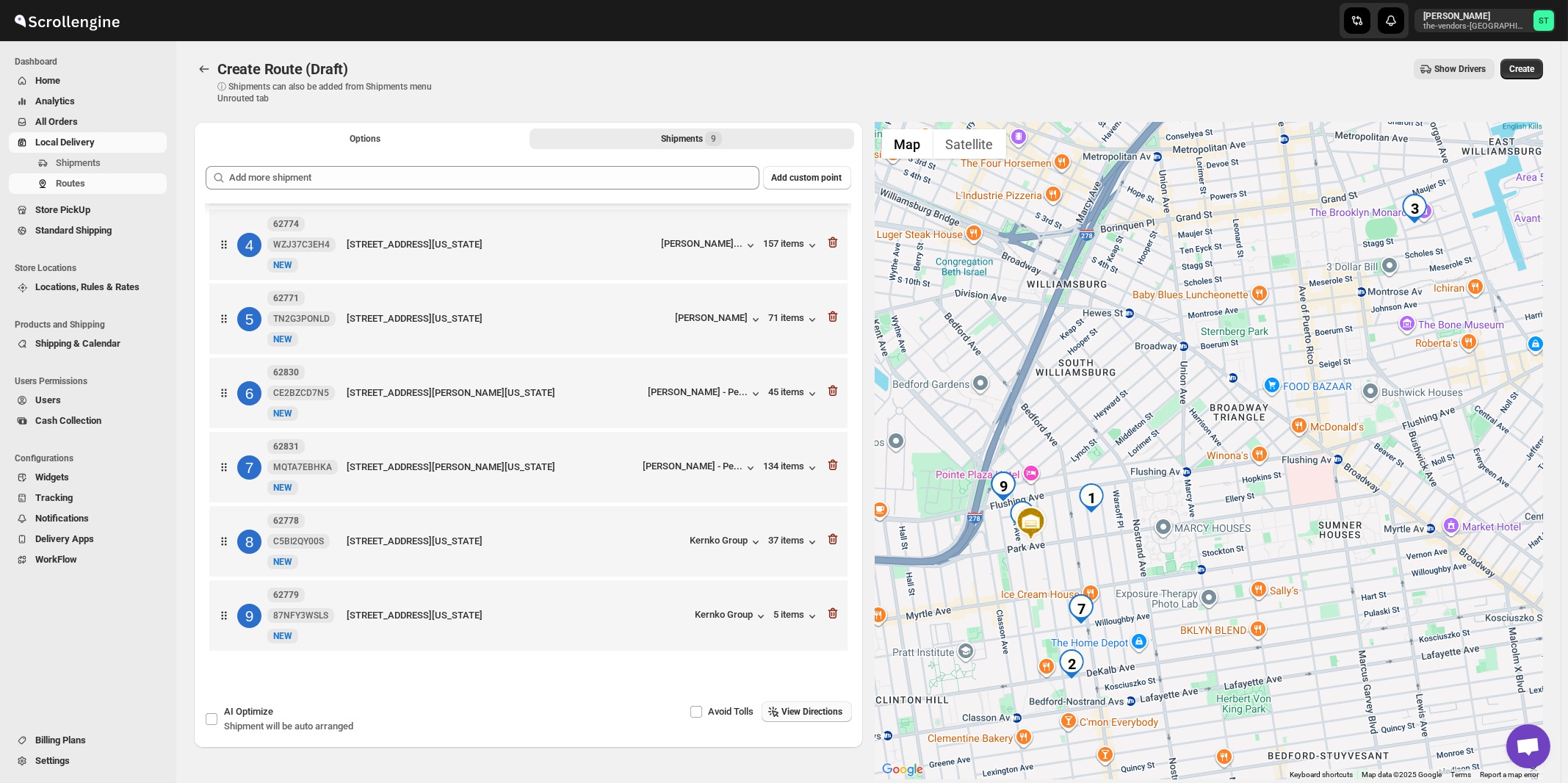
click at [816, 713] on span "View Directions" at bounding box center [813, 712] width 61 height 12
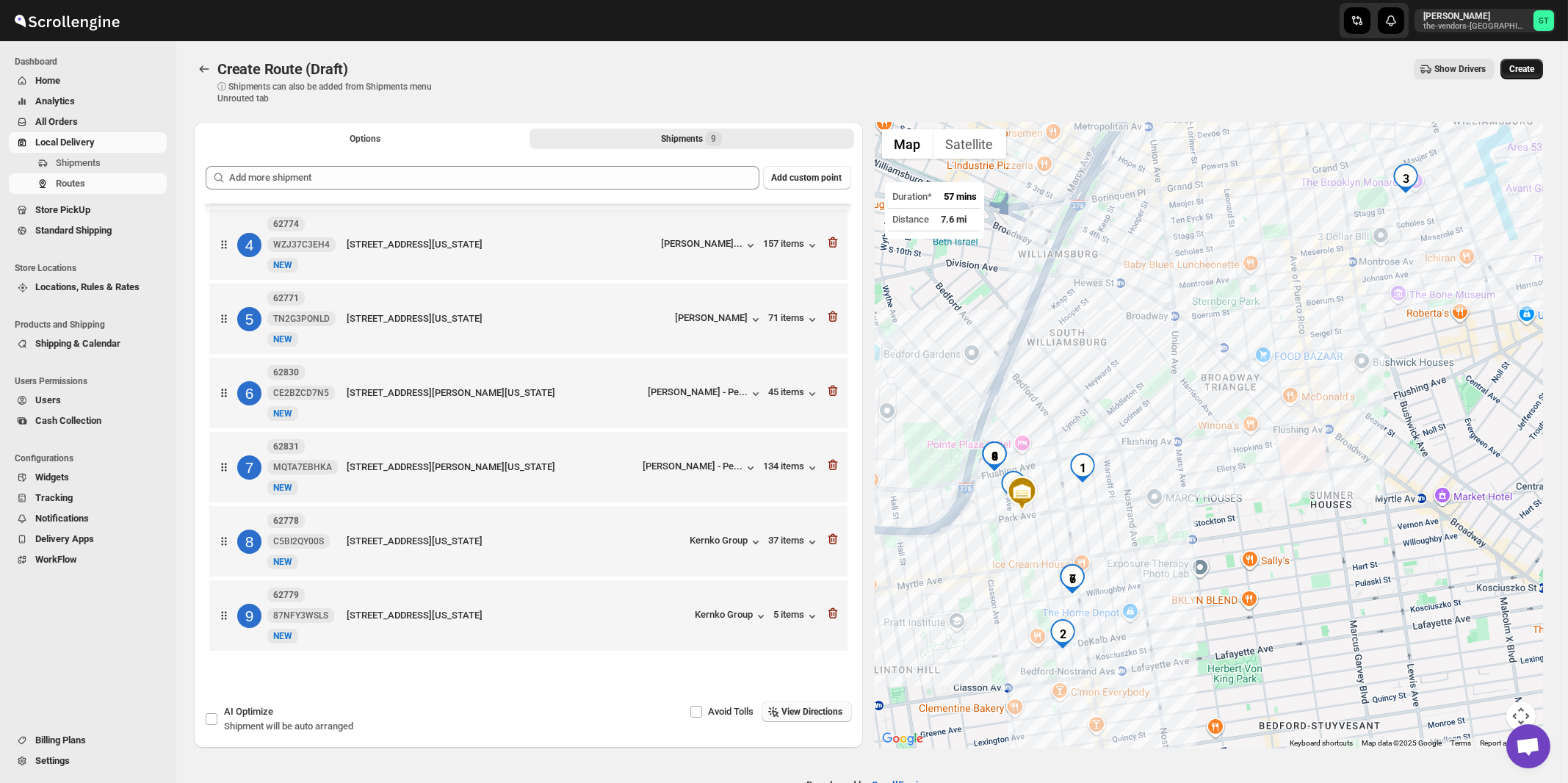
click at [1524, 69] on span "Create" at bounding box center [1522, 68] width 25 height 12
